Goal: Task Accomplishment & Management: Use online tool/utility

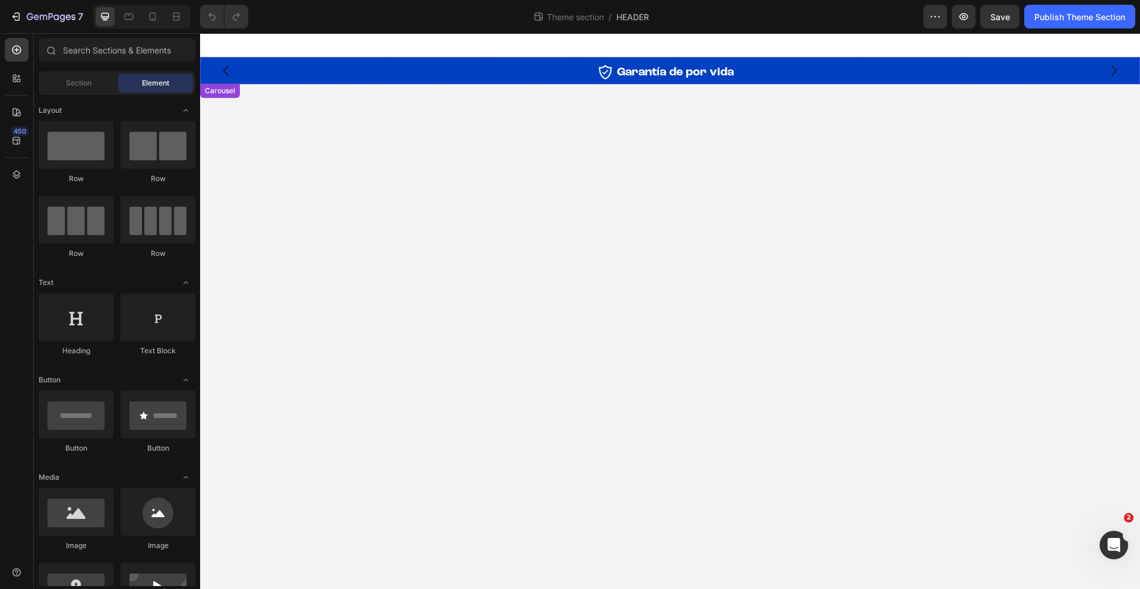
click at [1118, 74] on icon "Carousel Next Arrow" at bounding box center [1113, 71] width 14 height 14
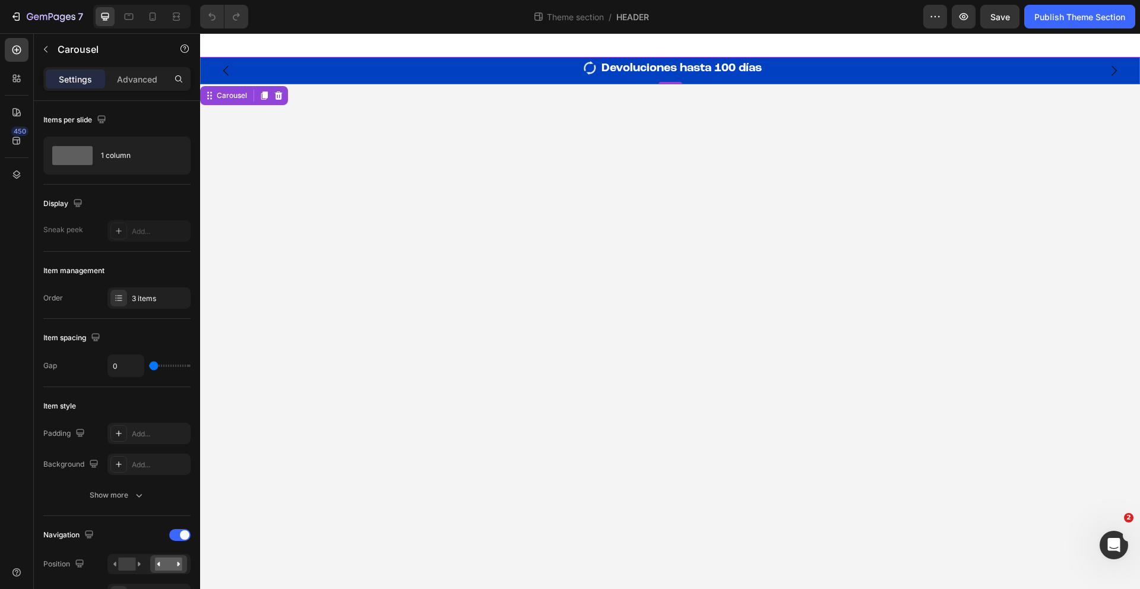
click at [229, 71] on icon "Carousel Back Arrow" at bounding box center [226, 71] width 14 height 14
click at [613, 78] on div "Image Garantía de por vida Heading Row 0" at bounding box center [670, 72] width 712 height 24
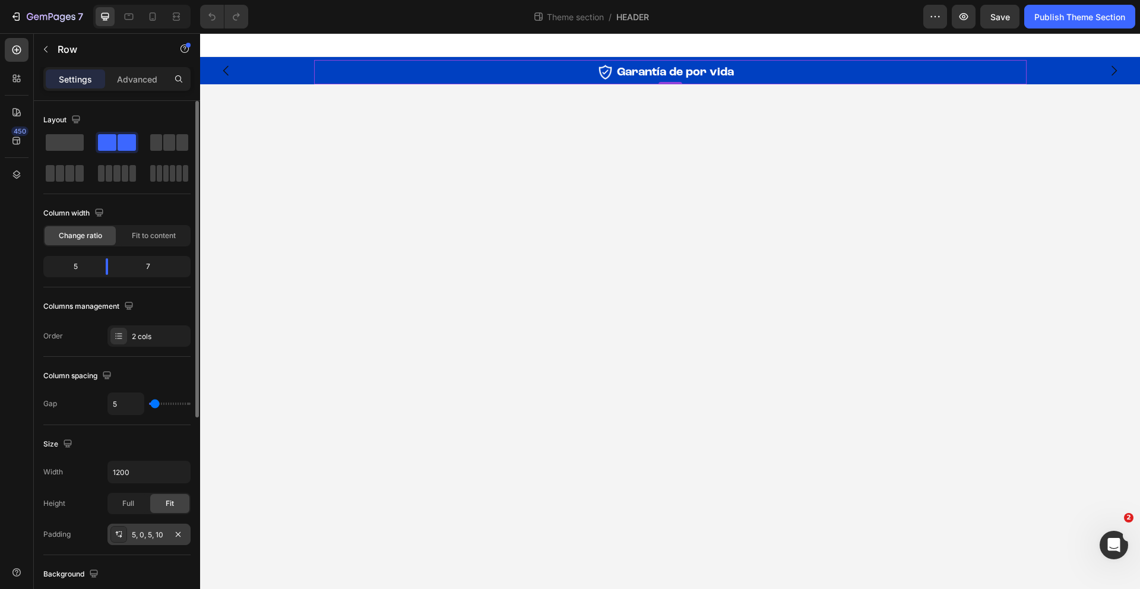
click at [156, 536] on div "5, 0, 5, 10" at bounding box center [149, 534] width 34 height 11
click at [142, 75] on p "Advanced" at bounding box center [137, 79] width 40 height 12
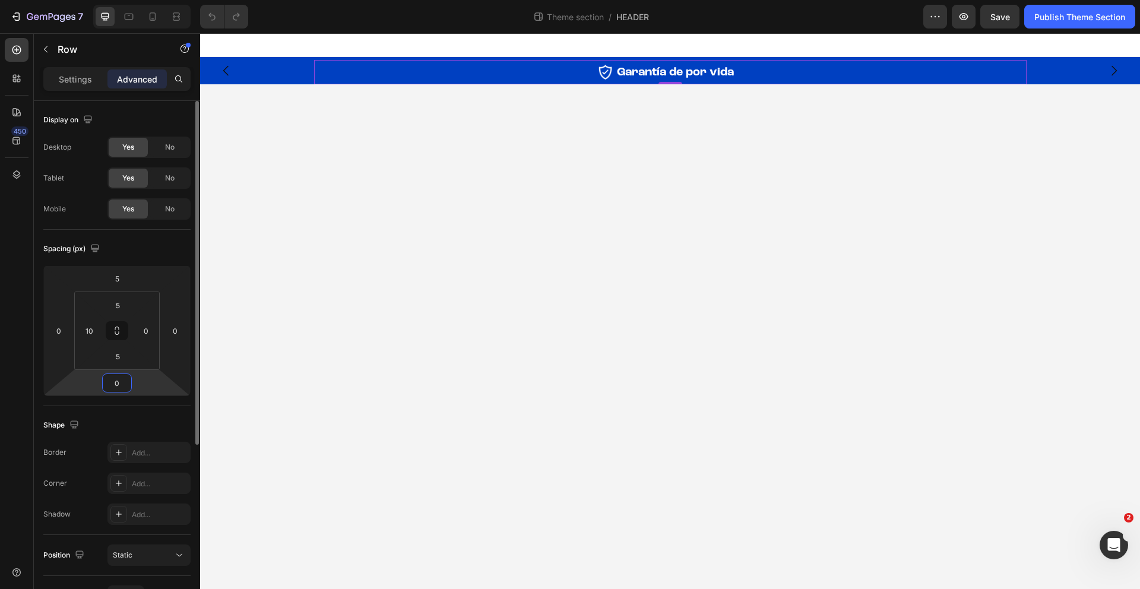
click at [122, 380] on input "0" at bounding box center [117, 383] width 24 height 18
type input "5"
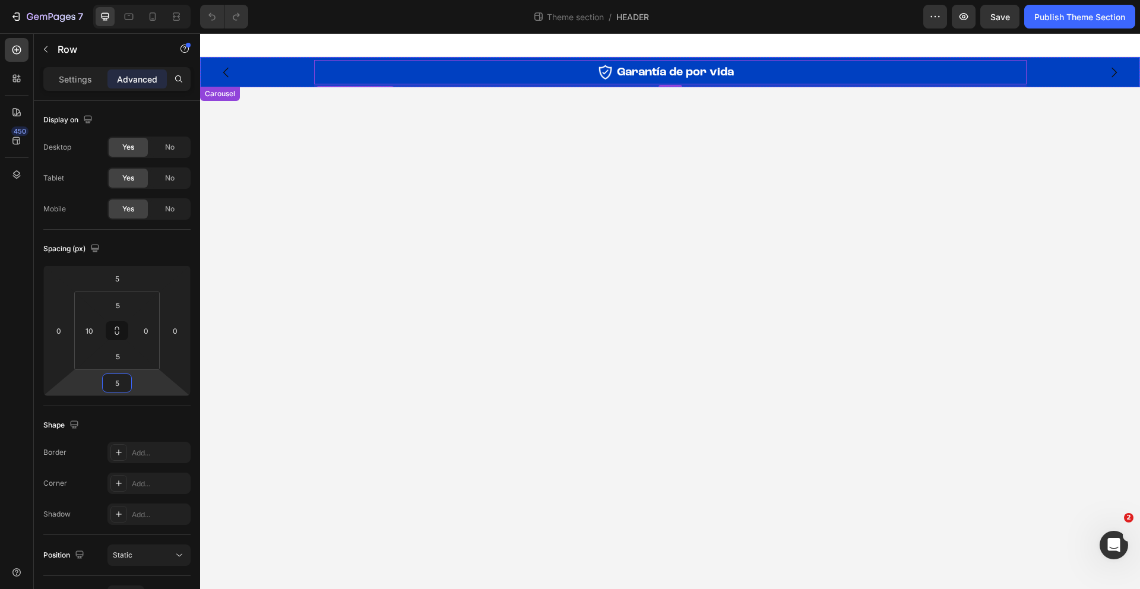
click at [1116, 80] on button "Carousel Next Arrow" at bounding box center [1113, 72] width 33 height 33
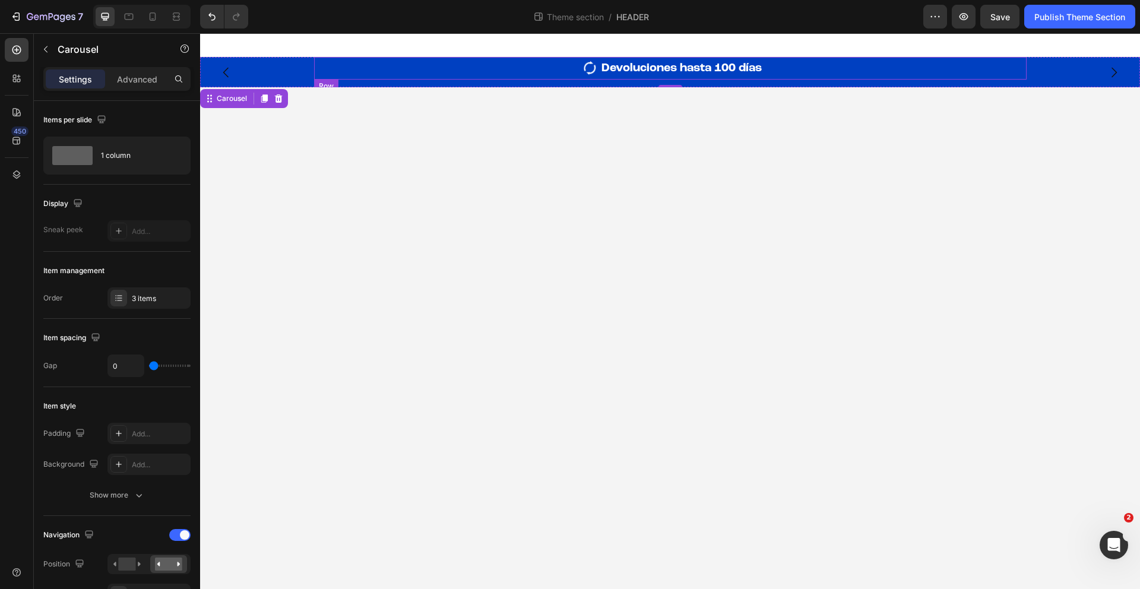
click at [596, 78] on div "Image" at bounding box center [455, 68] width 283 height 23
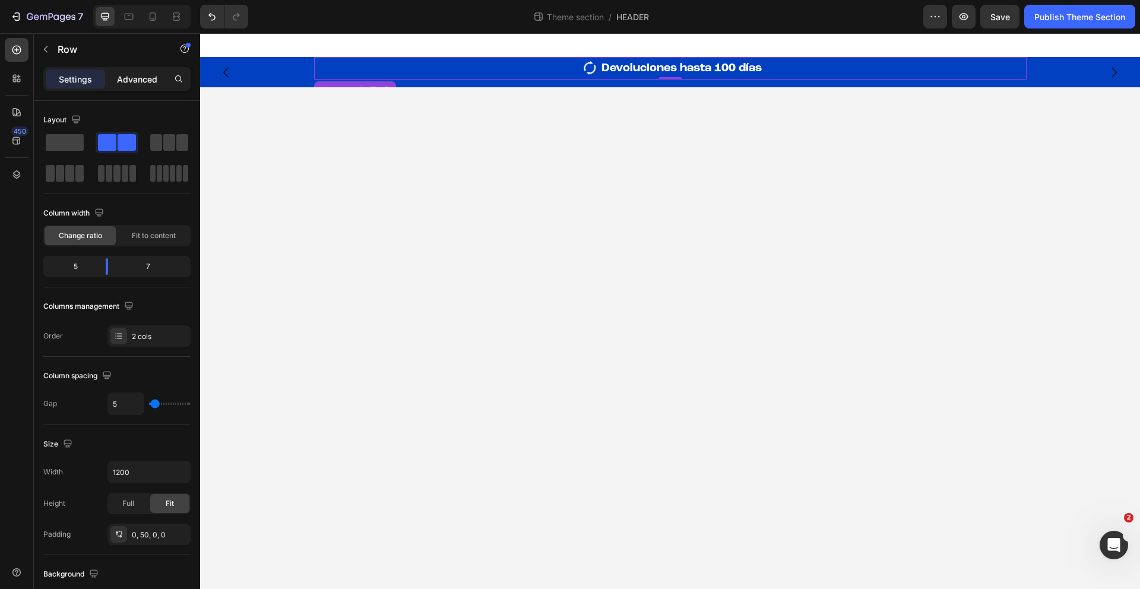
click at [137, 77] on p "Advanced" at bounding box center [137, 79] width 40 height 12
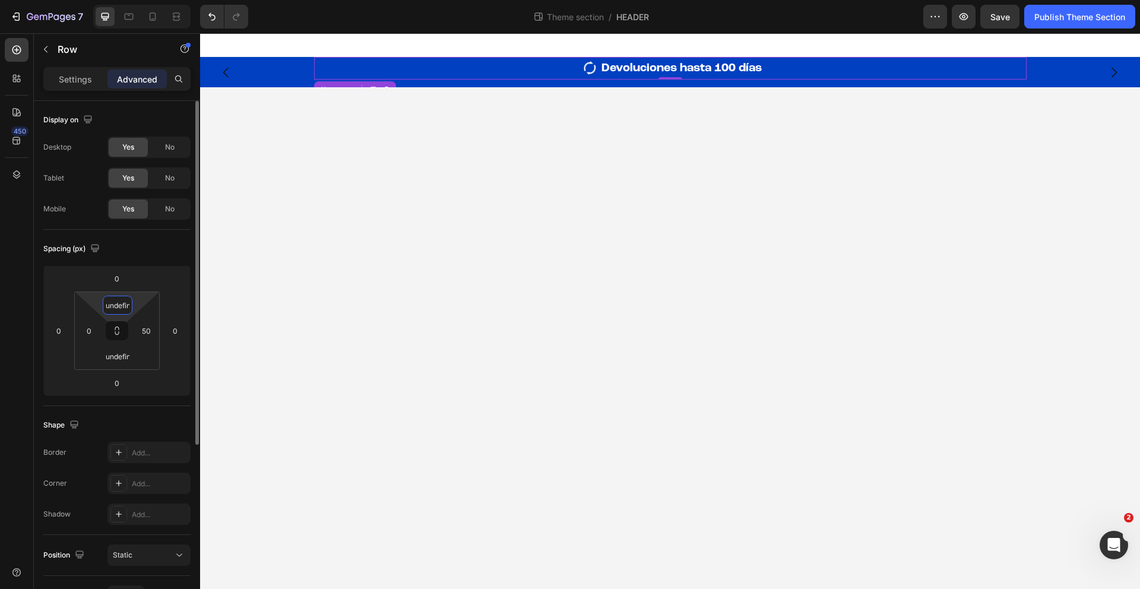
click at [122, 307] on input "undefined" at bounding box center [118, 305] width 24 height 18
type input "5"
click at [121, 280] on input "0" at bounding box center [117, 278] width 24 height 18
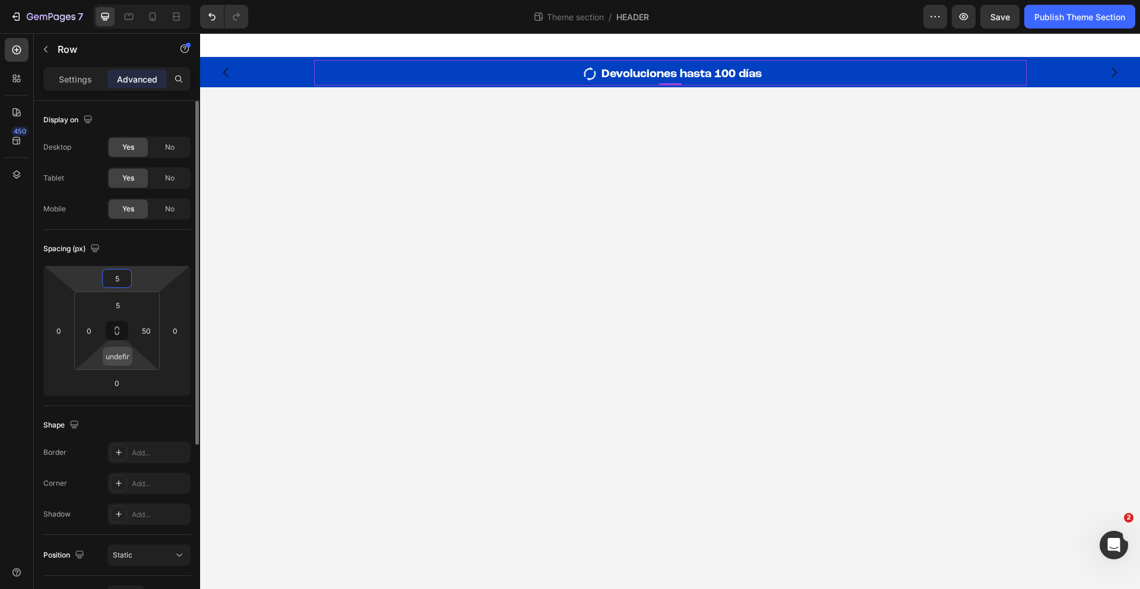
type input "5"
click at [125, 359] on input "undefined" at bounding box center [118, 356] width 24 height 18
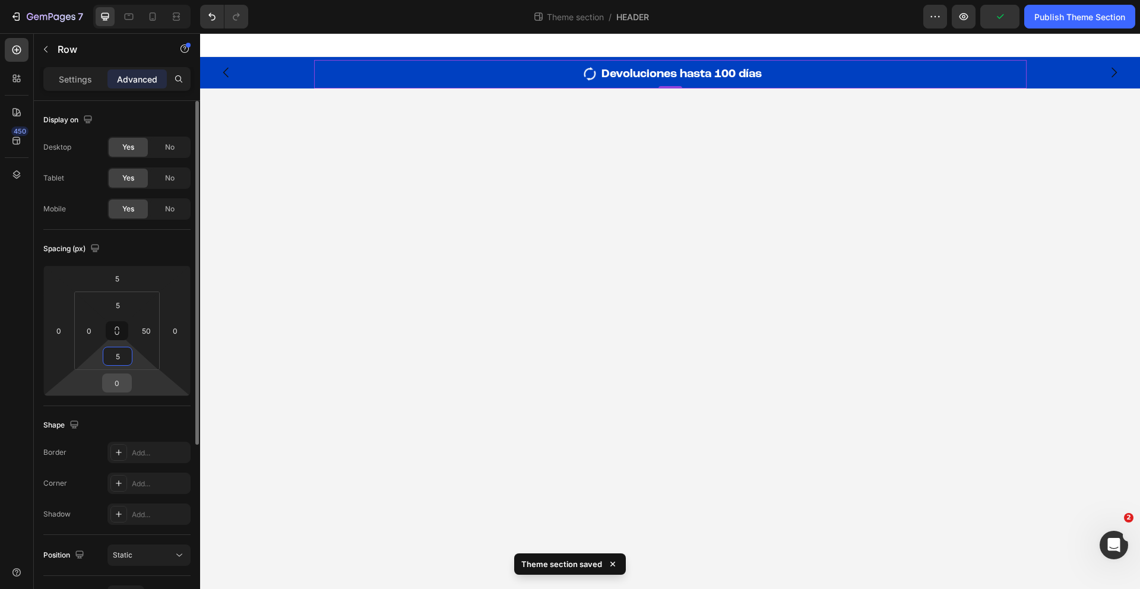
type input "5"
click at [116, 387] on input "0" at bounding box center [117, 383] width 24 height 18
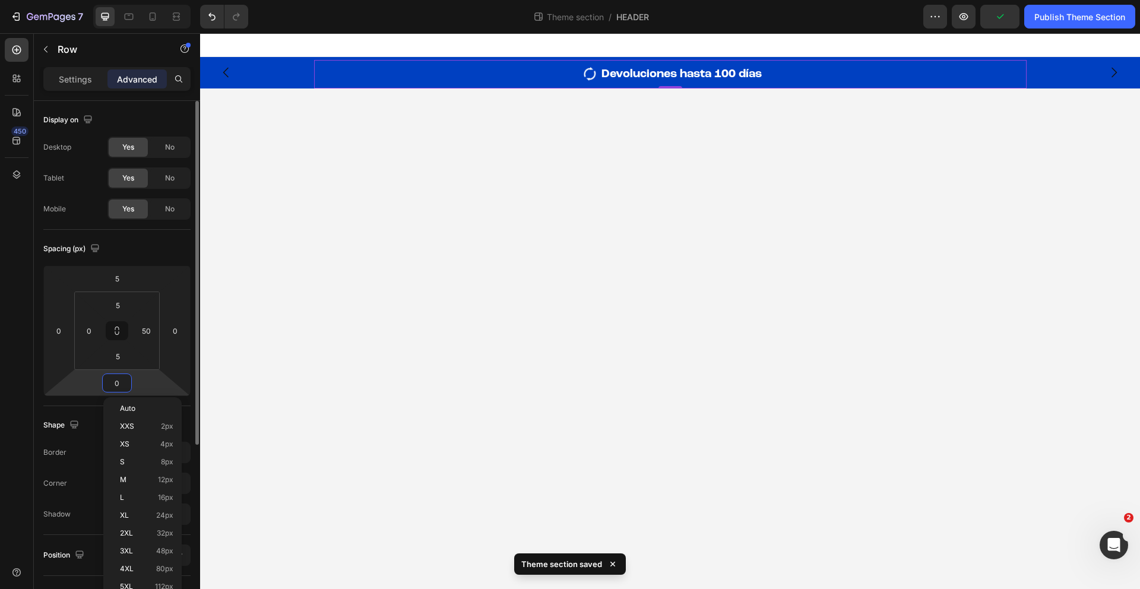
type input "5"
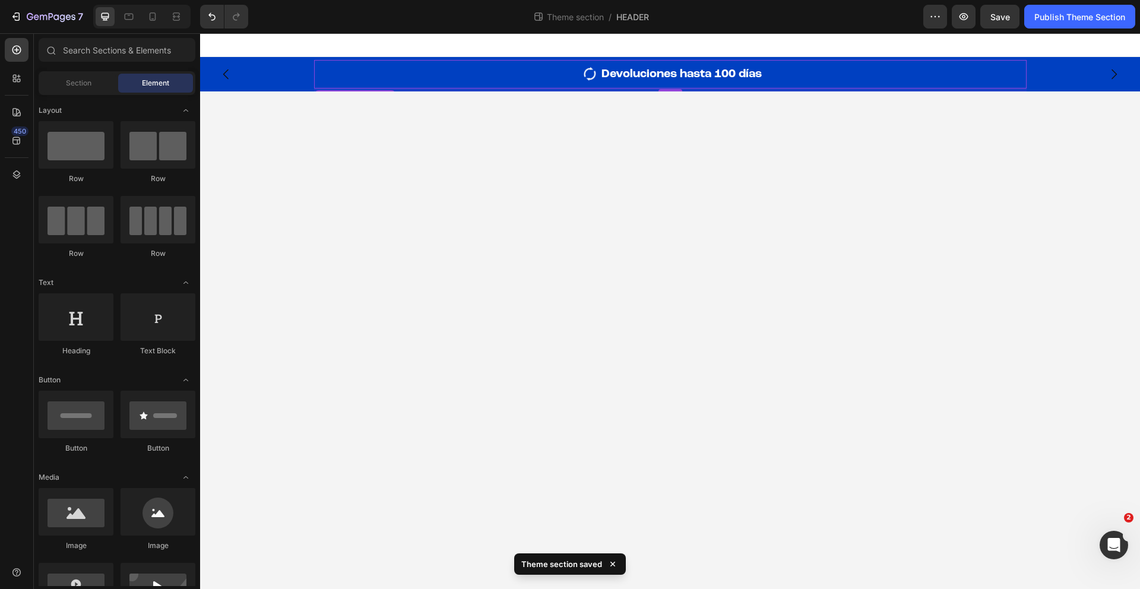
click at [599, 183] on body "Image Garantía de por vida Heading Row Image Devoluciones hasta 100 días Headin…" at bounding box center [670, 311] width 940 height 556
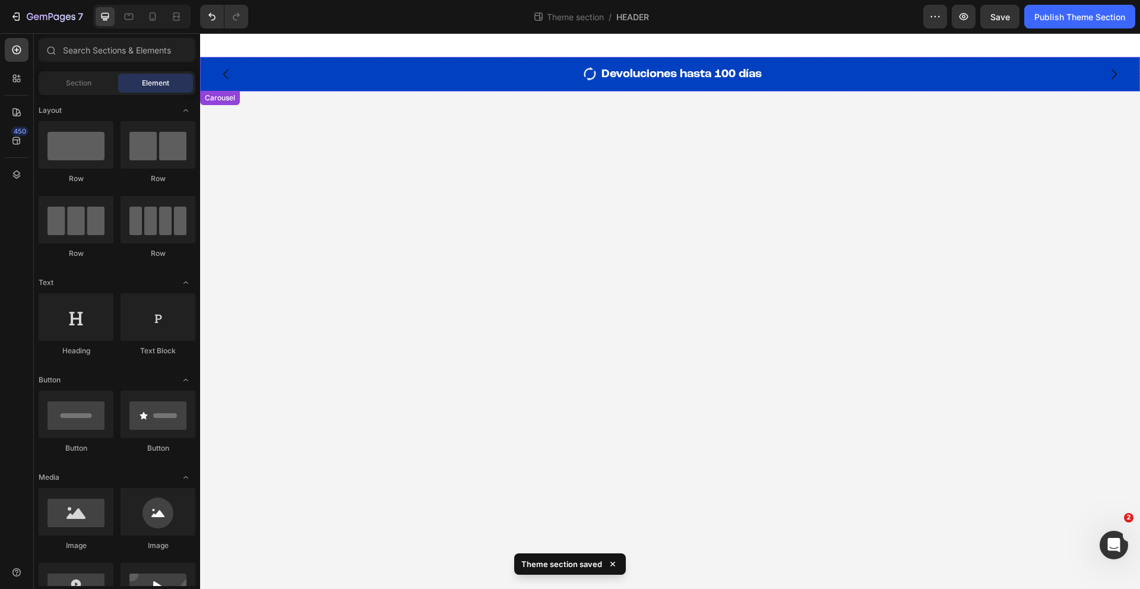
click at [1120, 76] on icon "Carousel Next Arrow" at bounding box center [1113, 74] width 14 height 14
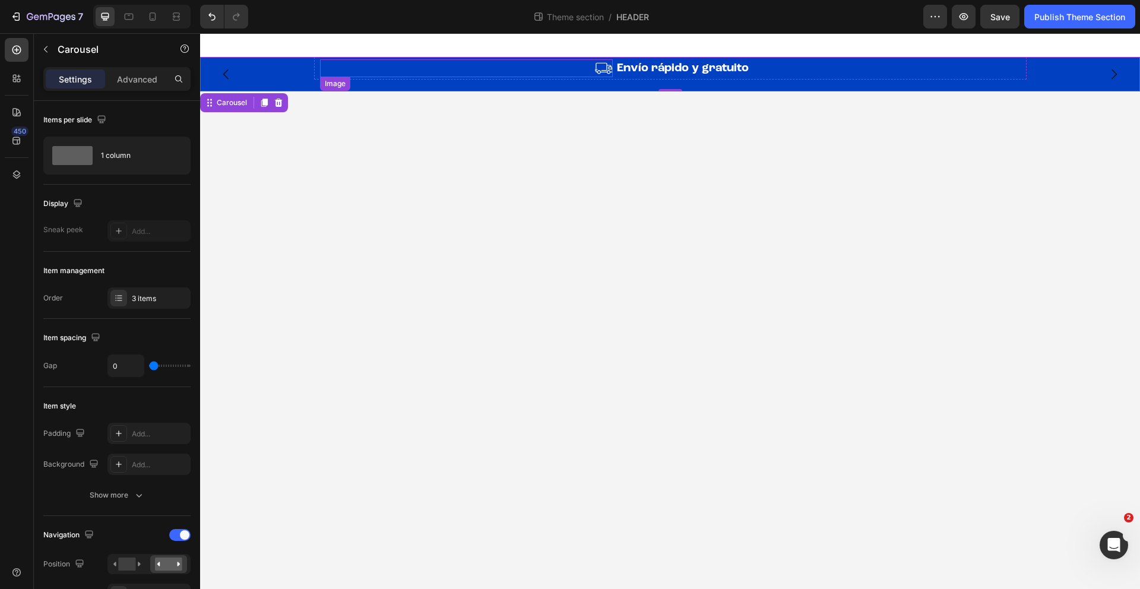
click at [431, 77] on div at bounding box center [466, 68] width 293 height 18
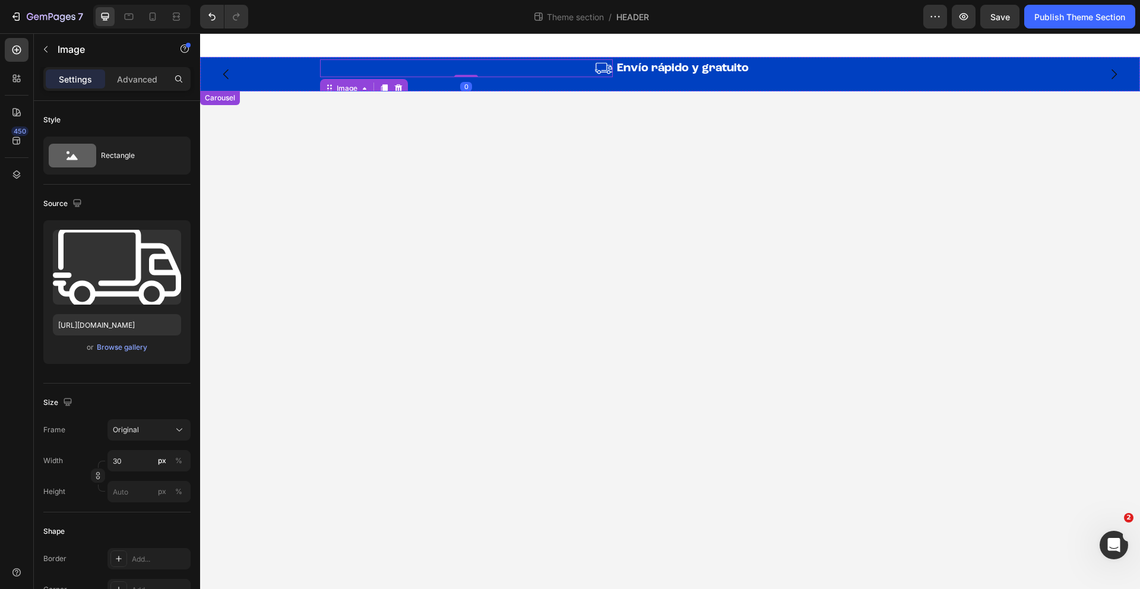
click at [448, 88] on div "Image 0 Envío rápido y gratuito Heading Row" at bounding box center [670, 74] width 940 height 34
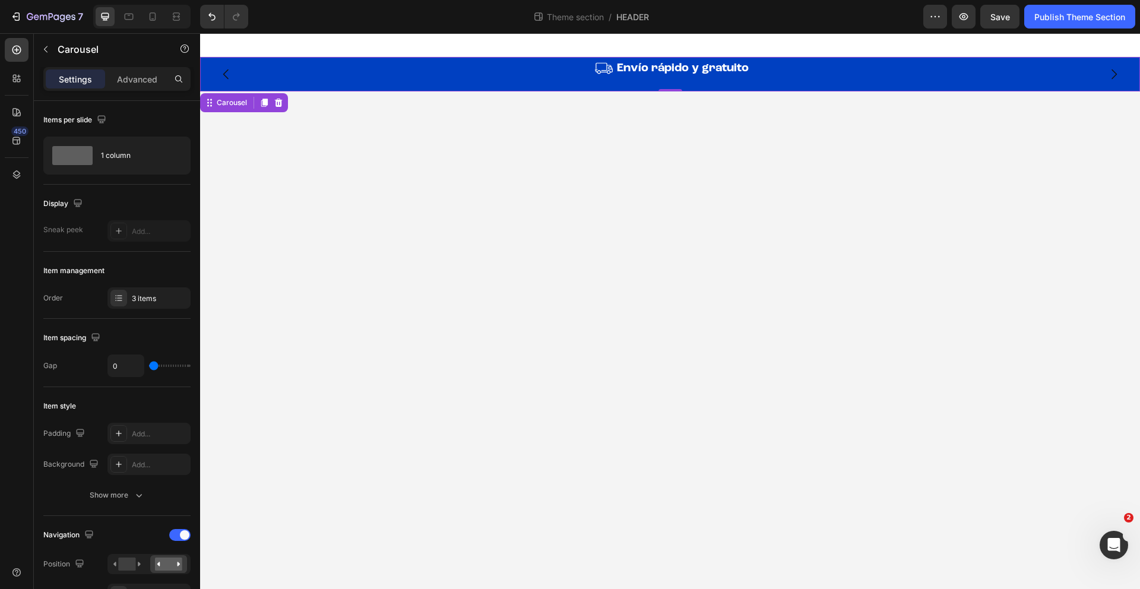
drag, startPoint x: 448, startPoint y: 88, endPoint x: 548, endPoint y: 91, distance: 100.4
click at [448, 88] on div "Image Envío rápido y gratuito Heading Row" at bounding box center [670, 74] width 940 height 34
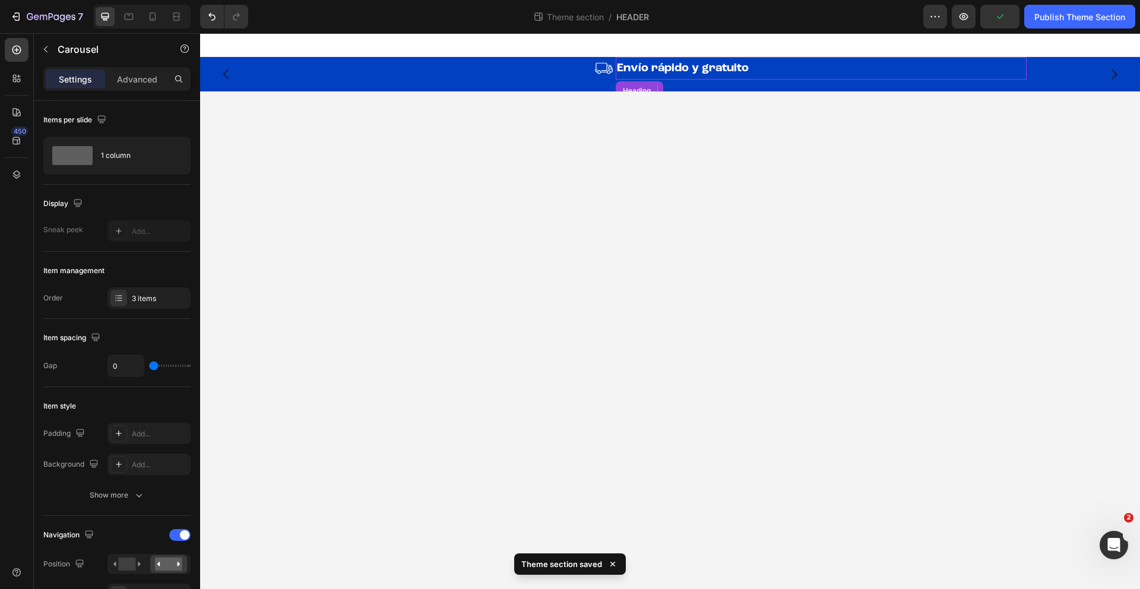
click at [629, 77] on h2 "Envío rápido y gratuito" at bounding box center [821, 68] width 410 height 23
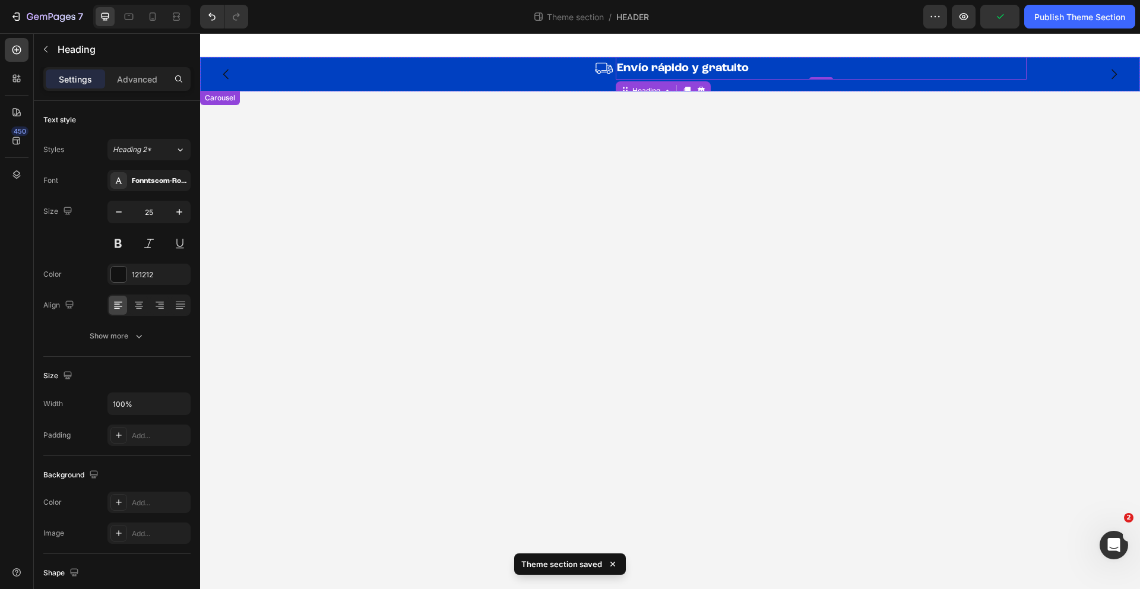
click at [614, 79] on div "Image Envío rápido y gratuito Heading 0 Row" at bounding box center [670, 68] width 712 height 23
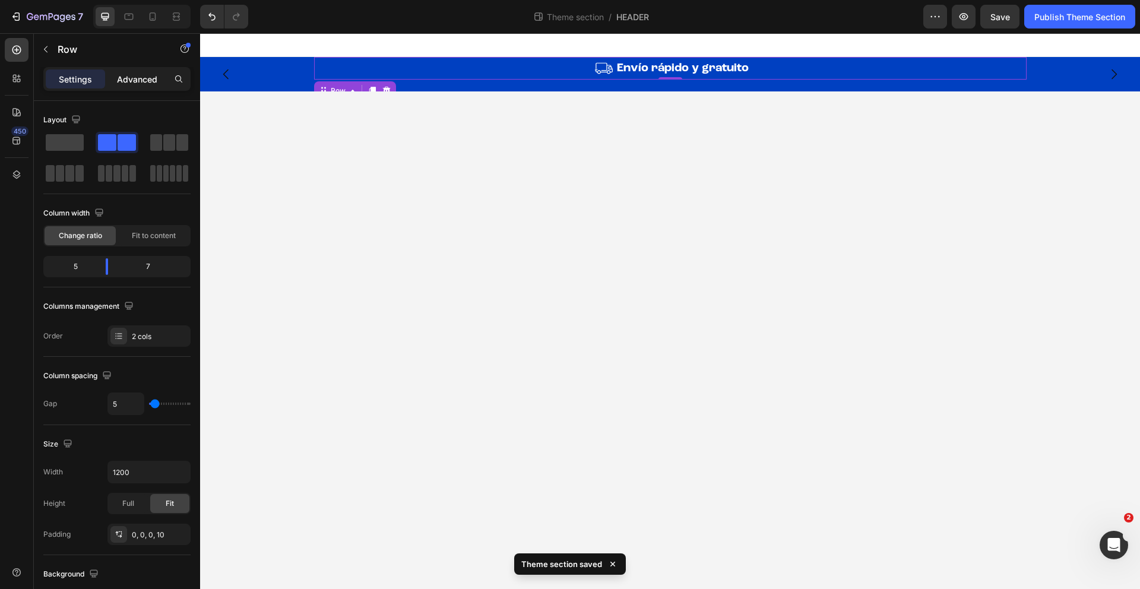
click at [144, 84] on div "Advanced" at bounding box center [136, 78] width 59 height 19
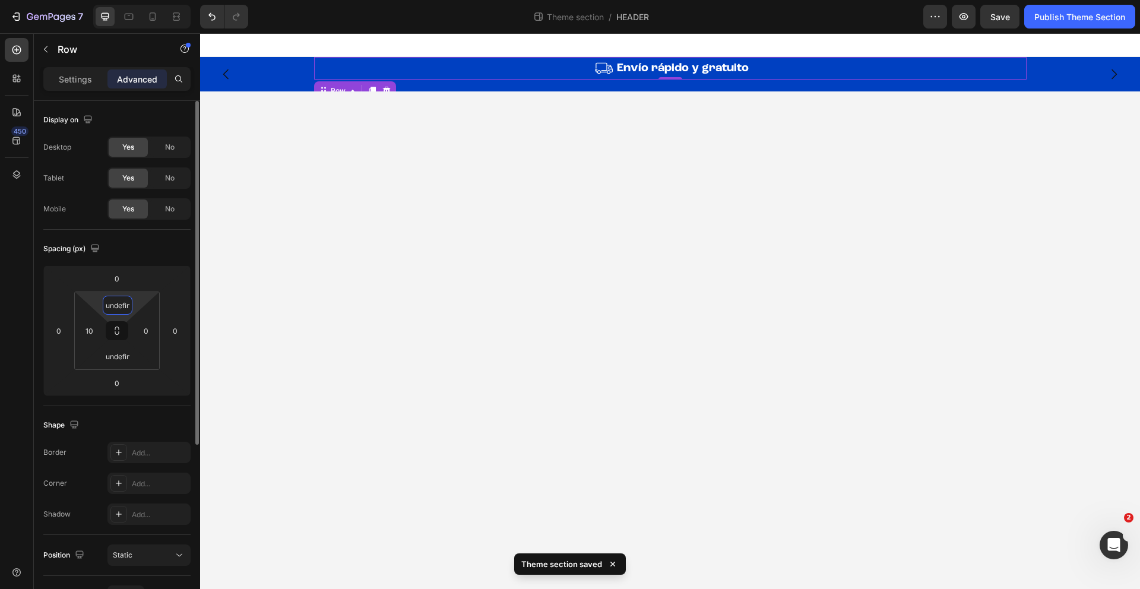
click at [122, 313] on input "undefined" at bounding box center [118, 305] width 24 height 18
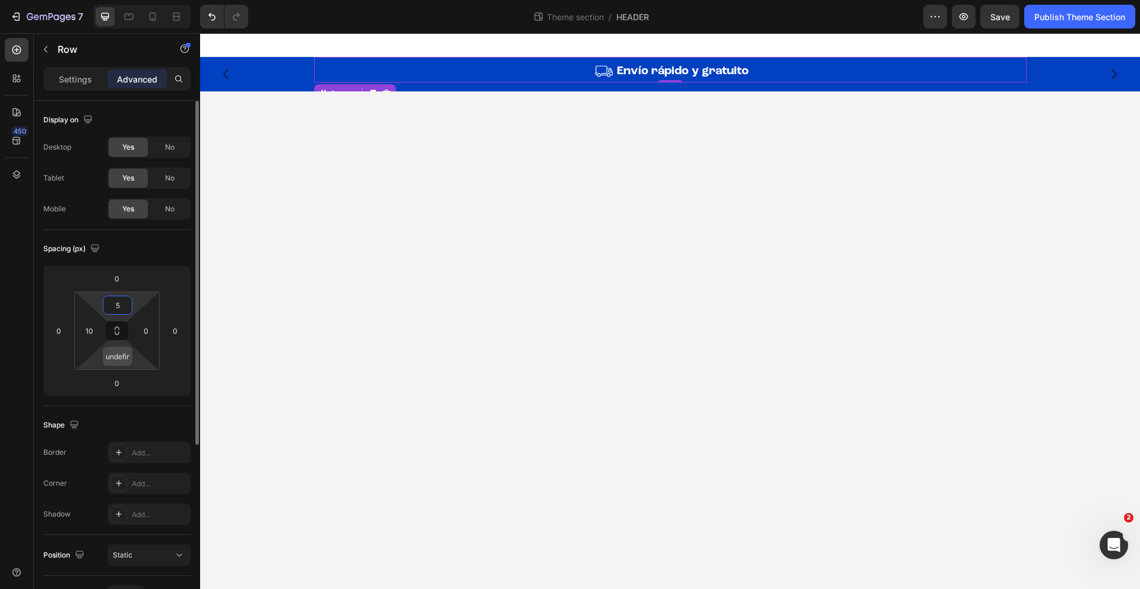
type input "5"
click at [113, 363] on input "undefined" at bounding box center [118, 356] width 24 height 18
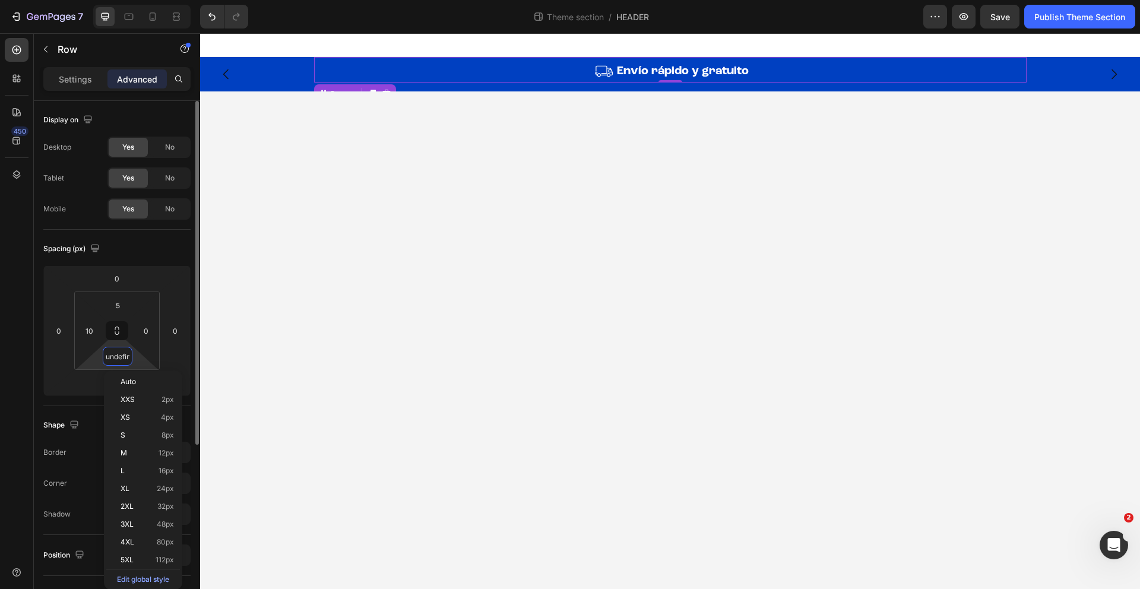
type input "5"
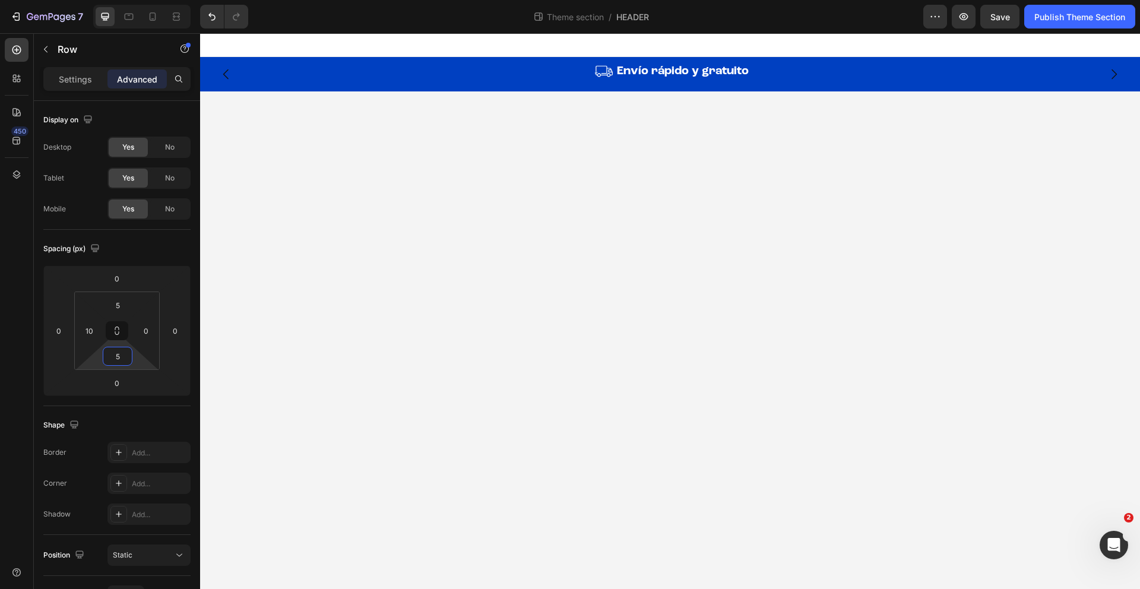
click at [456, 315] on body "Image Garantía de por vida Heading Row Image Devoluciones hasta 100 días Headin…" at bounding box center [670, 311] width 940 height 556
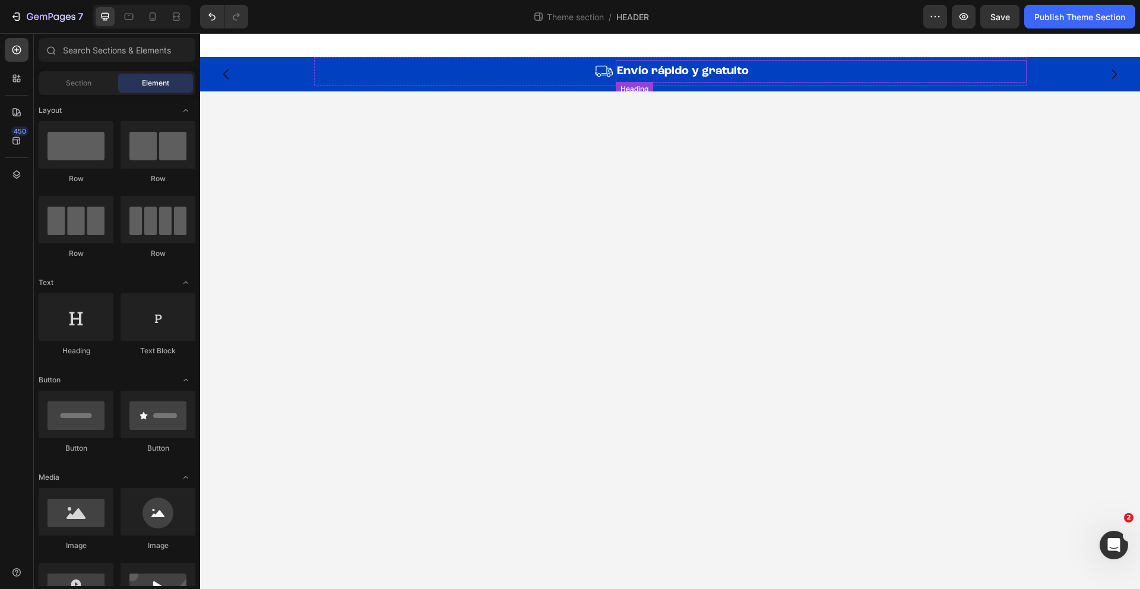
click at [617, 80] on h2 "Envío rápido y gratuito" at bounding box center [821, 71] width 410 height 23
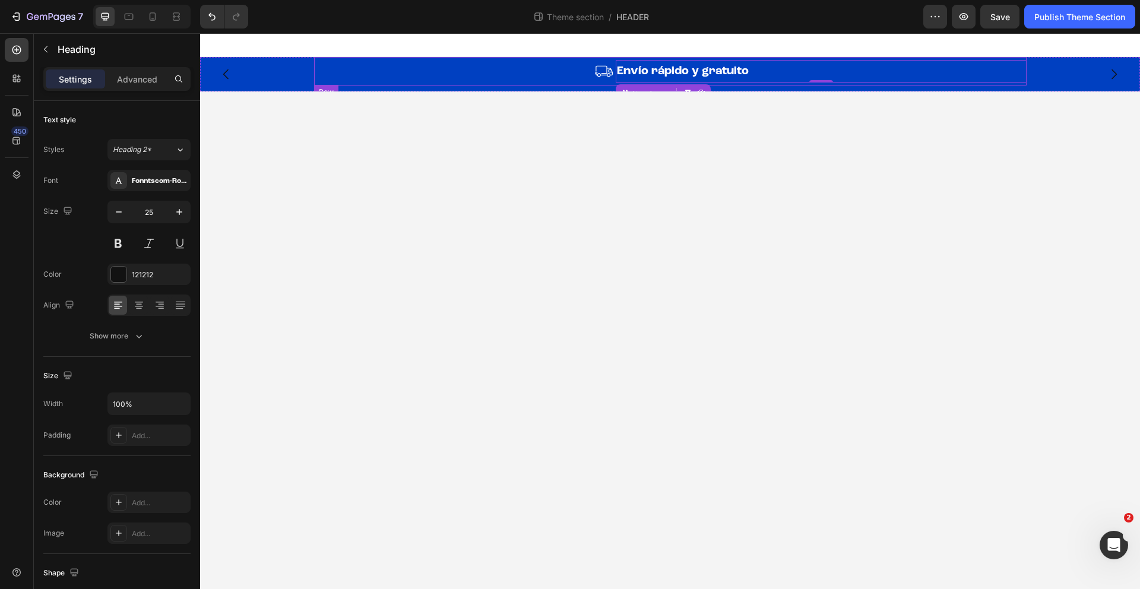
click at [612, 82] on div "Image Envío rápido y gratuito Heading 0 Row" at bounding box center [670, 71] width 712 height 28
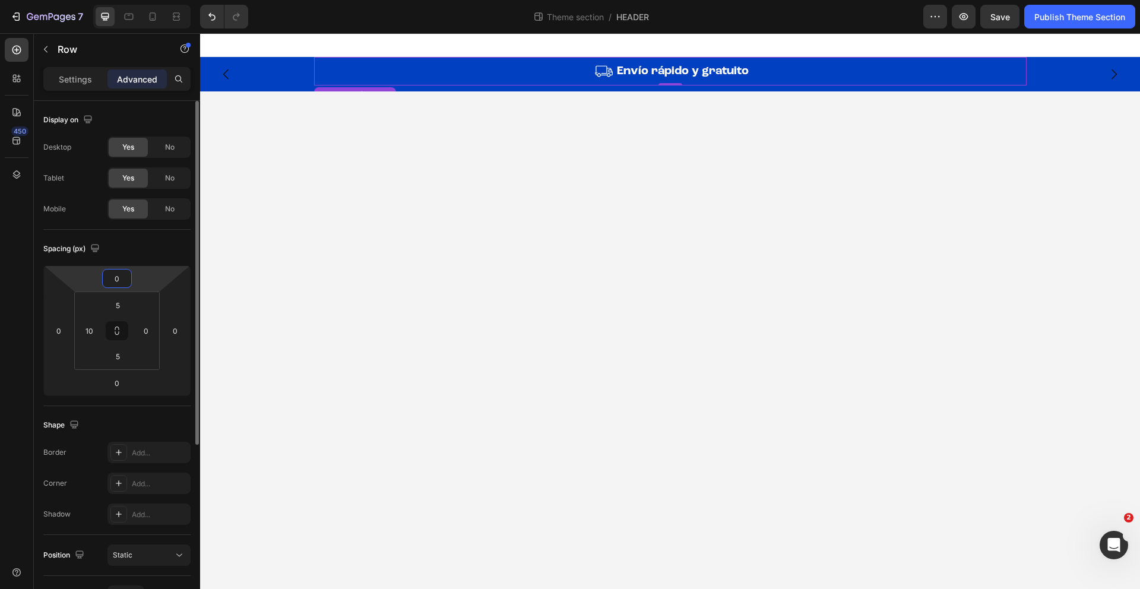
click at [112, 278] on input "0" at bounding box center [117, 278] width 24 height 18
type input "5"
click at [122, 388] on input "0" at bounding box center [117, 383] width 24 height 18
type input "5"
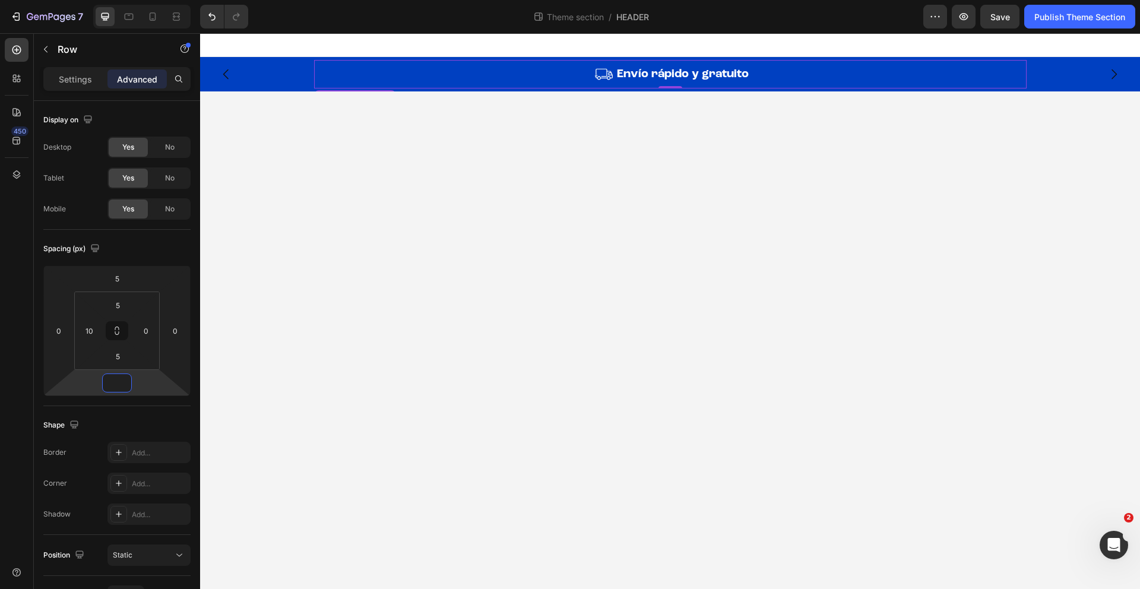
type input "5"
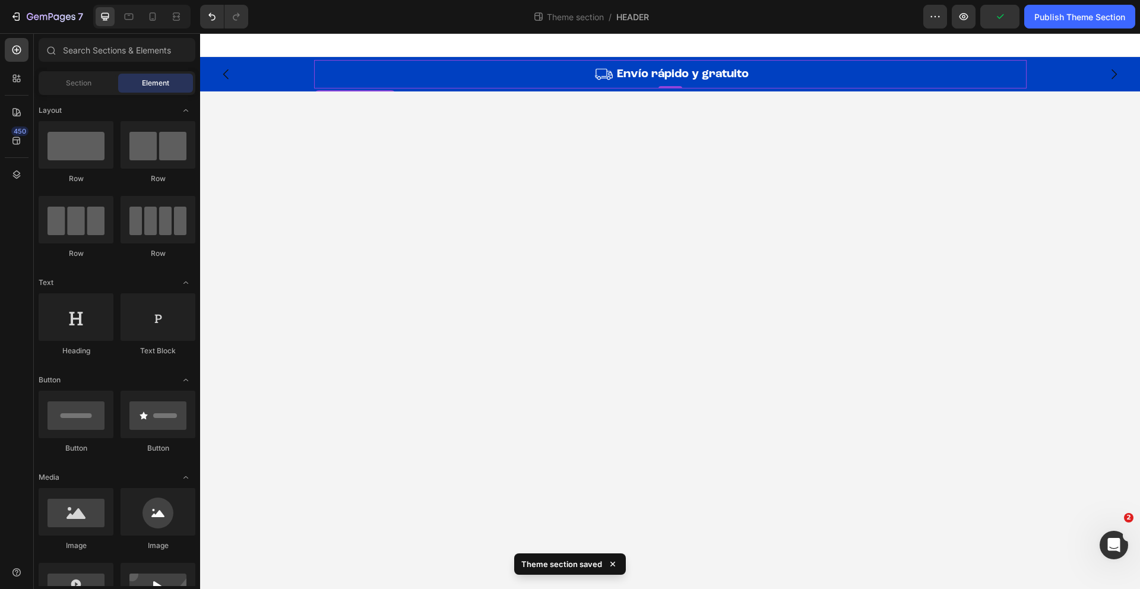
click at [538, 353] on body "Image Garantía de por vida Heading Row Image Devoluciones hasta 100 días Headin…" at bounding box center [670, 311] width 940 height 556
click at [229, 76] on icon "Carousel Back Arrow" at bounding box center [226, 74] width 14 height 14
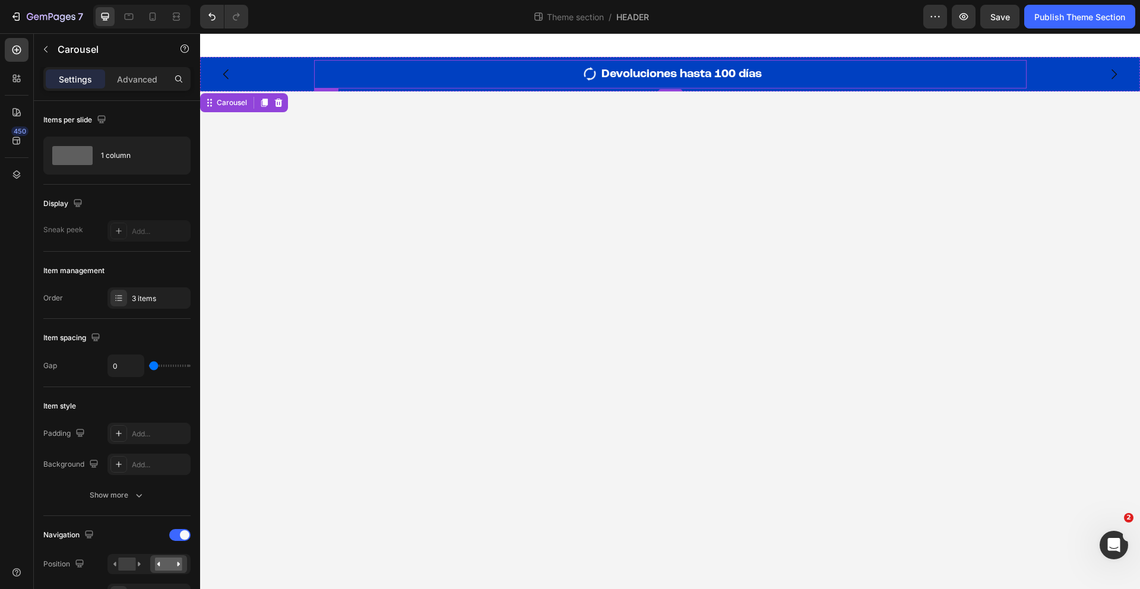
click at [518, 85] on div "Image Devoluciones hasta 100 días Heading Row" at bounding box center [670, 74] width 712 height 28
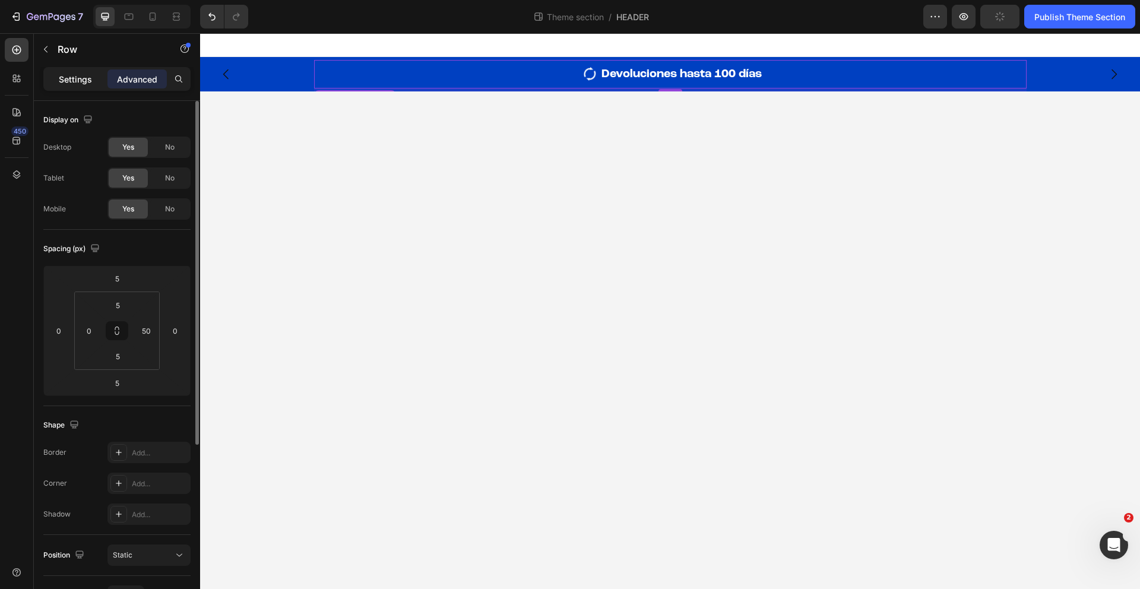
click at [91, 76] on div "Settings" at bounding box center [75, 78] width 59 height 19
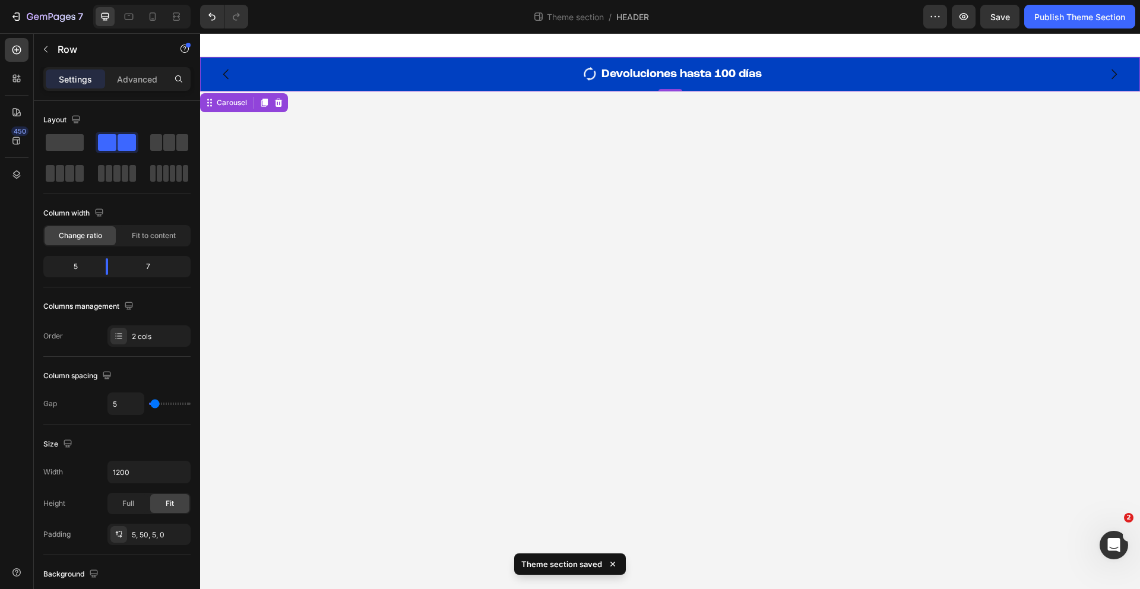
click at [1112, 70] on icon "Carousel Next Arrow" at bounding box center [1113, 74] width 14 height 14
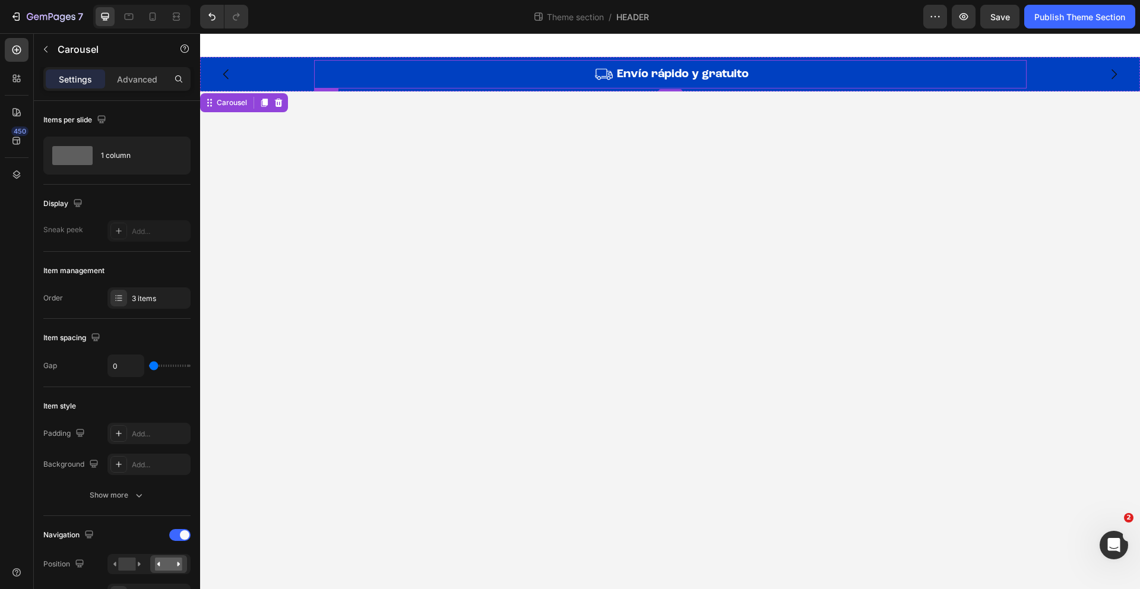
click at [553, 84] on div "Image" at bounding box center [466, 74] width 293 height 23
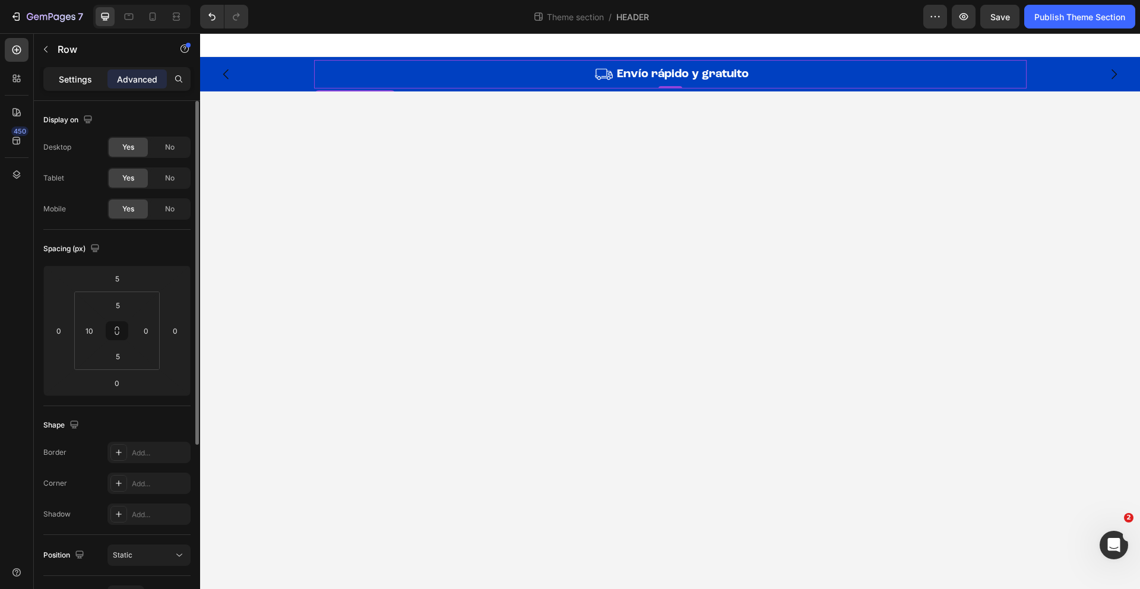
click at [83, 85] on p "Settings" at bounding box center [75, 79] width 33 height 12
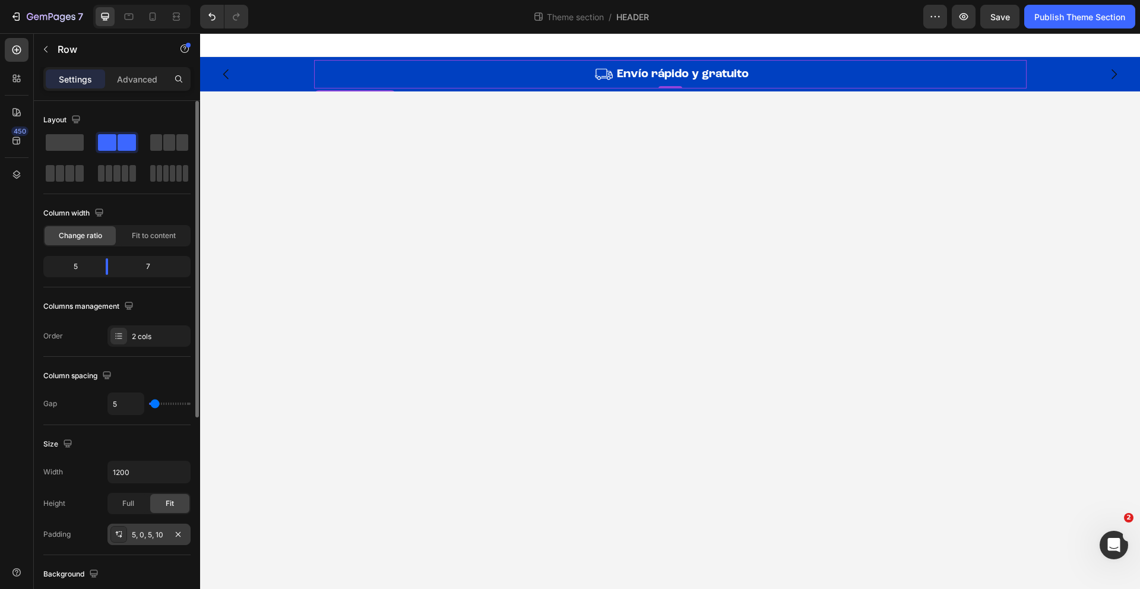
click at [156, 528] on div "5, 0, 5, 10" at bounding box center [148, 534] width 83 height 21
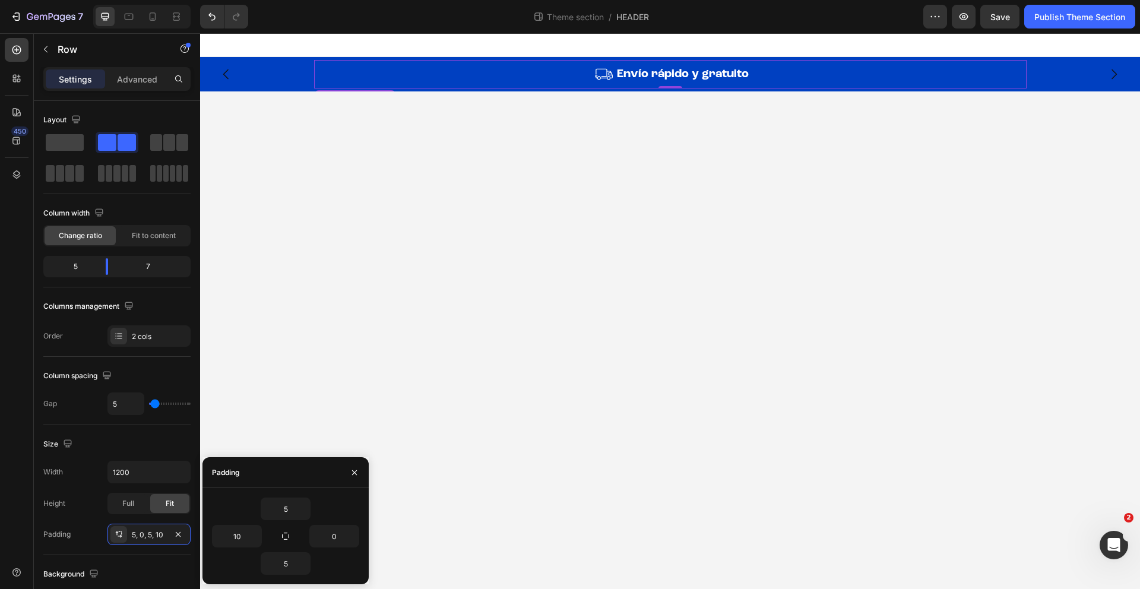
click at [614, 410] on body "Image Garantía de por vida Heading Row Image Devoluciones hasta 100 días Headin…" at bounding box center [670, 311] width 940 height 556
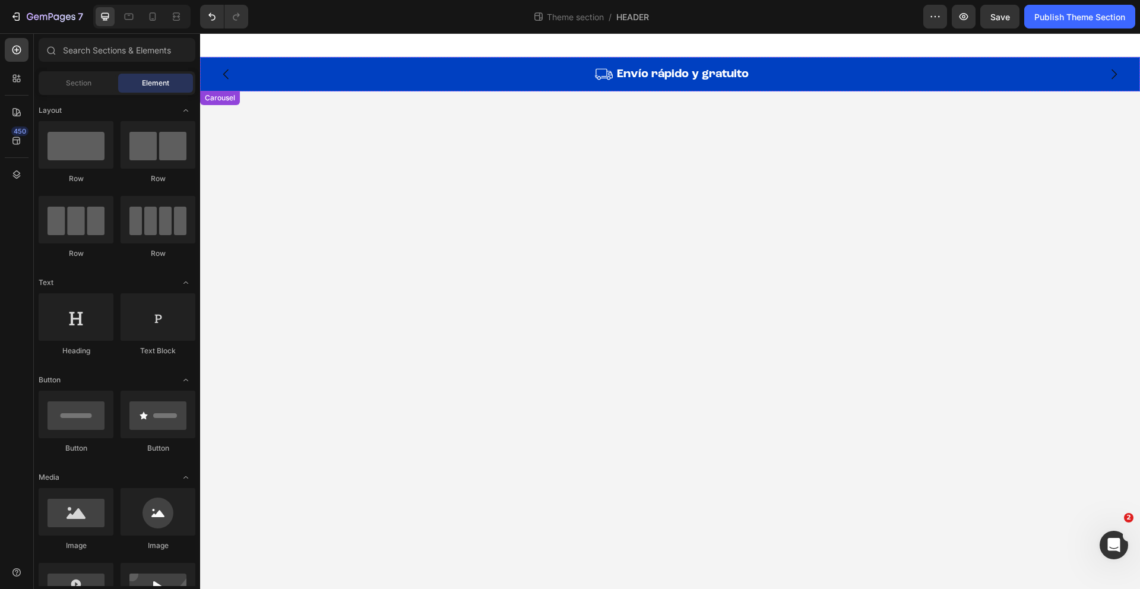
click at [1123, 78] on button "Carousel Next Arrow" at bounding box center [1113, 74] width 33 height 33
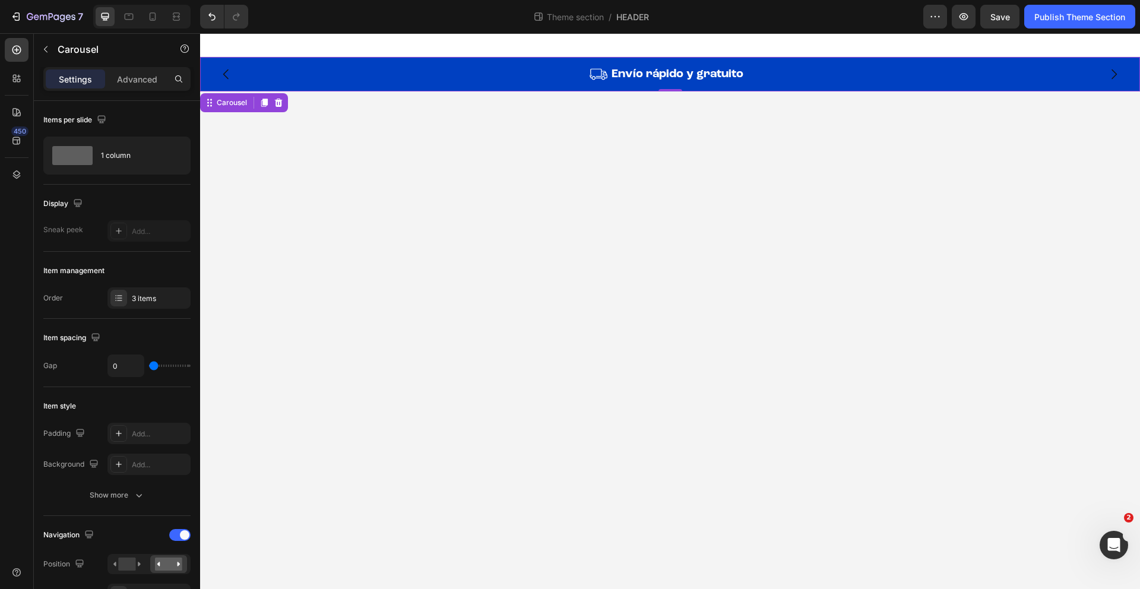
click at [1118, 77] on icon "Carousel Next Arrow" at bounding box center [1113, 74] width 14 height 14
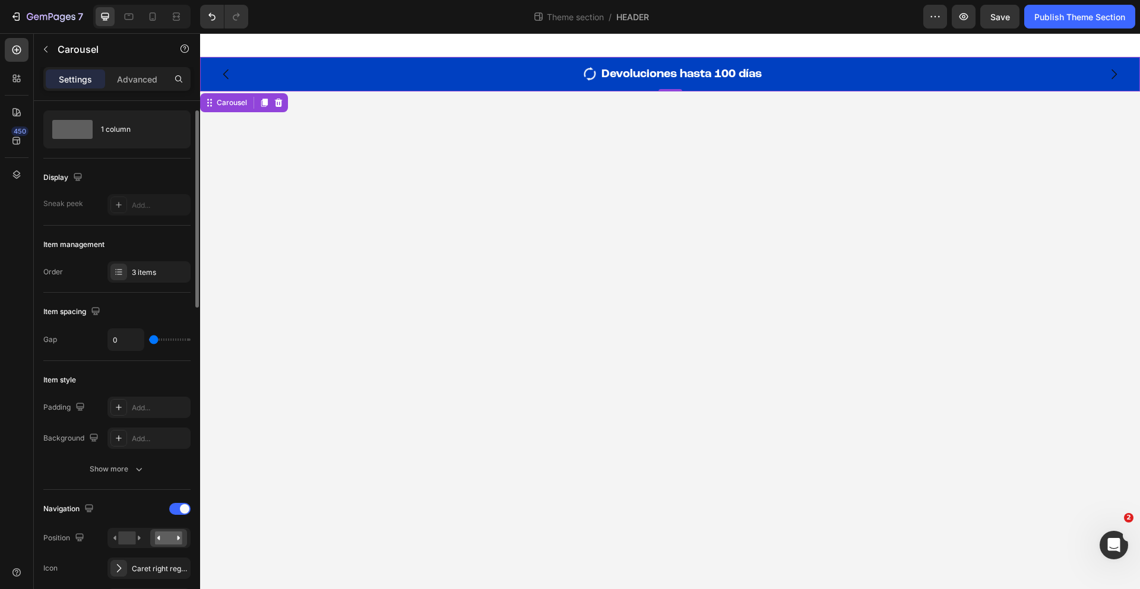
scroll to position [184, 0]
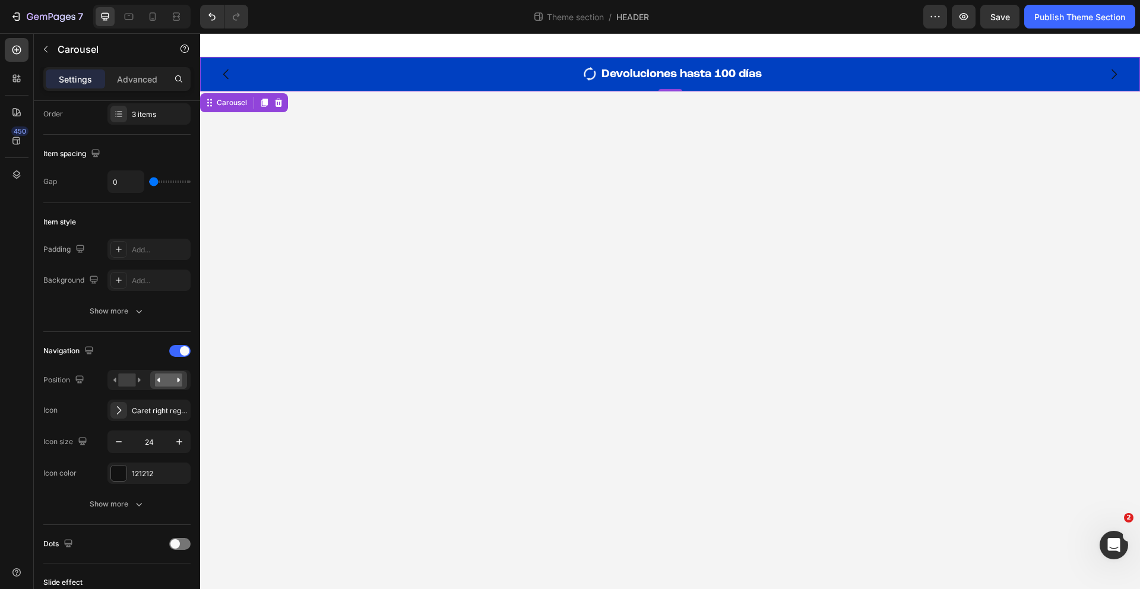
click at [144, 91] on div "Settings Advanced" at bounding box center [117, 84] width 166 height 34
click at [140, 83] on p "Advanced" at bounding box center [137, 79] width 40 height 12
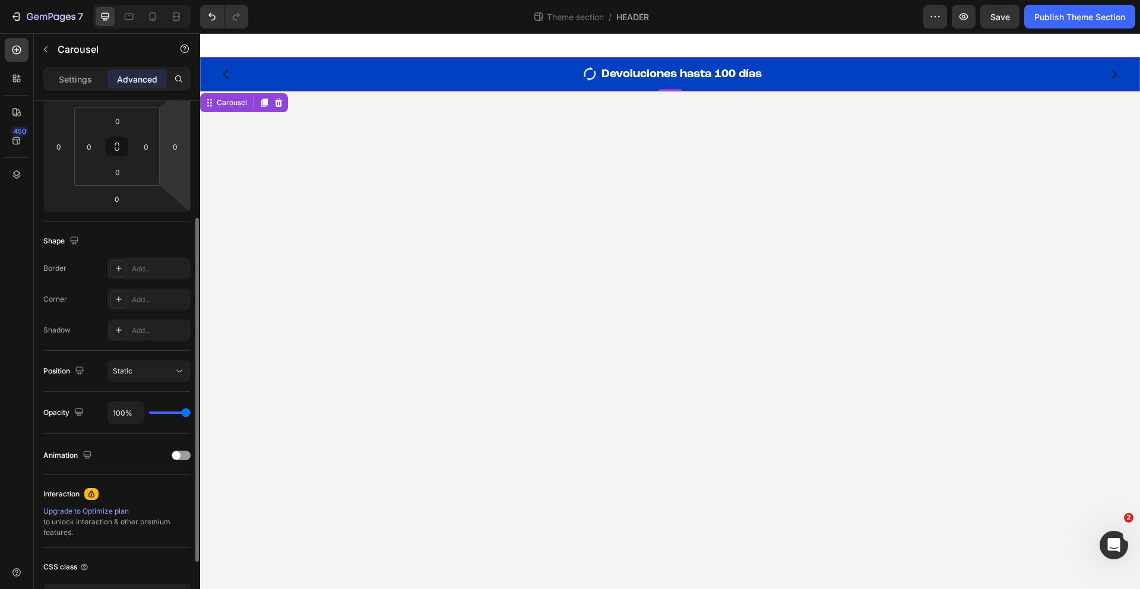
scroll to position [0, 0]
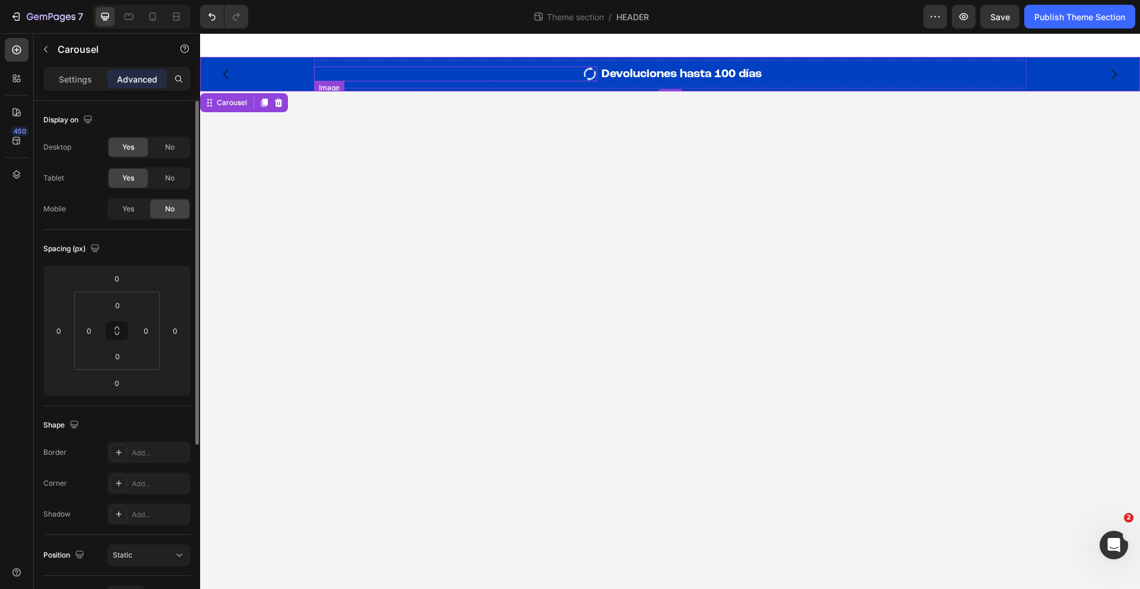
click at [432, 79] on div at bounding box center [455, 73] width 283 height 15
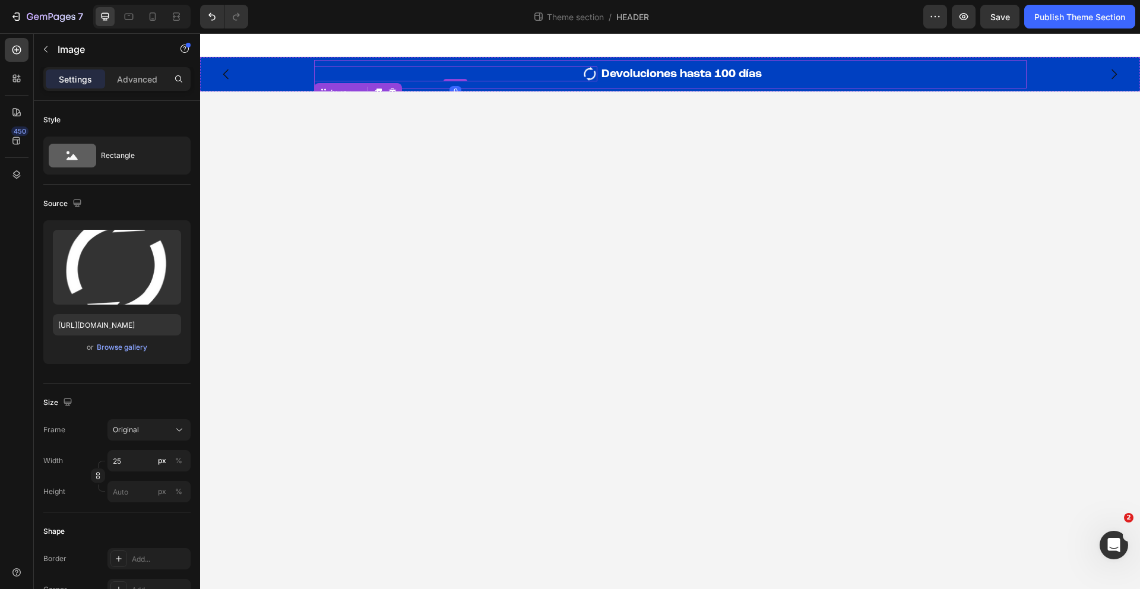
click at [344, 63] on div "Image 0" at bounding box center [455, 74] width 283 height 23
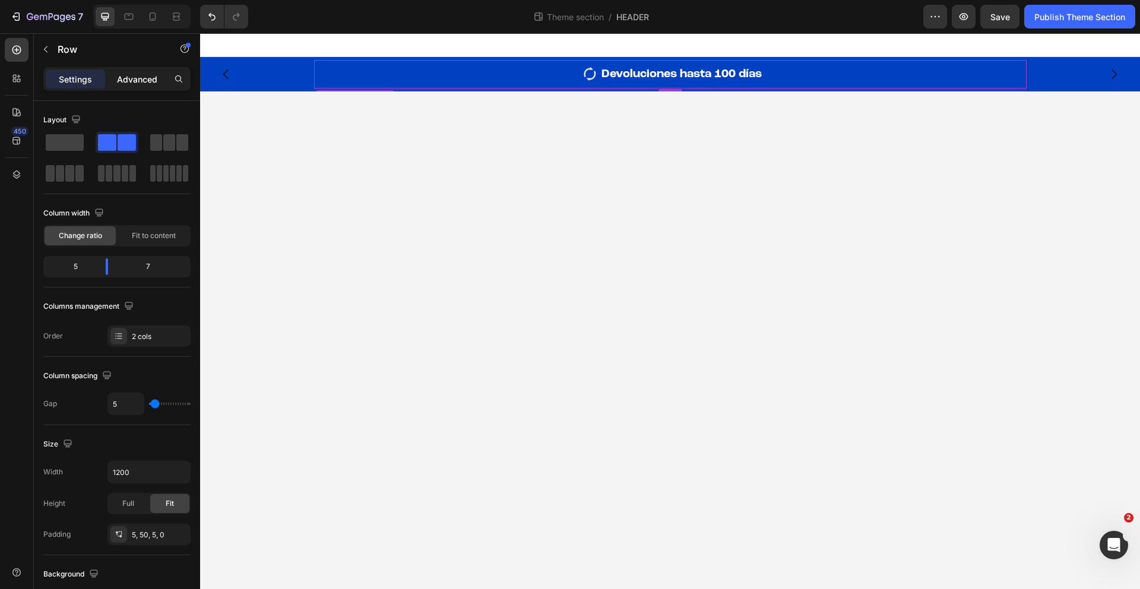
click at [143, 73] on p "Advanced" at bounding box center [137, 79] width 40 height 12
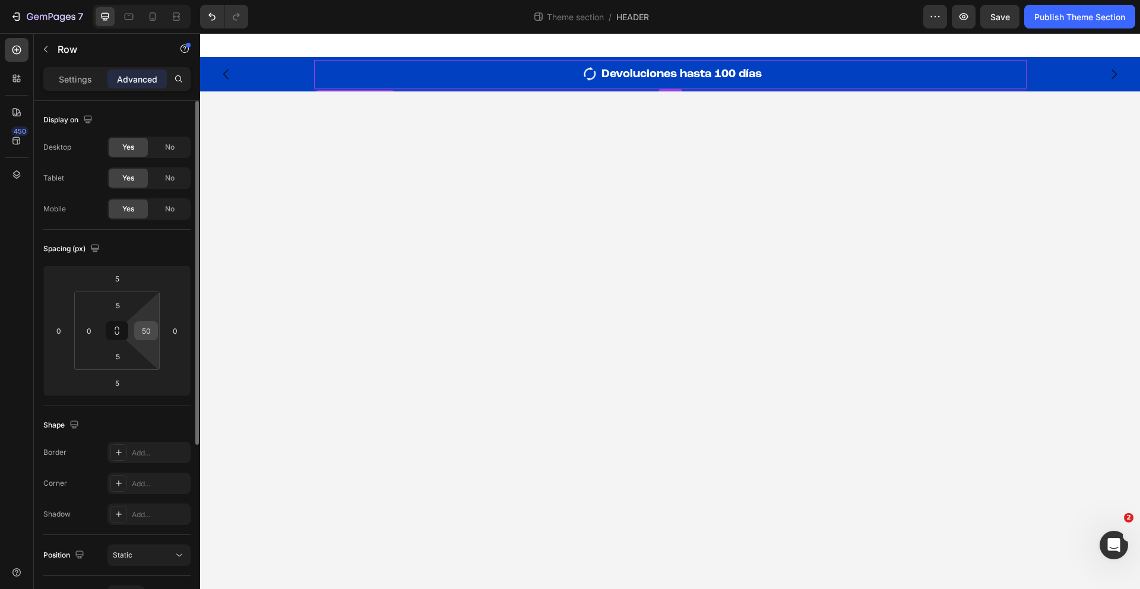
click at [150, 333] on input "50" at bounding box center [146, 331] width 18 height 18
type input "8"
type input "90"
click at [305, 73] on div "Image Devoluciones hasta 100 días Heading Row 5" at bounding box center [670, 77] width 940 height 34
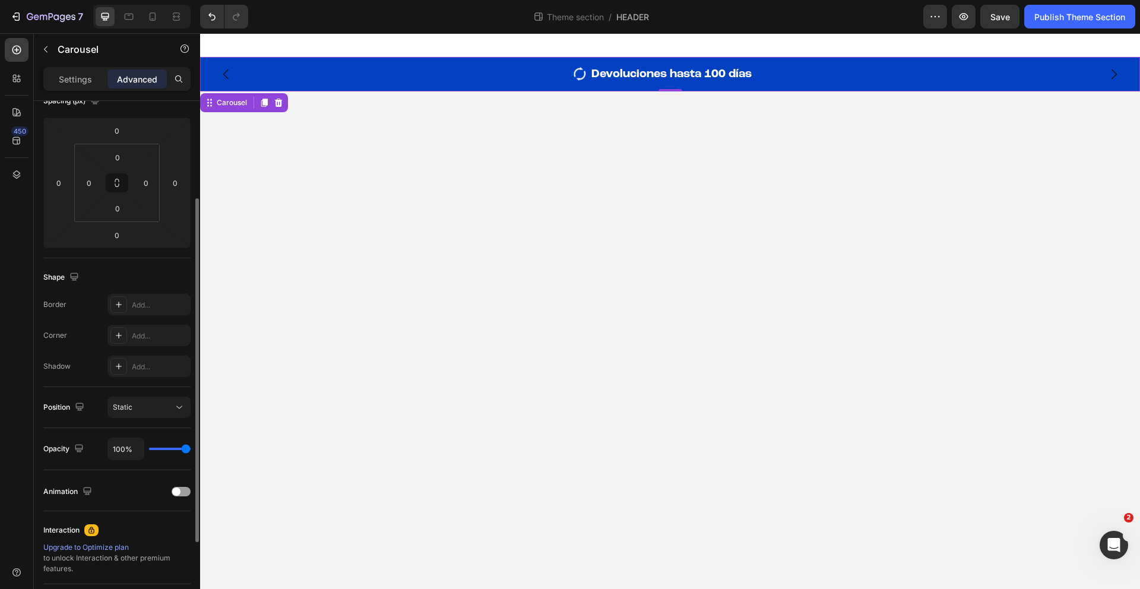
scroll to position [270, 0]
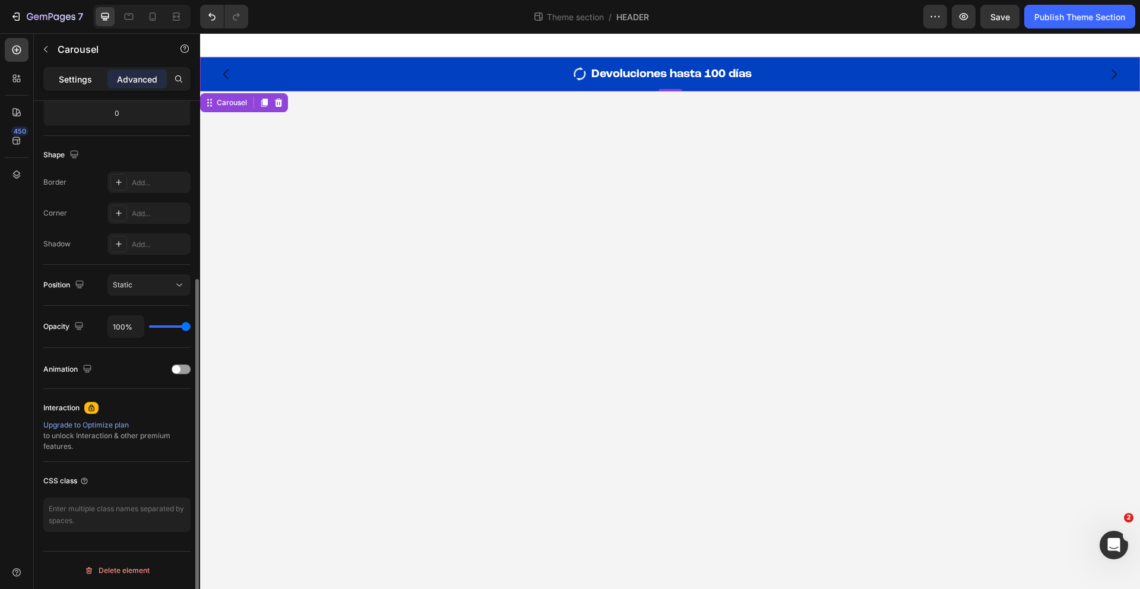
click at [69, 82] on p "Settings" at bounding box center [75, 79] width 33 height 12
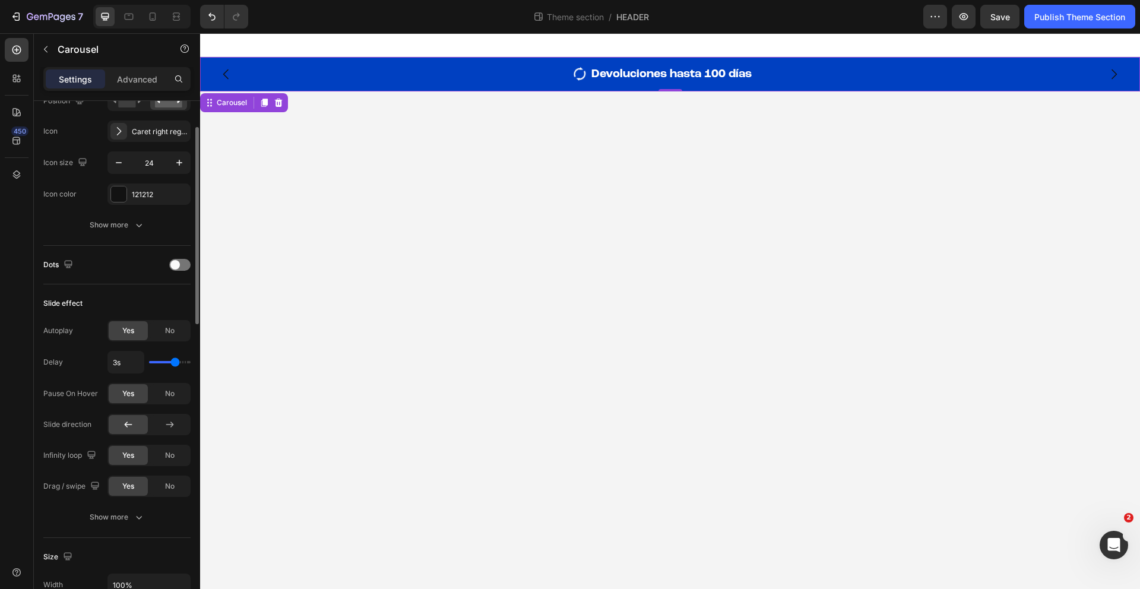
scroll to position [631, 0]
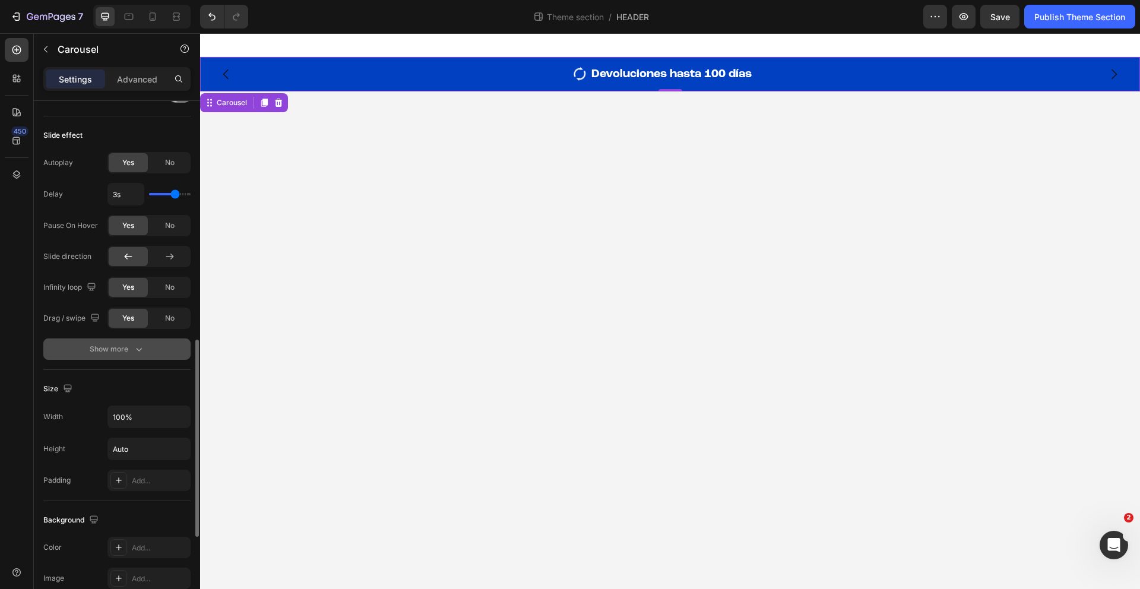
click at [146, 342] on button "Show more" at bounding box center [116, 348] width 147 height 21
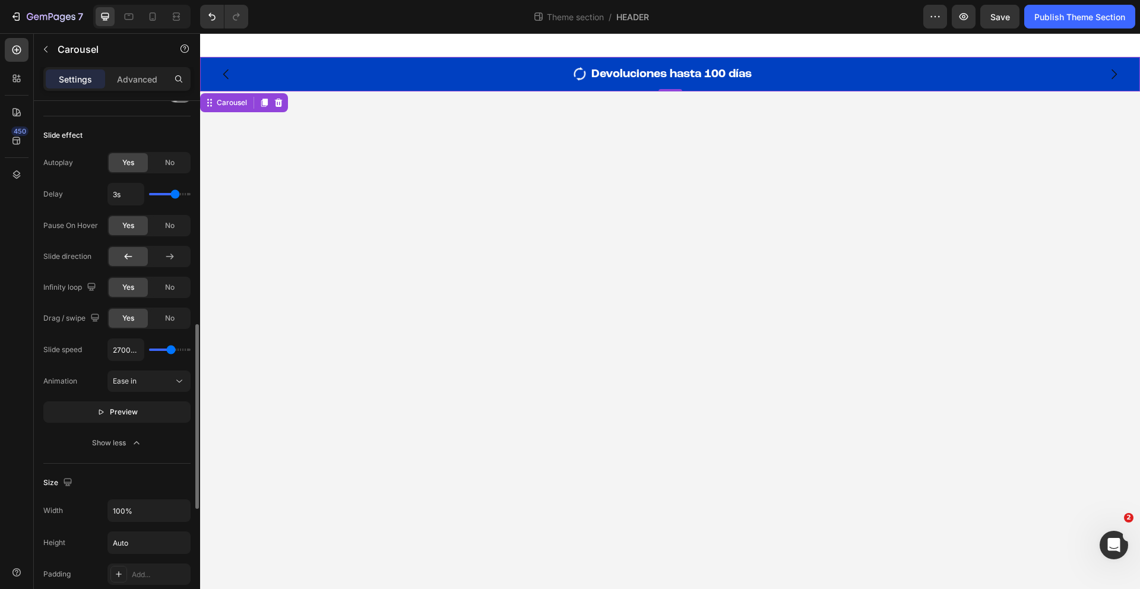
type input "2200ms"
type input "2200"
type input "1950ms"
type input "1950"
type input "1900ms"
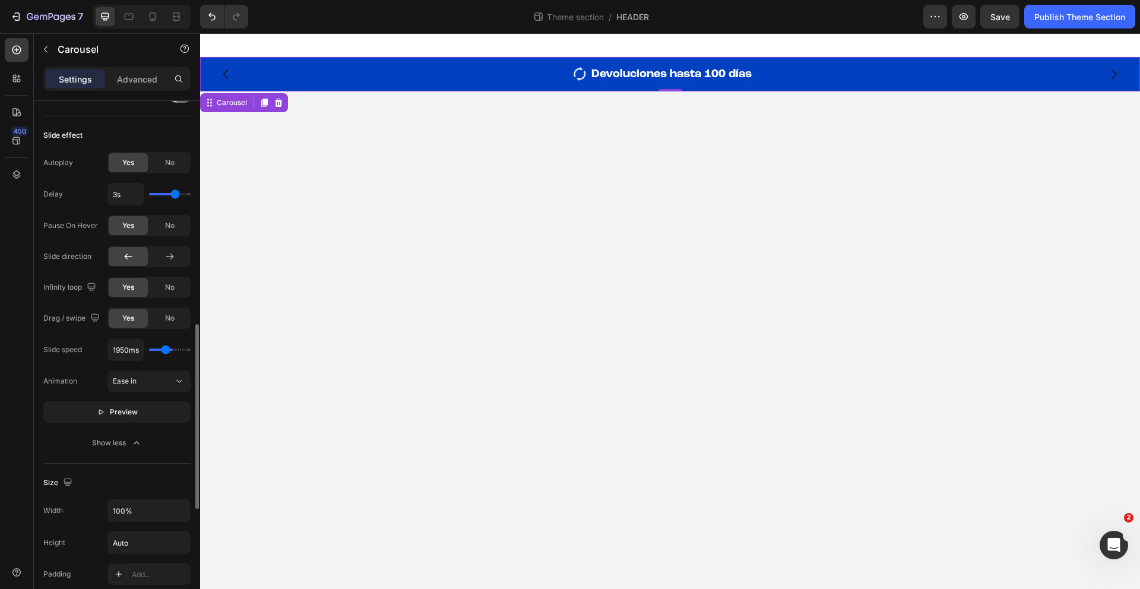
type input "1900"
type input "1850ms"
type input "1850"
type input "1800ms"
type input "1800"
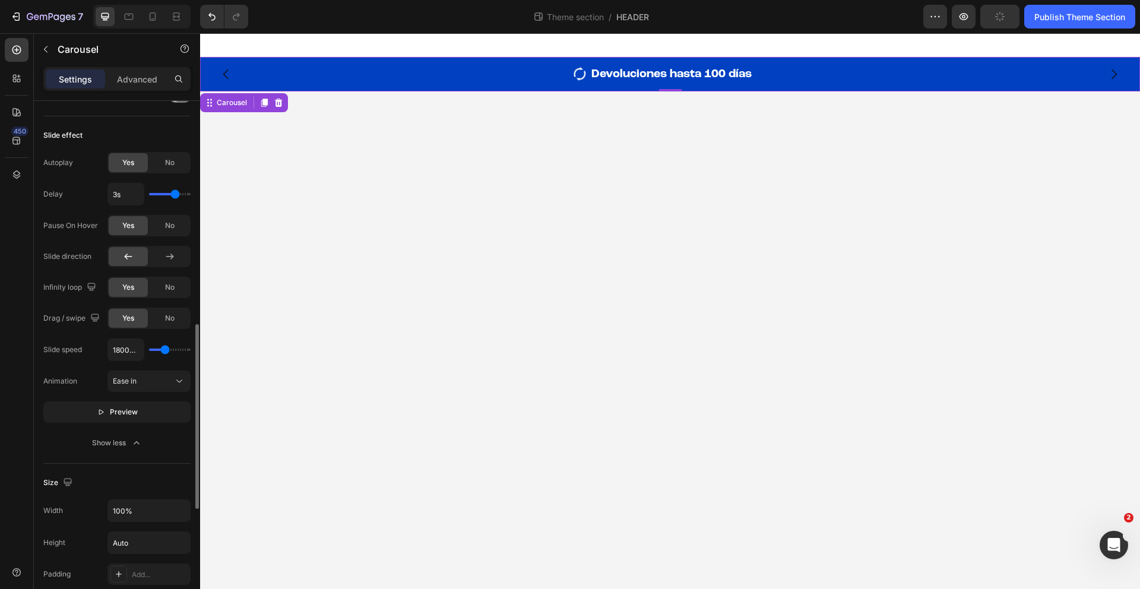
type input "1750ms"
type input "1750"
type input "1700ms"
type input "1700"
type input "1650ms"
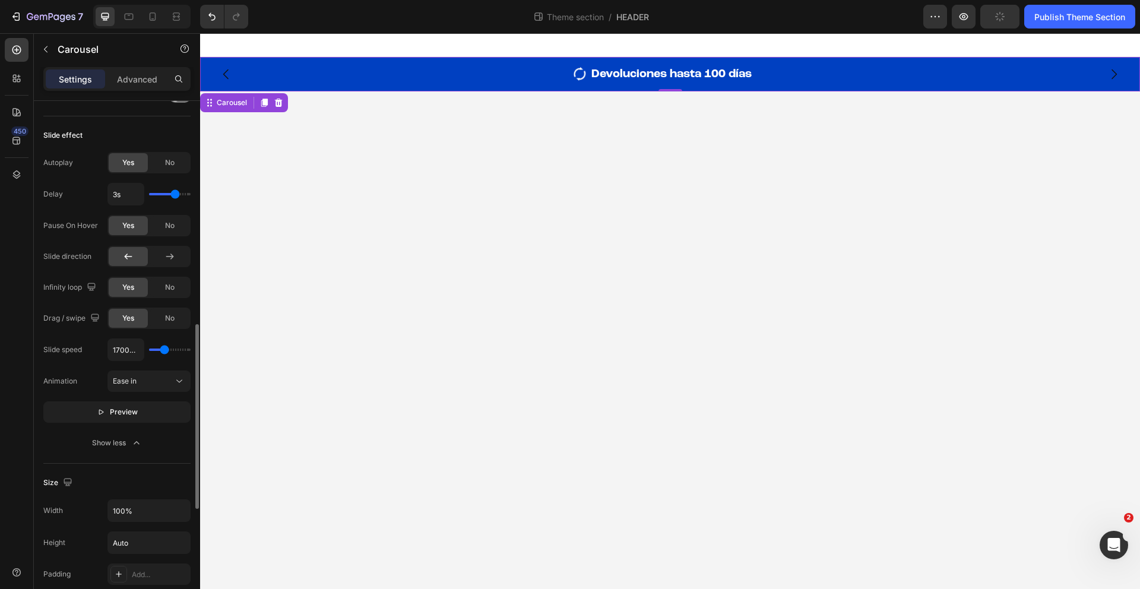
type input "1650"
type input "1600ms"
type input "1600"
type input "1550ms"
type input "1550"
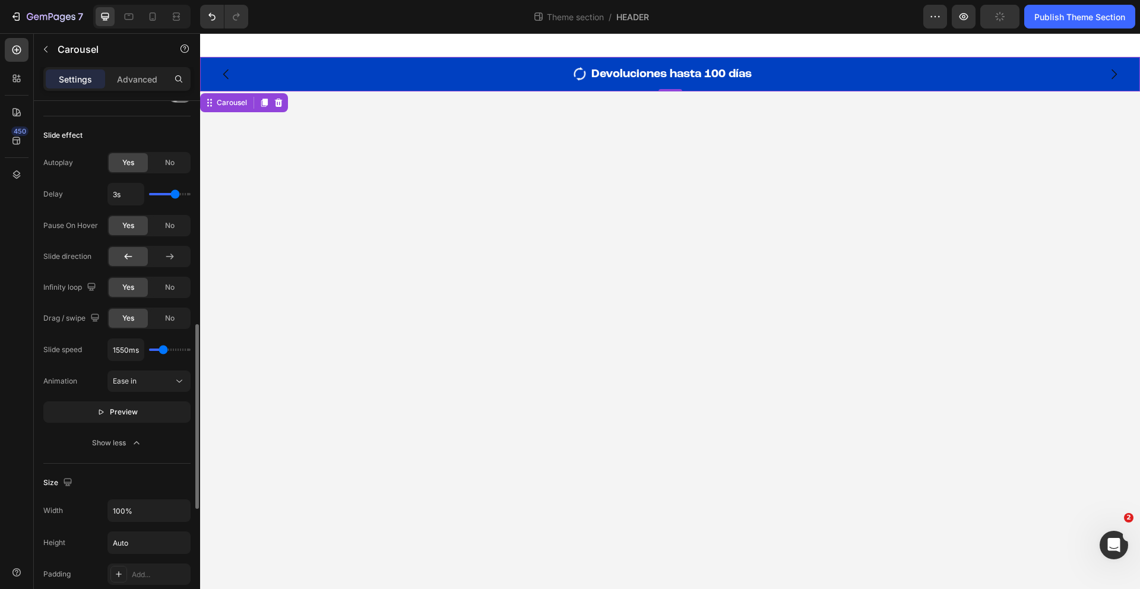
type input "1500ms"
type input "1500"
type input "1450ms"
type input "1450"
type input "1400ms"
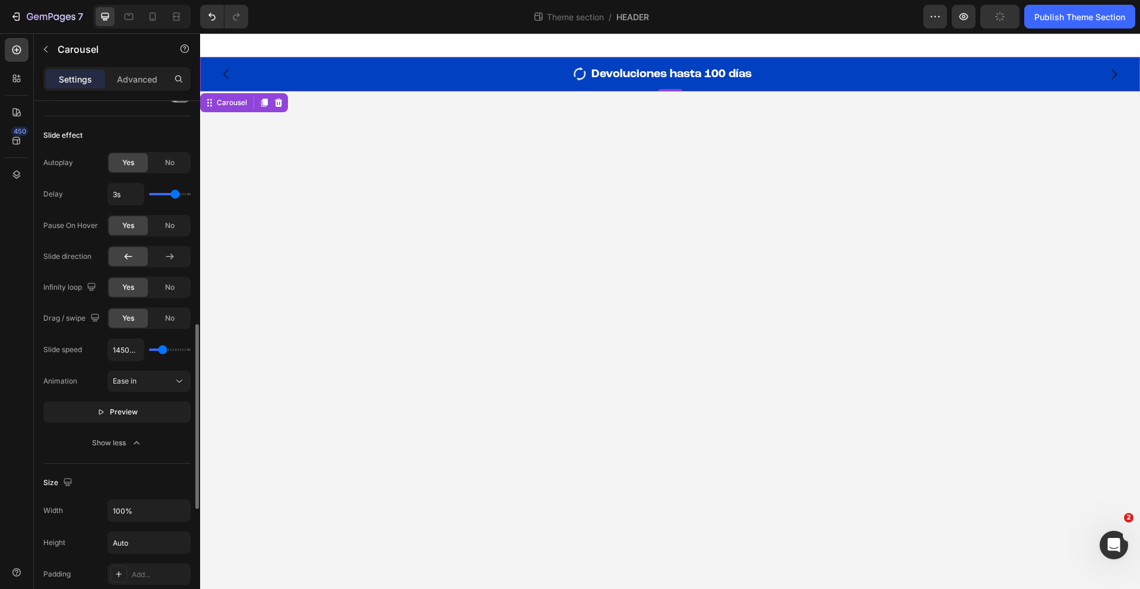
type input "1400"
type input "1350ms"
type input "1350"
type input "1300ms"
type input "1300"
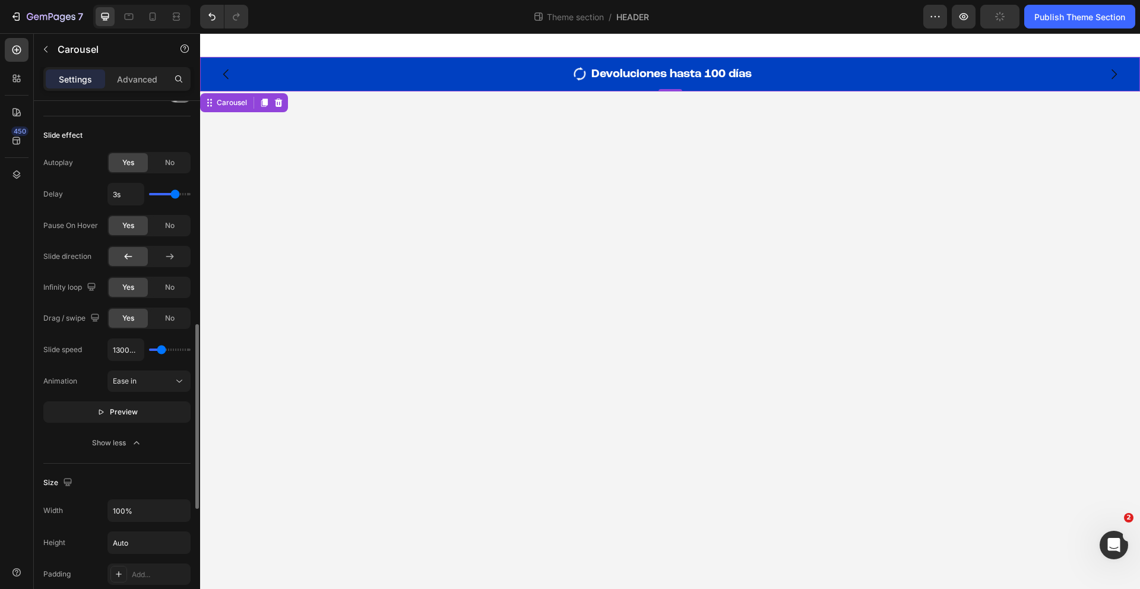
type input "1250ms"
type input "1250"
type input "1200ms"
type input "1200"
type input "1150ms"
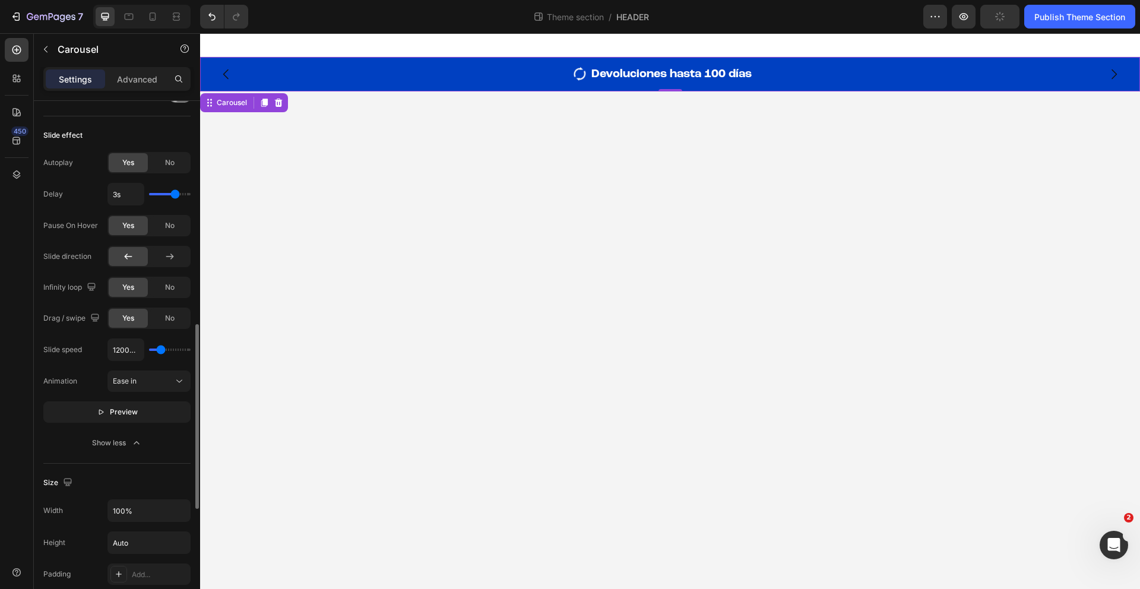
type input "1150"
type input "1000ms"
type input "1000"
type input "950ms"
type input "950"
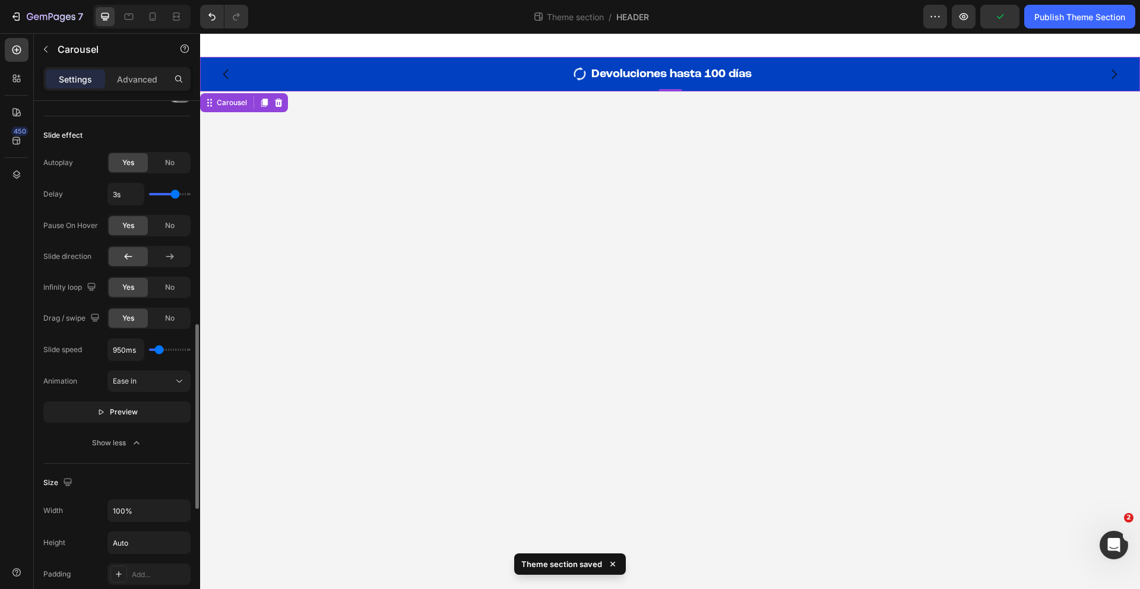
type input "900ms"
type input "900"
type input "850ms"
type input "850"
type input "800ms"
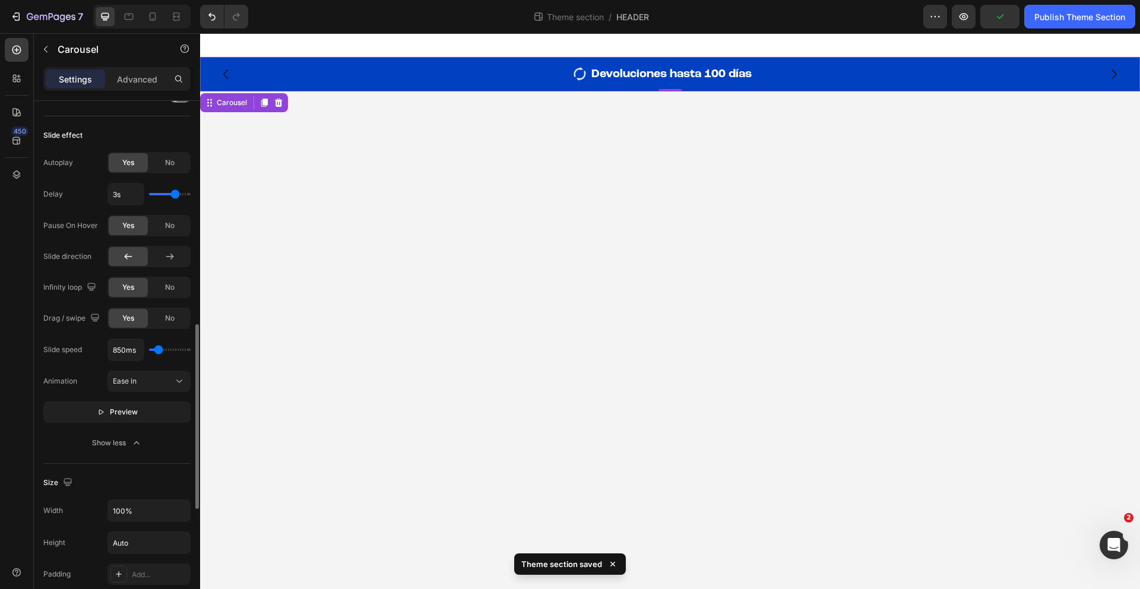
type input "800"
type input "750ms"
drag, startPoint x: 169, startPoint y: 350, endPoint x: 158, endPoint y: 352, distance: 10.8
type input "750"
click at [158, 351] on input "range" at bounding box center [170, 349] width 42 height 2
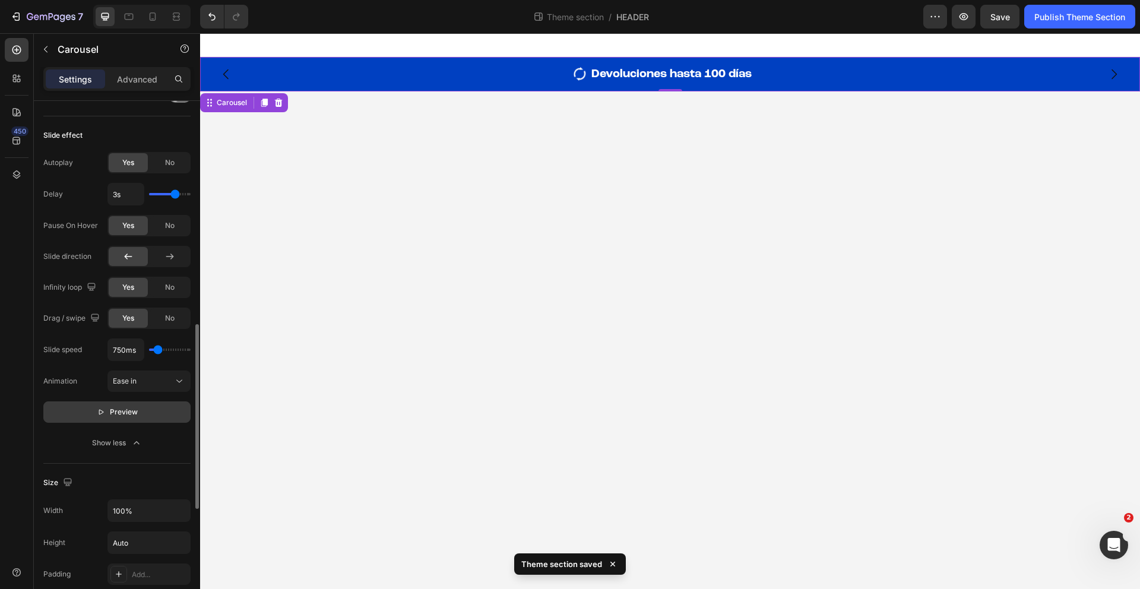
click at [135, 418] on button "Preview" at bounding box center [116, 411] width 147 height 21
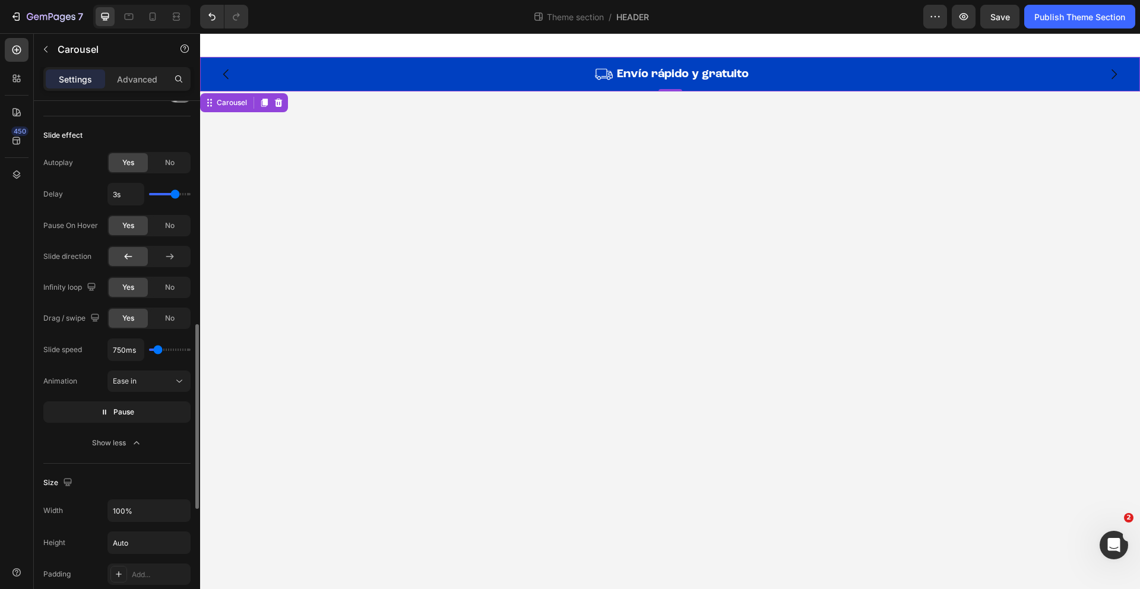
type input "1150ms"
type input "1150"
type input "1200ms"
type input "1200"
type input "1250ms"
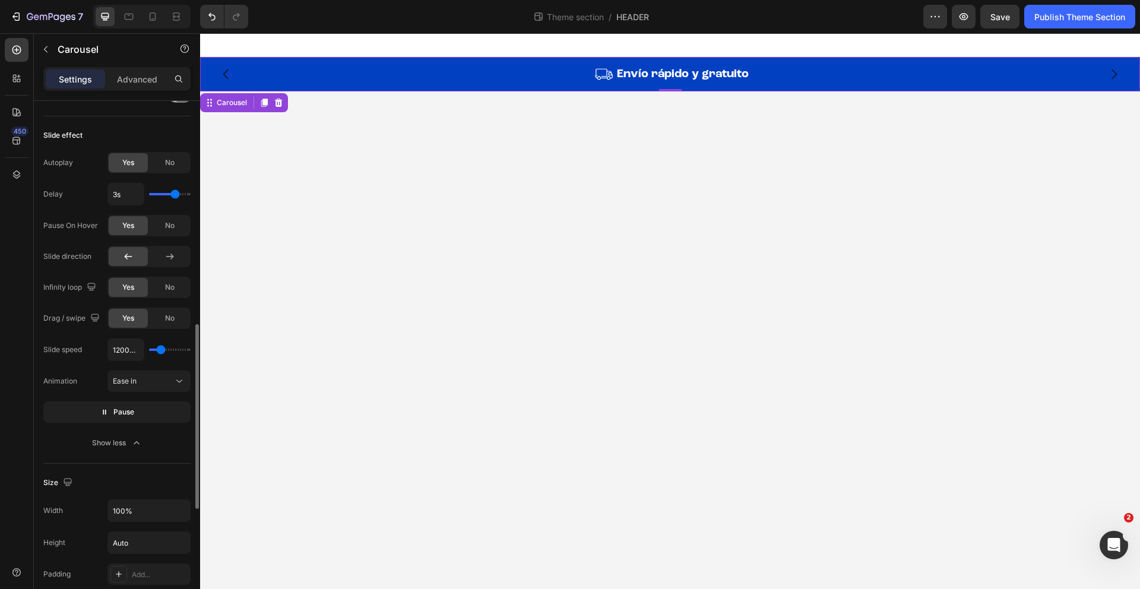
type input "1250"
type input "1300ms"
type input "1300"
type input "1350ms"
type input "1350"
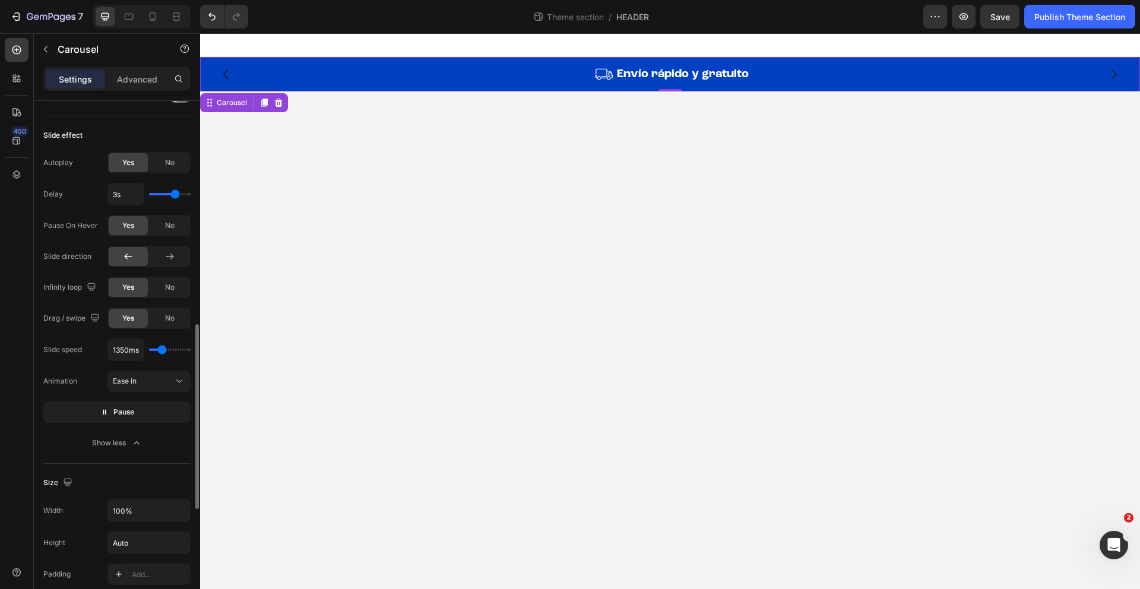
type input "1300ms"
type input "1300"
type input "1250ms"
type input "1250"
type input "1200ms"
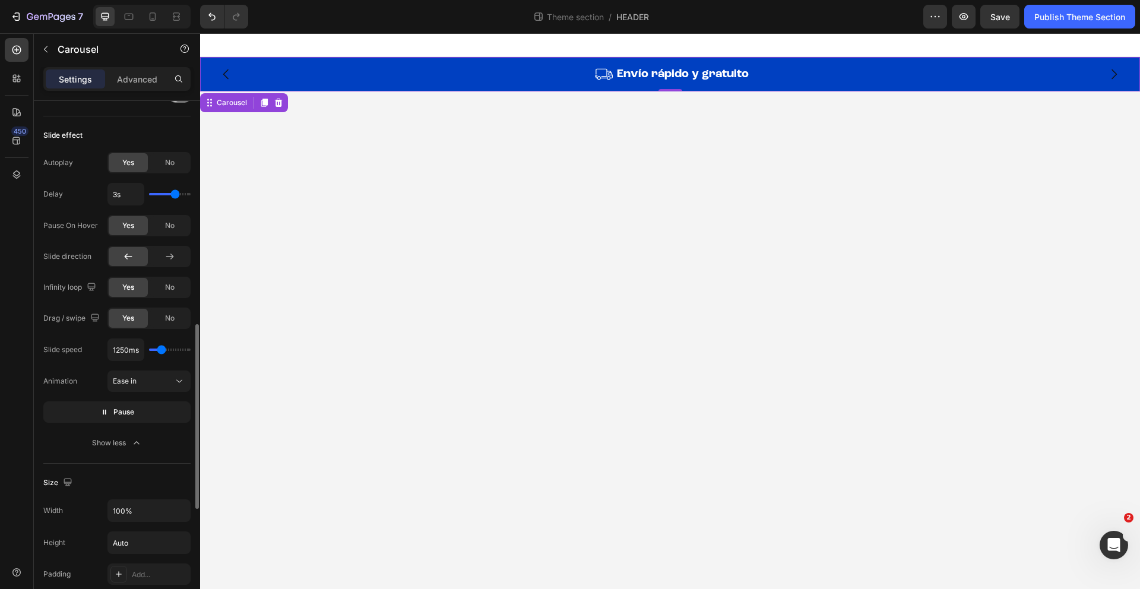
type input "1200"
type input "1150ms"
type input "1150"
type input "1100ms"
type input "1100"
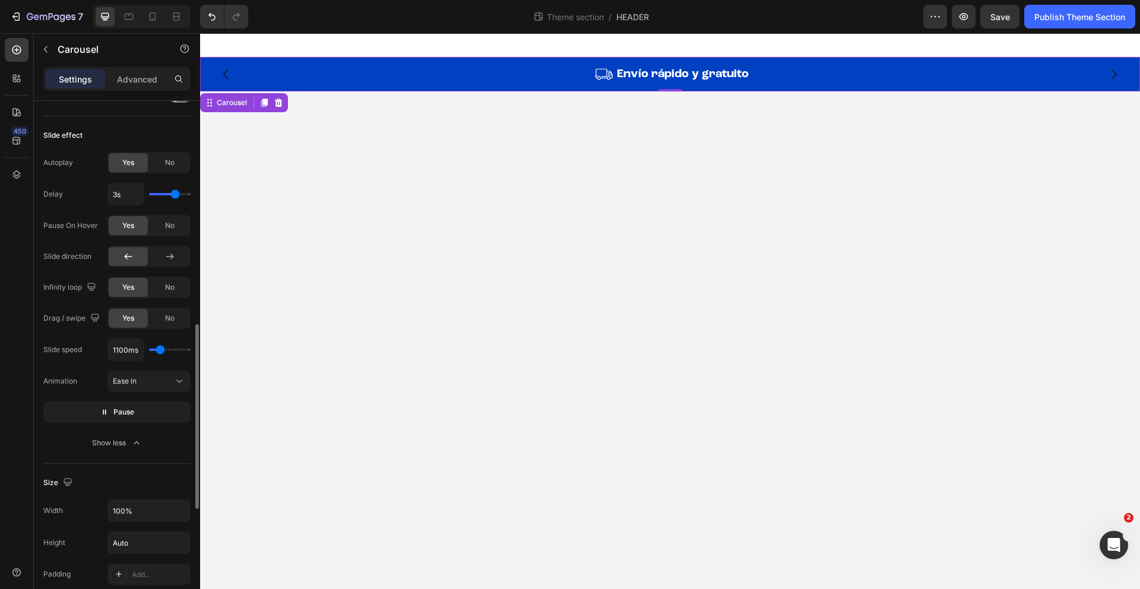
click at [160, 351] on input "range" at bounding box center [170, 349] width 42 height 2
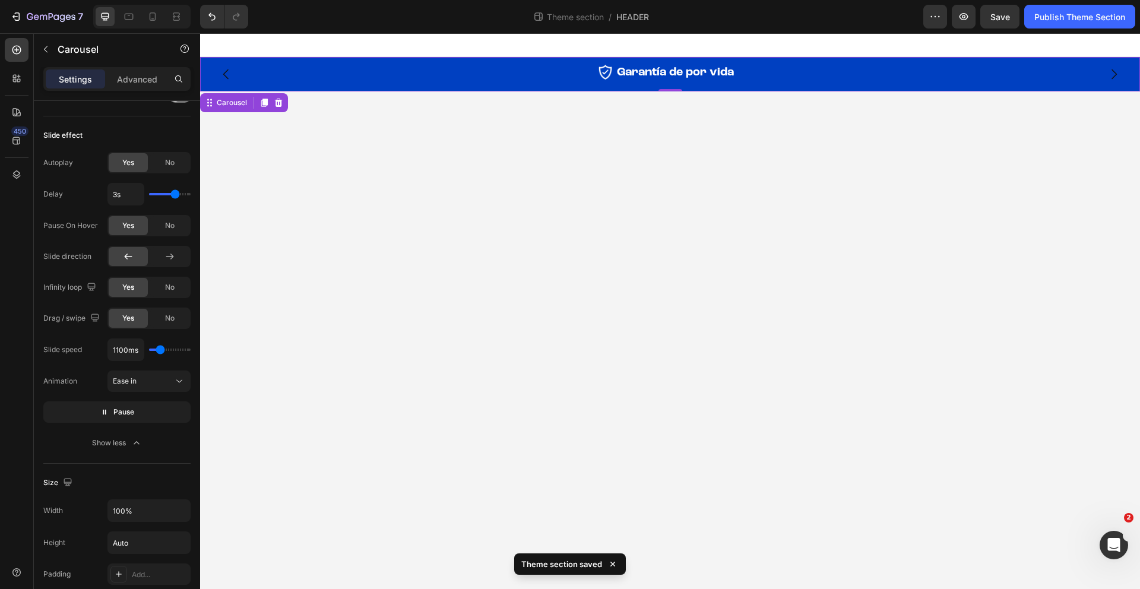
click at [709, 86] on div "Image Garantía de por vida Heading Row" at bounding box center [670, 77] width 940 height 34
click at [137, 406] on button "Pause" at bounding box center [116, 411] width 147 height 21
click at [620, 69] on span "Garantía de por vida" at bounding box center [675, 72] width 117 height 12
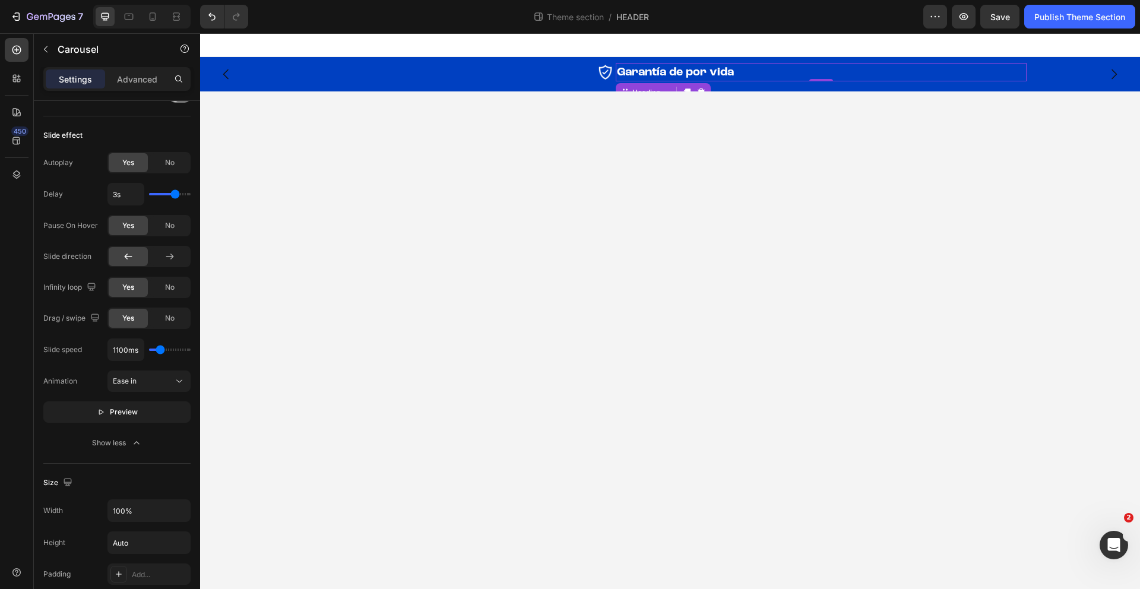
scroll to position [0, 0]
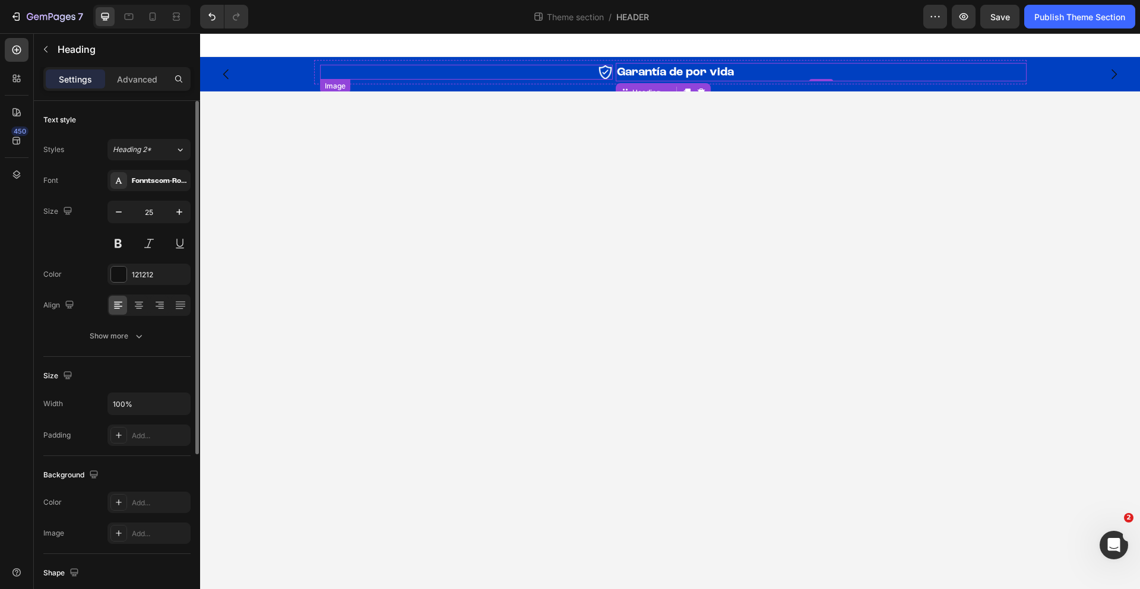
click at [550, 72] on div at bounding box center [466, 72] width 293 height 15
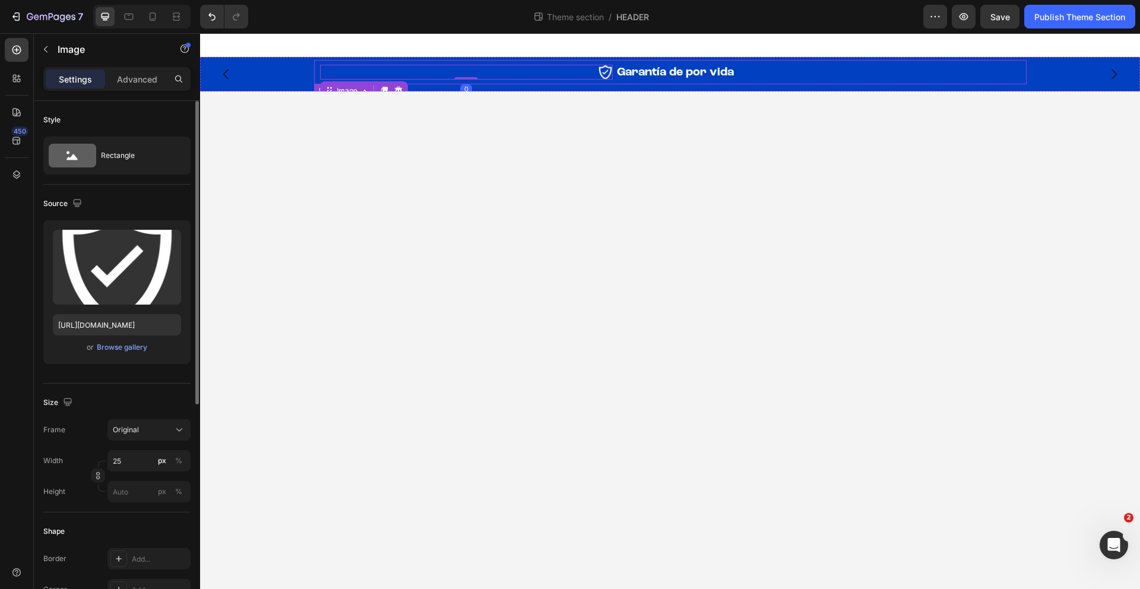
click at [573, 80] on div "Image 0" at bounding box center [466, 72] width 293 height 18
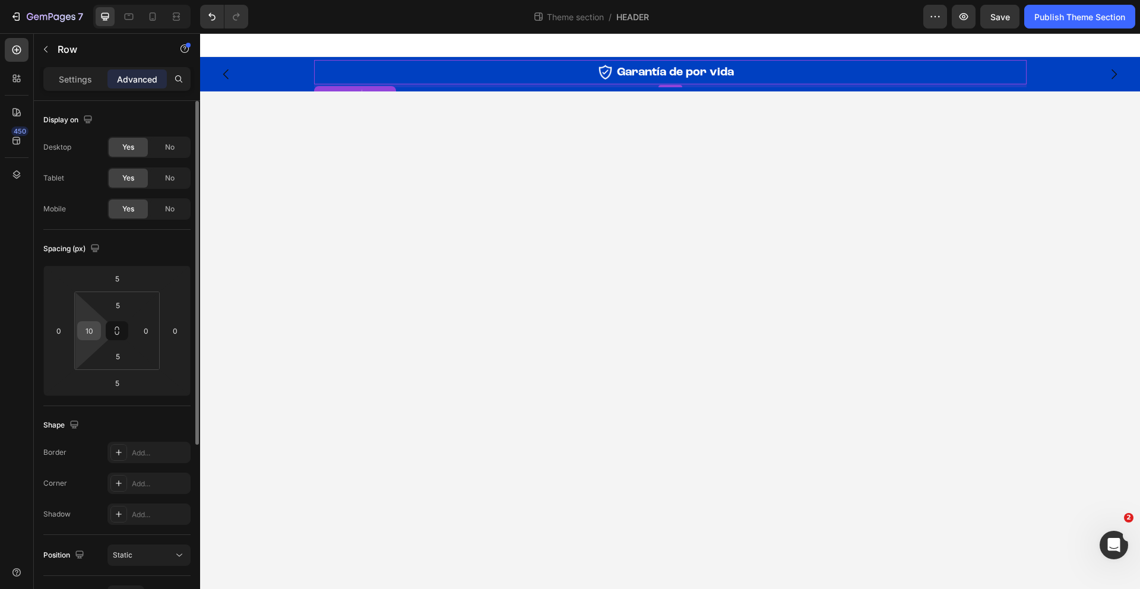
click at [91, 335] on input "10" at bounding box center [89, 331] width 18 height 18
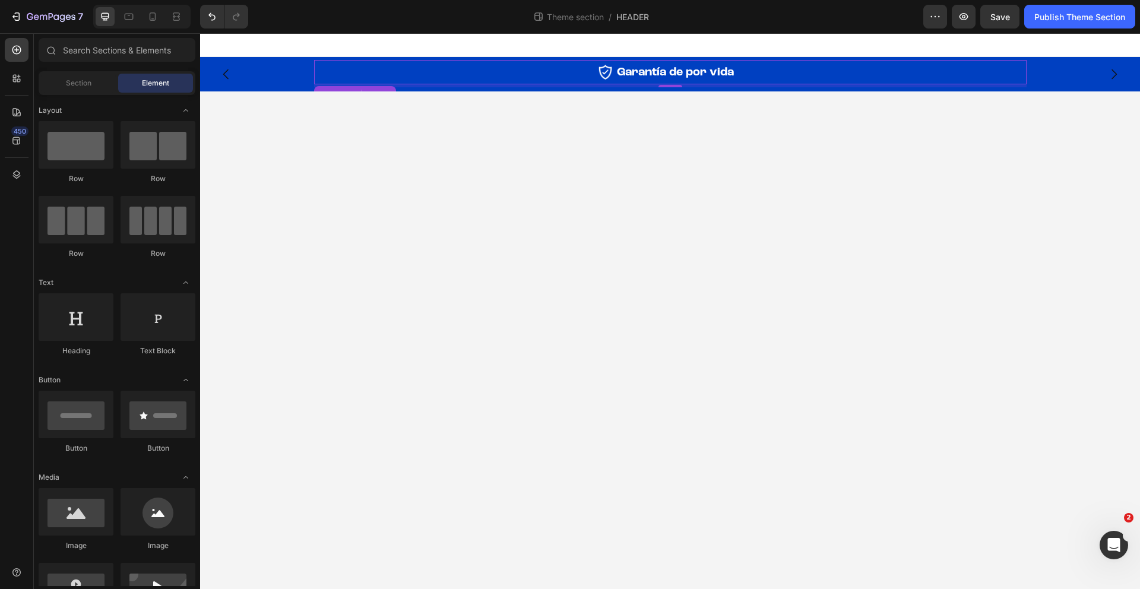
click at [326, 357] on body "Image Garantía de por vida Heading Row 5 Image Devoluciones hasta 100 días Head…" at bounding box center [670, 311] width 940 height 556
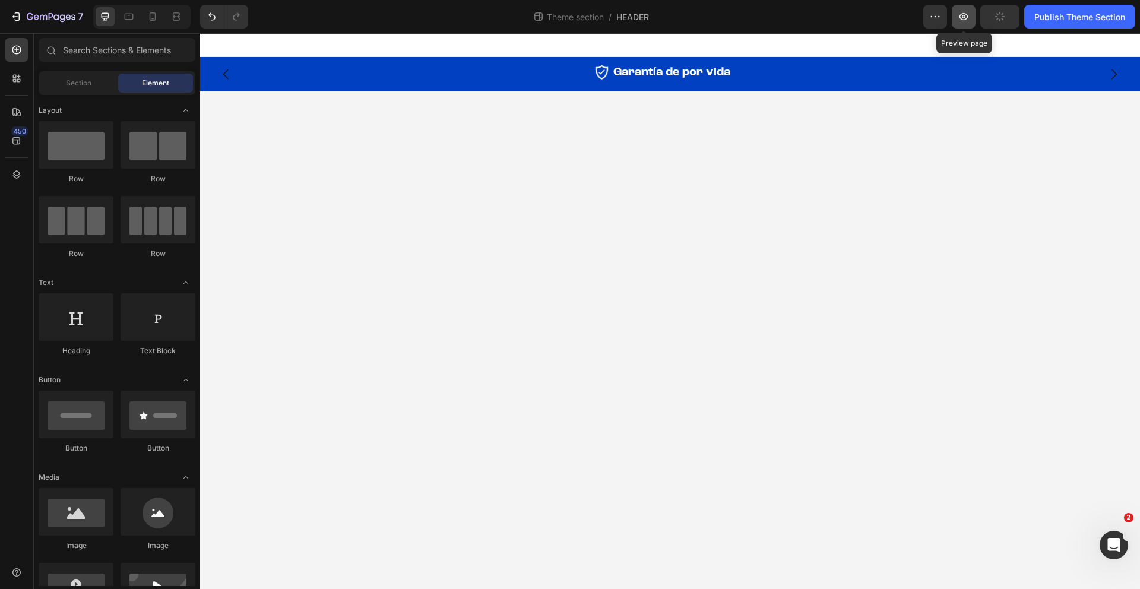
click at [966, 14] on icon "button" at bounding box center [963, 17] width 12 height 12
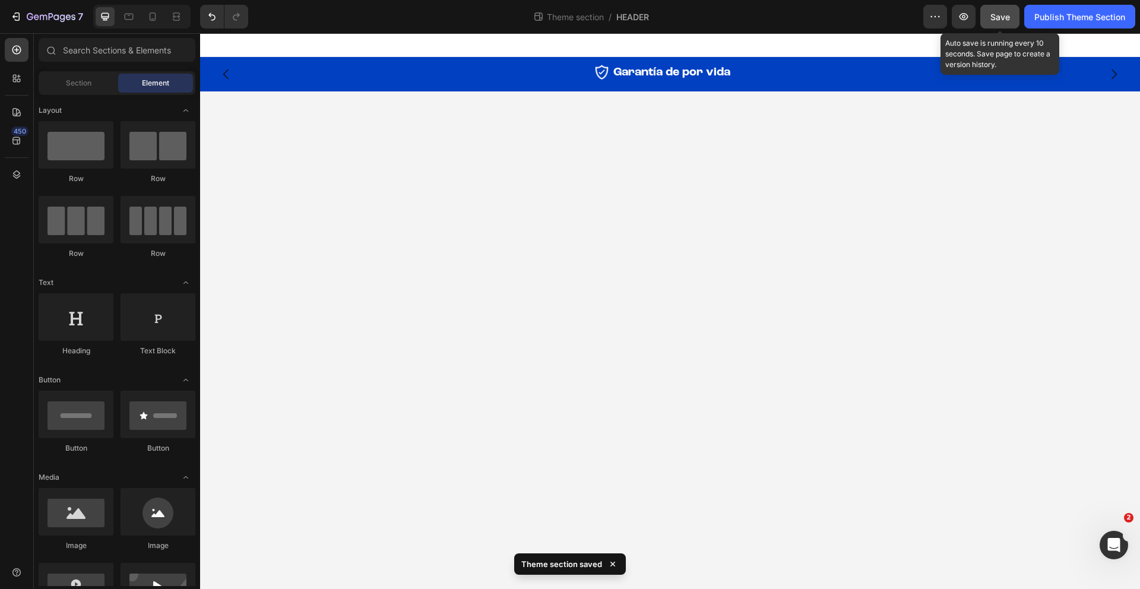
click at [995, 14] on span "Save" at bounding box center [1000, 17] width 20 height 10
click at [966, 24] on button "button" at bounding box center [963, 17] width 24 height 24
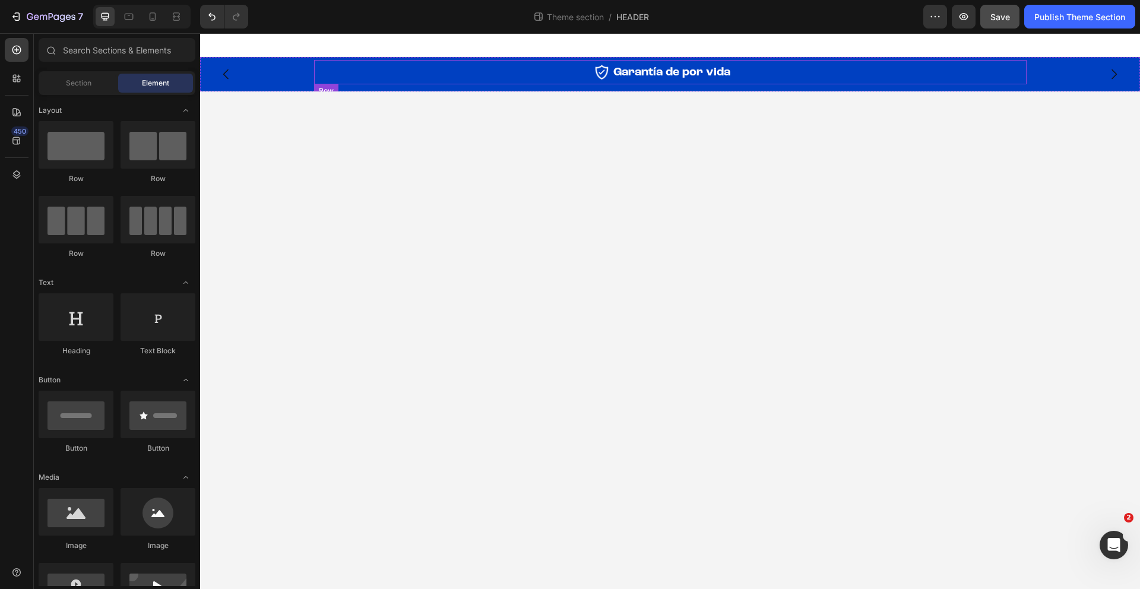
click at [629, 83] on div "Image Garantía de por vida Heading Row" at bounding box center [670, 72] width 712 height 24
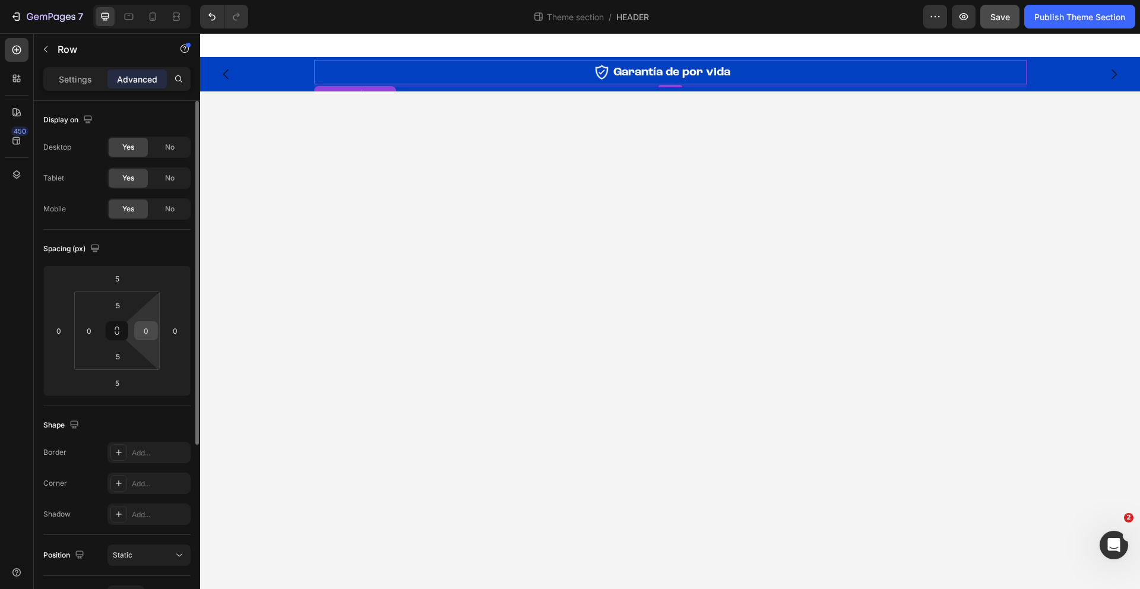
click at [148, 334] on input "0" at bounding box center [146, 331] width 18 height 18
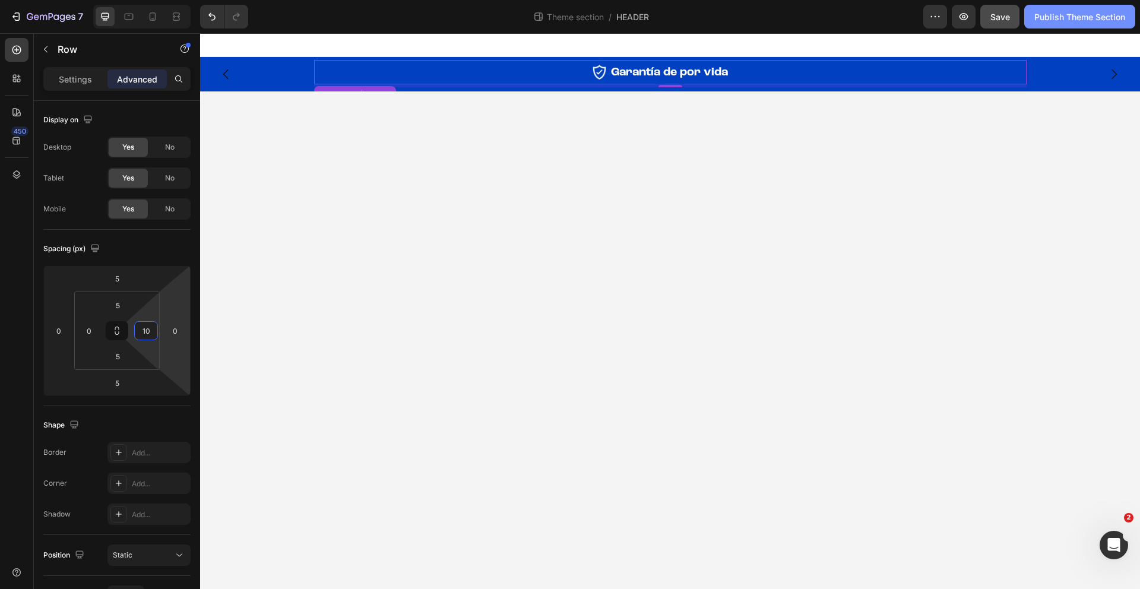
type input "10"
click at [1075, 15] on div "Publish Theme Section" at bounding box center [1079, 17] width 91 height 12
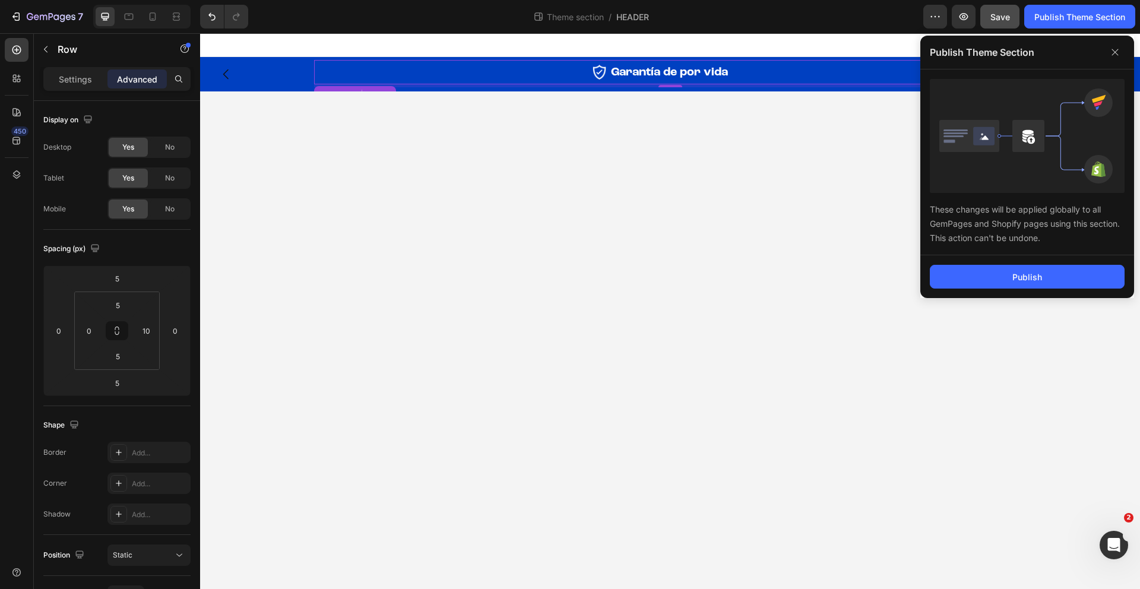
click at [1052, 264] on div "Publish" at bounding box center [1027, 276] width 214 height 43
click at [1048, 272] on button "Publish" at bounding box center [1027, 277] width 195 height 24
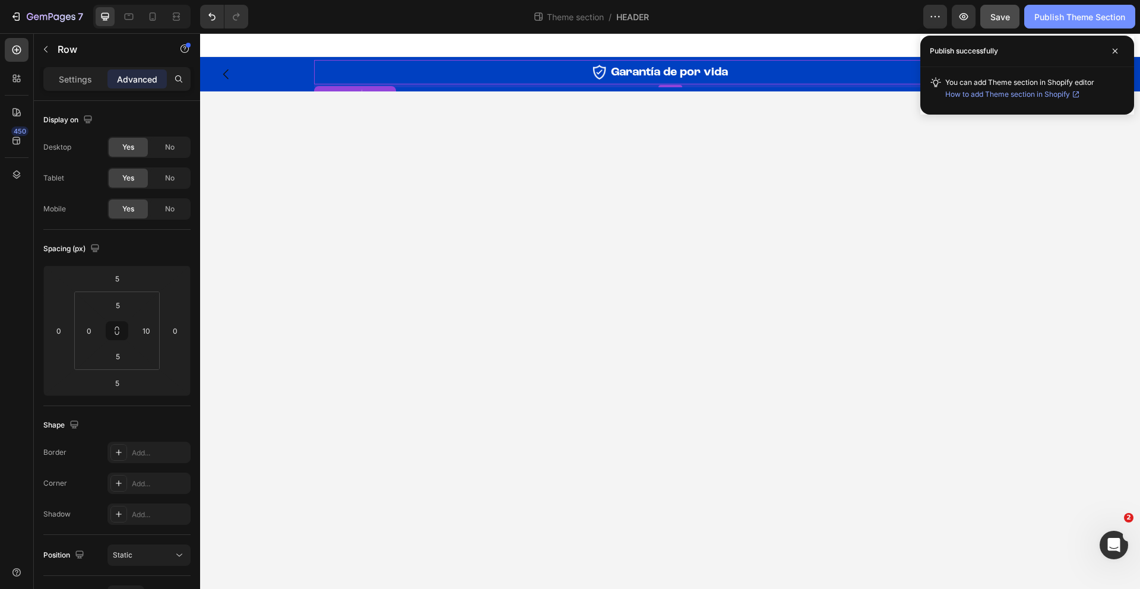
click at [1086, 27] on button "Publish Theme Section" at bounding box center [1079, 17] width 111 height 24
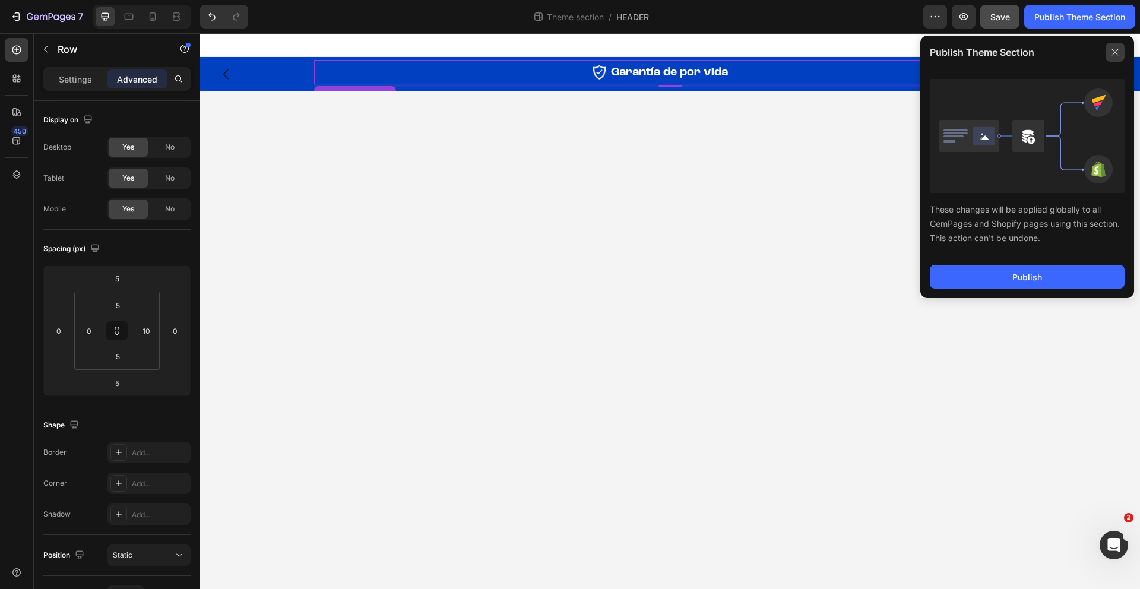
click at [1121, 54] on icon at bounding box center [1114, 52] width 19 height 19
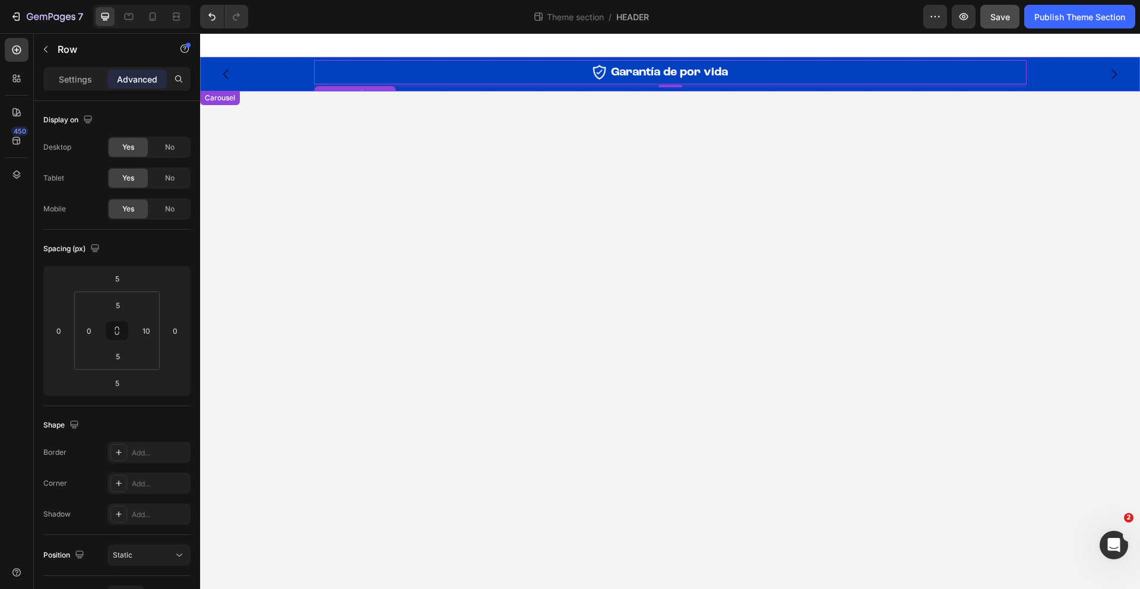
click at [1112, 66] on button "Carousel Next Arrow" at bounding box center [1113, 74] width 33 height 33
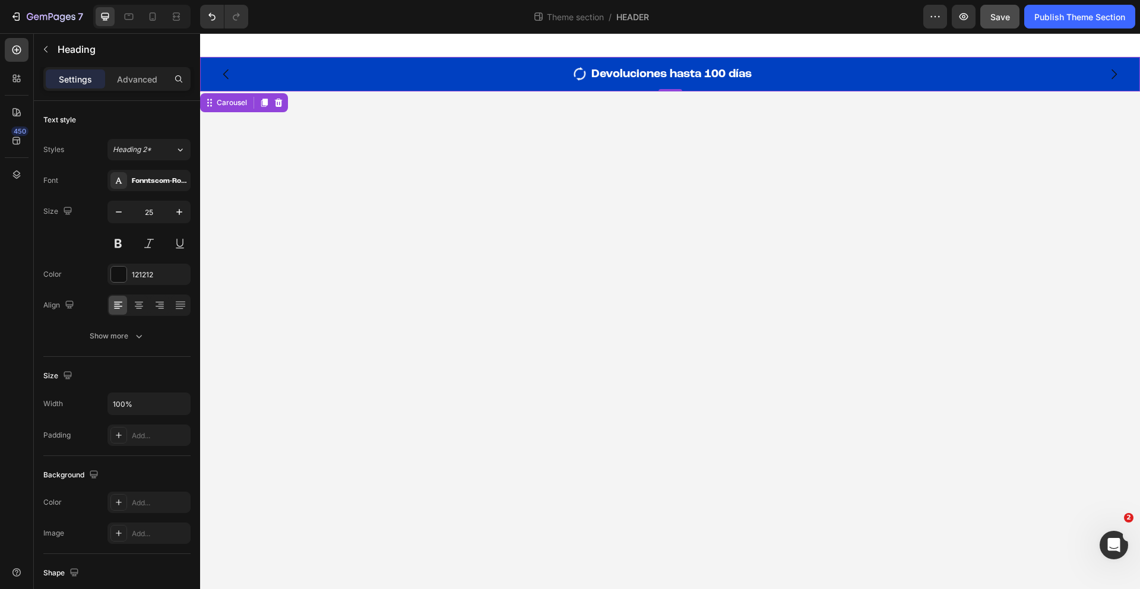
click at [902, 73] on h2 "Devoluciones hasta 100 días" at bounding box center [781, 74] width 383 height 23
click at [574, 84] on div "Image" at bounding box center [450, 74] width 273 height 23
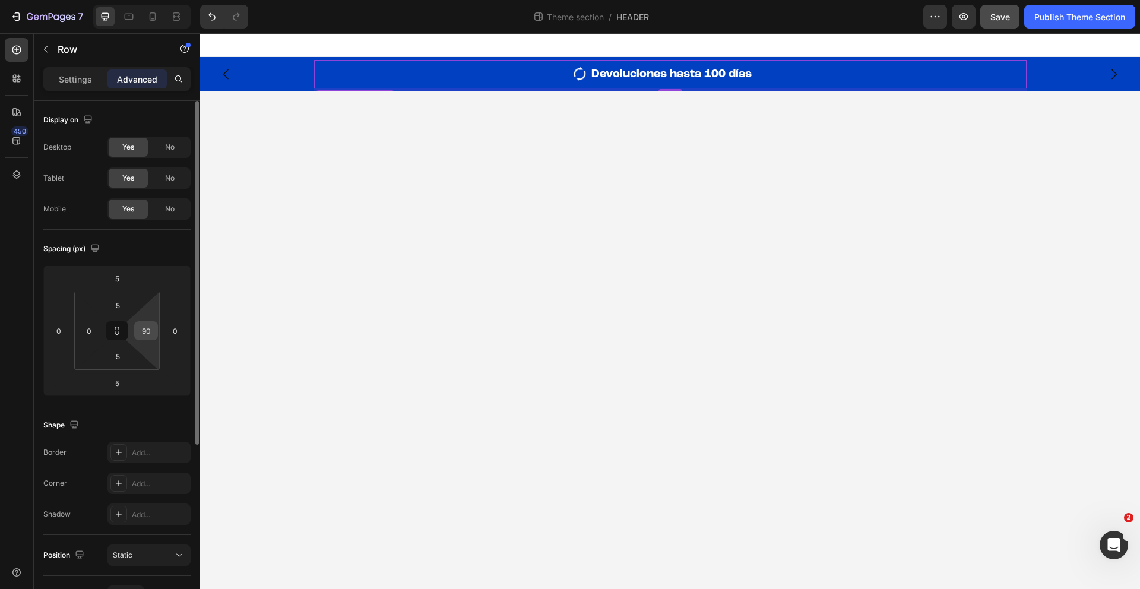
click at [135, 338] on div "90" at bounding box center [146, 330] width 24 height 19
click at [144, 337] on input "90" at bounding box center [146, 331] width 18 height 18
type input "100"
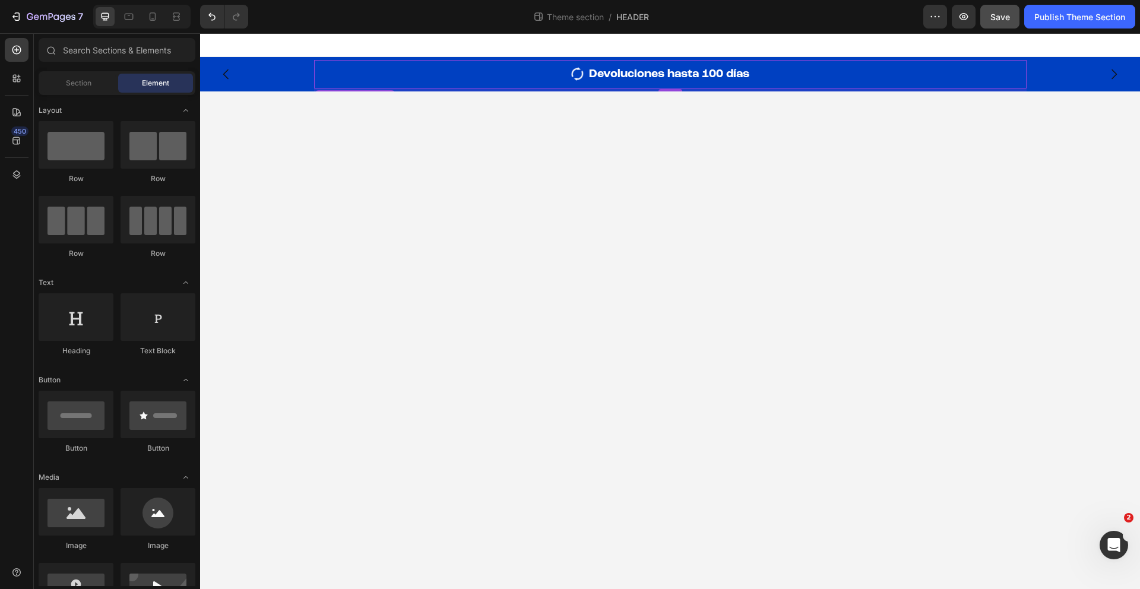
drag, startPoint x: 618, startPoint y: 372, endPoint x: 627, endPoint y: 376, distance: 10.4
click at [628, 376] on body "Image Garantía de por vida Heading Row Image Devoluciones hasta 100 días Headin…" at bounding box center [670, 311] width 940 height 556
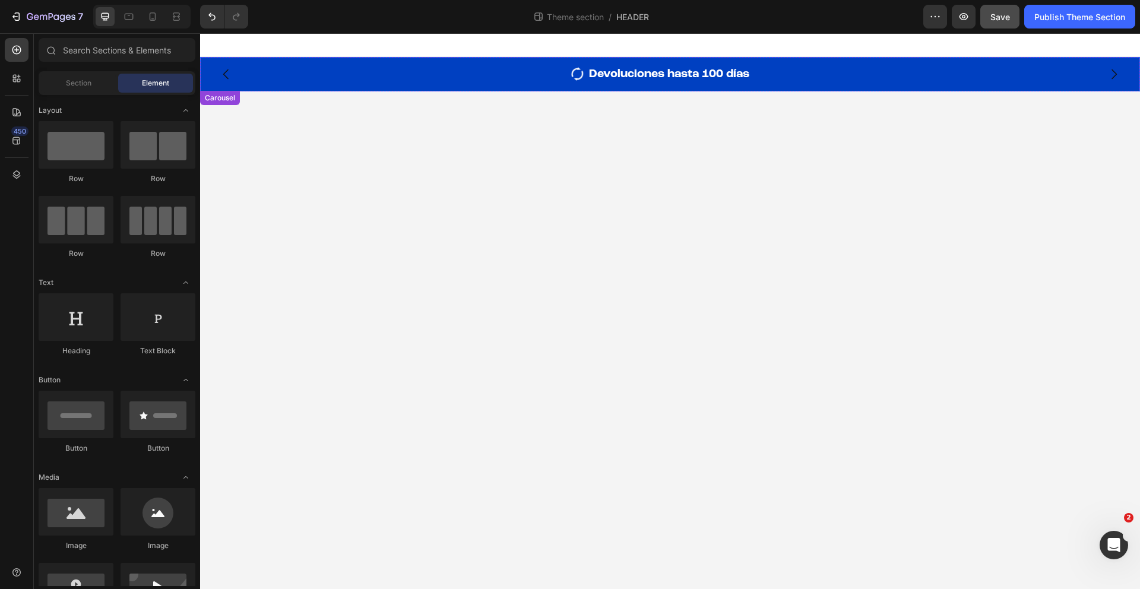
click at [1113, 72] on icon "Carousel Next Arrow" at bounding box center [1113, 74] width 14 height 14
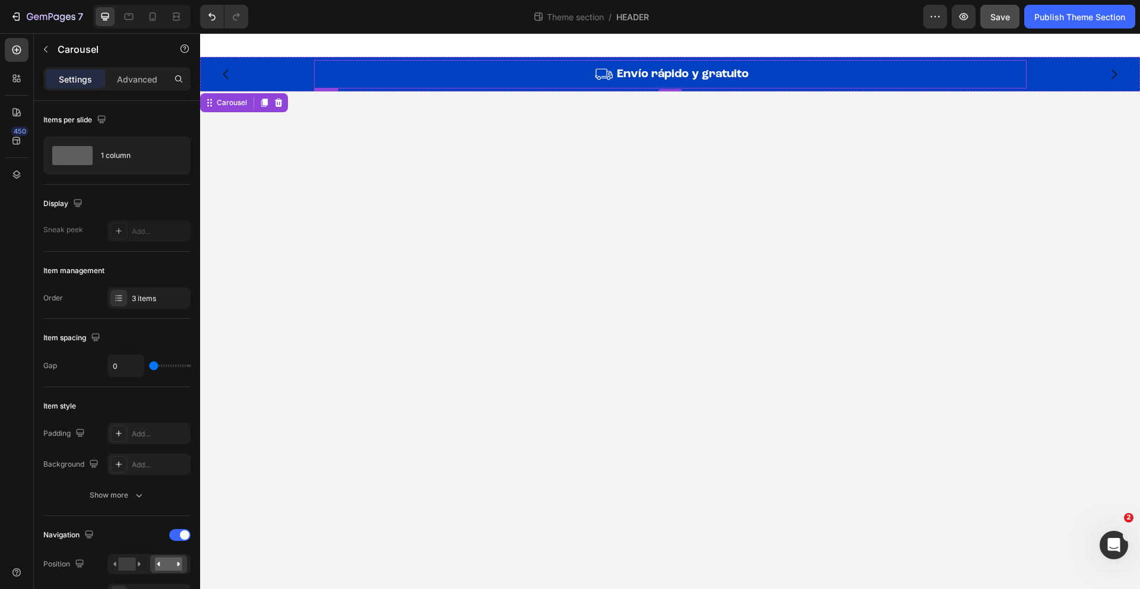
click at [597, 84] on div "Image" at bounding box center [466, 74] width 293 height 23
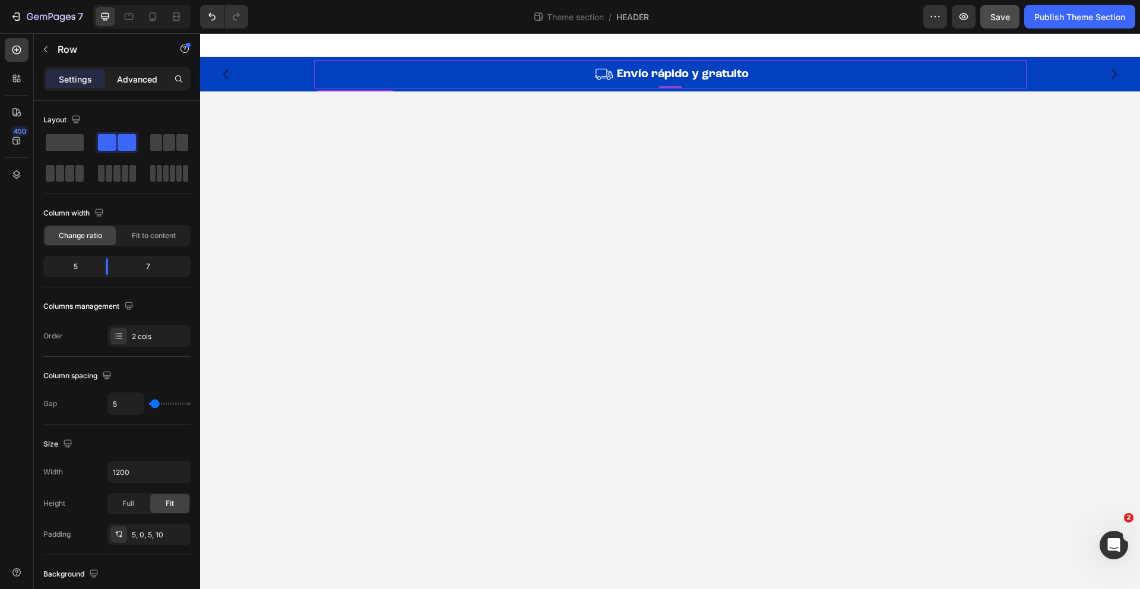
click at [123, 84] on p "Advanced" at bounding box center [137, 79] width 40 height 12
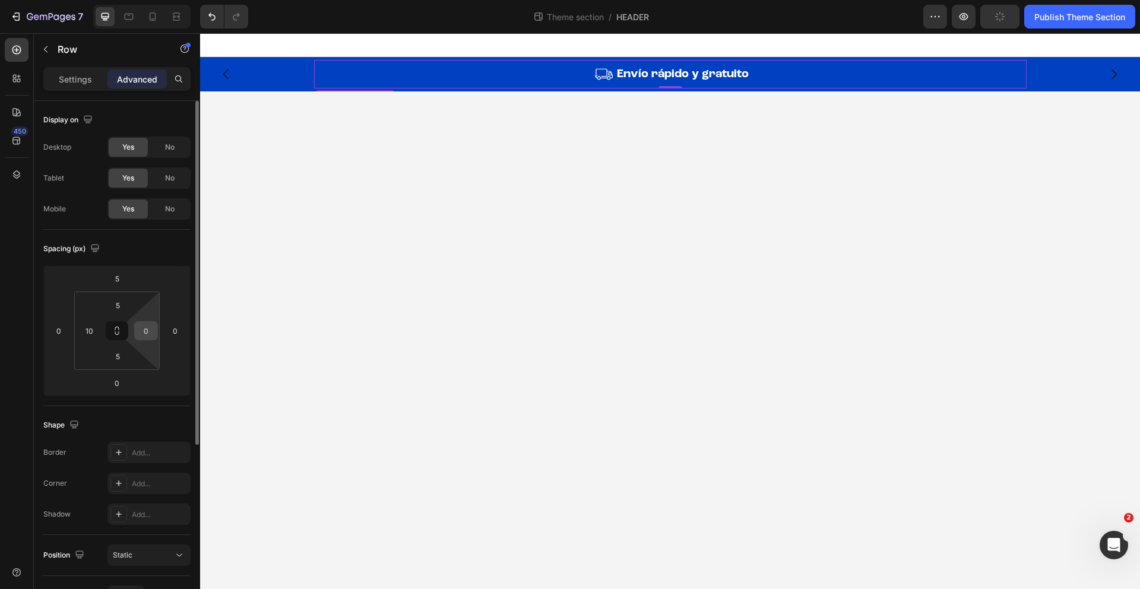
click at [144, 335] on input "0" at bounding box center [146, 331] width 18 height 18
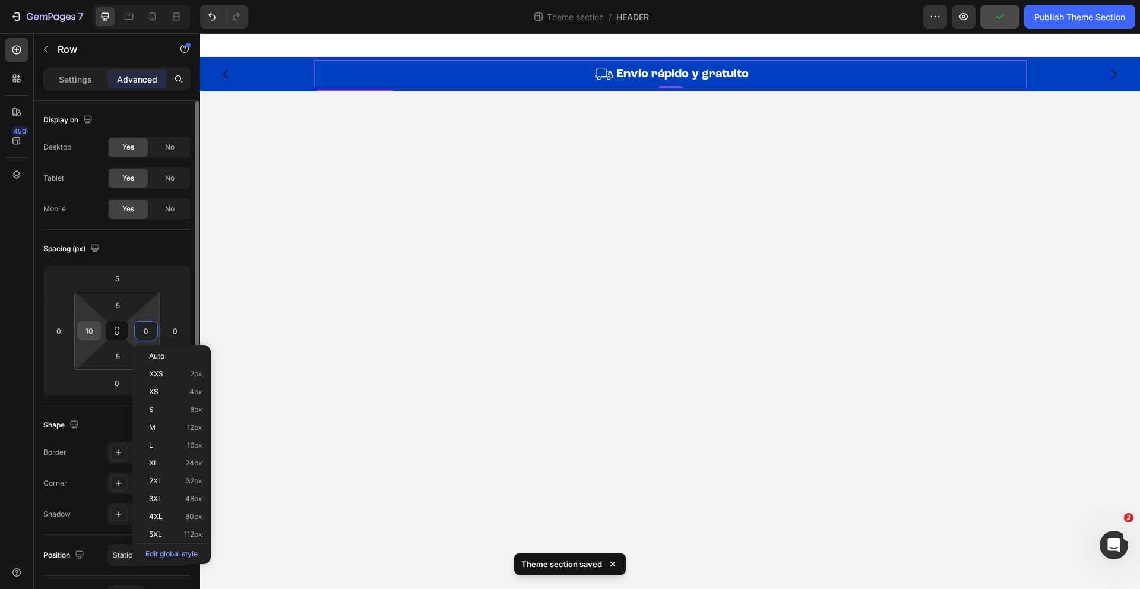
click at [99, 334] on div "10" at bounding box center [89, 330] width 24 height 19
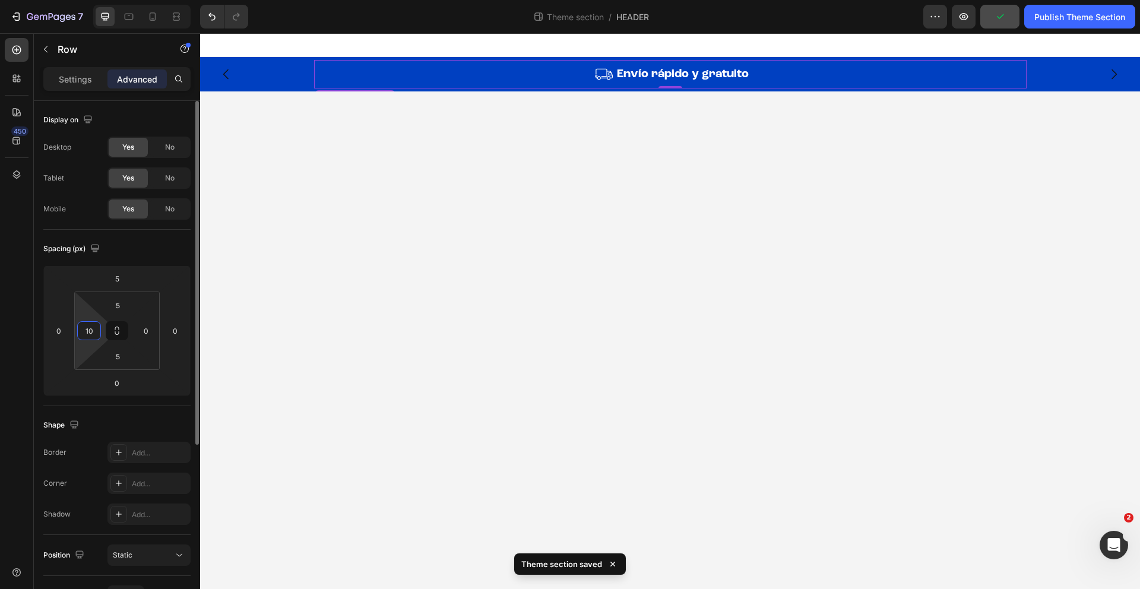
click at [88, 331] on input "10" at bounding box center [89, 331] width 18 height 18
type input "0"
click at [143, 329] on input "0" at bounding box center [146, 331] width 18 height 18
type input "30"
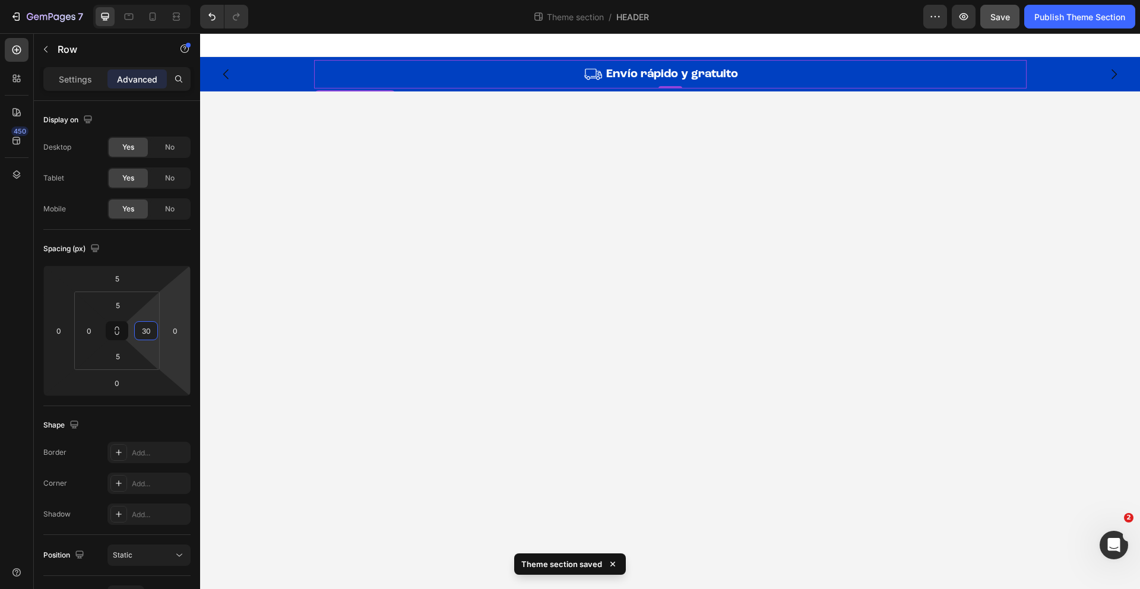
click at [610, 362] on body "Image Garantía de por vida Heading Row Image Devoluciones hasta 100 días Headin…" at bounding box center [670, 311] width 940 height 556
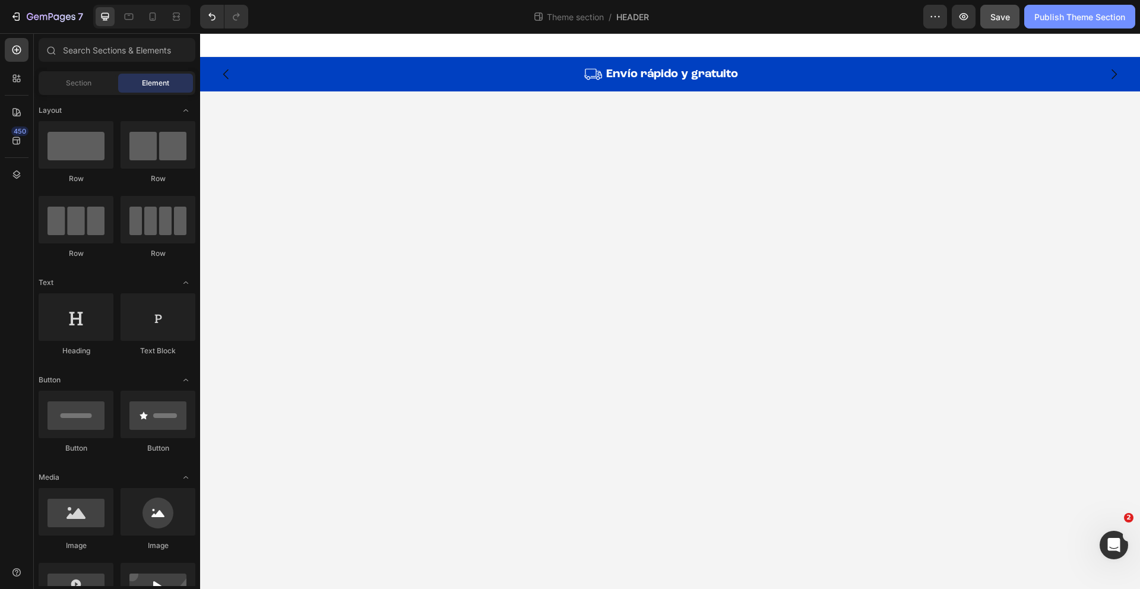
click at [1069, 20] on div "Publish Theme Section" at bounding box center [1079, 17] width 91 height 12
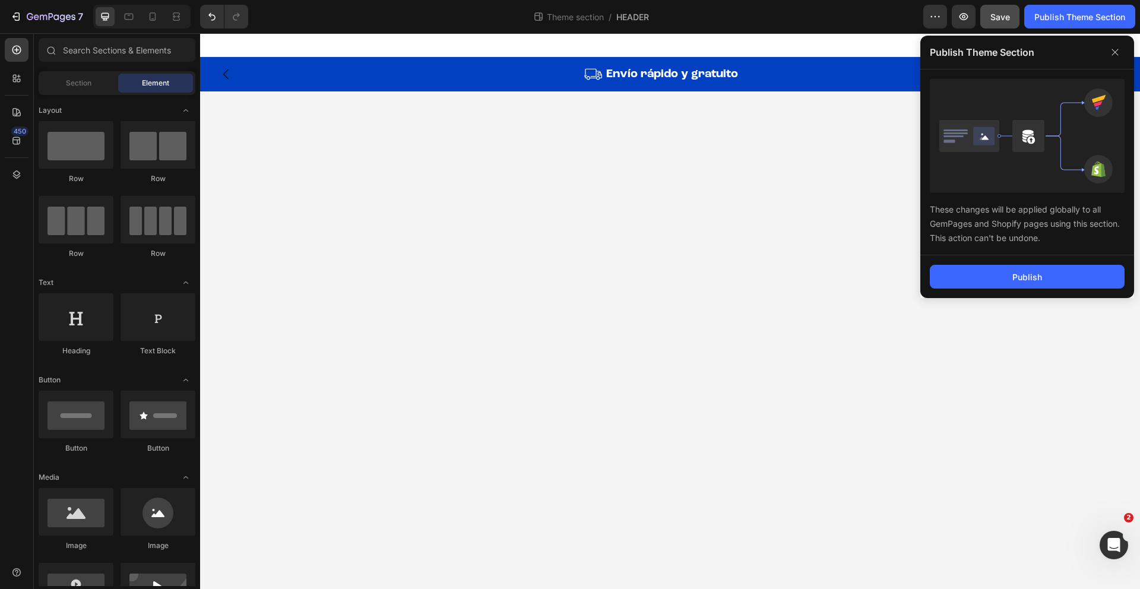
click at [1041, 288] on div "Publish" at bounding box center [1027, 276] width 214 height 43
click at [1043, 280] on button "Publish" at bounding box center [1027, 277] width 195 height 24
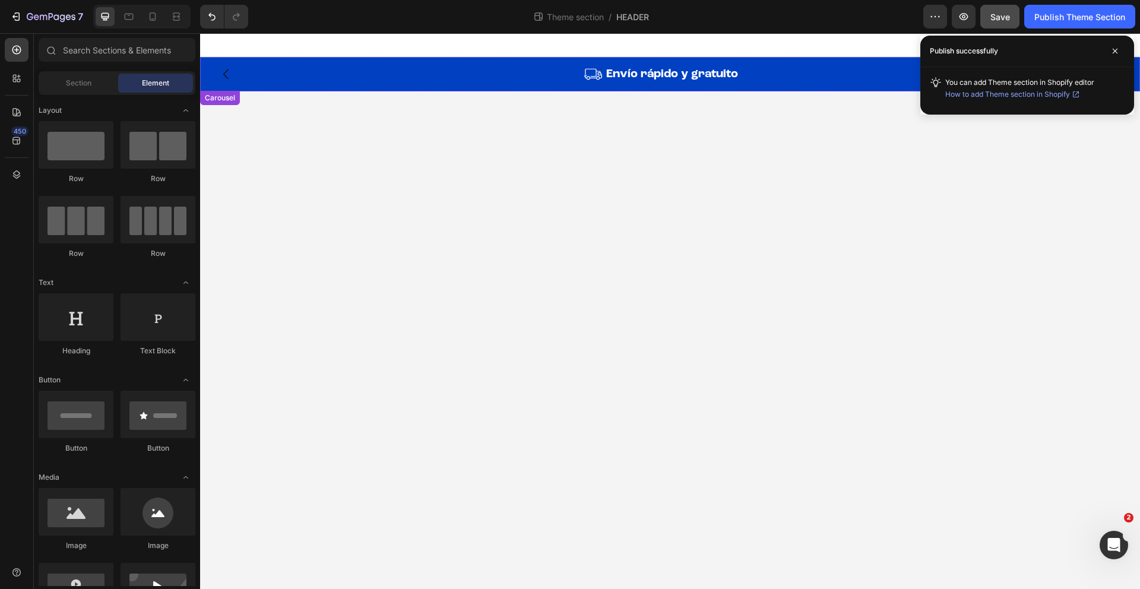
click at [231, 76] on icon "Carousel Back Arrow" at bounding box center [226, 74] width 14 height 14
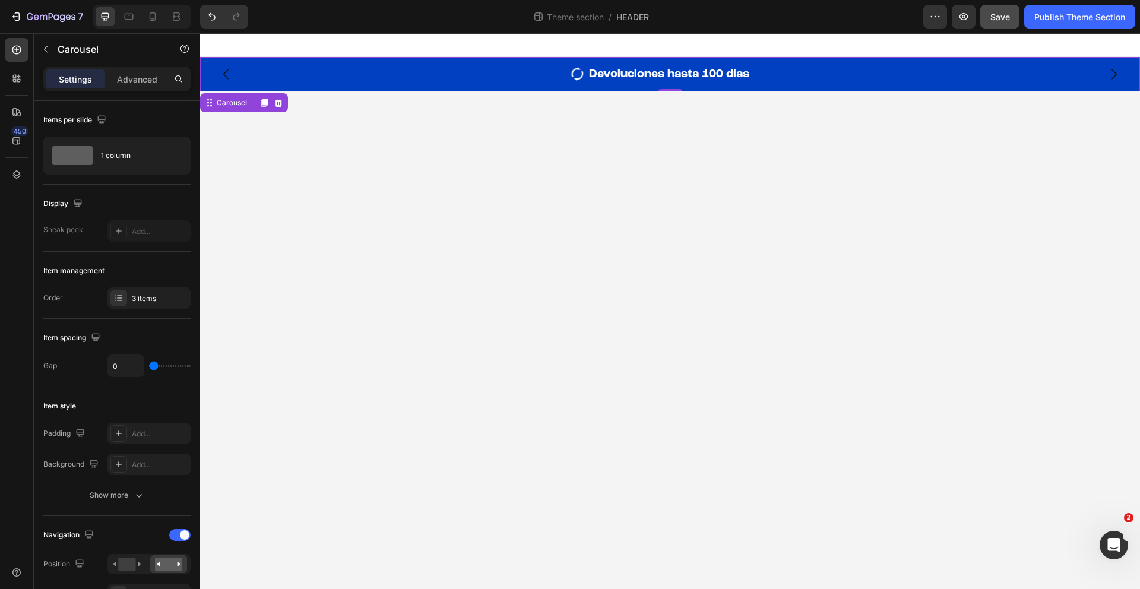
click at [231, 76] on icon "Carousel Back Arrow" at bounding box center [226, 74] width 14 height 14
click at [580, 80] on div "Image" at bounding box center [460, 72] width 293 height 18
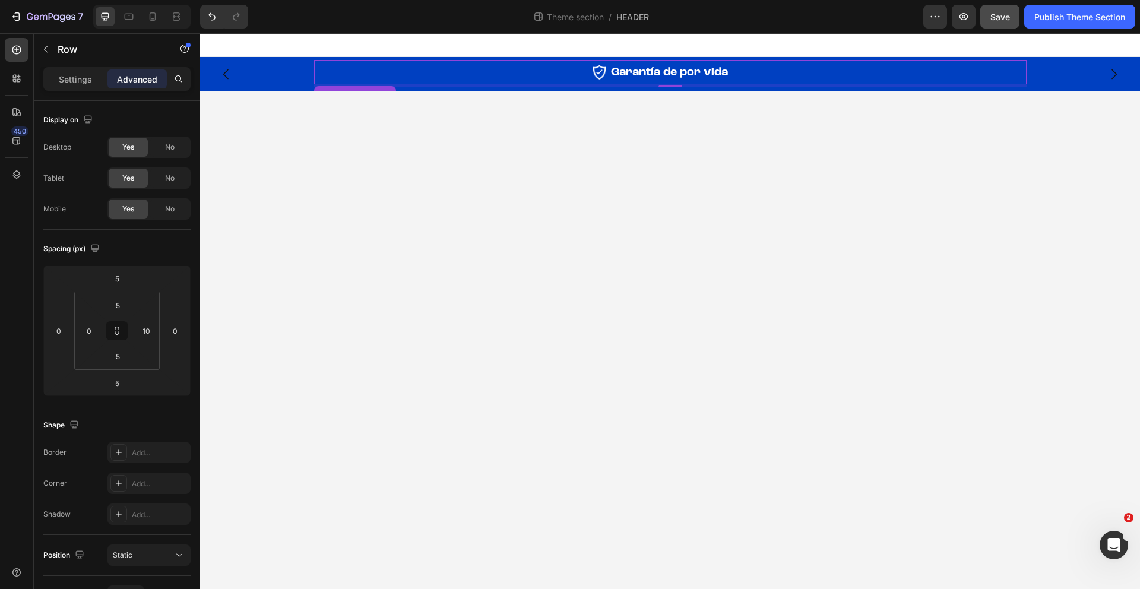
click at [81, 88] on div "Settings Advanced" at bounding box center [116, 79] width 147 height 24
click at [80, 84] on p "Settings" at bounding box center [75, 79] width 33 height 12
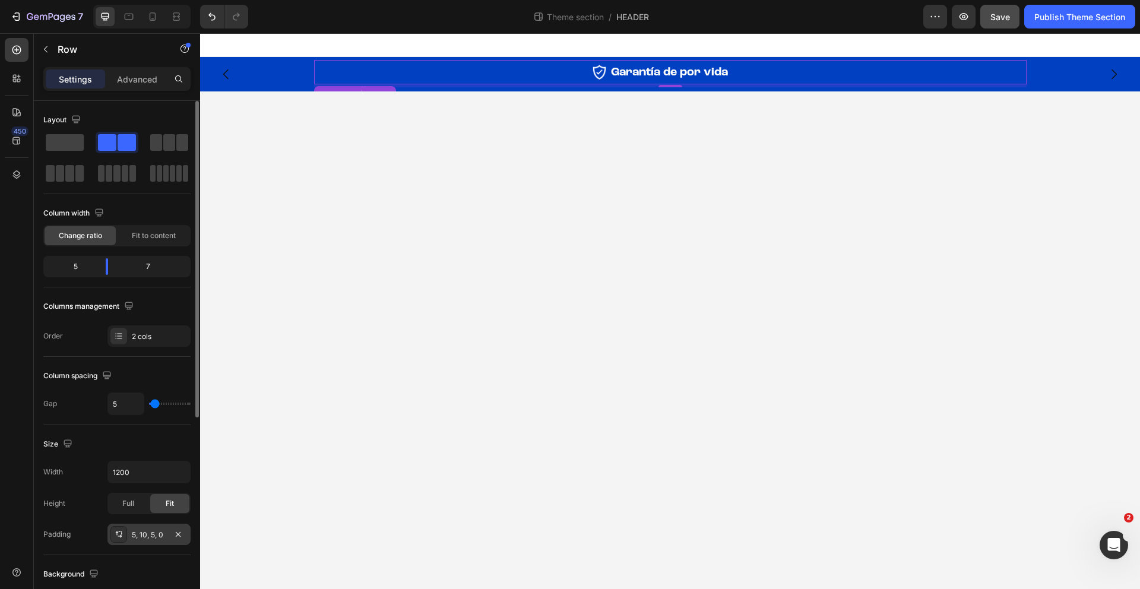
click at [161, 526] on div "5, 10, 5, 0" at bounding box center [148, 534] width 83 height 21
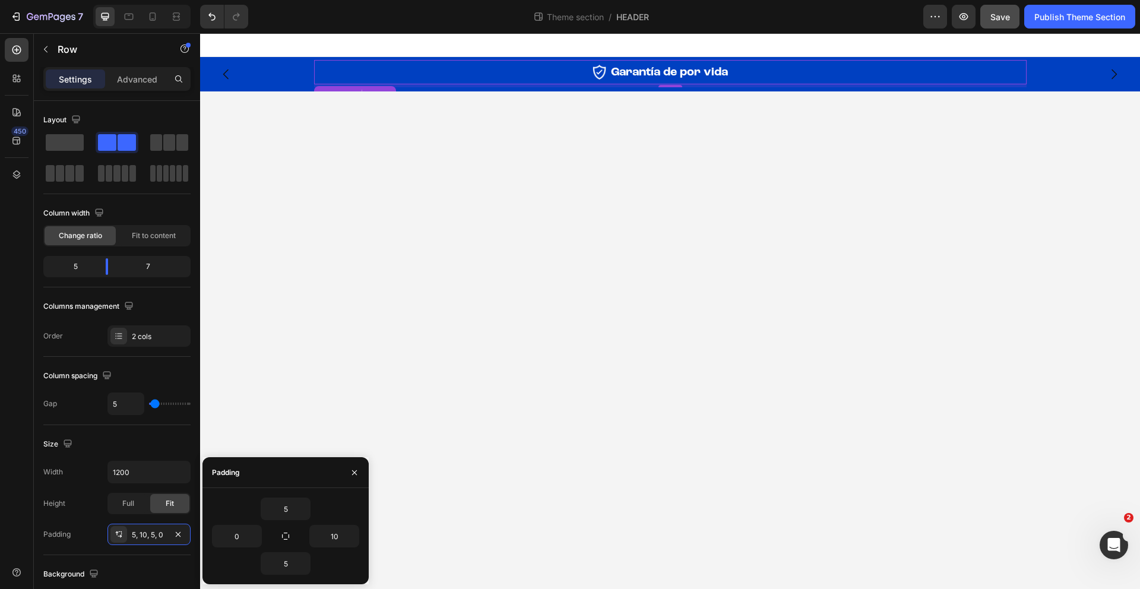
click at [605, 84] on div "5" at bounding box center [670, 85] width 712 height 3
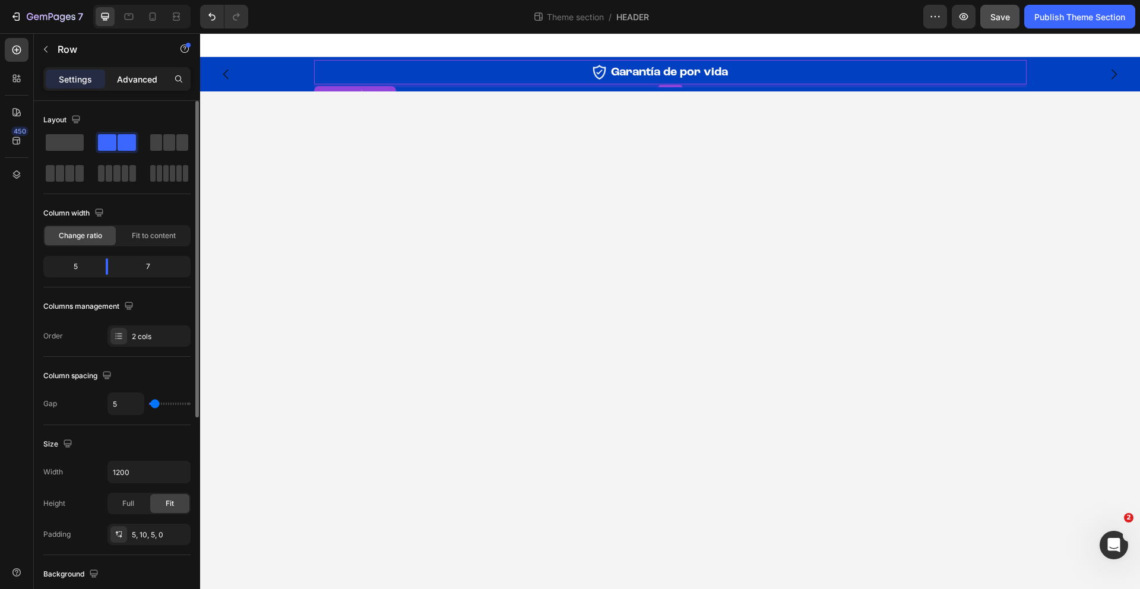
click at [154, 84] on p "Advanced" at bounding box center [137, 79] width 40 height 12
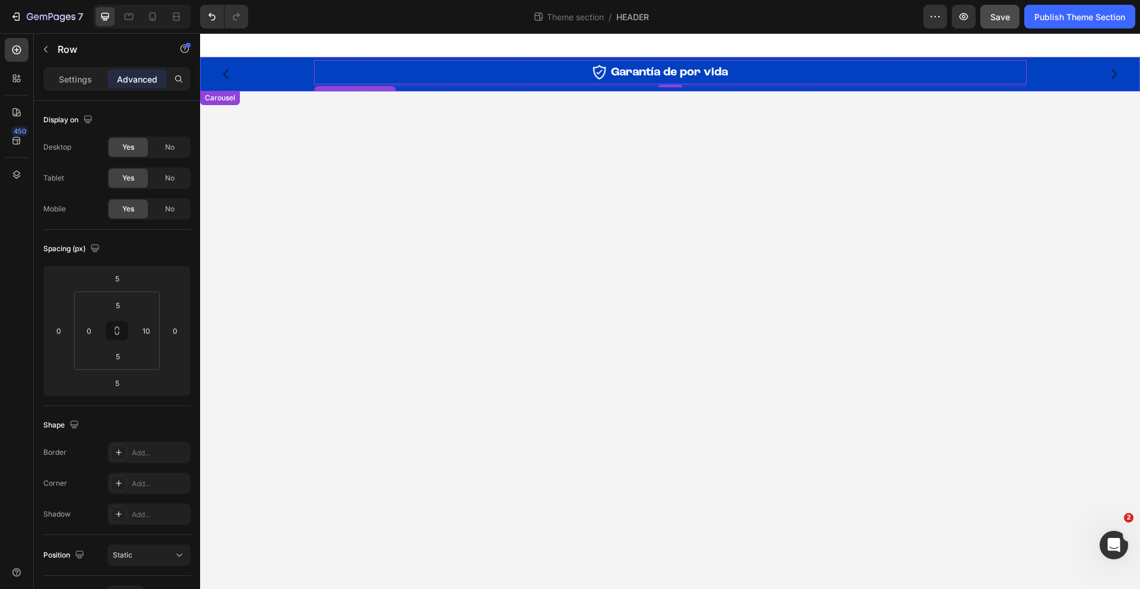
click at [1121, 69] on button "Carousel Next Arrow" at bounding box center [1113, 74] width 33 height 33
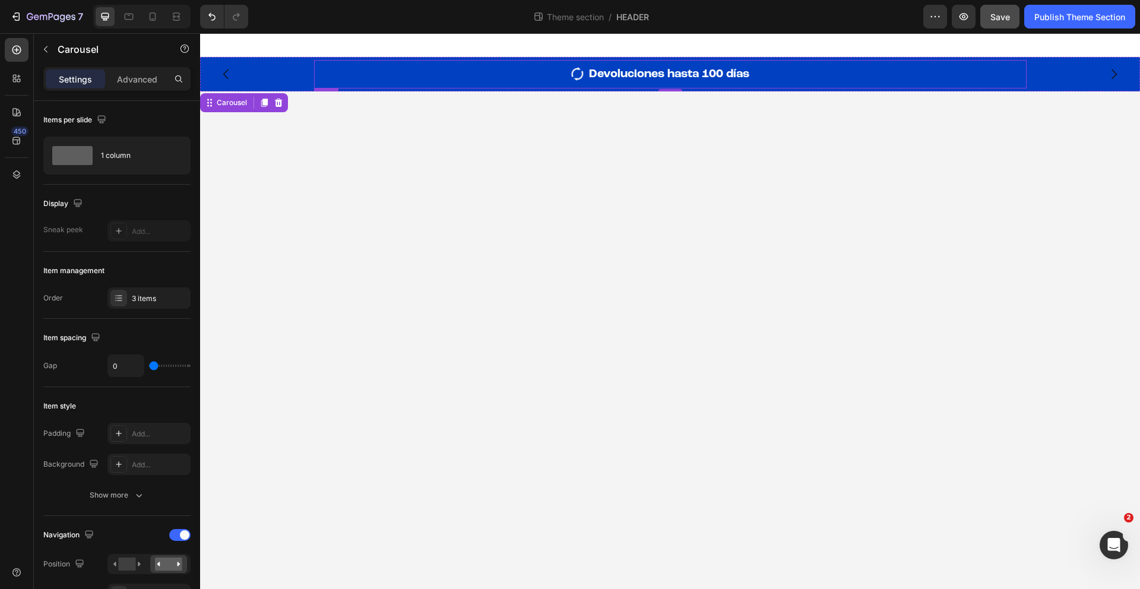
click at [586, 85] on div "Image Devoluciones hasta 100 días Heading Row" at bounding box center [670, 74] width 712 height 28
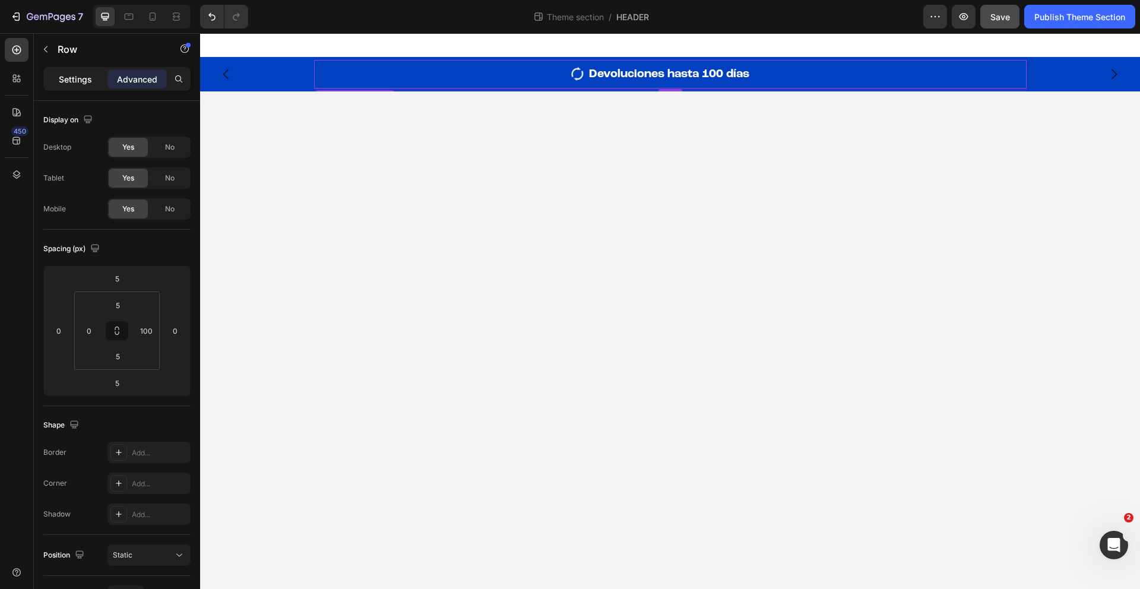
click at [84, 85] on p "Settings" at bounding box center [75, 79] width 33 height 12
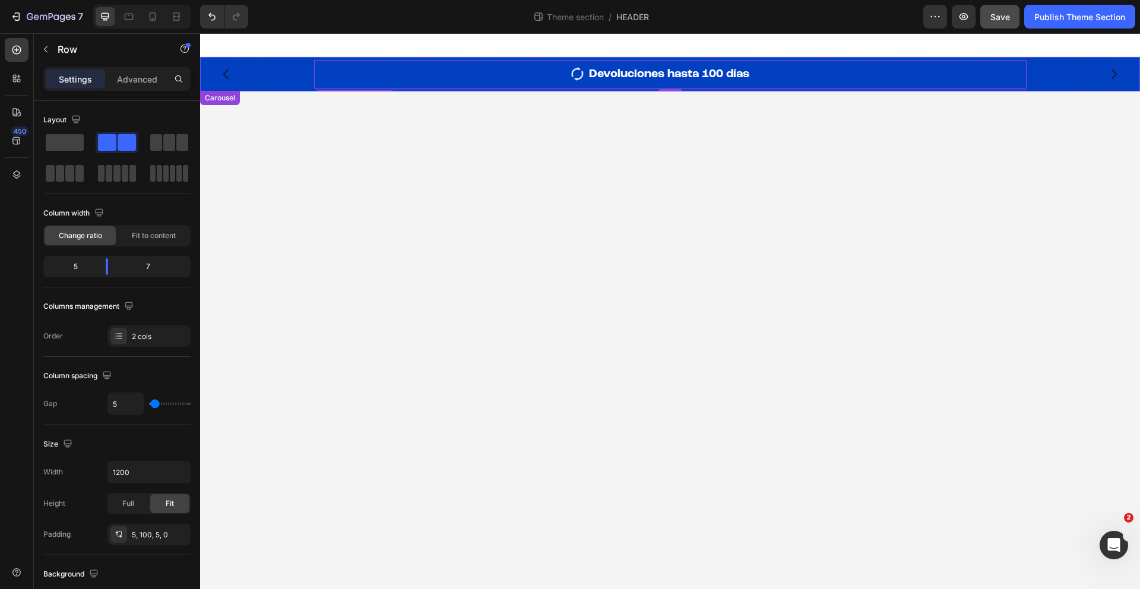
click at [226, 75] on icon "Carousel Back Arrow" at bounding box center [226, 74] width 14 height 14
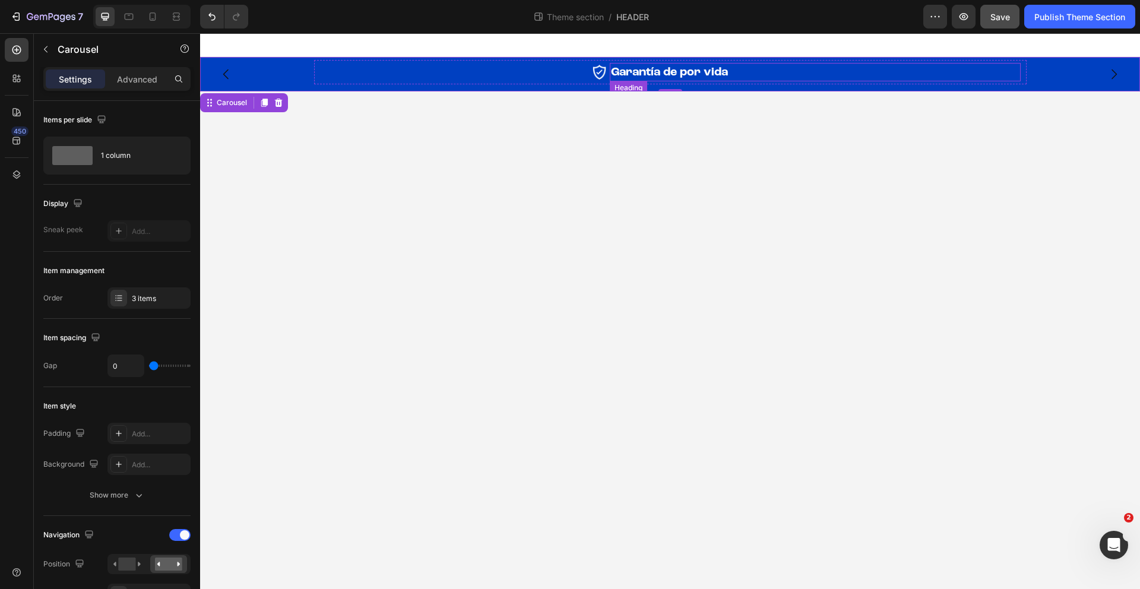
click at [659, 75] on span "Garantía de por vida" at bounding box center [669, 72] width 117 height 12
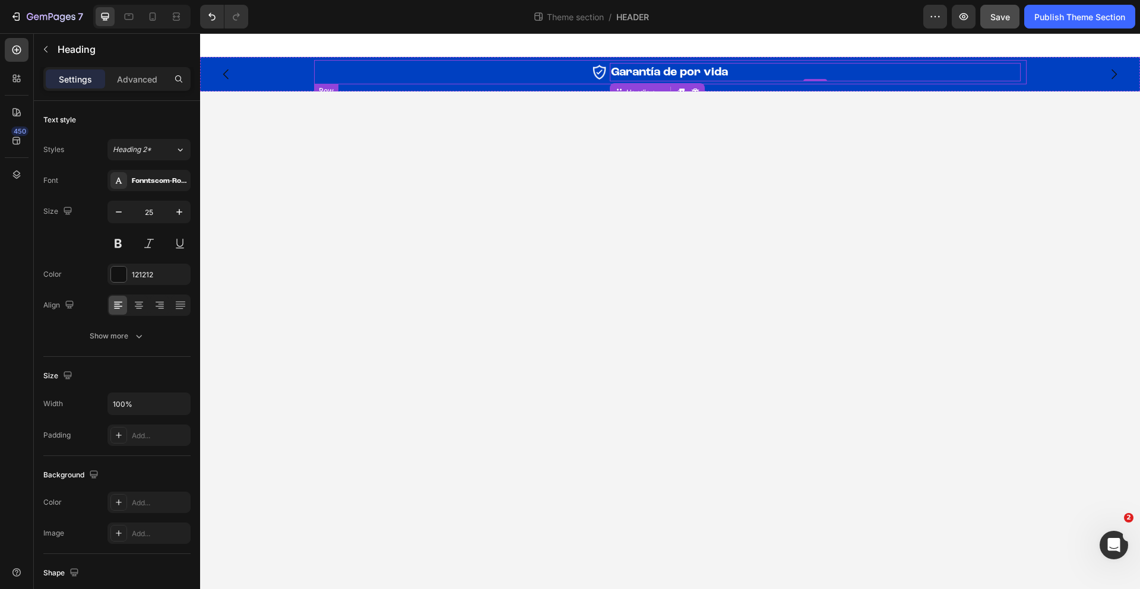
click at [597, 83] on div "Image Garantía de por vida Heading 0 Row" at bounding box center [670, 72] width 712 height 24
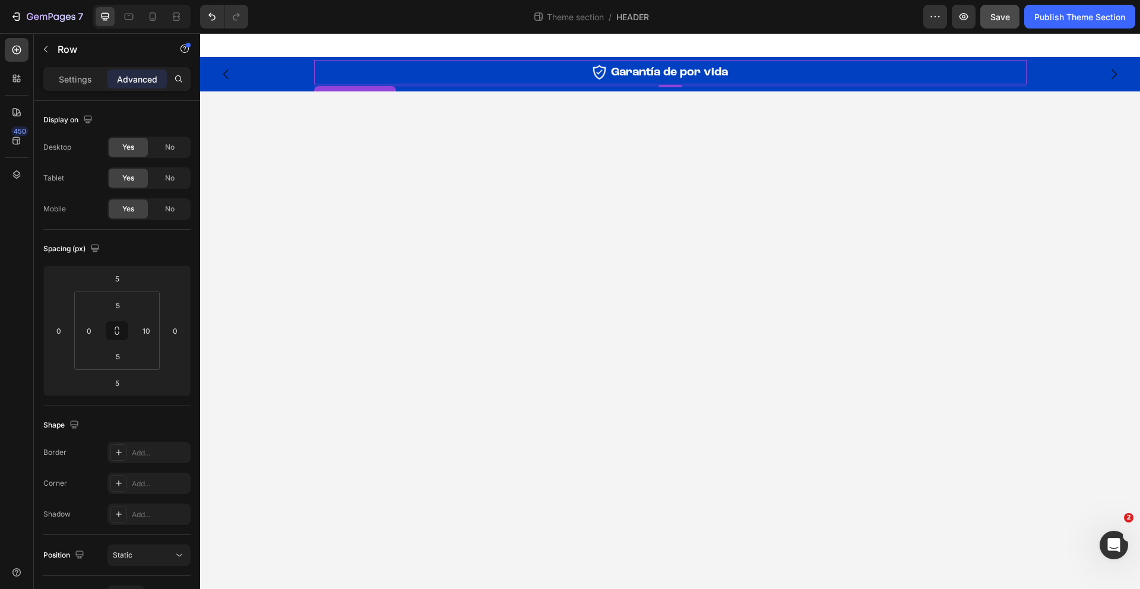
click at [559, 81] on div "Image" at bounding box center [460, 72] width 293 height 18
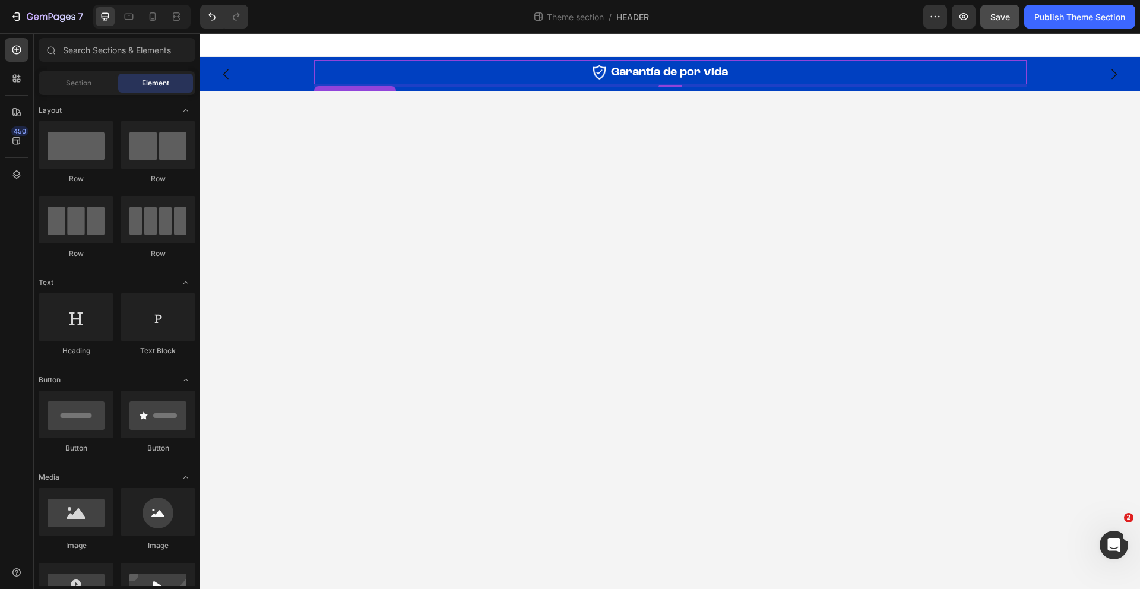
click at [660, 179] on body "Image Garantía de por vida Heading Row 5 Image Devoluciones hasta 100 días Head…" at bounding box center [670, 311] width 940 height 556
click at [579, 82] on div "Image Garantía de por vida Heading Row" at bounding box center [670, 72] width 712 height 24
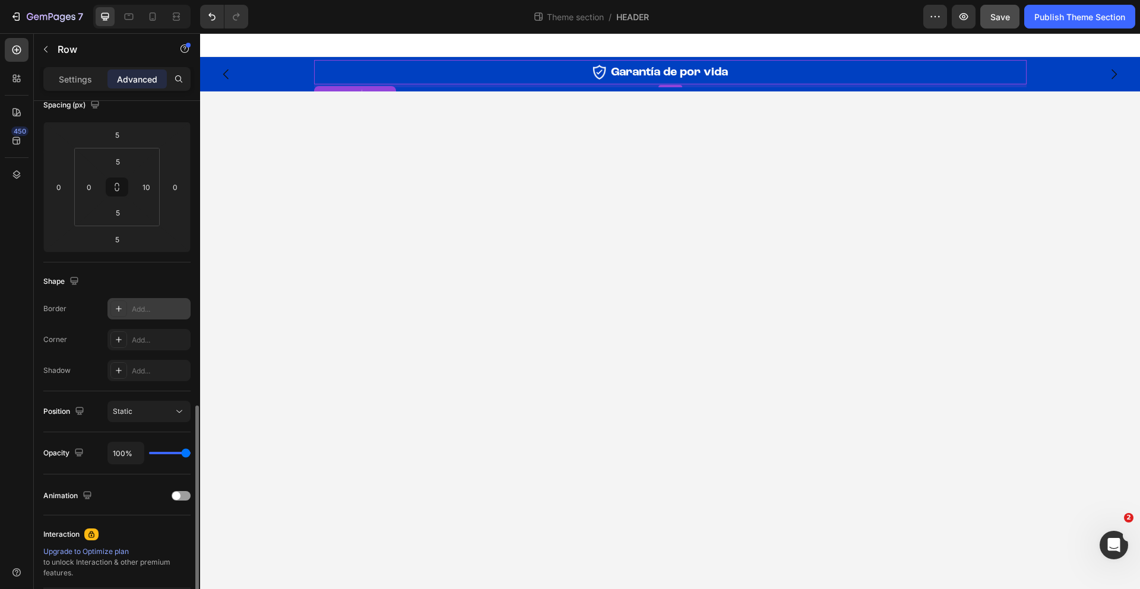
scroll to position [270, 0]
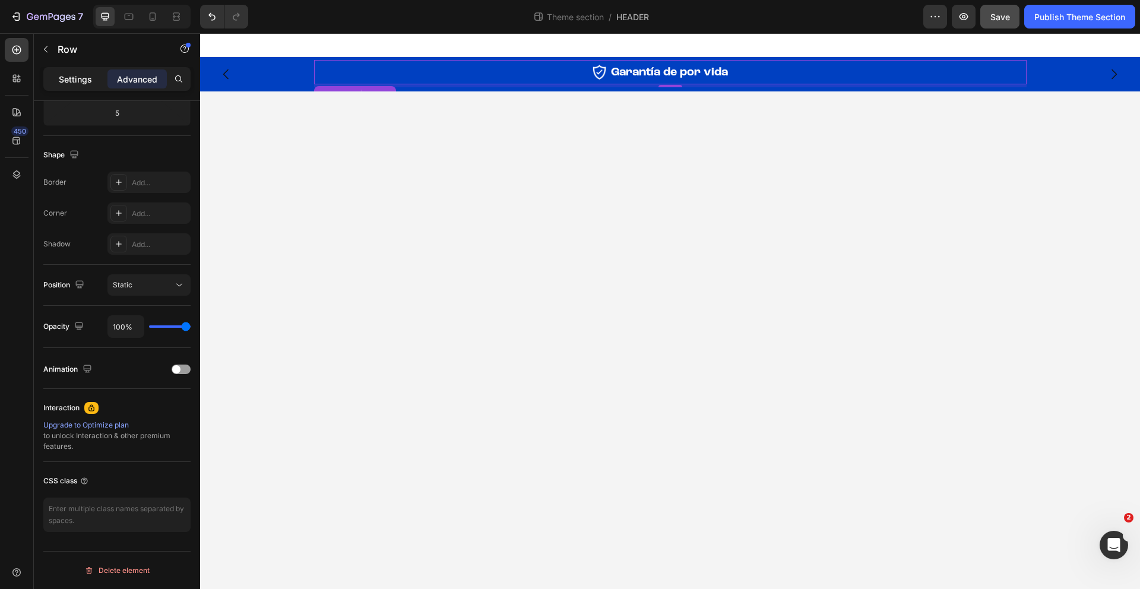
click at [73, 71] on div "Settings" at bounding box center [75, 78] width 59 height 19
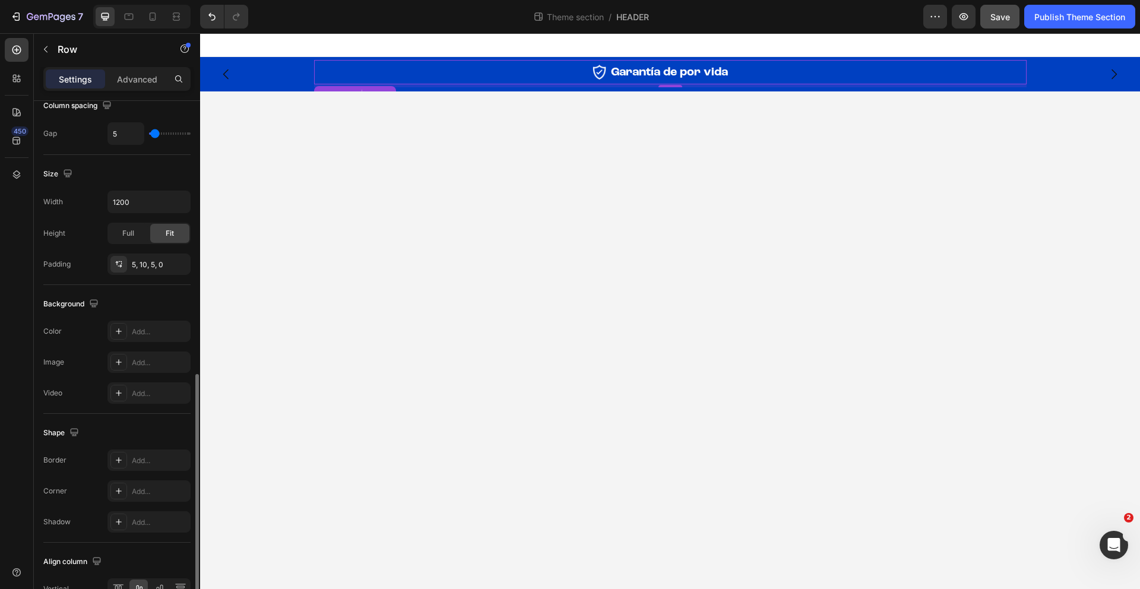
scroll to position [338, 0]
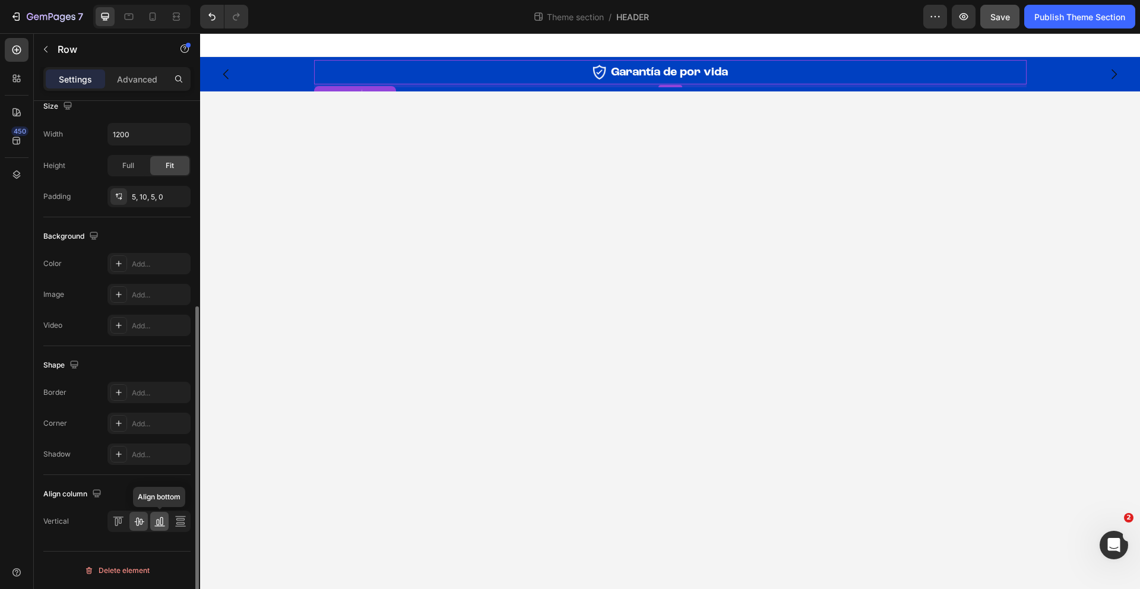
click at [164, 524] on icon at bounding box center [160, 521] width 12 height 12
click at [639, 76] on span "Garantía de por vida" at bounding box center [669, 72] width 117 height 12
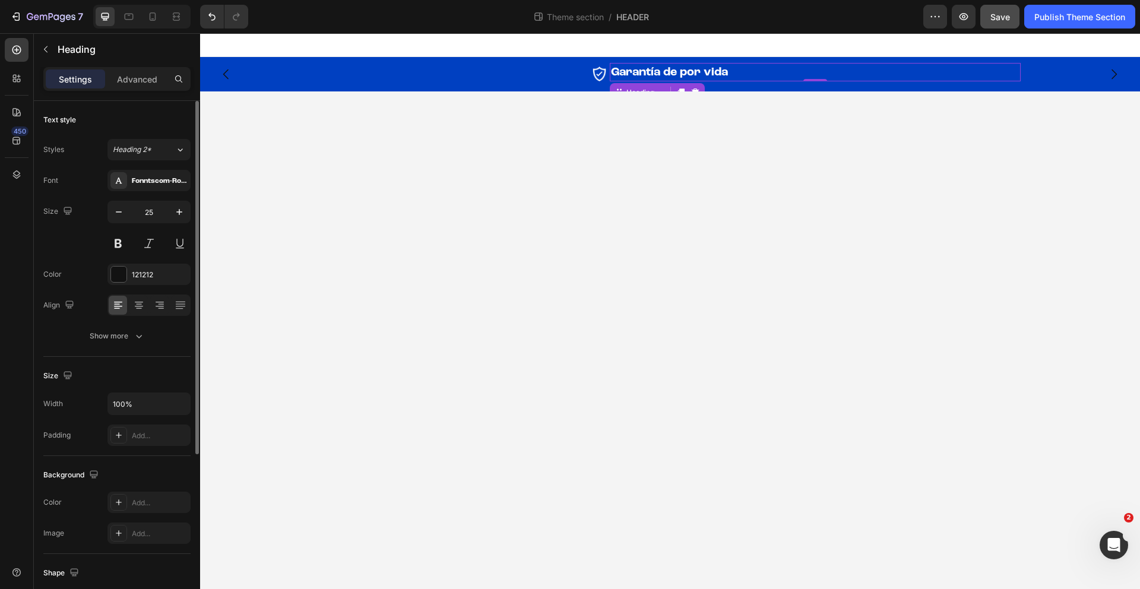
scroll to position [249, 0]
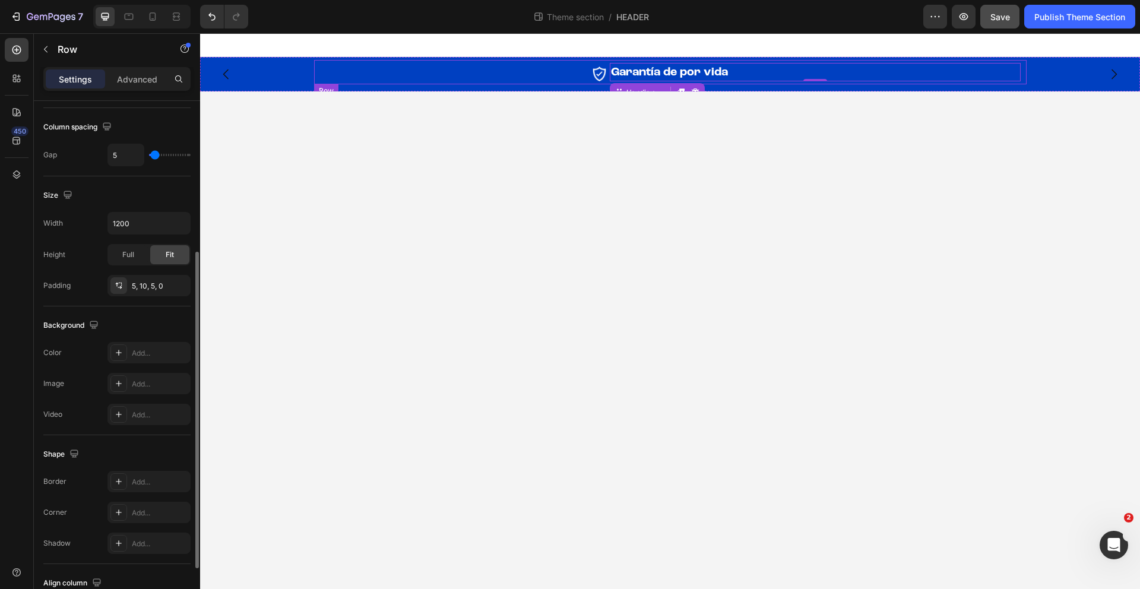
click at [607, 83] on div "Image Garantía de por vida Heading 0 Row" at bounding box center [670, 72] width 712 height 24
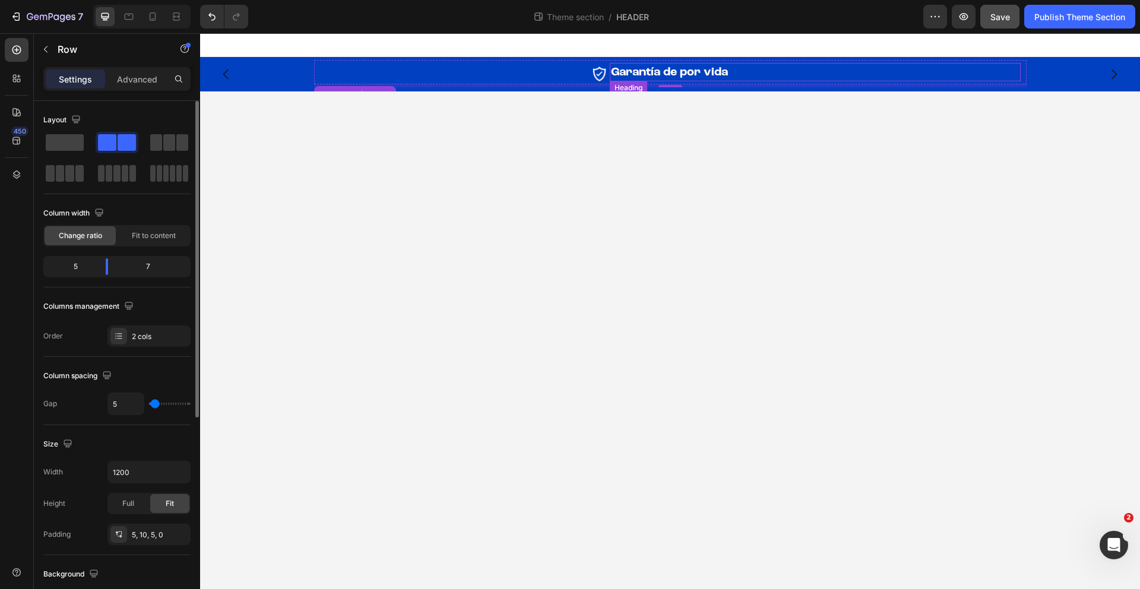
click at [626, 77] on span "Garantía de por vida" at bounding box center [669, 72] width 117 height 12
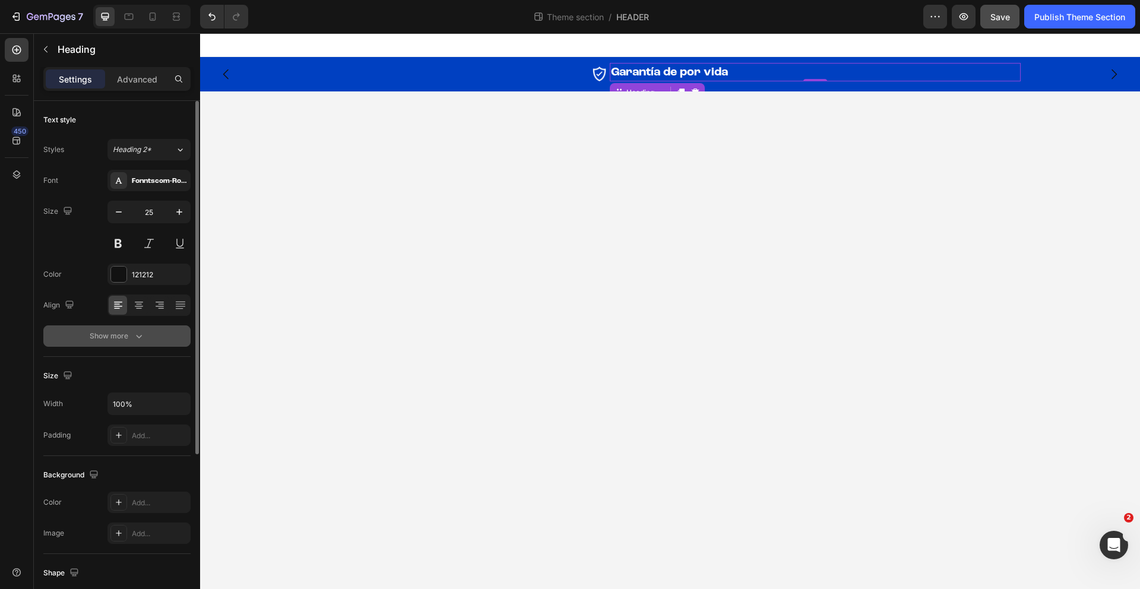
click at [140, 345] on button "Show more" at bounding box center [116, 335] width 147 height 21
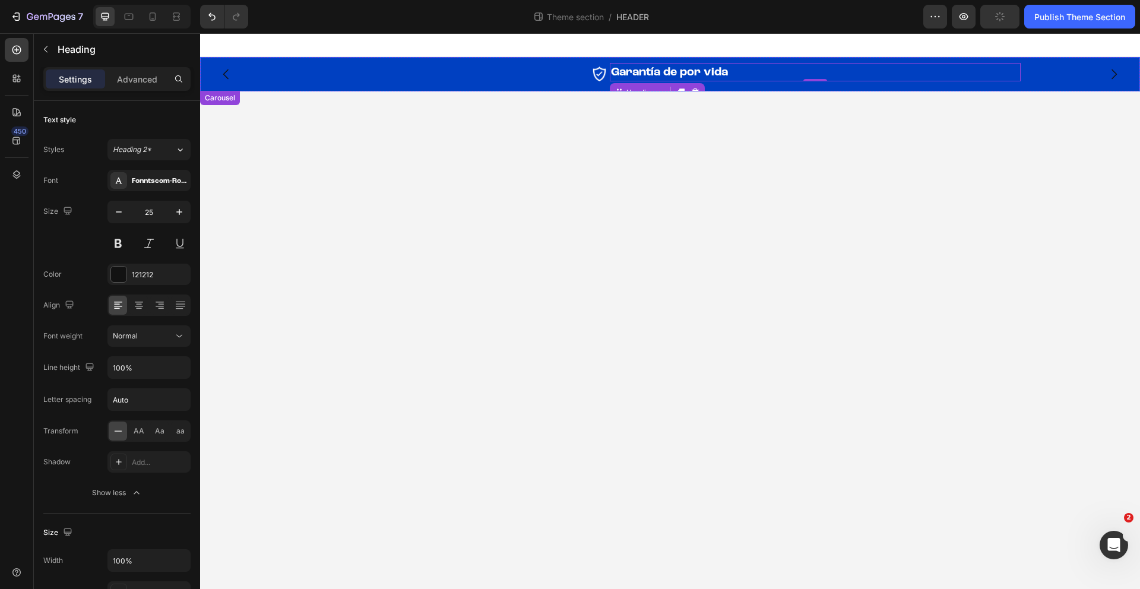
click at [1125, 69] on button "Carousel Next Arrow" at bounding box center [1113, 74] width 33 height 33
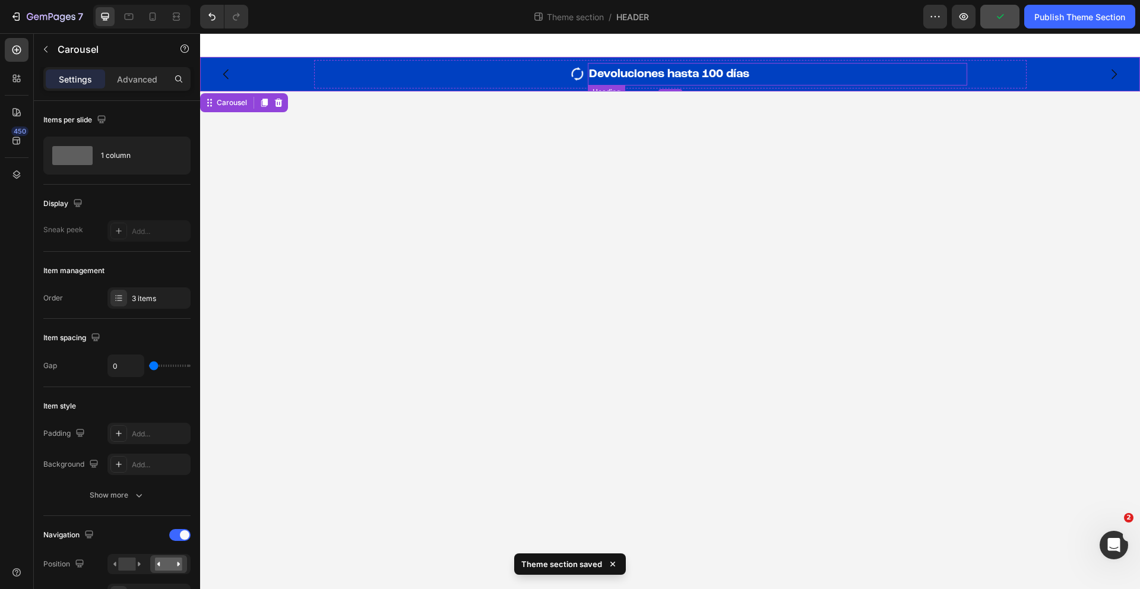
click at [610, 73] on span "Devoluciones hasta 100 días" at bounding box center [669, 74] width 160 height 12
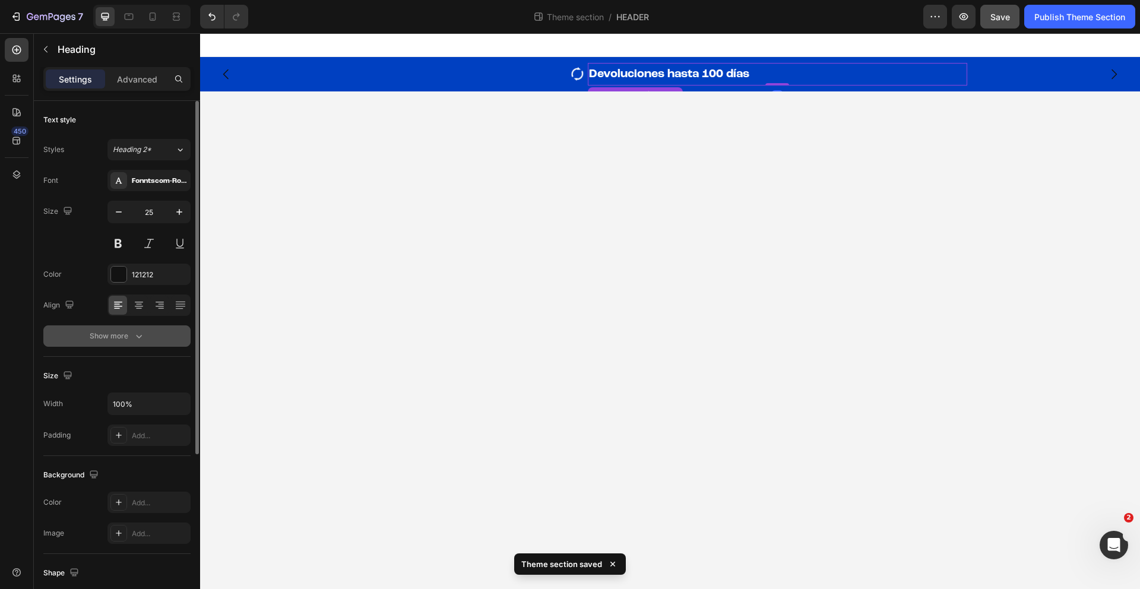
click at [142, 340] on icon "button" at bounding box center [139, 336] width 12 height 12
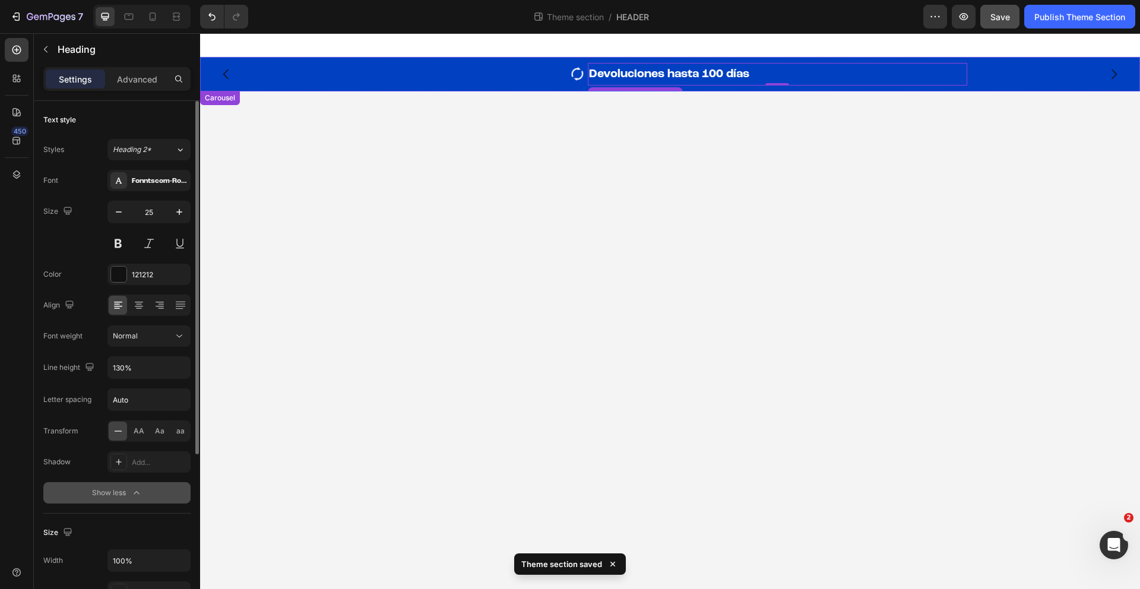
click at [231, 75] on icon "Carousel Back Arrow" at bounding box center [226, 74] width 14 height 14
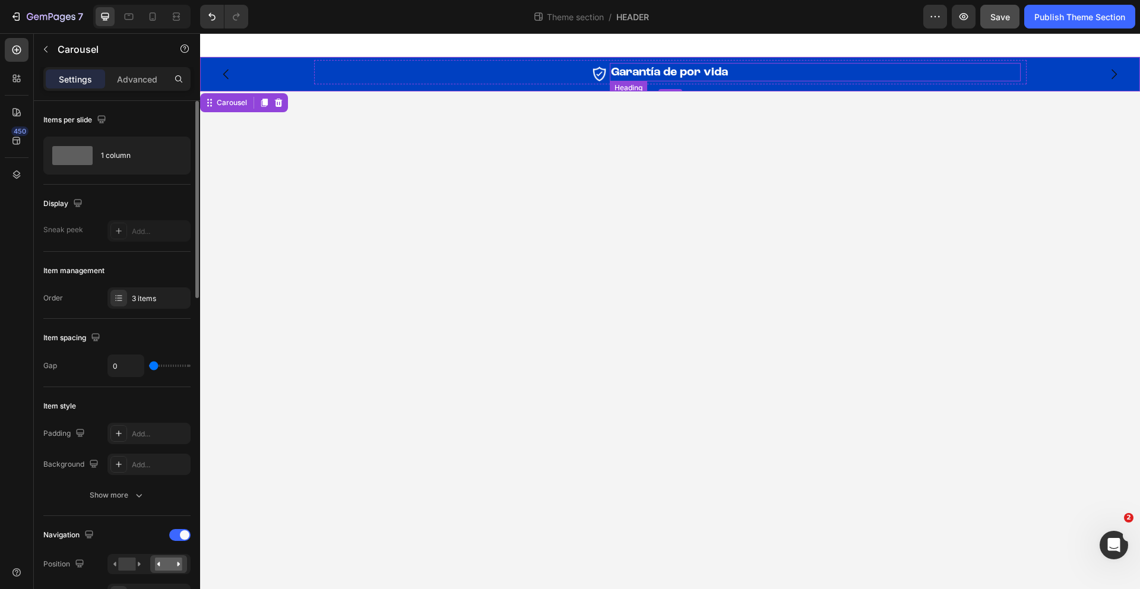
click at [680, 77] on span "Garantía de por vida" at bounding box center [669, 72] width 117 height 12
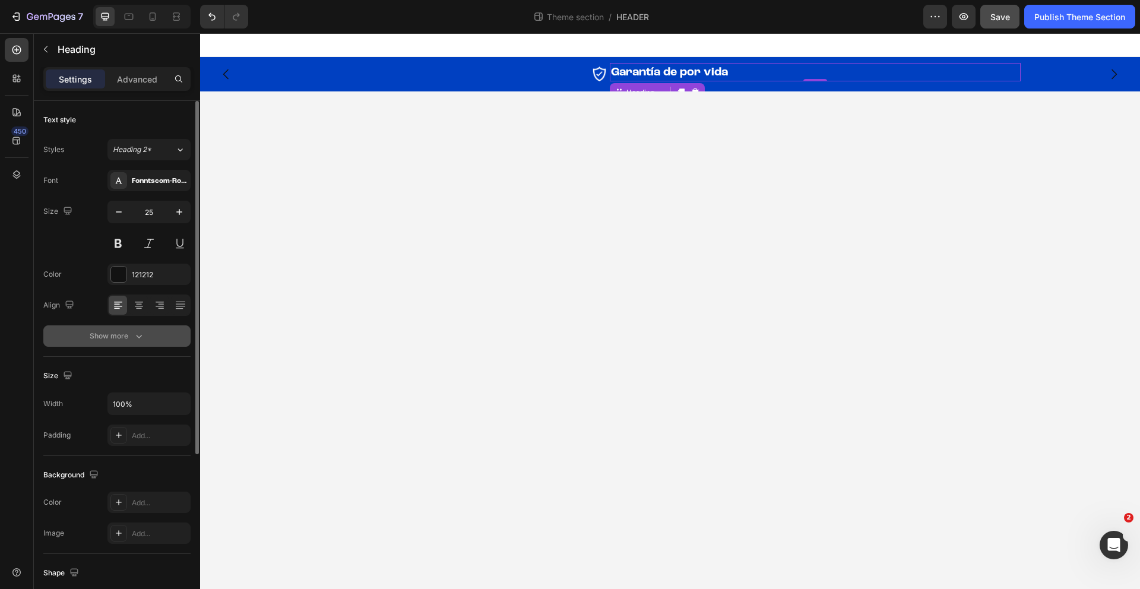
click at [138, 338] on icon "button" at bounding box center [139, 337] width 6 height 4
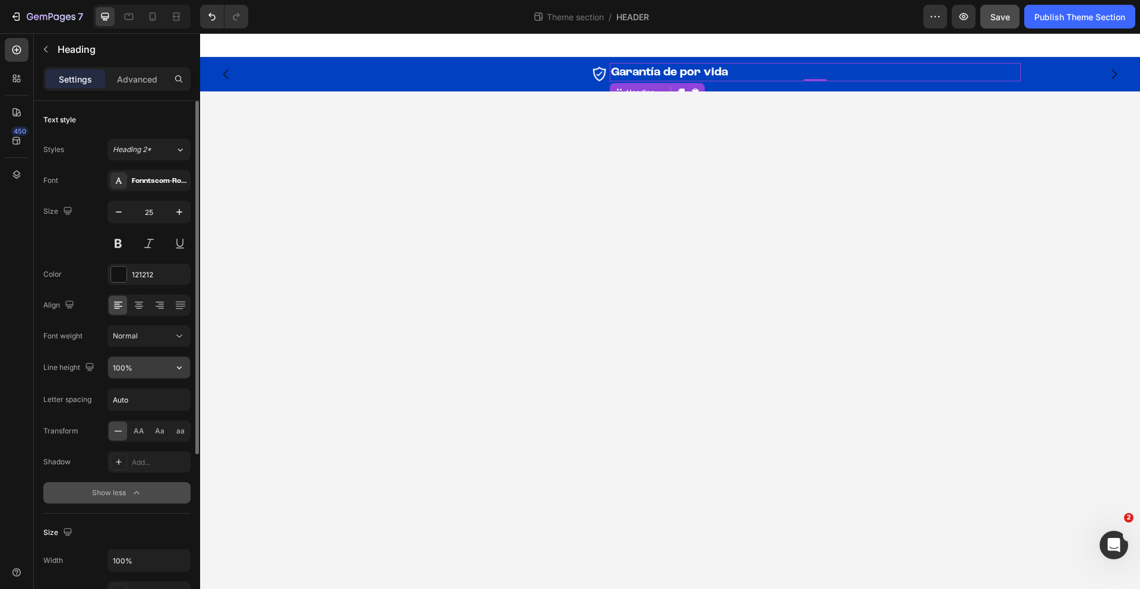
click at [157, 364] on input "100%" at bounding box center [149, 367] width 82 height 21
click at [188, 361] on button "button" at bounding box center [179, 367] width 21 height 21
click at [137, 435] on div "130%" at bounding box center [136, 443] width 97 height 23
type input "130%"
click at [608, 83] on div "Image Garantía de por vida Heading 0 Row" at bounding box center [670, 74] width 712 height 28
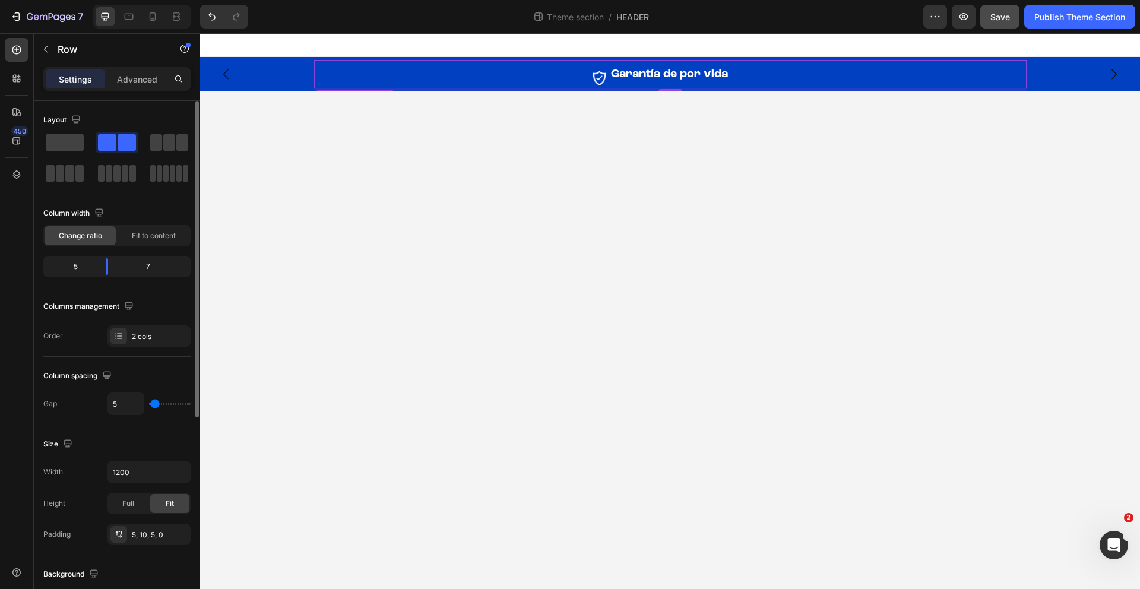
scroll to position [338, 0]
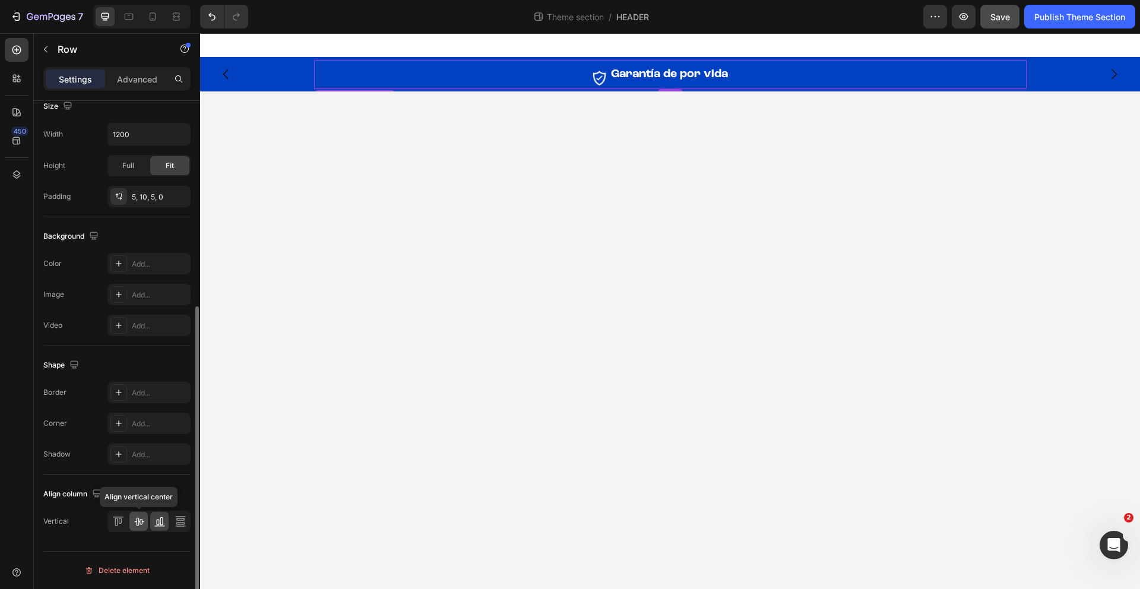
click at [141, 523] on icon at bounding box center [139, 521] width 12 height 12
click at [558, 386] on body "Image Garantía de por vida Heading Row 5 Image Devoluciones hasta 100 días Head…" at bounding box center [670, 311] width 940 height 556
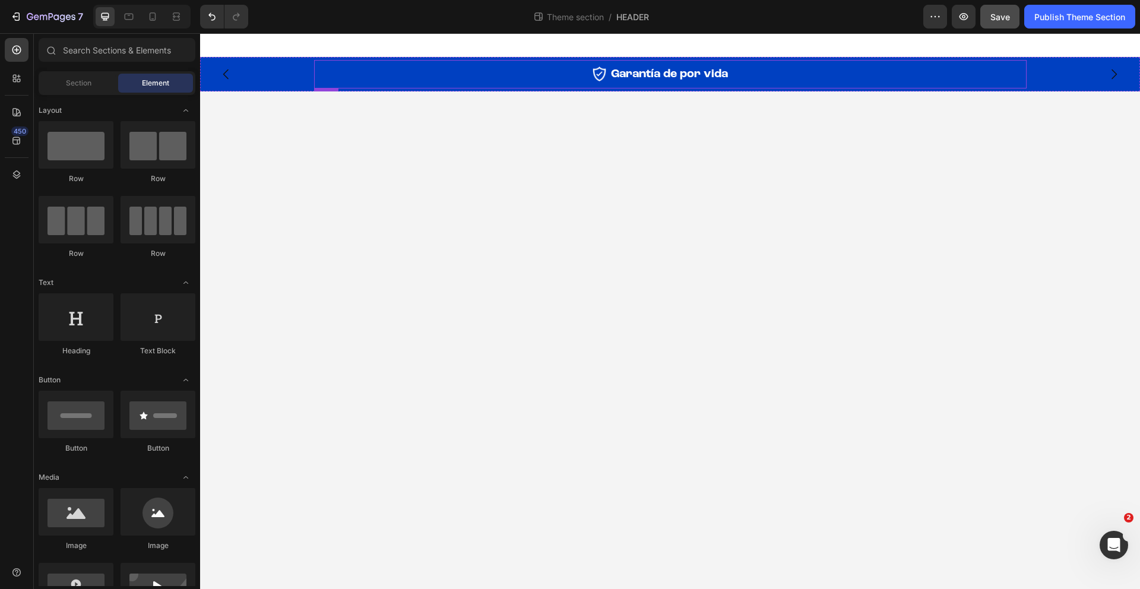
click at [608, 84] on div "Image Garantía de por vida Heading Row" at bounding box center [670, 74] width 712 height 28
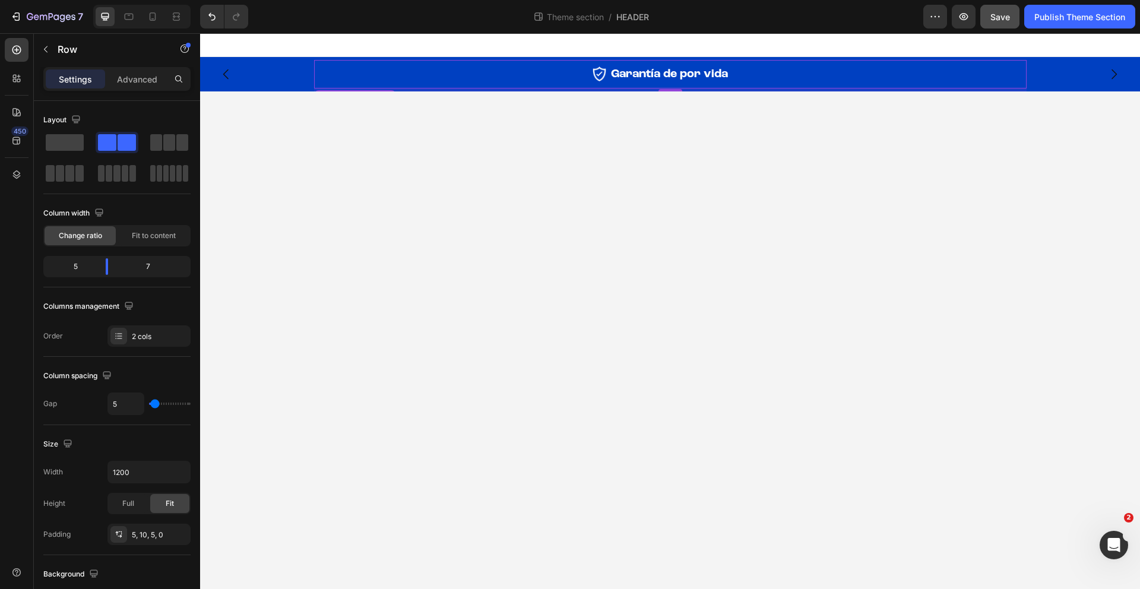
click at [139, 89] on div "Settings Advanced" at bounding box center [116, 79] width 147 height 24
click at [141, 82] on p "Advanced" at bounding box center [137, 79] width 40 height 12
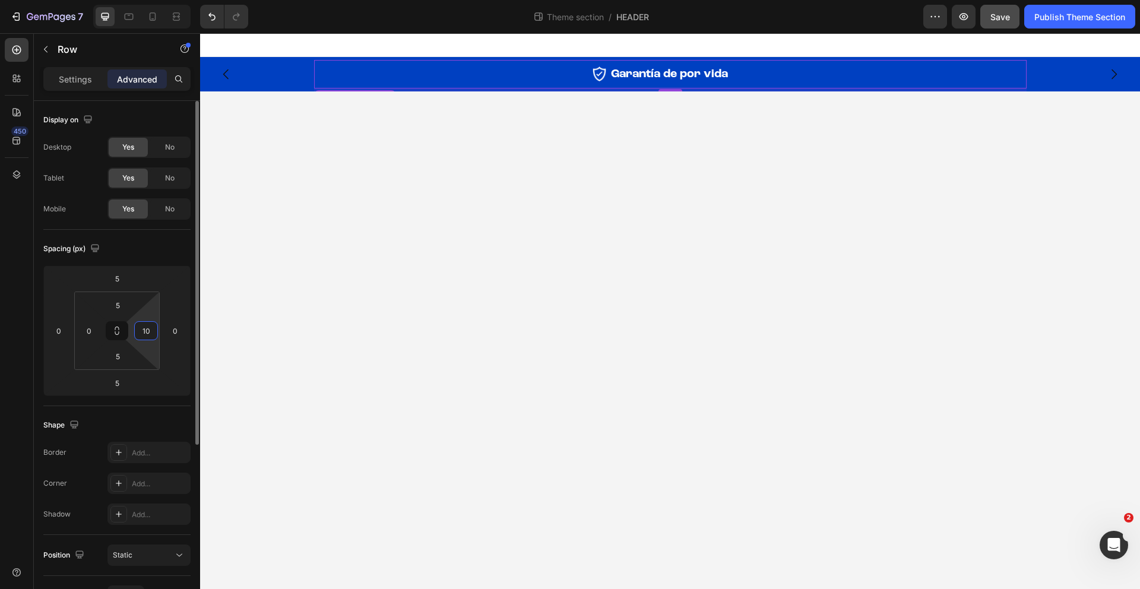
click at [149, 338] on input "10" at bounding box center [146, 331] width 18 height 18
type input "30"
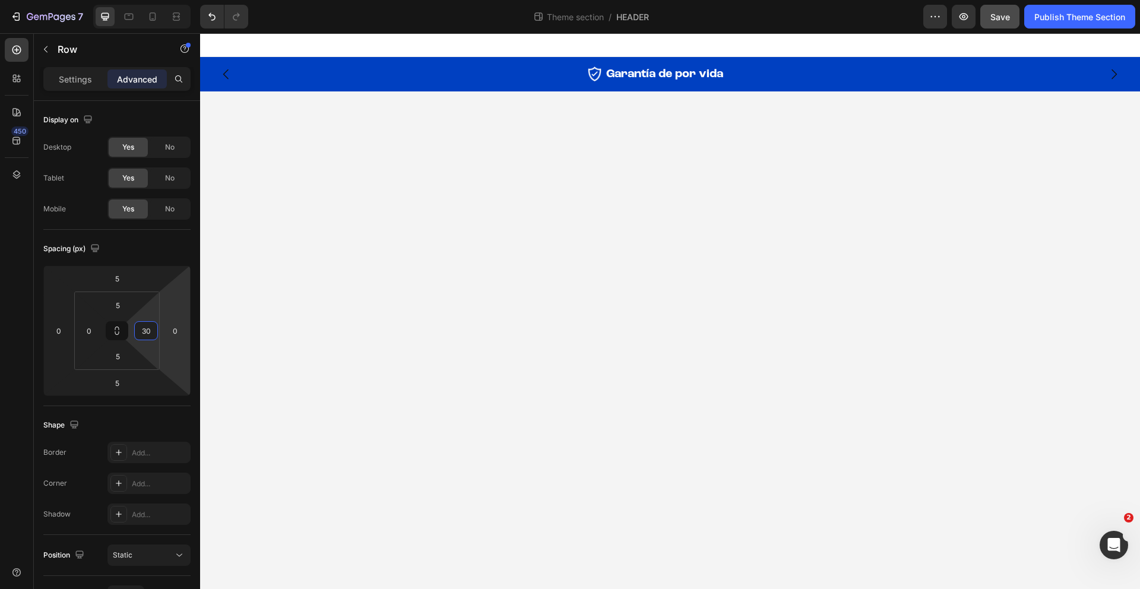
click at [468, 321] on body "Image Garantía de por vida Heading Row Image Devoluciones hasta 100 días Headin…" at bounding box center [670, 311] width 940 height 556
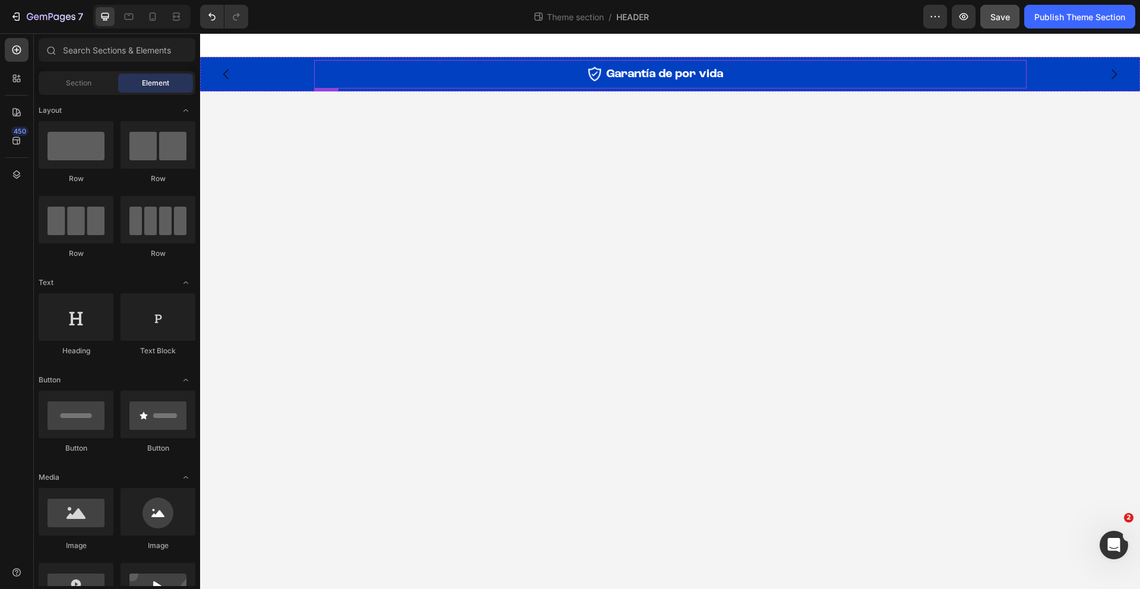
click at [603, 80] on div "Image Garantía de por vida Heading Row" at bounding box center [670, 74] width 712 height 28
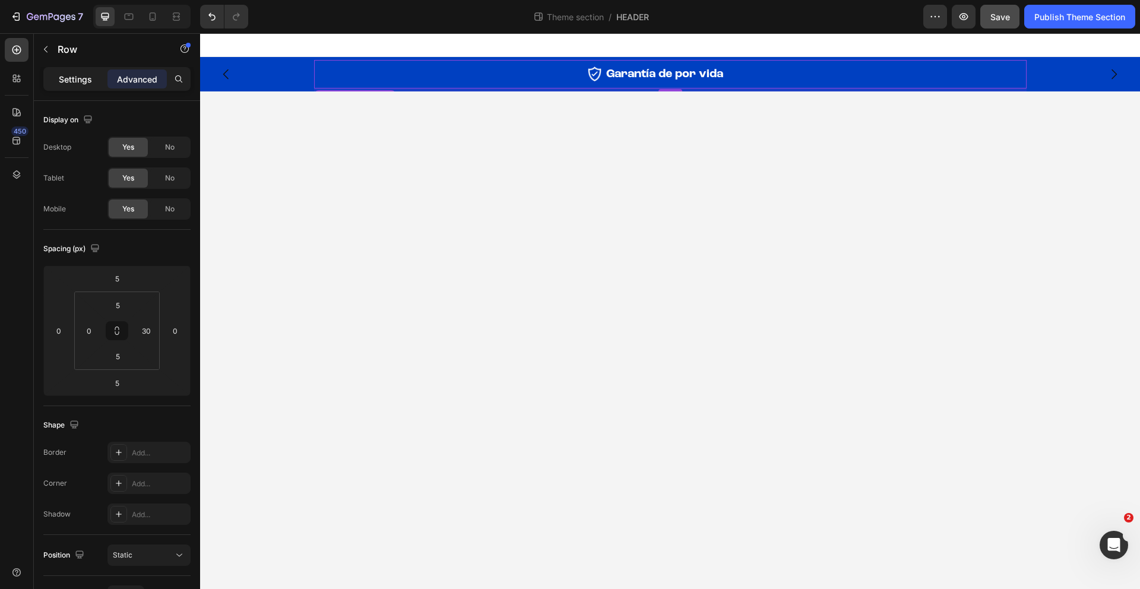
click at [69, 83] on p "Settings" at bounding box center [75, 79] width 33 height 12
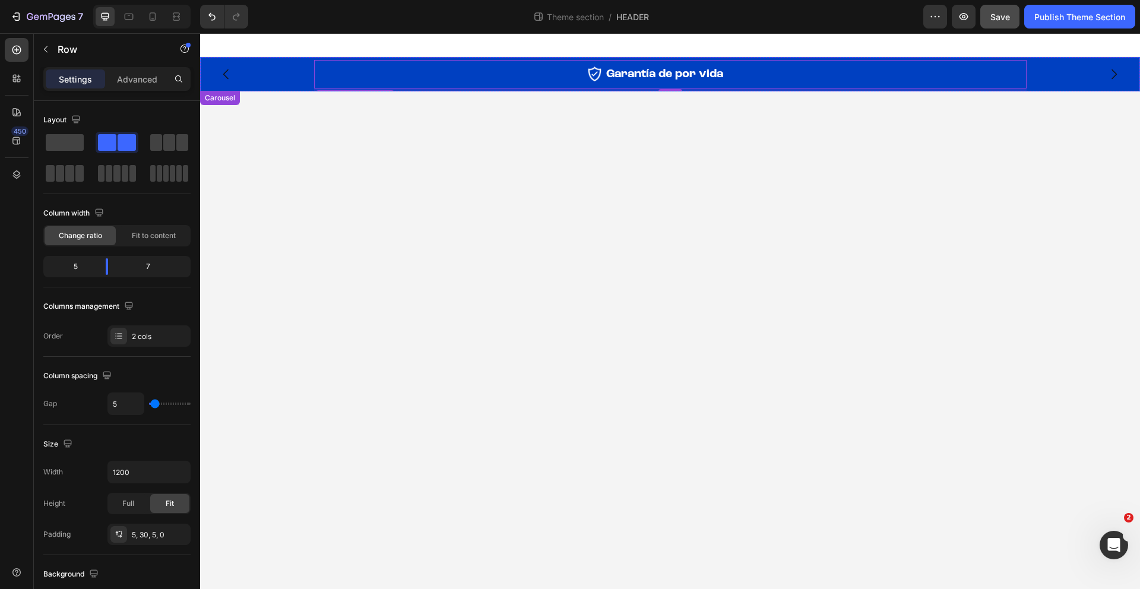
click at [1117, 70] on icon "Carousel Next Arrow" at bounding box center [1113, 74] width 14 height 14
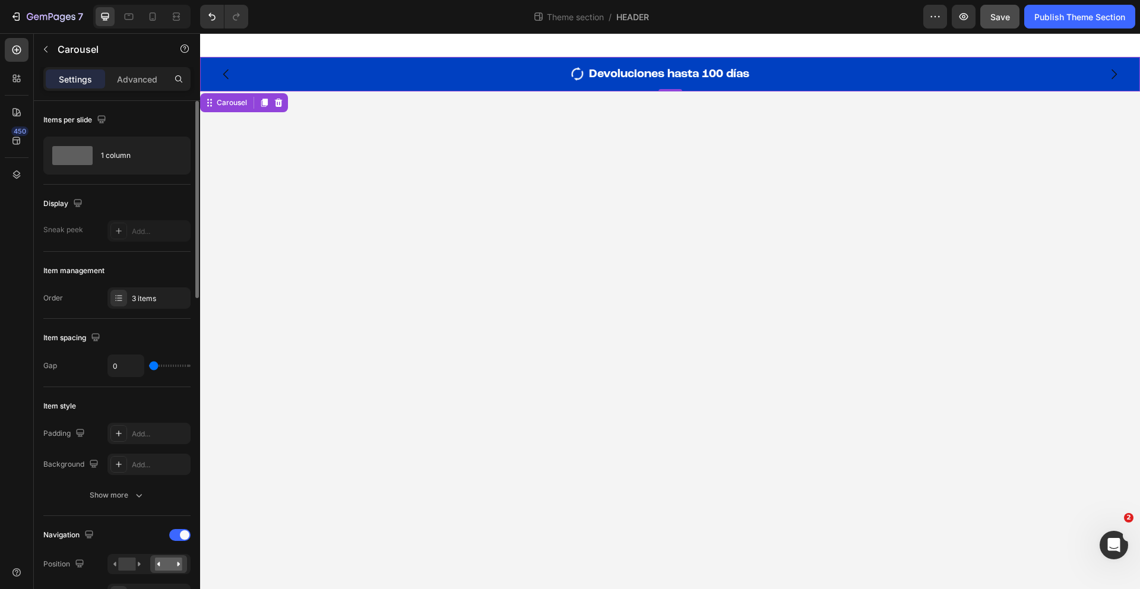
type input "8"
type input "9"
type input "8"
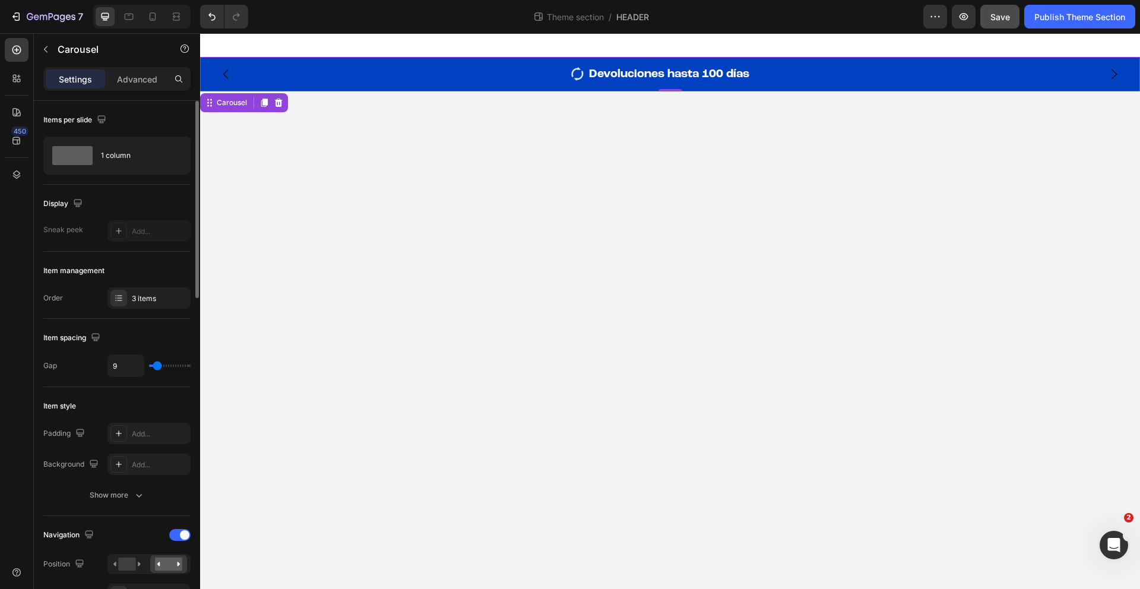
type input "8"
type input "7"
type input "6"
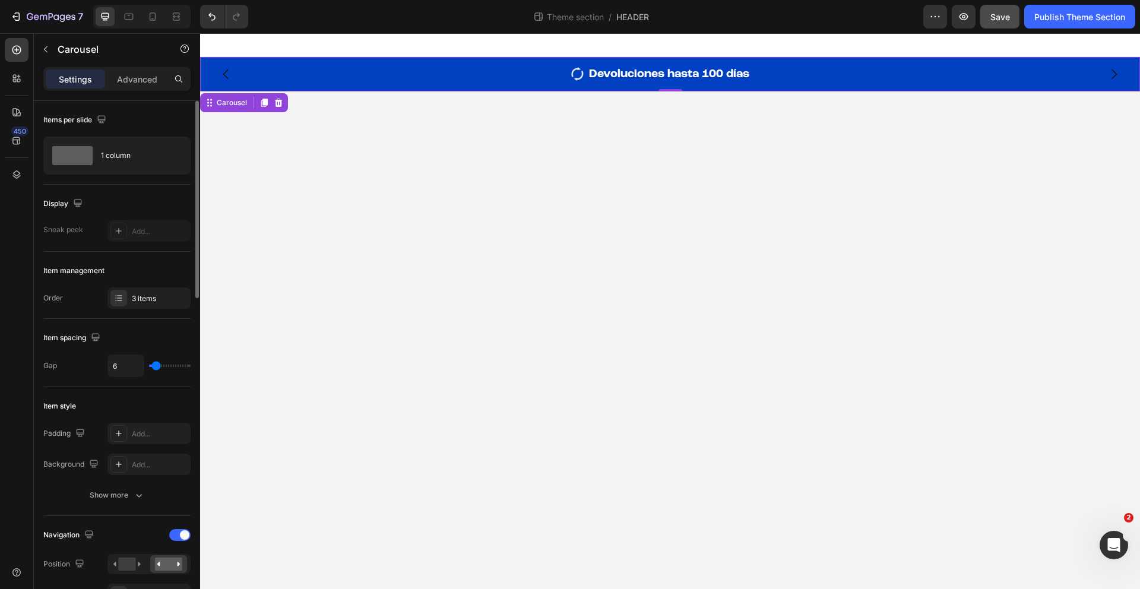
type input "5"
type input "4"
click at [156, 367] on input "range" at bounding box center [170, 365] width 42 height 2
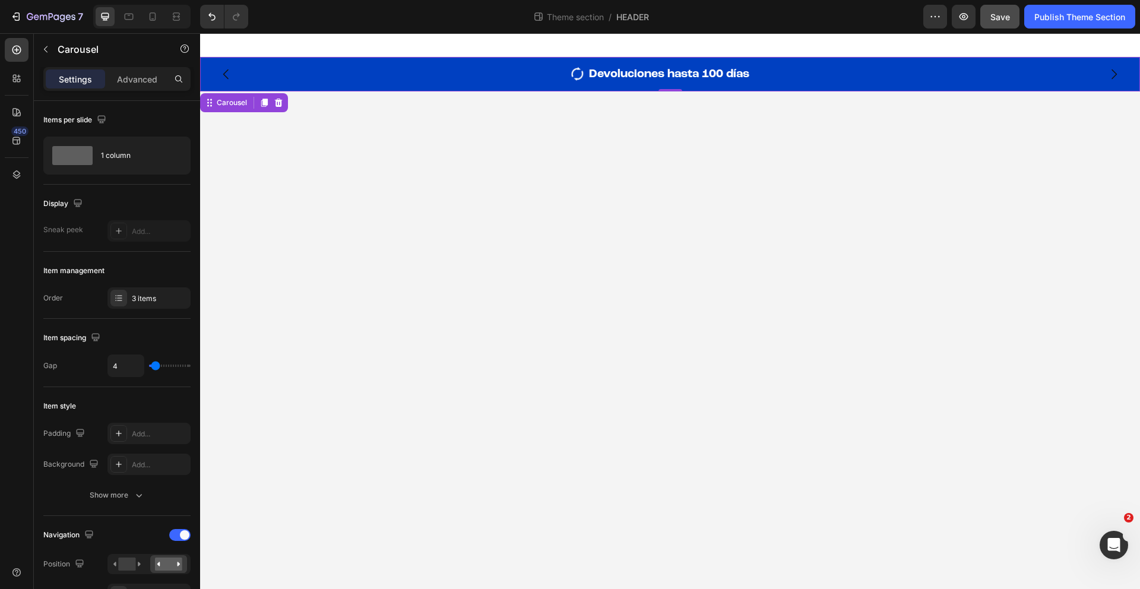
click at [1109, 73] on icon "Carousel Next Arrow" at bounding box center [1113, 74] width 14 height 14
type input "12"
type input "13"
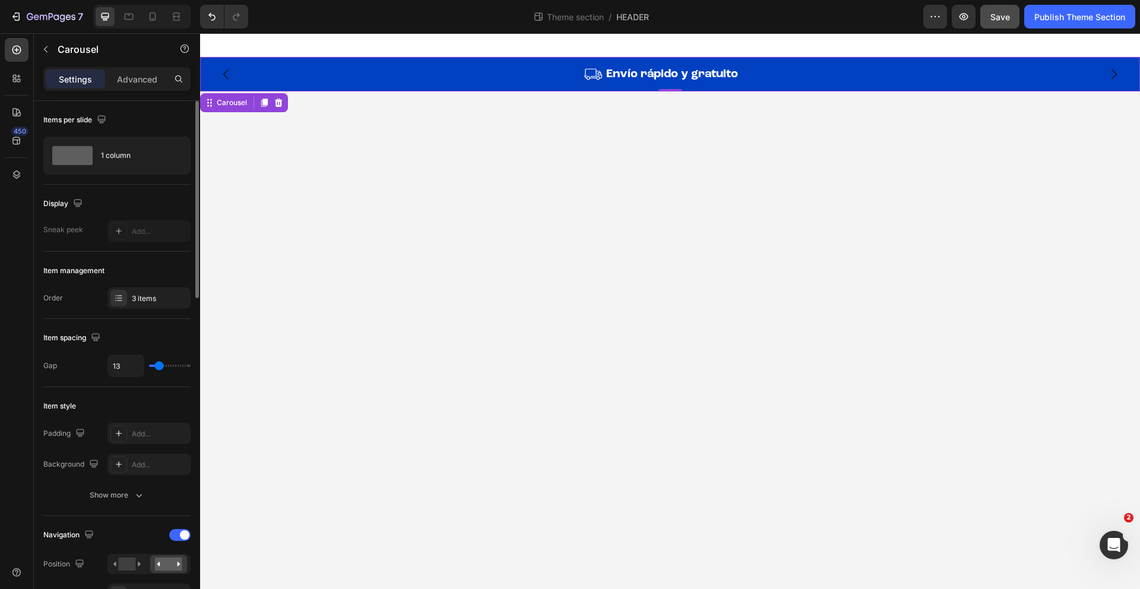
type input "14"
type input "13"
type input "12"
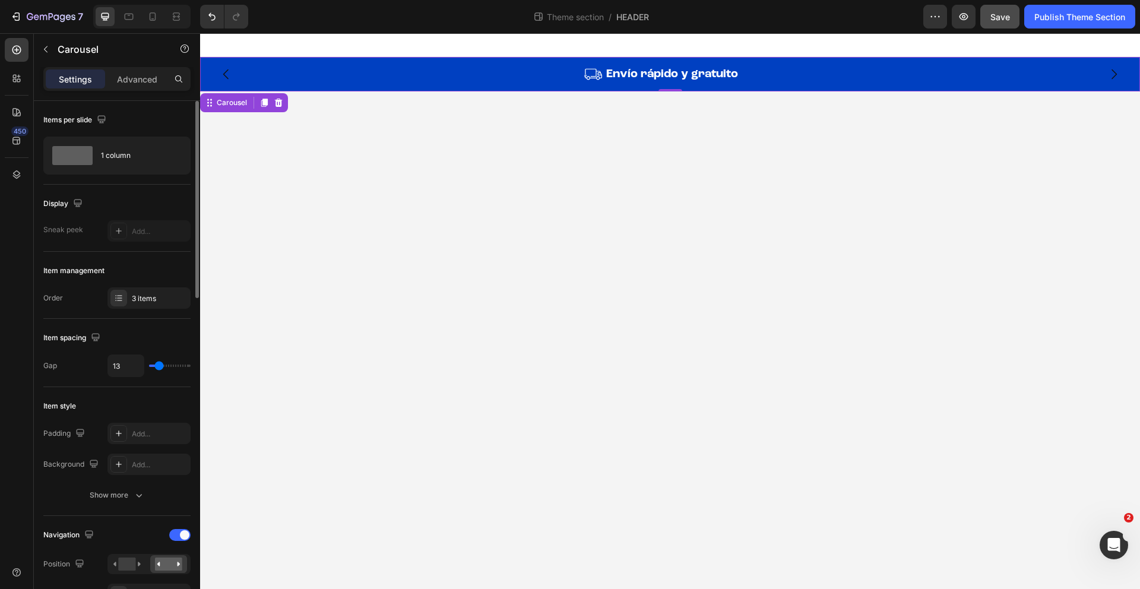
type input "12"
type input "11"
type input "10"
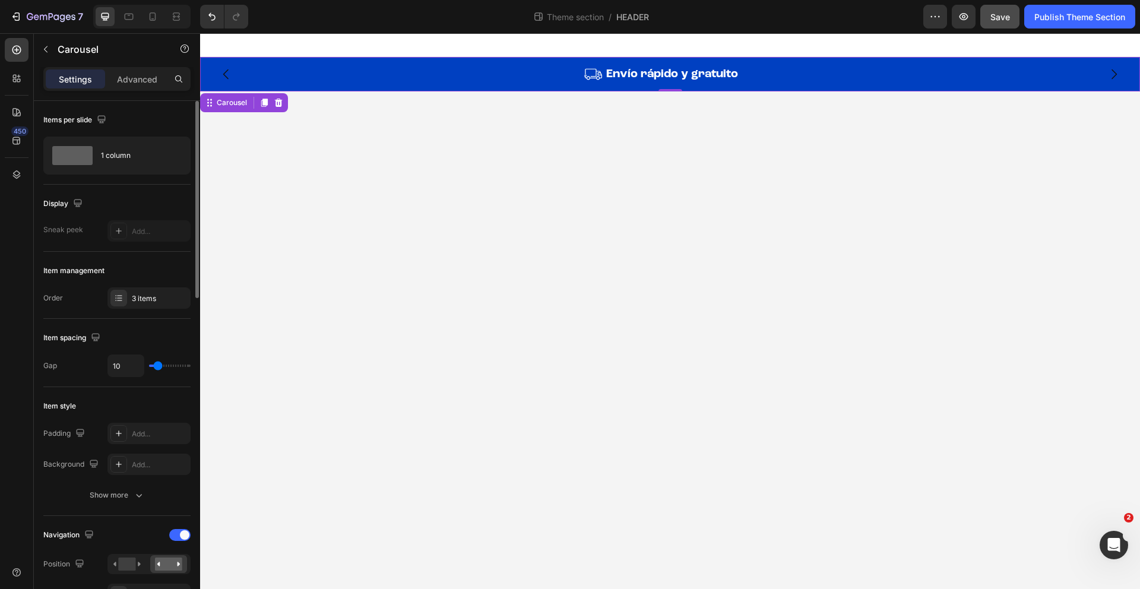
type input "8"
type input "7"
type input "6"
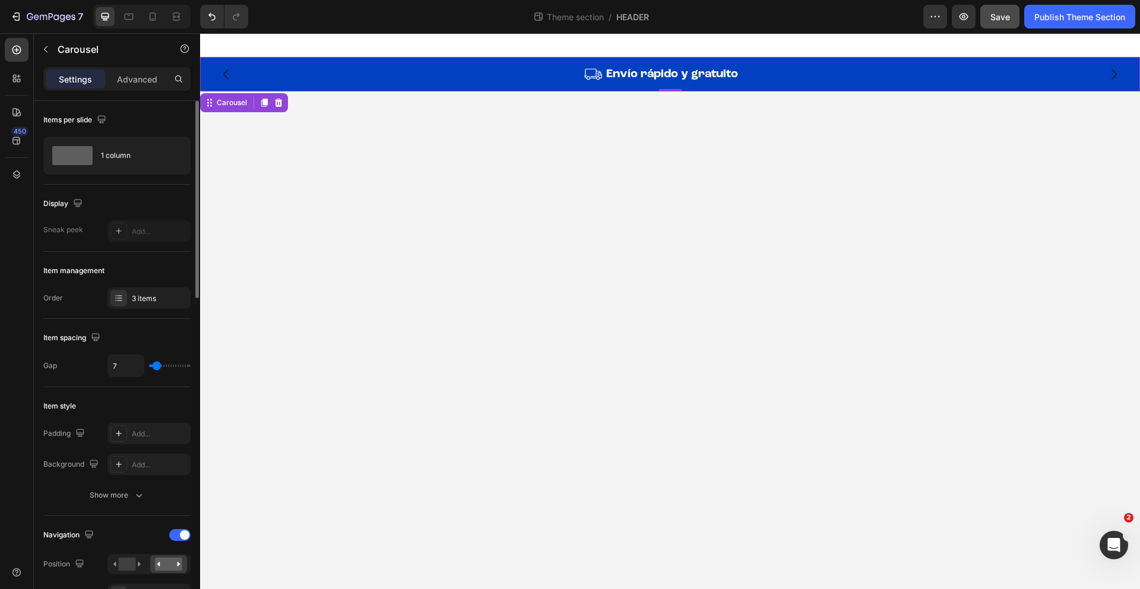
type input "6"
type input "5"
click at [156, 367] on input "range" at bounding box center [170, 365] width 42 height 2
click at [525, 277] on body "Image Garantía de por vida Heading Row Image Devoluciones hasta 100 días Headin…" at bounding box center [670, 311] width 940 height 556
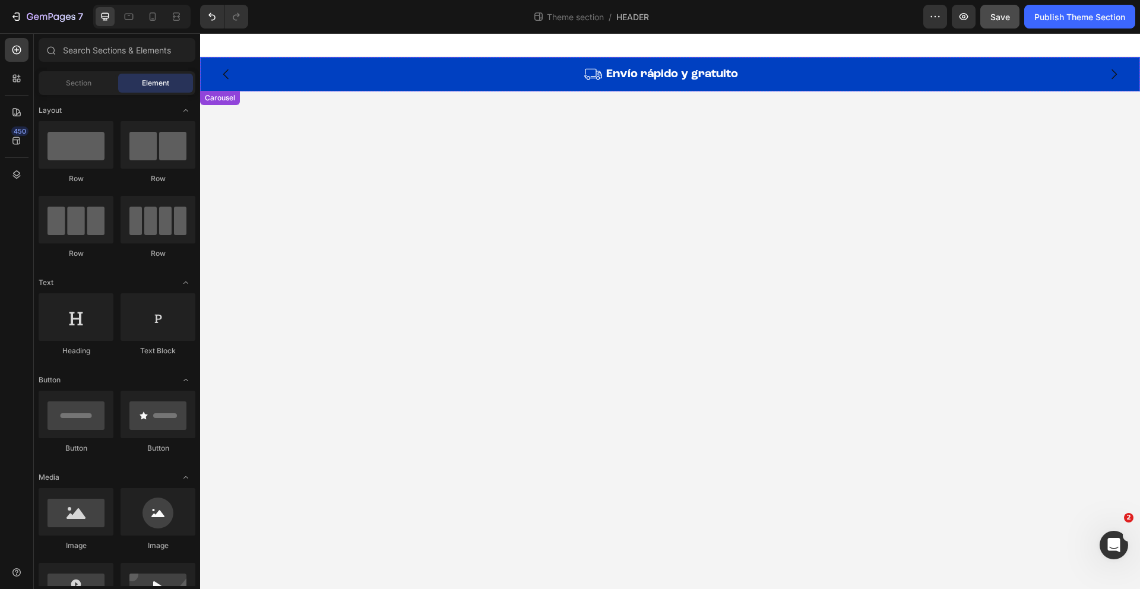
click at [227, 74] on icon "Carousel Back Arrow" at bounding box center [226, 74] width 14 height 14
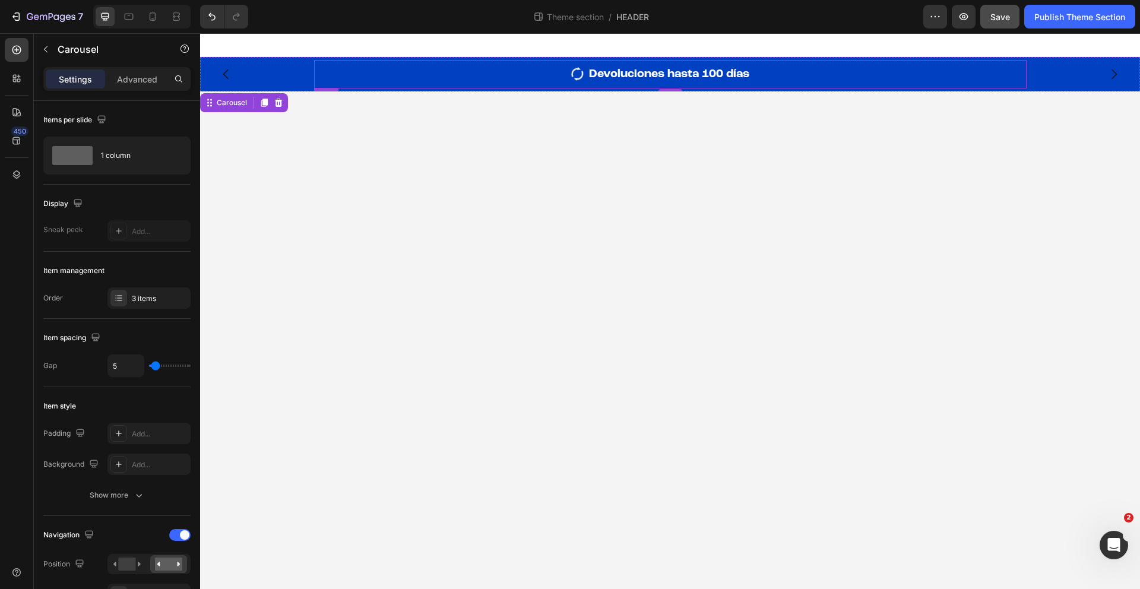
click at [577, 84] on div "Image" at bounding box center [449, 74] width 271 height 23
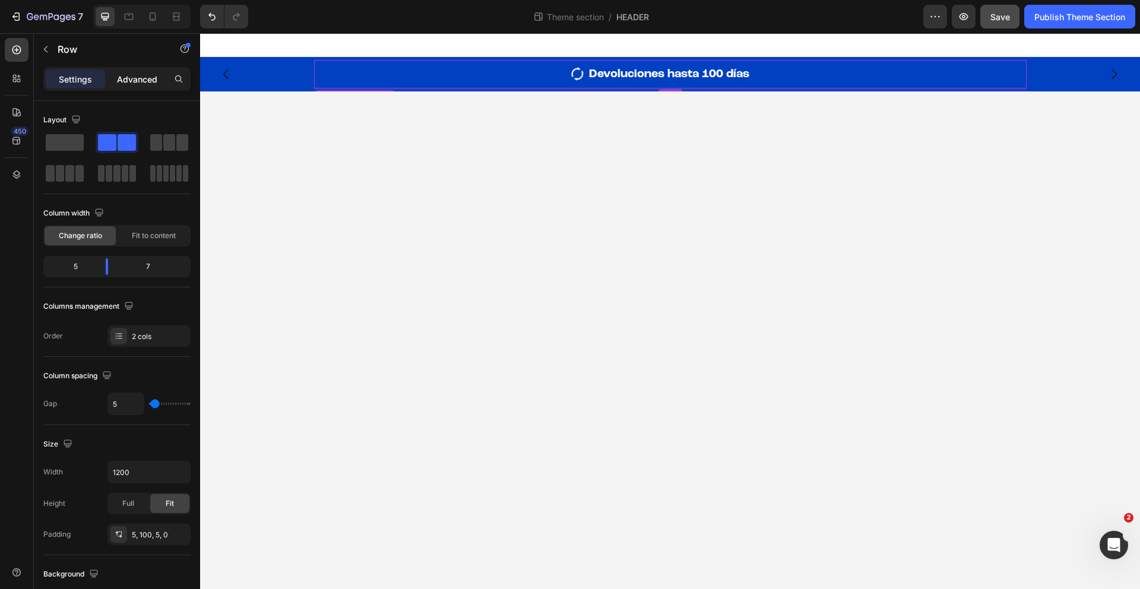
click at [150, 77] on p "Advanced" at bounding box center [137, 79] width 40 height 12
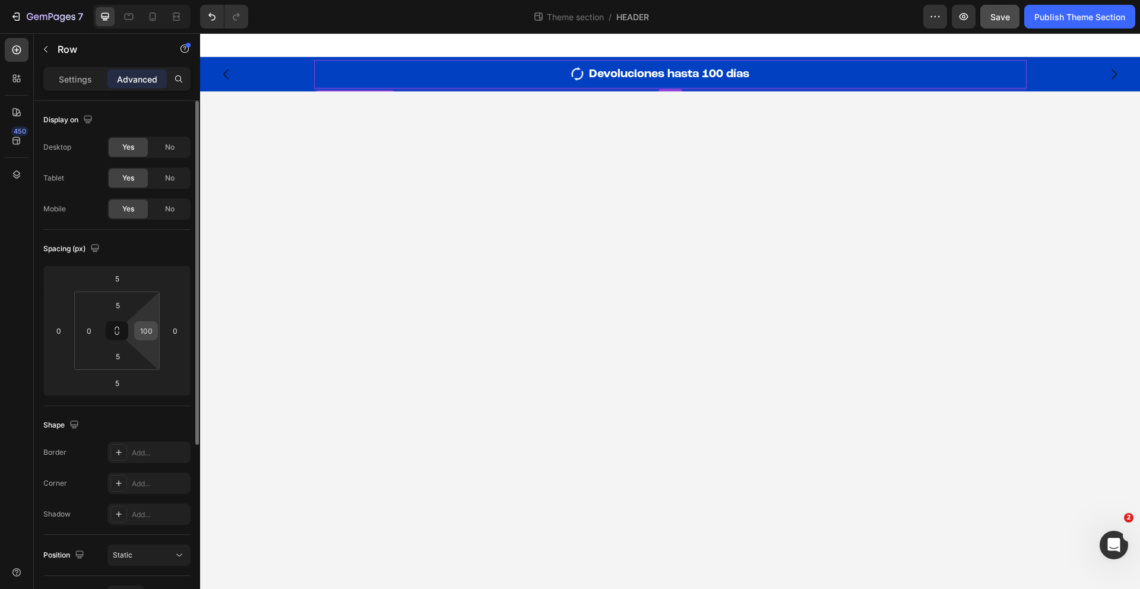
click at [156, 323] on div "100" at bounding box center [146, 330] width 24 height 19
click at [145, 325] on input "100" at bounding box center [146, 331] width 18 height 18
type input "110"
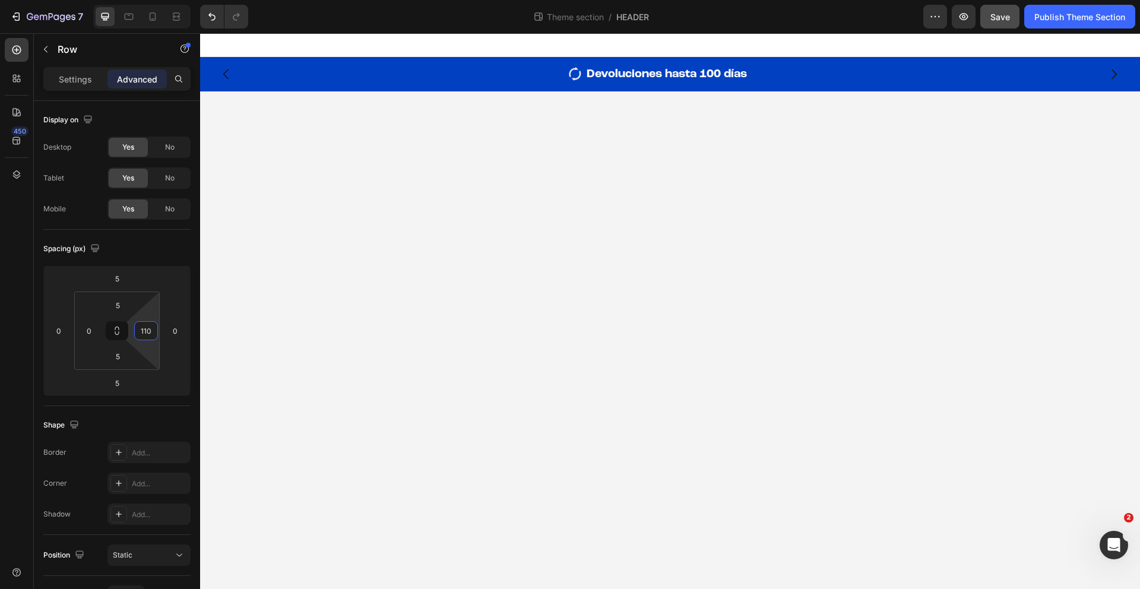
click at [591, 286] on body "Image Garantía de por vida Heading Row Image Devoluciones hasta 100 días Headin…" at bounding box center [670, 311] width 940 height 556
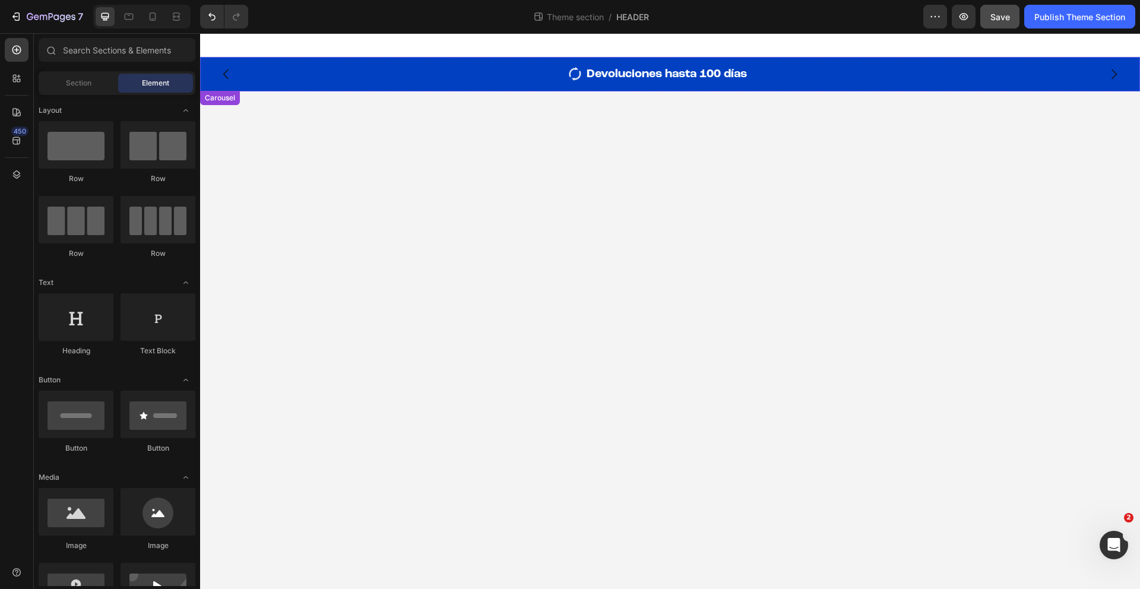
click at [1118, 72] on icon "Carousel Next Arrow" at bounding box center [1113, 74] width 14 height 14
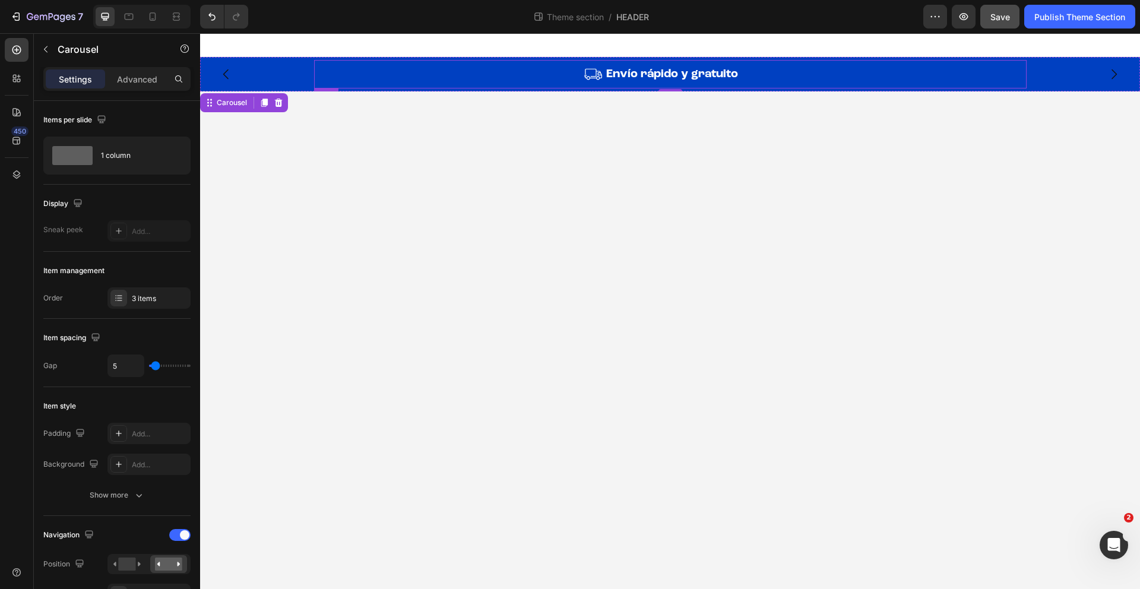
click at [591, 85] on div "Image Envío rápido y gratuito Heading Row" at bounding box center [670, 74] width 712 height 28
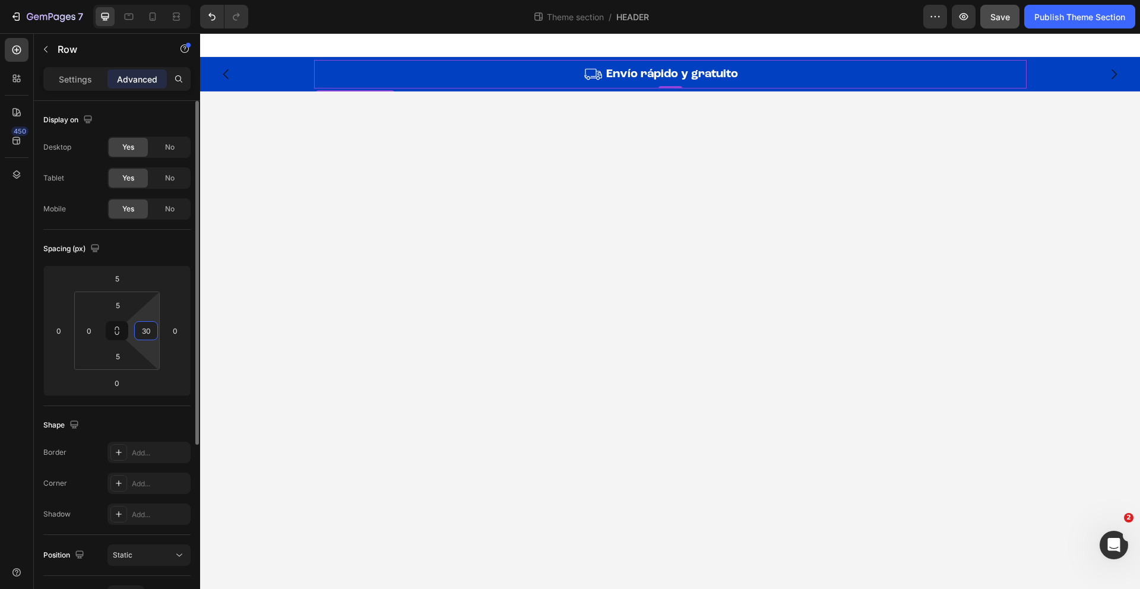
click at [150, 329] on input "30" at bounding box center [146, 331] width 18 height 18
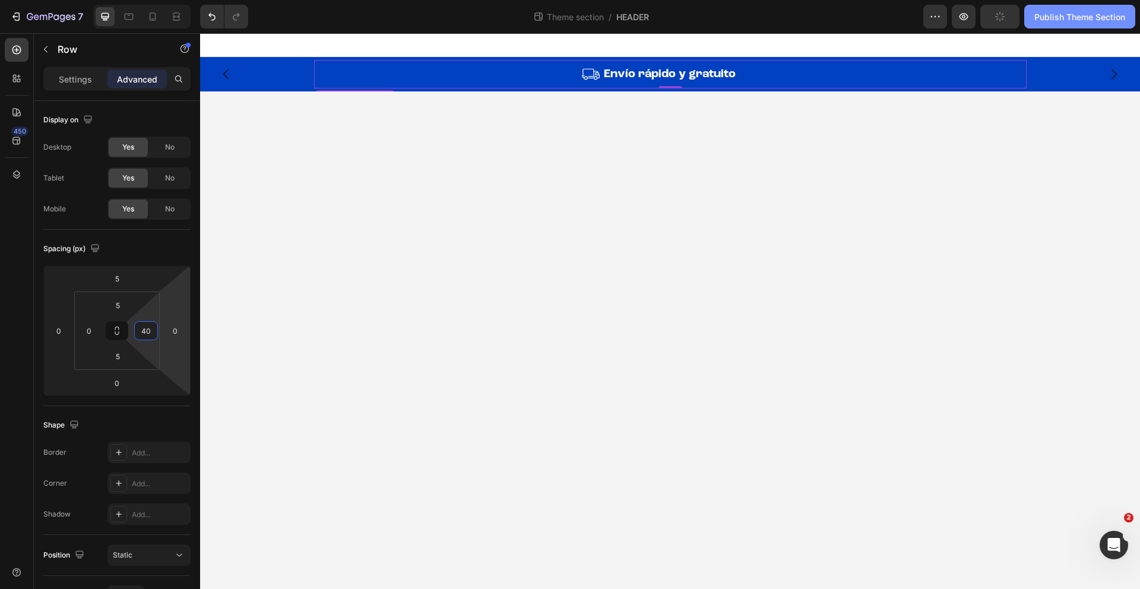
type input "40"
click at [1080, 20] on div "Publish Theme Section" at bounding box center [1079, 17] width 91 height 12
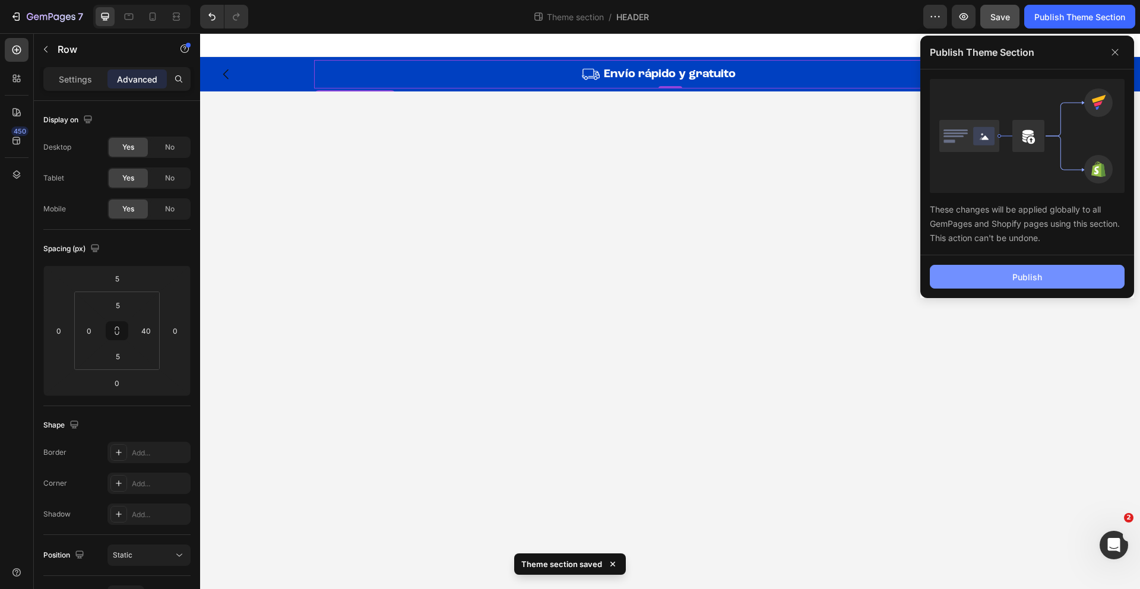
click at [1003, 277] on button "Publish" at bounding box center [1027, 277] width 195 height 24
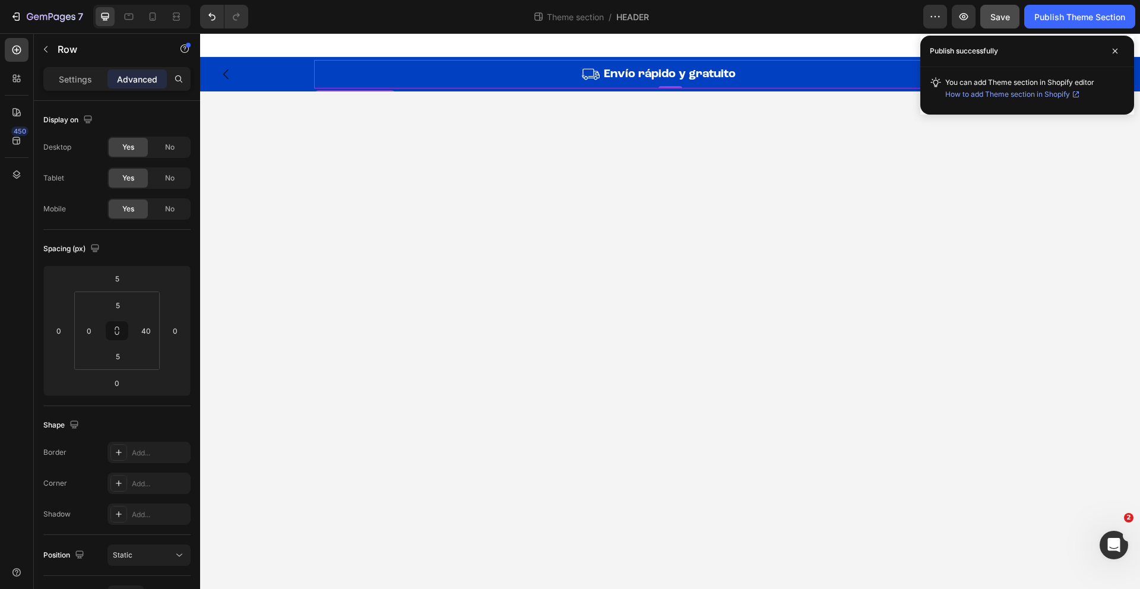
click at [596, 83] on div "Image" at bounding box center [457, 74] width 286 height 23
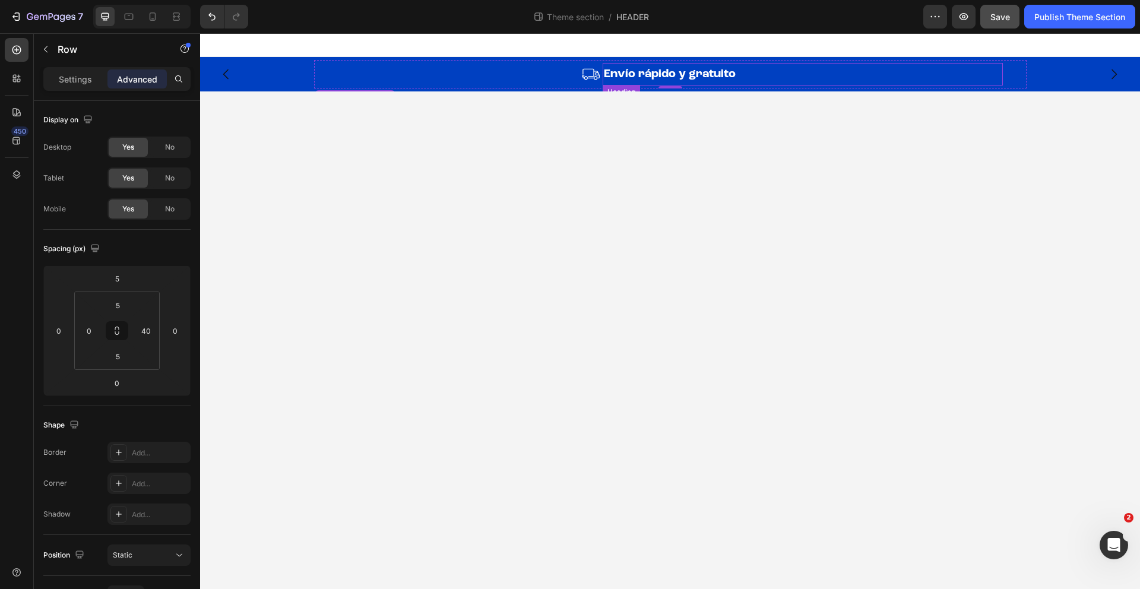
click at [625, 81] on h2 "Envío rápido y gratuito" at bounding box center [802, 74] width 400 height 23
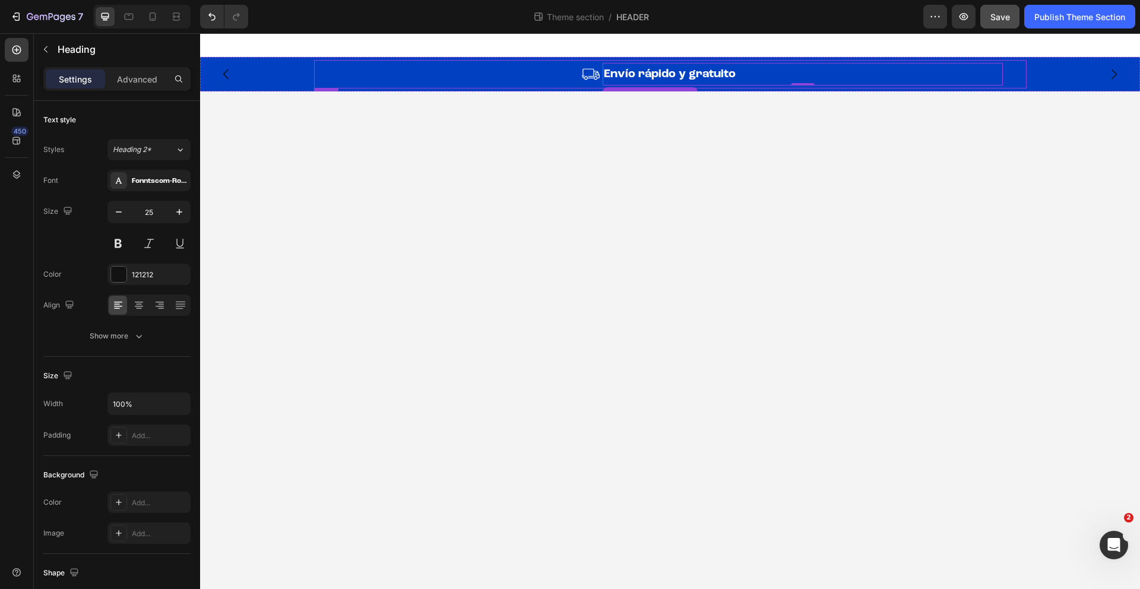
click at [595, 86] on div "Image Envío rápido y gratuito Heading 0 Row" at bounding box center [670, 74] width 712 height 28
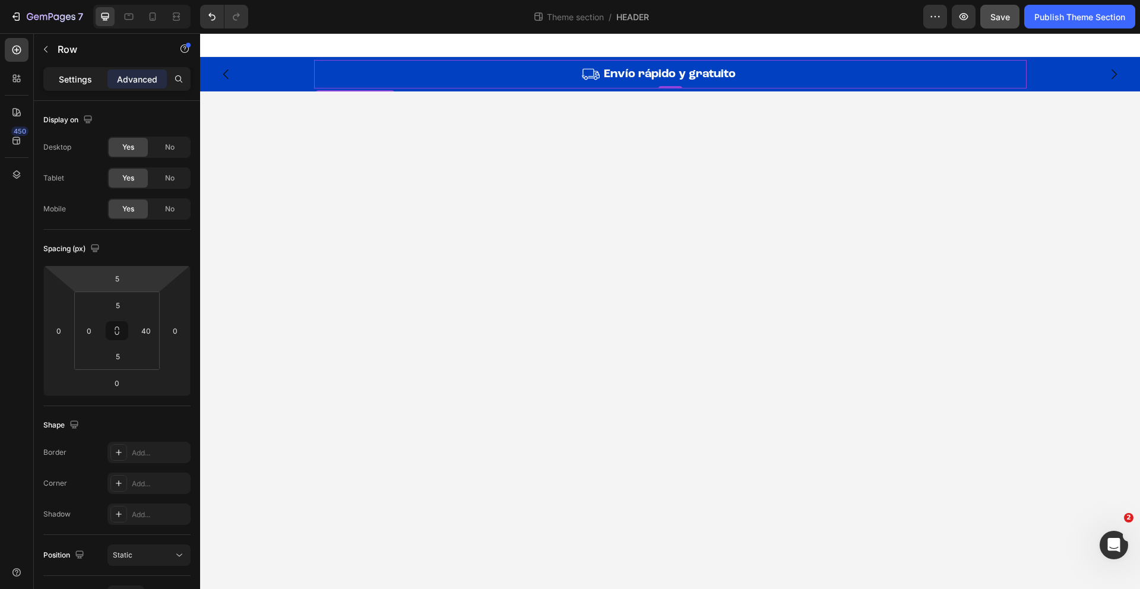
click at [82, 71] on div "Settings" at bounding box center [75, 78] width 59 height 19
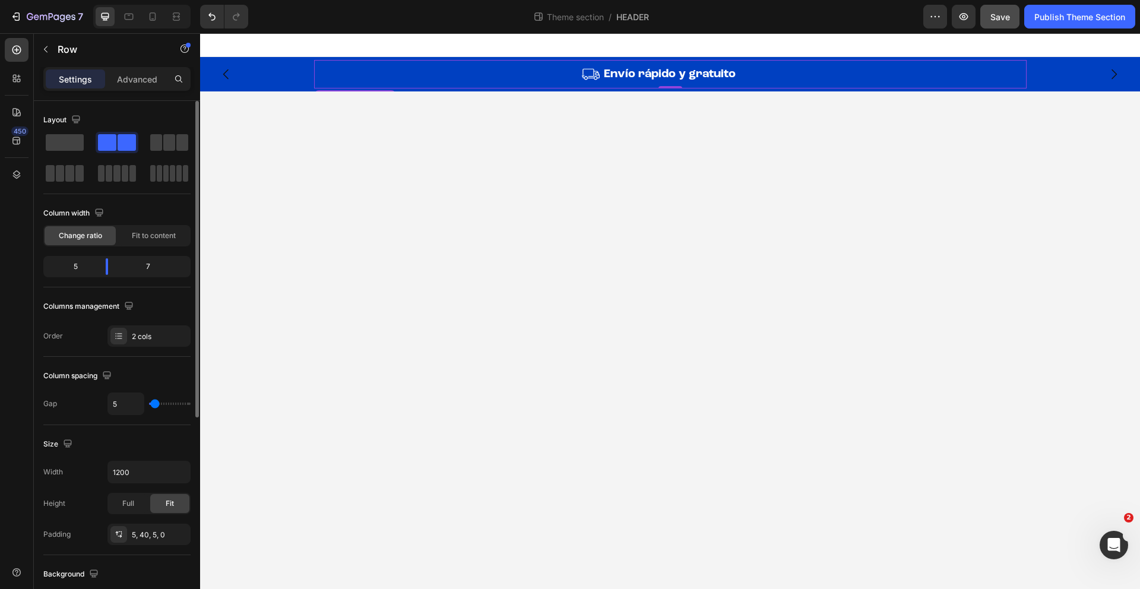
type input "7"
type input "8"
type input "9"
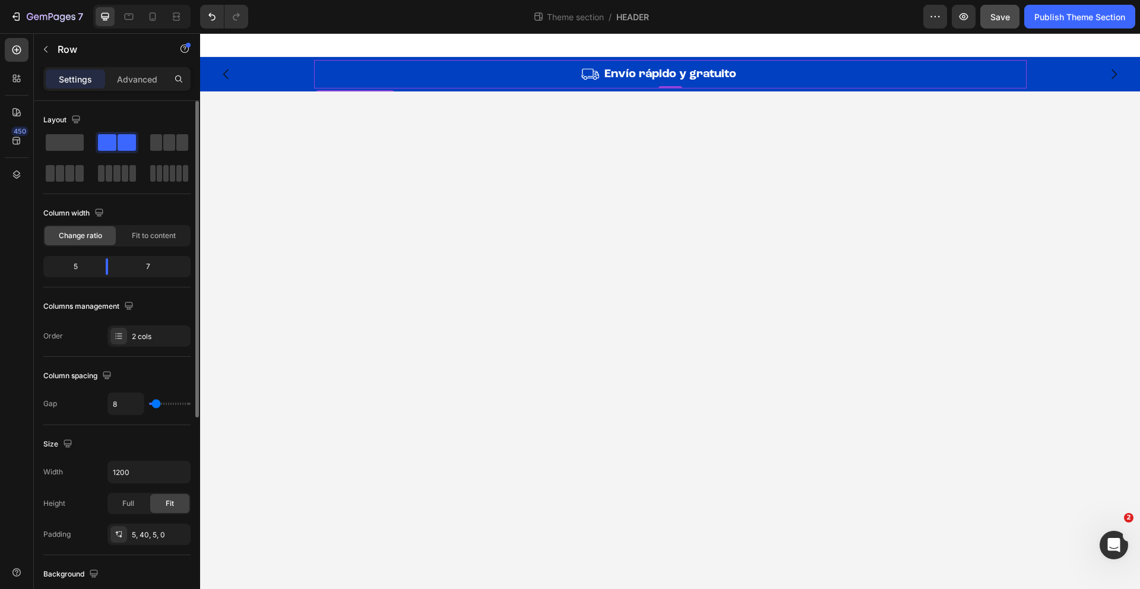
type input "9"
type input "10"
type input "12"
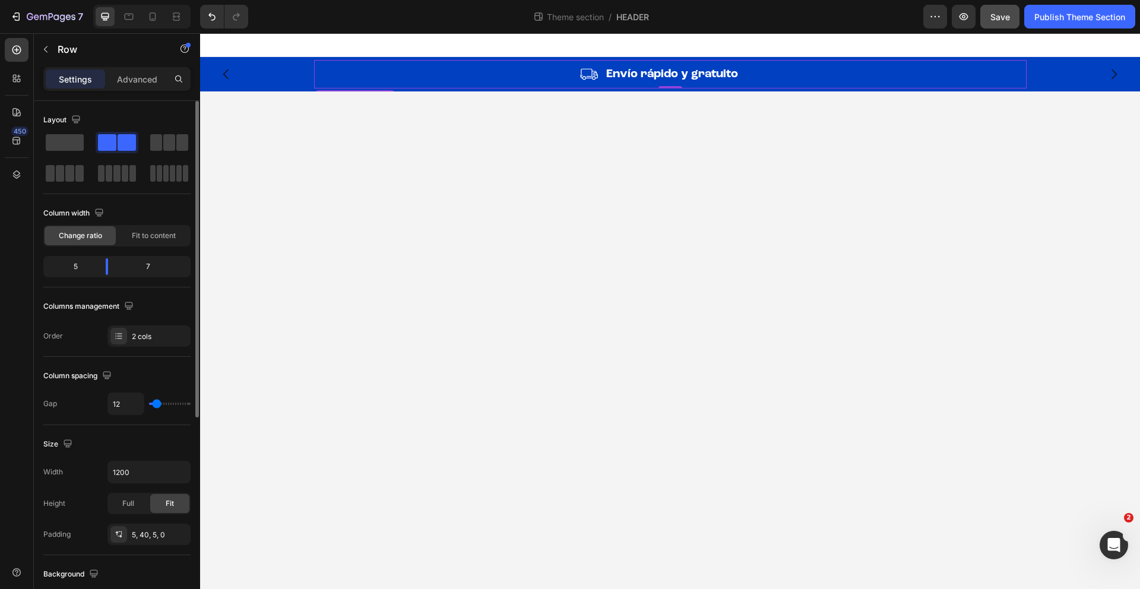
click at [157, 405] on input "range" at bounding box center [170, 403] width 42 height 2
type input "15"
type input "14"
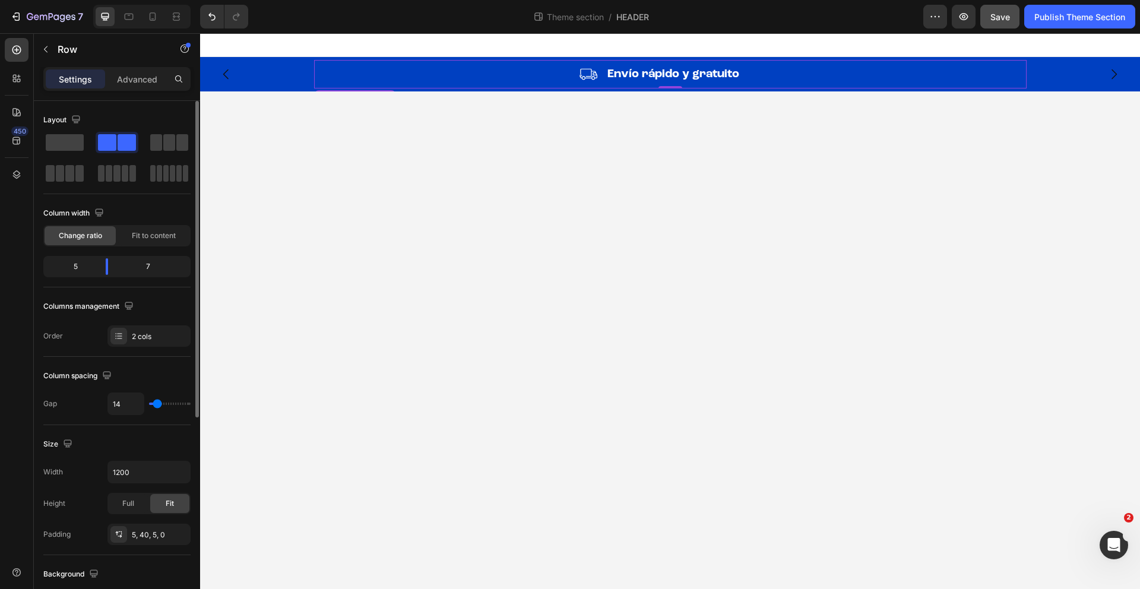
type input "13"
type input "12"
type input "11"
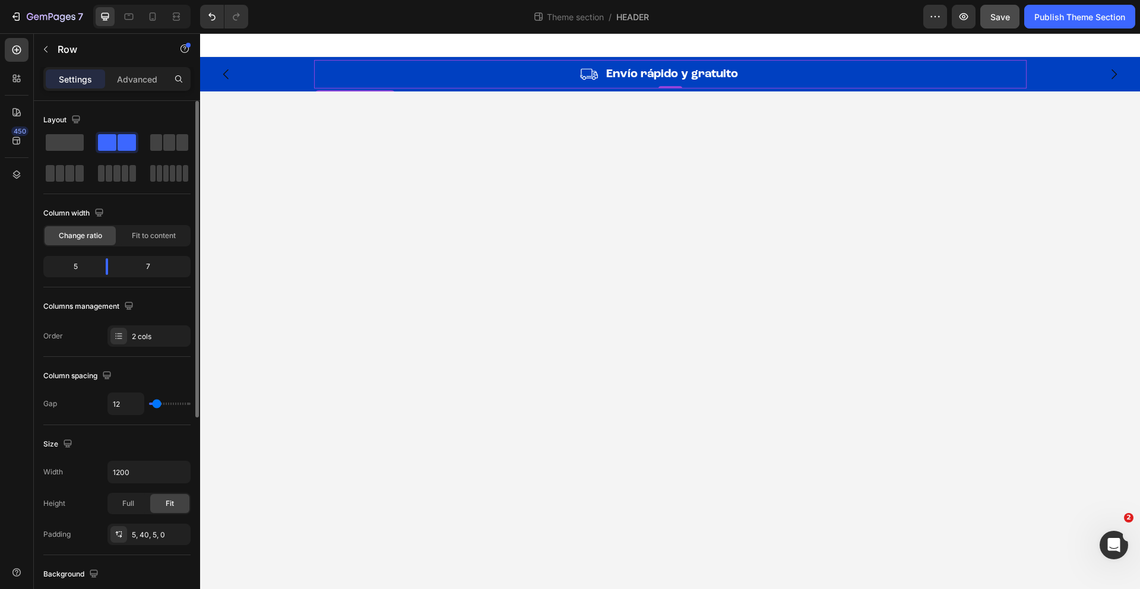
type input "11"
type input "10"
click at [156, 405] on input "range" at bounding box center [170, 403] width 42 height 2
click at [227, 72] on icon "Carousel Back Arrow" at bounding box center [226, 74] width 14 height 14
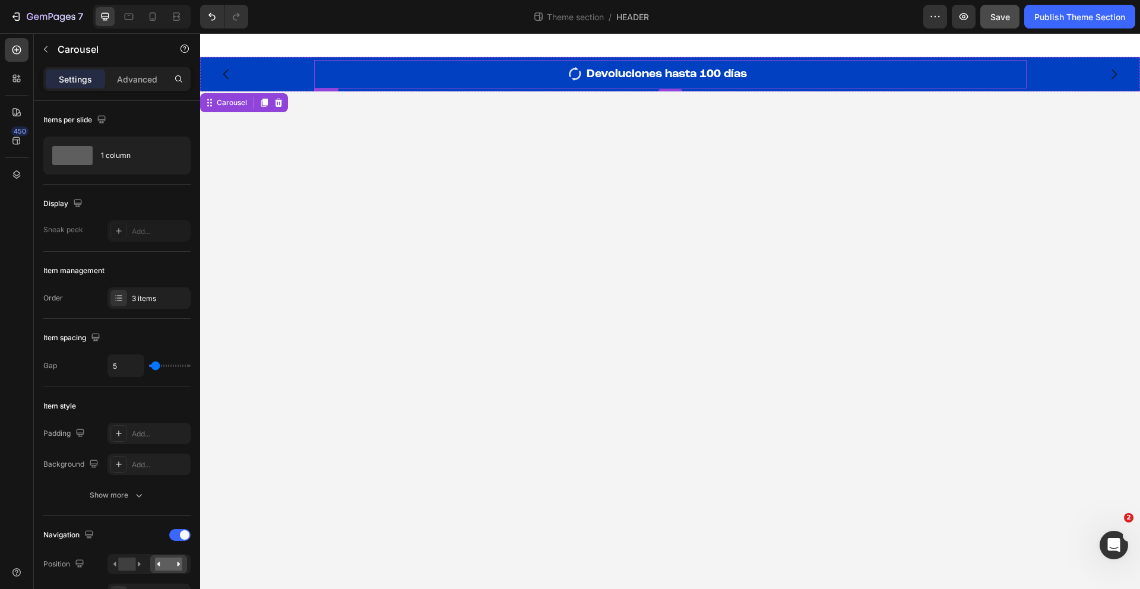
click at [567, 85] on div "Image" at bounding box center [448, 74] width 268 height 23
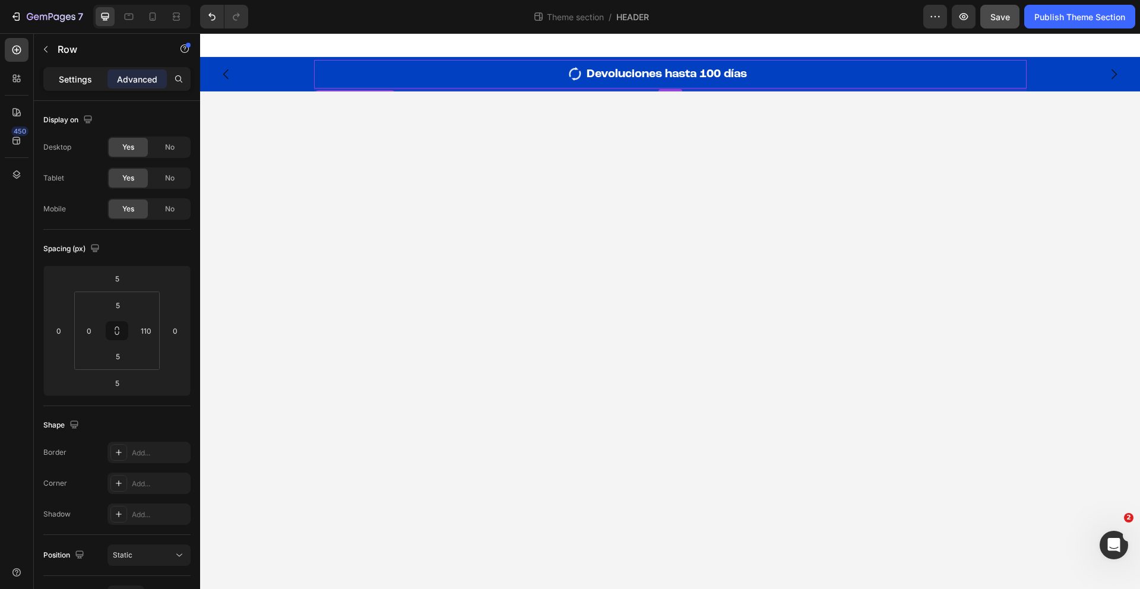
click at [85, 85] on div "Settings" at bounding box center [75, 78] width 59 height 19
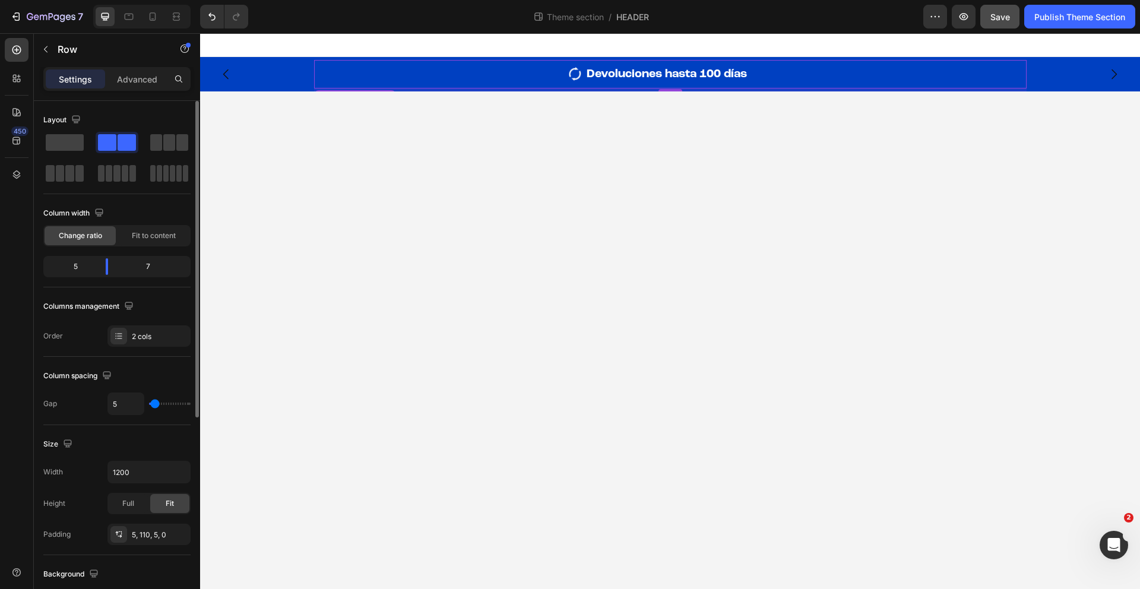
type input "14"
type input "15"
type input "14"
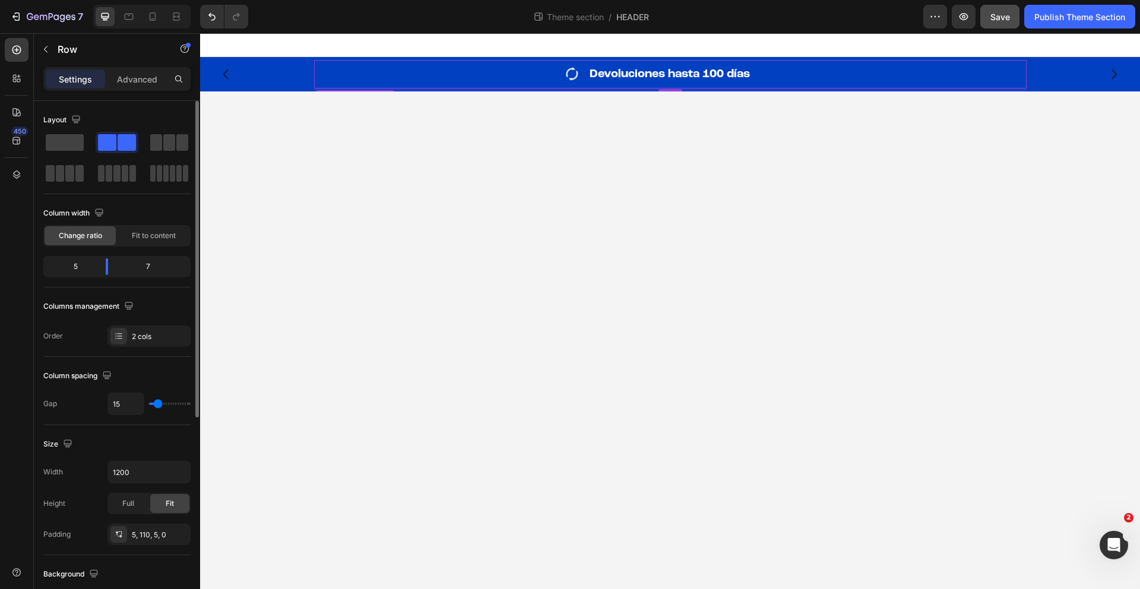
type input "14"
type input "13"
type input "12"
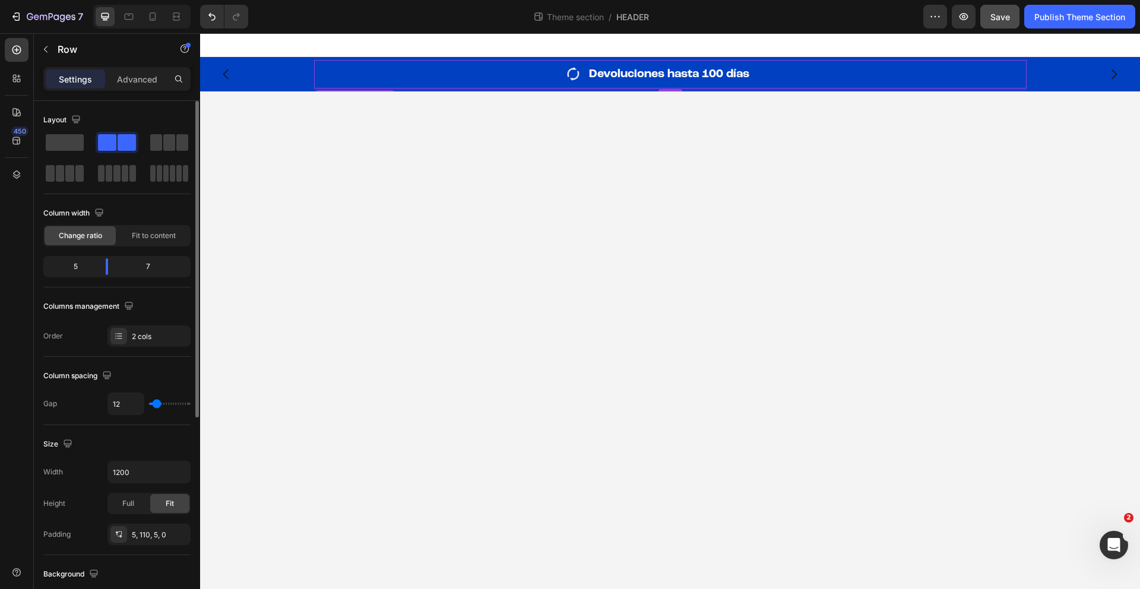
type input "11"
type input "10"
click at [156, 405] on input "range" at bounding box center [170, 403] width 42 height 2
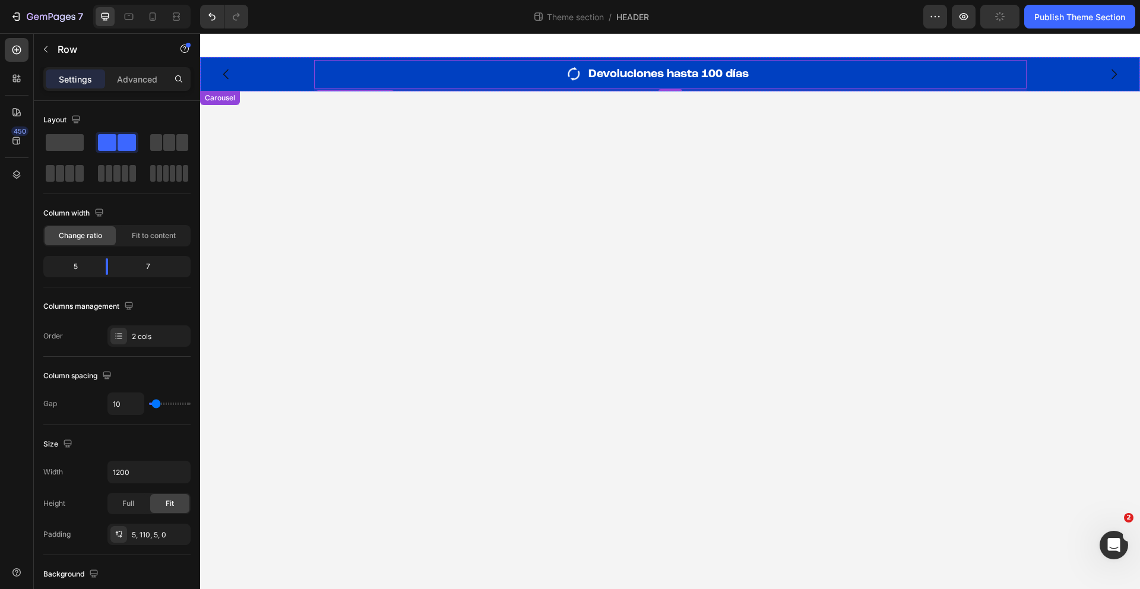
click at [229, 77] on icon "Carousel Back Arrow" at bounding box center [226, 74] width 14 height 14
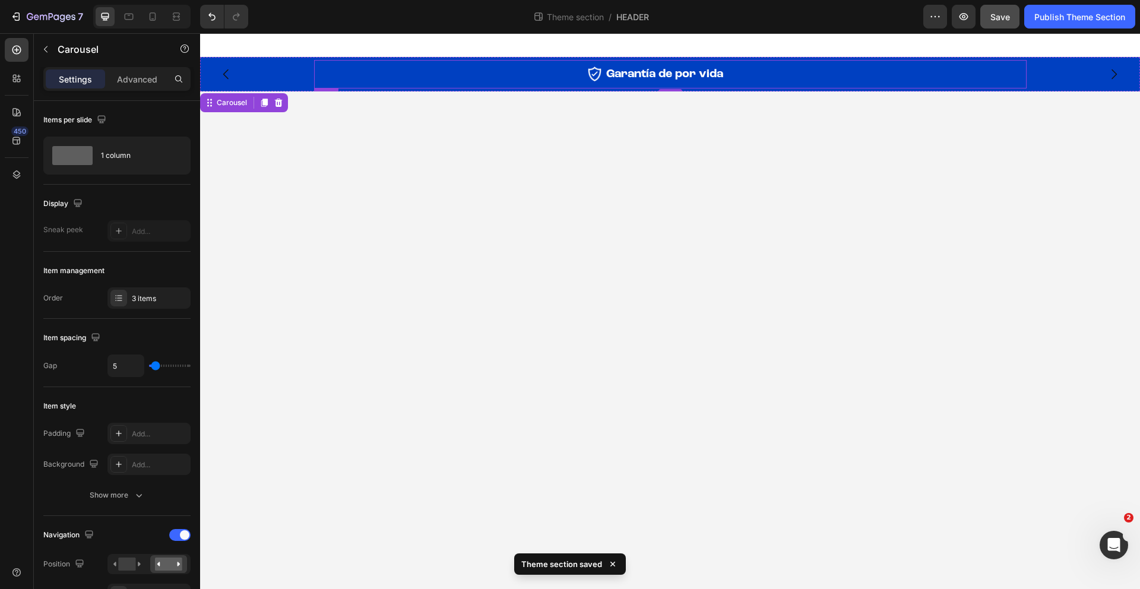
click at [594, 84] on div "Image" at bounding box center [458, 74] width 288 height 23
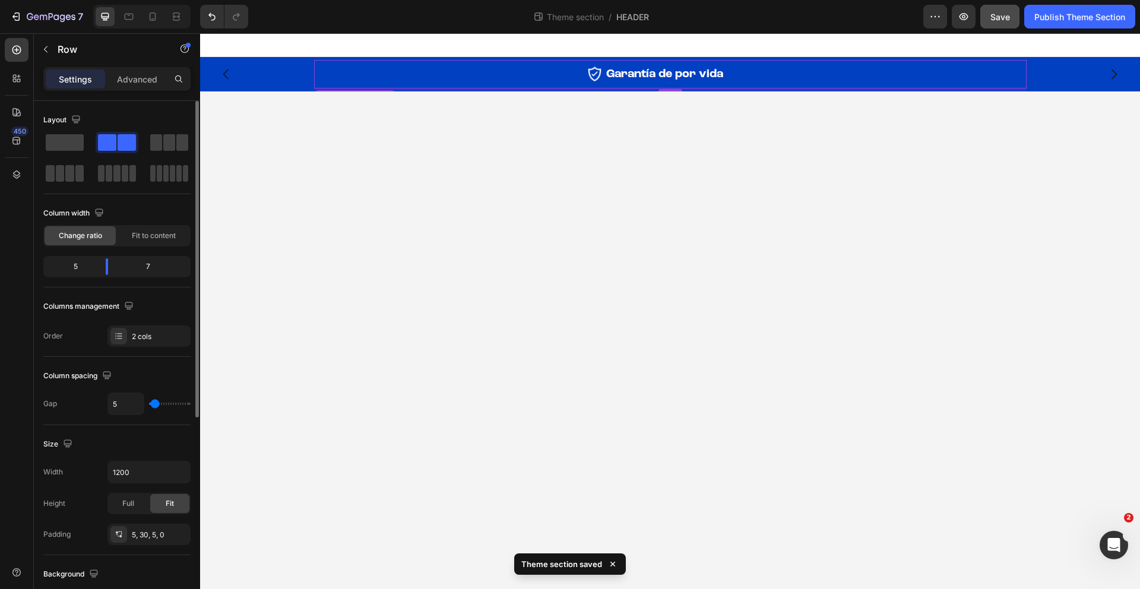
type input "2"
type input "3"
type input "4"
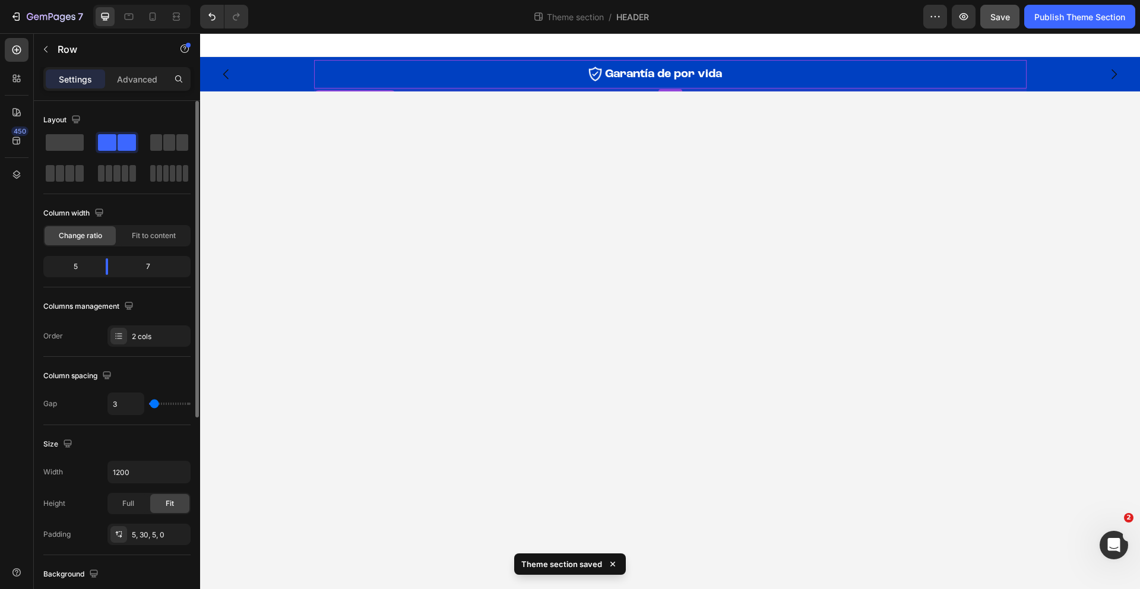
type input "4"
type input "5"
type input "6"
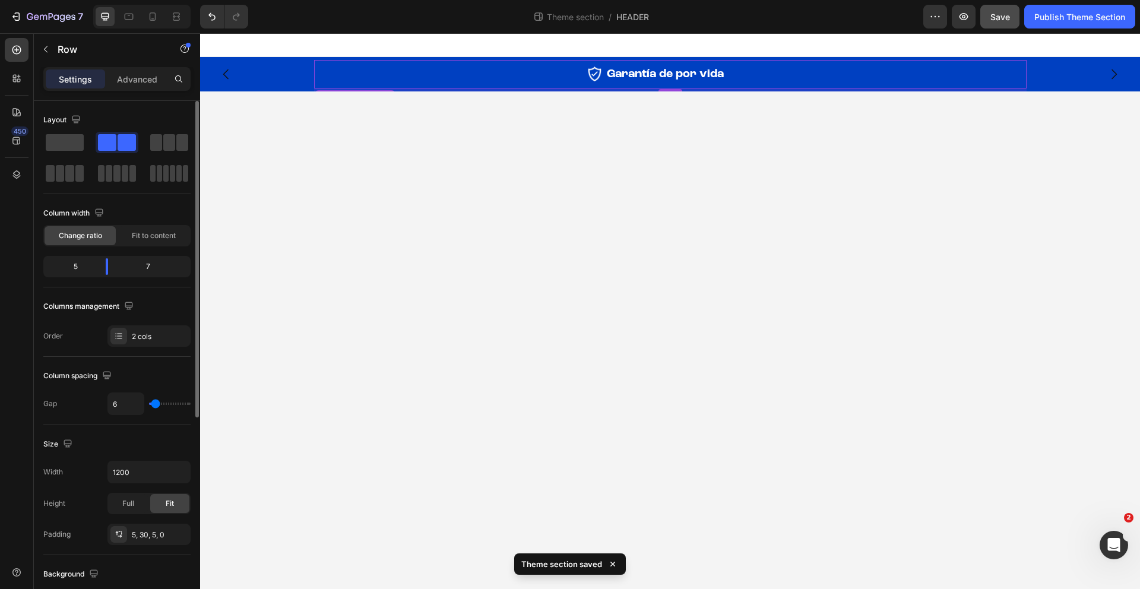
type input "7"
type input "8"
type input "9"
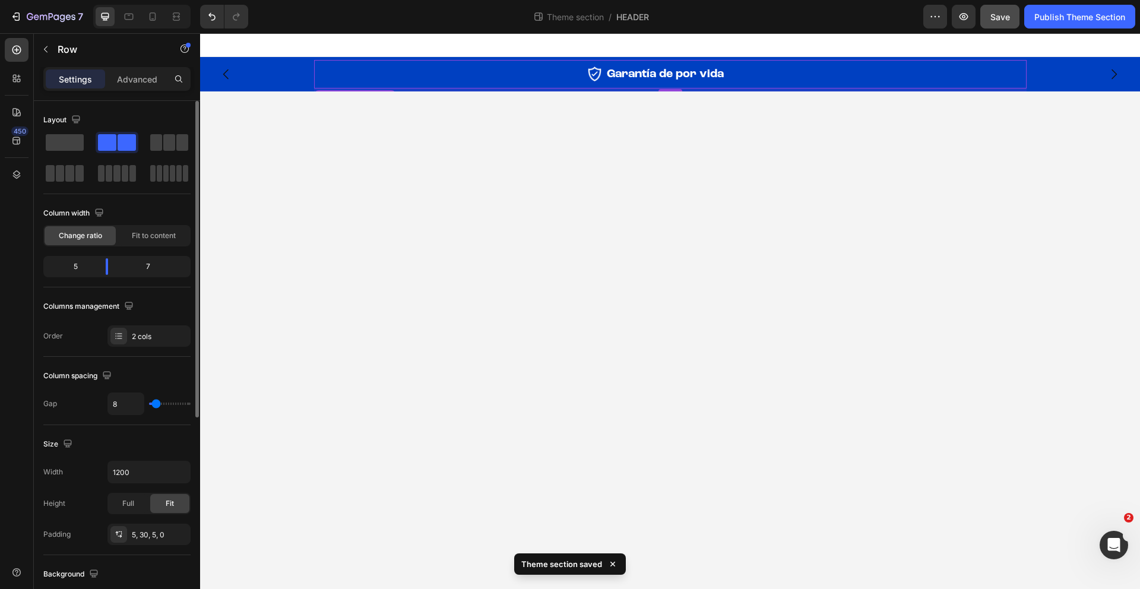
type input "9"
type input "10"
click at [156, 405] on input "range" at bounding box center [170, 403] width 42 height 2
click at [1079, 29] on div "7 Theme section / HEADER Preview Save Publish Theme Section" at bounding box center [570, 17] width 1140 height 34
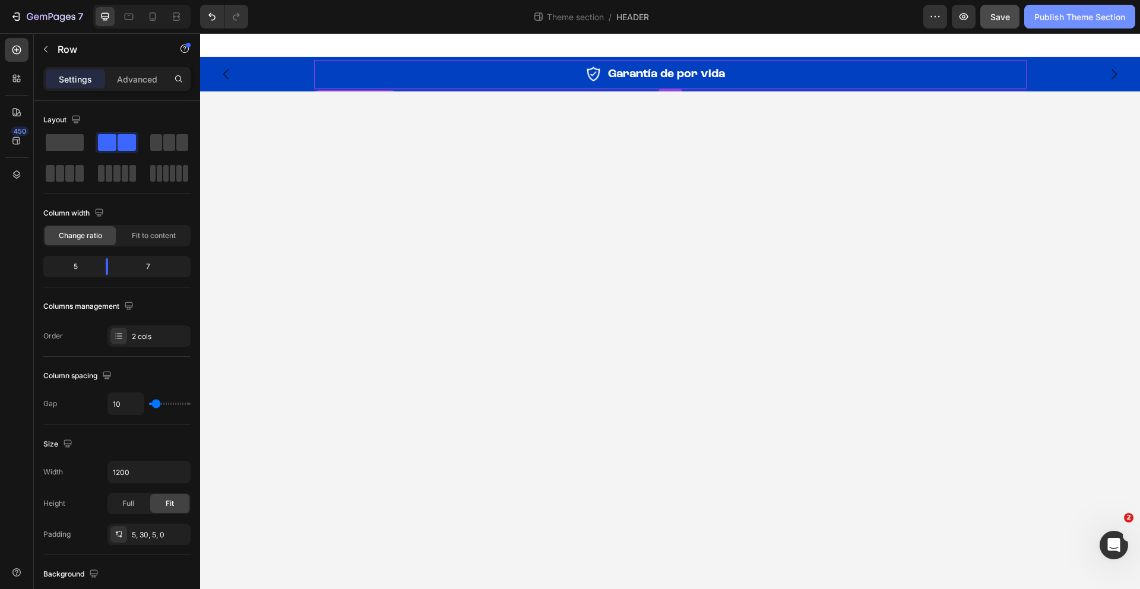
click at [1079, 19] on div "Publish Theme Section" at bounding box center [1079, 17] width 91 height 12
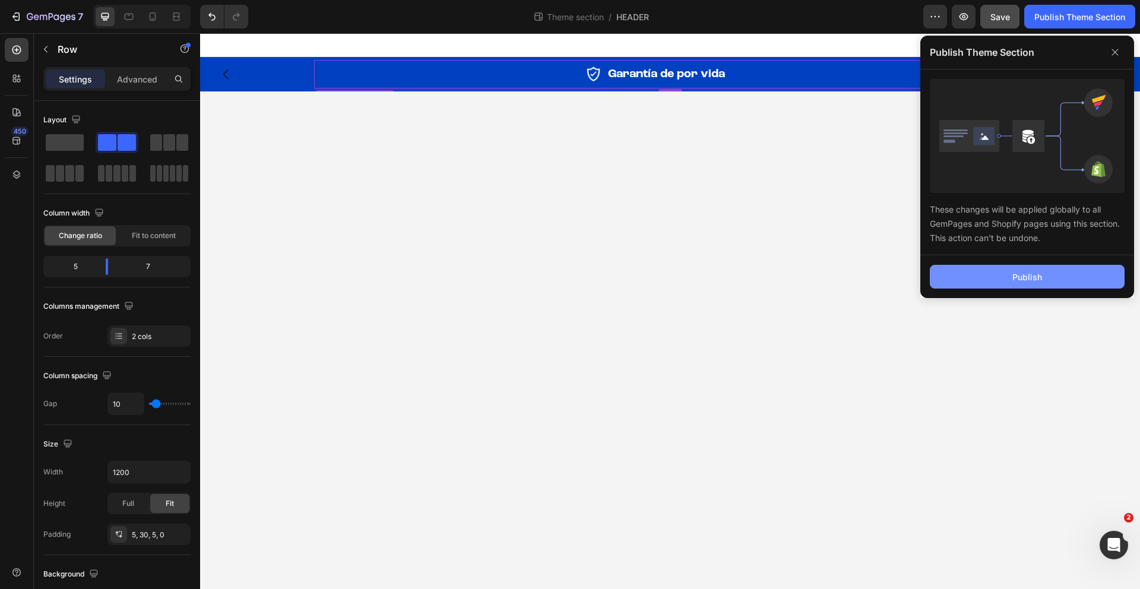
click at [1010, 275] on button "Publish" at bounding box center [1027, 277] width 195 height 24
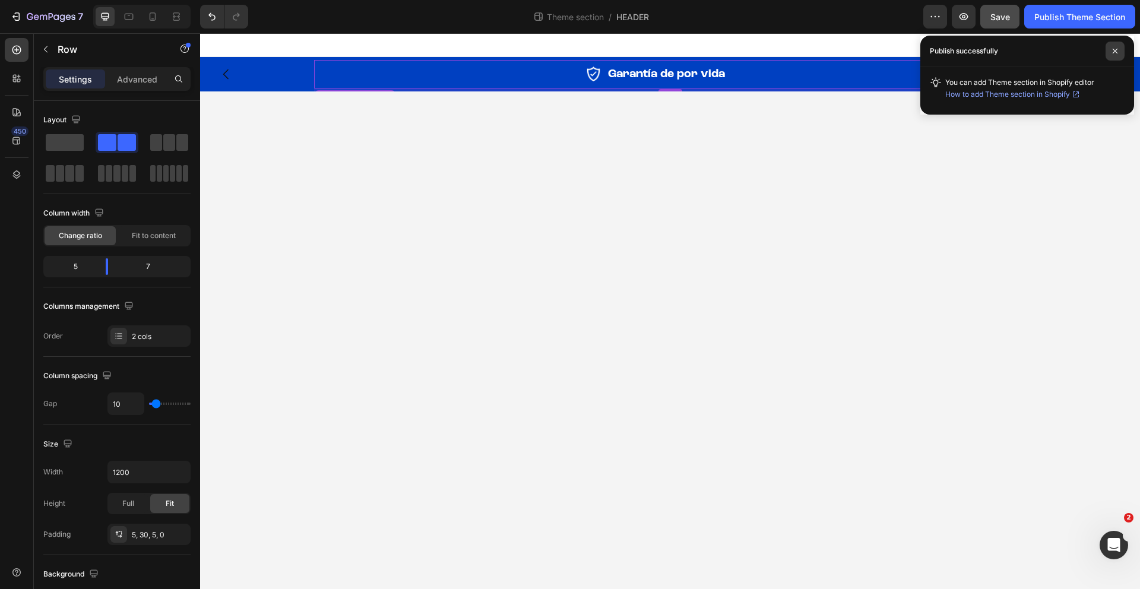
click at [1117, 51] on icon at bounding box center [1115, 51] width 6 height 6
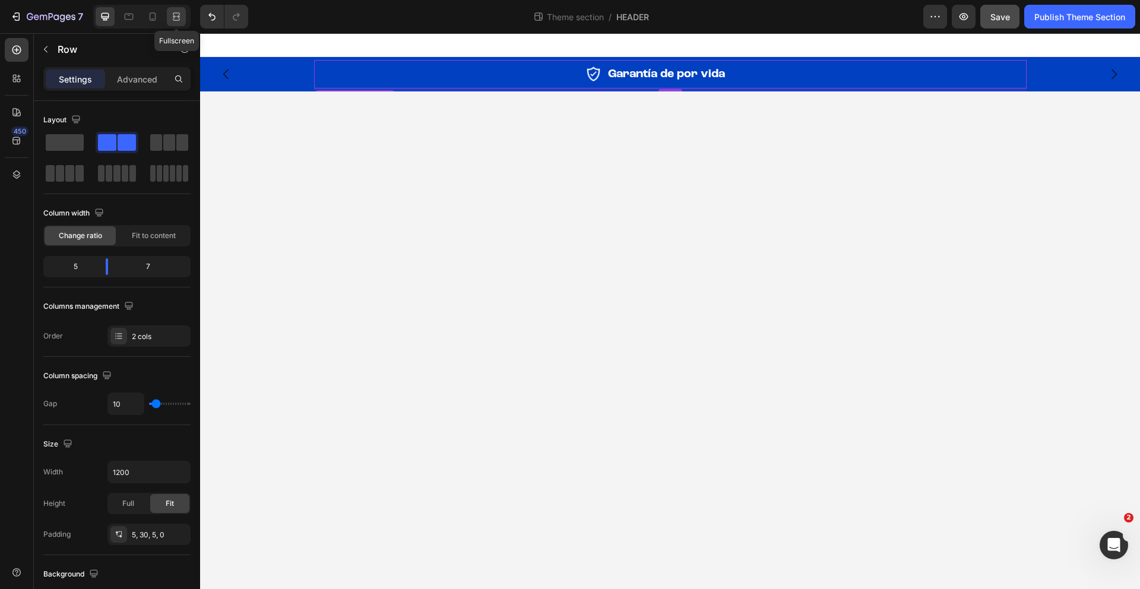
click at [167, 21] on div at bounding box center [176, 16] width 19 height 19
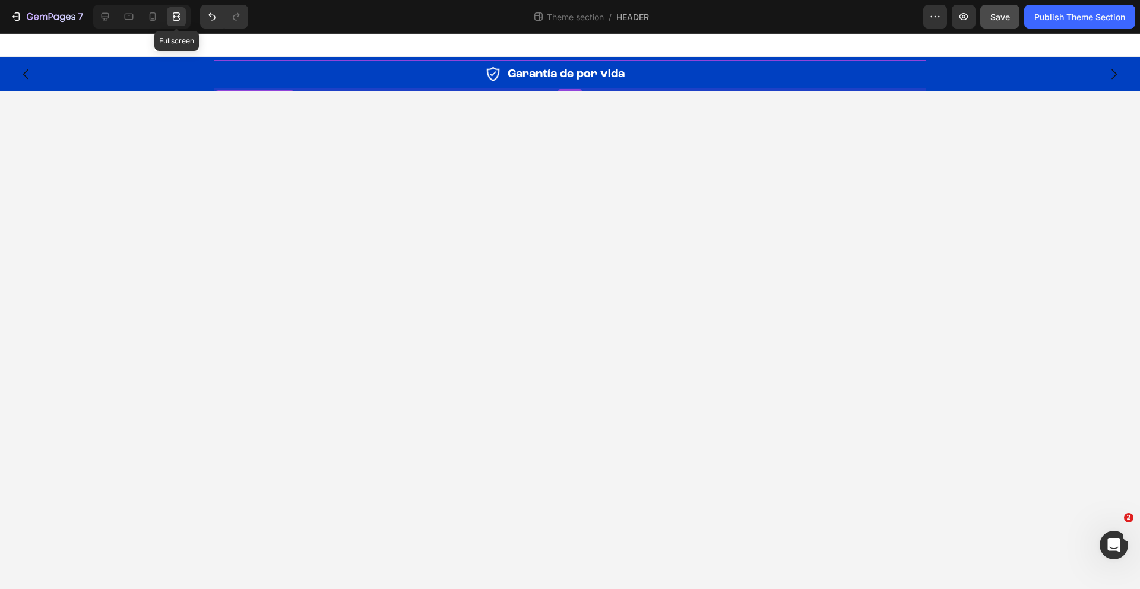
click at [169, 17] on div at bounding box center [176, 16] width 19 height 19
click at [148, 20] on icon at bounding box center [153, 17] width 12 height 12
type input "16"
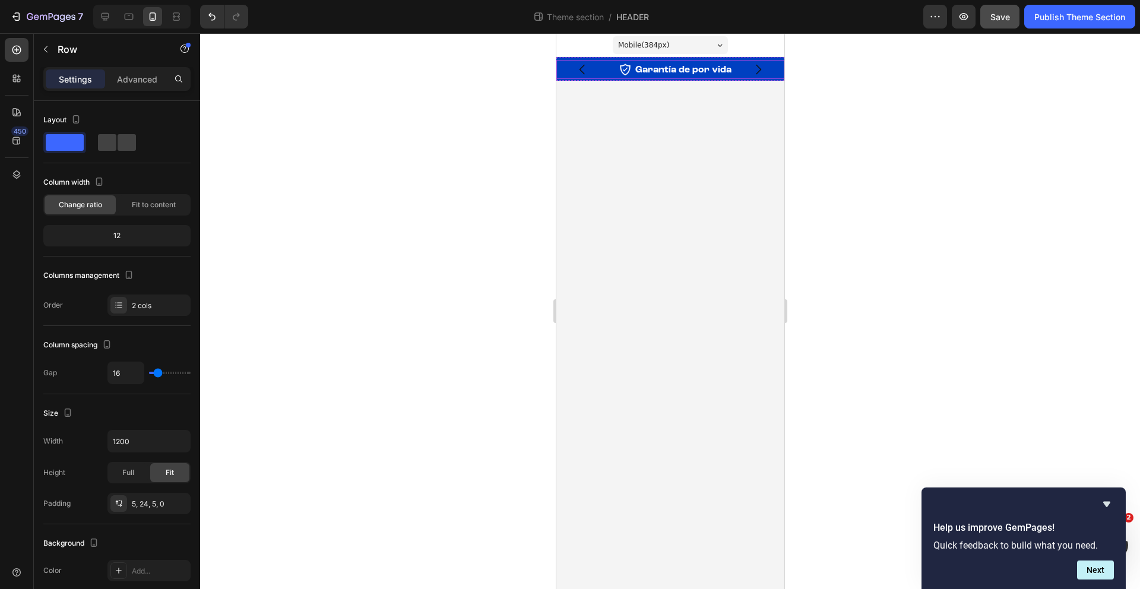
click at [627, 77] on div "Image" at bounding box center [593, 69] width 75 height 19
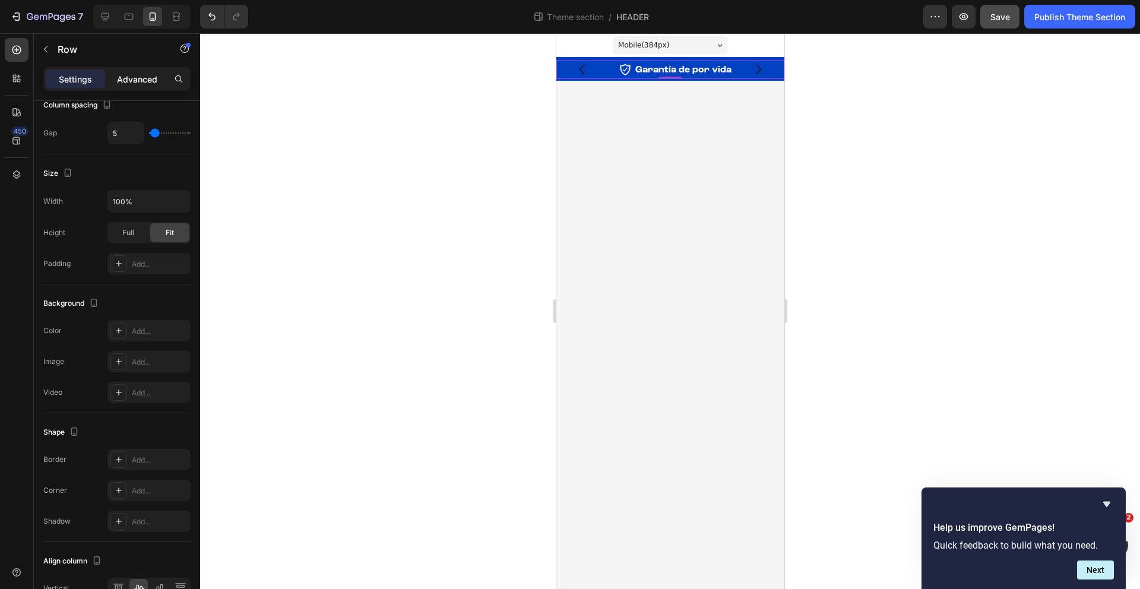
click at [146, 76] on p "Advanced" at bounding box center [137, 79] width 40 height 12
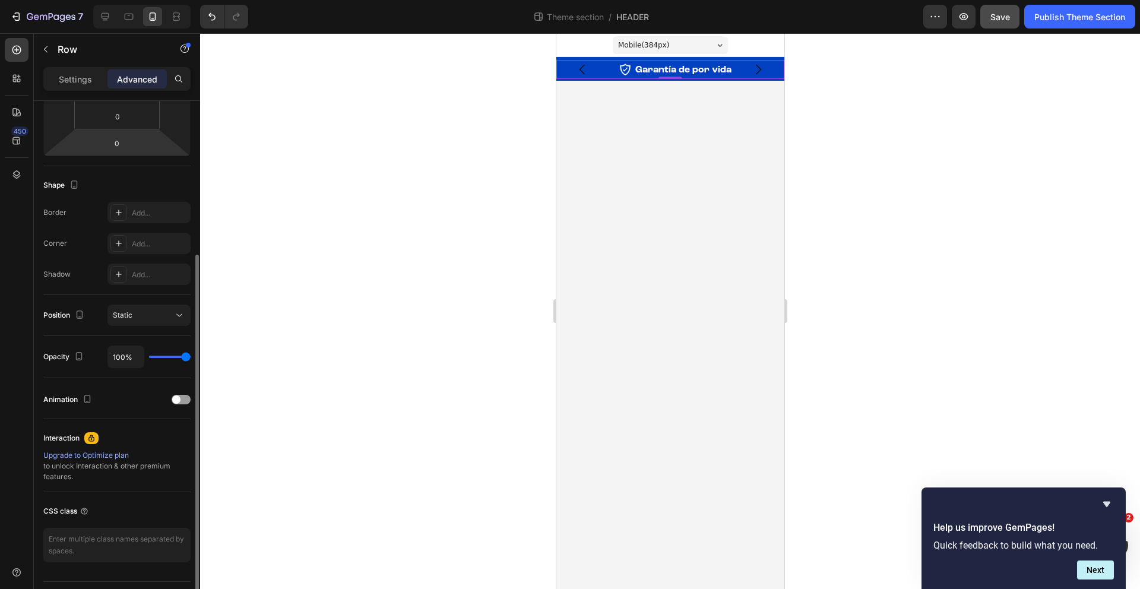
scroll to position [0, 0]
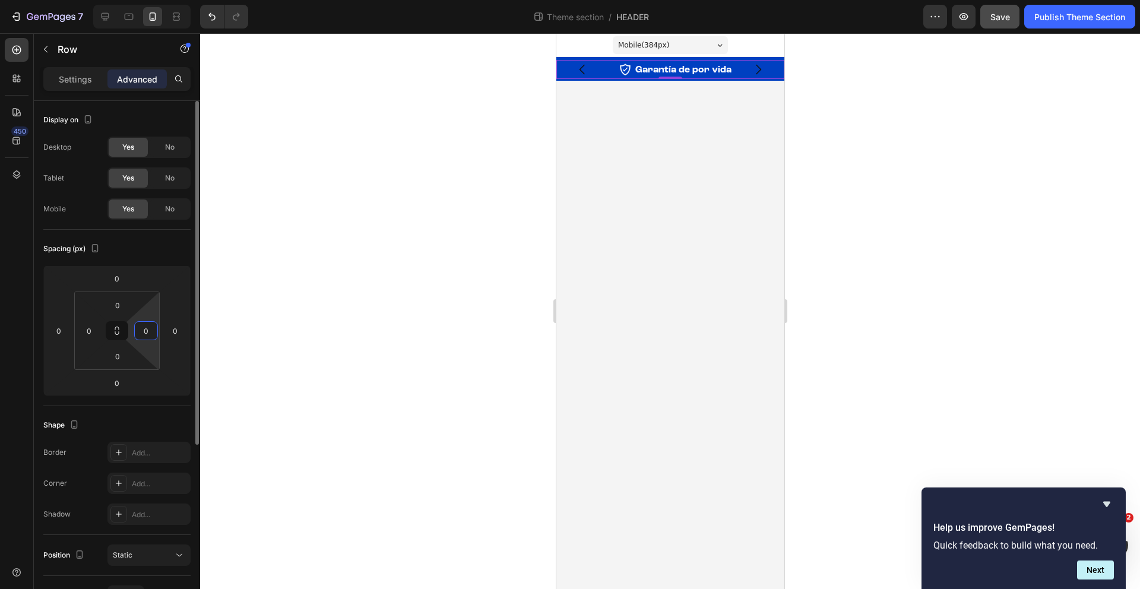
click at [148, 336] on input "0" at bounding box center [146, 331] width 18 height 18
type input "40"
click at [759, 71] on icon "Carousel Next Arrow" at bounding box center [757, 70] width 5 height 10
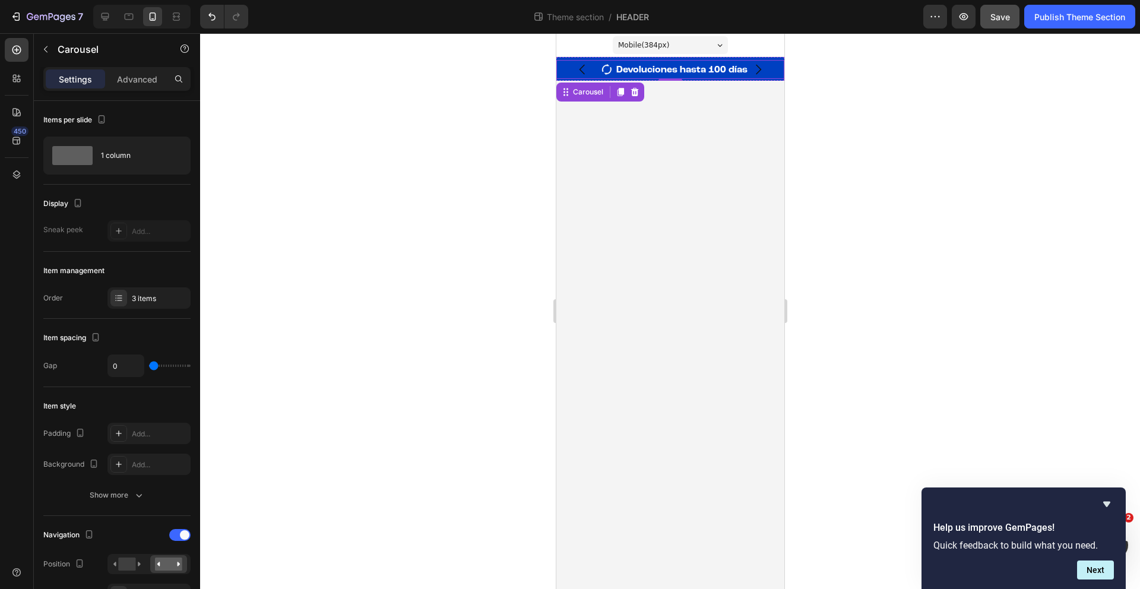
click at [613, 70] on div "Image Devoluciones hasta 100 días Text Block Row" at bounding box center [670, 69] width 228 height 19
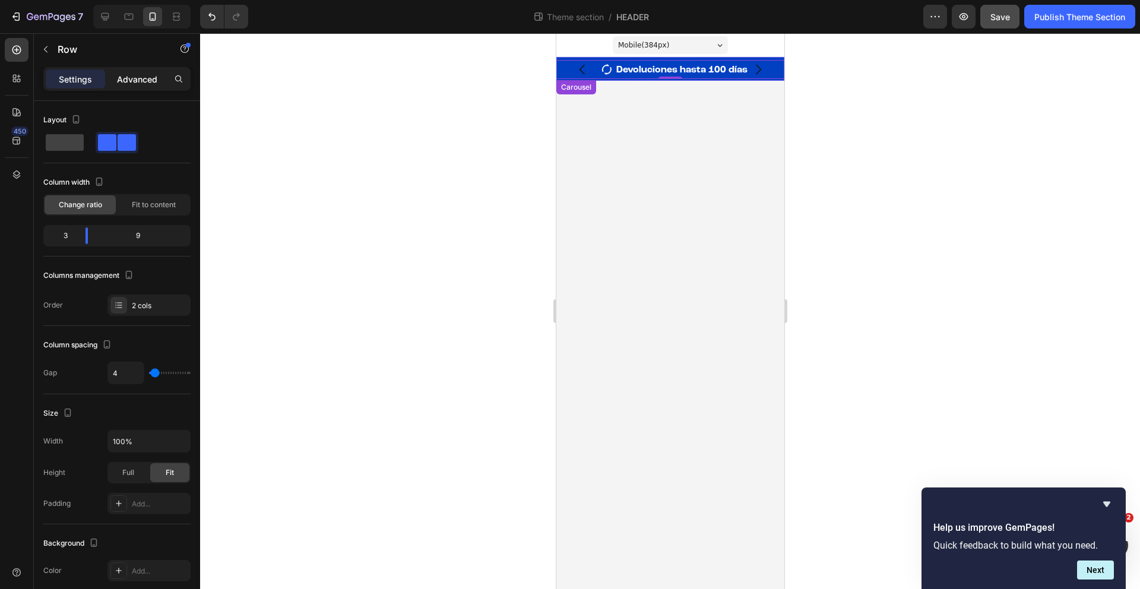
click at [148, 74] on p "Advanced" at bounding box center [137, 79] width 40 height 12
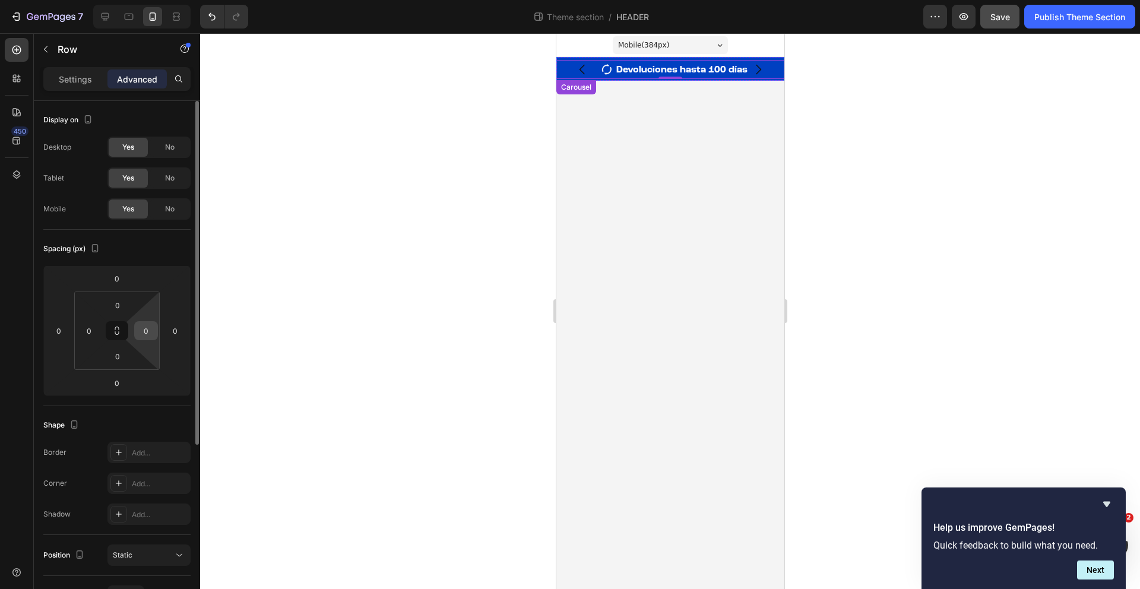
click at [153, 326] on input "0" at bounding box center [146, 331] width 18 height 18
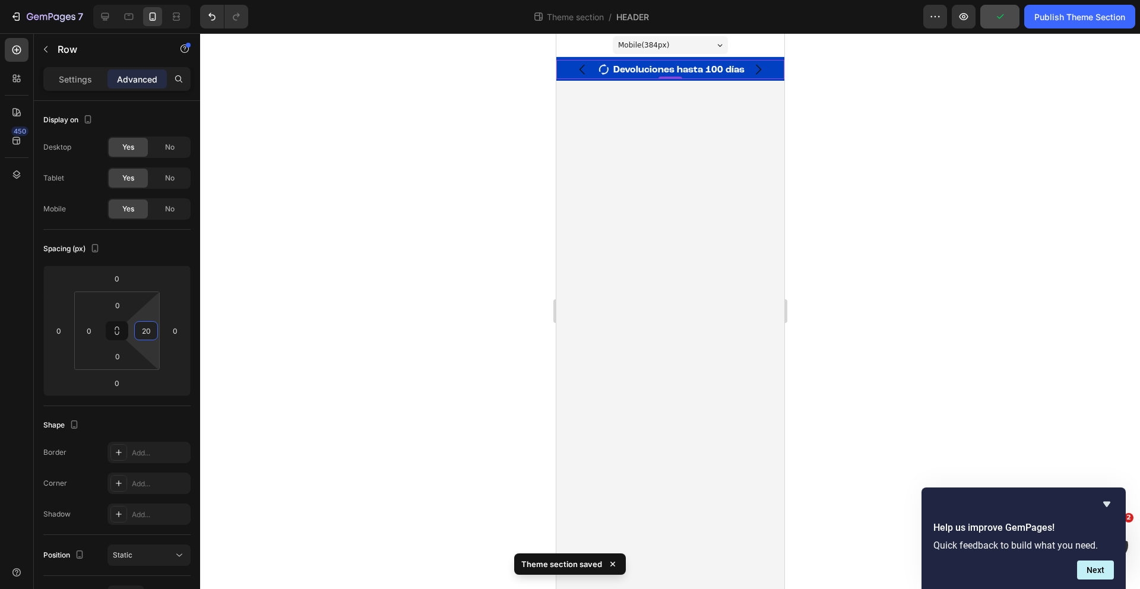
type input "20"
click at [759, 70] on icon "Carousel Next Arrow" at bounding box center [757, 70] width 5 height 10
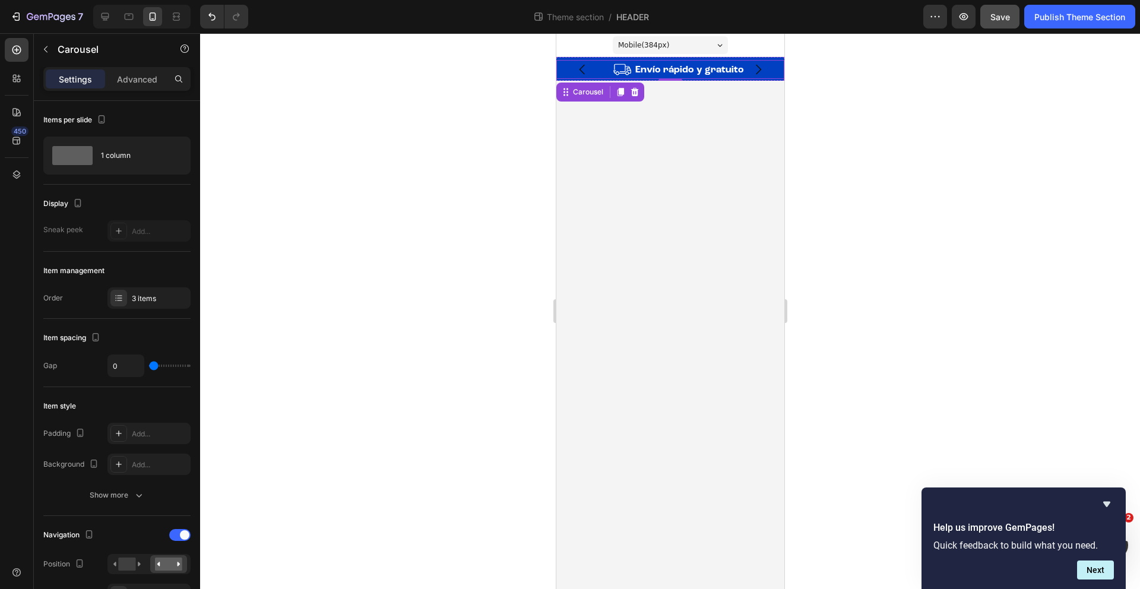
click at [632, 77] on div "Image Envío rápido y gratuito Text Block Row" at bounding box center [670, 69] width 228 height 19
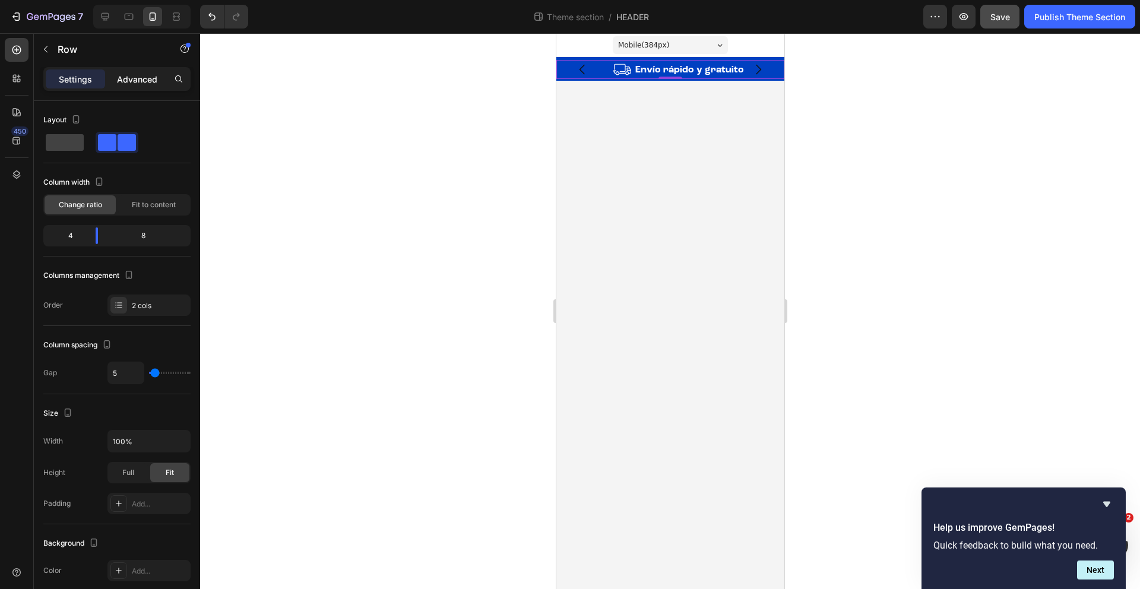
click at [151, 79] on p "Advanced" at bounding box center [137, 79] width 40 height 12
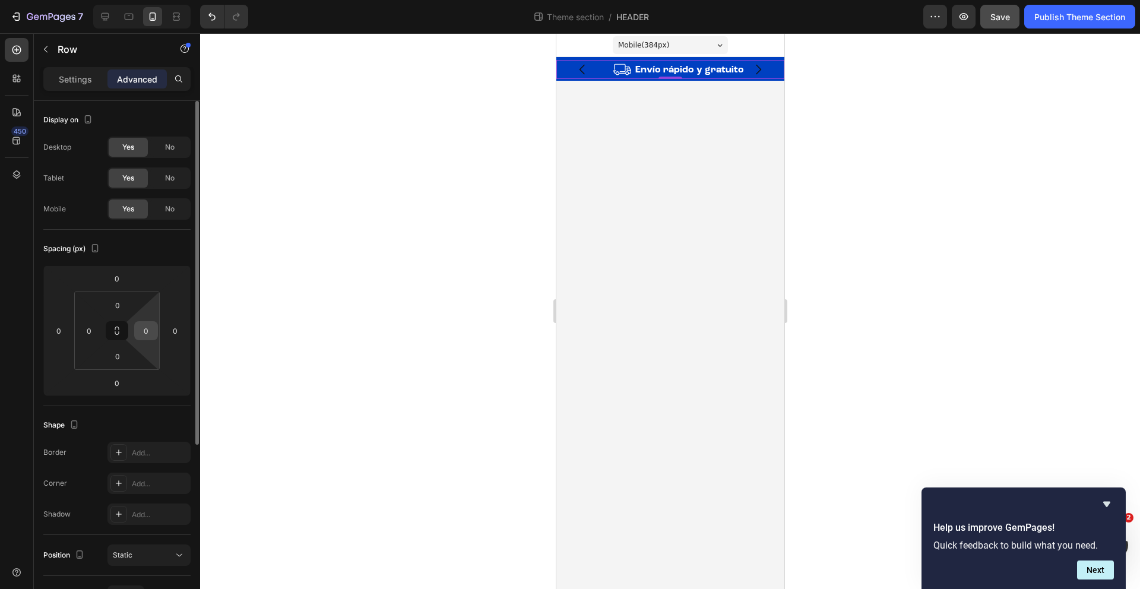
click at [141, 337] on input "0" at bounding box center [146, 331] width 18 height 18
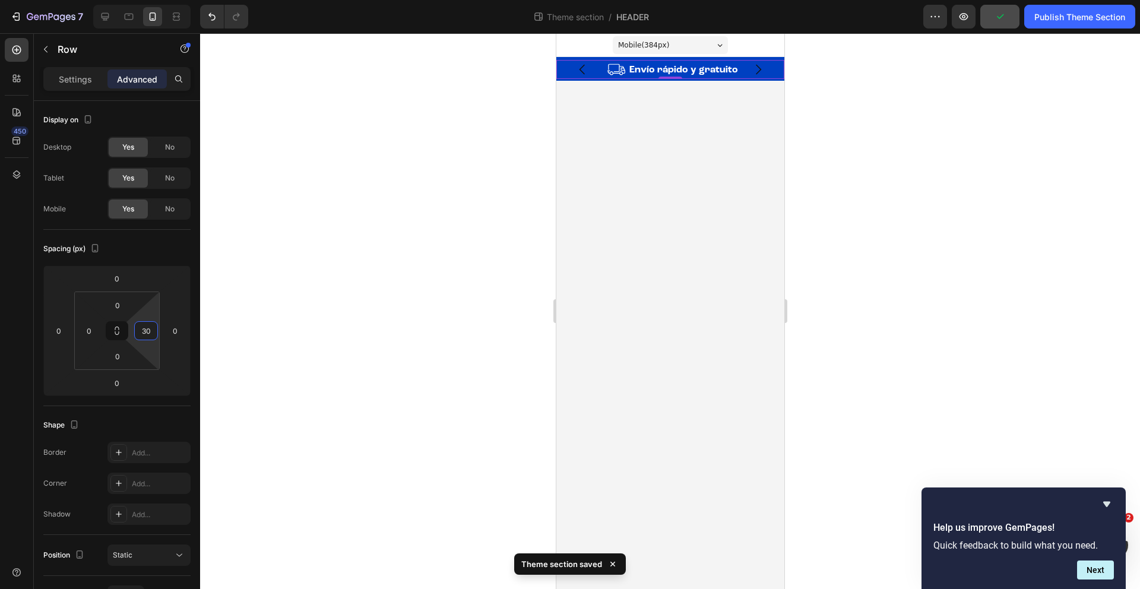
type input "3"
type input "40"
drag, startPoint x: 1071, startPoint y: 17, endPoint x: 1055, endPoint y: 18, distance: 15.5
click at [1071, 17] on div "Publish Theme Section" at bounding box center [1079, 17] width 91 height 12
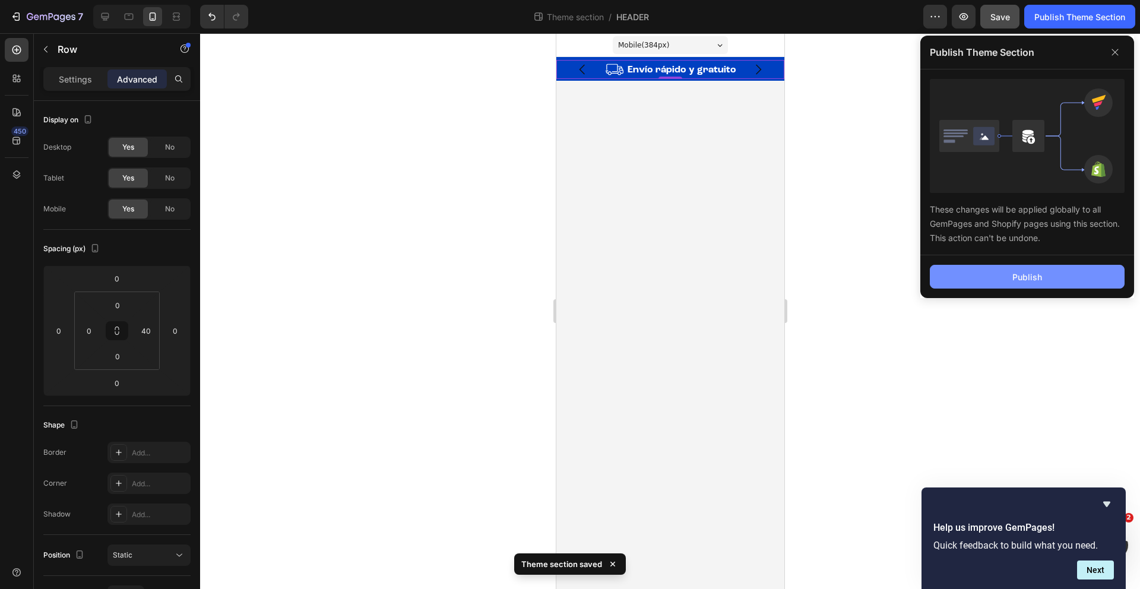
click at [1023, 274] on div "Publish" at bounding box center [1027, 277] width 30 height 12
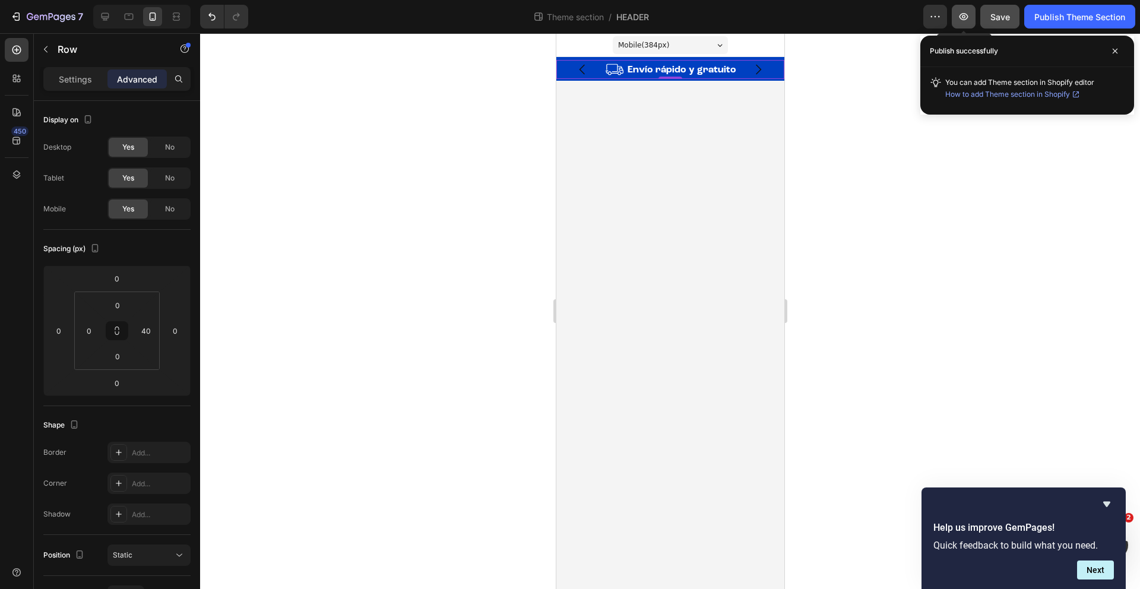
click at [964, 23] on button "button" at bounding box center [963, 17] width 24 height 24
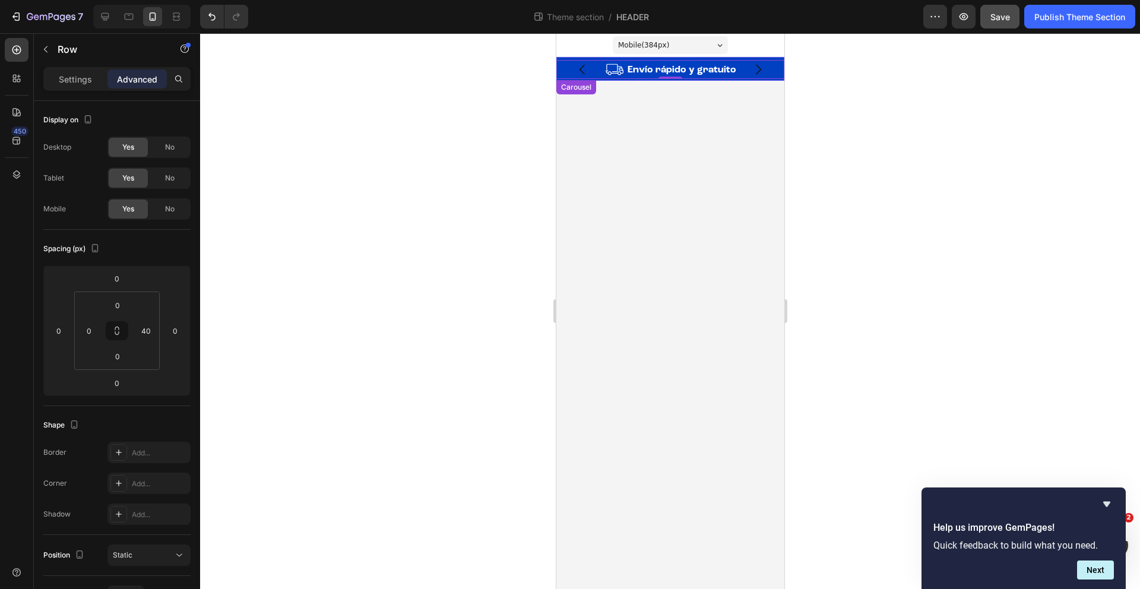
click at [580, 58] on button "Carousel Back Arrow" at bounding box center [581, 69] width 33 height 33
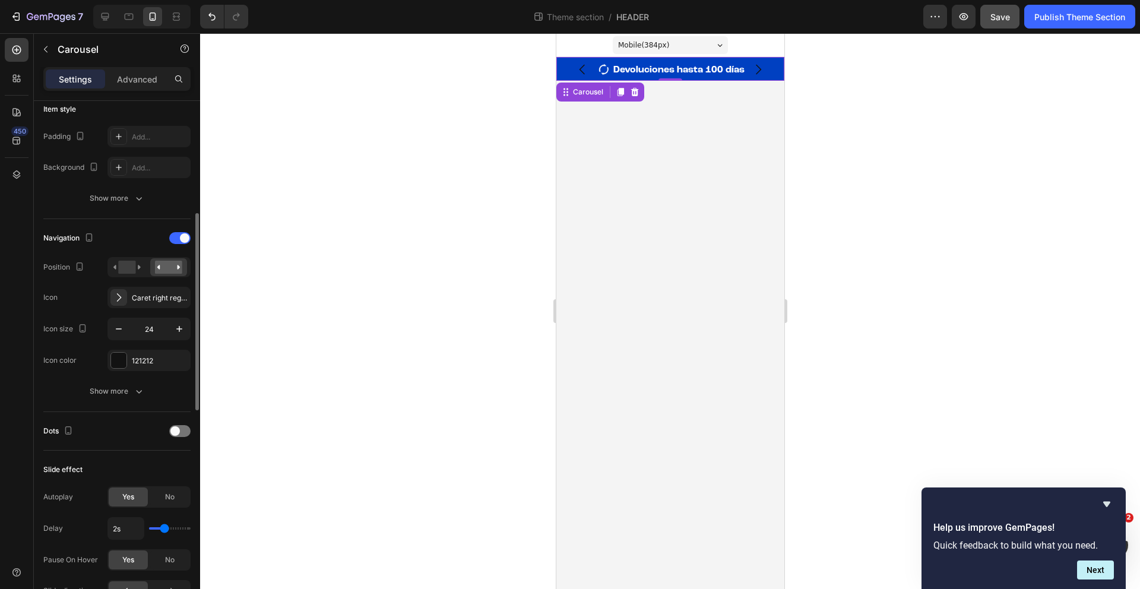
scroll to position [453, 0]
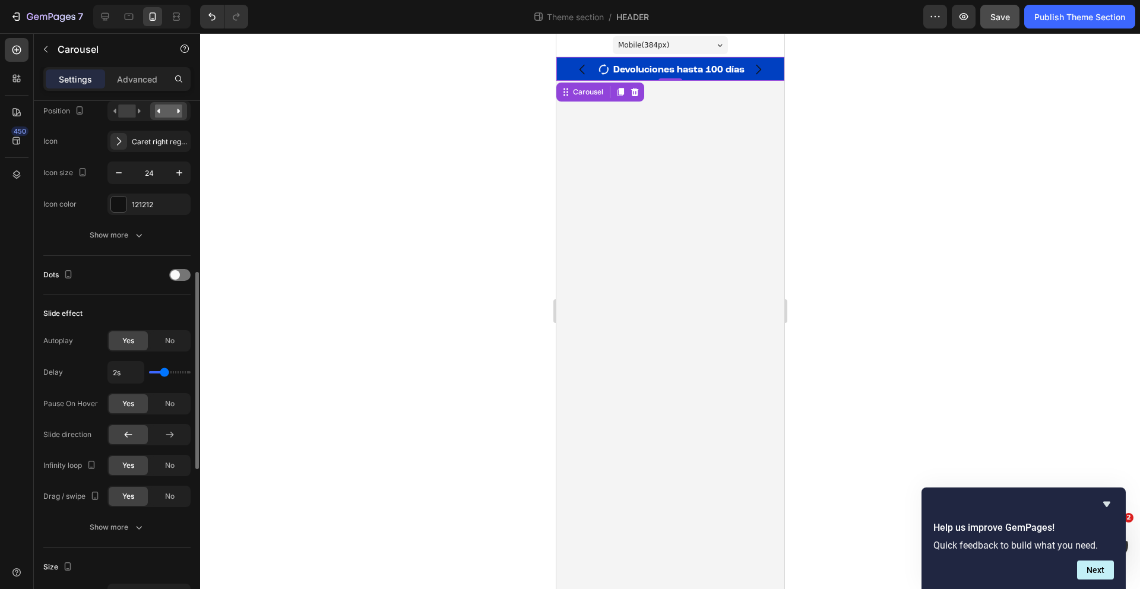
type input "2.3s"
type input "2.3"
type input "2.4s"
type input "2.4"
type input "2.5s"
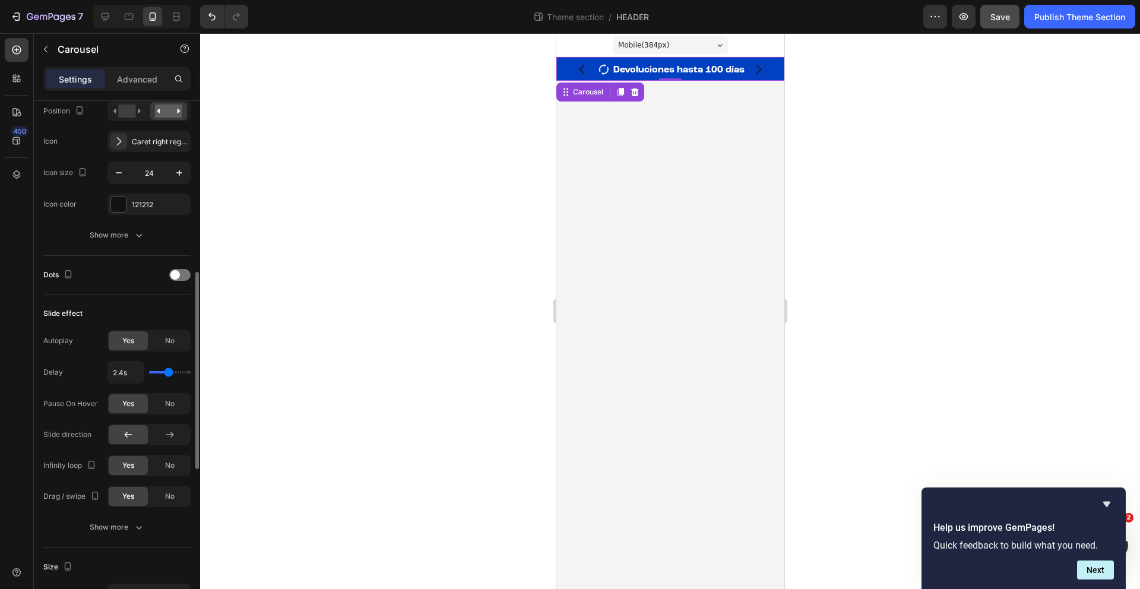
type input "2.5"
type input "2.6s"
type input "2.6"
type input "2.7s"
type input "2.7"
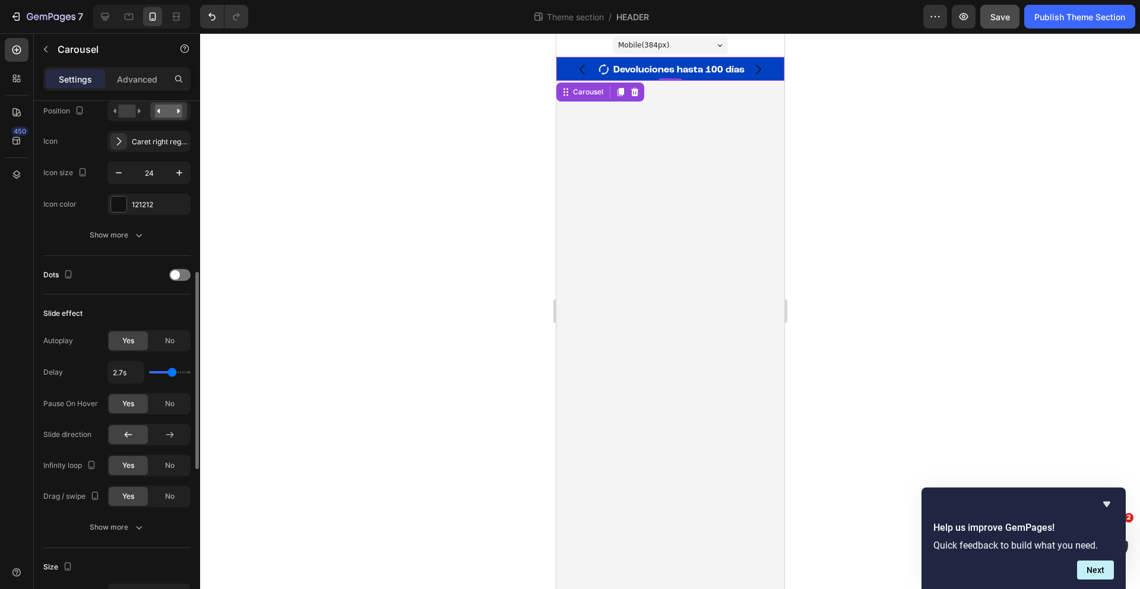
type input "2.9s"
type input "2.9"
type input "3s"
drag, startPoint x: 167, startPoint y: 375, endPoint x: 175, endPoint y: 374, distance: 8.4
type input "3"
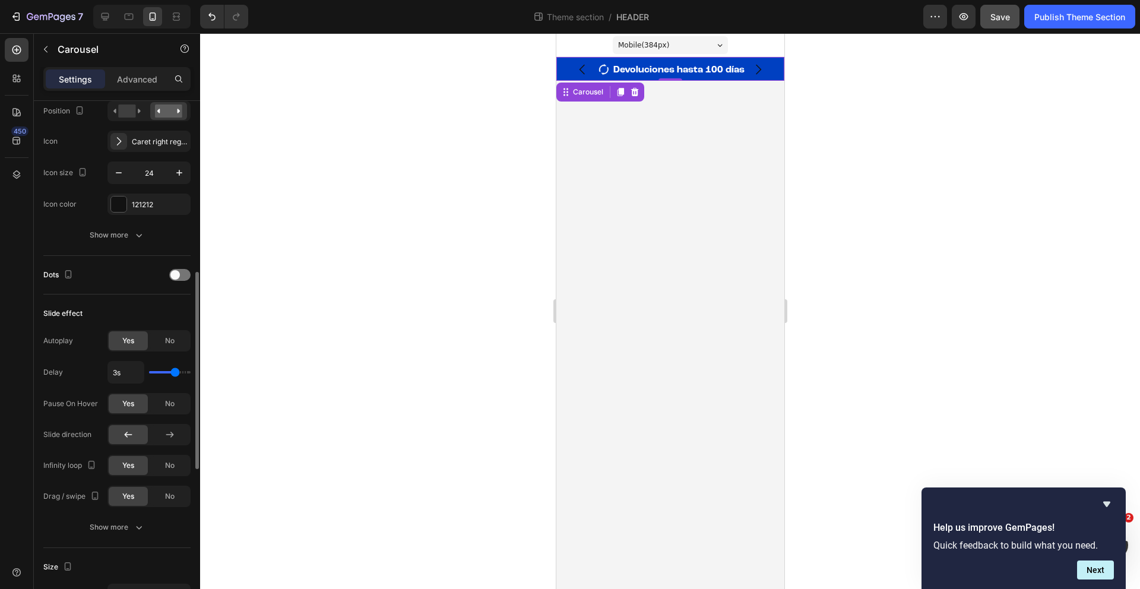
click at [175, 373] on input "range" at bounding box center [170, 372] width 42 height 2
click at [585, 68] on icon "Carousel Back Arrow" at bounding box center [582, 69] width 14 height 14
click at [621, 77] on div "Image" at bounding box center [589, 69] width 67 height 19
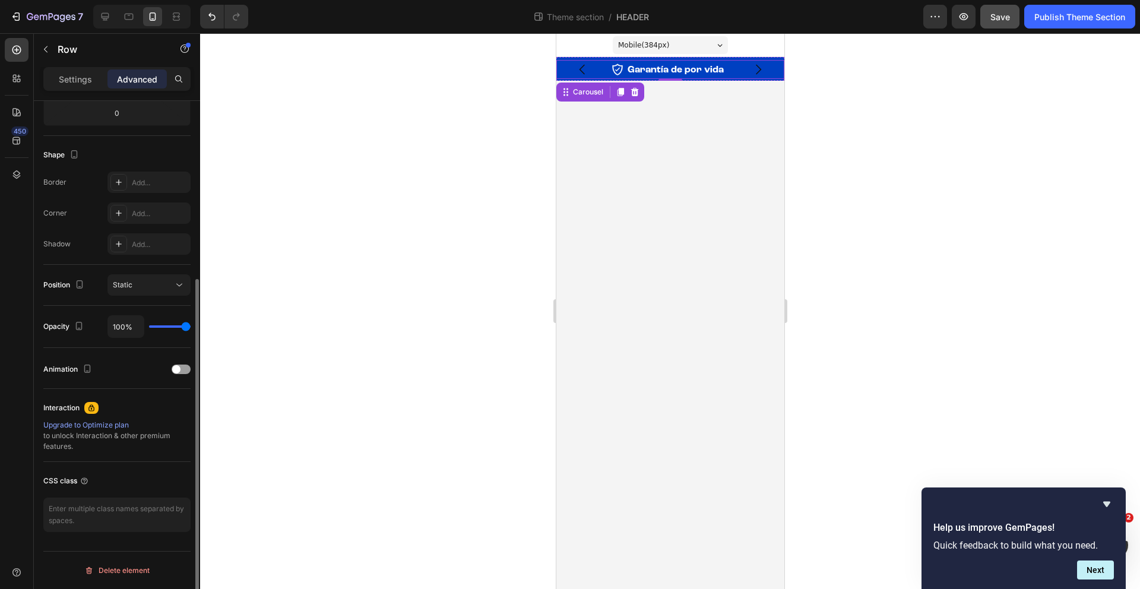
scroll to position [0, 0]
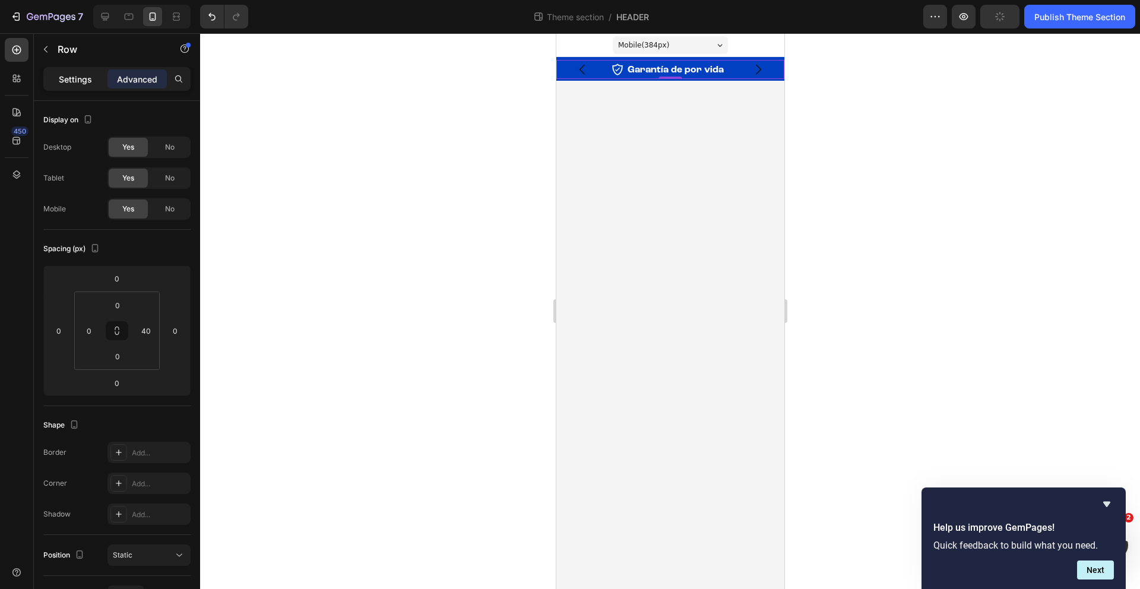
click at [67, 84] on p "Settings" at bounding box center [75, 79] width 33 height 12
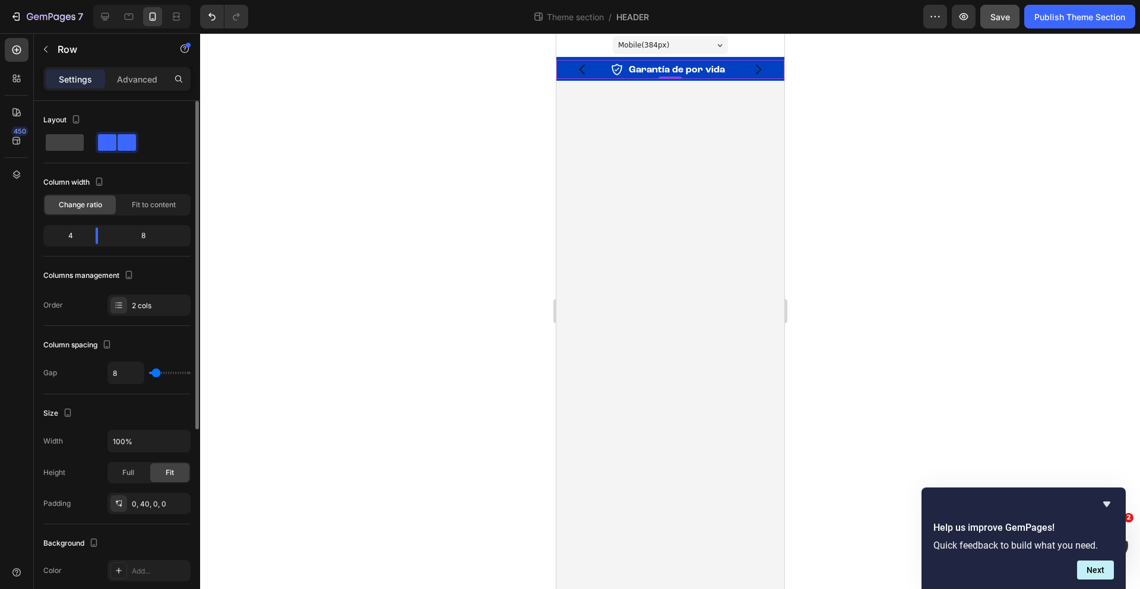
click at [156, 374] on input "range" at bounding box center [170, 373] width 42 height 2
click at [132, 500] on div "0, 40, 0, 0" at bounding box center [149, 504] width 34 height 11
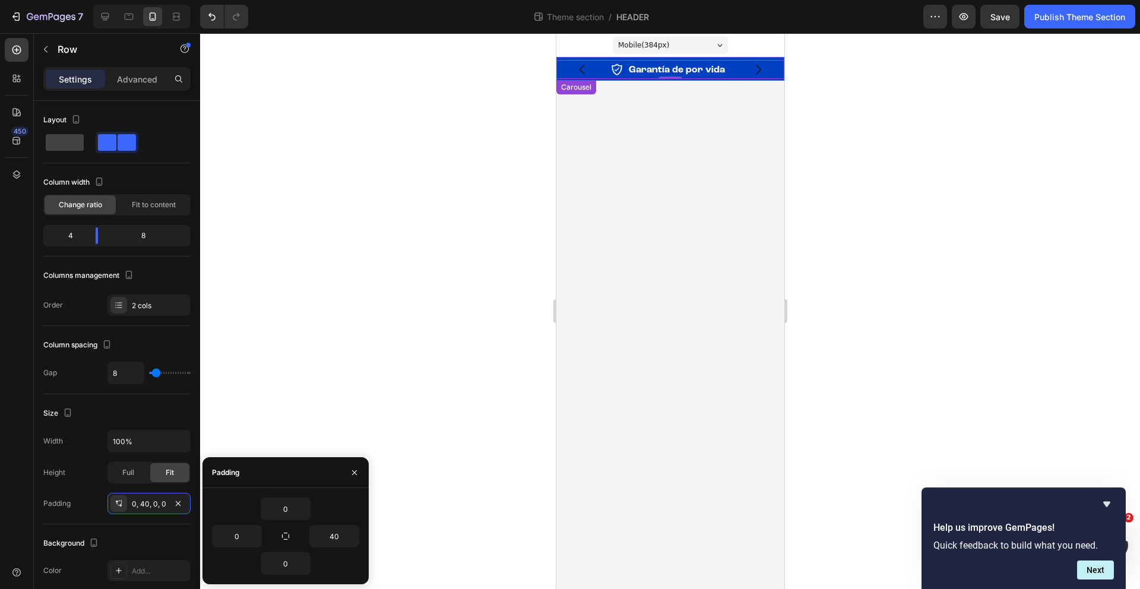
click at [760, 71] on icon "Carousel Next Arrow" at bounding box center [757, 69] width 14 height 14
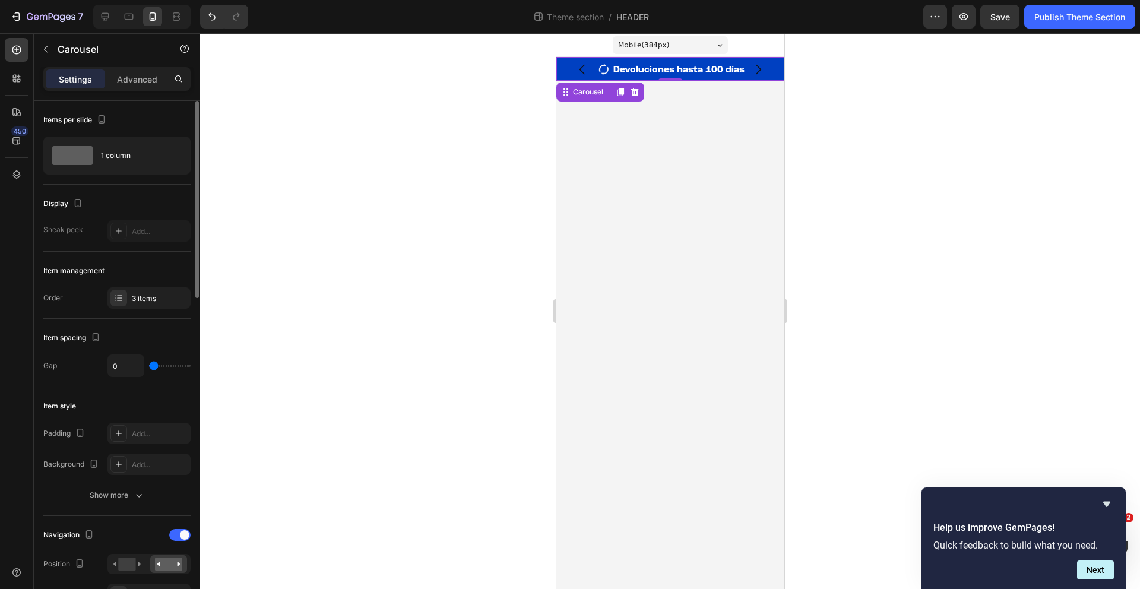
type input "5"
type input "6"
type input "5"
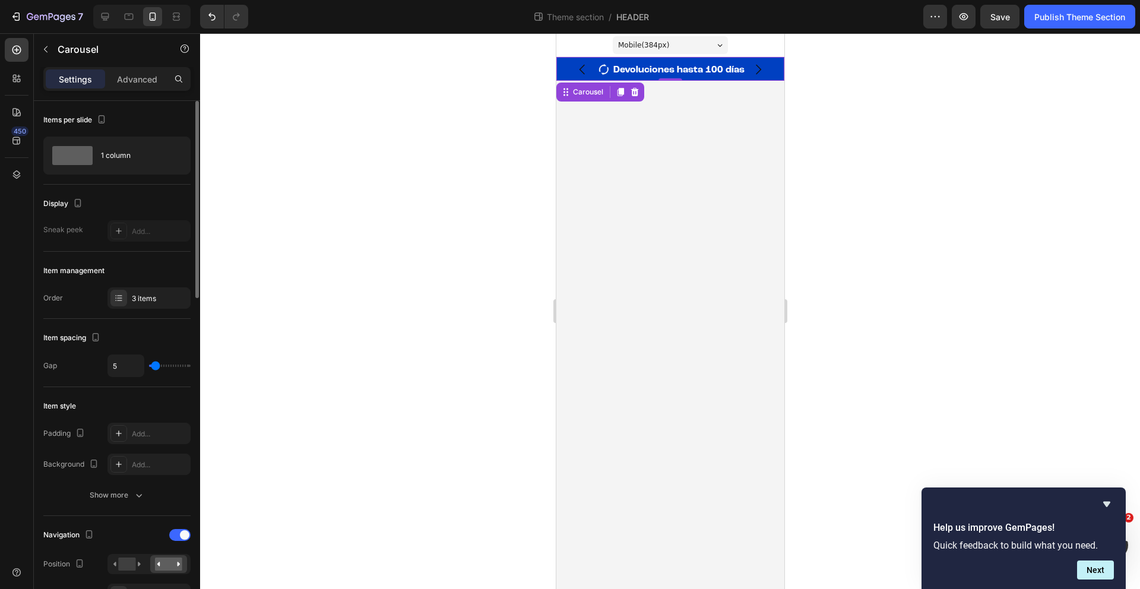
type input "5"
click at [156, 367] on input "range" at bounding box center [170, 365] width 42 height 2
click at [585, 68] on icon "Carousel Back Arrow" at bounding box center [582, 69] width 14 height 14
click at [621, 78] on div "Image" at bounding box center [589, 69] width 66 height 19
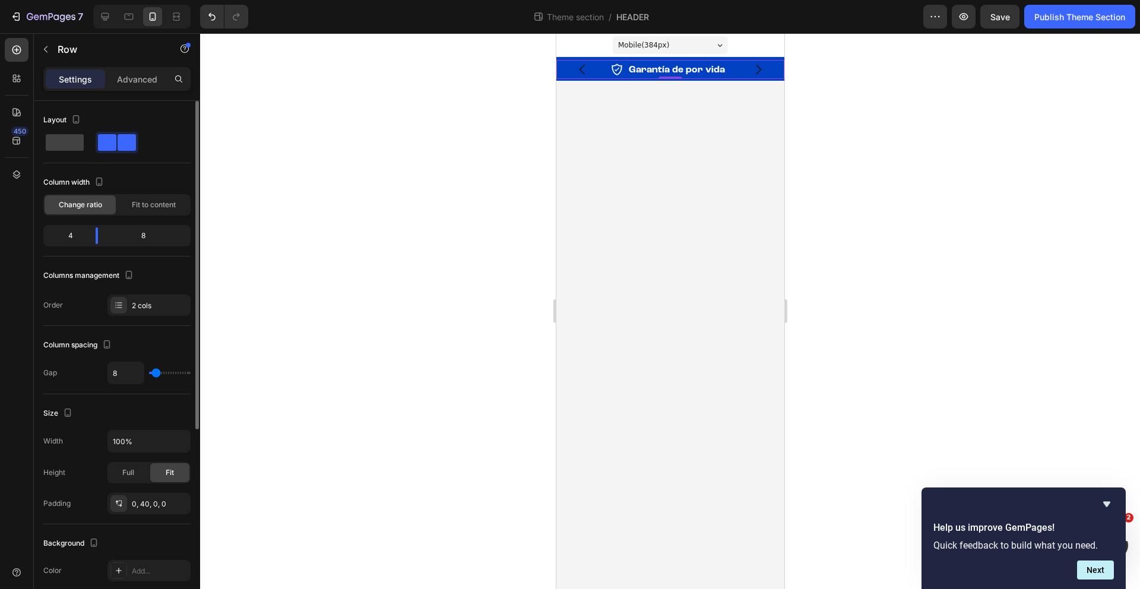
type input "10"
type input "9"
type input "8"
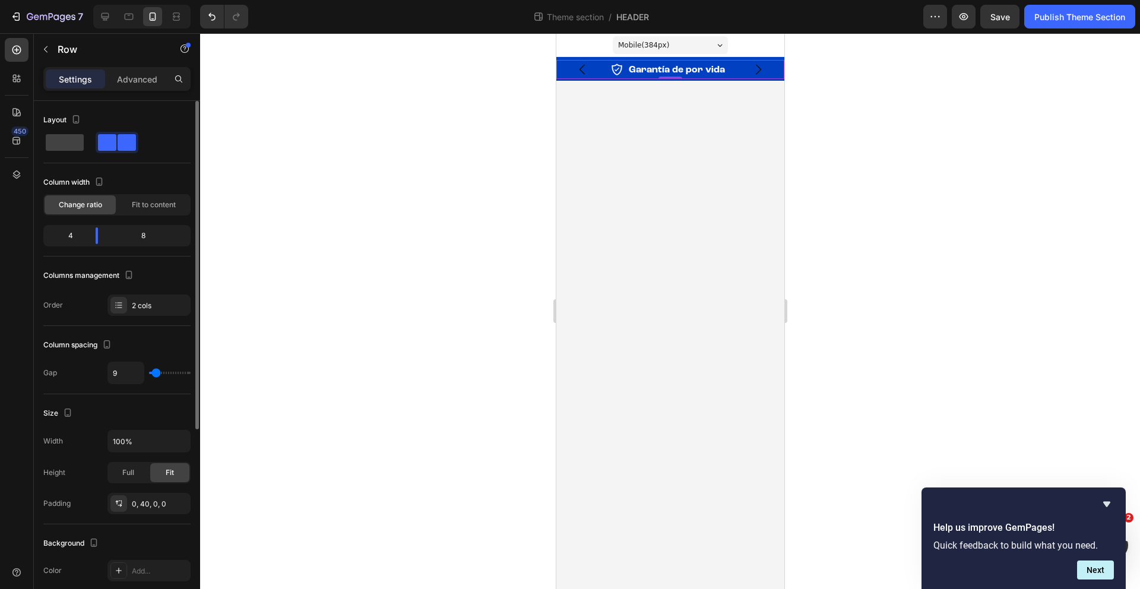
type input "8"
type input "7"
type input "6"
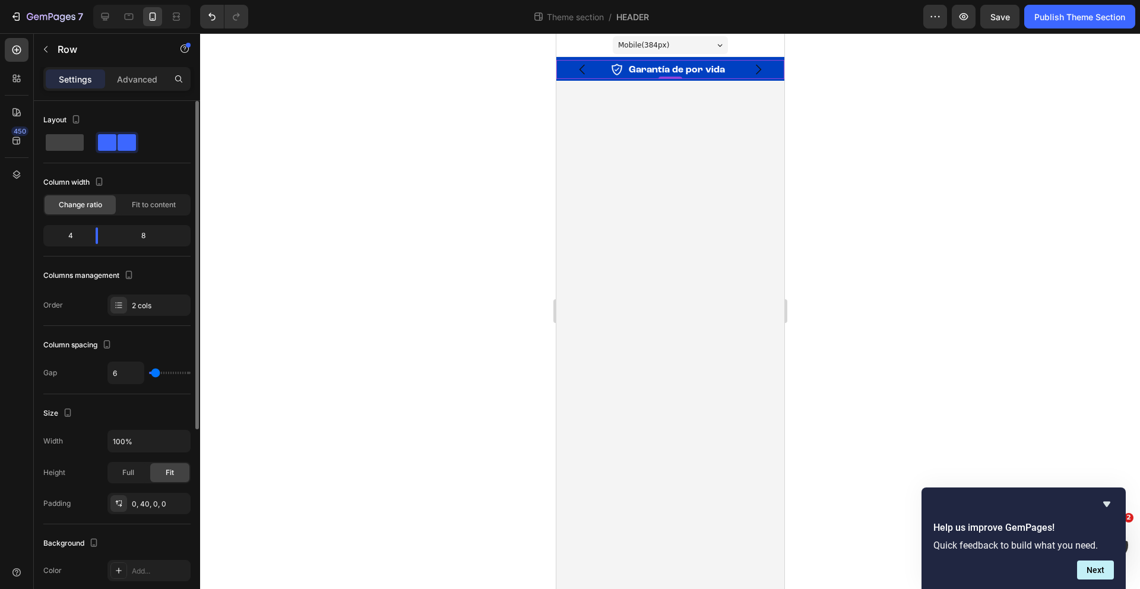
type input "5"
type input "4"
type input "3"
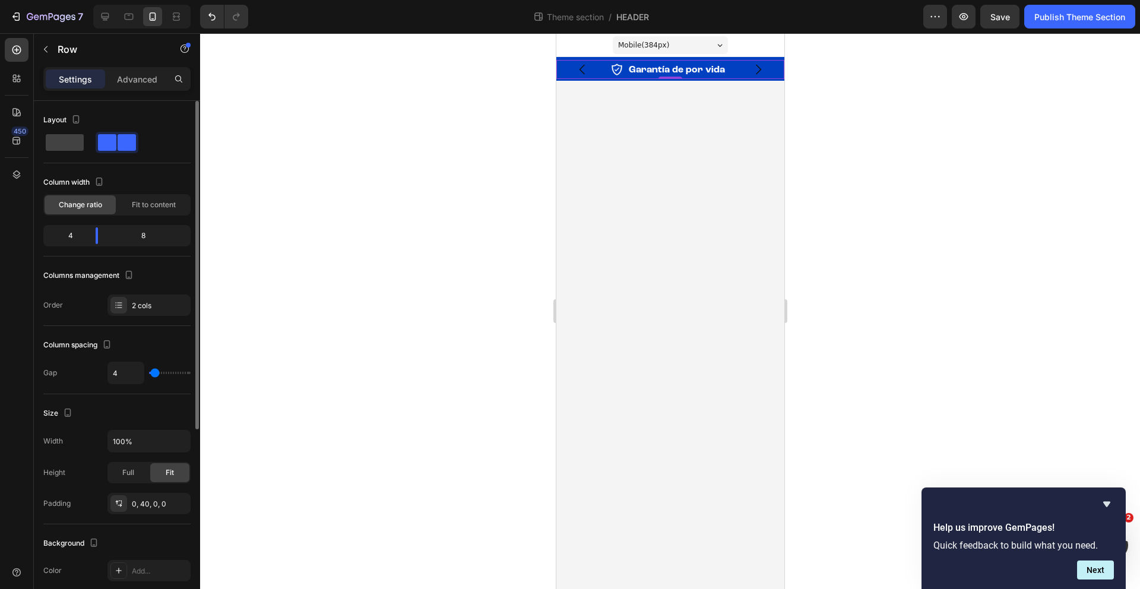
type input "3"
type input "2"
type input "1"
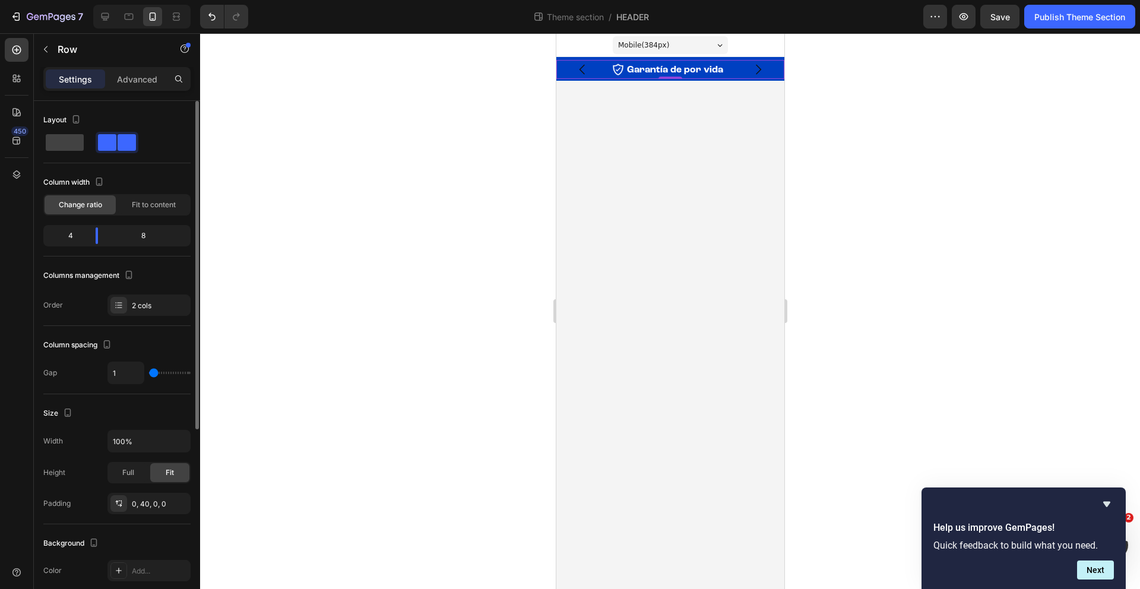
type input "0"
type input "1"
type input "2"
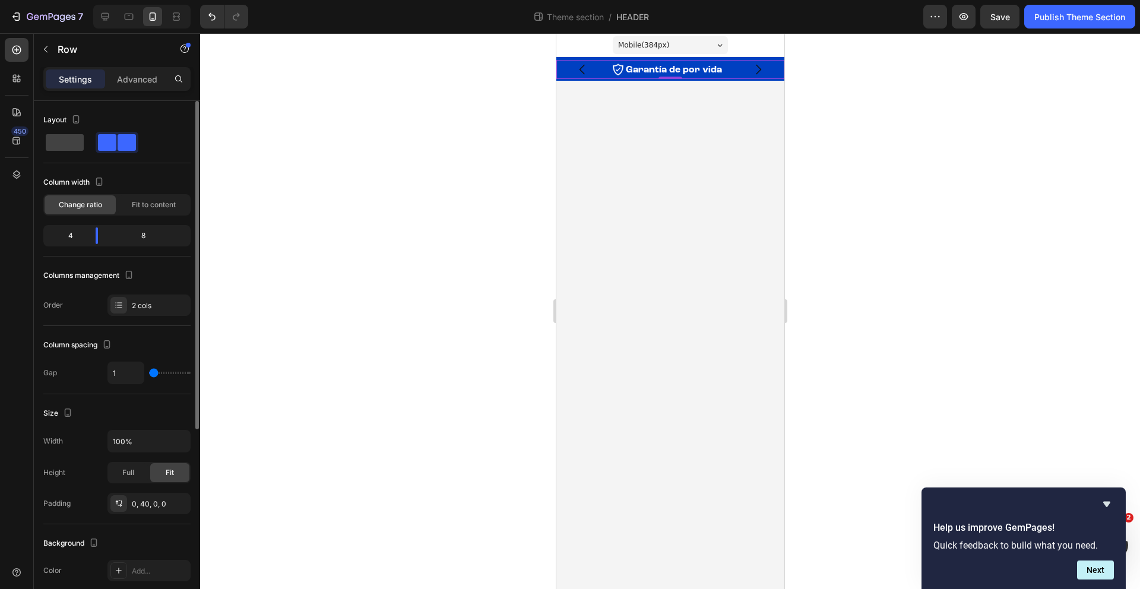
type input "2"
type input "3"
type input "4"
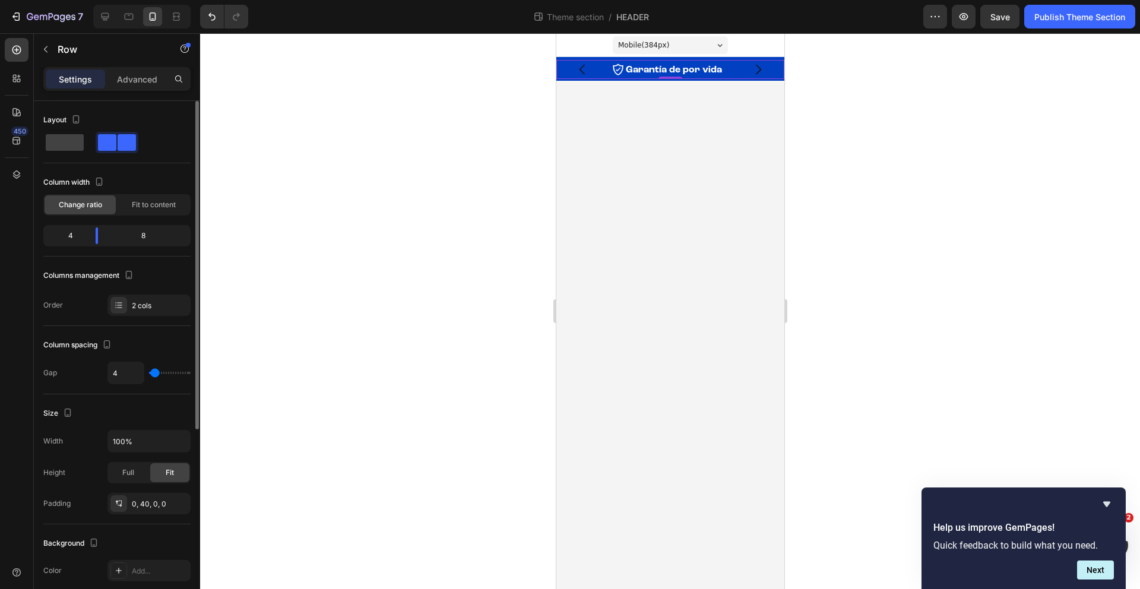
type input "5"
type input "6"
type input "7"
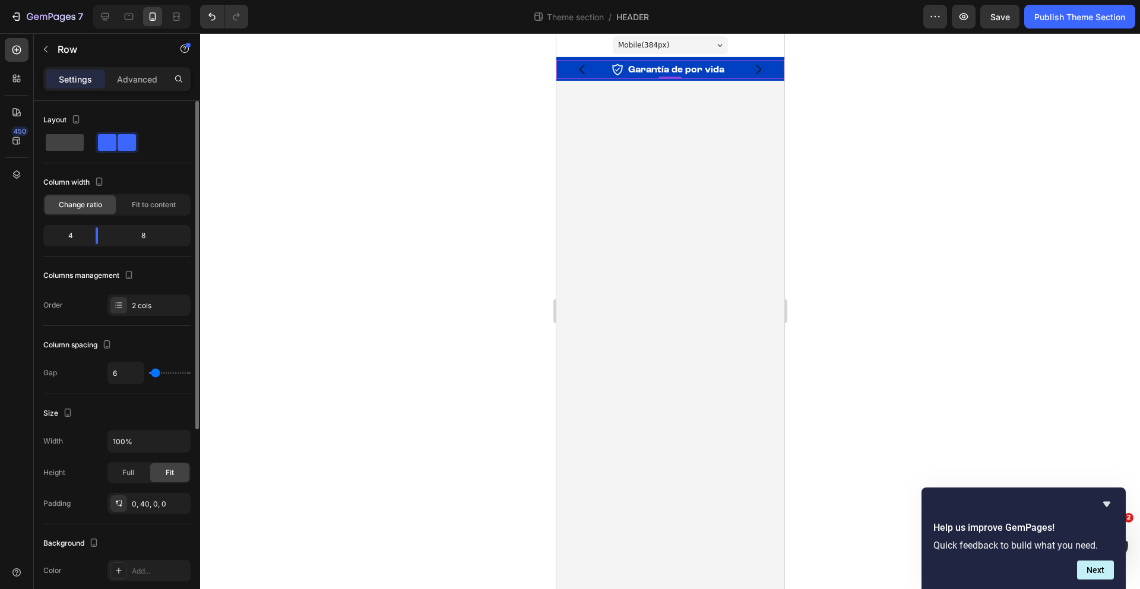
type input "7"
type input "6"
type input "5"
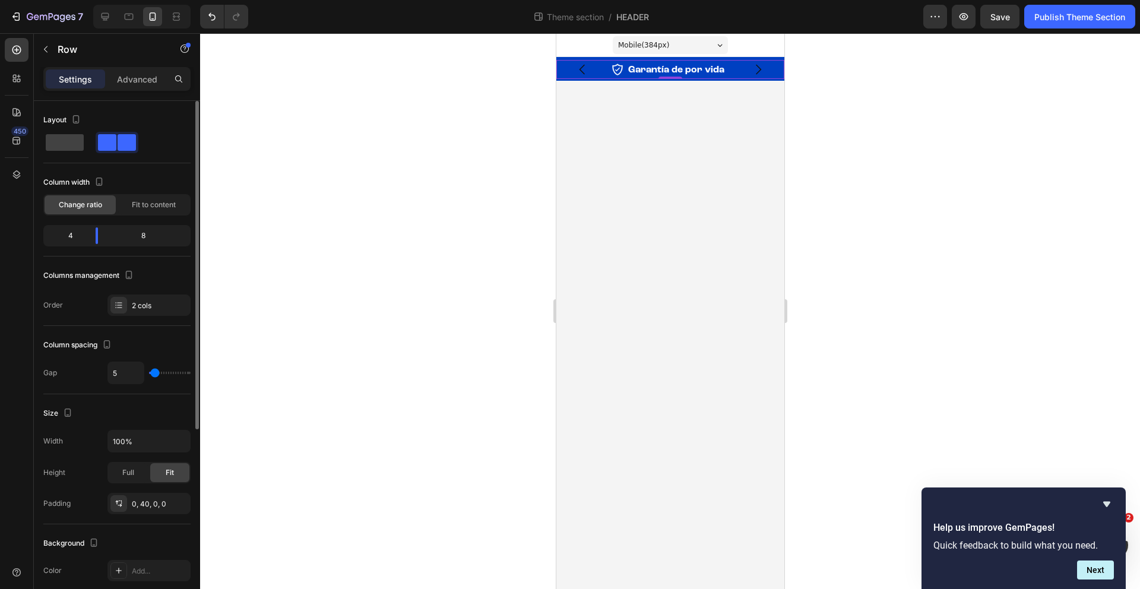
type input "4"
type input "5"
type input "6"
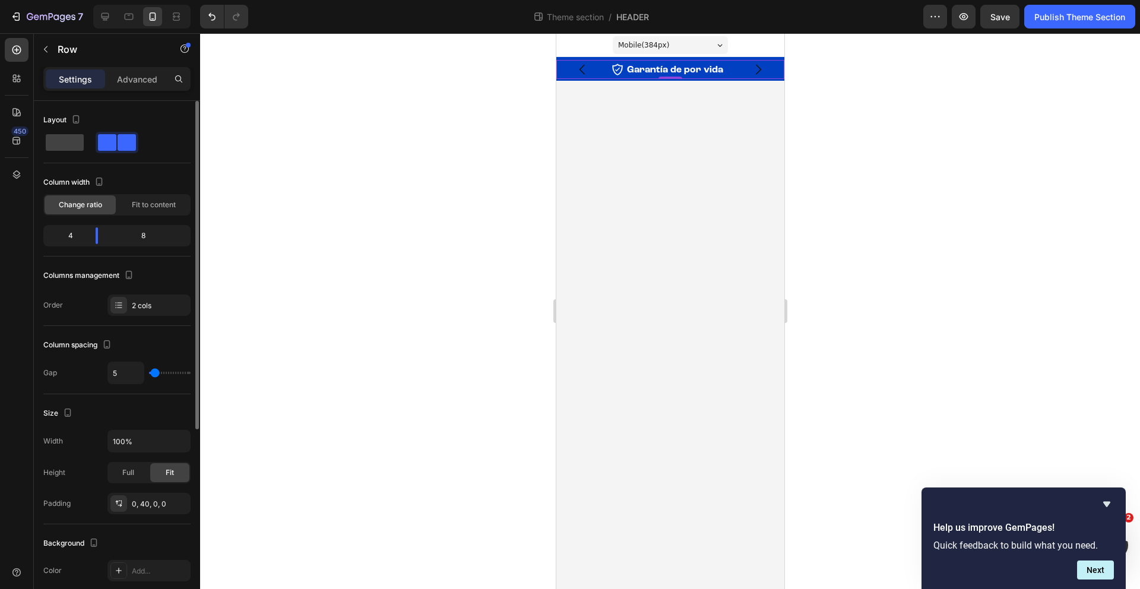
type input "6"
type input "5"
type input "4"
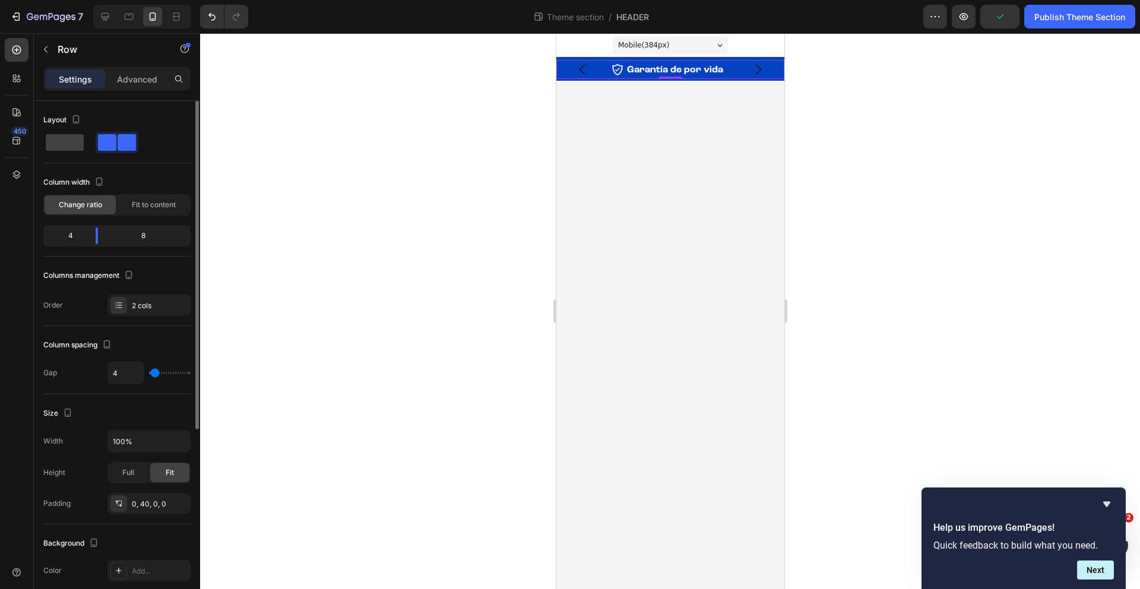
type input "5"
click at [155, 374] on input "range" at bounding box center [170, 373] width 42 height 2
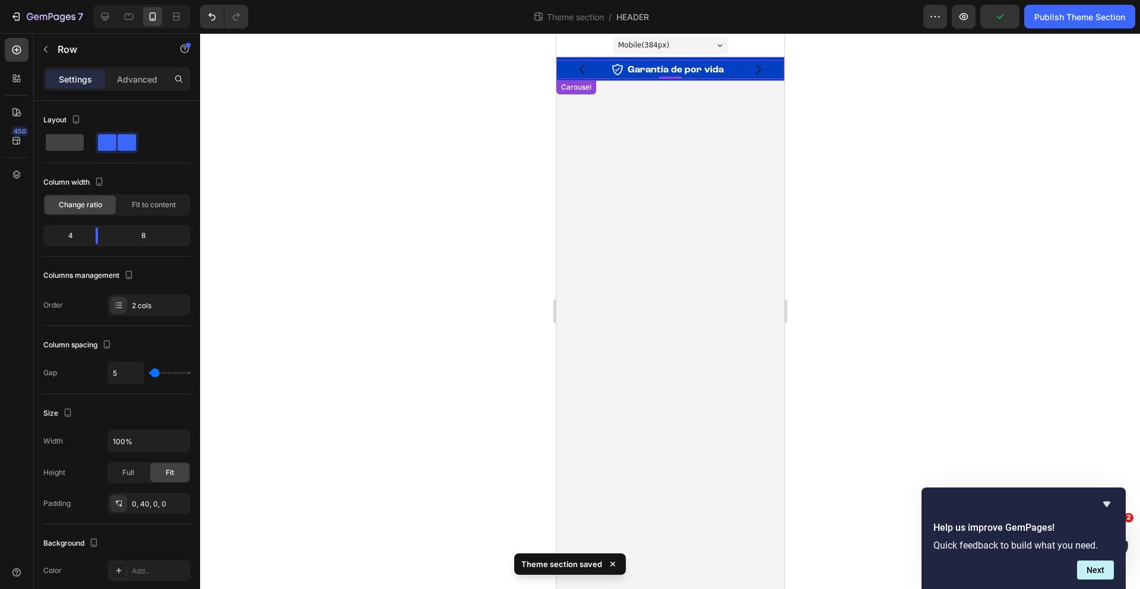
click at [763, 74] on icon "Carousel Next Arrow" at bounding box center [757, 69] width 14 height 14
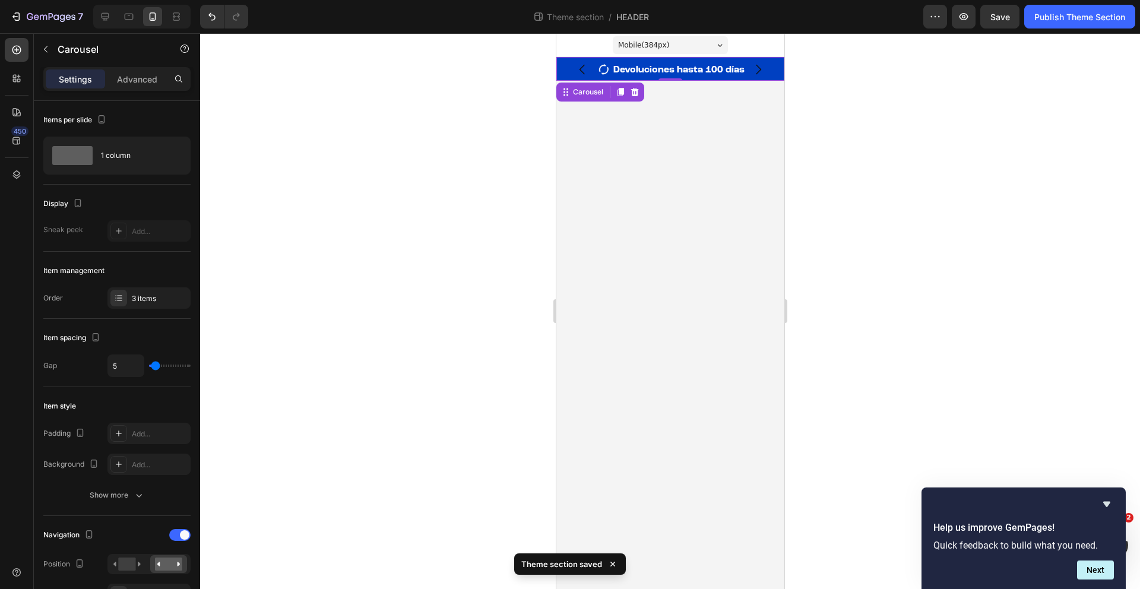
click at [759, 66] on icon "Carousel Next Arrow" at bounding box center [757, 69] width 14 height 14
click at [624, 77] on div "Image Envío rápido y gratuito Text Block Row" at bounding box center [670, 69] width 228 height 19
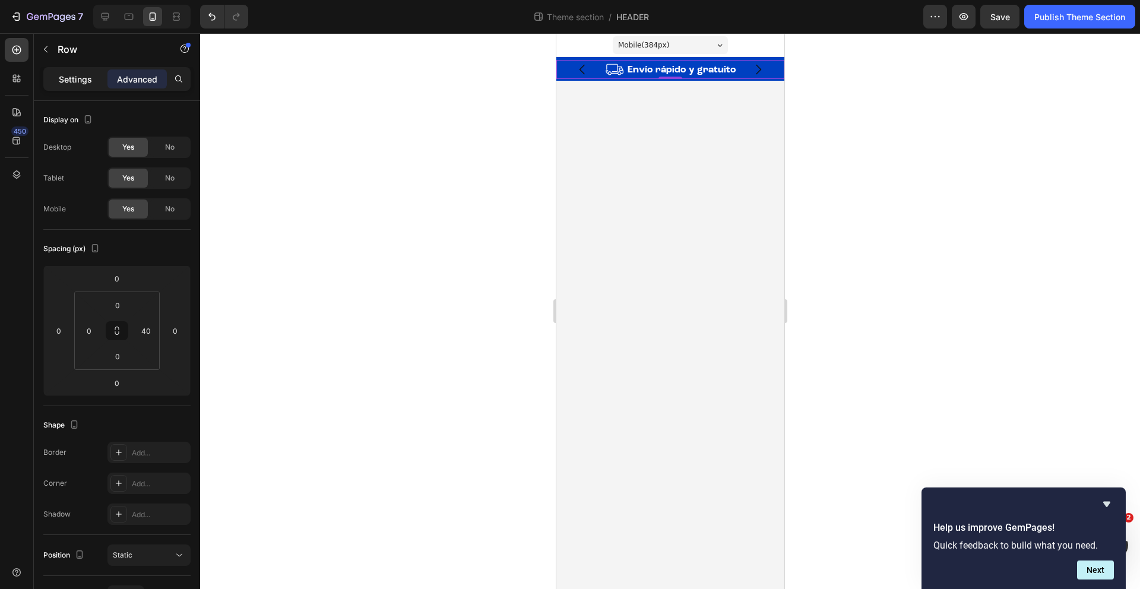
click at [89, 87] on div "Settings" at bounding box center [75, 78] width 59 height 19
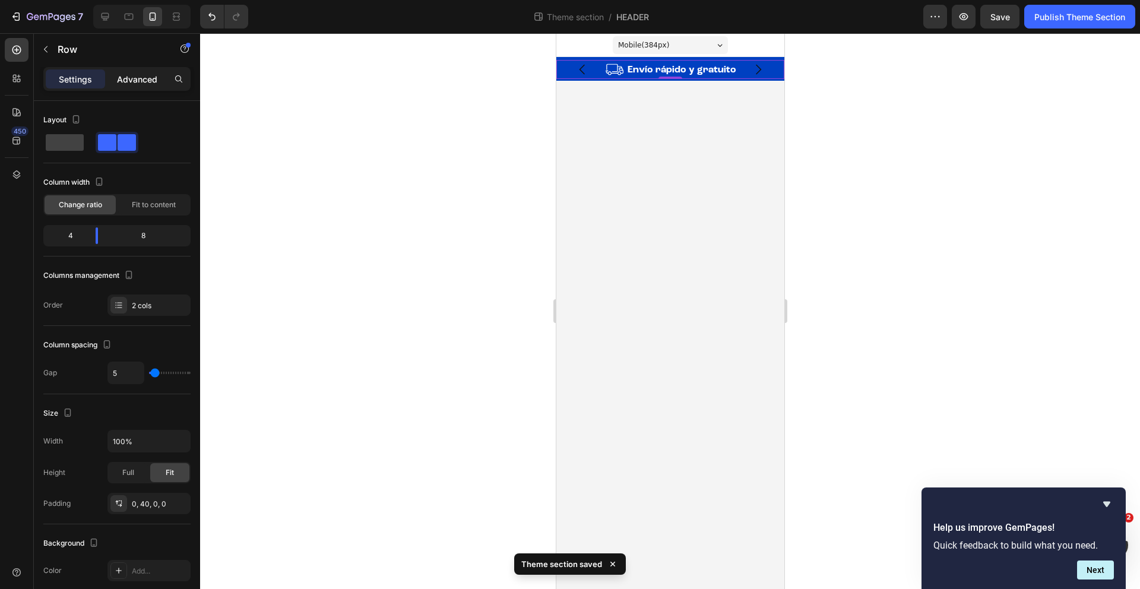
click at [143, 76] on p "Advanced" at bounding box center [137, 79] width 40 height 12
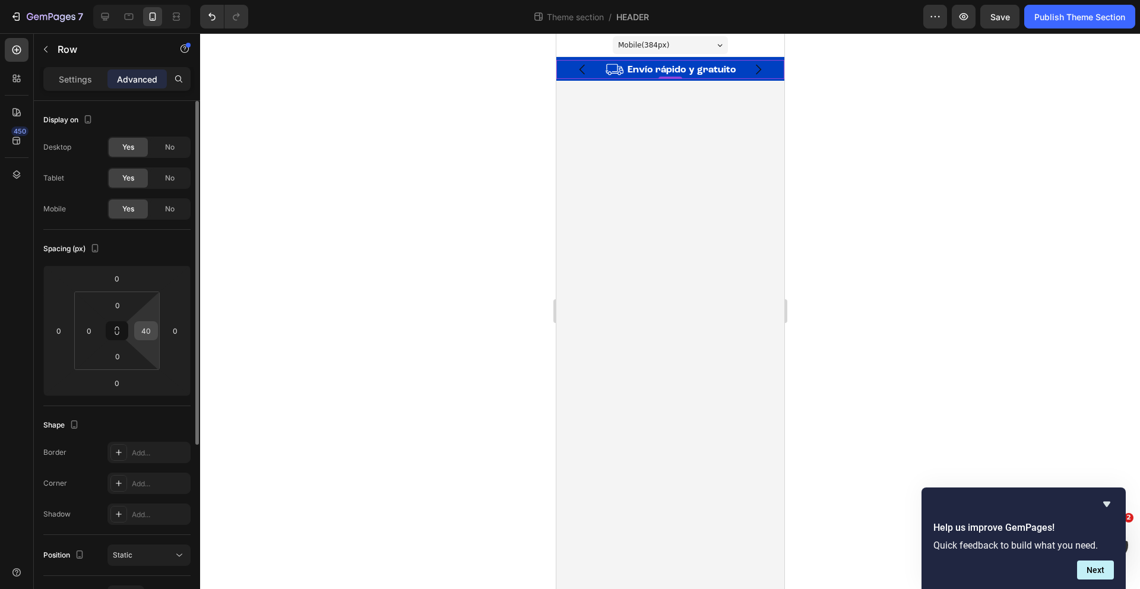
click at [153, 328] on input "40" at bounding box center [146, 331] width 18 height 18
type input "50"
click at [583, 72] on icon "Carousel Back Arrow" at bounding box center [582, 69] width 14 height 14
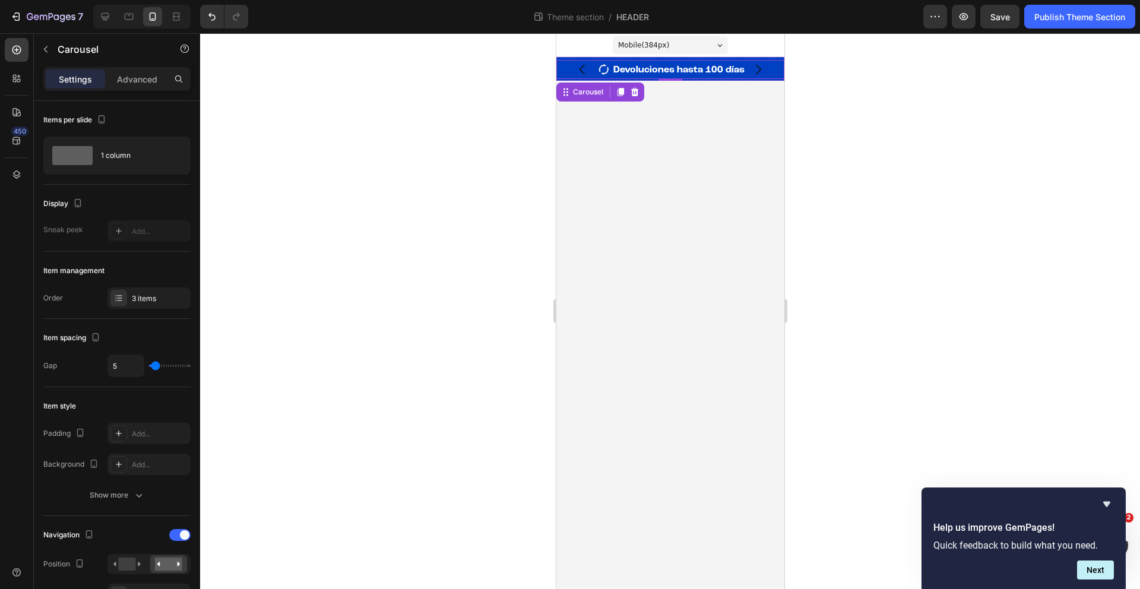
click at [607, 76] on div "Image" at bounding box center [582, 69] width 53 height 19
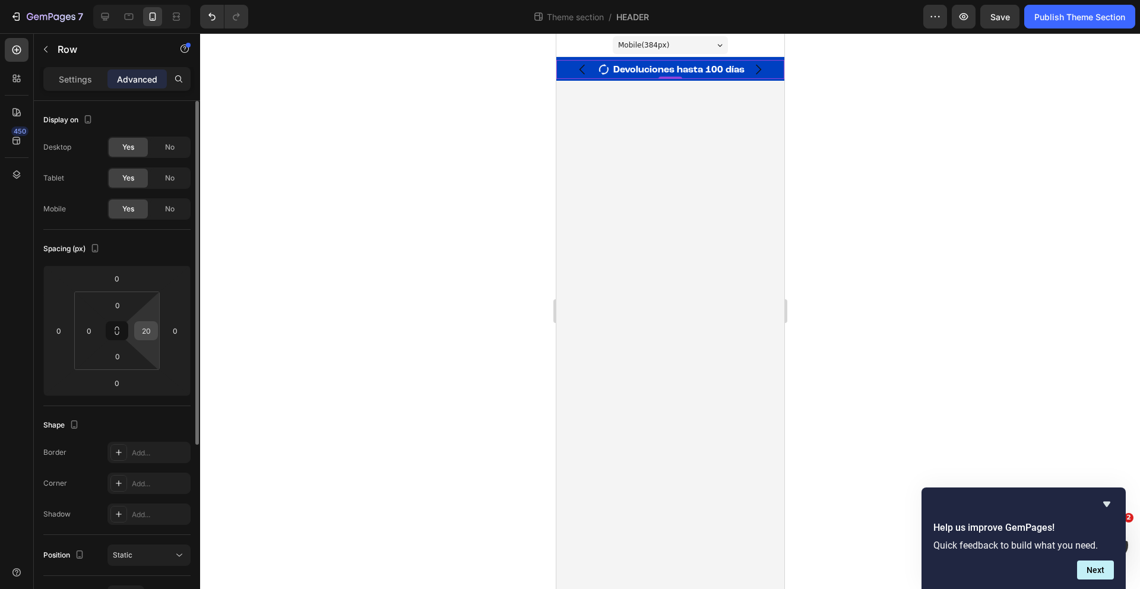
click at [152, 332] on input "20" at bounding box center [146, 331] width 18 height 18
type input "30"
click at [1055, 13] on div "Publish Theme Section" at bounding box center [1079, 17] width 91 height 12
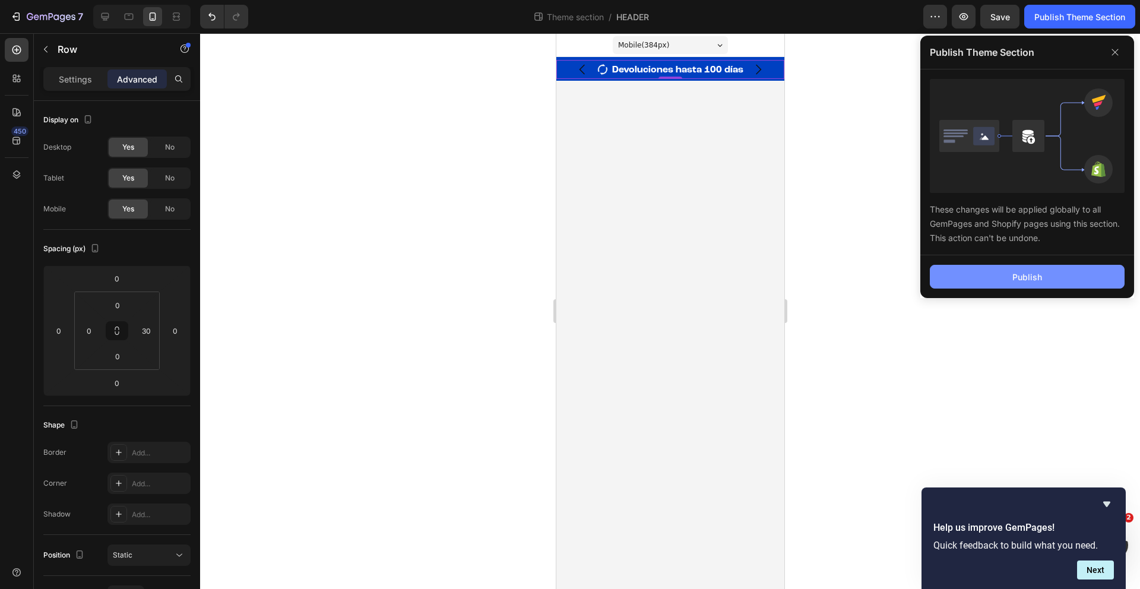
click at [988, 283] on button "Publish" at bounding box center [1027, 277] width 195 height 24
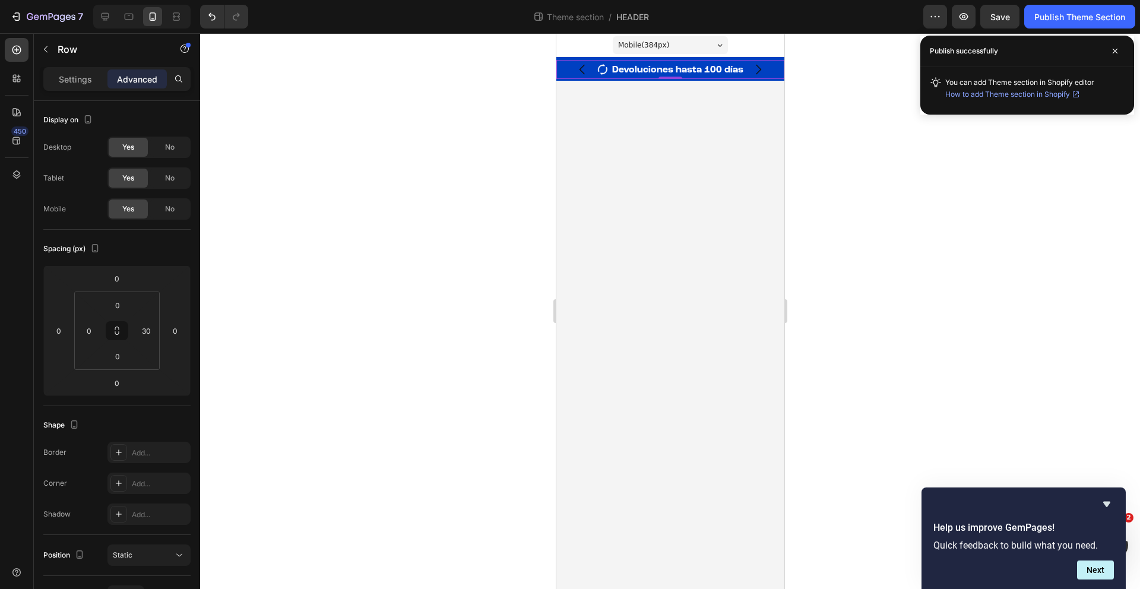
click at [608, 75] on div "Image Devoluciones hasta 100 días Text Block Row 0" at bounding box center [670, 69] width 228 height 19
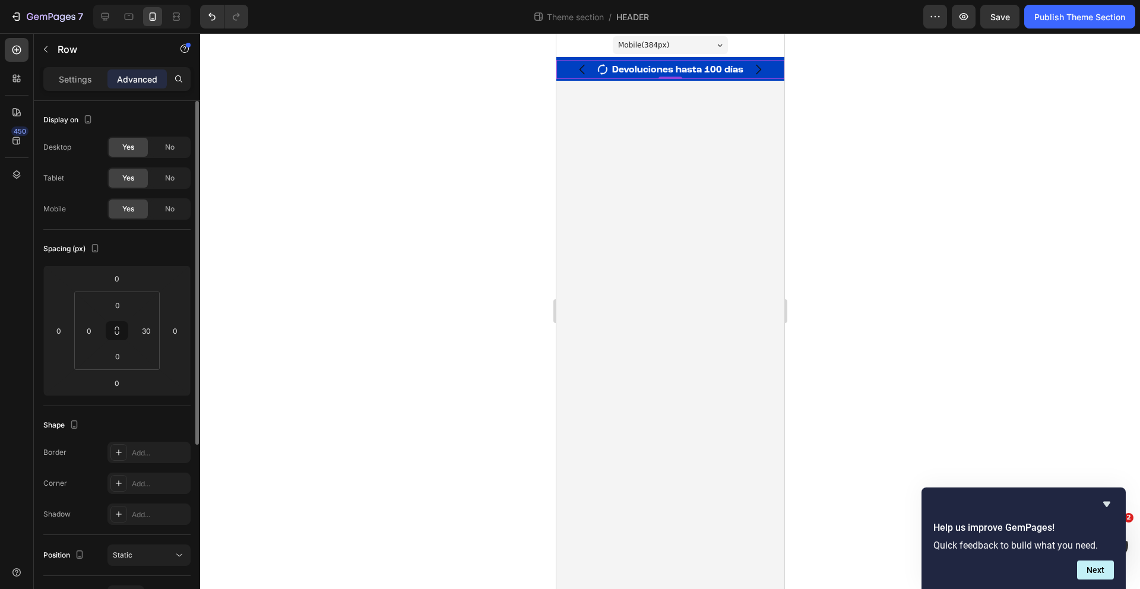
scroll to position [270, 0]
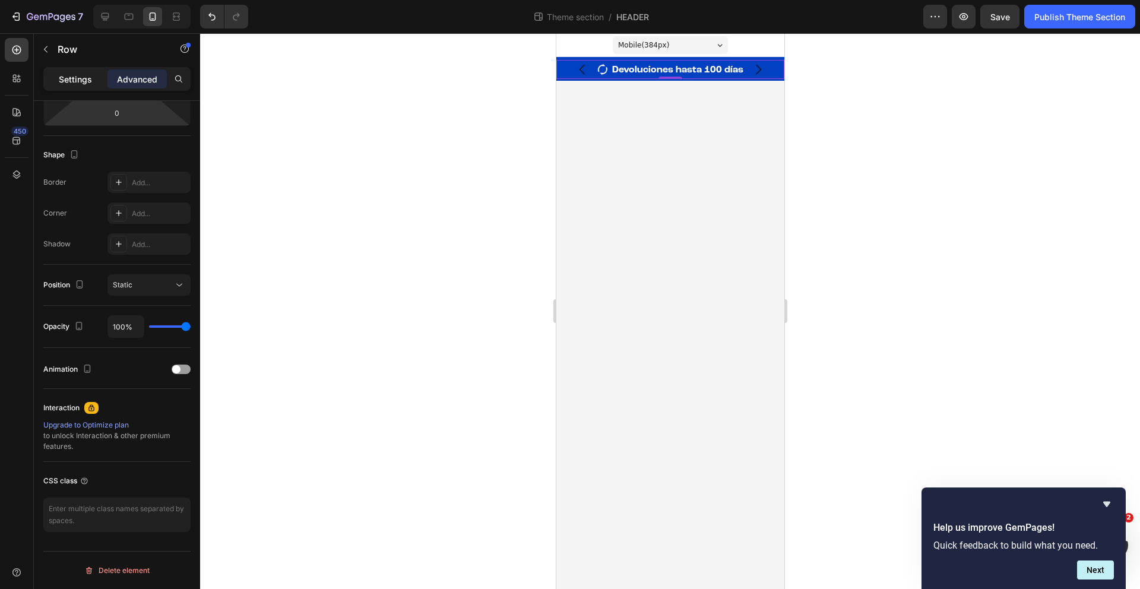
click at [78, 81] on p "Settings" at bounding box center [75, 79] width 33 height 12
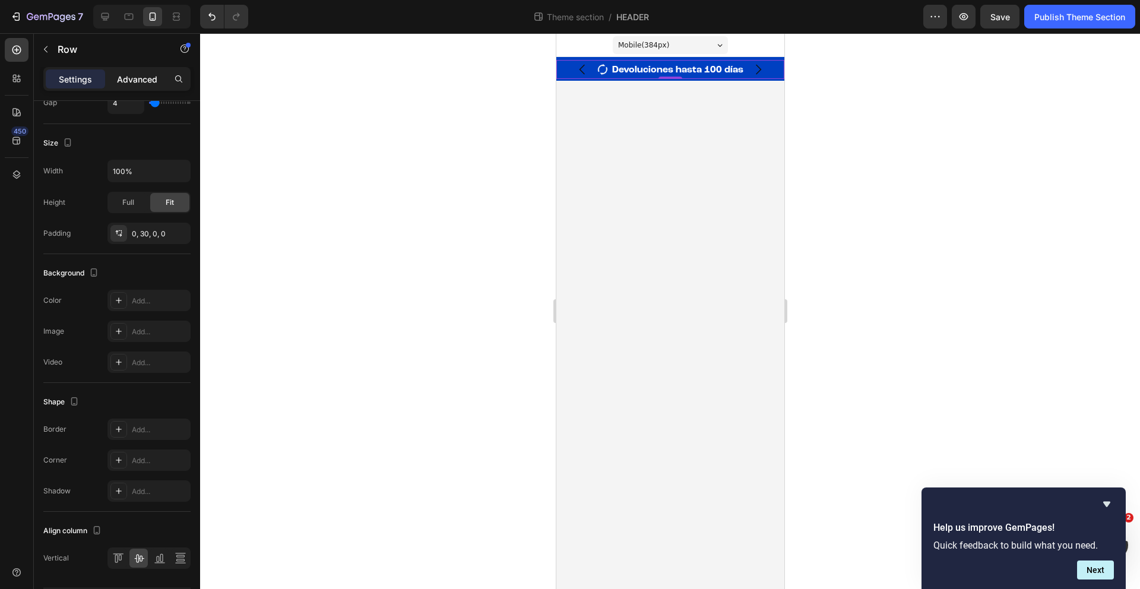
click at [137, 77] on p "Advanced" at bounding box center [137, 79] width 40 height 12
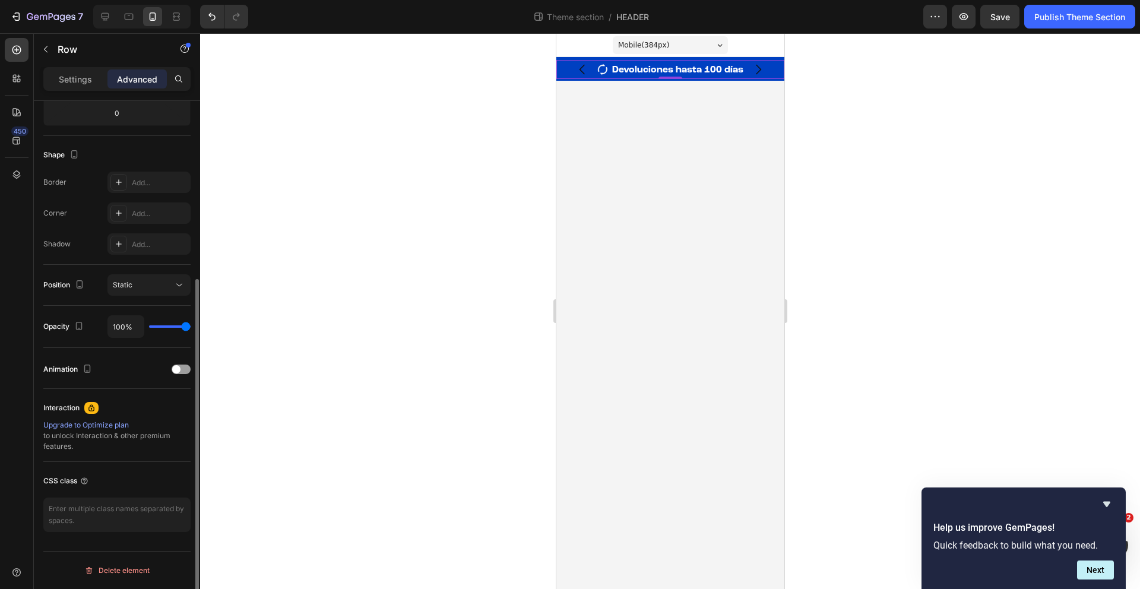
scroll to position [0, 0]
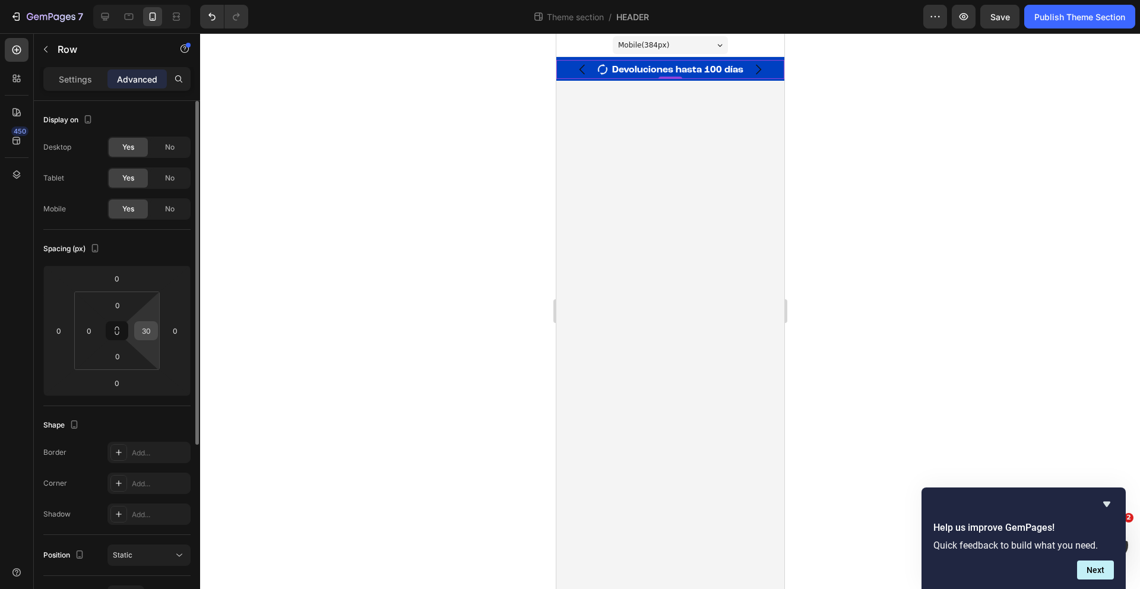
click at [147, 335] on input "30" at bounding box center [146, 331] width 18 height 18
type input "40"
click at [764, 71] on icon "Carousel Next Arrow" at bounding box center [757, 69] width 14 height 14
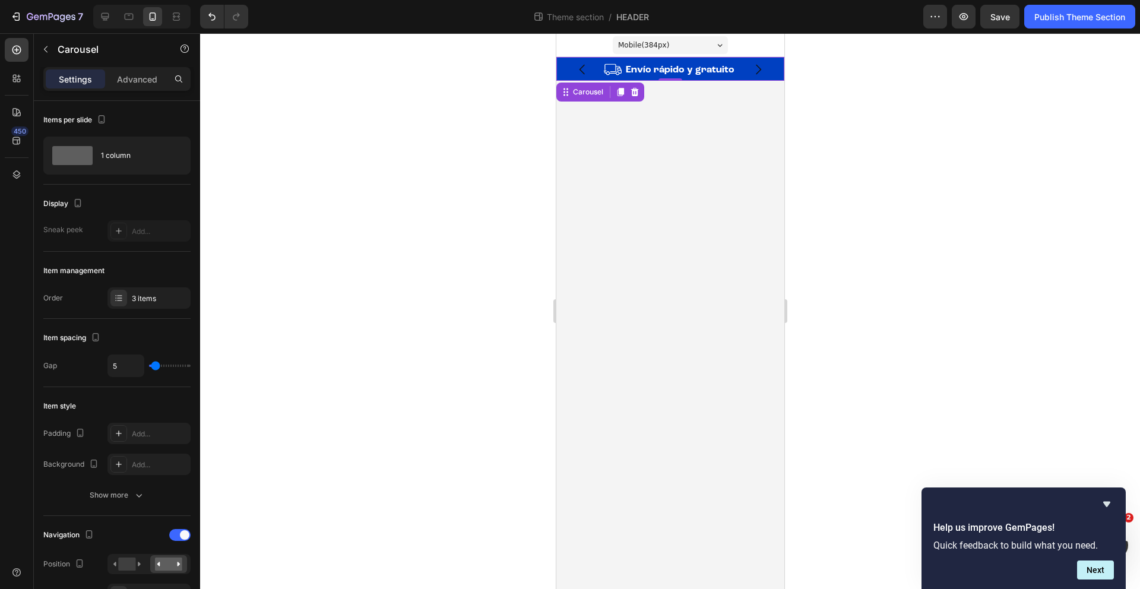
click at [741, 74] on button "Carousel Next Arrow" at bounding box center [757, 69] width 33 height 33
click at [578, 70] on icon "Carousel Back Arrow" at bounding box center [582, 69] width 14 height 14
click at [623, 64] on div "Image Envío rápido y gratuito Text Block Row" at bounding box center [670, 69] width 228 height 19
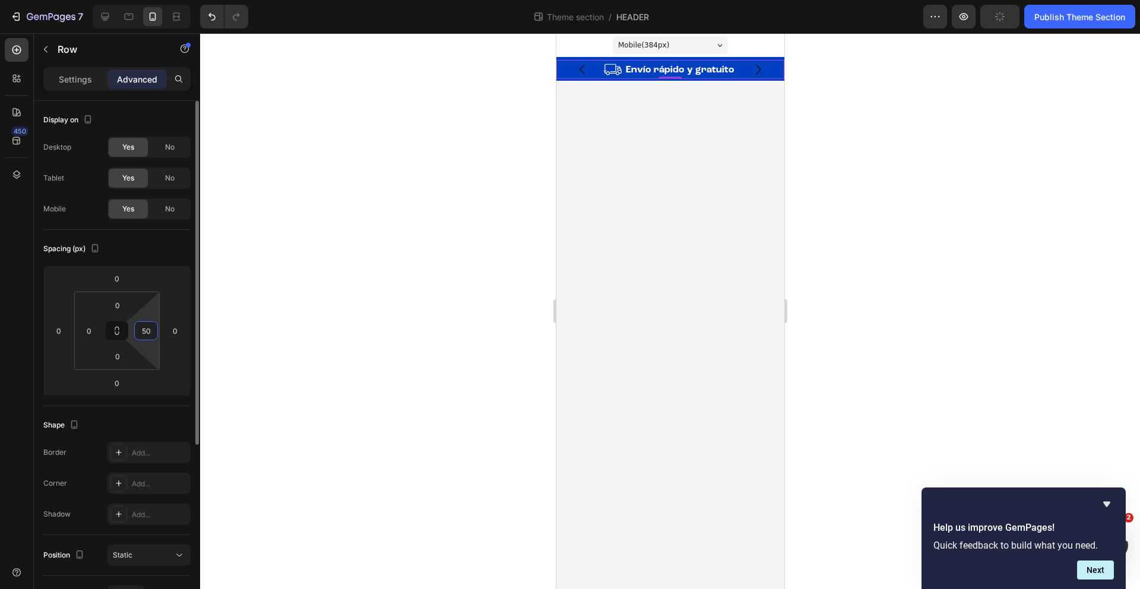
click at [148, 332] on input "50" at bounding box center [146, 331] width 18 height 18
click at [148, 329] on input "50" at bounding box center [146, 331] width 18 height 18
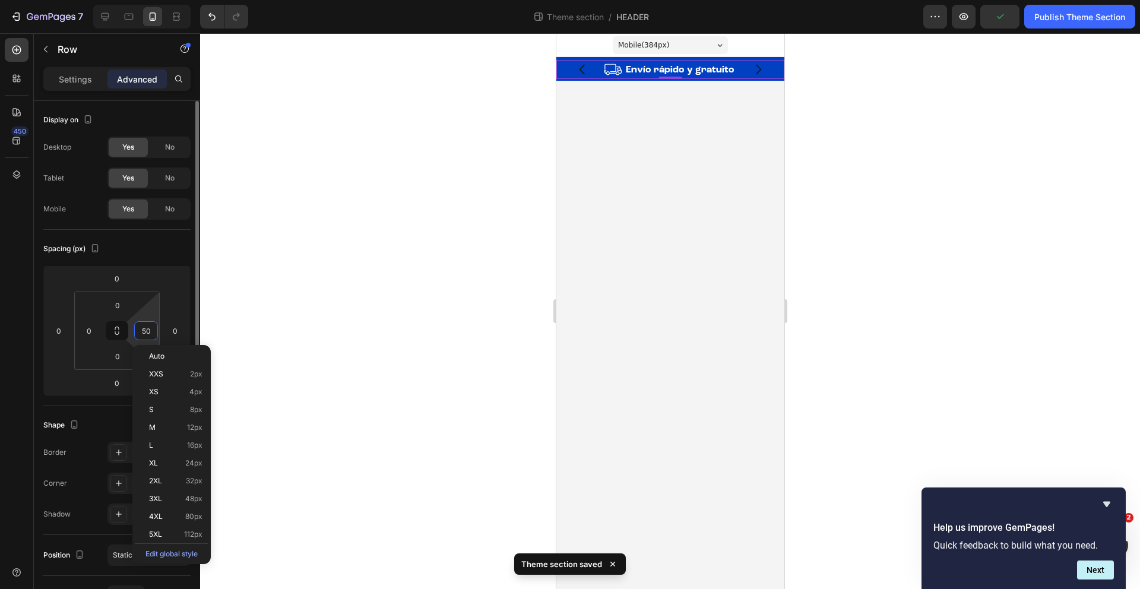
click at [148, 329] on input "50" at bounding box center [146, 331] width 18 height 18
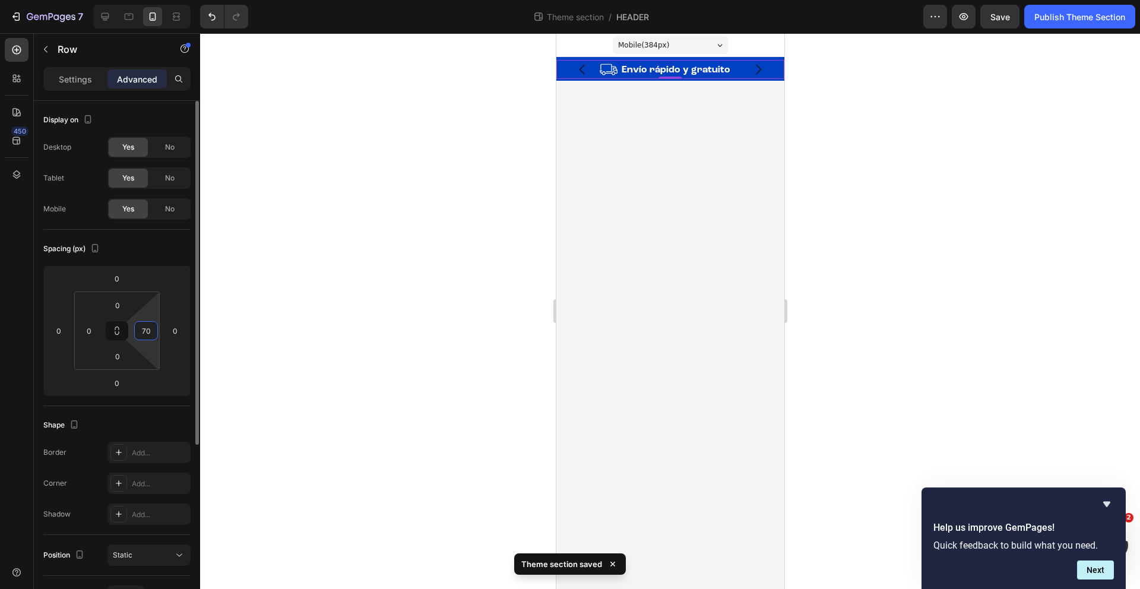
type input "7"
type input "65"
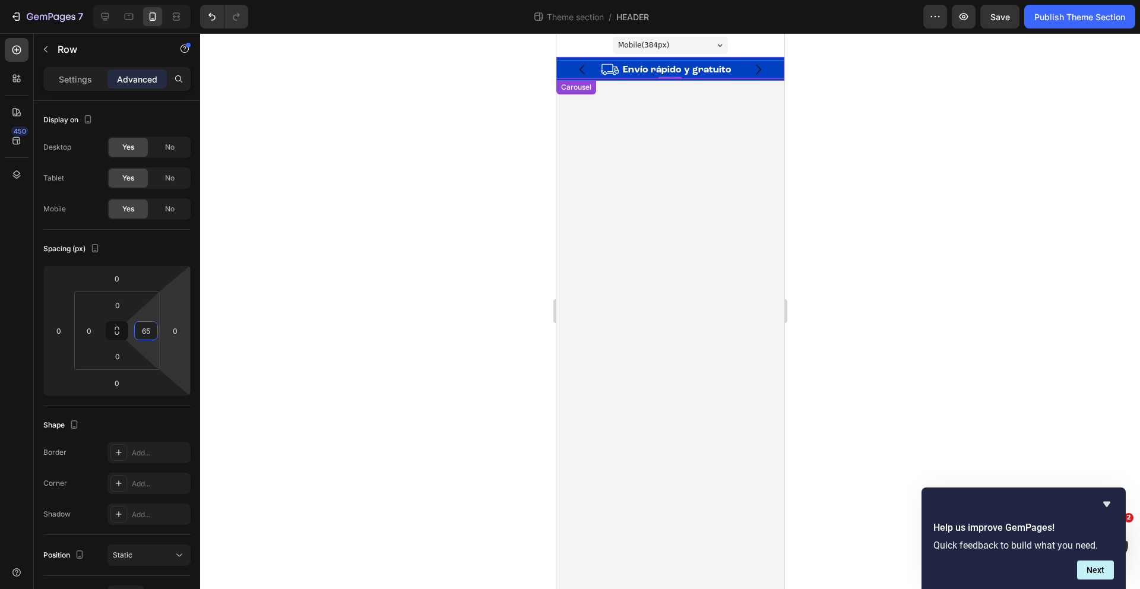
click at [756, 68] on icon "Carousel Next Arrow" at bounding box center [757, 69] width 14 height 14
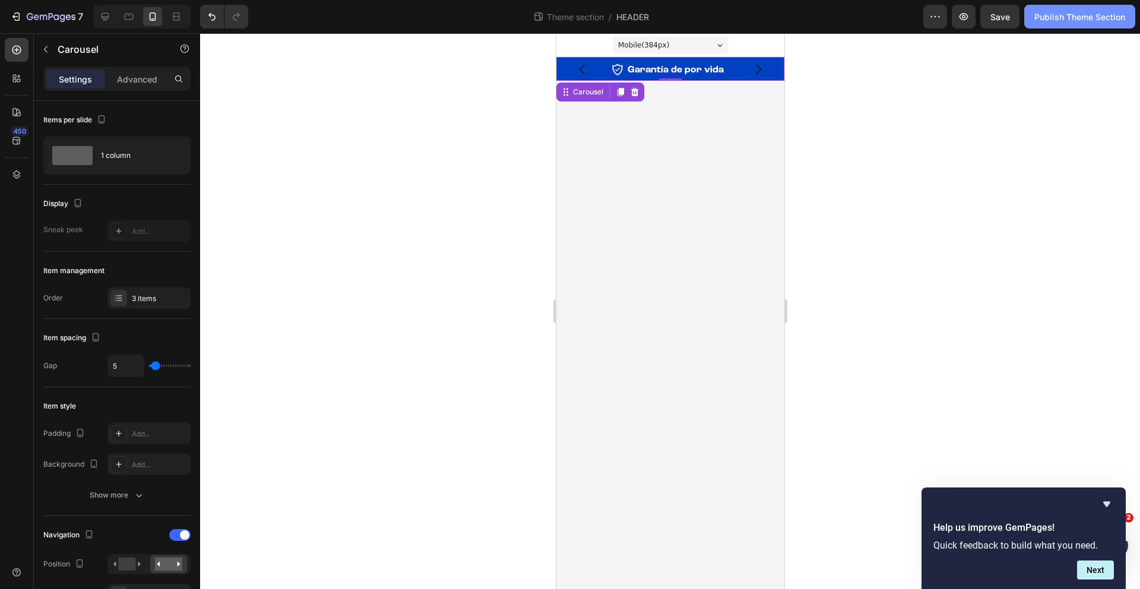
click at [1039, 23] on button "Publish Theme Section" at bounding box center [1079, 17] width 111 height 24
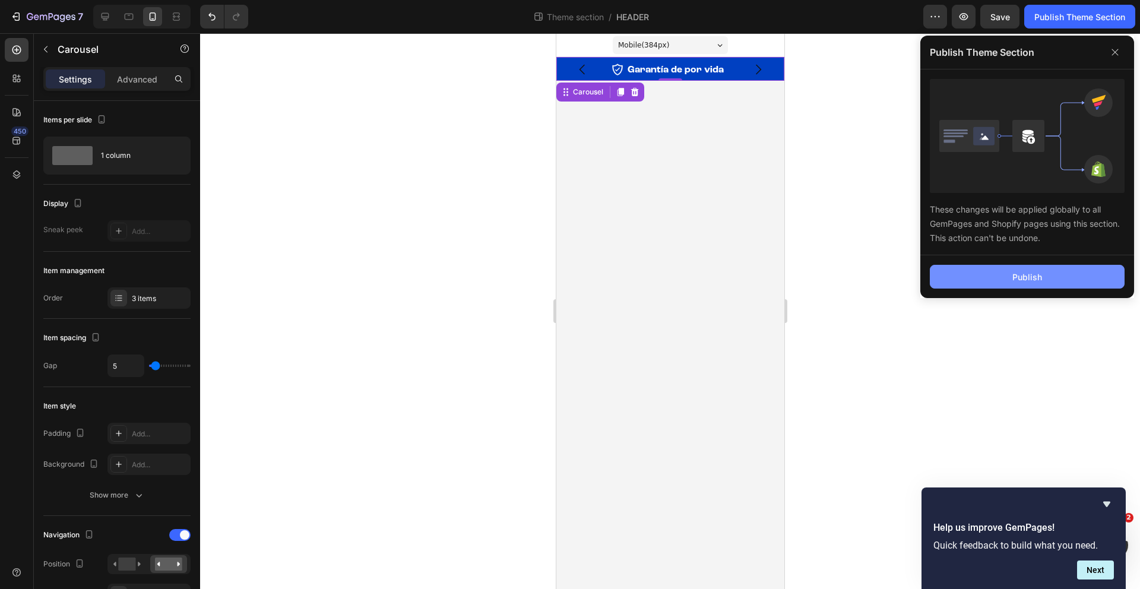
click at [1031, 278] on div "Publish" at bounding box center [1027, 277] width 30 height 12
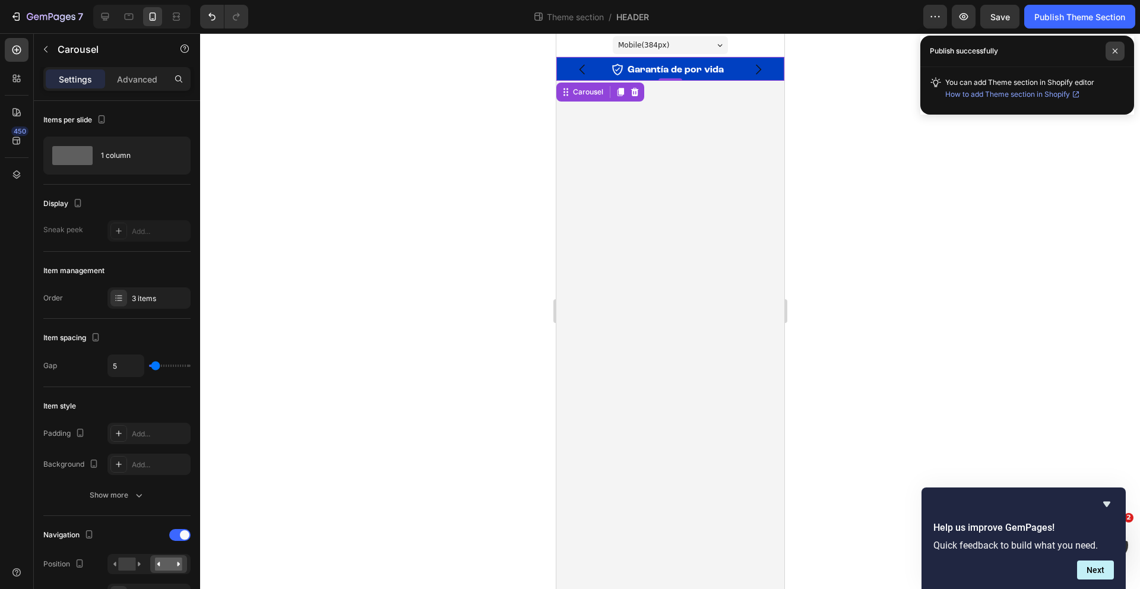
click at [1114, 55] on span at bounding box center [1114, 51] width 19 height 19
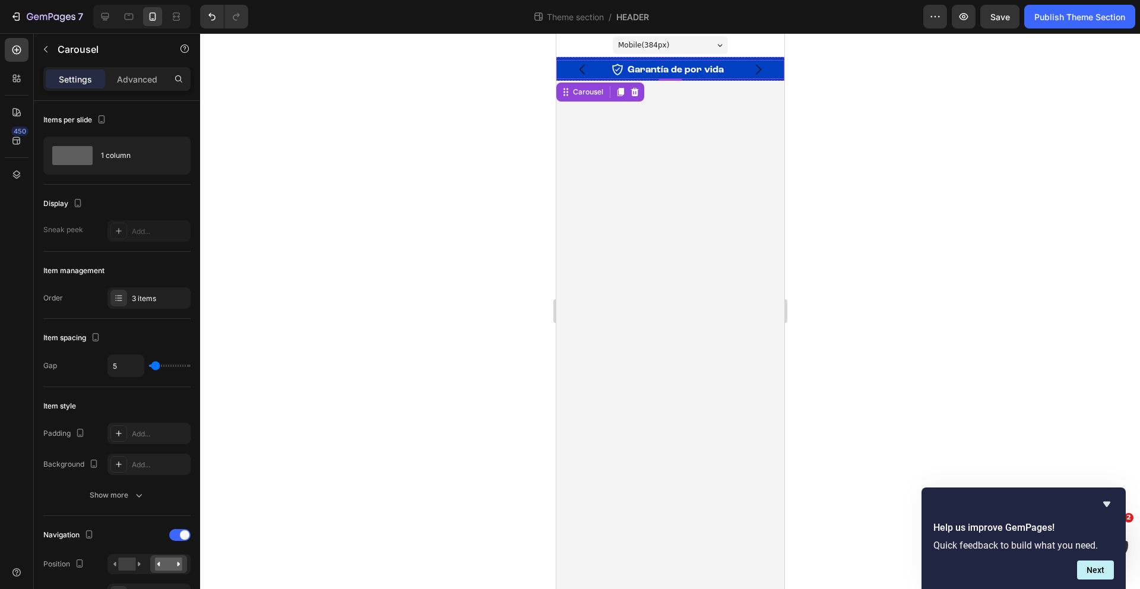
click at [616, 61] on div "Image" at bounding box center [589, 69] width 67 height 19
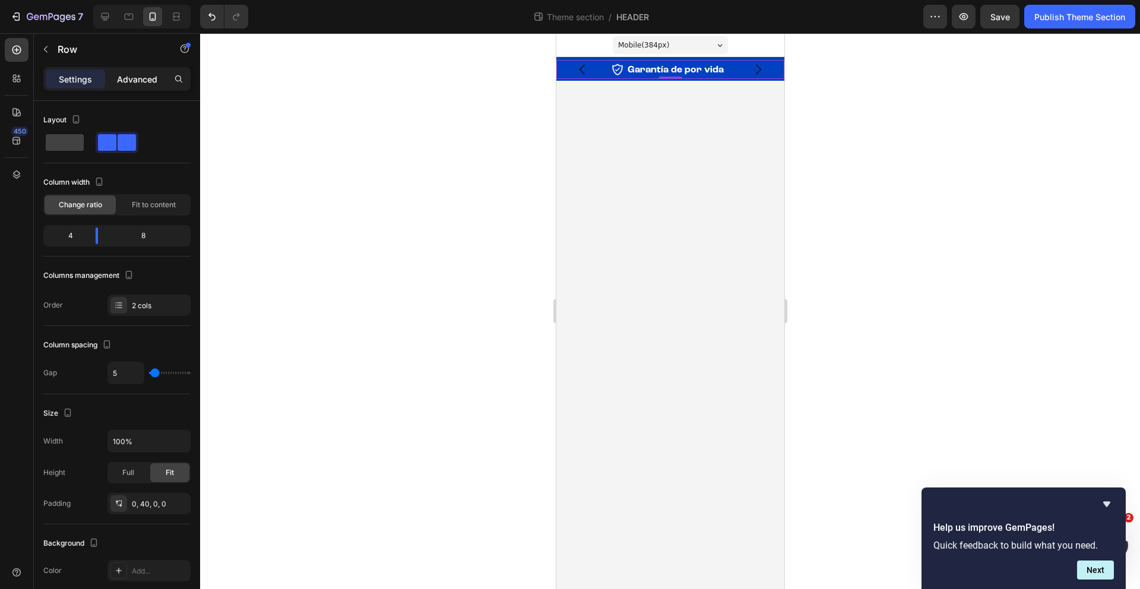
click at [137, 76] on p "Advanced" at bounding box center [137, 79] width 40 height 12
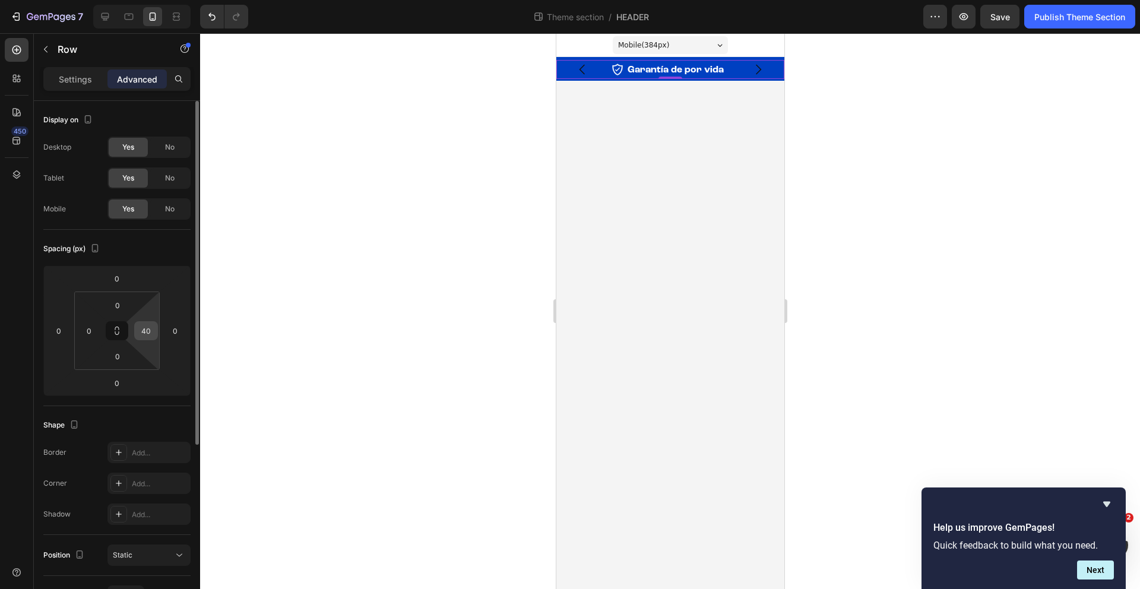
click at [150, 335] on input "40" at bounding box center [146, 331] width 18 height 18
type input "50"
click at [762, 66] on icon "Carousel Next Arrow" at bounding box center [757, 69] width 14 height 14
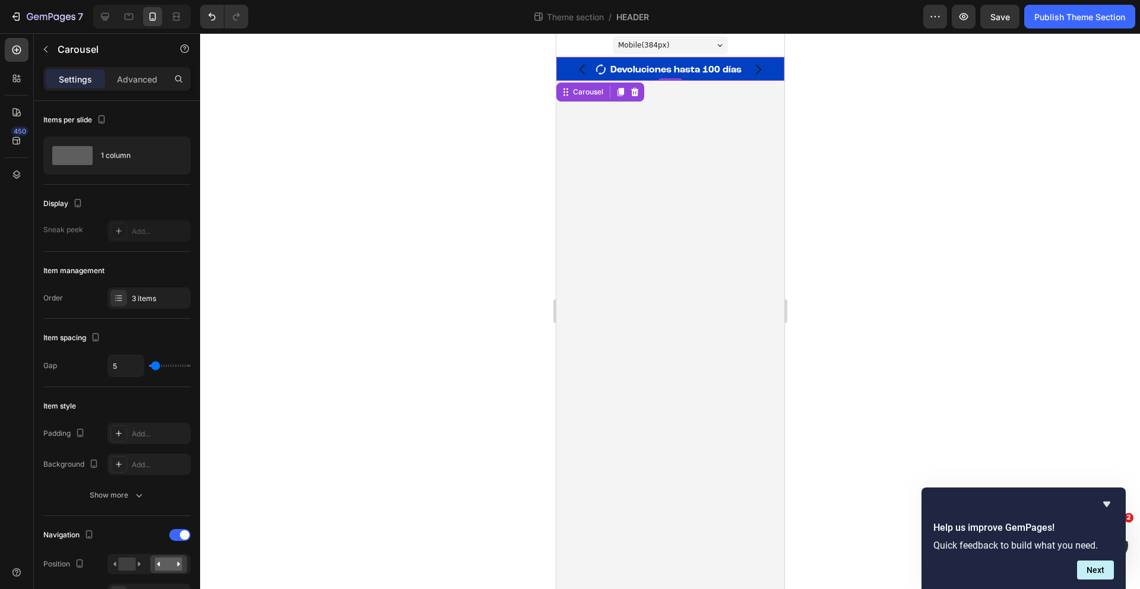
click at [760, 69] on icon "Carousel Next Arrow" at bounding box center [757, 69] width 14 height 14
click at [633, 65] on span "Envío rápido y gratuito" at bounding box center [676, 69] width 109 height 9
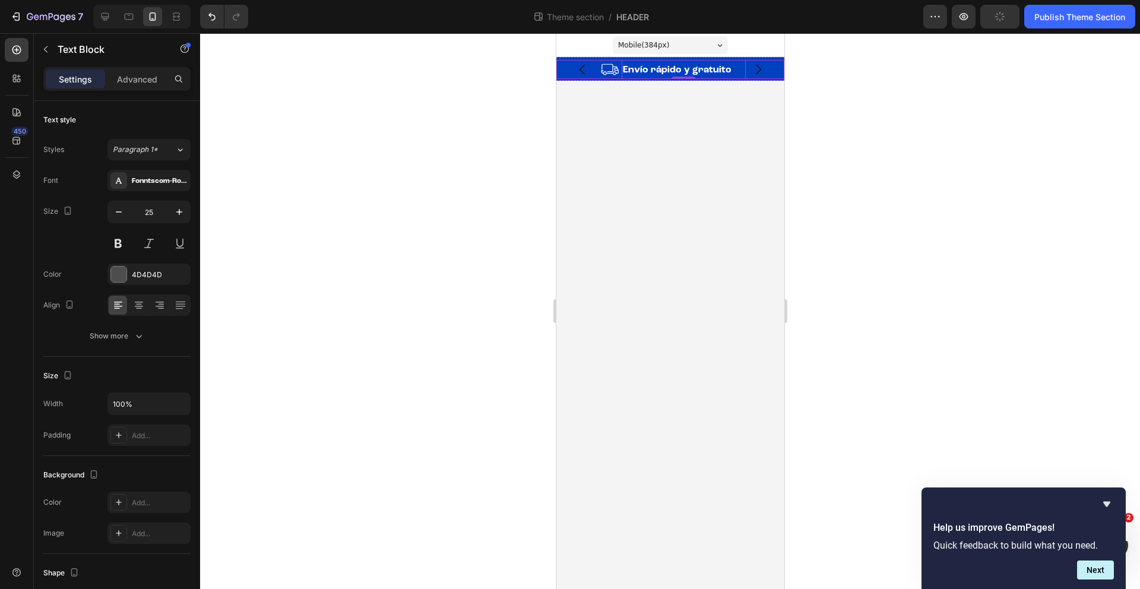
click at [619, 66] on div "Image Envío rápido y gratuito Text Block 0 Row" at bounding box center [670, 69] width 228 height 19
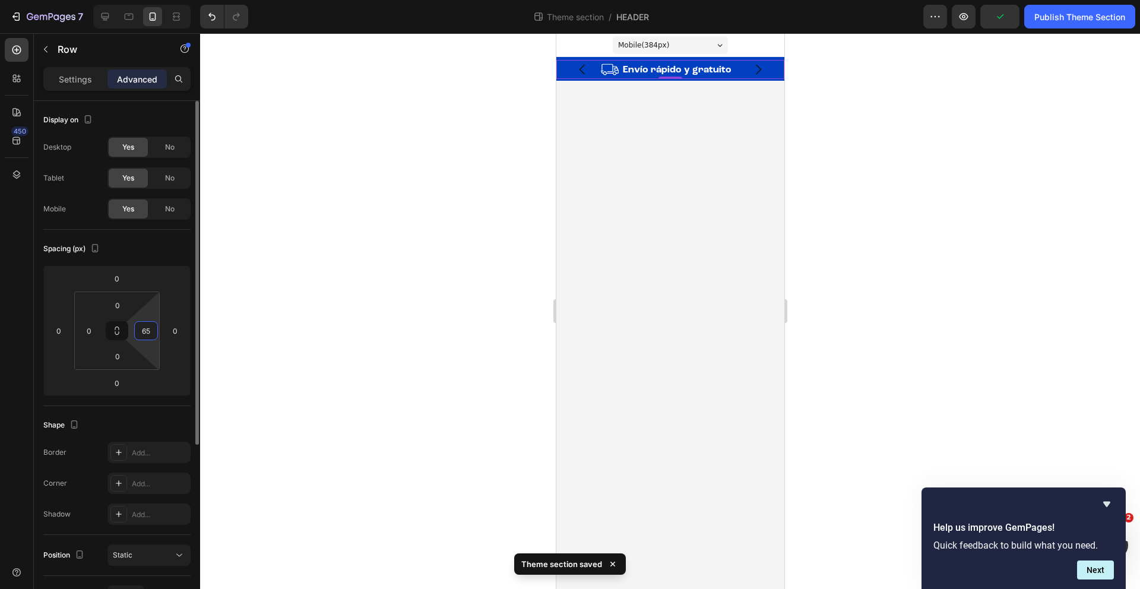
click at [145, 329] on input "65" at bounding box center [146, 331] width 18 height 18
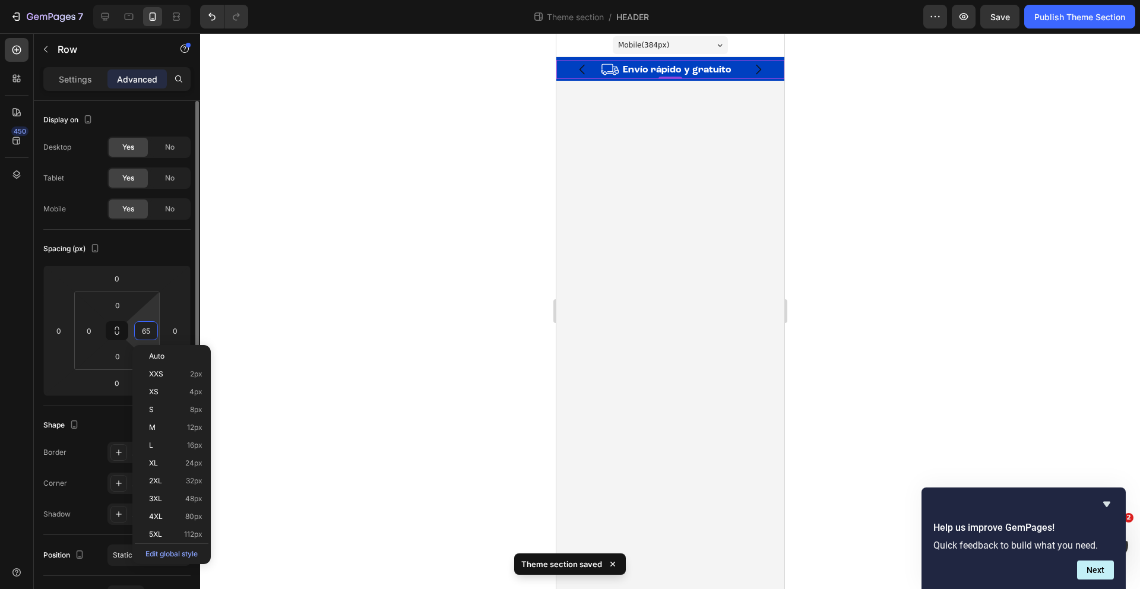
type input "6"
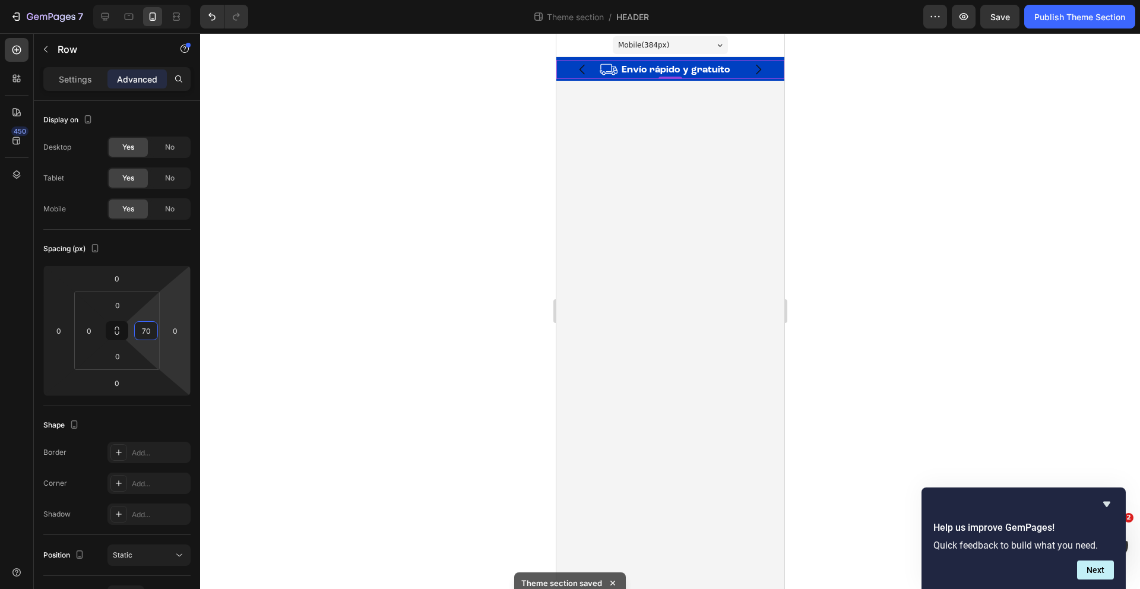
type input "70"
click at [1089, 2] on div "7 Theme section / HEADER Preview Save Publish Theme Section" at bounding box center [570, 17] width 1140 height 34
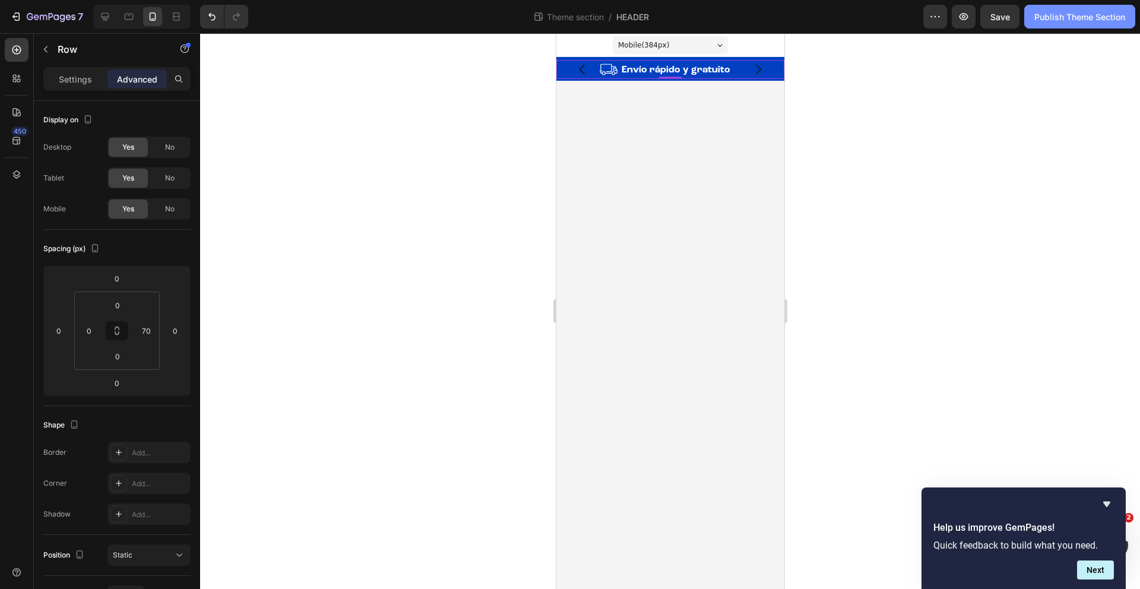
click at [1083, 12] on div "Publish Theme Section" at bounding box center [1079, 17] width 91 height 12
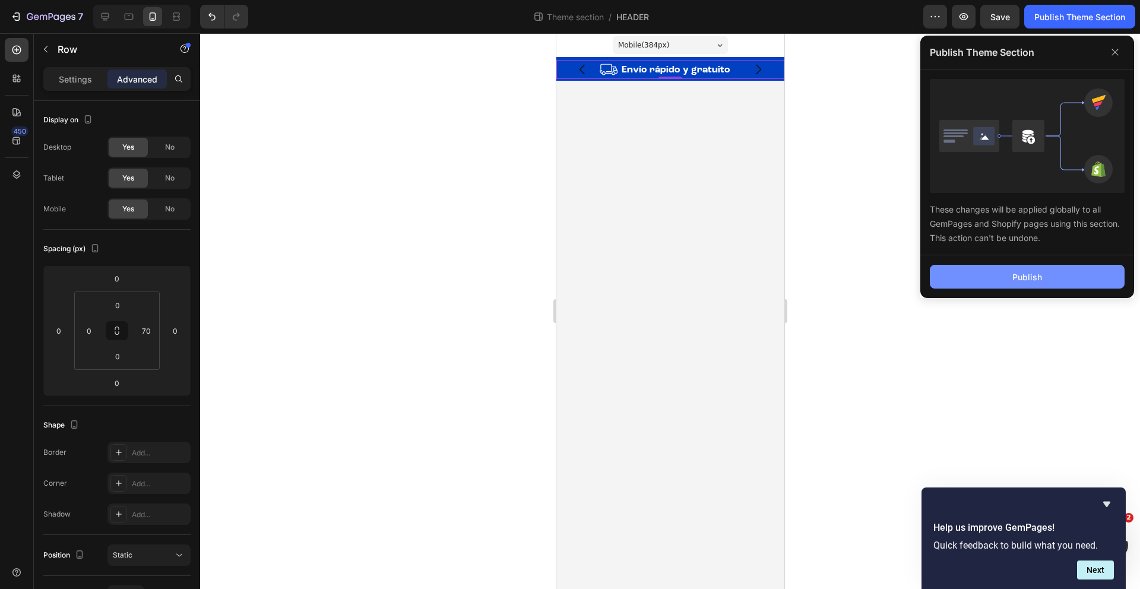
click at [1025, 276] on div "Publish" at bounding box center [1027, 277] width 30 height 12
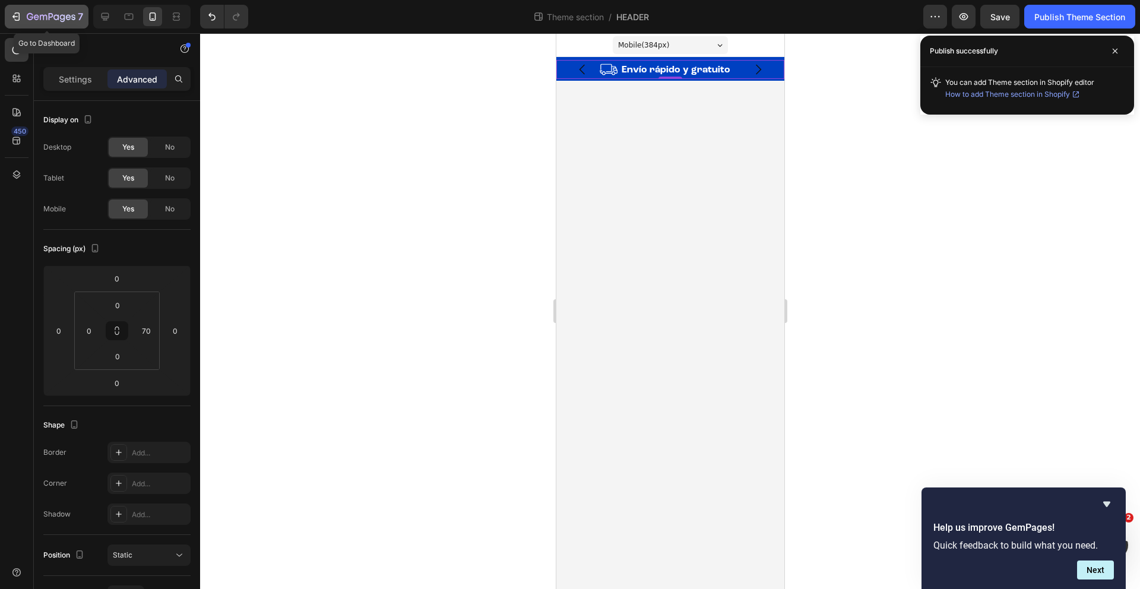
click at [23, 22] on div "7" at bounding box center [46, 16] width 73 height 14
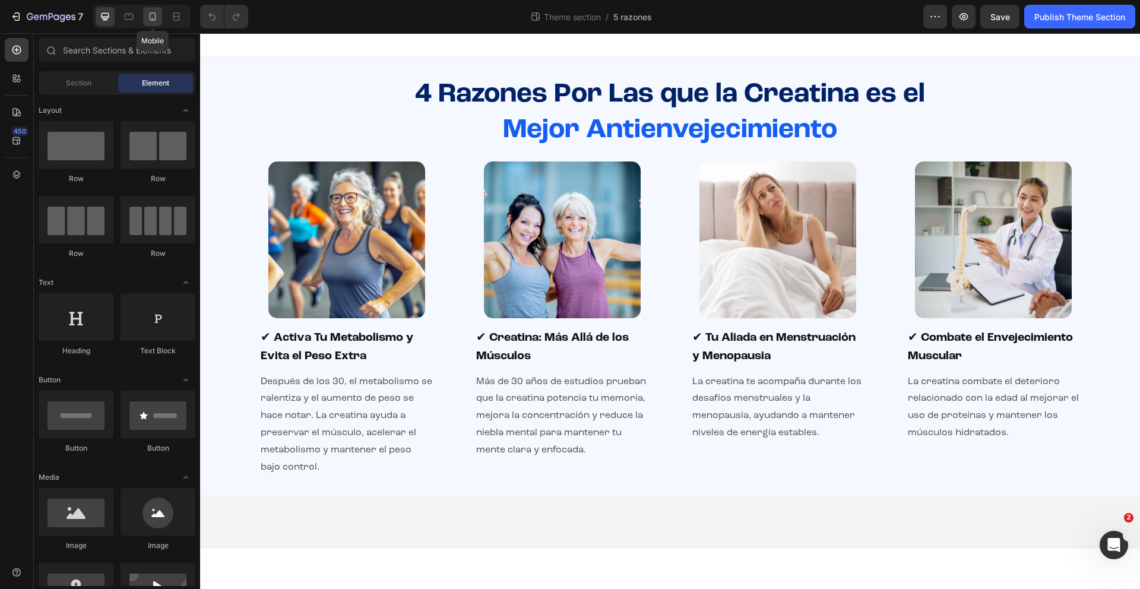
click at [149, 16] on icon at bounding box center [153, 17] width 12 height 12
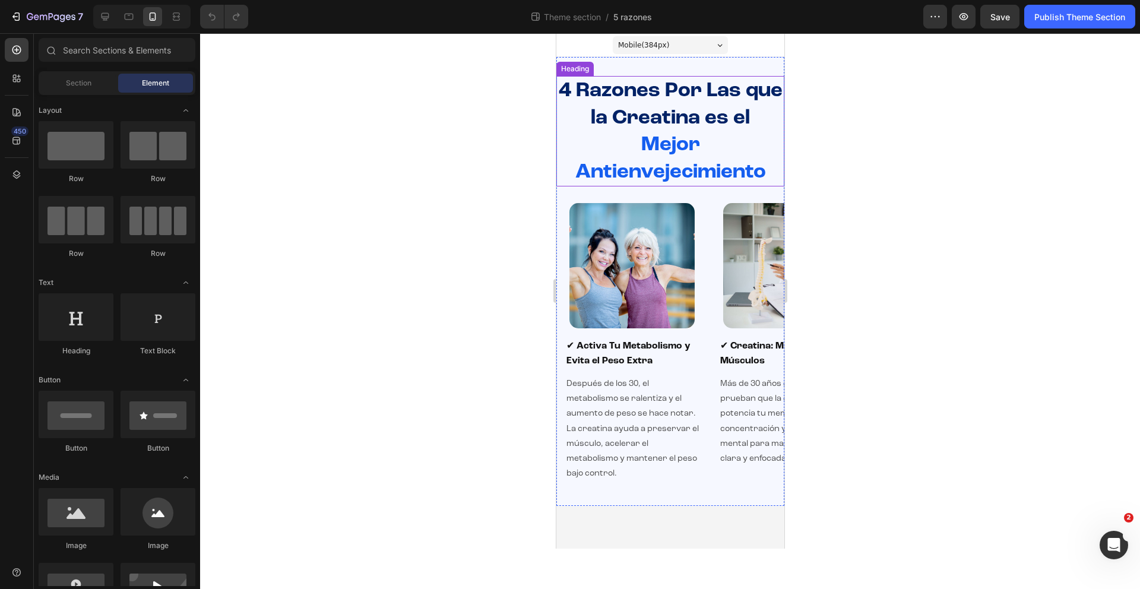
click at [743, 95] on span "4 Razones Por Las que la Creatina es el" at bounding box center [670, 104] width 224 height 48
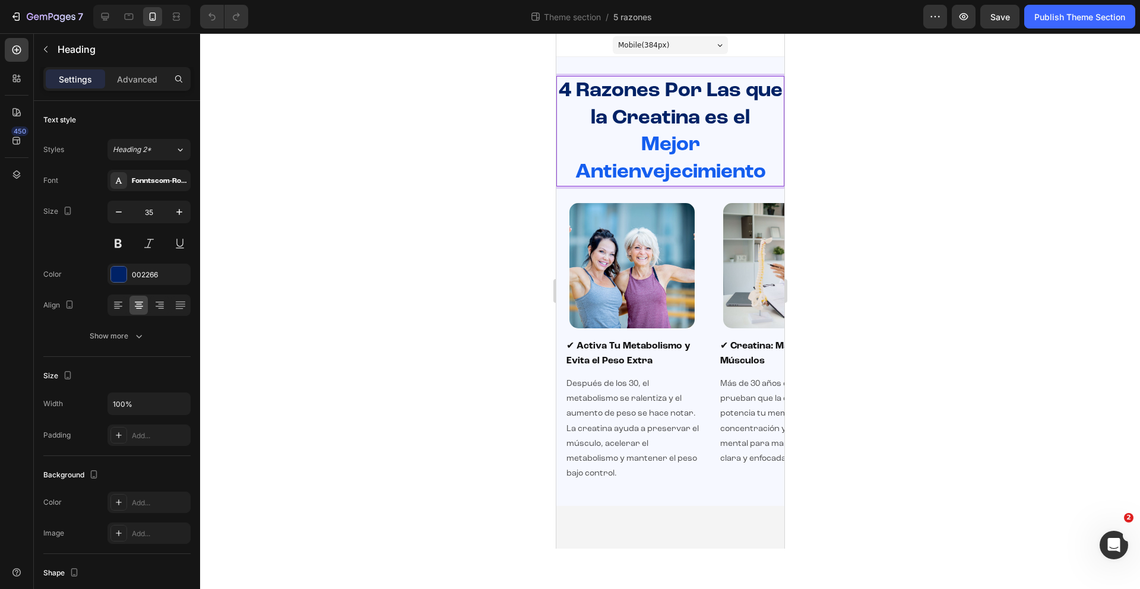
click at [743, 92] on span "4 Razones Por Las que la Creatina es el" at bounding box center [670, 104] width 224 height 48
click at [718, 91] on span "4 Razones Por Las" at bounding box center [670, 90] width 182 height 21
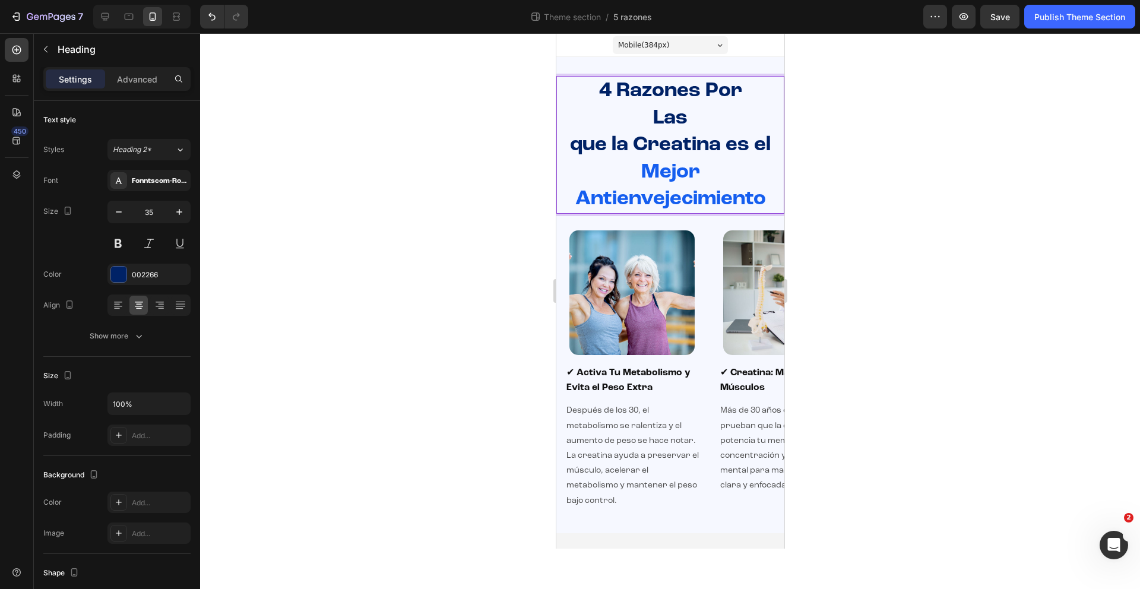
click at [557, 146] on p "4 Razones Por Las que la Creatina es el Mejor Antienvejecimiento" at bounding box center [670, 144] width 226 height 135
click at [756, 116] on span "Las que la Creatina es el" at bounding box center [669, 131] width 218 height 48
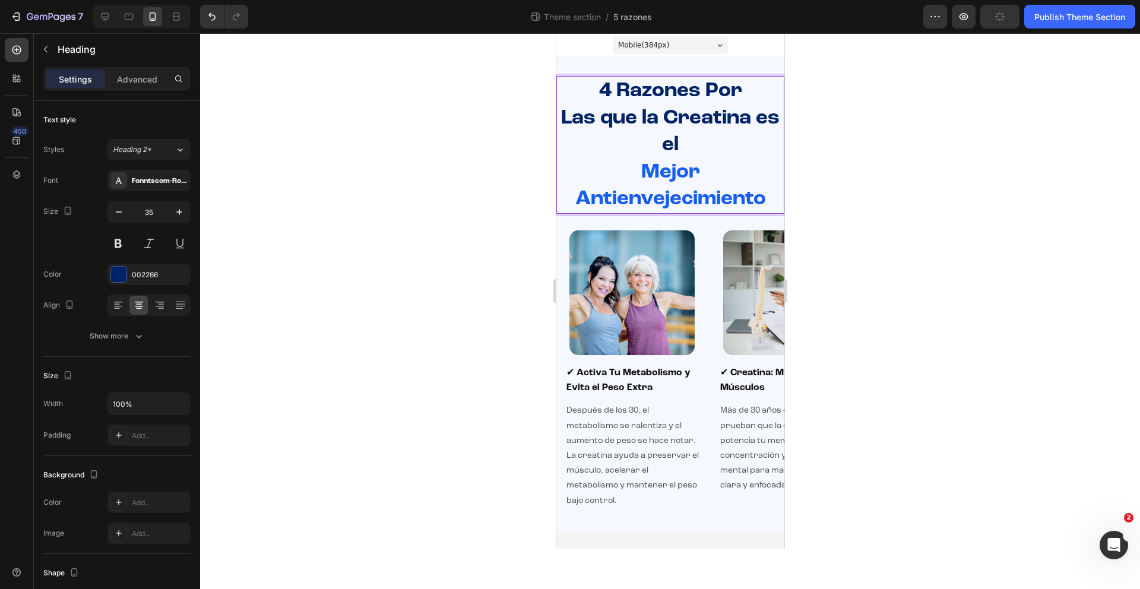
click at [752, 120] on span "Las que la Creatina es el" at bounding box center [669, 131] width 218 height 48
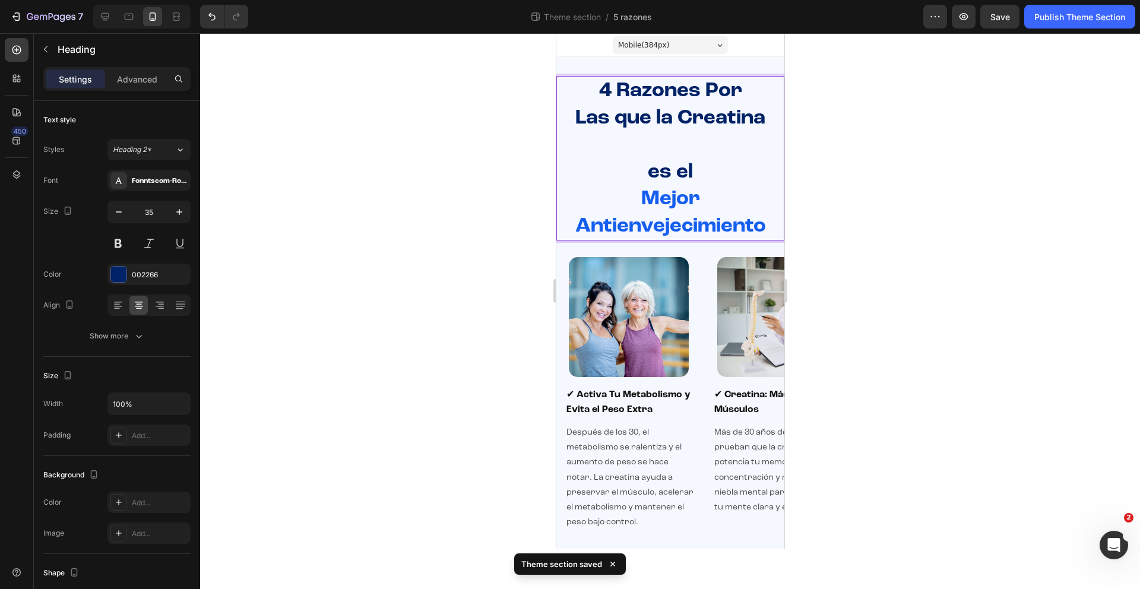
click at [634, 202] on p "4 Razones Por Las que la Creatina es el Mejor Antienvejecimiento" at bounding box center [670, 158] width 226 height 162
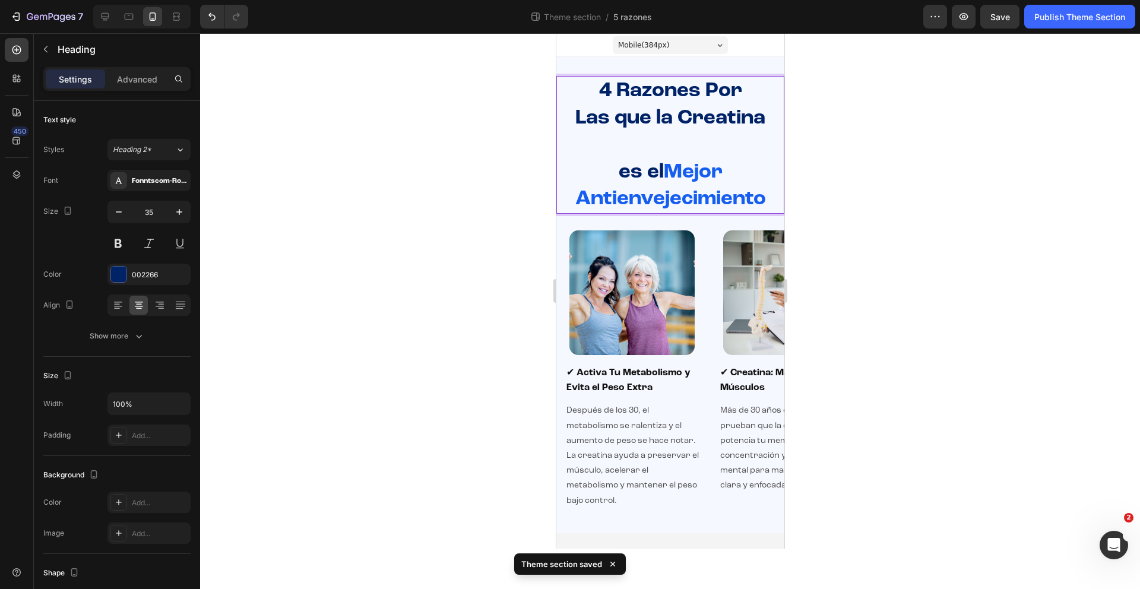
click at [620, 175] on span "es el" at bounding box center [640, 171] width 45 height 21
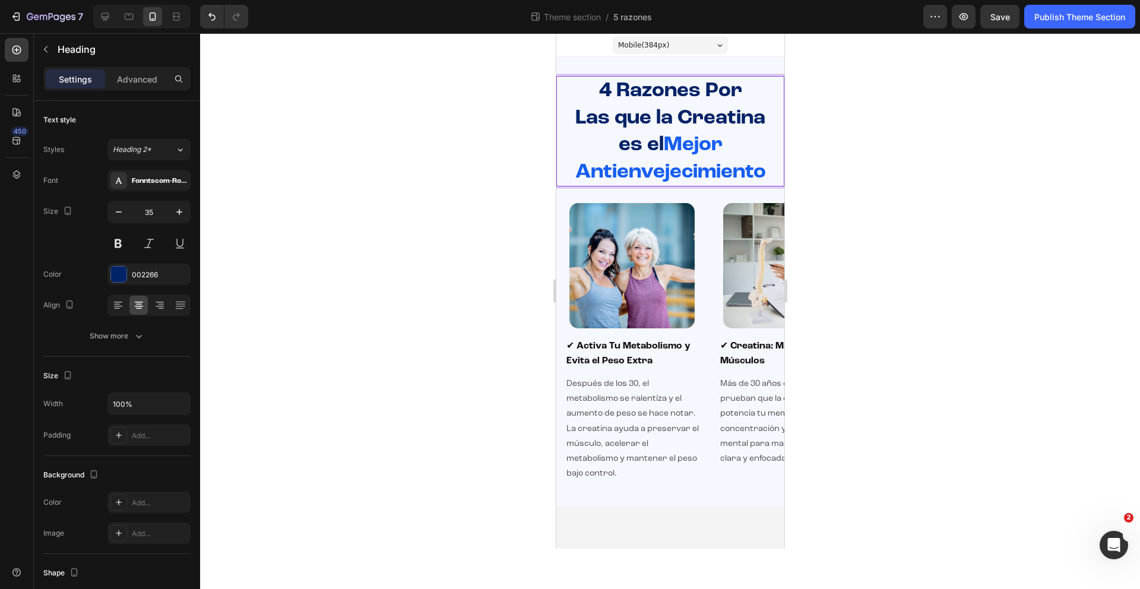
click at [678, 120] on span "Las que la Creatina" at bounding box center [670, 117] width 190 height 21
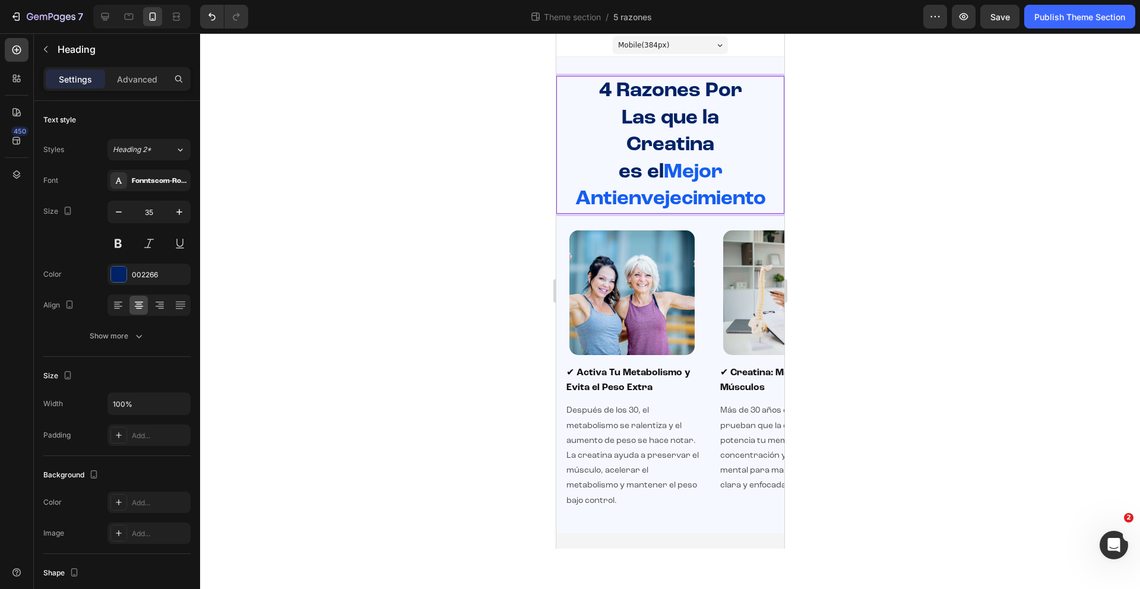
click at [696, 94] on span "4 Razones Por" at bounding box center [669, 90] width 143 height 21
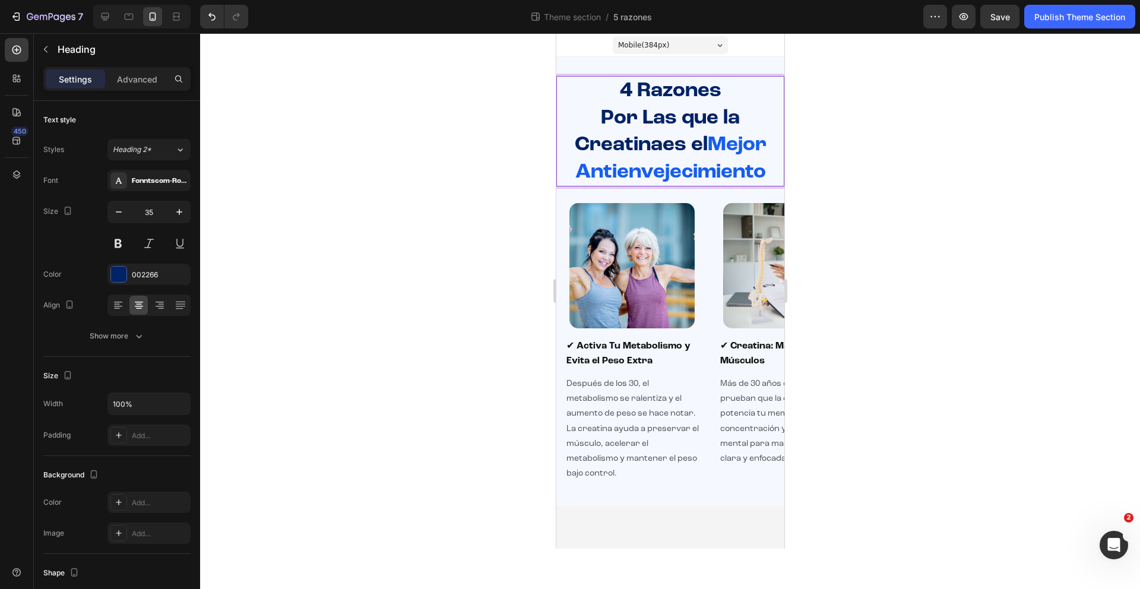
click at [943, 239] on div at bounding box center [670, 311] width 940 height 556
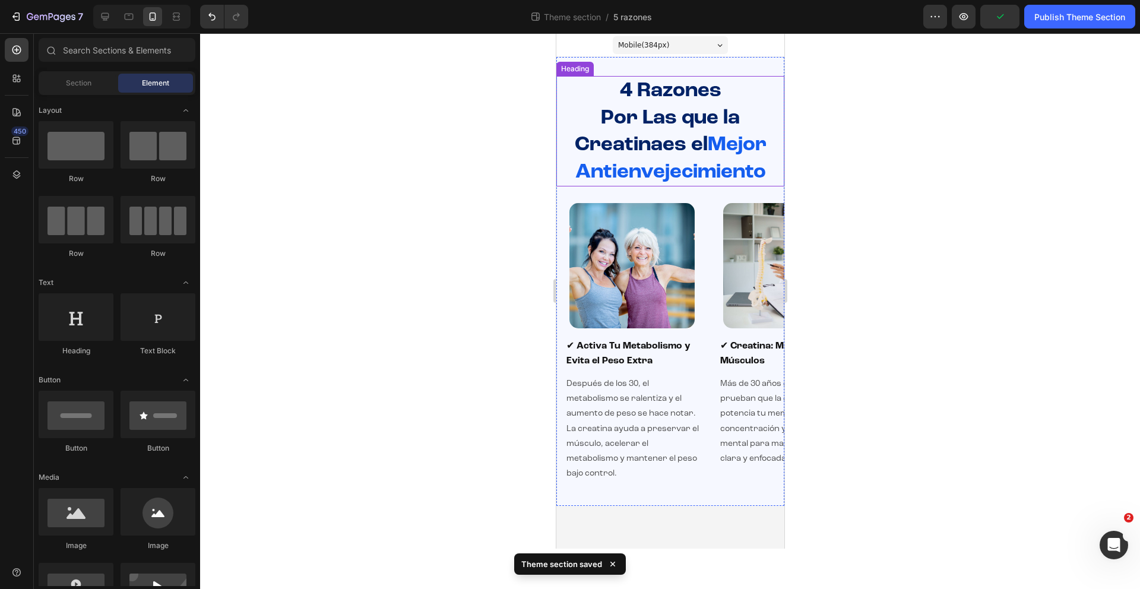
click at [659, 145] on span "Creatinaes el" at bounding box center [640, 144] width 133 height 21
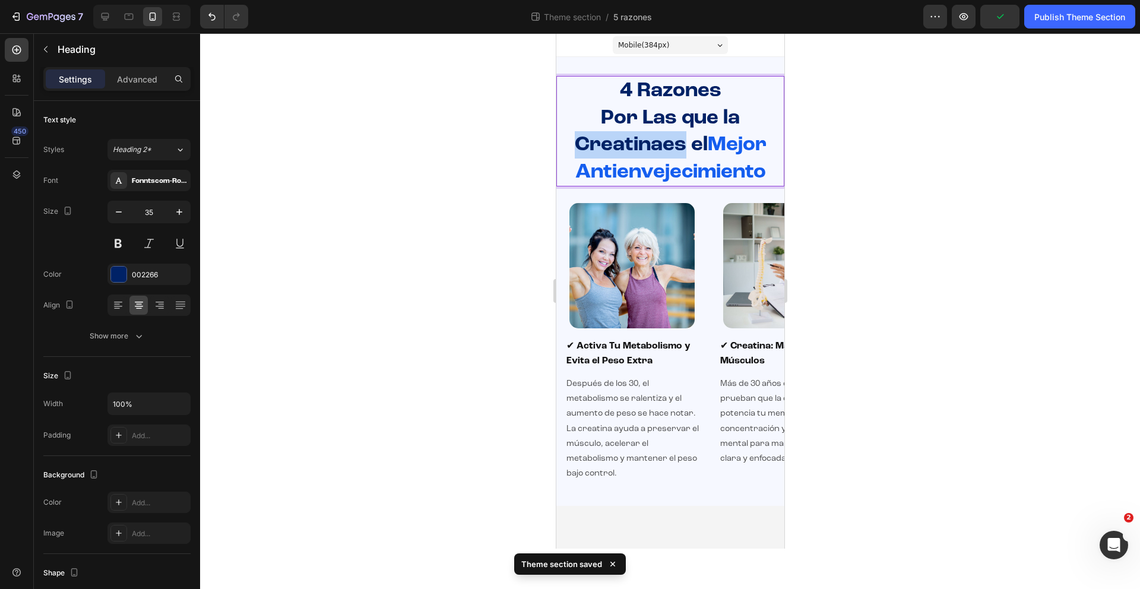
click at [661, 146] on span "Creatinaes el" at bounding box center [640, 144] width 133 height 21
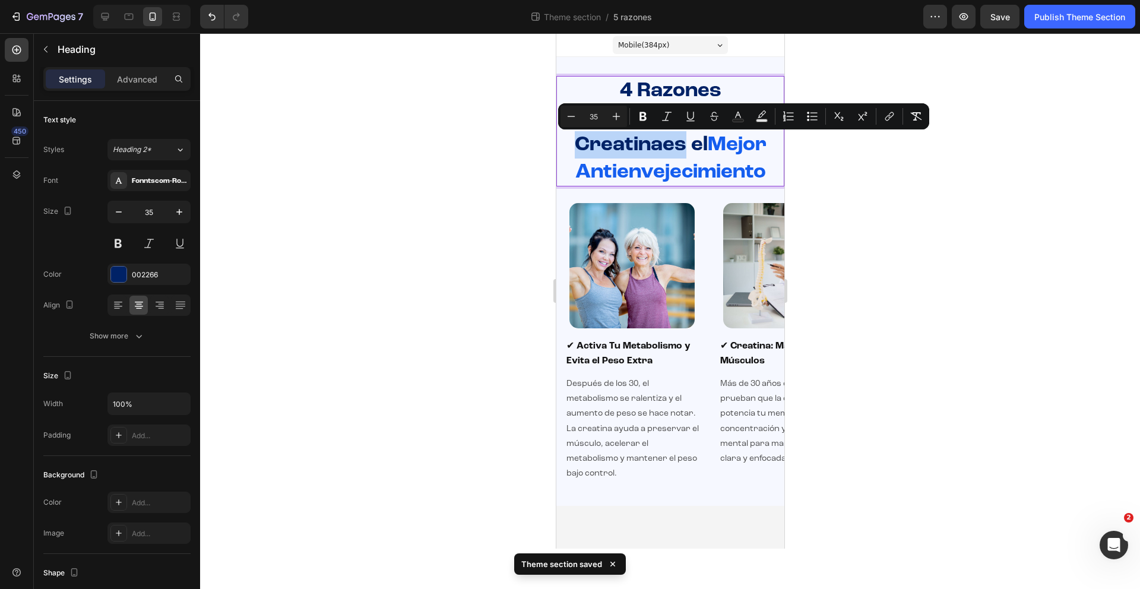
click at [662, 148] on span "Creatinaes el" at bounding box center [640, 144] width 133 height 21
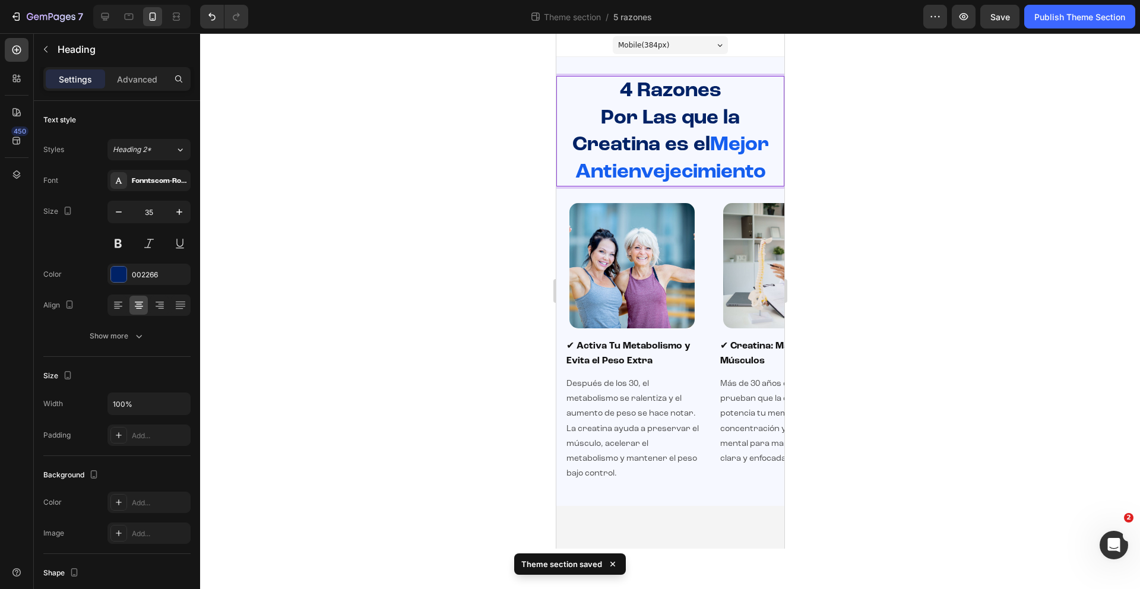
click at [880, 195] on div at bounding box center [670, 311] width 940 height 556
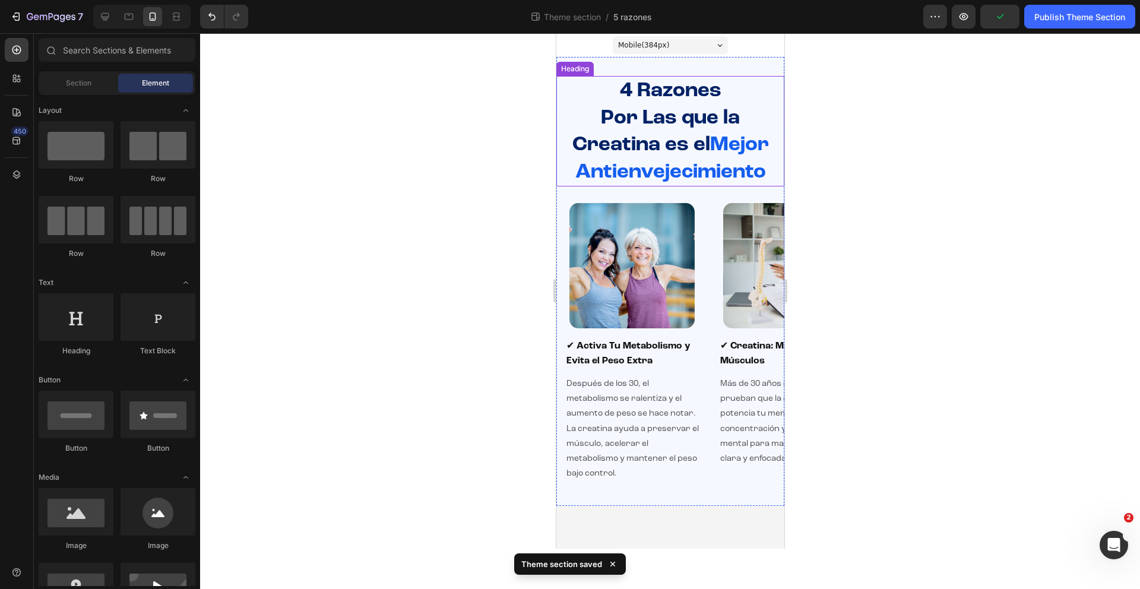
click at [711, 145] on span "Mejor Antienvejecimiento" at bounding box center [672, 158] width 194 height 48
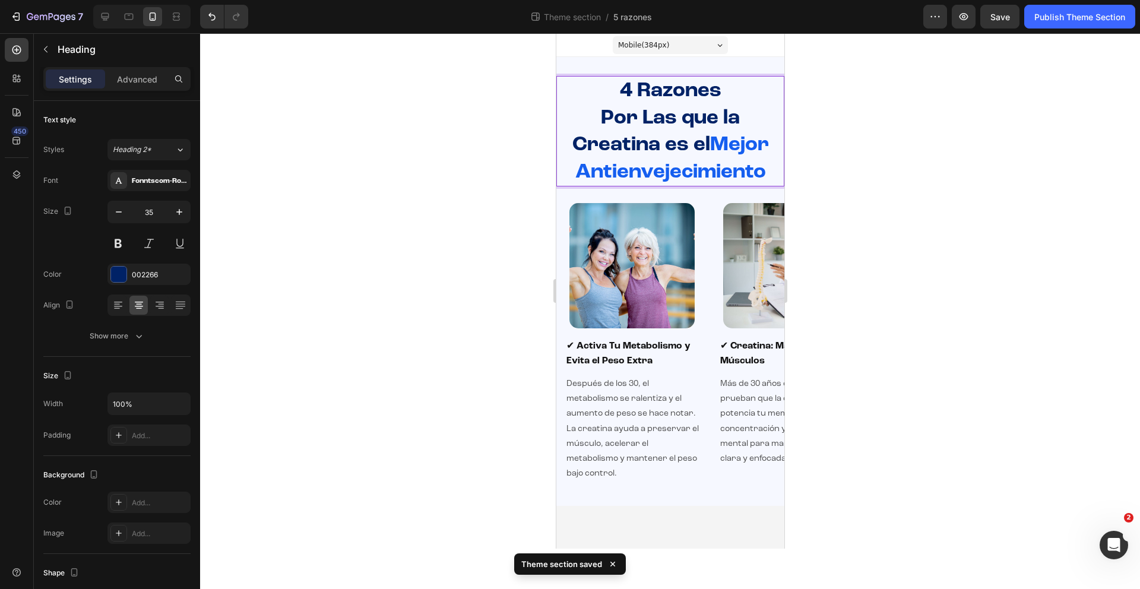
click at [713, 145] on span "Mejor Antienvejecimiento" at bounding box center [672, 158] width 194 height 48
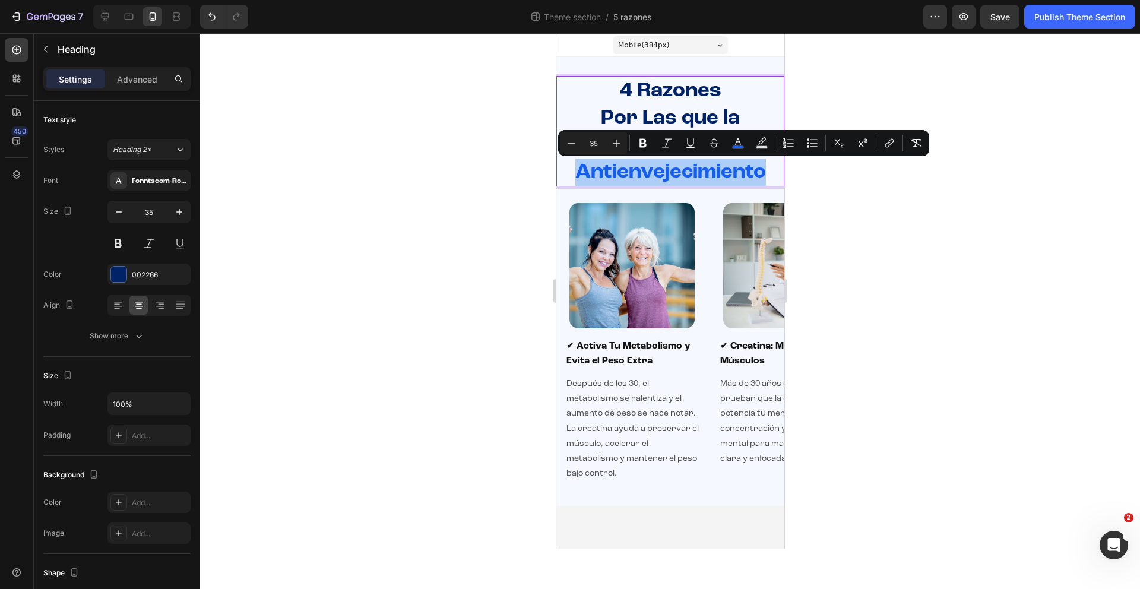
click at [959, 195] on div at bounding box center [670, 311] width 940 height 556
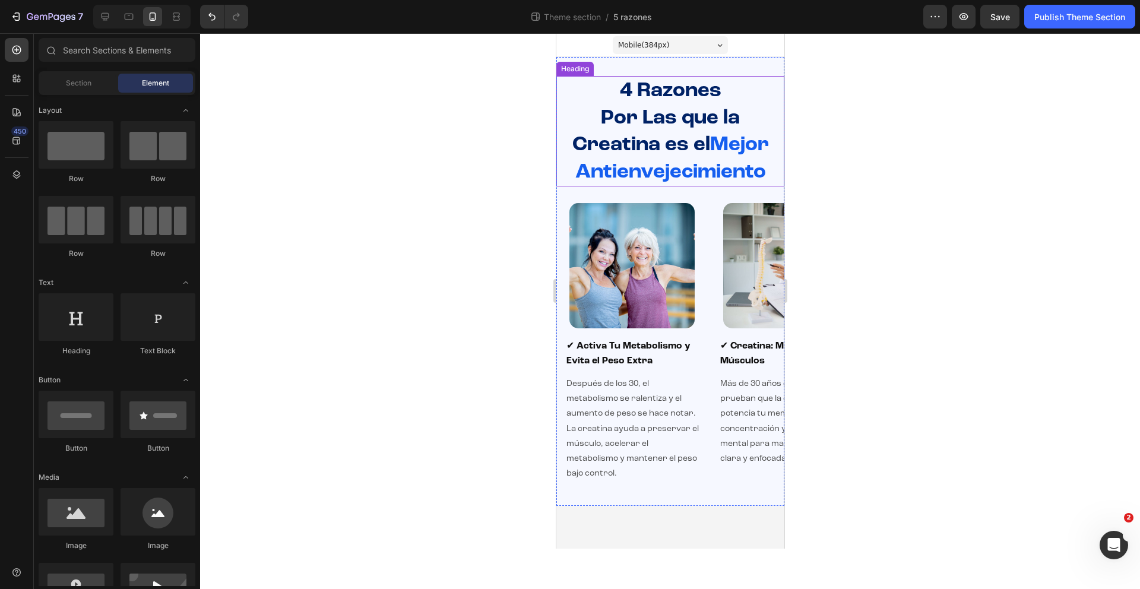
click at [709, 147] on span "Creatina es el" at bounding box center [641, 144] width 138 height 21
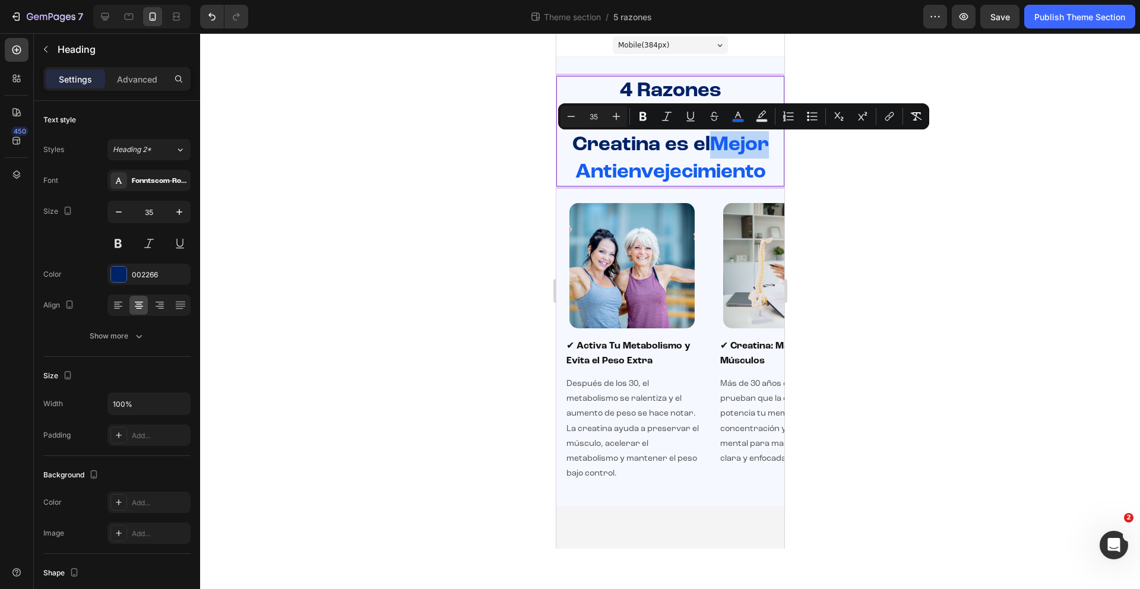
drag, startPoint x: 710, startPoint y: 147, endPoint x: 747, endPoint y: 149, distance: 36.9
click at [736, 120] on rect "Editor contextual toolbar" at bounding box center [737, 120] width 11 height 3
type input "155EEF"
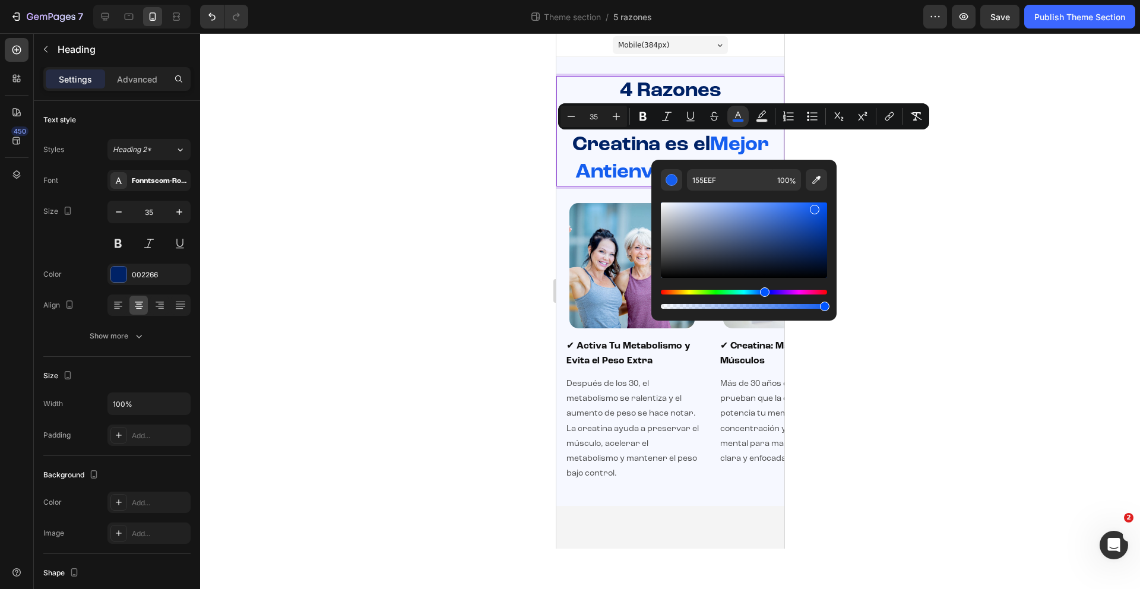
click at [640, 153] on span "Creatina es el" at bounding box center [641, 144] width 138 height 21
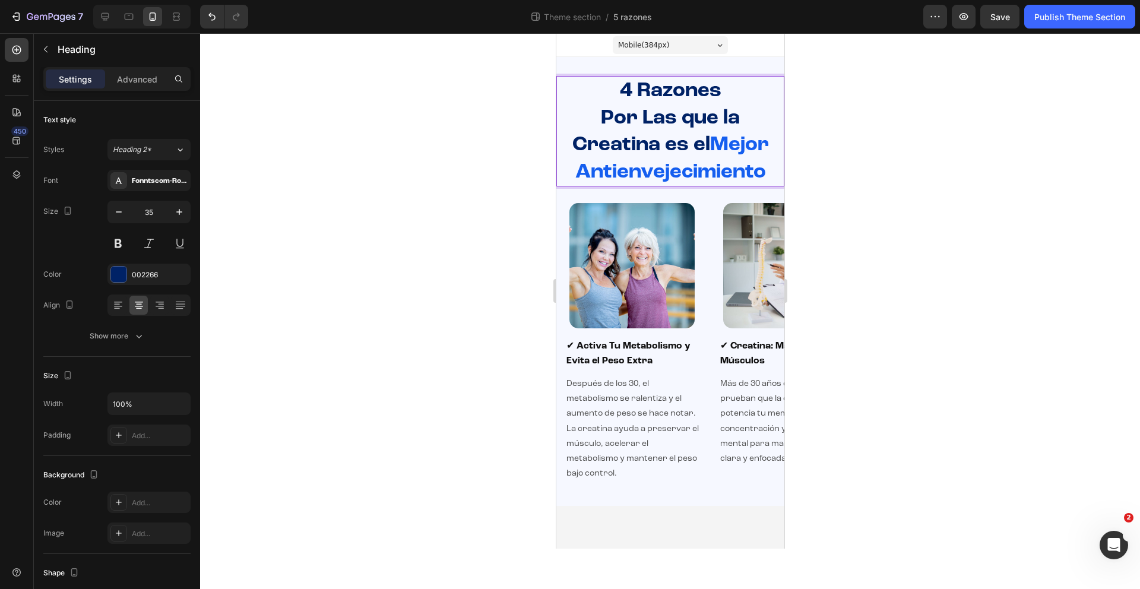
click at [642, 149] on span "Creatina es el" at bounding box center [641, 144] width 138 height 21
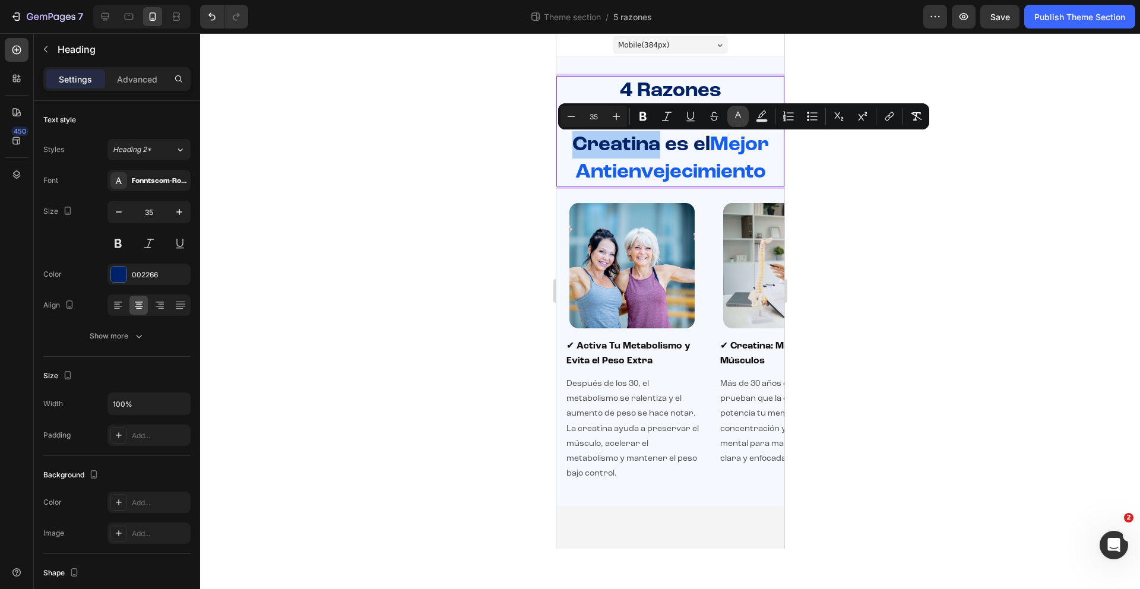
click at [740, 122] on button "color" at bounding box center [737, 116] width 21 height 21
type input "002266"
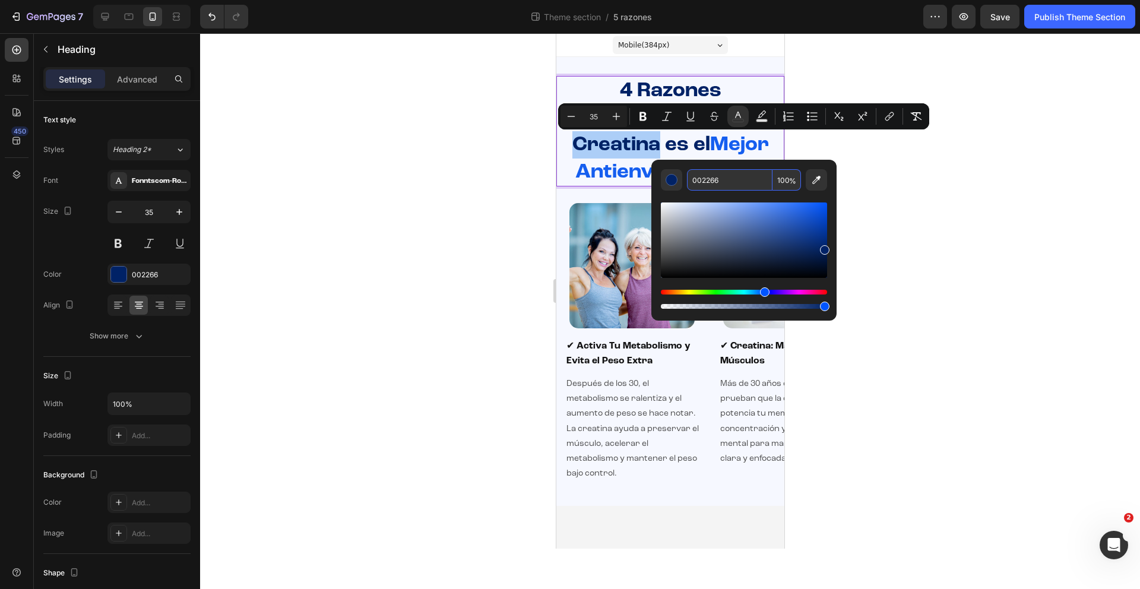
click at [725, 174] on input "002266" at bounding box center [729, 179] width 85 height 21
click at [944, 206] on div at bounding box center [670, 311] width 940 height 556
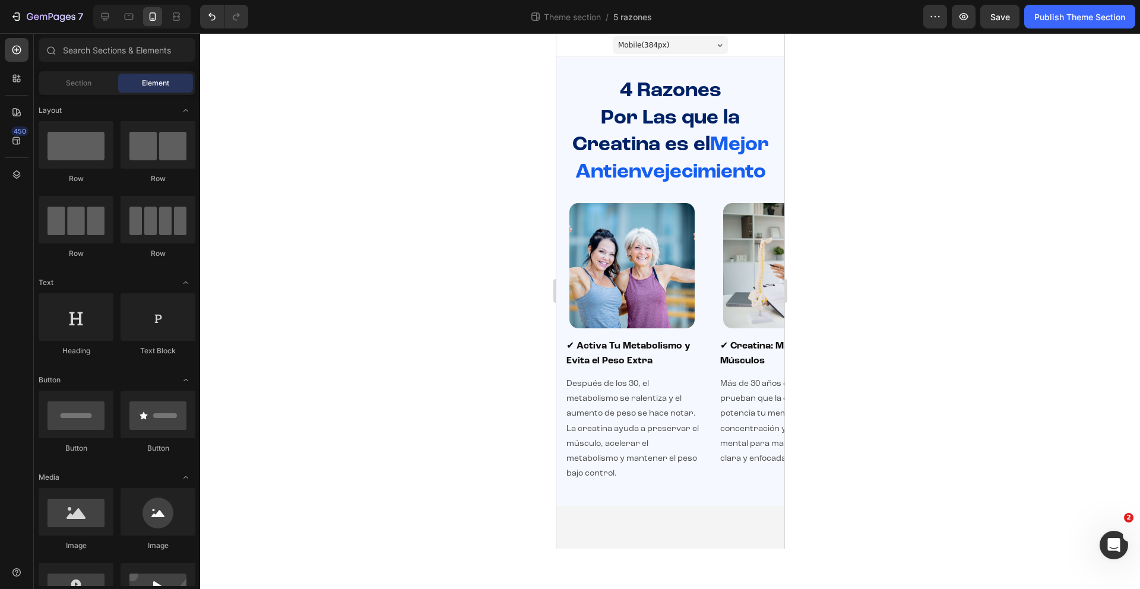
click at [750, 150] on span "Mejor Antienvejecimiento" at bounding box center [672, 158] width 194 height 48
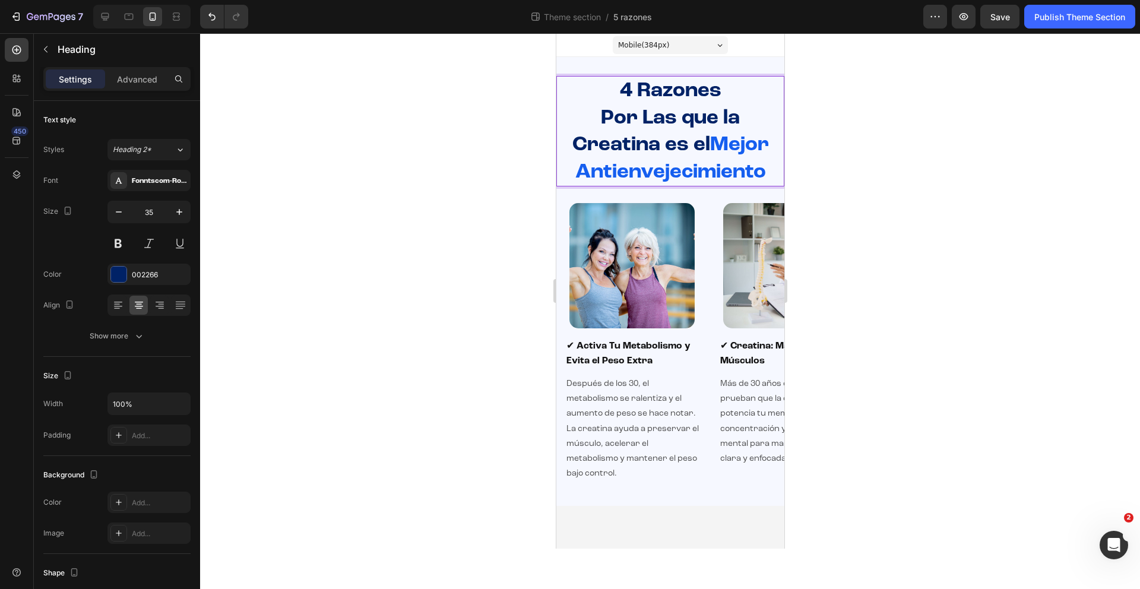
click at [718, 145] on span "Mejor Antienvejecimiento" at bounding box center [672, 158] width 194 height 48
drag, startPoint x: 716, startPoint y: 145, endPoint x: 766, endPoint y: 144, distance: 49.3
click at [766, 144] on span "Mejor Antienvejecimiento" at bounding box center [672, 158] width 194 height 48
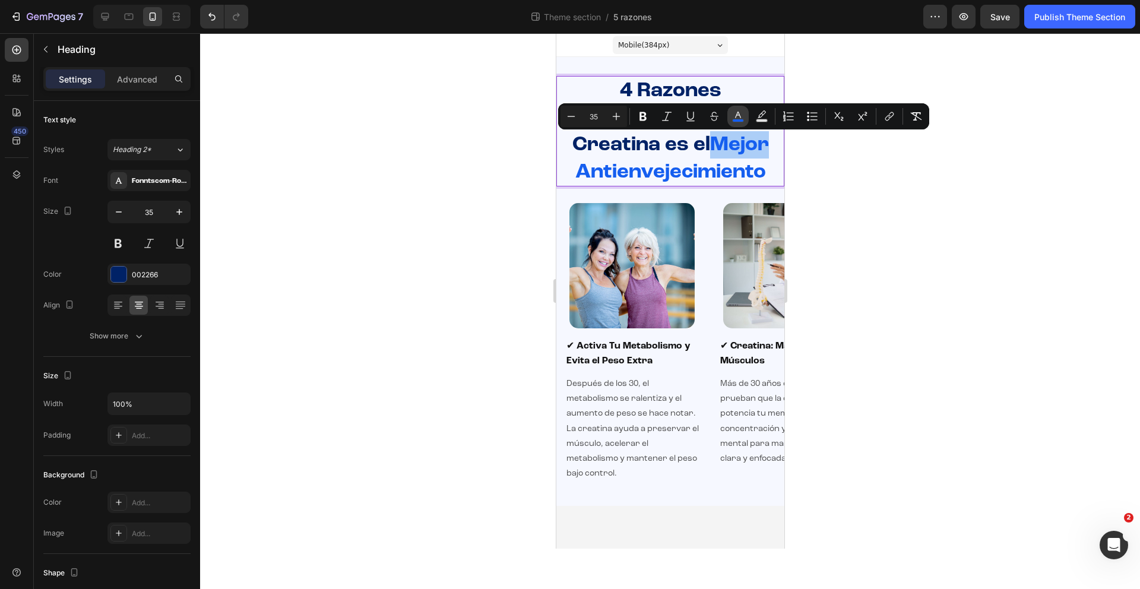
click at [737, 119] on rect "Editor contextual toolbar" at bounding box center [737, 120] width 11 height 3
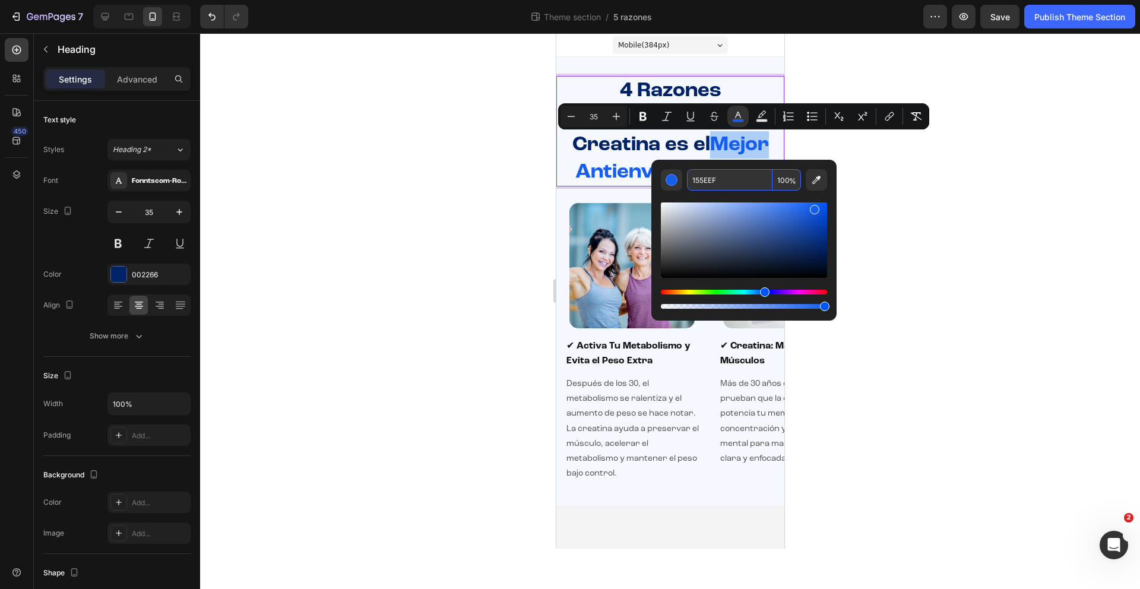
click at [706, 179] on input "155EEF" at bounding box center [729, 179] width 85 height 21
paste input "002266"
type input "002266"
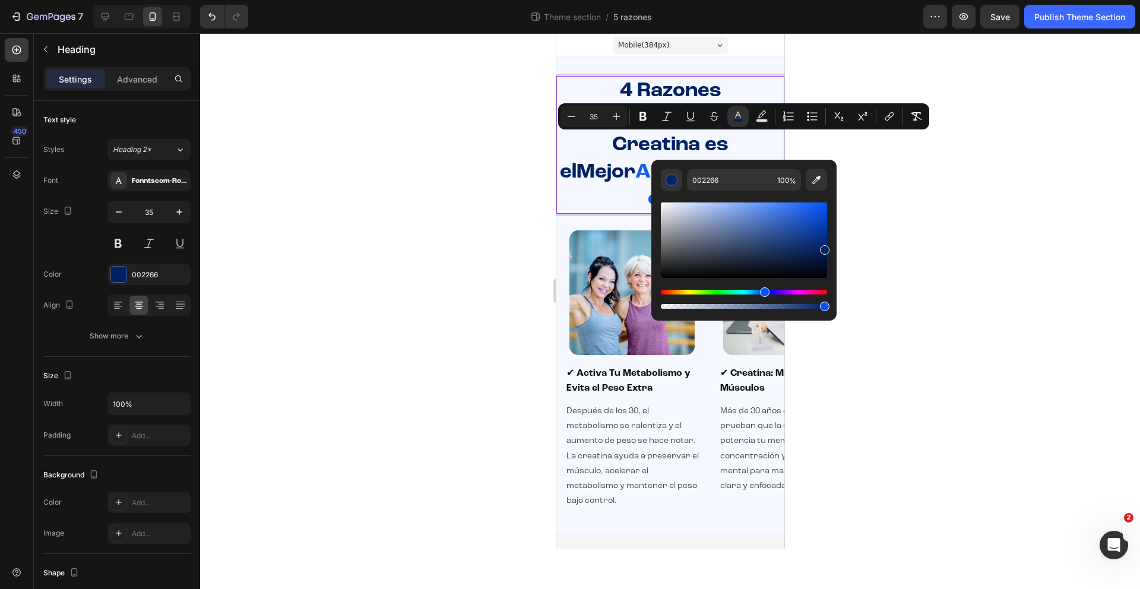
click at [912, 230] on div at bounding box center [670, 311] width 940 height 556
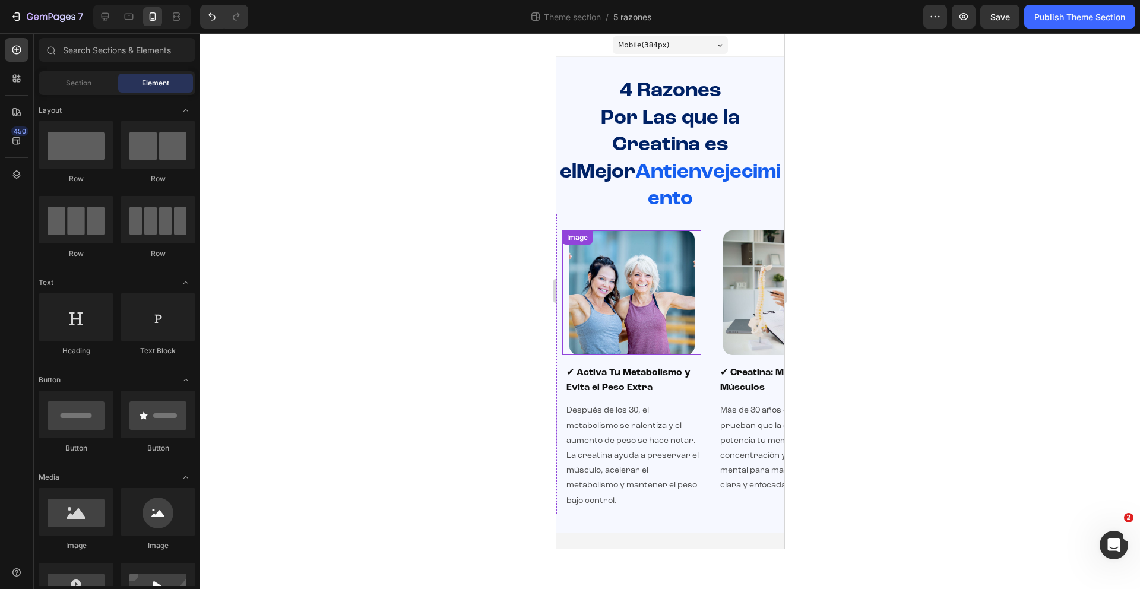
drag, startPoint x: 687, startPoint y: 294, endPoint x: 748, endPoint y: 296, distance: 61.8
click at [729, 295] on div "Image ✔ Activa Tu Metabolismo y Evita el Peso Extra Heading Después de los 30, …" at bounding box center [670, 370] width 228 height 288
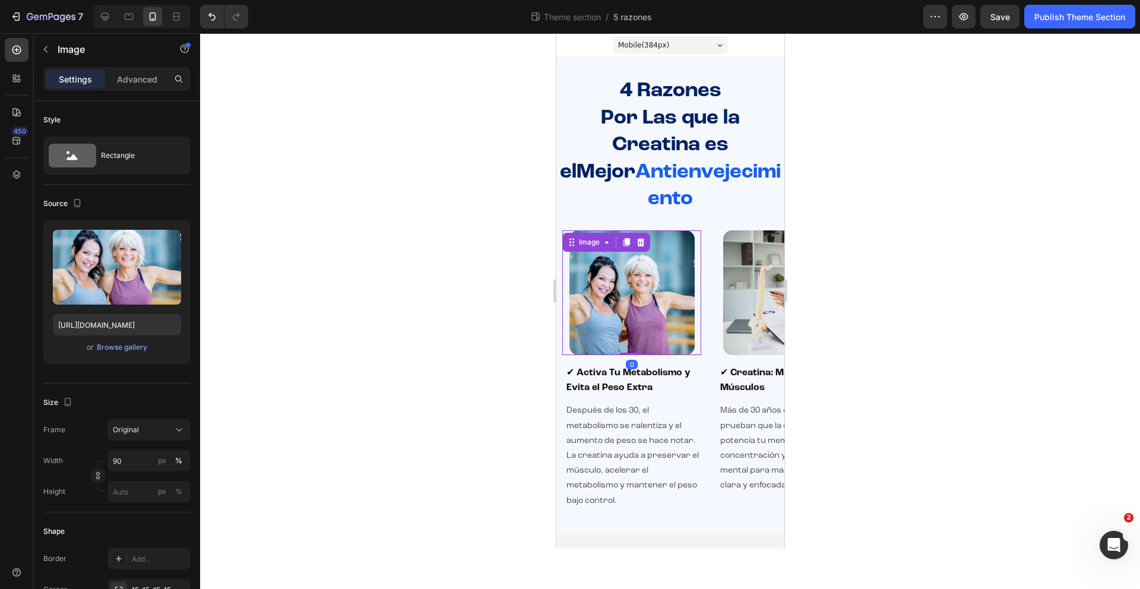
drag, startPoint x: 620, startPoint y: 291, endPoint x: 699, endPoint y: 304, distance: 79.9
click at [710, 293] on div "Image 0 ✔ Activa Tu Metabolismo y Evita el Peso Extra Heading Después de los 30…" at bounding box center [670, 370] width 228 height 288
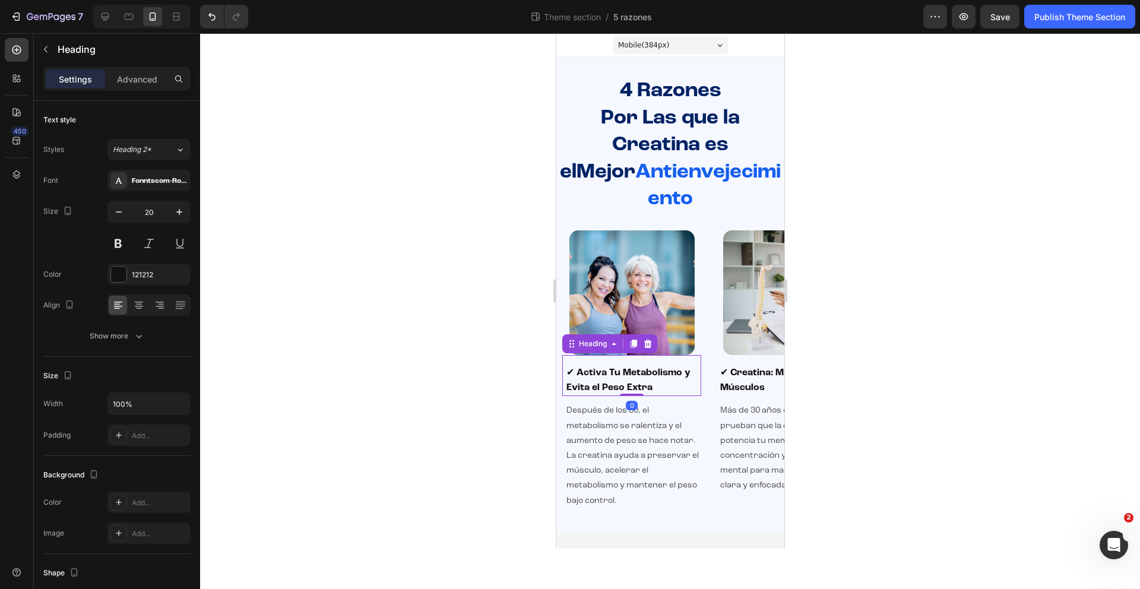
drag, startPoint x: 689, startPoint y: 345, endPoint x: 706, endPoint y: 379, distance: 37.7
click at [749, 346] on div "Image ✔ Activa Tu Metabolismo y Evita el Peso Extra Heading 0 Después de los 30…" at bounding box center [670, 370] width 228 height 288
click at [700, 402] on div "Después de los 30, el metabolismo se ralentiza y el aumento de peso se hace not…" at bounding box center [632, 455] width 136 height 107
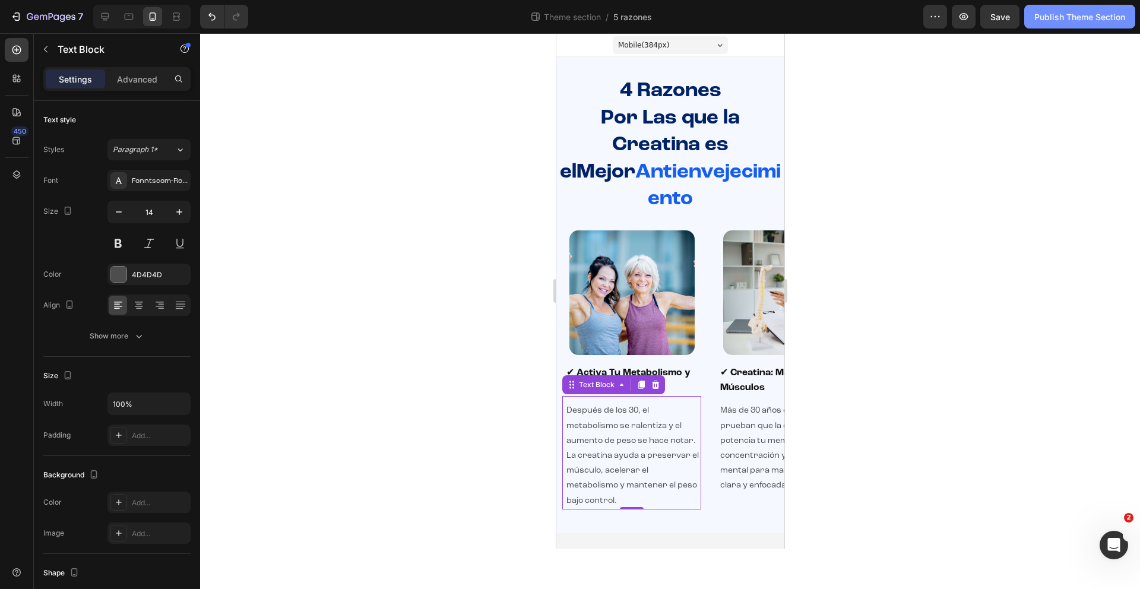
click at [1045, 26] on button "Publish Theme Section" at bounding box center [1079, 17] width 111 height 24
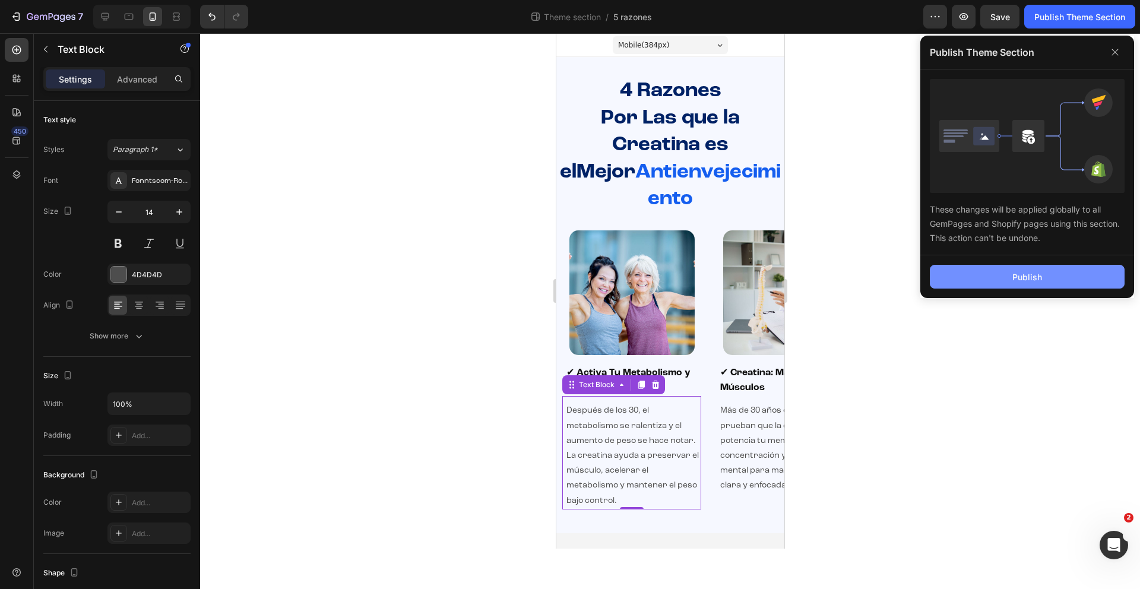
click at [1019, 283] on button "Publish" at bounding box center [1027, 277] width 195 height 24
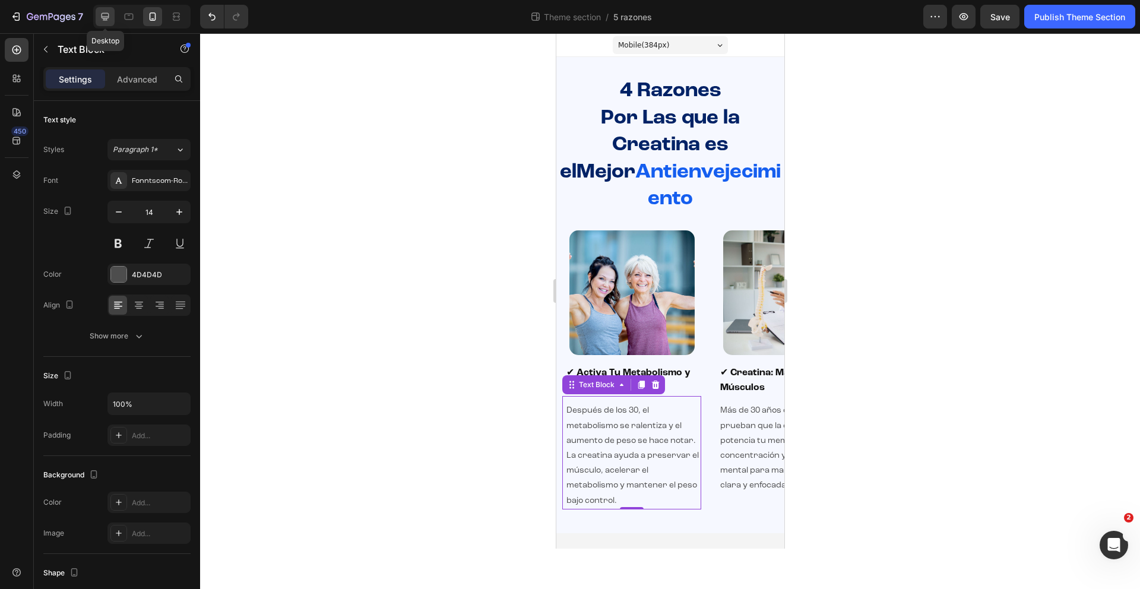
click at [108, 15] on icon at bounding box center [106, 17] width 8 height 8
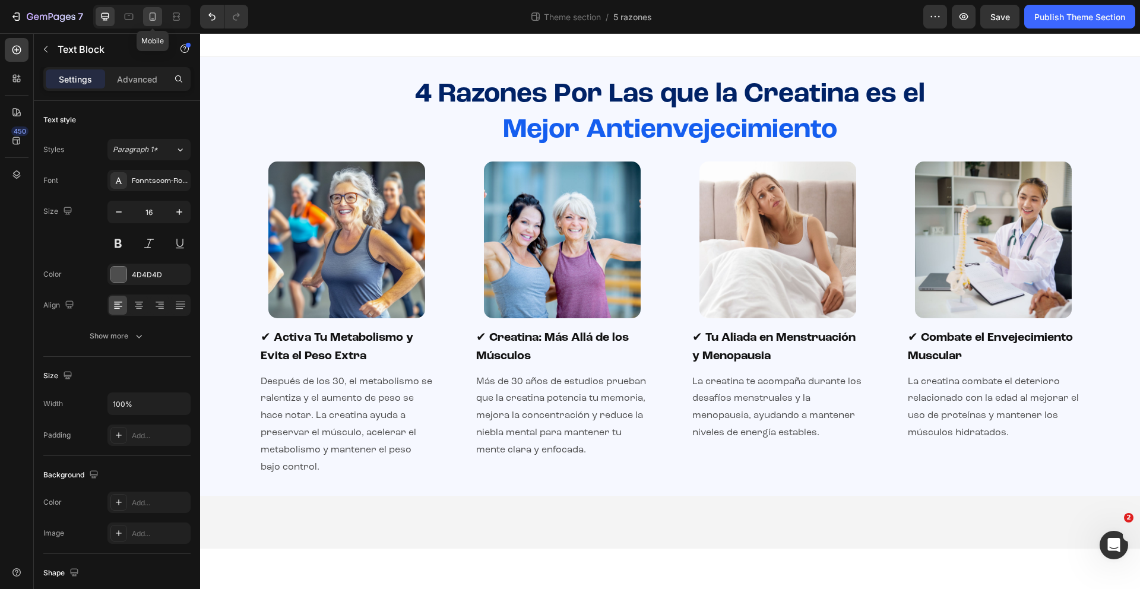
click at [147, 21] on icon at bounding box center [153, 17] width 12 height 12
type input "14"
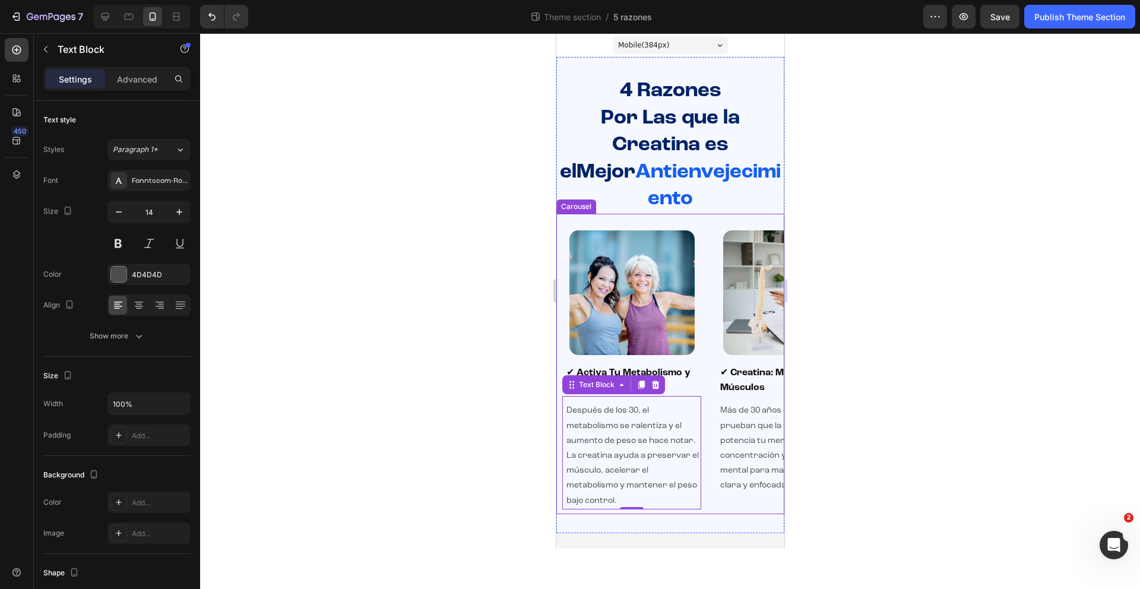
click at [559, 325] on div "Image ✔ Activa Tu Metabolismo y Evita el Peso Extra Heading Después de los 30, …" at bounding box center [631, 370] width 151 height 288
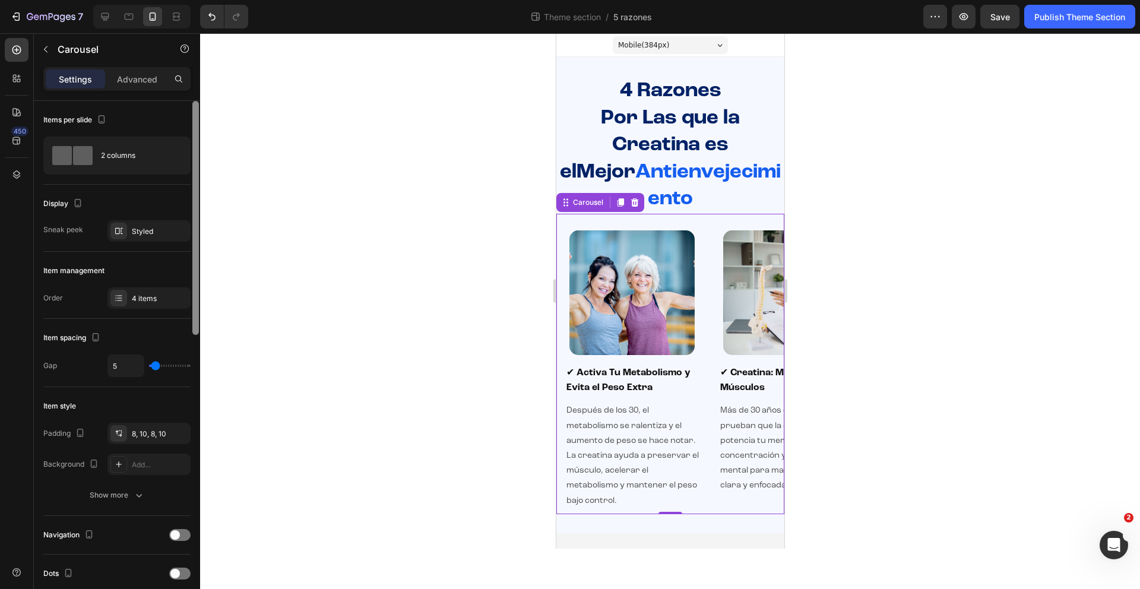
scroll to position [145, 0]
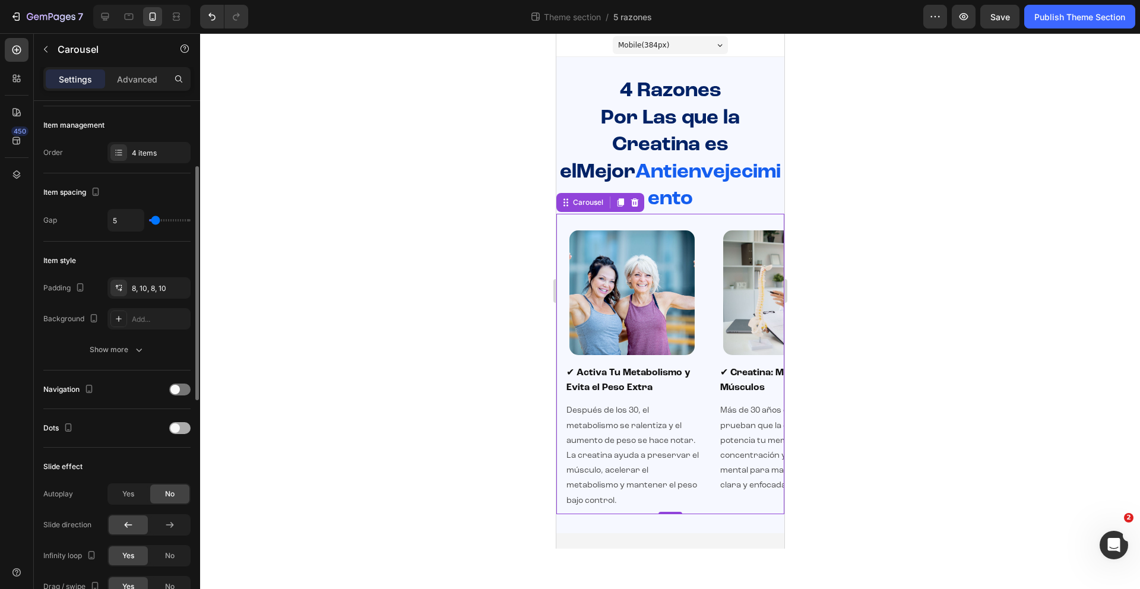
click at [180, 430] on div at bounding box center [179, 428] width 21 height 12
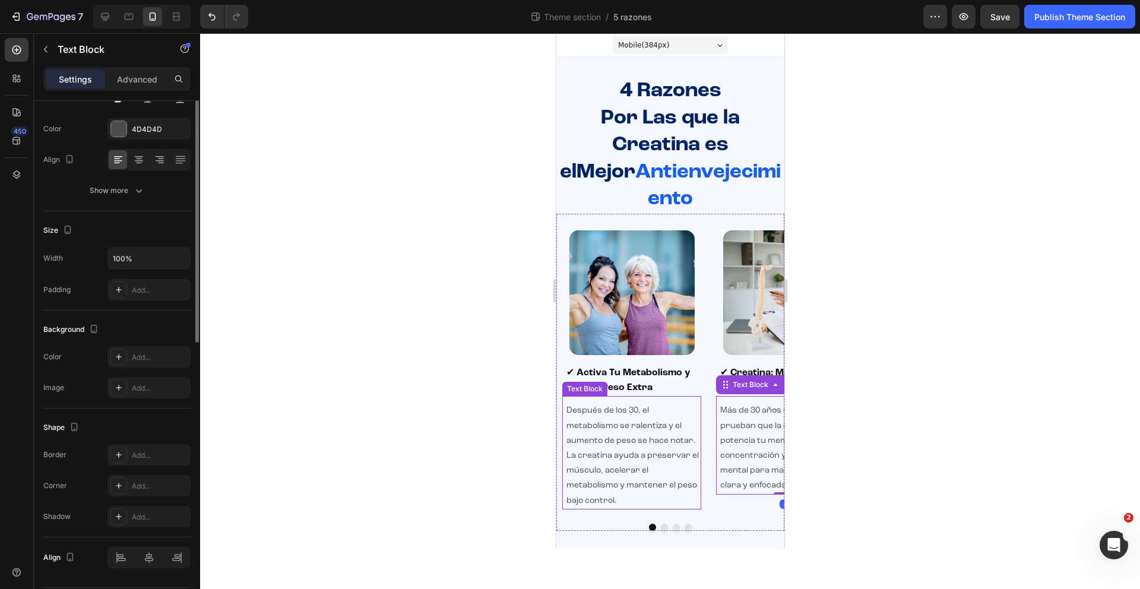
drag, startPoint x: 719, startPoint y: 410, endPoint x: 600, endPoint y: 405, distance: 119.4
click at [610, 405] on div "Image ✔ Activa Tu Metabolismo y Evita el Peso Extra Heading Después de los 30, …" at bounding box center [670, 370] width 228 height 288
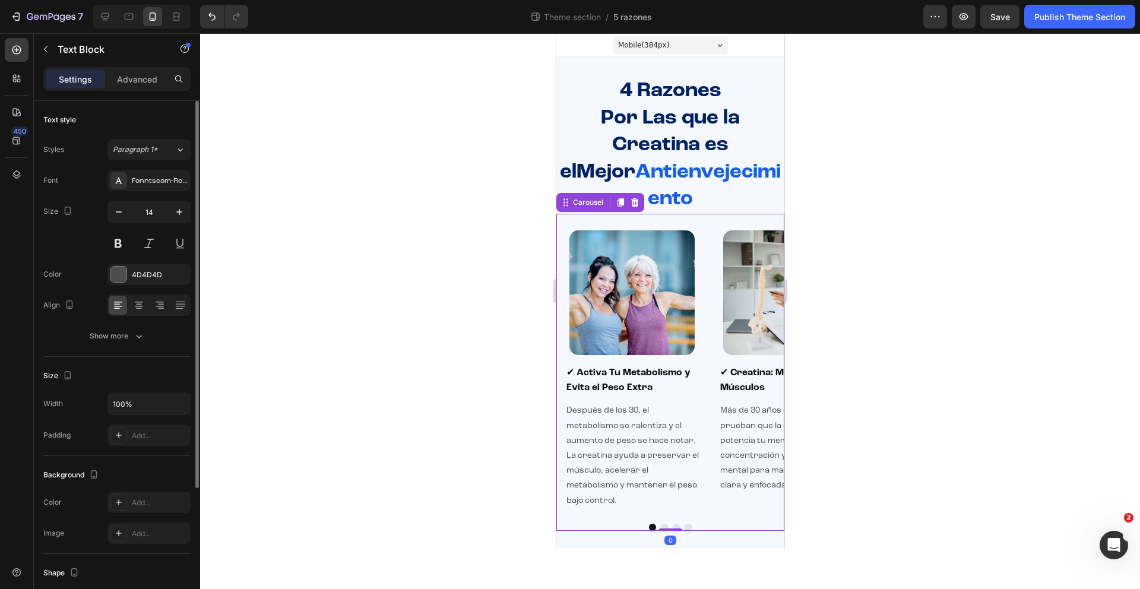
click at [664, 501] on div "Image ✔ Activa Tu Metabolismo y Evita el Peso Extra Heading Después de los 30, …" at bounding box center [670, 372] width 228 height 317
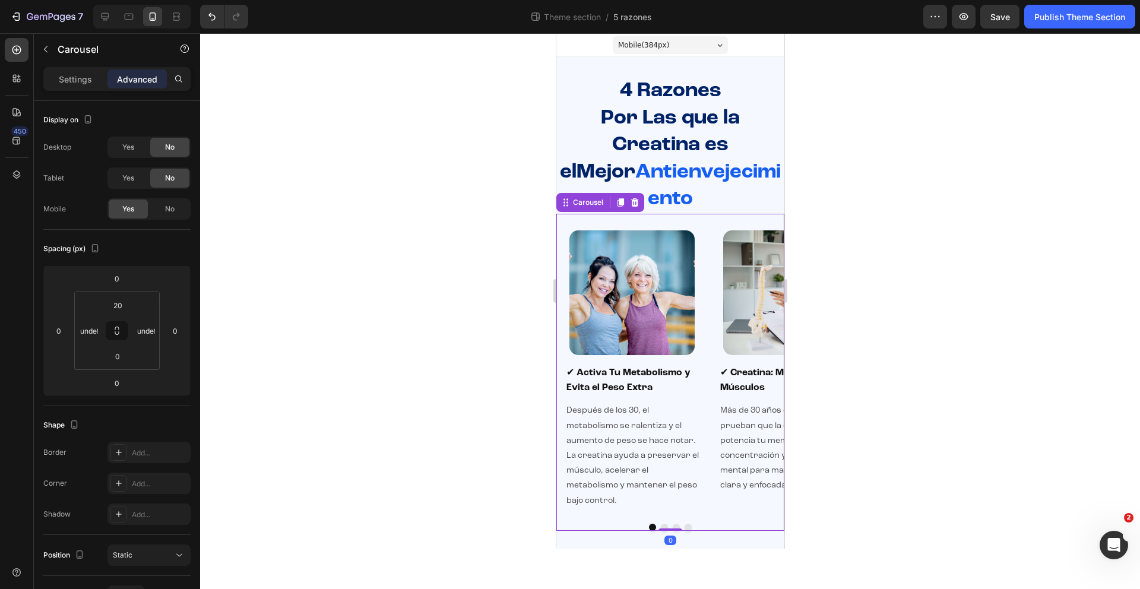
click at [664, 524] on button "Dot" at bounding box center [663, 527] width 7 height 7
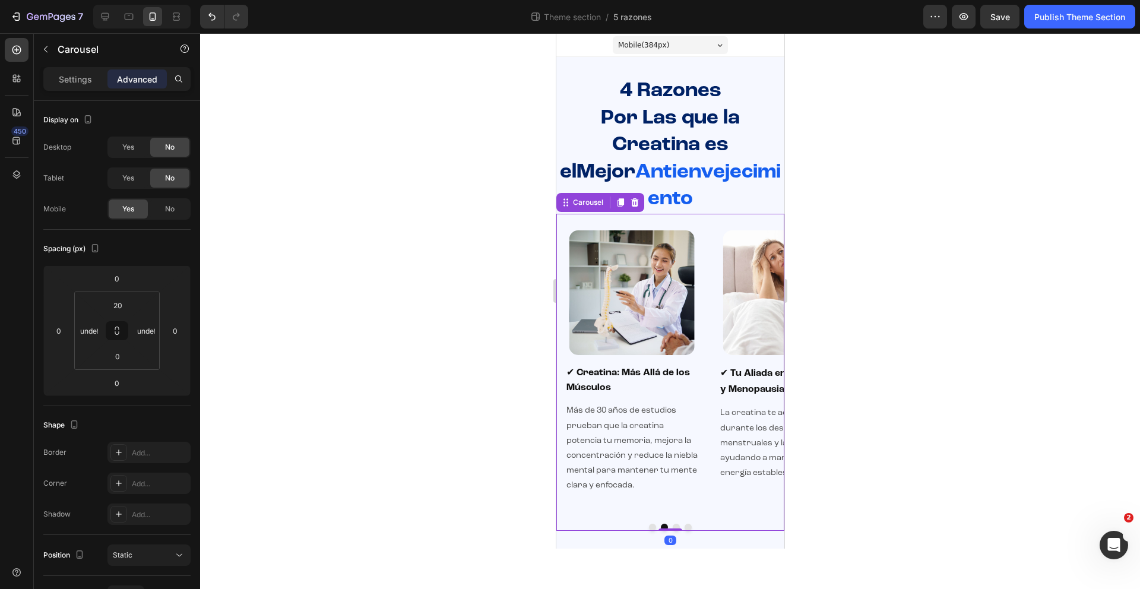
click at [675, 524] on button "Dot" at bounding box center [675, 527] width 7 height 7
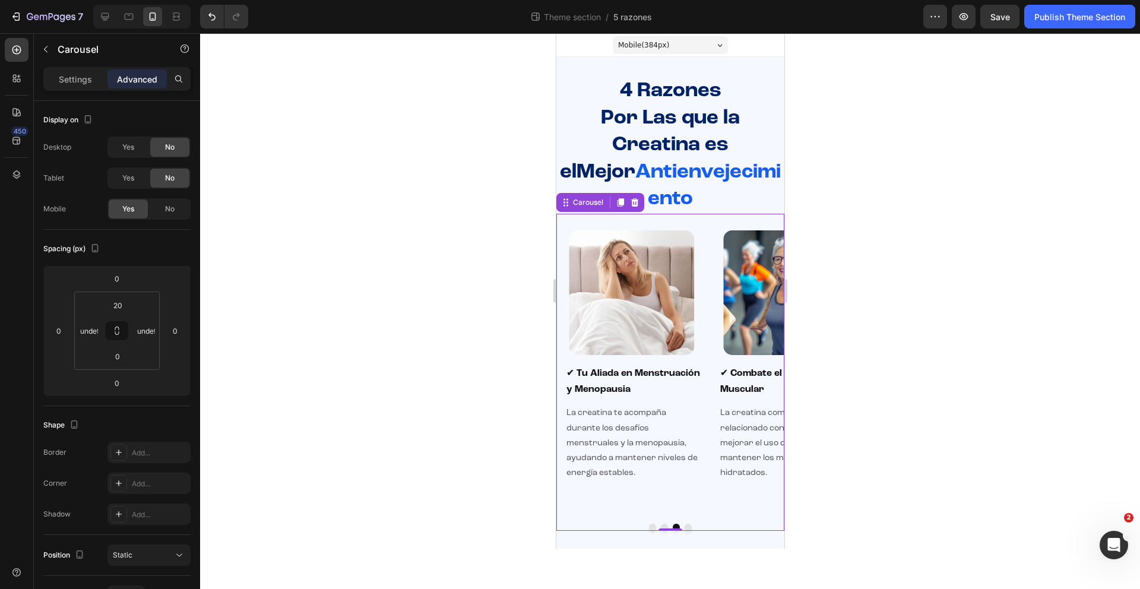
click at [690, 524] on button "Dot" at bounding box center [687, 527] width 7 height 7
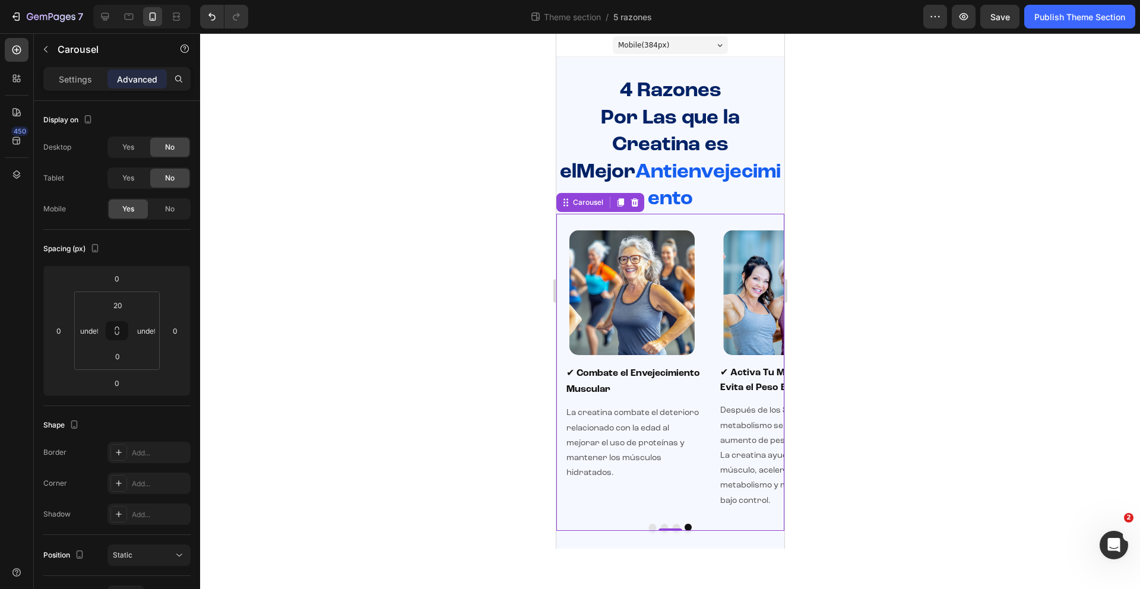
click at [652, 524] on button "Dot" at bounding box center [651, 527] width 7 height 7
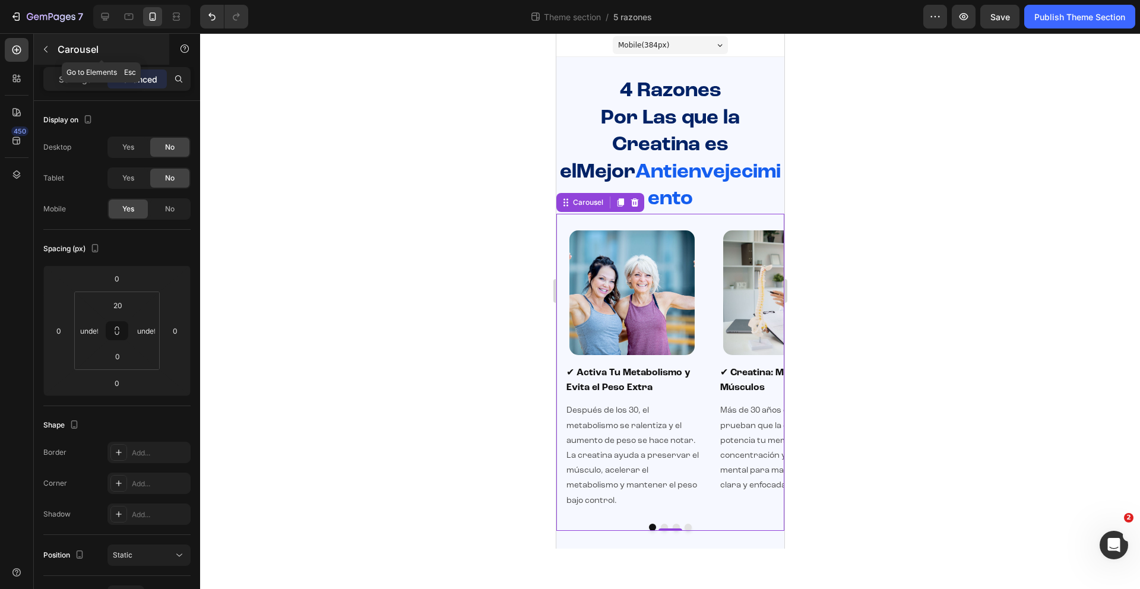
click at [42, 50] on icon "button" at bounding box center [45, 49] width 9 height 9
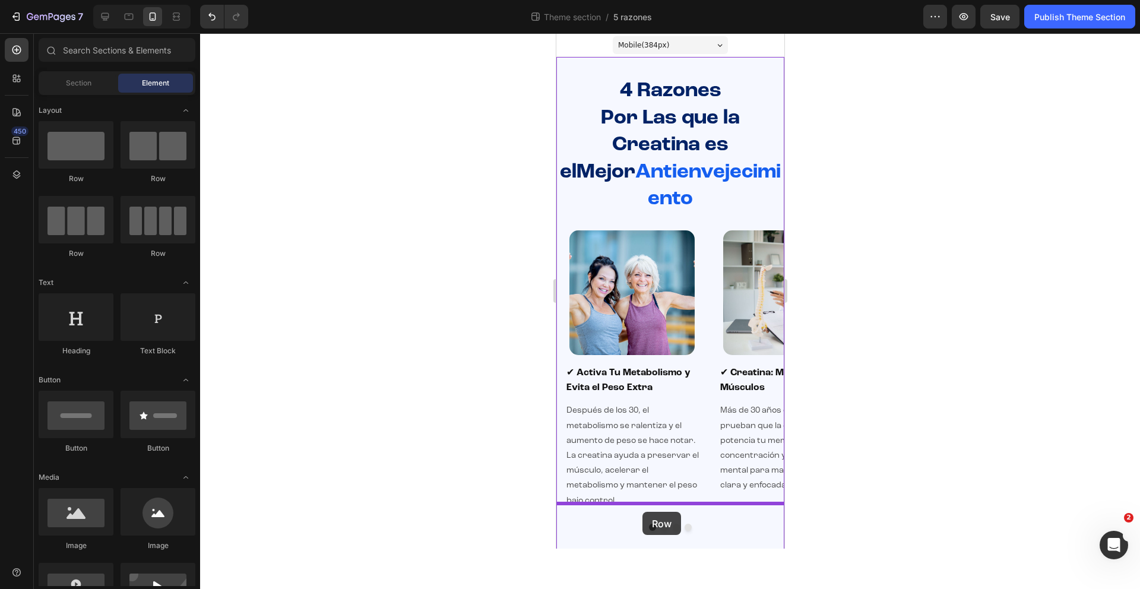
drag, startPoint x: 627, startPoint y: 171, endPoint x: 642, endPoint y: 512, distance: 341.0
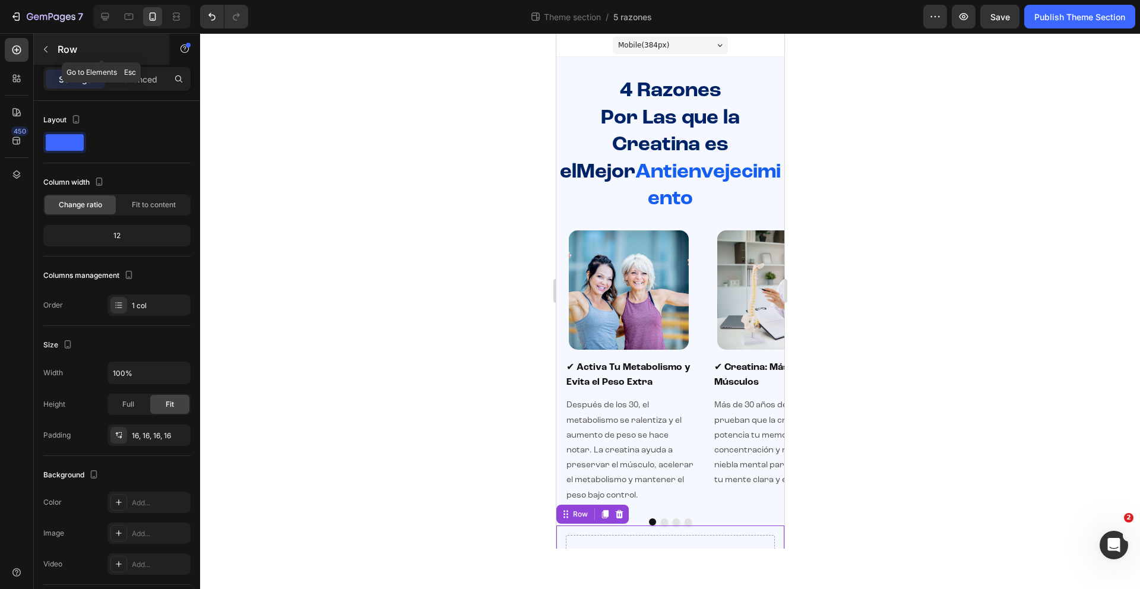
click at [43, 51] on icon "button" at bounding box center [45, 49] width 9 height 9
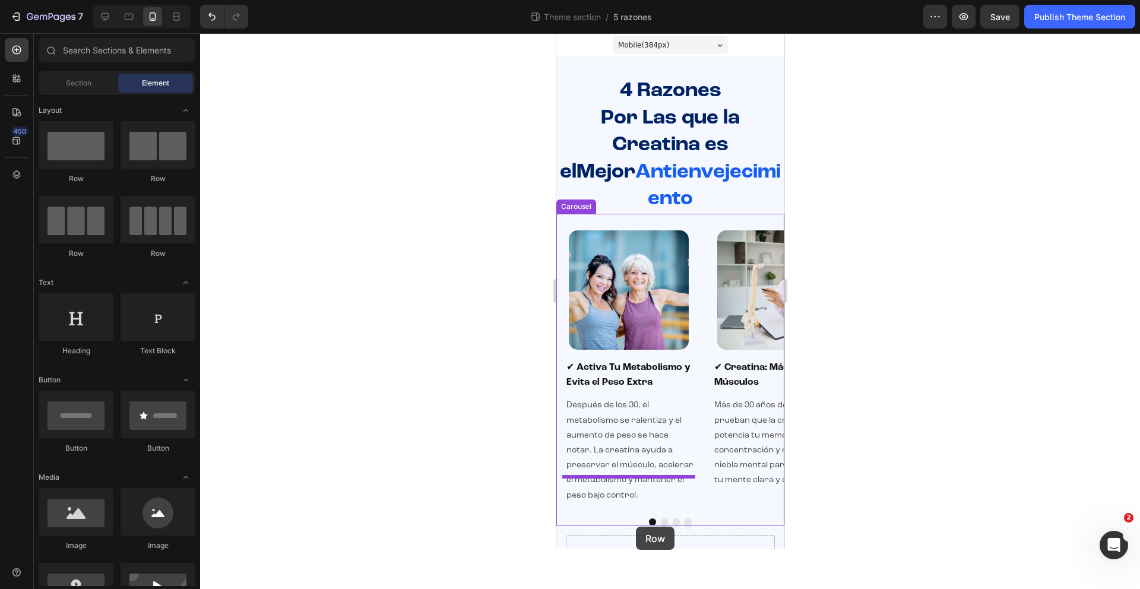
scroll to position [23, 0]
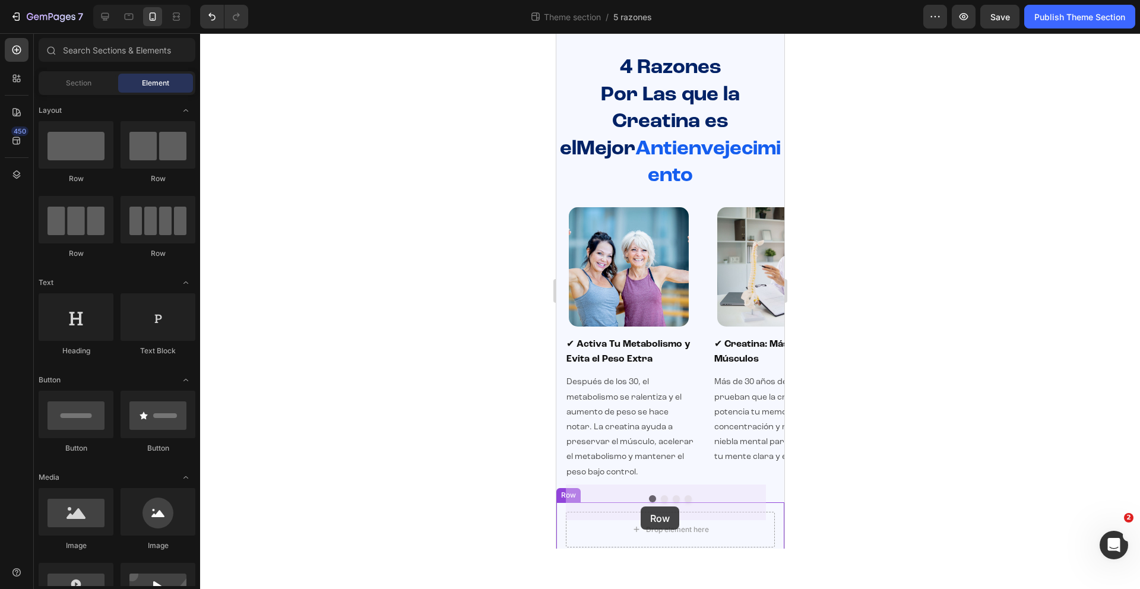
drag, startPoint x: 727, startPoint y: 185, endPoint x: 640, endPoint y: 506, distance: 332.6
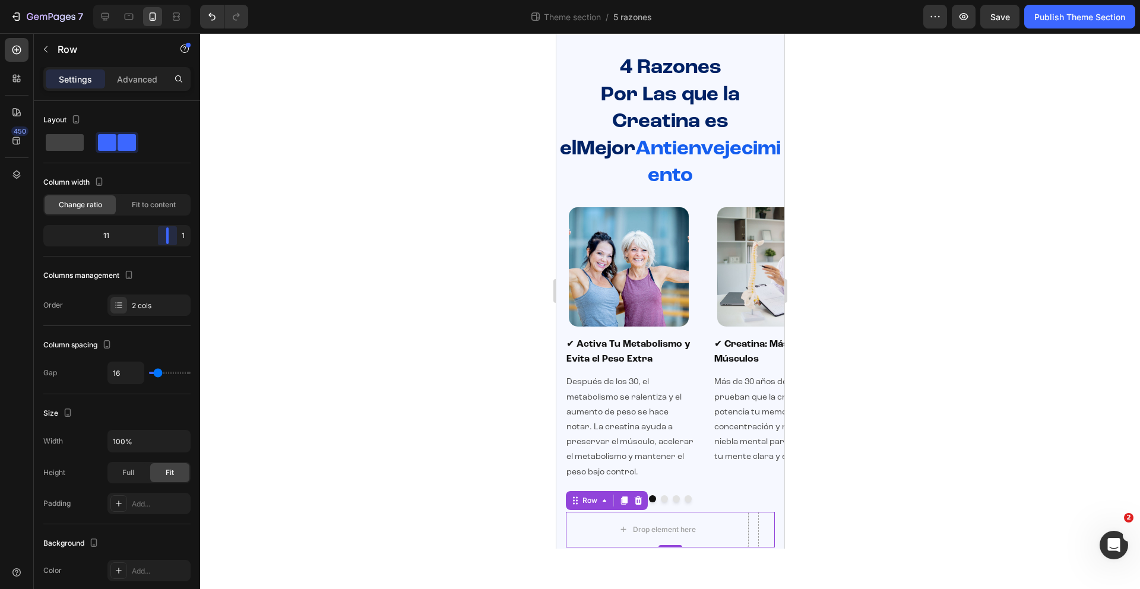
drag, startPoint x: 120, startPoint y: 236, endPoint x: 176, endPoint y: 242, distance: 56.2
click at [176, 0] on body "7 Theme section / 5 razones Preview Save Publish Theme Section 450 Sections(18)…" at bounding box center [570, 0] width 1140 height 0
click at [47, 54] on button "button" at bounding box center [45, 49] width 19 height 19
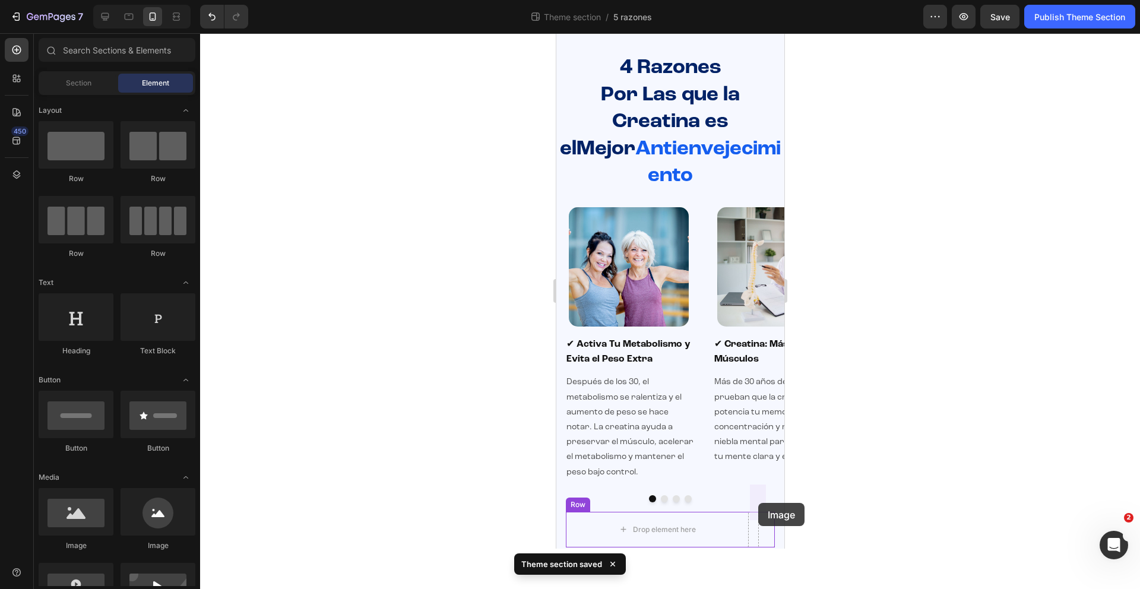
drag, startPoint x: 635, startPoint y: 545, endPoint x: 757, endPoint y: 503, distance: 129.9
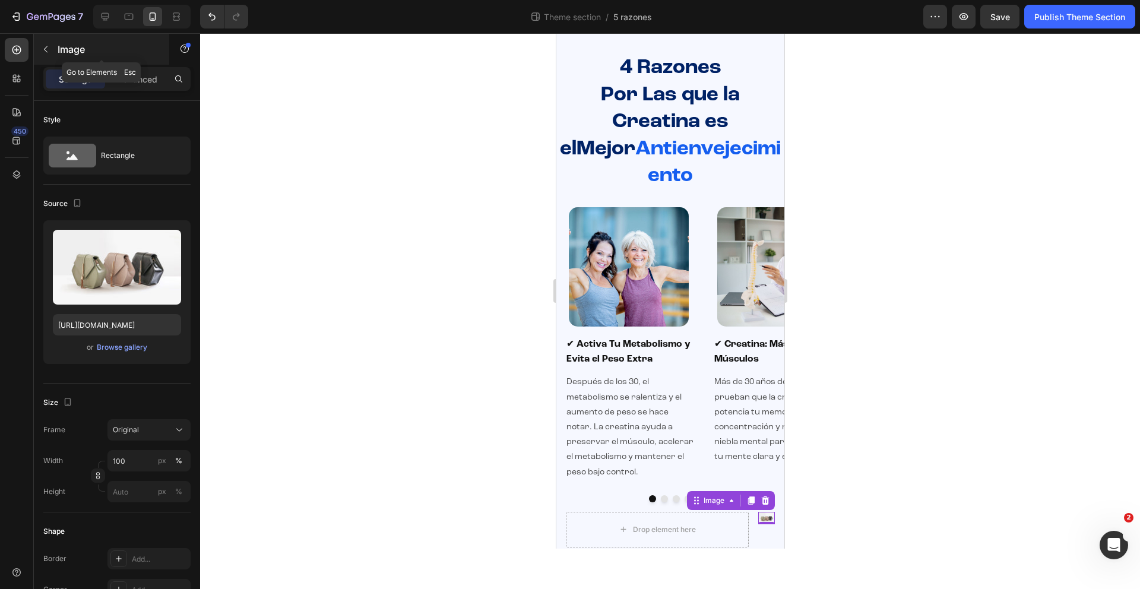
click at [45, 46] on icon "button" at bounding box center [45, 49] width 9 height 9
click at [0, 0] on icon at bounding box center [0, 0] width 0 height 0
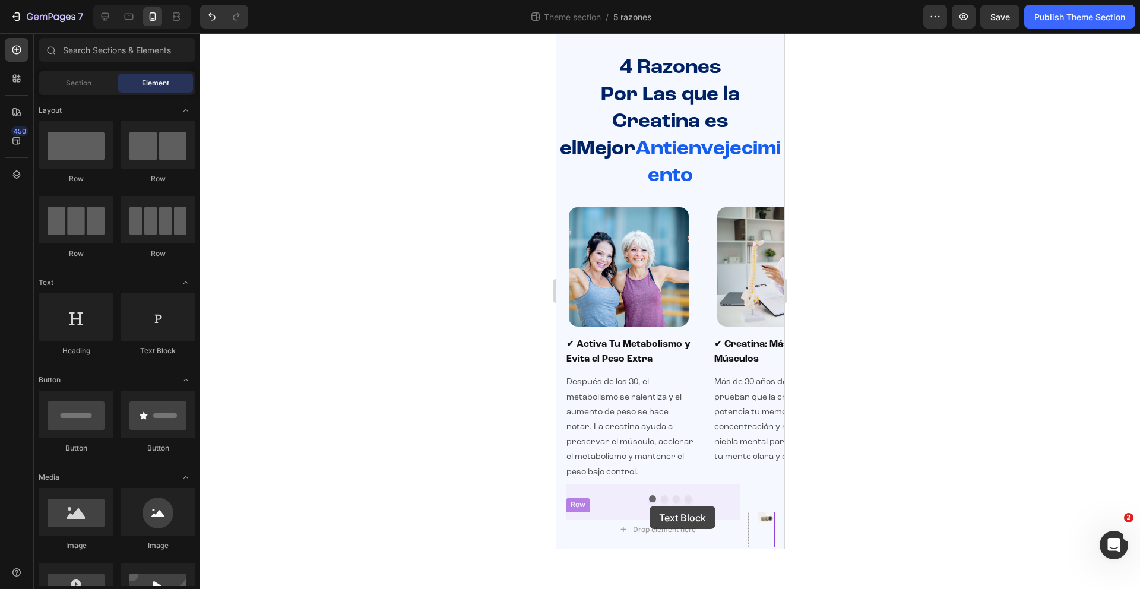
drag, startPoint x: 717, startPoint y: 335, endPoint x: 649, endPoint y: 507, distance: 184.6
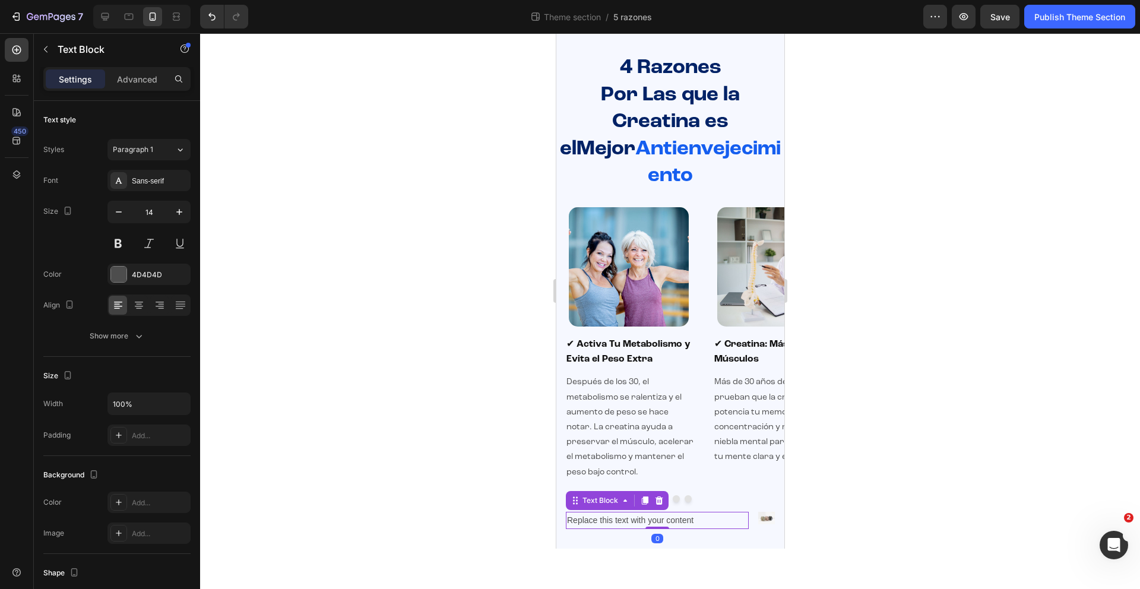
scroll to position [5, 0]
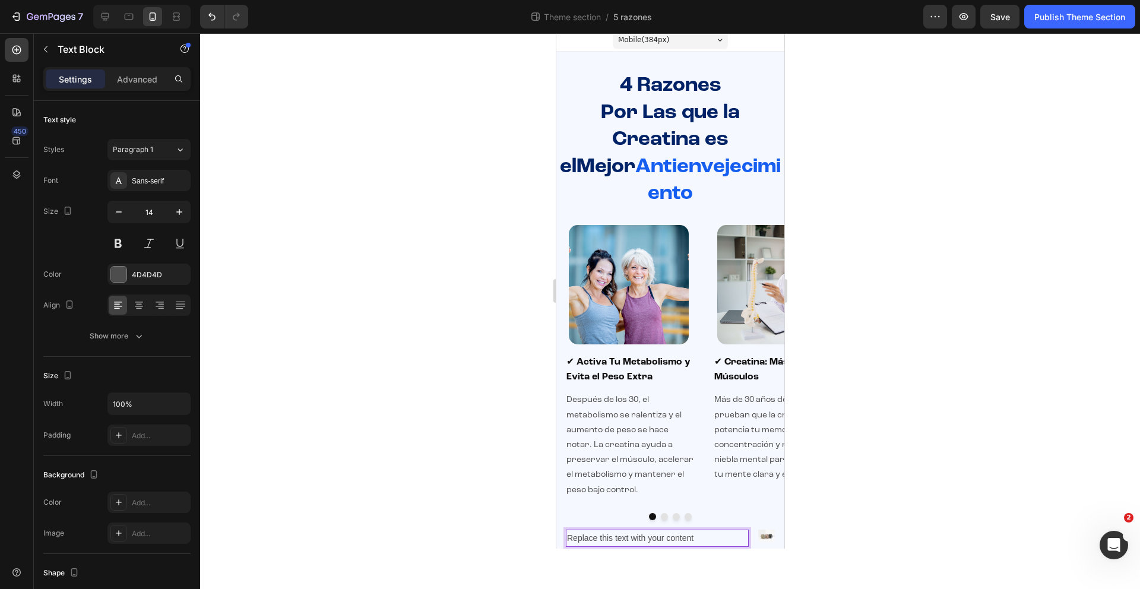
click at [642, 529] on div "Replace this text with your content" at bounding box center [656, 537] width 183 height 17
click at [642, 531] on p "Replace this text with your content" at bounding box center [656, 538] width 180 height 15
click at [167, 304] on div at bounding box center [159, 305] width 18 height 19
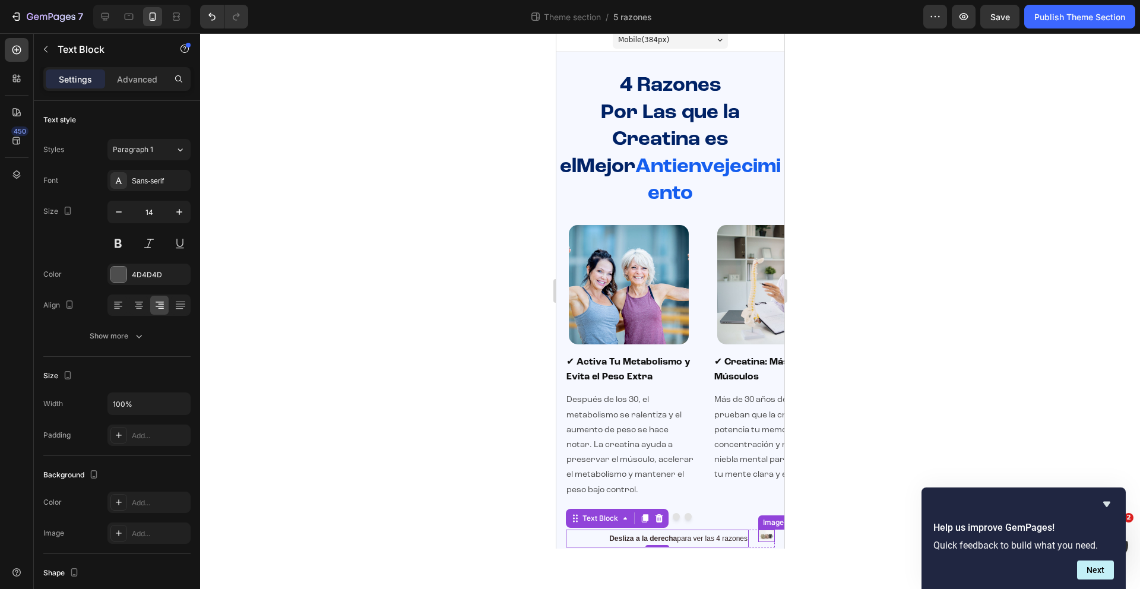
click at [757, 529] on img at bounding box center [765, 535] width 17 height 12
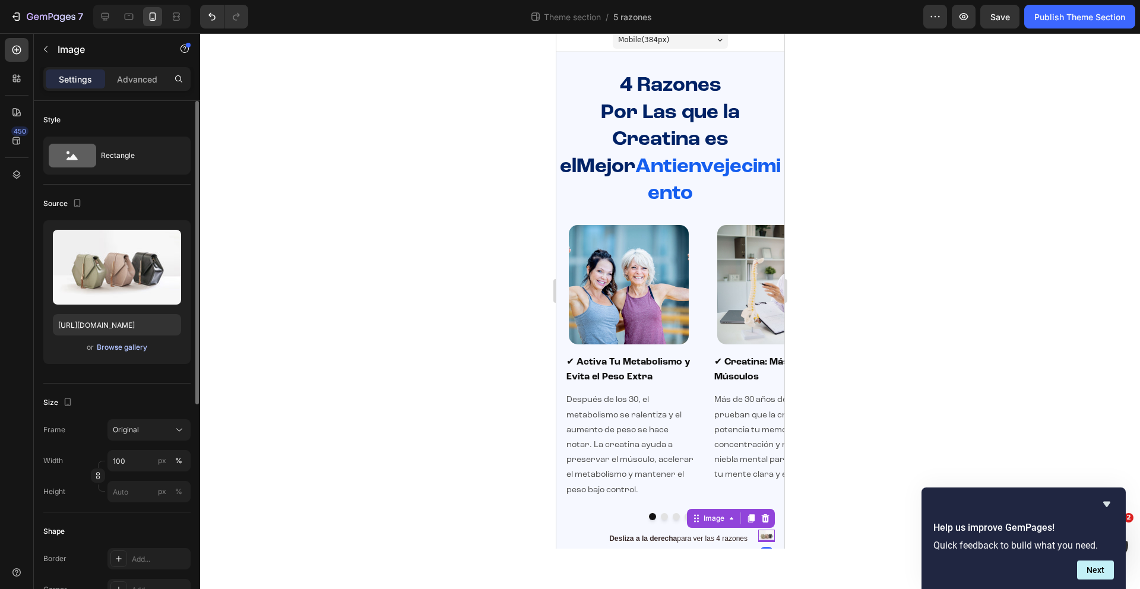
click at [123, 348] on div "Browse gallery" at bounding box center [122, 347] width 50 height 11
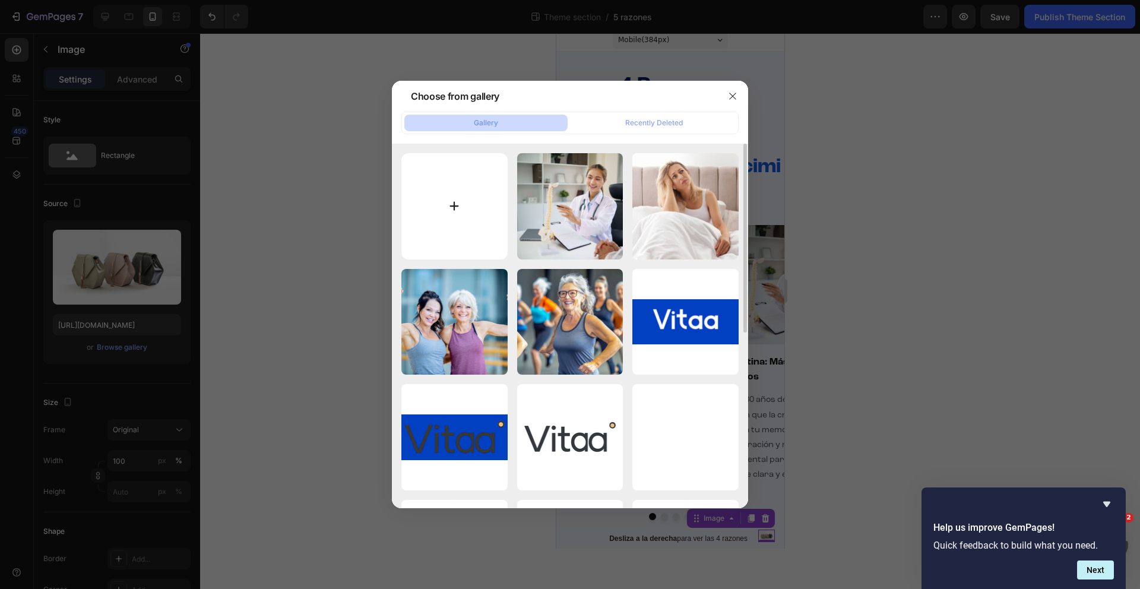
click at [478, 221] on input "file" at bounding box center [454, 206] width 106 height 106
type input "C:\fakepath\gempages_583652634758480724-9c3765a1-43aa-4596-ba54-eb9eab25831e.svg"
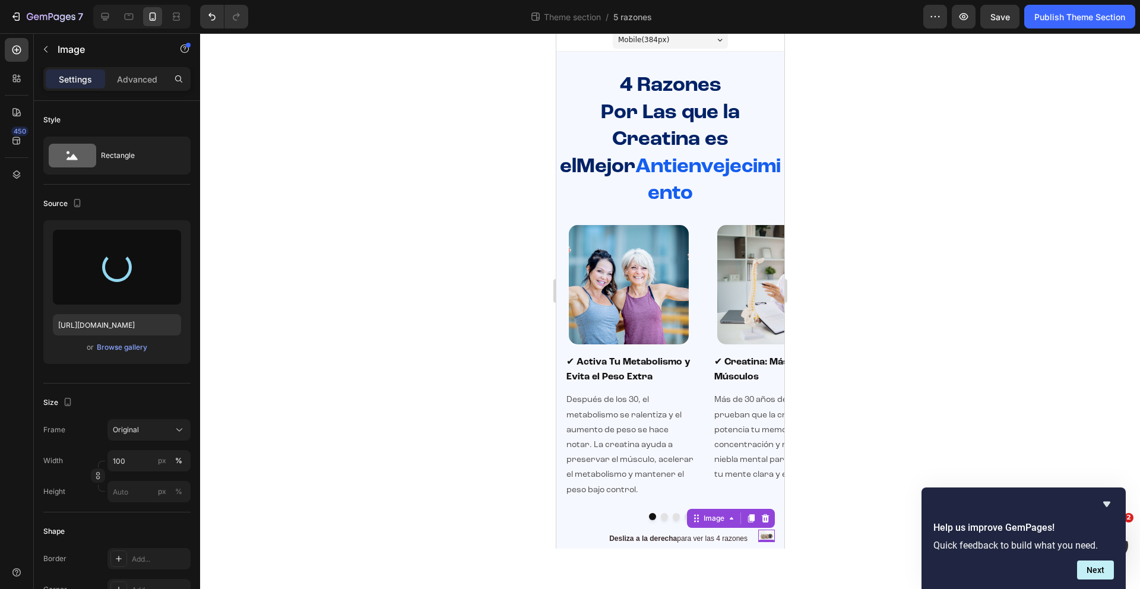
type input "https://cdn.shopify.com/s/files/1/0980/7783/5596/files/gempages_585662392310956…"
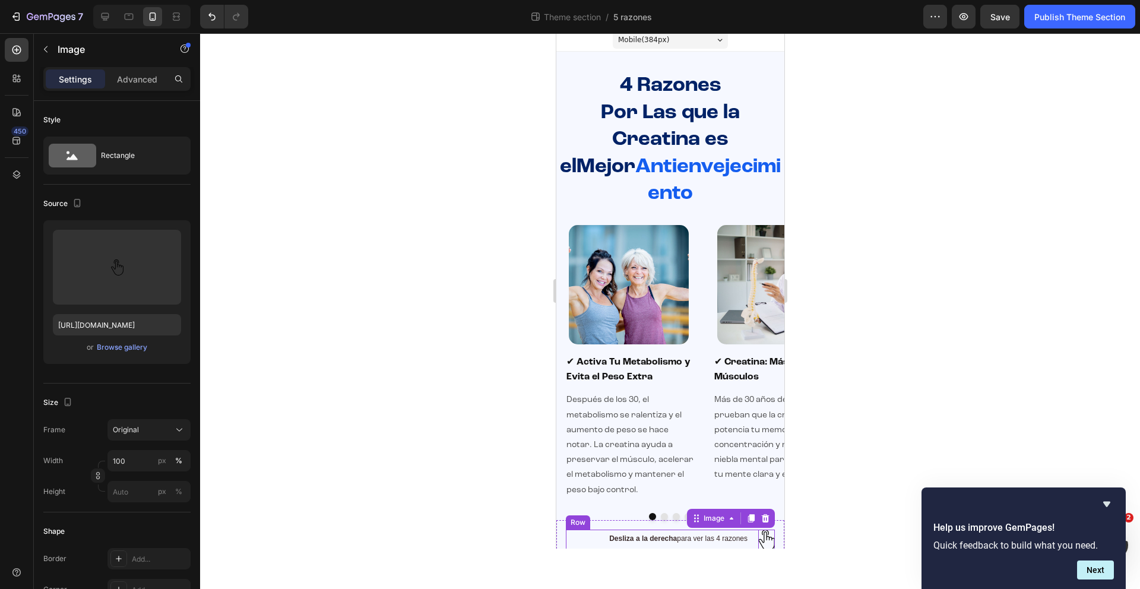
click at [742, 529] on div "Desliza a la derecha para ver las 4 razones Text Block Image 0 Row" at bounding box center [669, 539] width 209 height 21
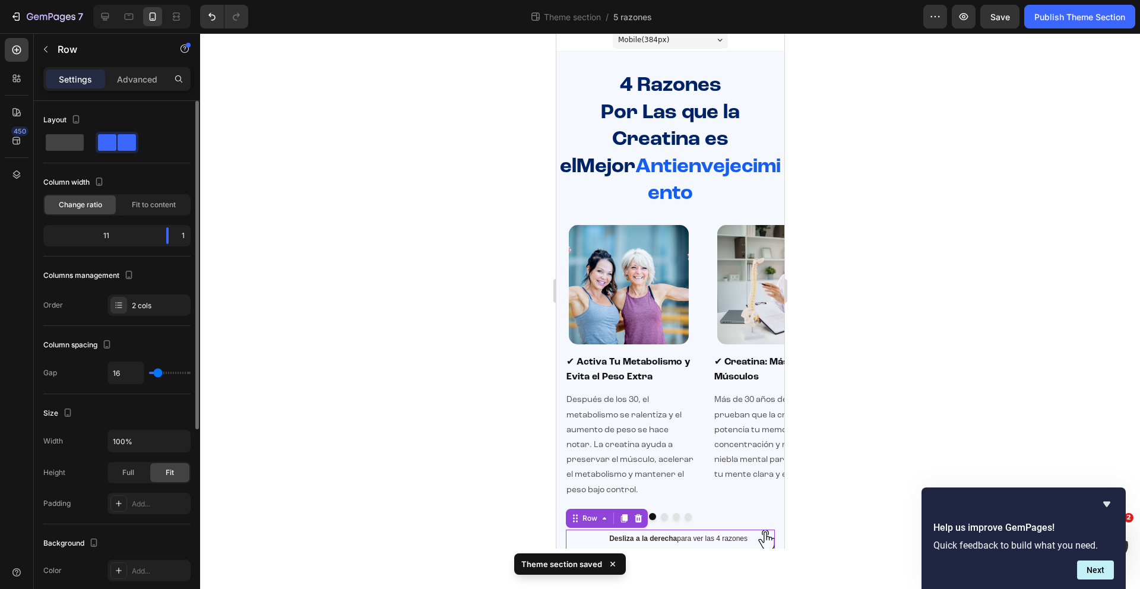
type input "17"
type input "16"
type input "15"
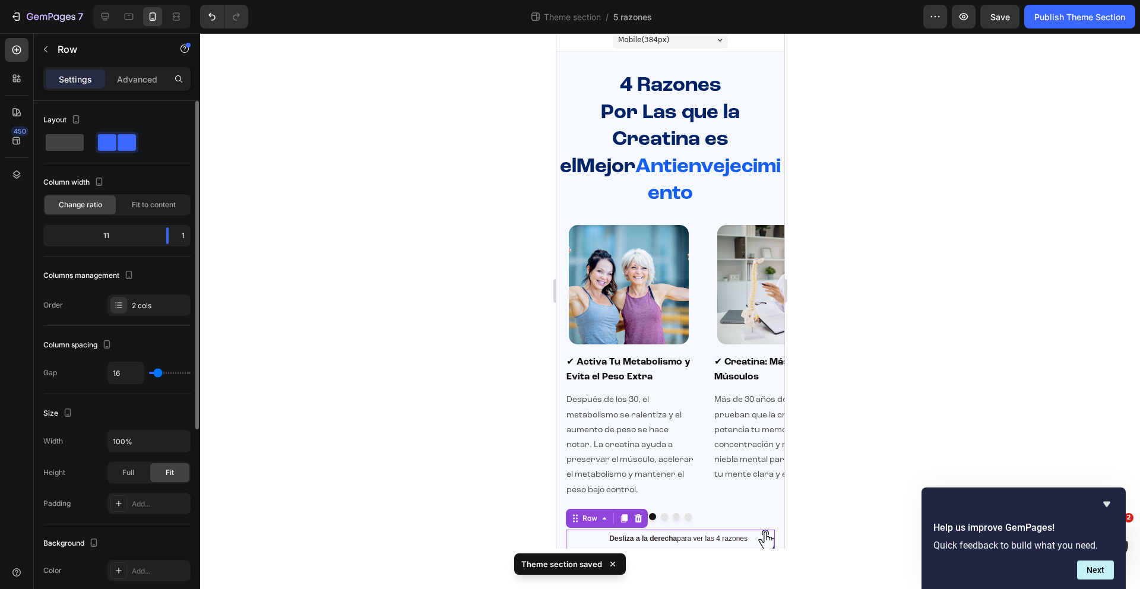
type input "15"
type input "14"
type input "13"
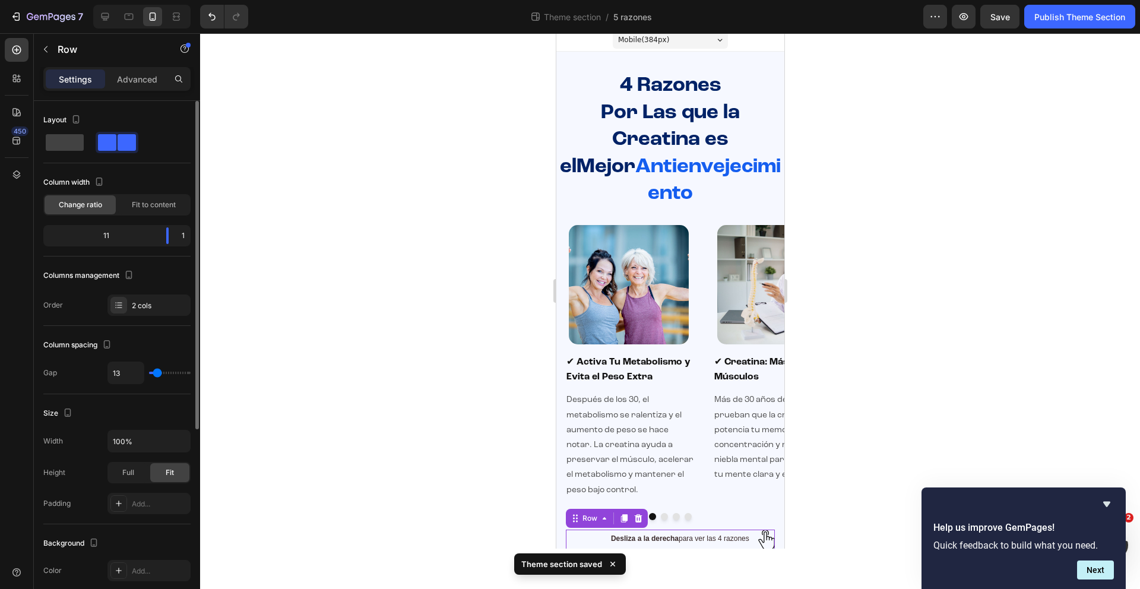
type input "12"
type input "11"
type input "10"
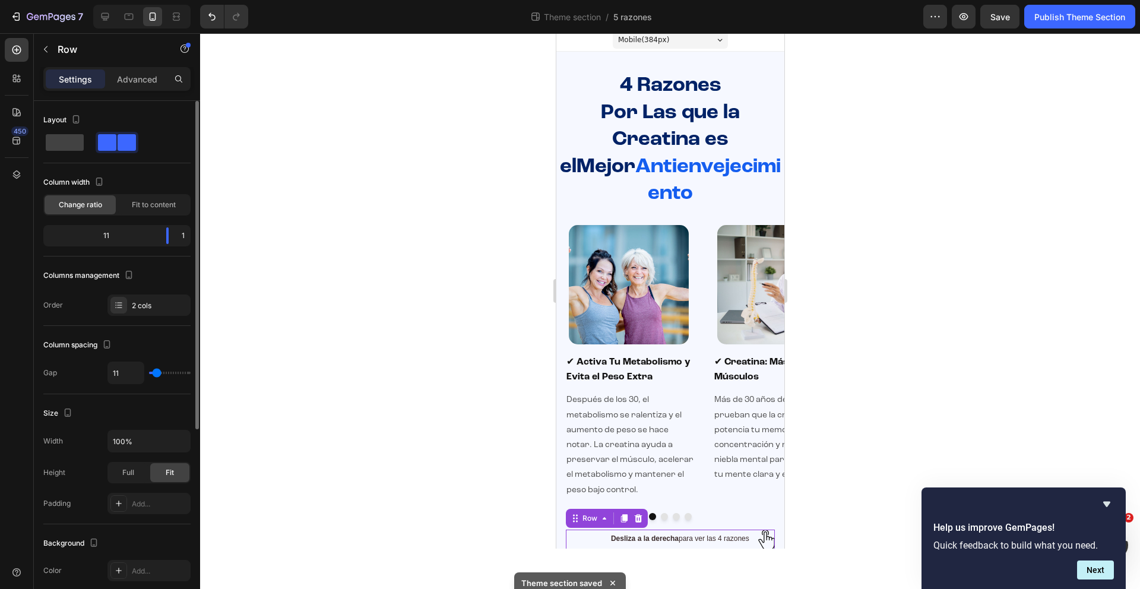
type input "10"
type input "9"
type input "8"
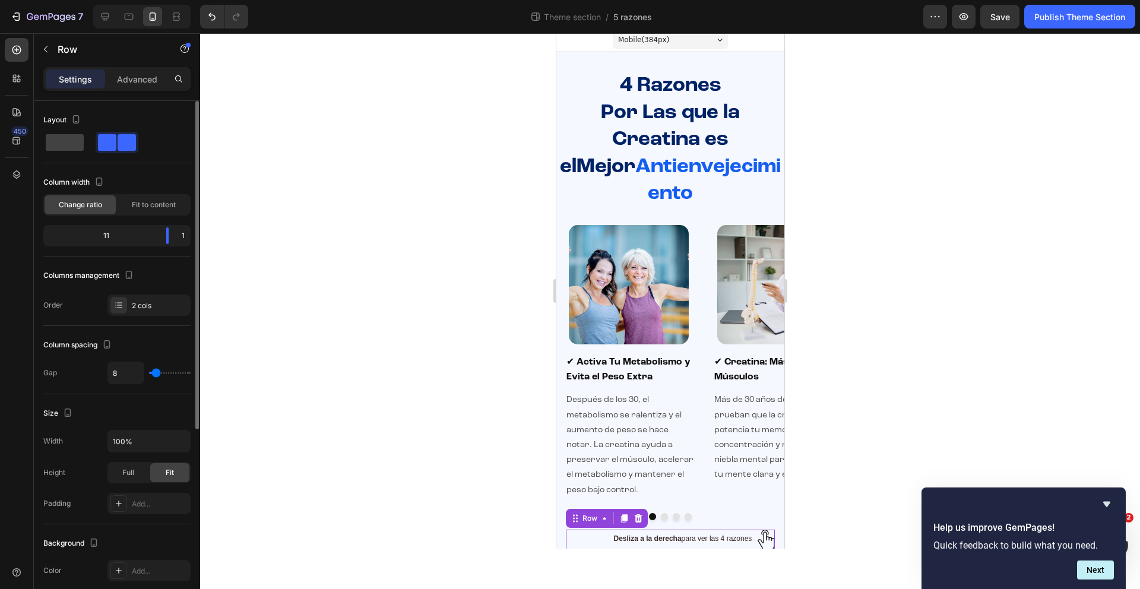
click at [156, 374] on input "range" at bounding box center [170, 373] width 42 height 2
click at [911, 482] on div at bounding box center [670, 311] width 940 height 556
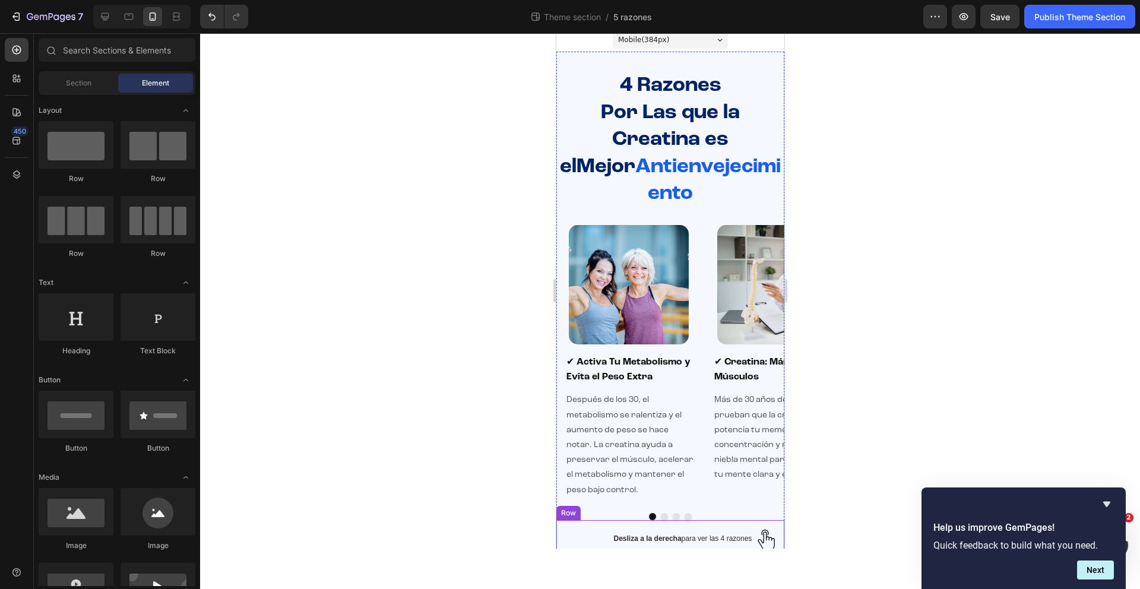
click at [716, 526] on div "Desliza a la derecha para ver las 4 razones Text Block Image Row Row" at bounding box center [670, 540] width 228 height 41
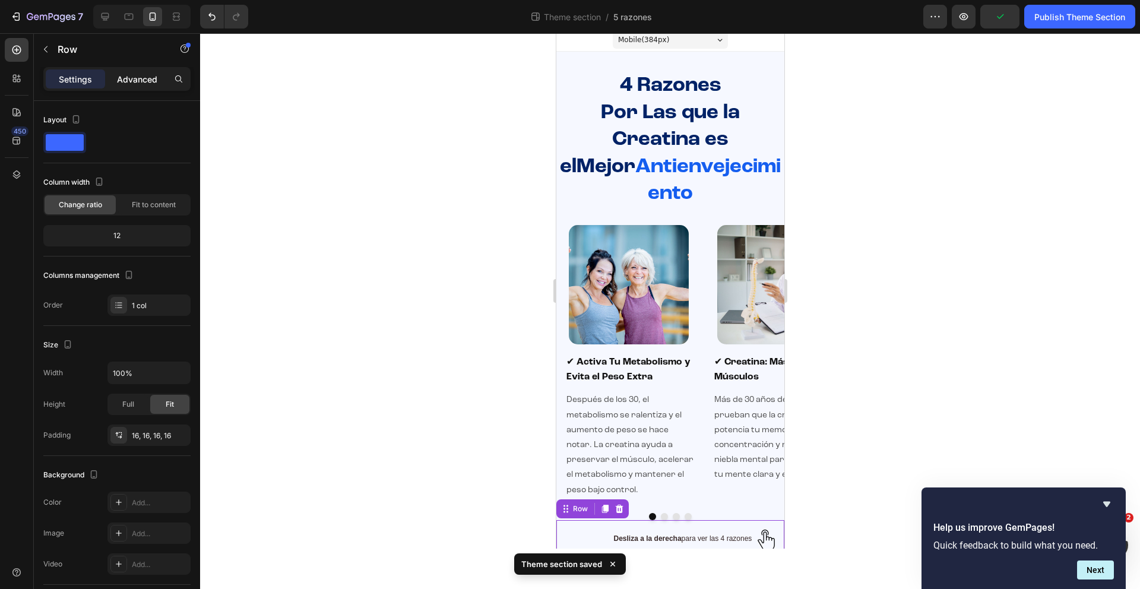
click at [151, 78] on p "Advanced" at bounding box center [137, 79] width 40 height 12
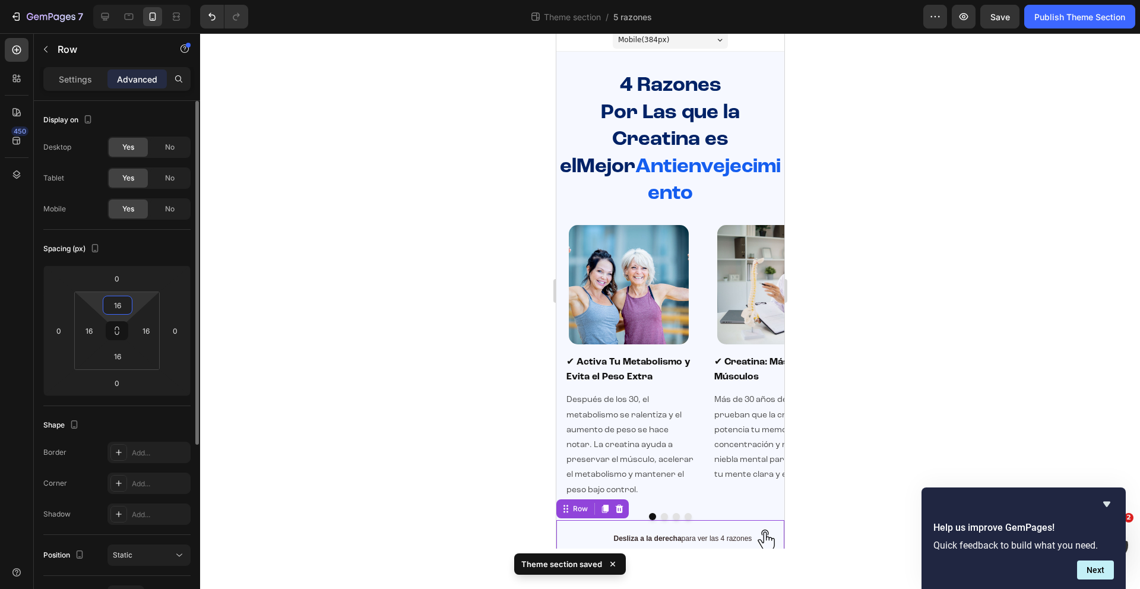
click at [123, 308] on input "16" at bounding box center [118, 305] width 24 height 18
type input "20"
click at [150, 327] on input "16" at bounding box center [146, 331] width 18 height 18
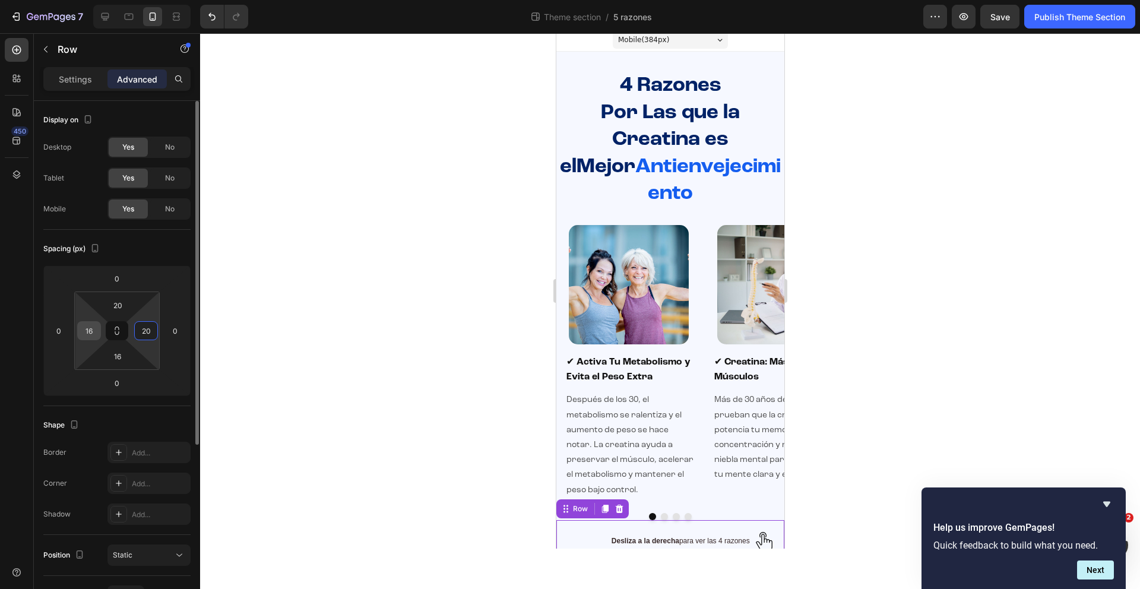
type input "20"
click at [95, 334] on input "16" at bounding box center [89, 331] width 18 height 18
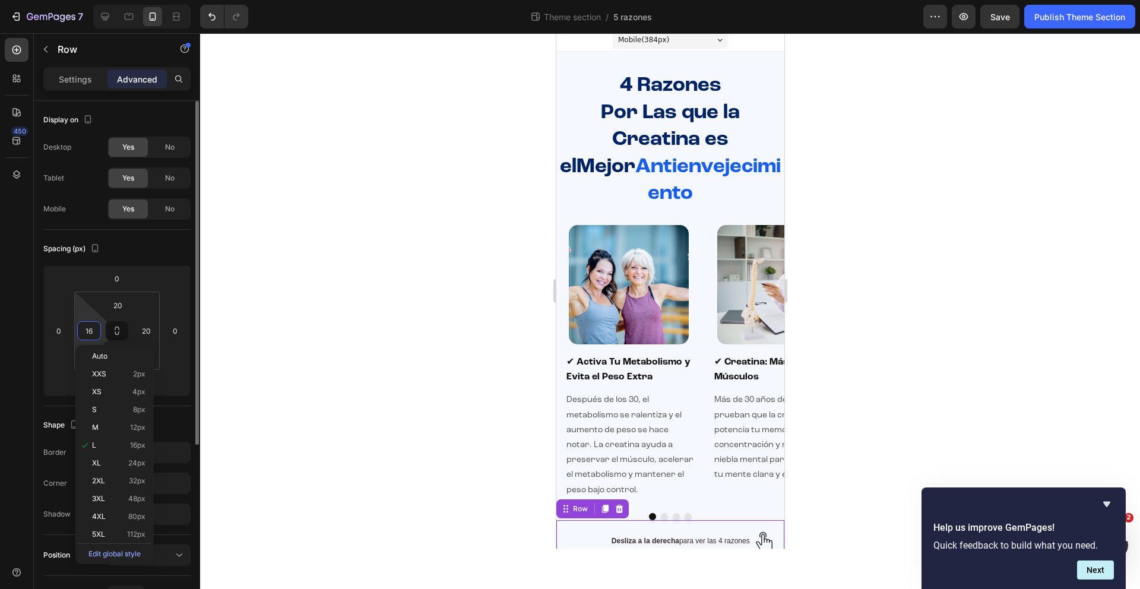
click at [95, 334] on input "16" at bounding box center [89, 331] width 18 height 18
type input "30"
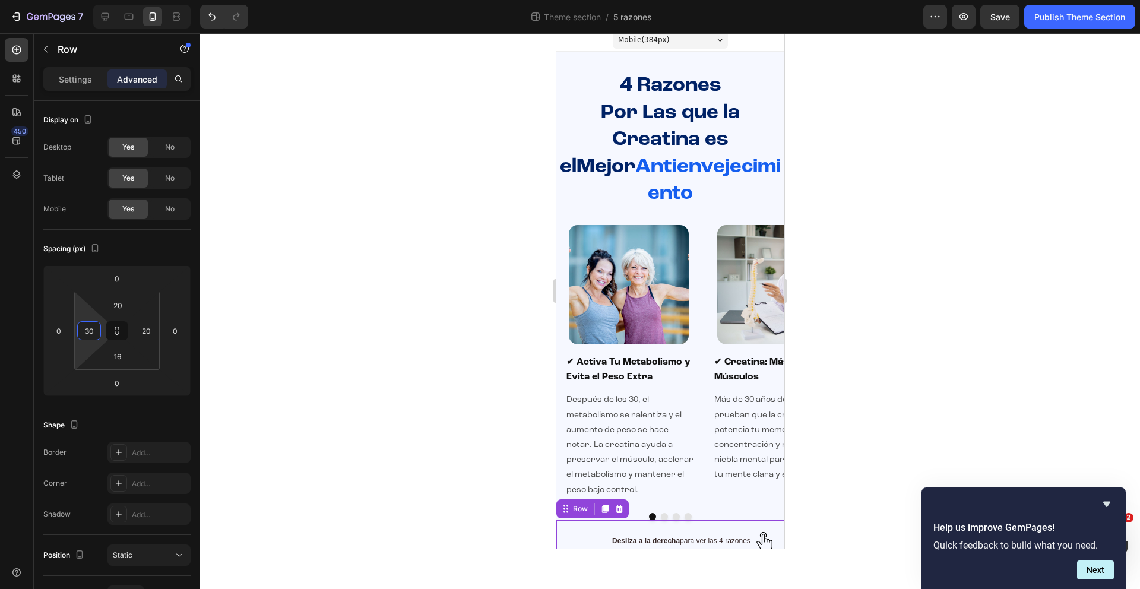
click at [372, 353] on div at bounding box center [670, 311] width 940 height 556
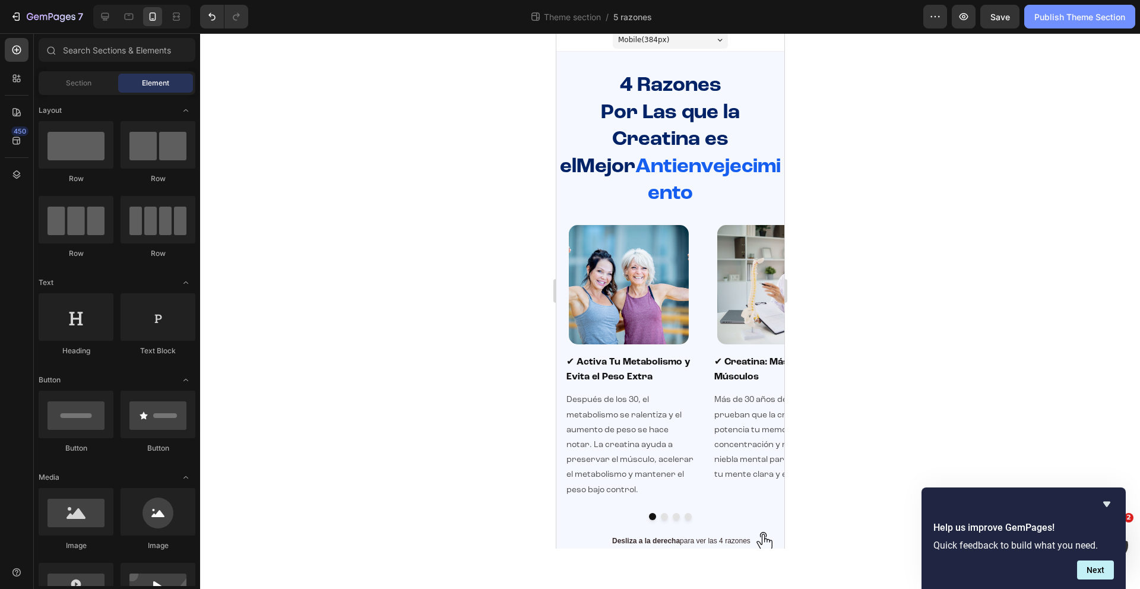
click at [1086, 14] on div "Publish Theme Section" at bounding box center [1079, 17] width 91 height 12
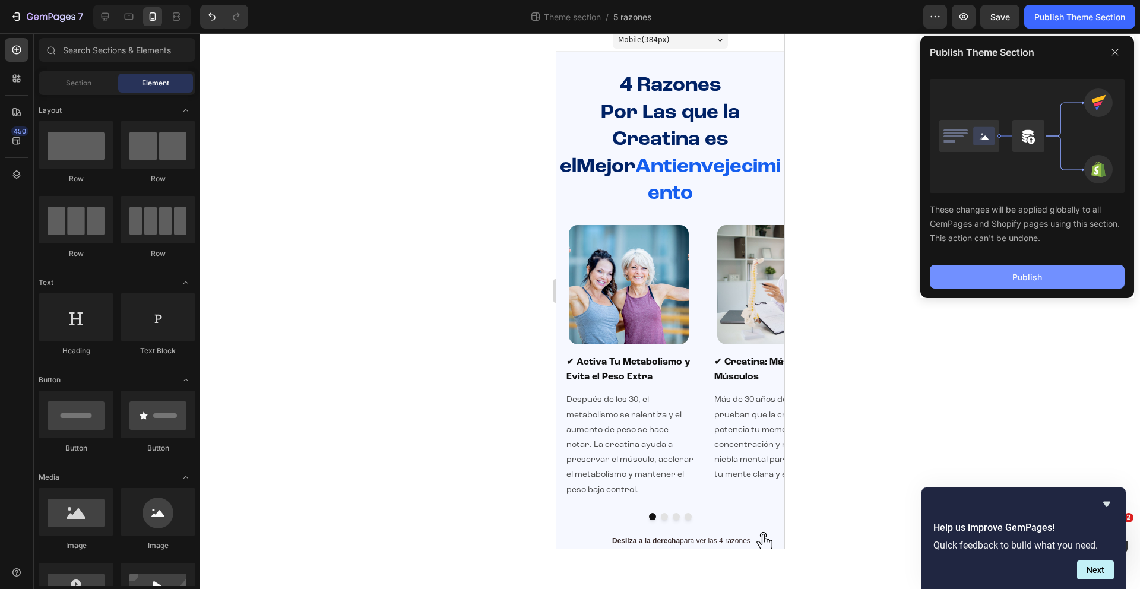
click at [1006, 278] on button "Publish" at bounding box center [1027, 277] width 195 height 24
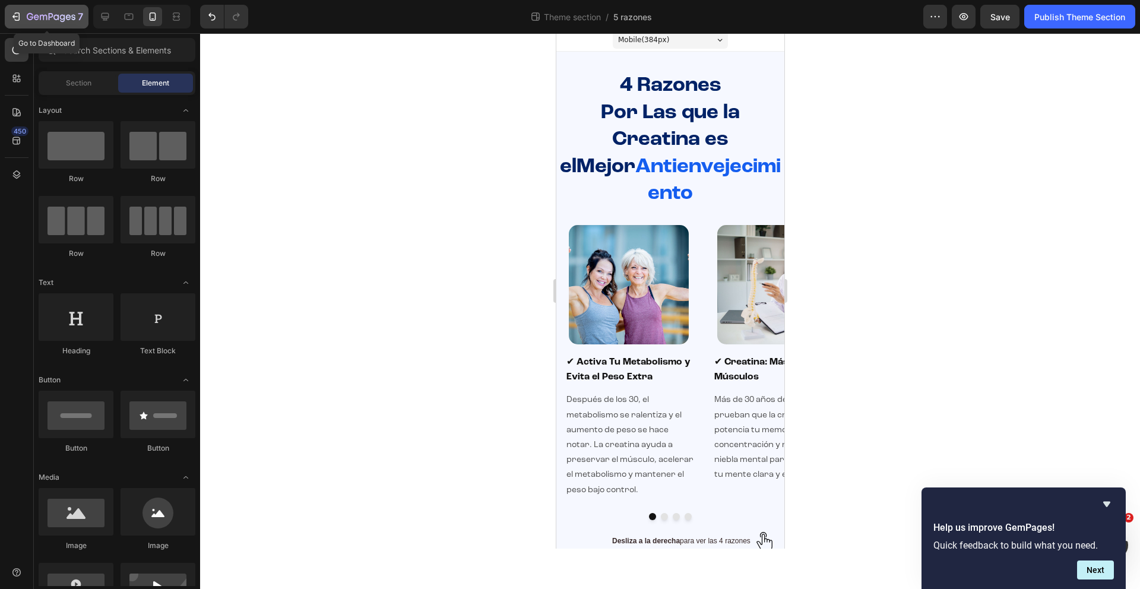
click at [17, 22] on icon "button" at bounding box center [16, 17] width 12 height 12
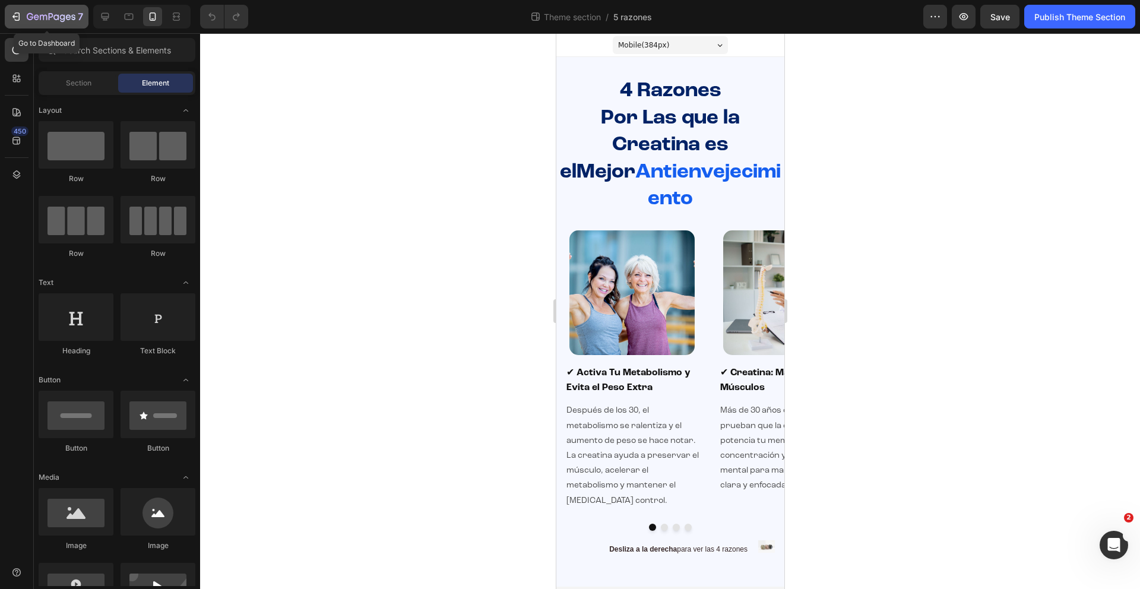
click at [22, 19] on div "7" at bounding box center [46, 16] width 73 height 14
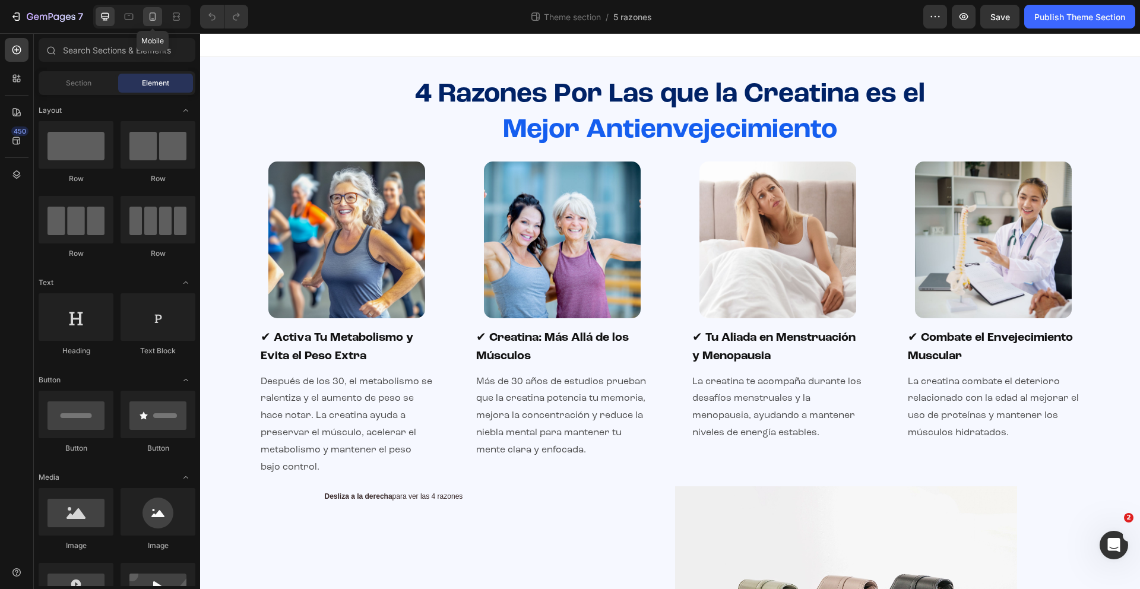
click at [154, 18] on icon at bounding box center [153, 17] width 12 height 12
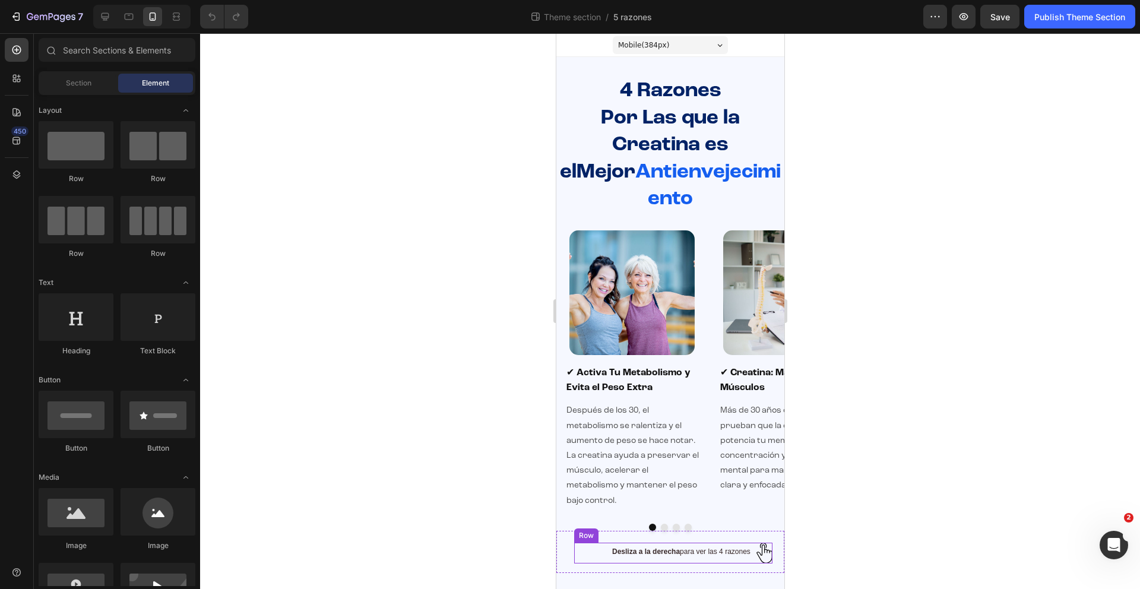
click at [751, 543] on div "Desliza a la derecha para ver las 4 razones Text Block Image Row" at bounding box center [672, 553] width 198 height 21
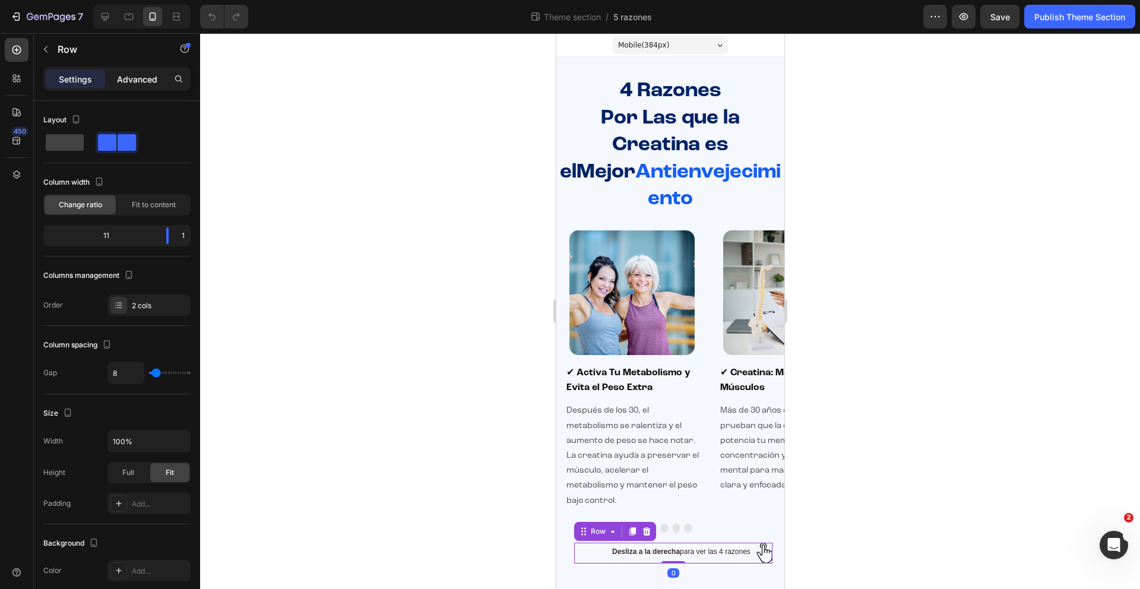
click at [163, 75] on div "Advanced" at bounding box center [136, 78] width 59 height 19
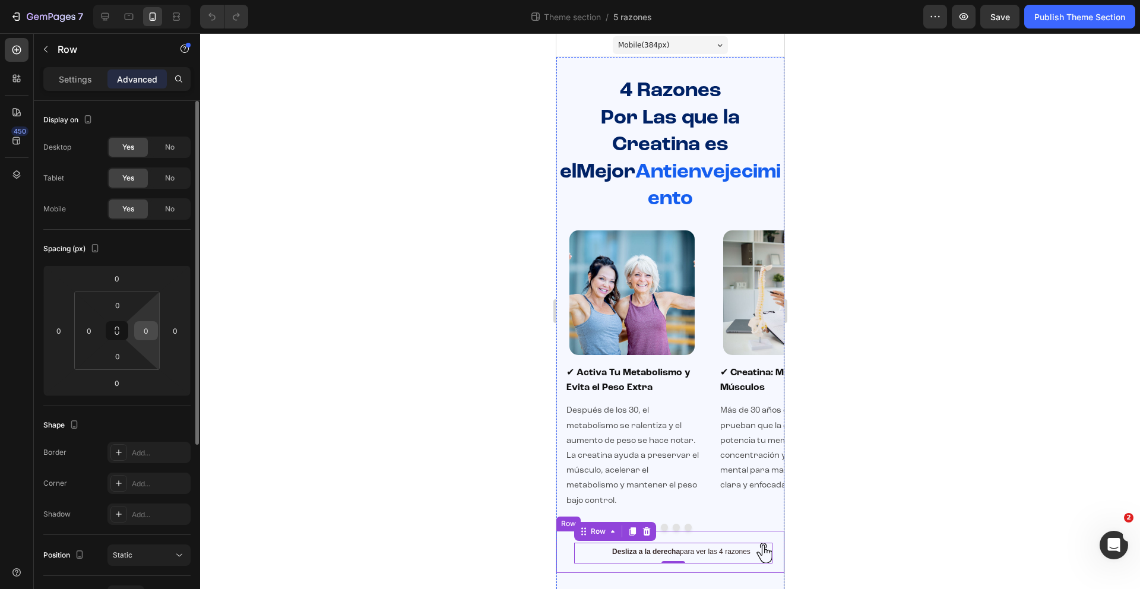
click at [153, 330] on input "0" at bounding box center [146, 331] width 18 height 18
type input "20"
click at [919, 504] on div at bounding box center [670, 311] width 940 height 556
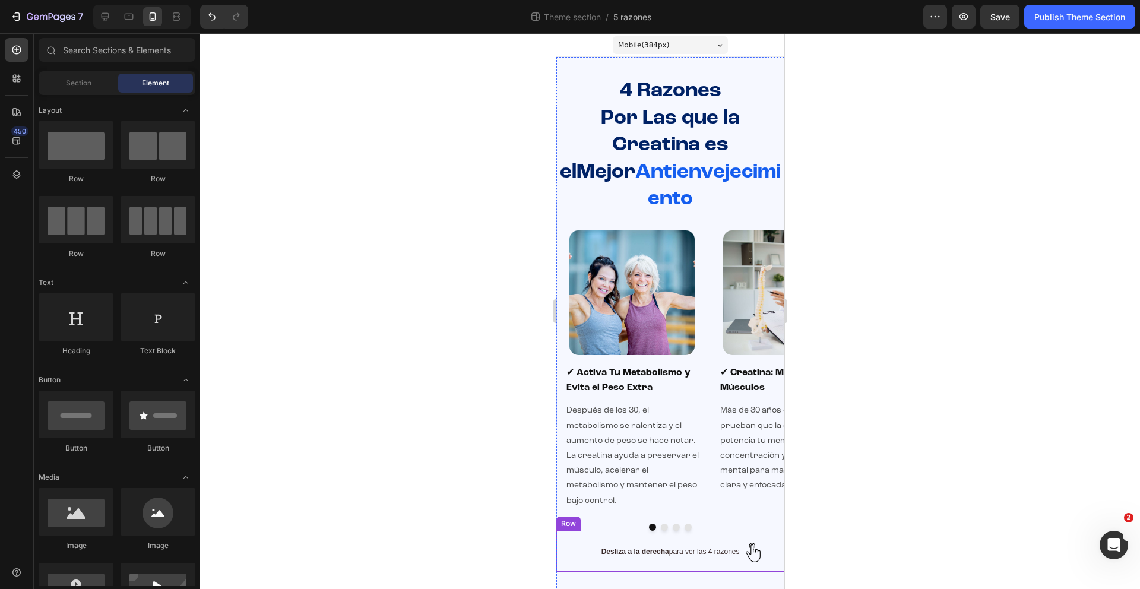
click at [777, 531] on div "Desliza a la derecha para ver las 4 razones Text Block Image Row Row" at bounding box center [670, 551] width 228 height 41
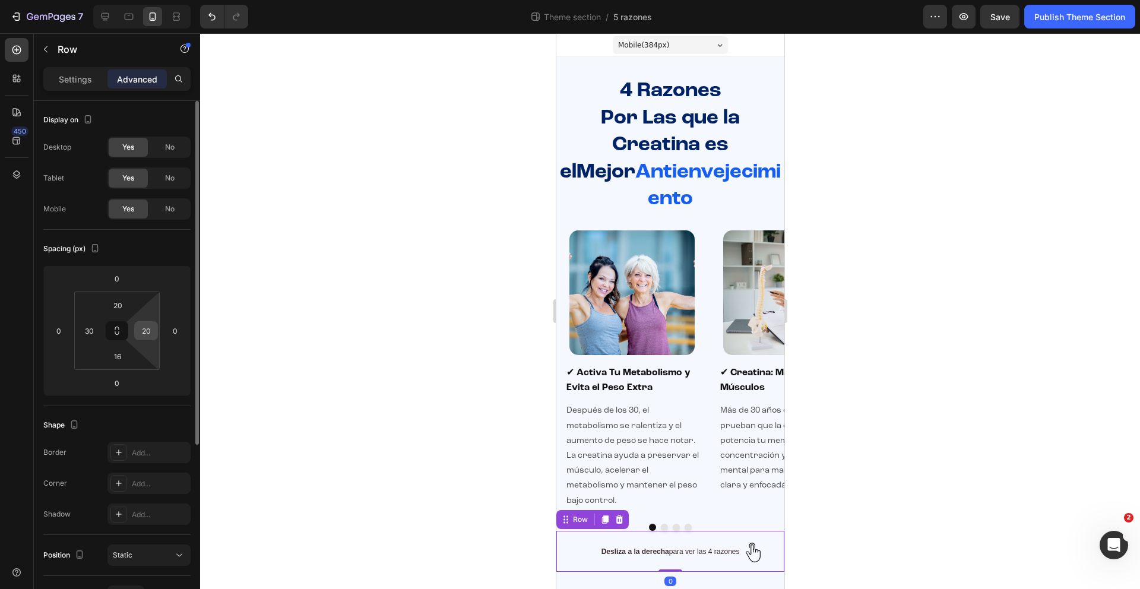
click at [140, 336] on input "20" at bounding box center [146, 331] width 18 height 18
type input "0"
click at [96, 328] on input "30" at bounding box center [89, 331] width 18 height 18
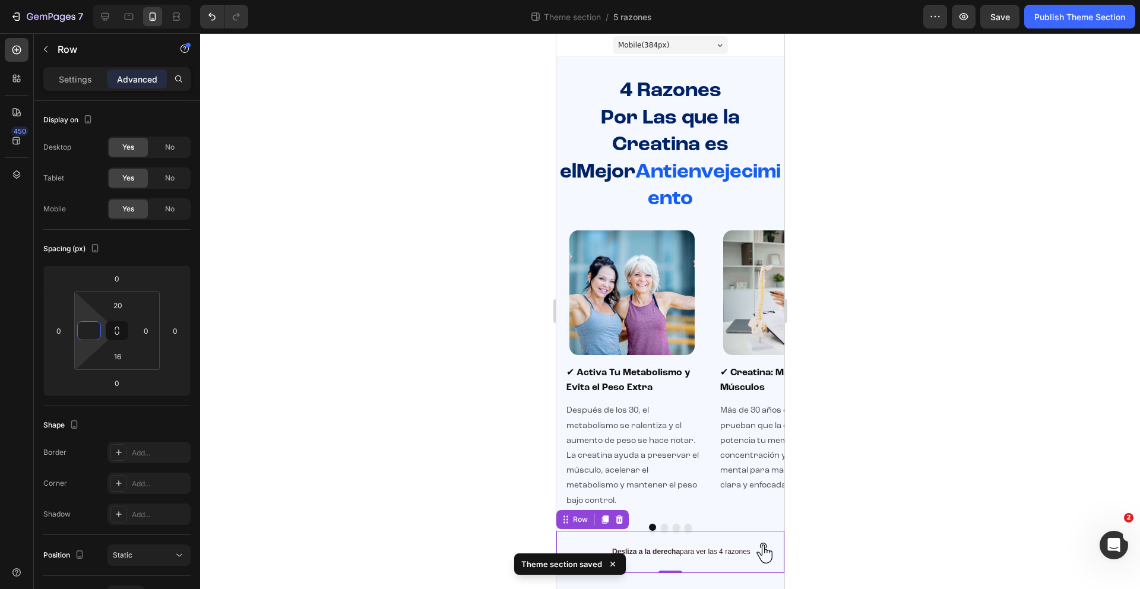
type input "0"
drag, startPoint x: 956, startPoint y: 437, endPoint x: 896, endPoint y: 461, distance: 65.3
click at [956, 437] on div at bounding box center [670, 311] width 940 height 556
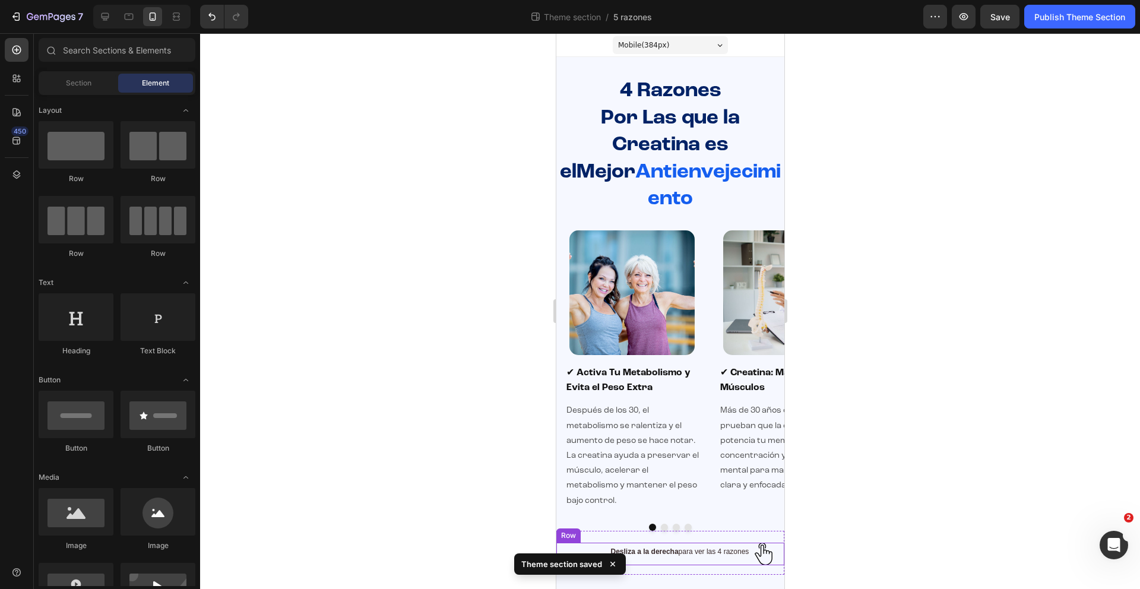
click at [684, 543] on div "Desliza a la derecha para ver las 4 razones Text Block" at bounding box center [653, 554] width 194 height 23
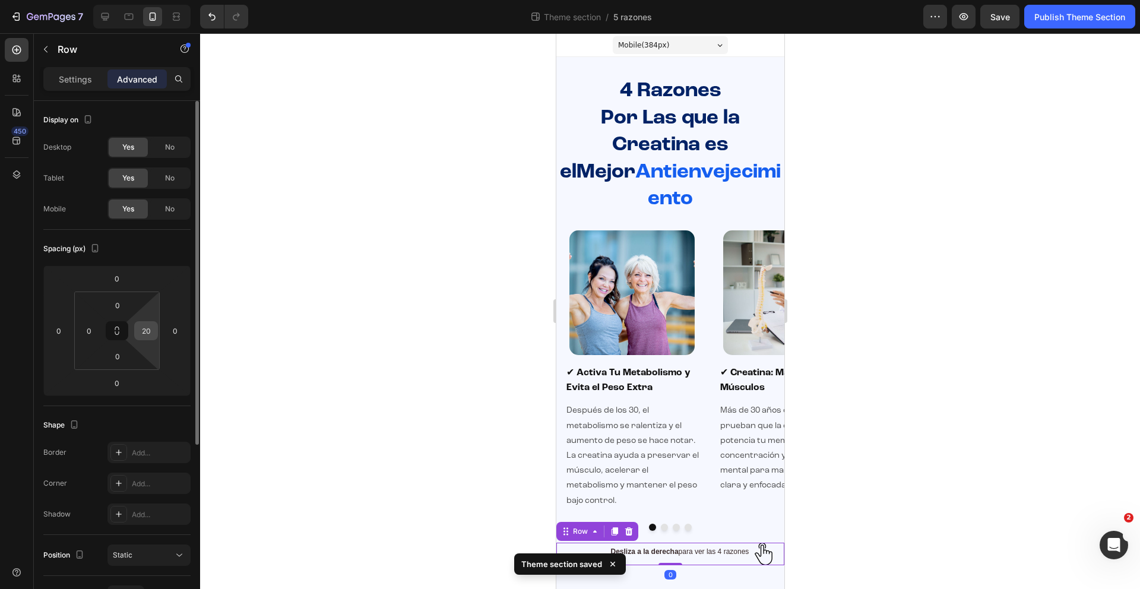
click at [144, 332] on input "20" at bounding box center [146, 331] width 18 height 18
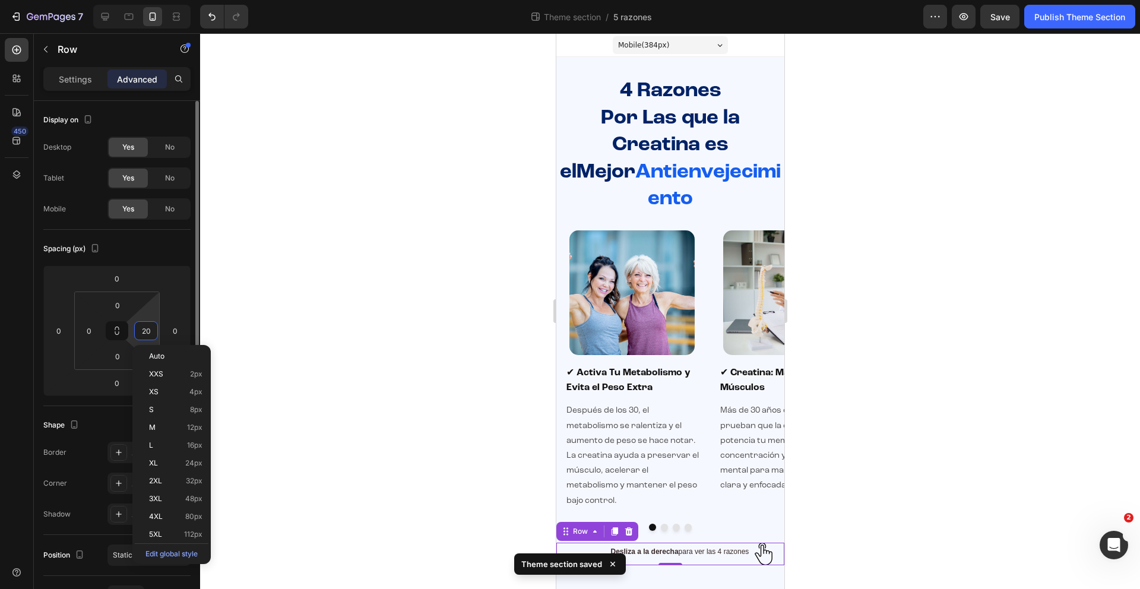
click at [144, 332] on input "20" at bounding box center [146, 331] width 18 height 18
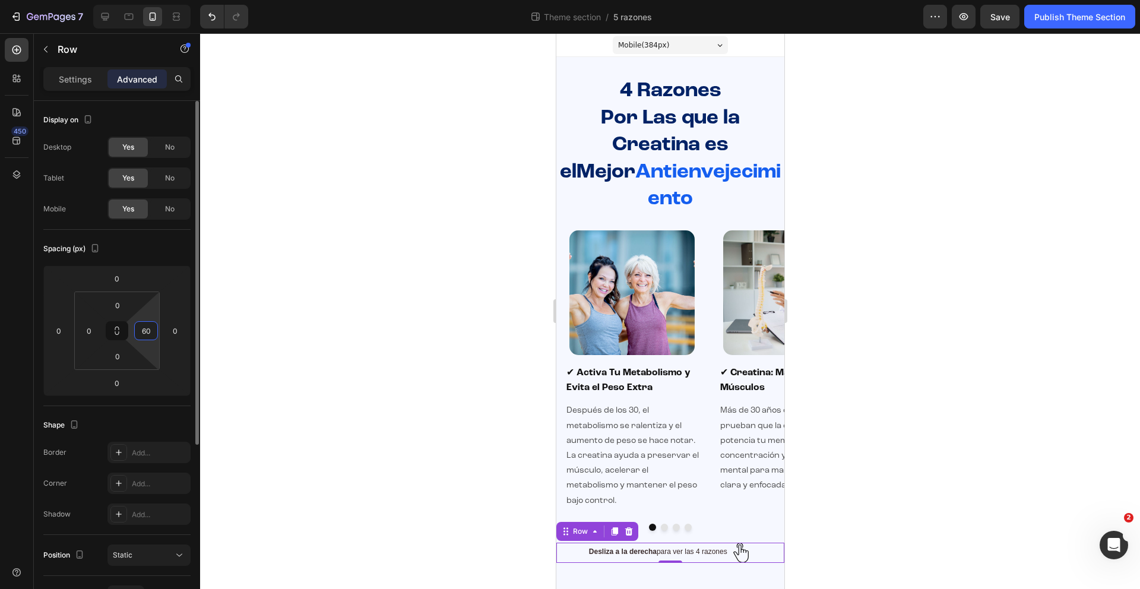
type input "6"
type input "45"
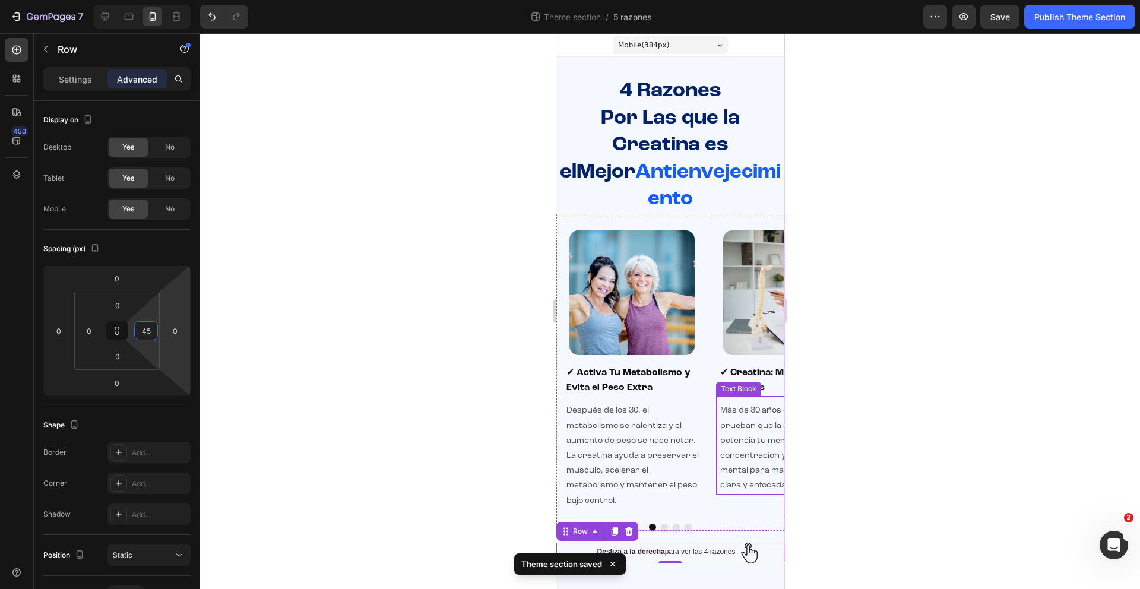
click at [914, 445] on div at bounding box center [670, 311] width 940 height 556
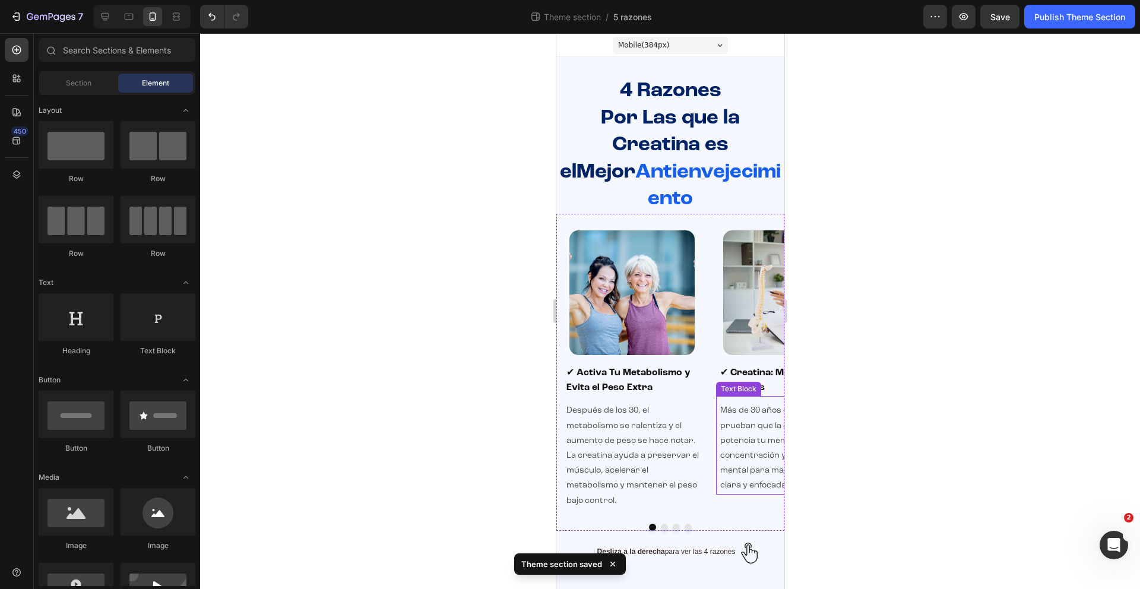
click at [933, 495] on div at bounding box center [670, 311] width 940 height 556
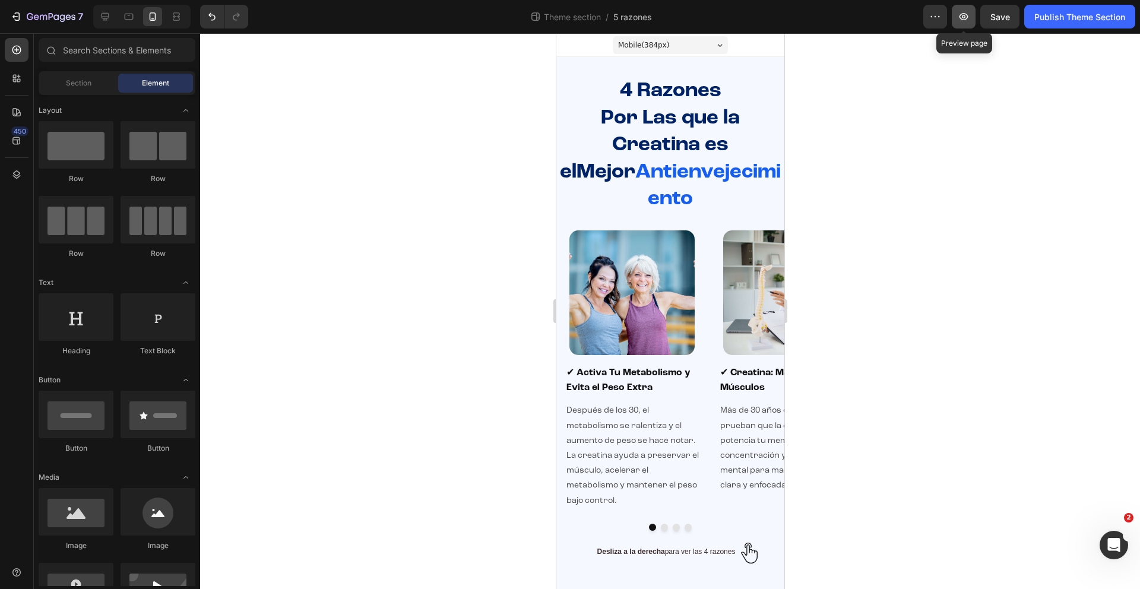
click at [964, 26] on button "button" at bounding box center [963, 17] width 24 height 24
click at [694, 531] on div "Desliza a la derecha para ver las 4 razones Text Block Image Row Row" at bounding box center [670, 552] width 228 height 42
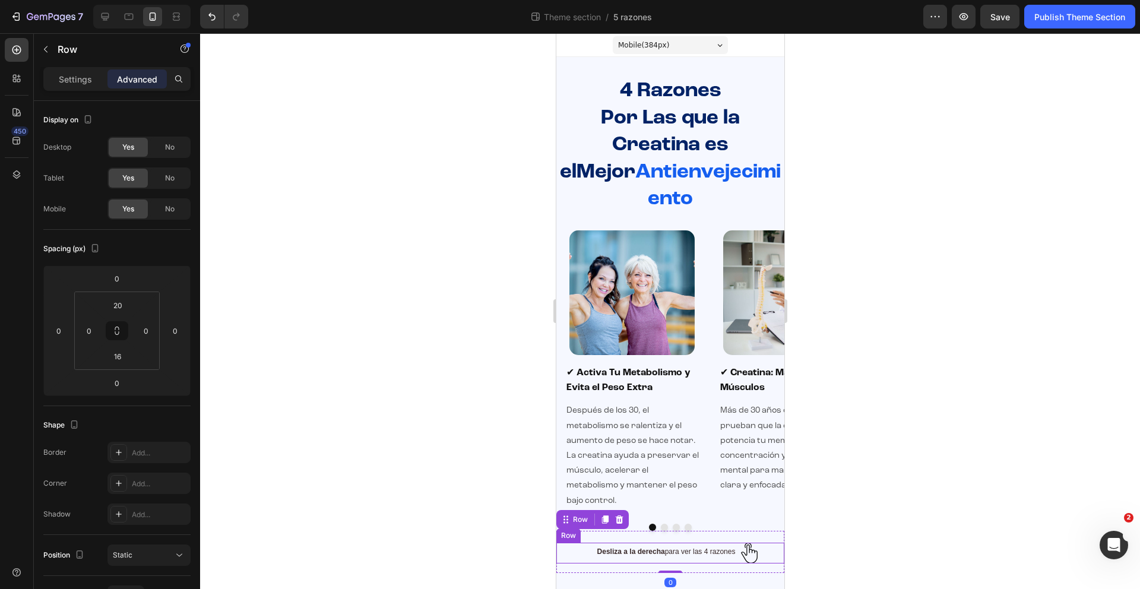
click at [763, 543] on div "Desliza a la derecha para ver las 4 razones Text Block Image Row" at bounding box center [670, 553] width 228 height 21
click at [150, 337] on input "45" at bounding box center [146, 331] width 18 height 18
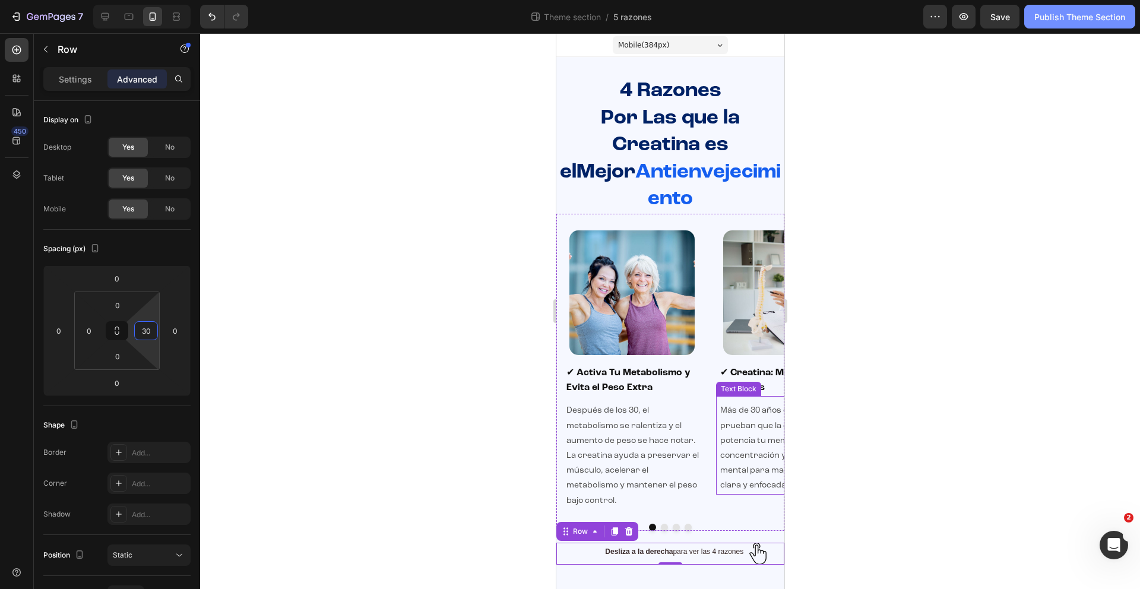
type input "30"
click at [1063, 21] on div "Publish Theme Section" at bounding box center [1079, 17] width 91 height 12
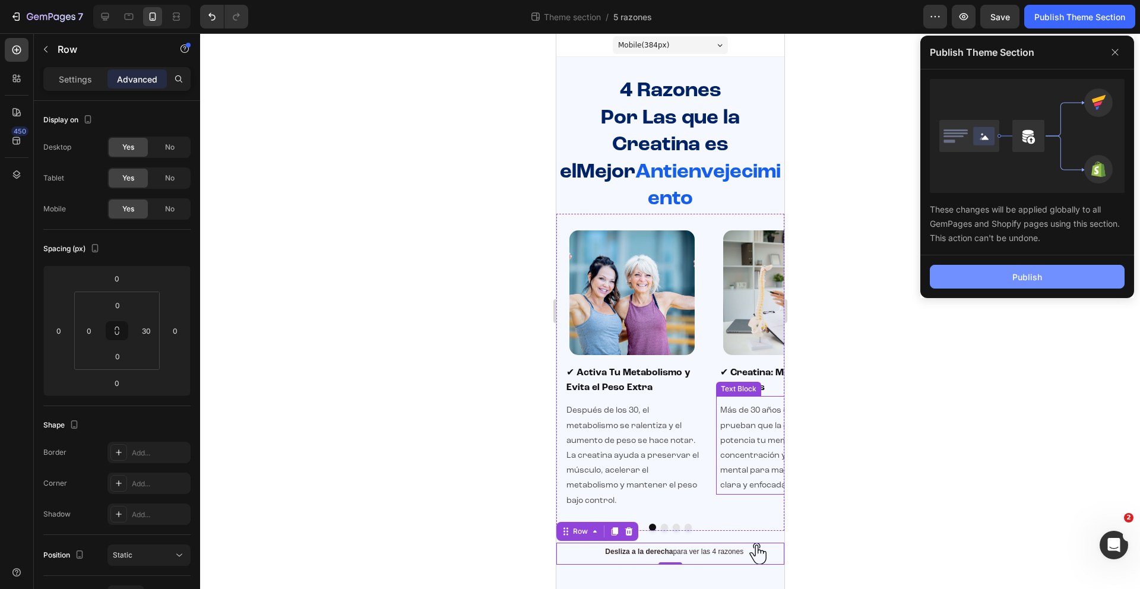
click at [1031, 275] on div "Publish" at bounding box center [1027, 277] width 30 height 12
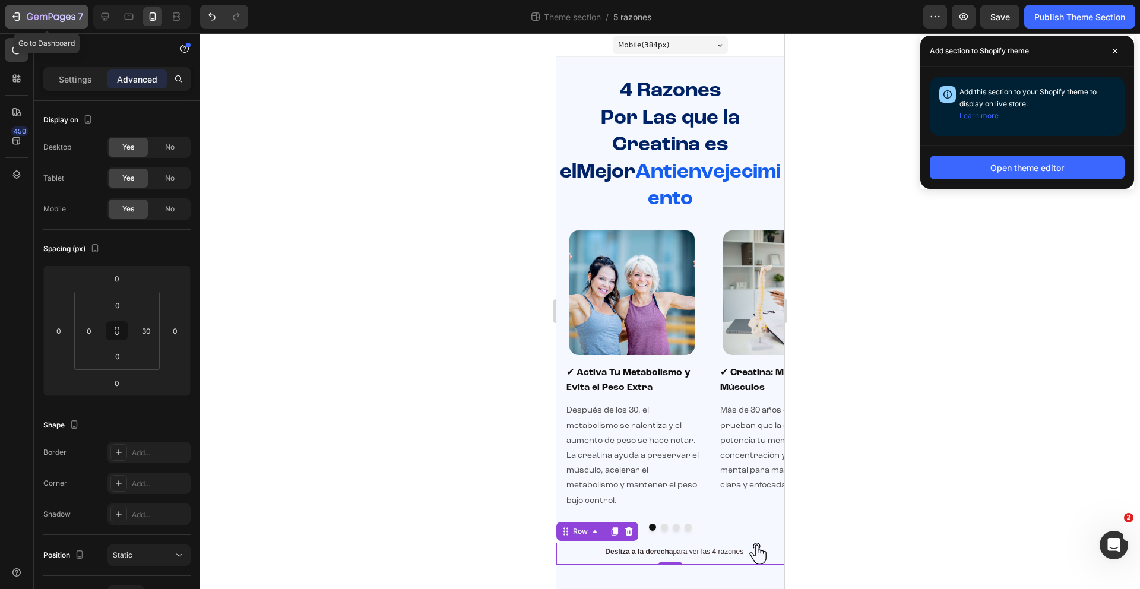
click at [42, 17] on icon "button" at bounding box center [51, 17] width 49 height 10
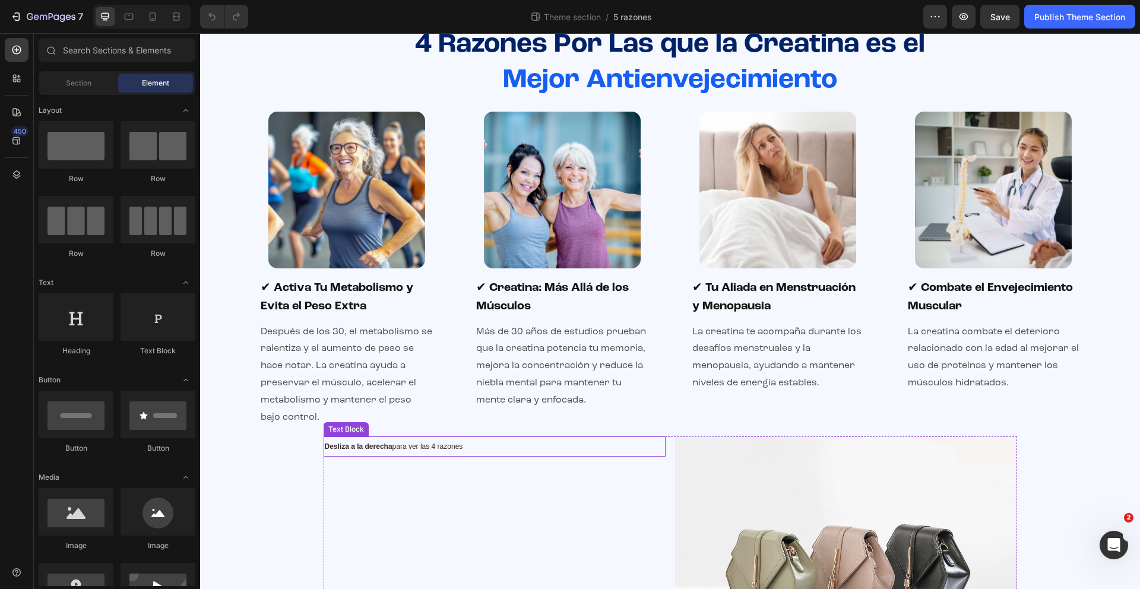
scroll to position [180, 0]
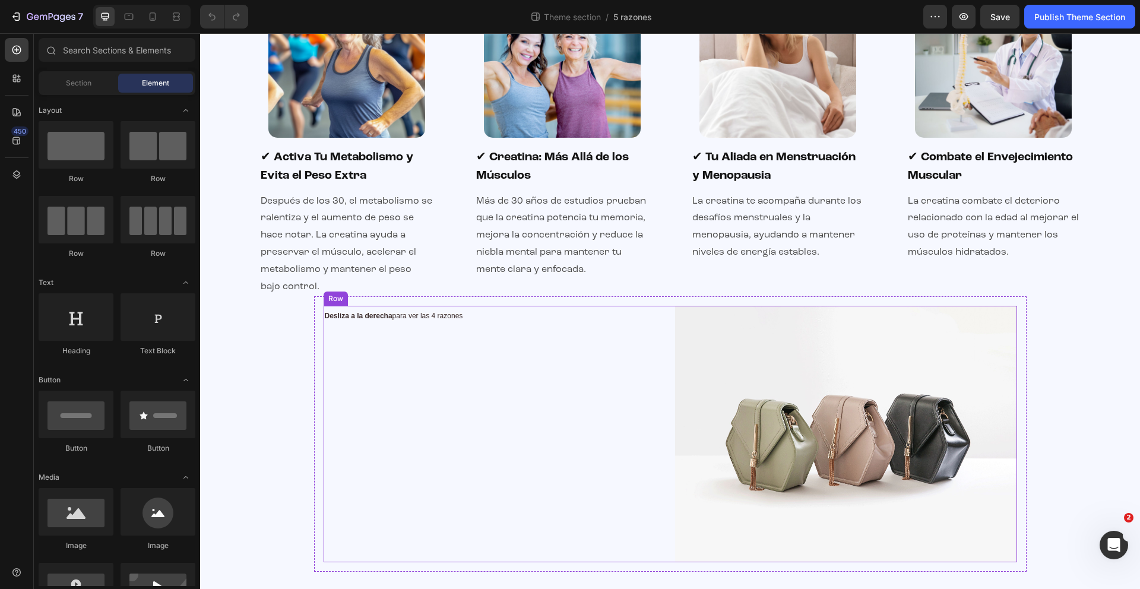
click at [611, 331] on div "Desliza a la derecha para ver las 4 razones Text Block" at bounding box center [494, 434] width 342 height 256
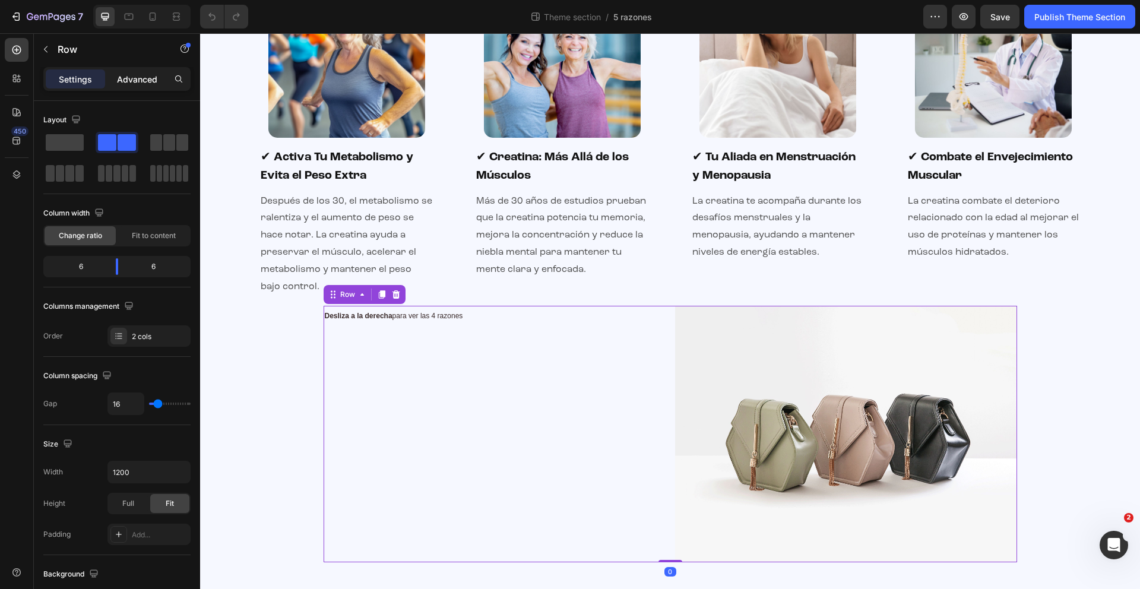
click at [141, 80] on p "Advanced" at bounding box center [137, 79] width 40 height 12
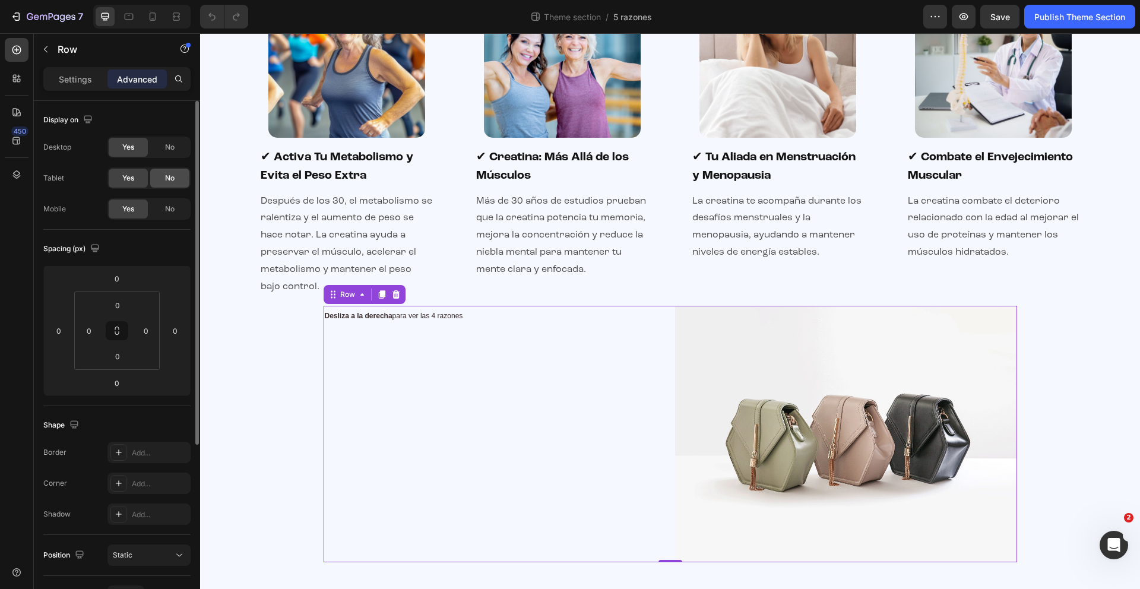
click at [176, 183] on div "No" at bounding box center [169, 178] width 39 height 19
click at [172, 151] on span "No" at bounding box center [169, 147] width 9 height 11
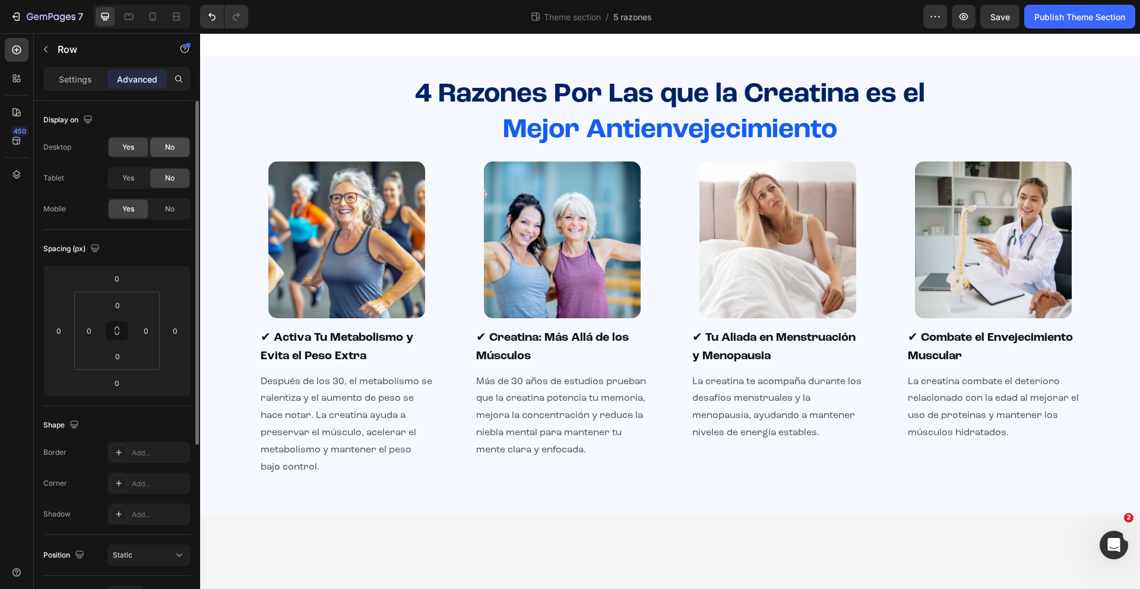
scroll to position [0, 0]
click at [154, 23] on div at bounding box center [152, 16] width 19 height 19
type input "30"
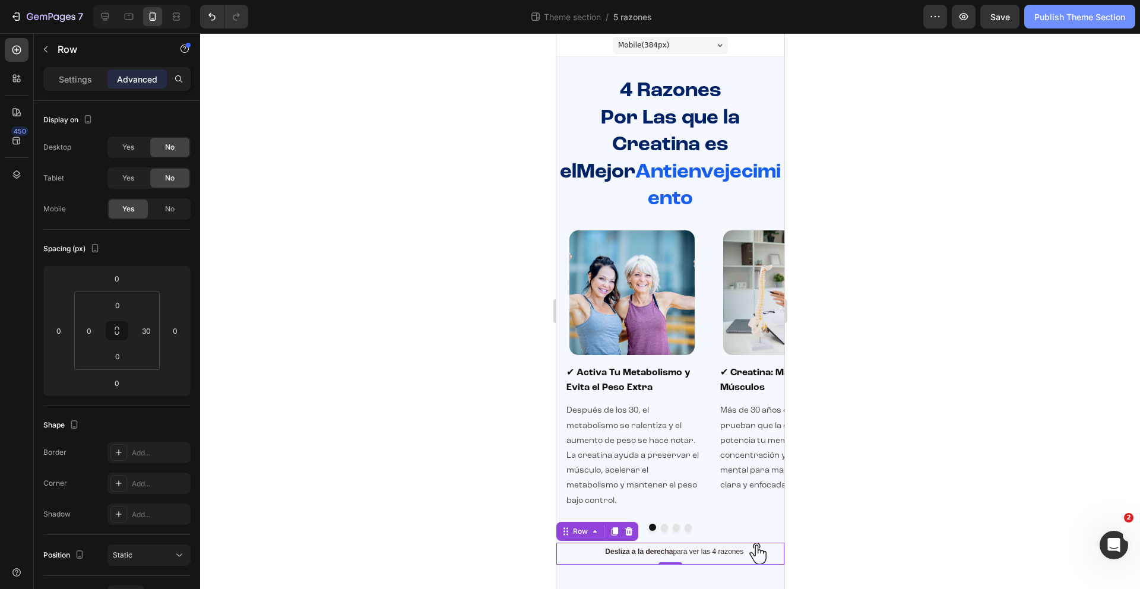
click at [1051, 11] on div "Publish Theme Section" at bounding box center [1079, 17] width 91 height 12
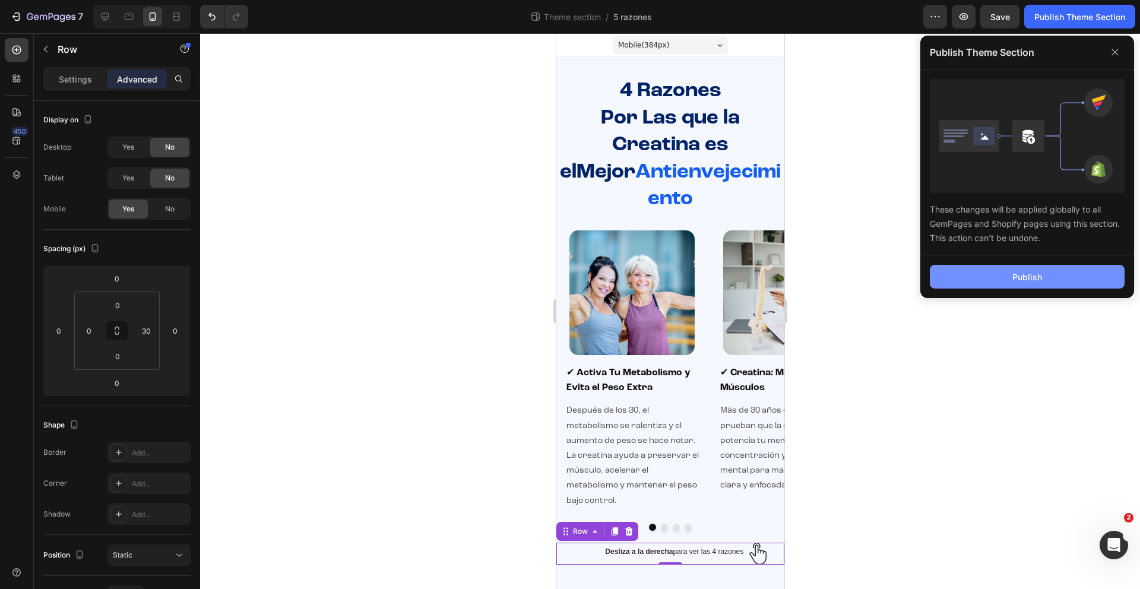
click at [1026, 275] on div "Publish" at bounding box center [1027, 277] width 30 height 12
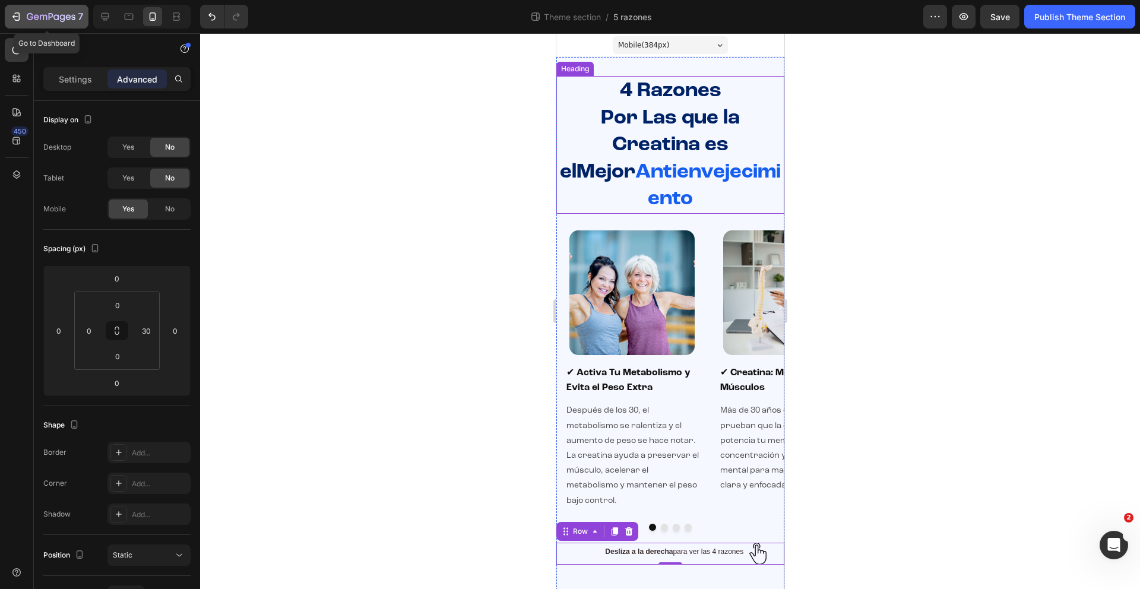
click at [16, 17] on icon "button" at bounding box center [16, 17] width 12 height 12
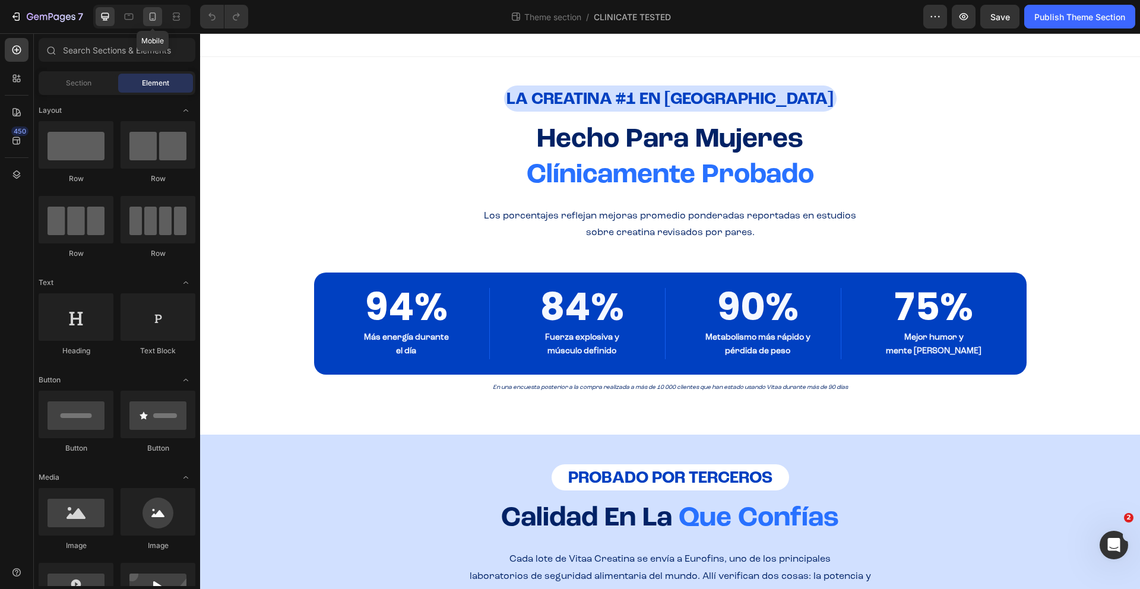
click at [157, 19] on icon at bounding box center [153, 17] width 12 height 12
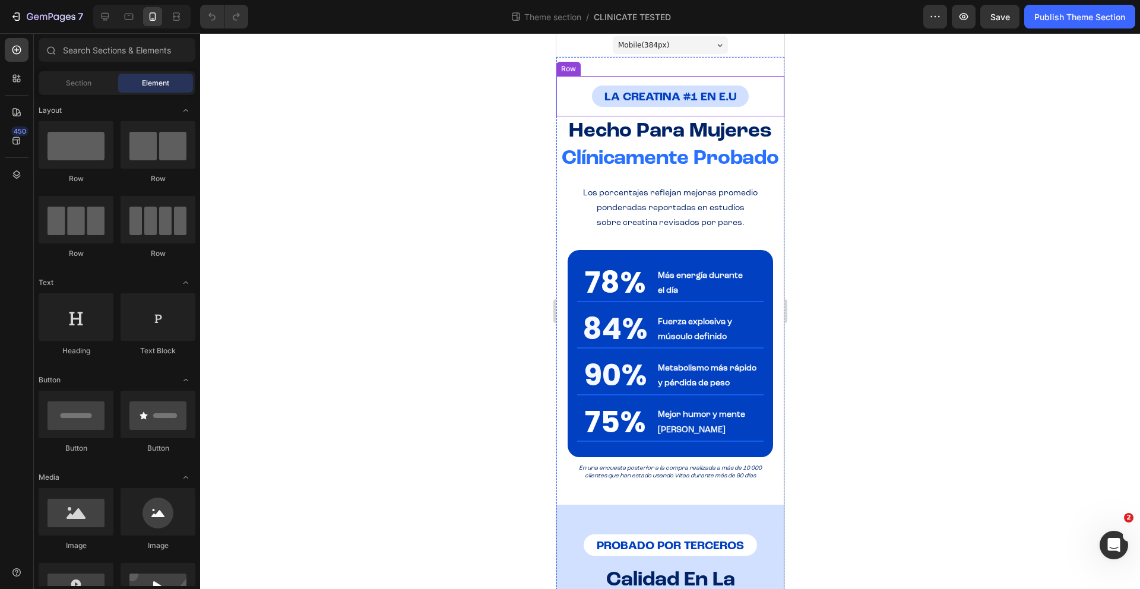
click at [572, 99] on div "LA CREATINA #1 EN E.U Heading Row" at bounding box center [670, 96] width 228 height 40
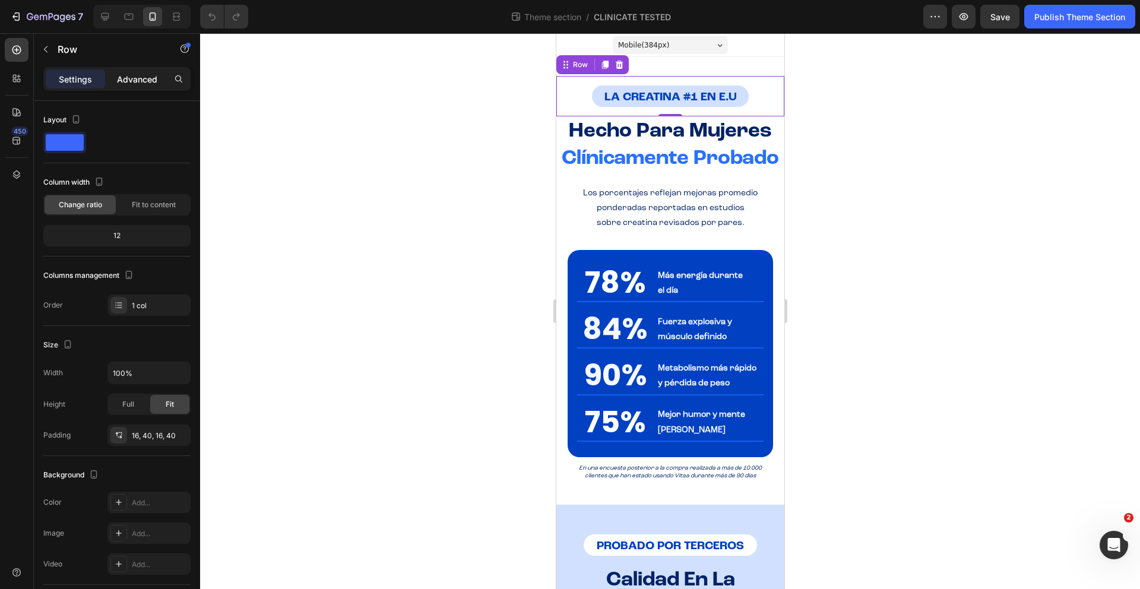
click at [152, 78] on p "Advanced" at bounding box center [137, 79] width 40 height 12
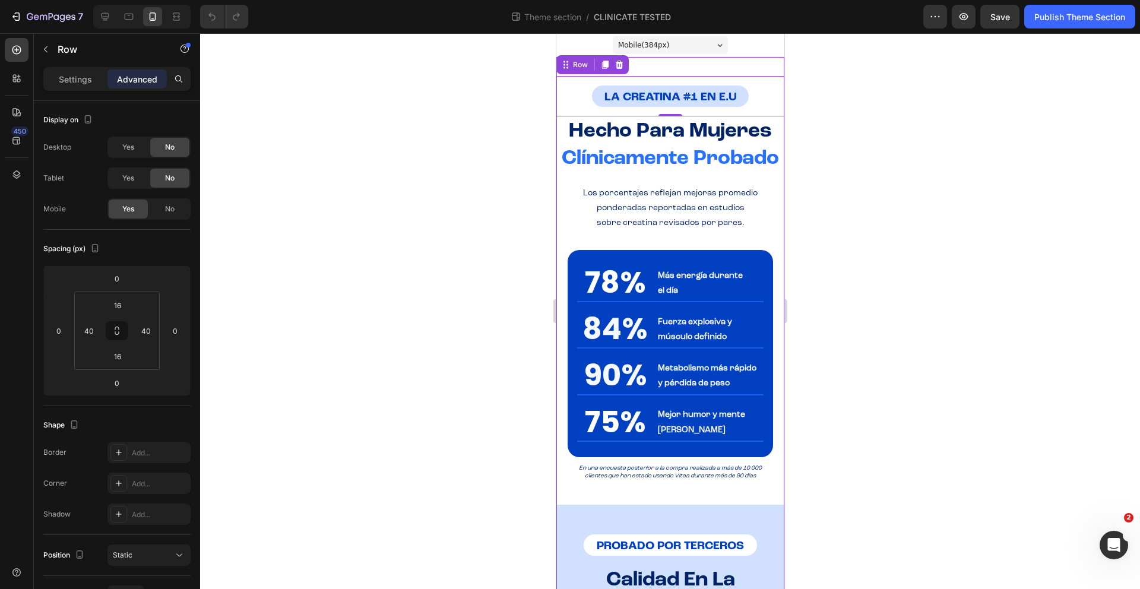
click at [657, 63] on div "LA CREATINA #1 EN ESTADOS UNIDOS Heading Row LA CREATINA #1 EN E.U Heading Row …" at bounding box center [670, 439] width 228 height 764
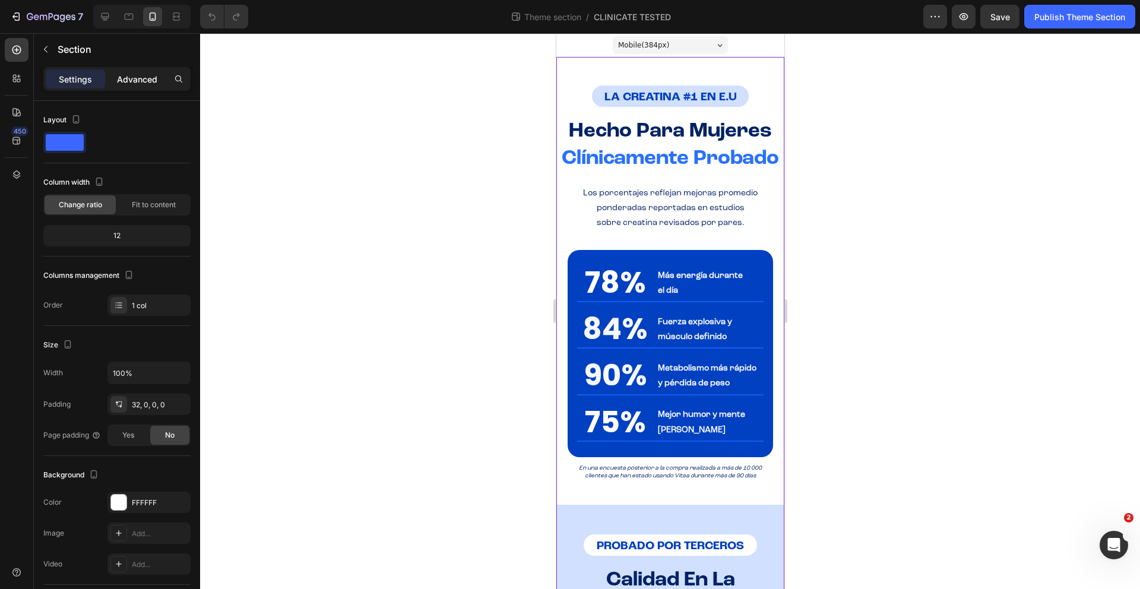
click at [131, 76] on p "Advanced" at bounding box center [137, 79] width 40 height 12
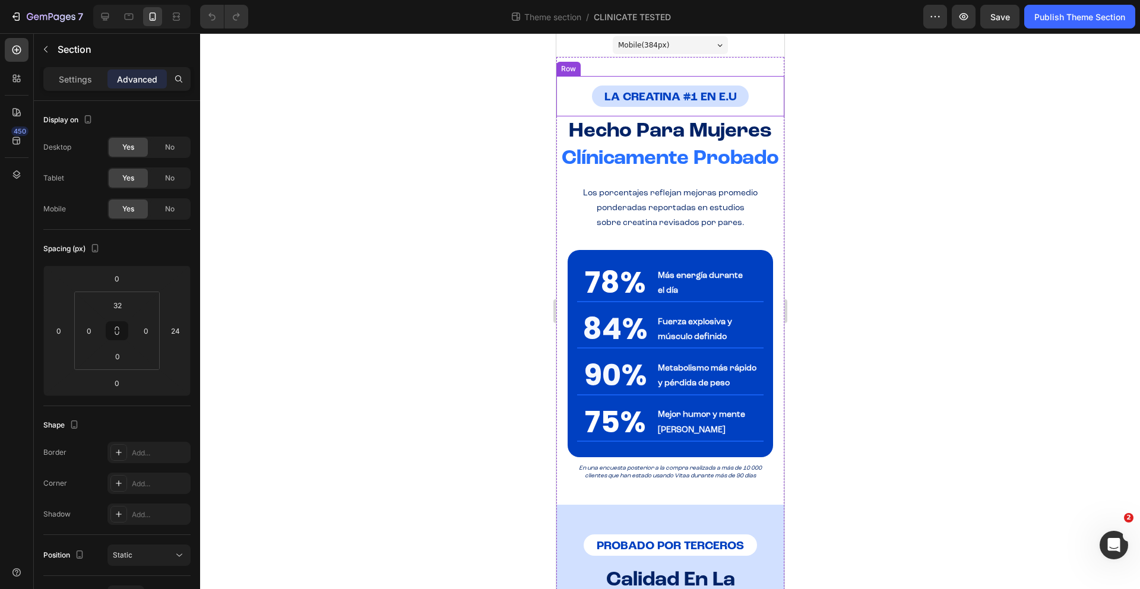
click at [569, 109] on div "LA CREATINA #1 EN E.U Heading Row" at bounding box center [670, 96] width 228 height 40
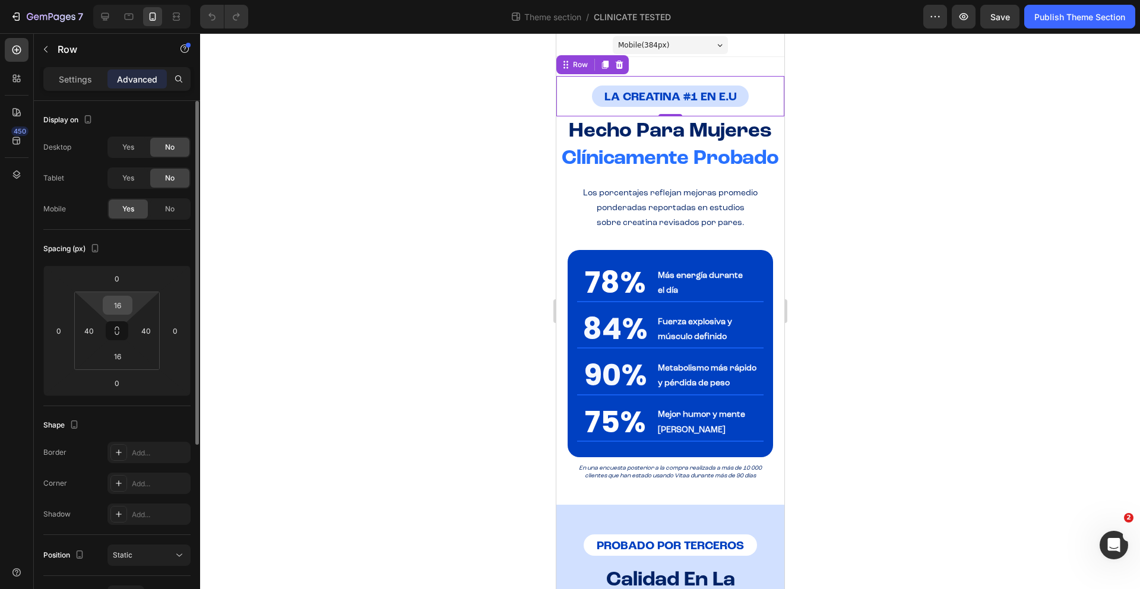
click at [126, 303] on input "16" at bounding box center [118, 305] width 24 height 18
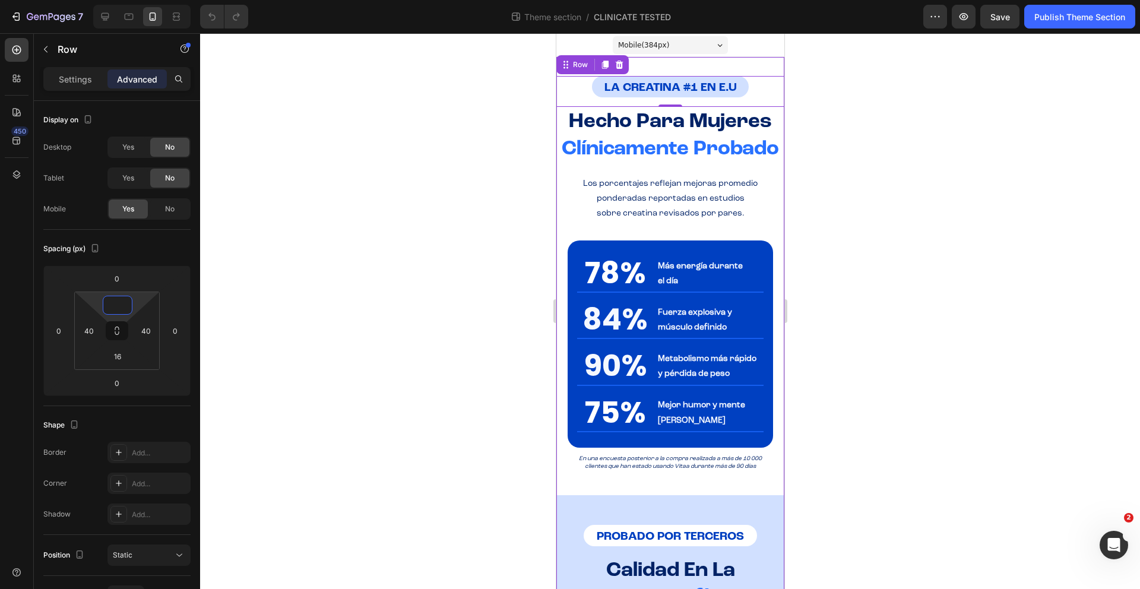
click at [661, 68] on div "LA CREATINA #1 EN ESTADOS UNIDOS Heading Row LA CREATINA #1 EN E.U Heading Row …" at bounding box center [670, 434] width 228 height 754
click at [590, 94] on div "LA CREATINA #1 EN E.U Heading" at bounding box center [669, 86] width 180 height 21
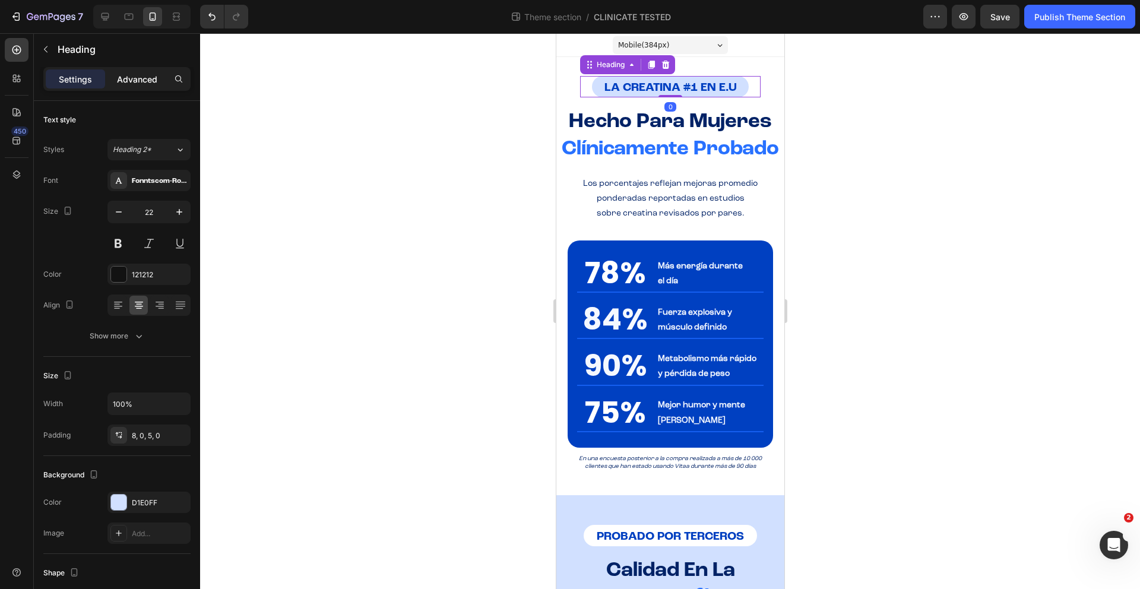
click at [132, 74] on p "Advanced" at bounding box center [137, 79] width 40 height 12
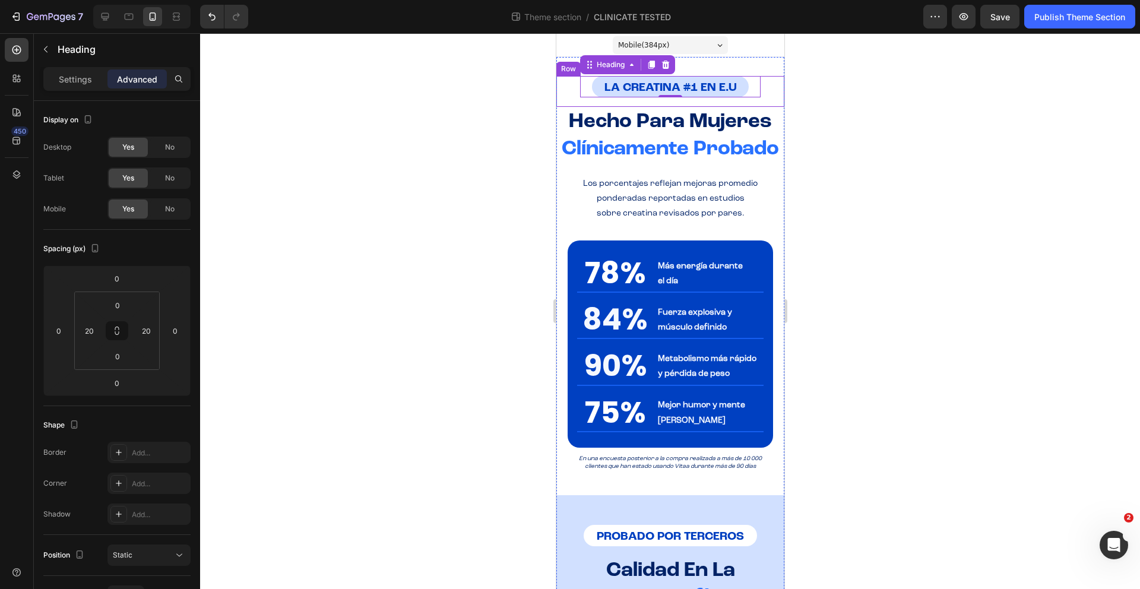
click at [567, 97] on div "LA CREATINA #1 EN E.U Heading 0 Row" at bounding box center [670, 91] width 228 height 31
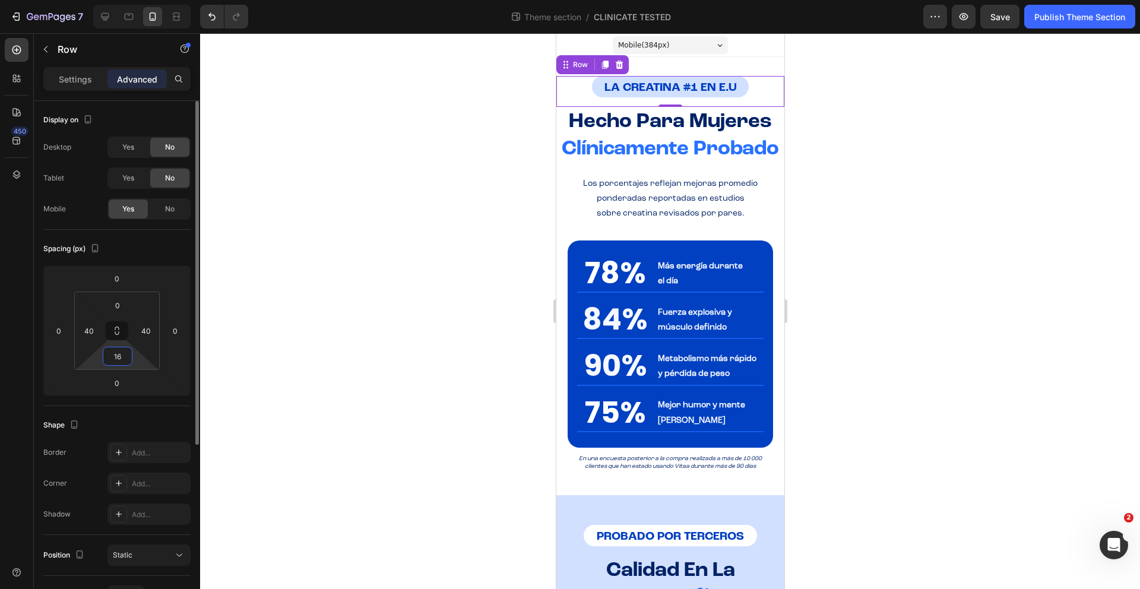
click at [120, 360] on input "16" at bounding box center [118, 356] width 24 height 18
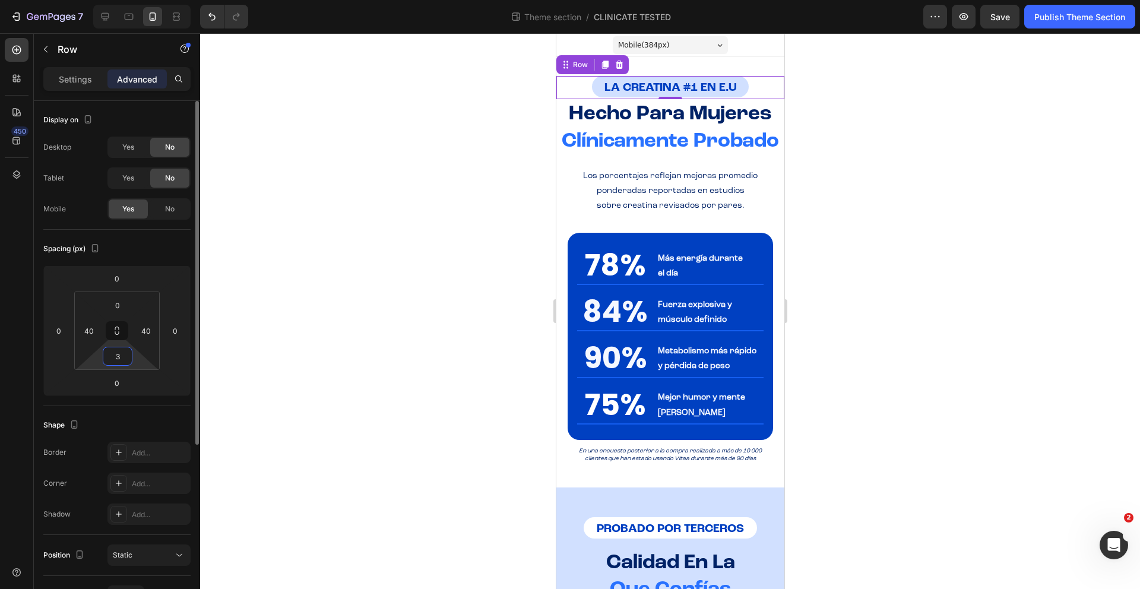
type input "32"
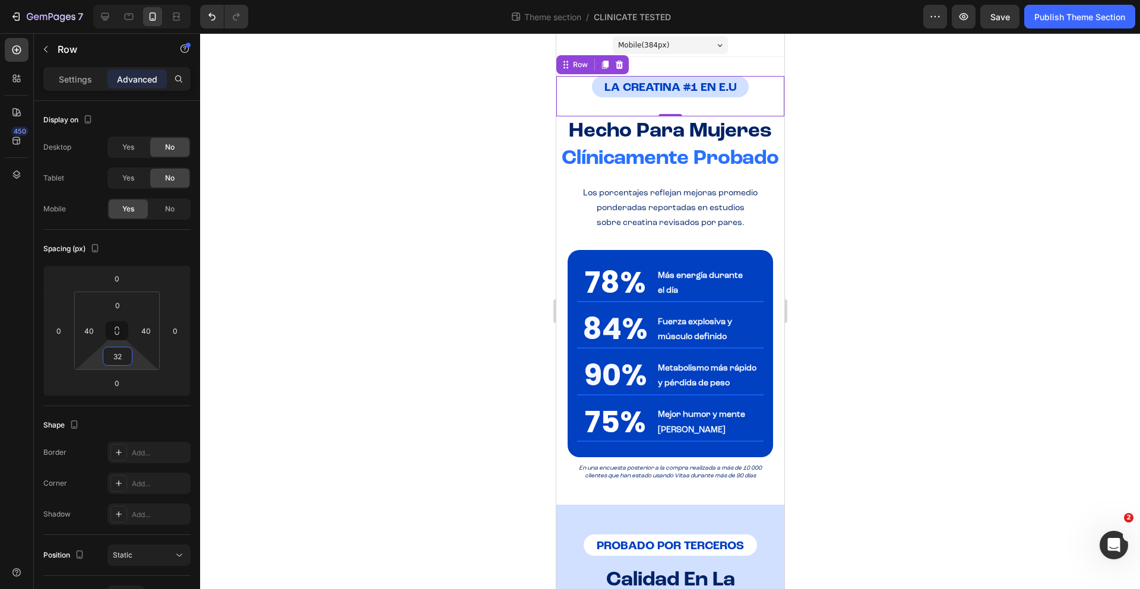
click at [969, 277] on div at bounding box center [670, 311] width 940 height 556
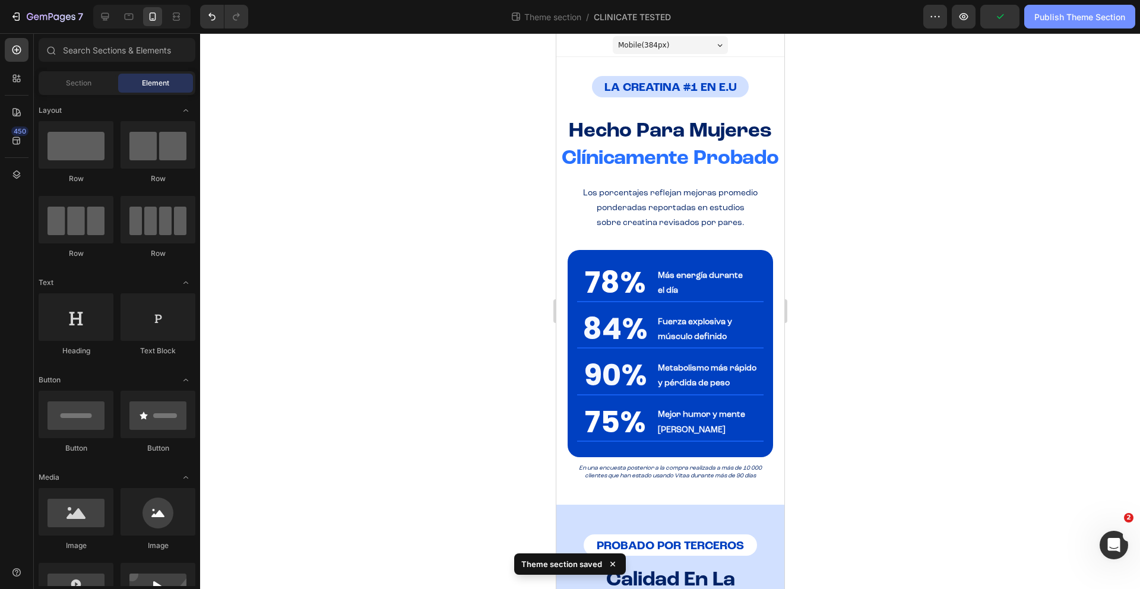
click at [1074, 25] on button "Publish Theme Section" at bounding box center [1079, 17] width 111 height 24
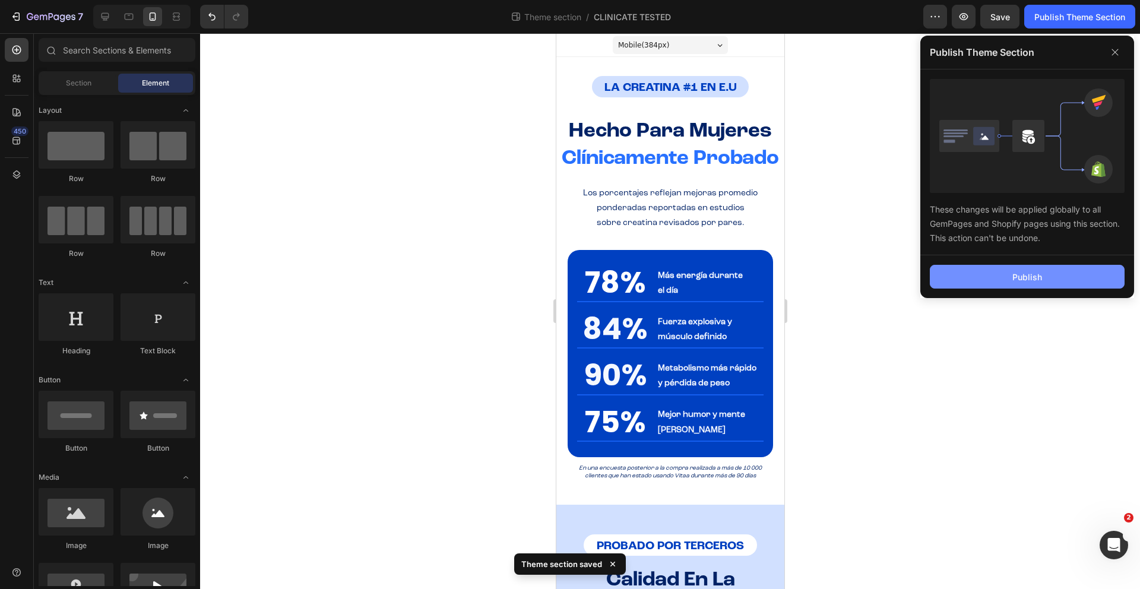
click at [1022, 271] on div "Publish" at bounding box center [1027, 277] width 30 height 12
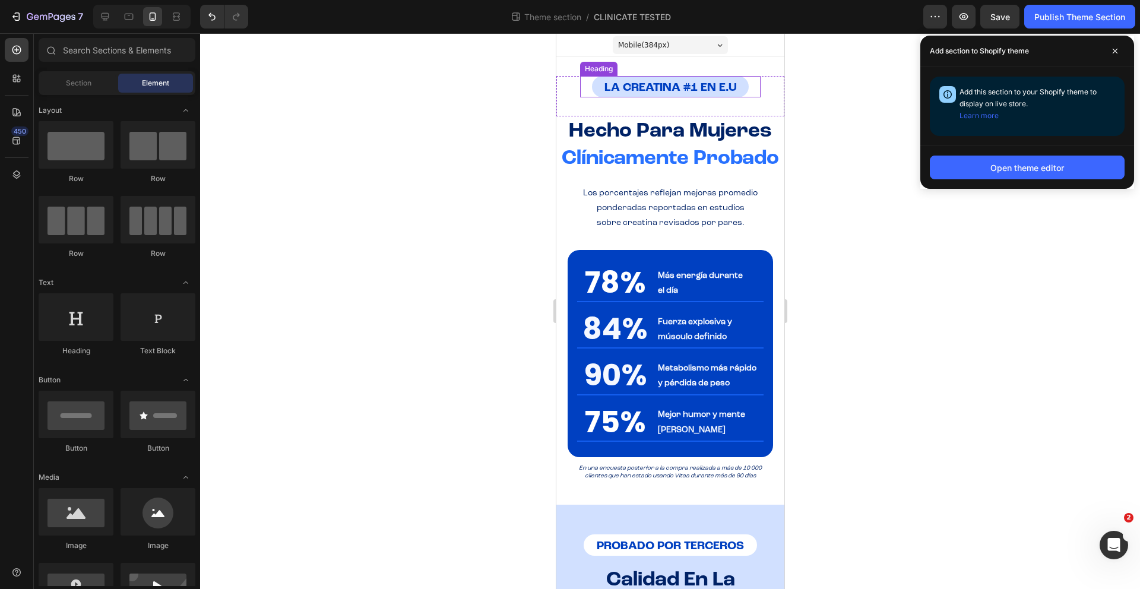
click at [654, 83] on strong "LA CREATINA #1 EN E.U" at bounding box center [670, 88] width 132 height 12
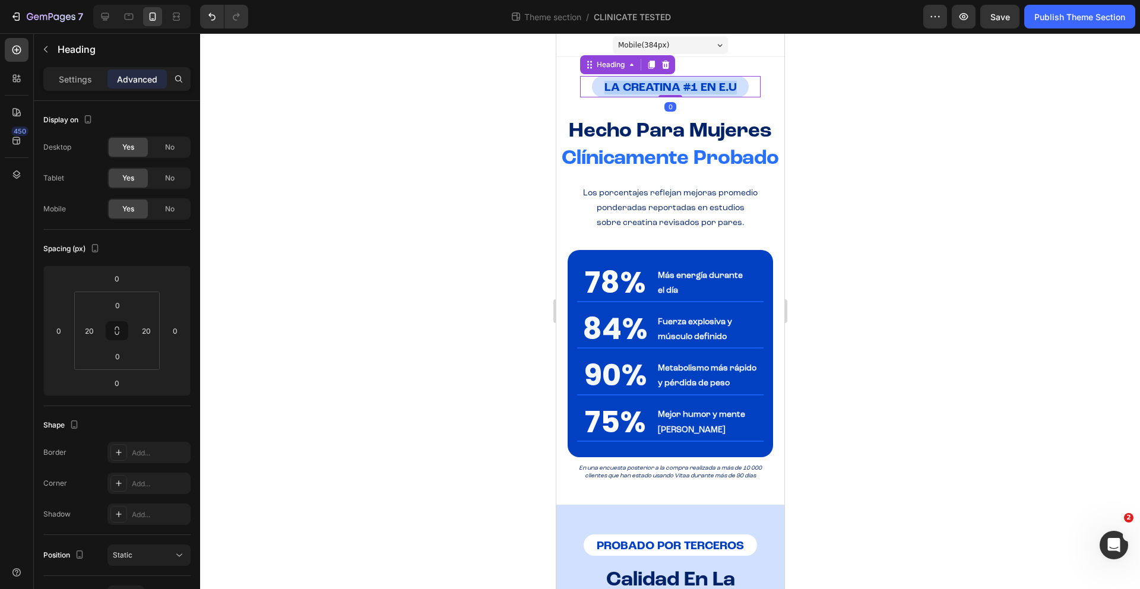
click at [654, 83] on strong "LA CREATINA #1 EN E.U" at bounding box center [670, 88] width 132 height 12
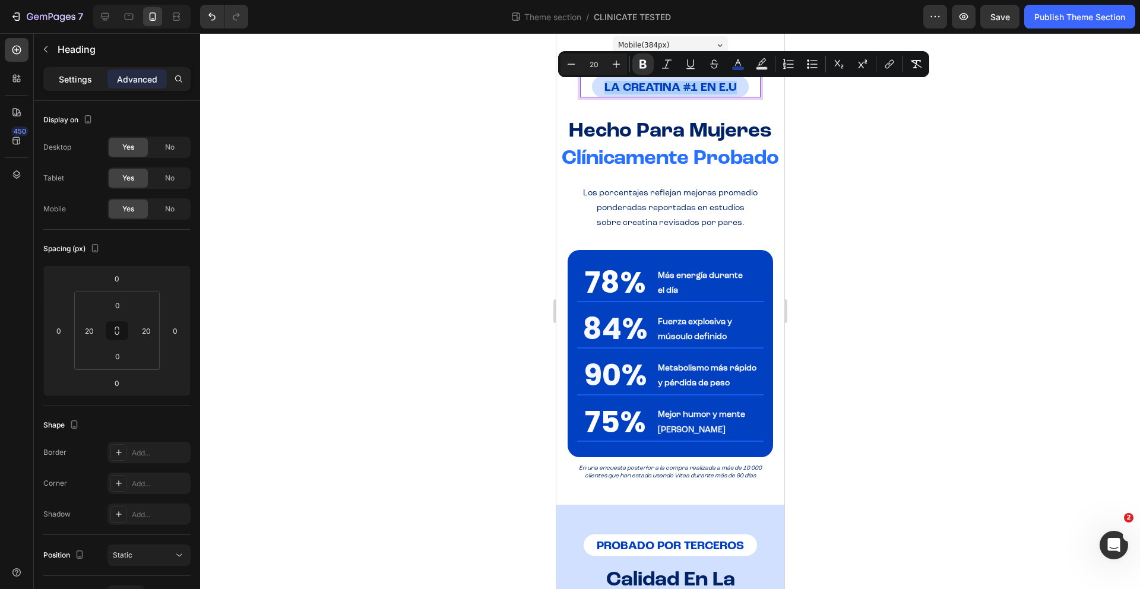
click at [68, 78] on p "Settings" at bounding box center [75, 79] width 33 height 12
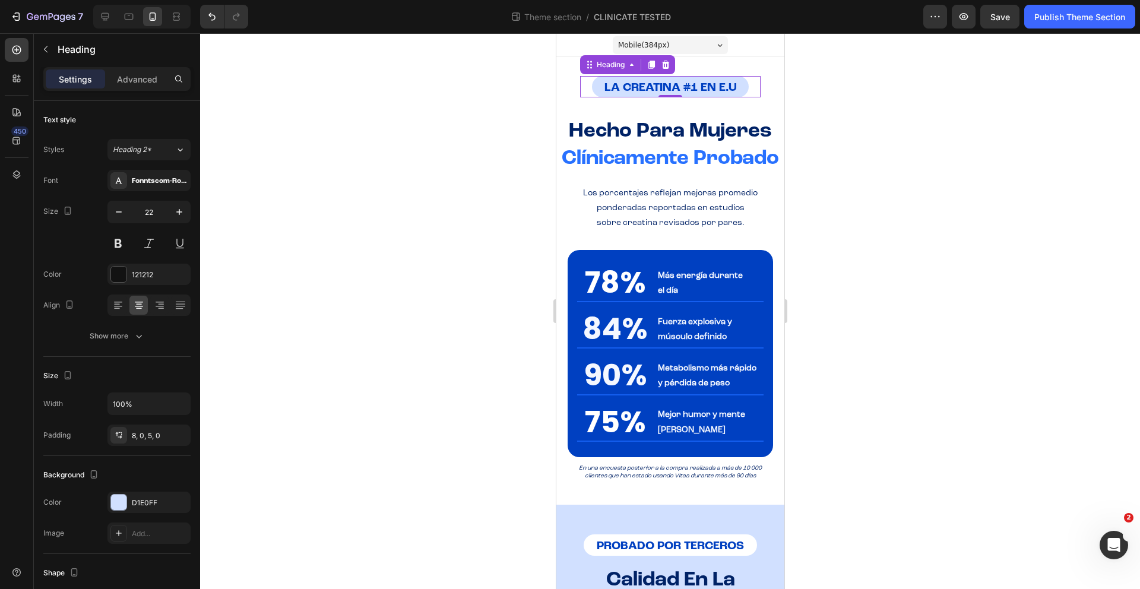
click at [868, 210] on div at bounding box center [670, 311] width 940 height 556
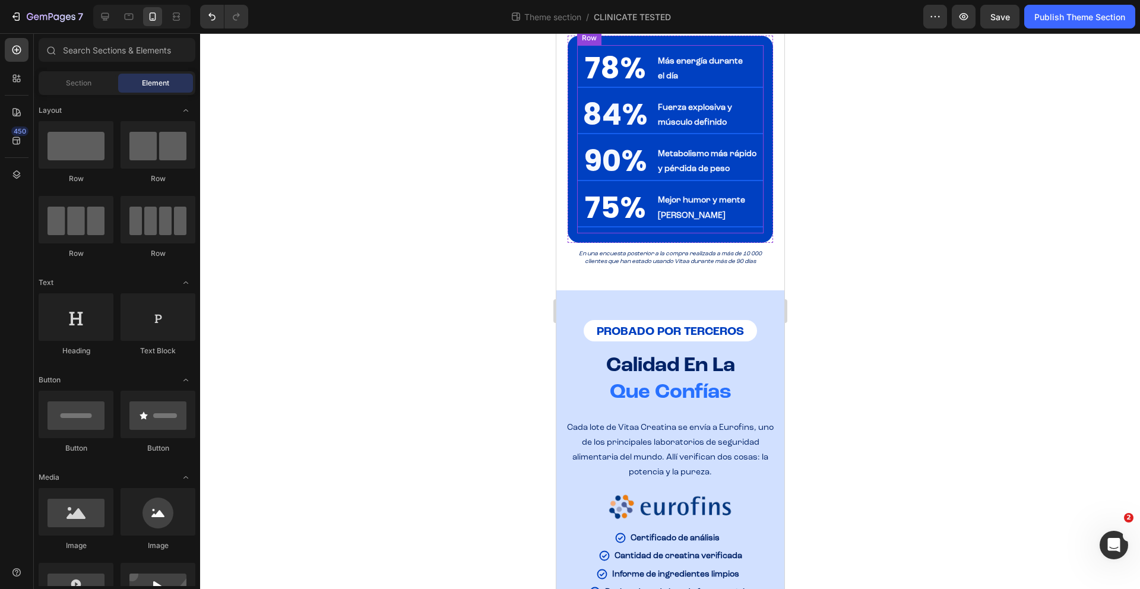
scroll to position [262, 0]
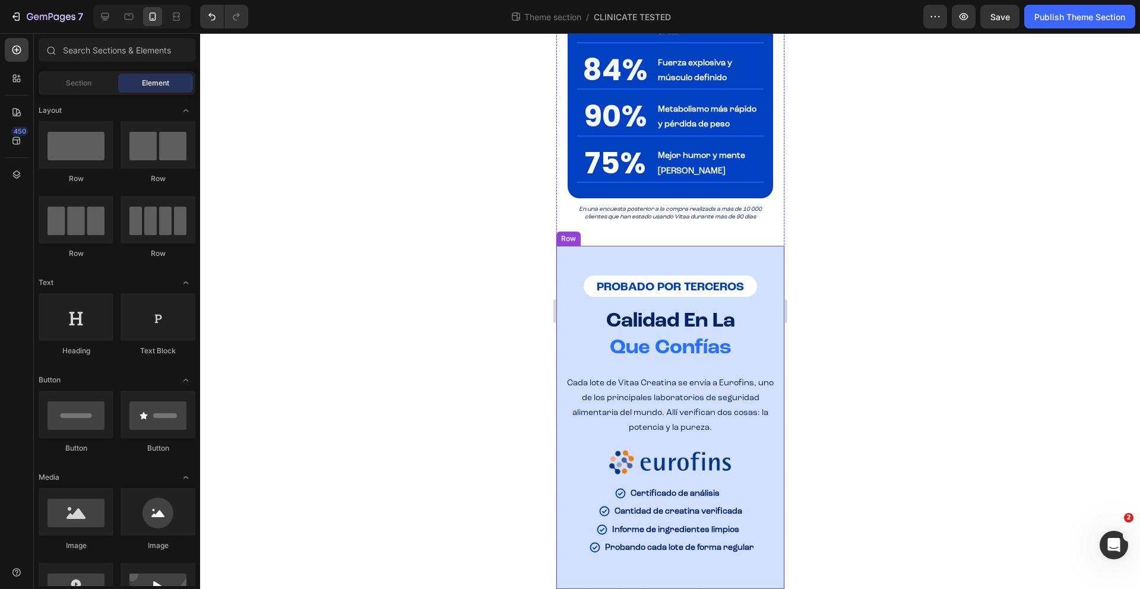
click at [677, 276] on div "PROBADO POR TERCEROS Heading Row Calidad En La Que Confías Heading Cada lote de…" at bounding box center [669, 408] width 209 height 325
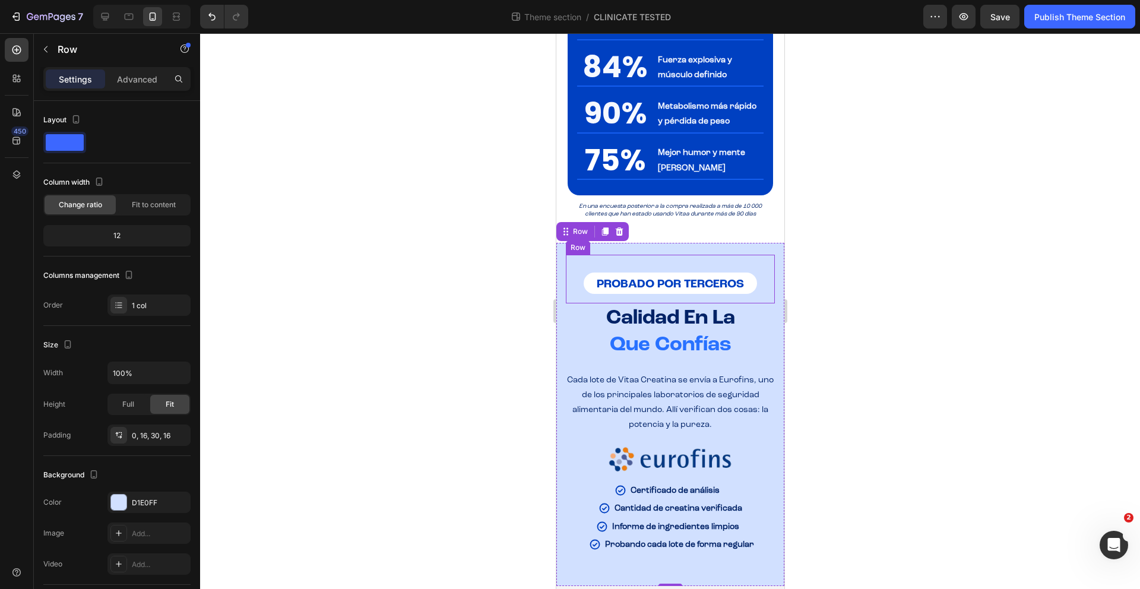
click at [672, 285] on div "PROBADO POR TERCEROS Heading Row" at bounding box center [669, 279] width 209 height 49
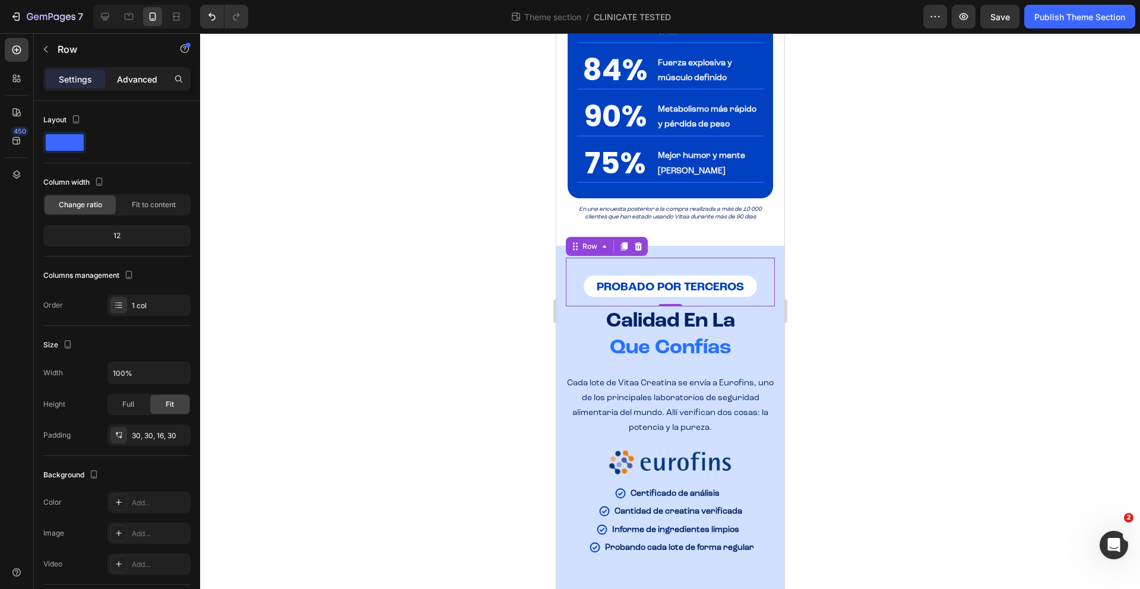
click at [137, 77] on p "Advanced" at bounding box center [137, 79] width 40 height 12
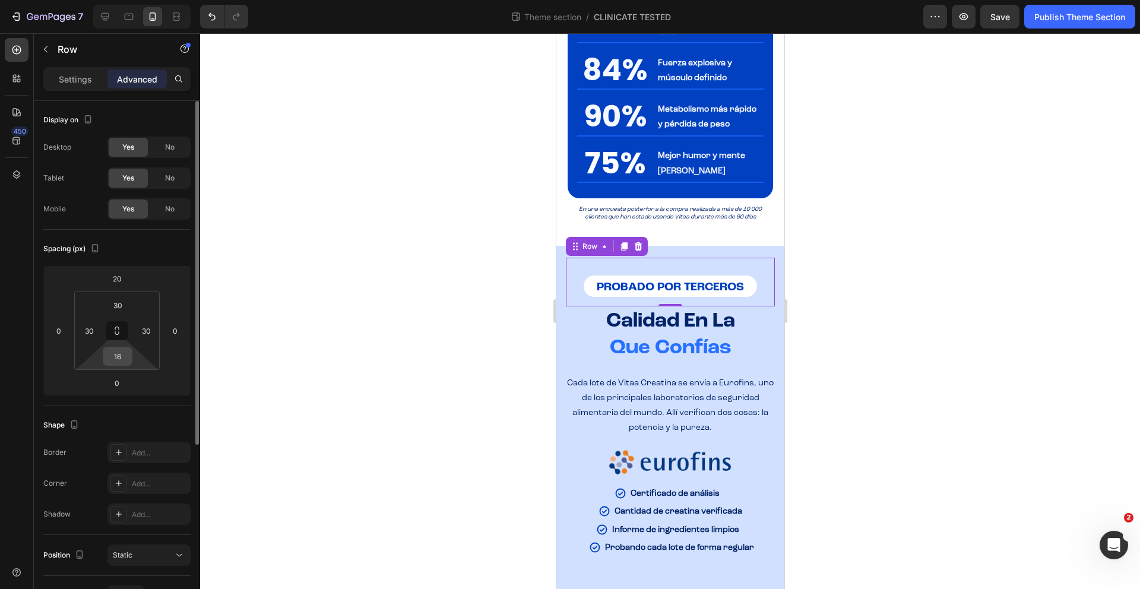
click at [122, 351] on input "16" at bounding box center [118, 356] width 24 height 18
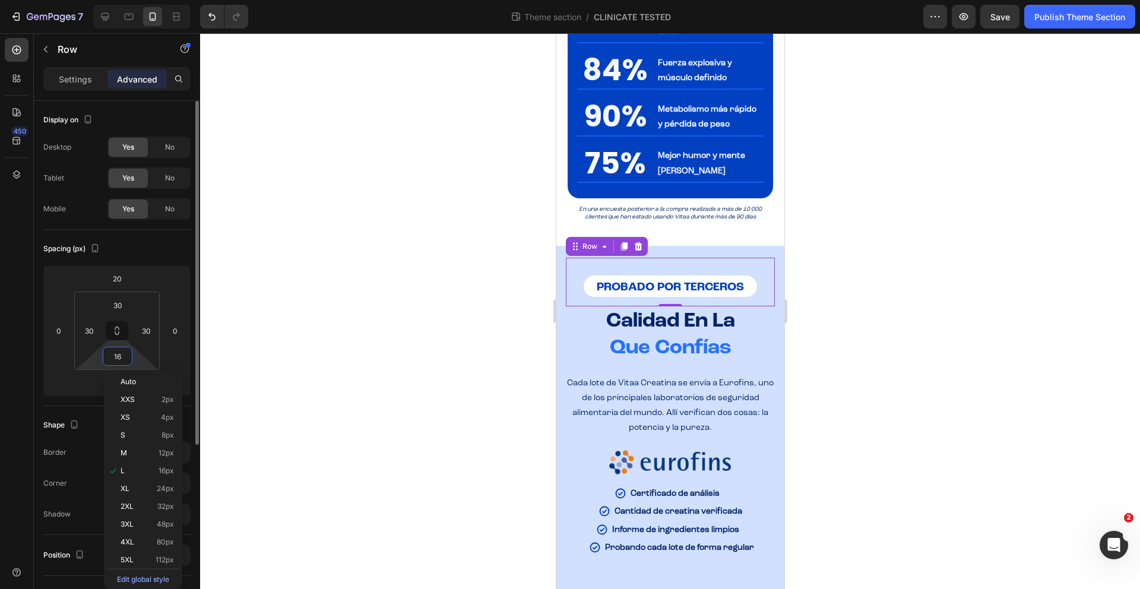
click at [122, 351] on input "16" at bounding box center [118, 356] width 24 height 18
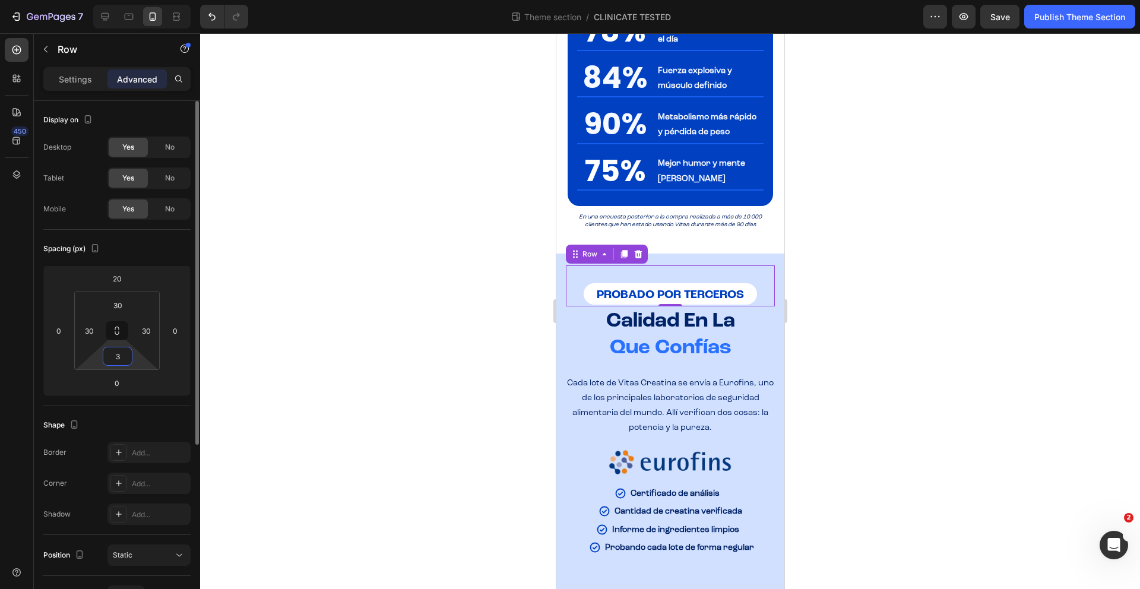
type input "30"
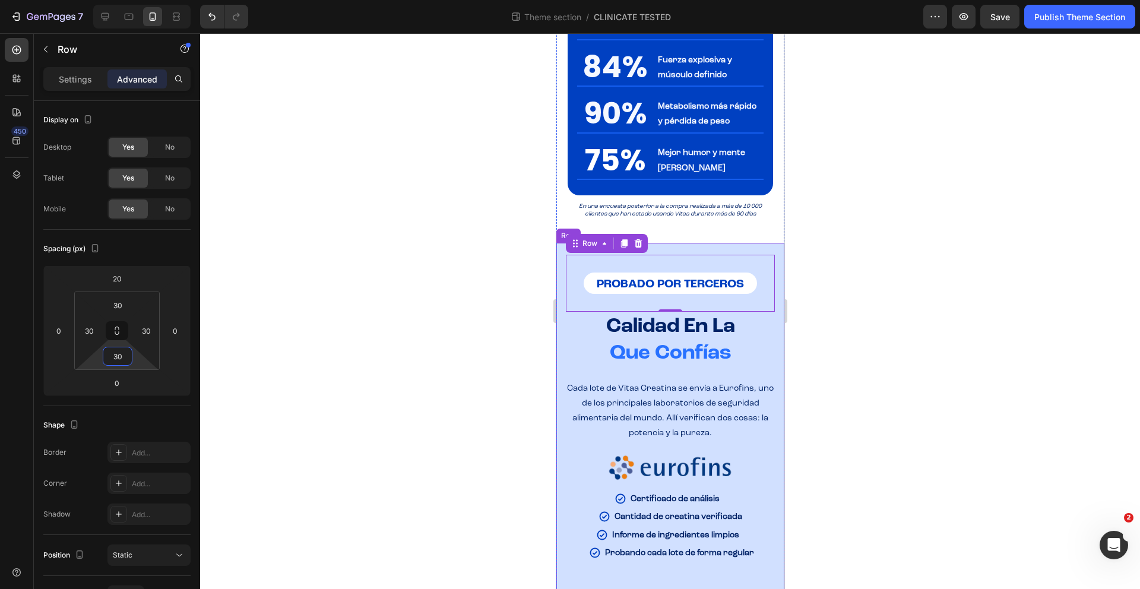
click at [691, 277] on div "PROBADO POR TERCEROS Heading Row 0 Calidad En La Que Confías Heading Cada lote …" at bounding box center [669, 410] width 209 height 334
click at [635, 285] on div "PROBADO POR TERCEROS Heading Row" at bounding box center [669, 283] width 209 height 57
click at [132, 0] on html "7 Theme section / CLINICATE TESTED Preview Save Publish Theme Section 450 Secti…" at bounding box center [570, 0] width 1140 height 0
click at [127, 277] on input "20" at bounding box center [117, 278] width 24 height 18
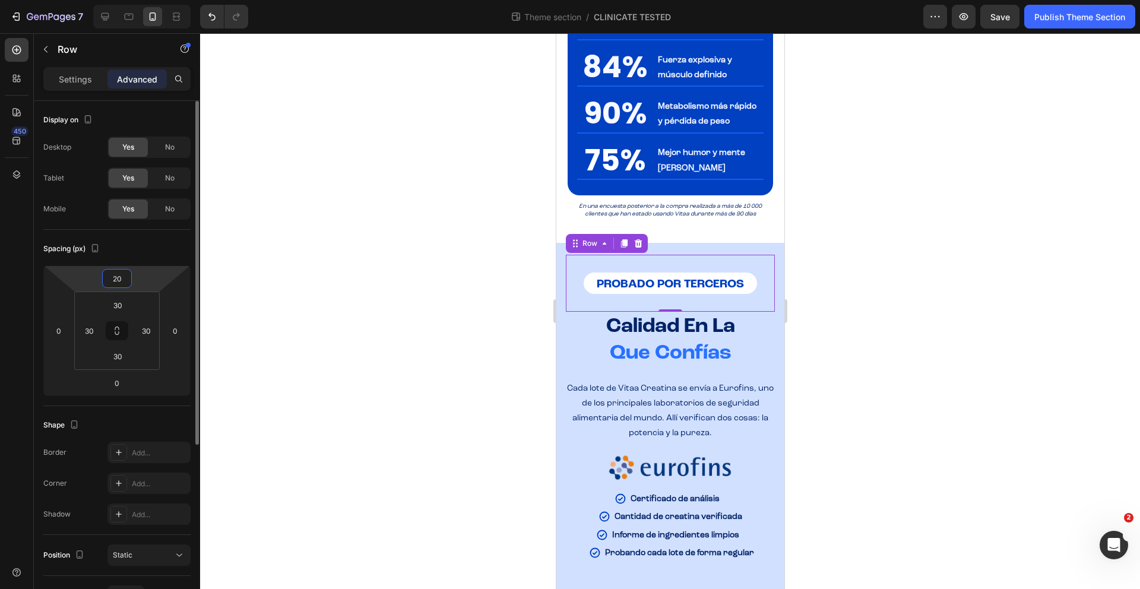
click at [127, 277] on input "20" at bounding box center [117, 278] width 24 height 18
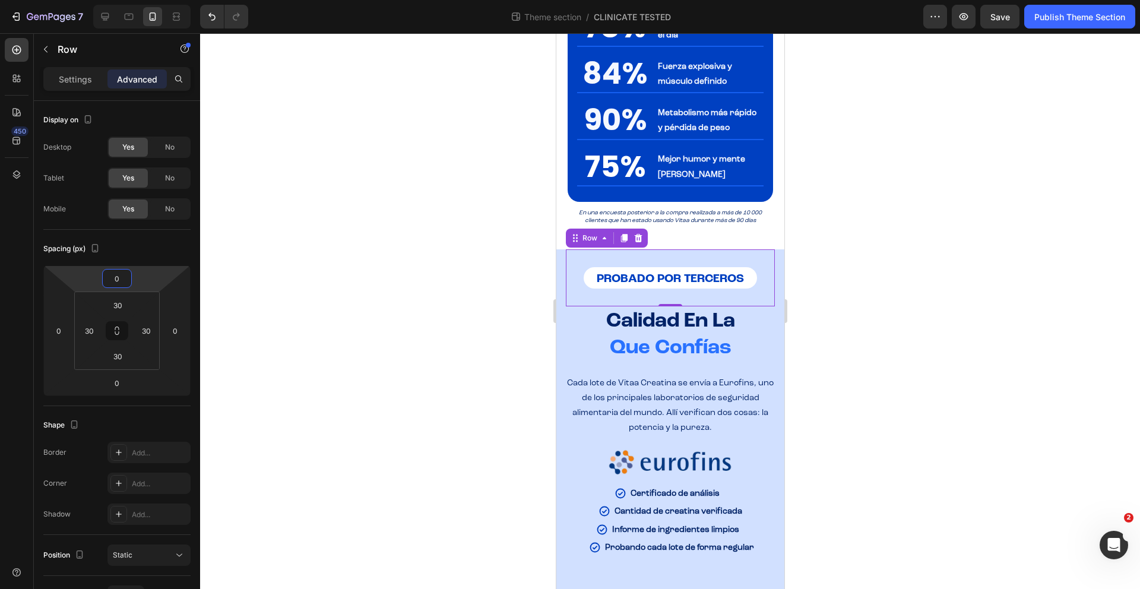
click at [925, 366] on div at bounding box center [670, 311] width 940 height 556
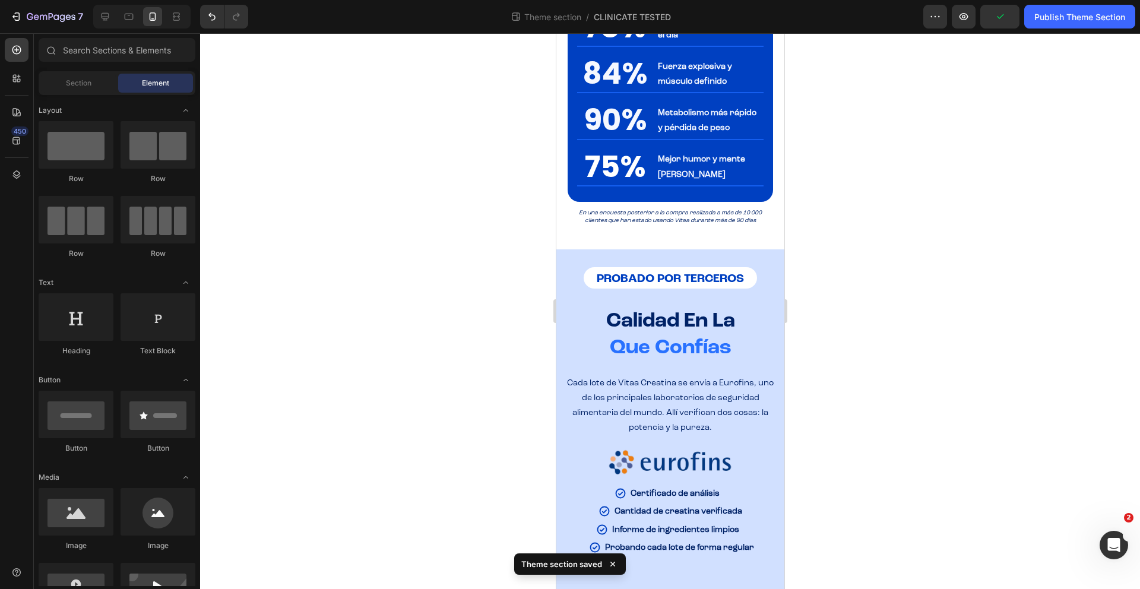
click at [949, 360] on div at bounding box center [670, 311] width 940 height 556
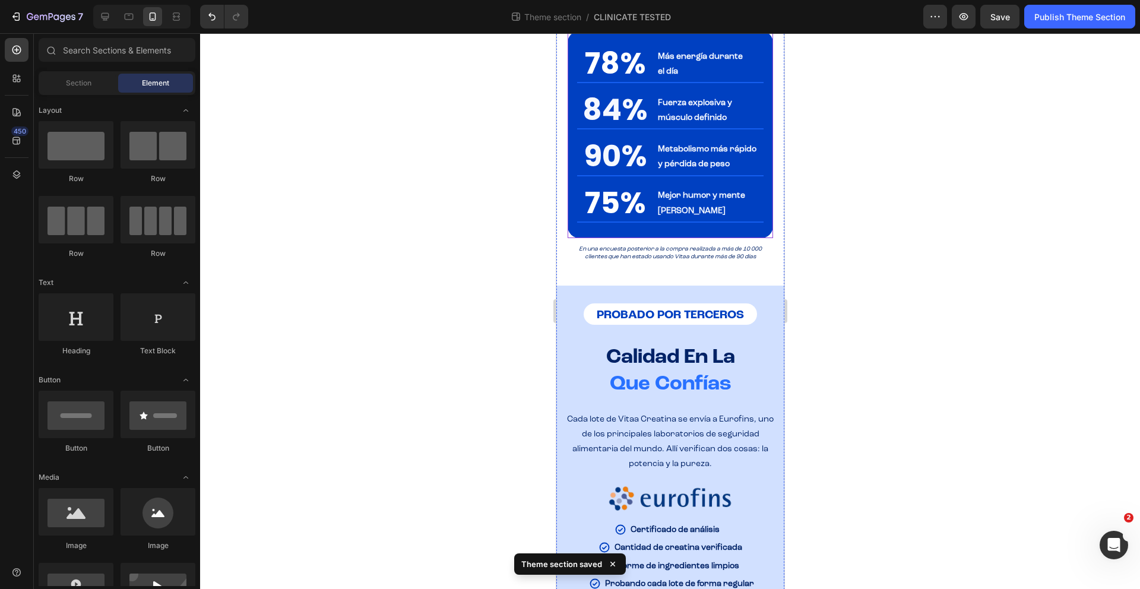
scroll to position [0, 0]
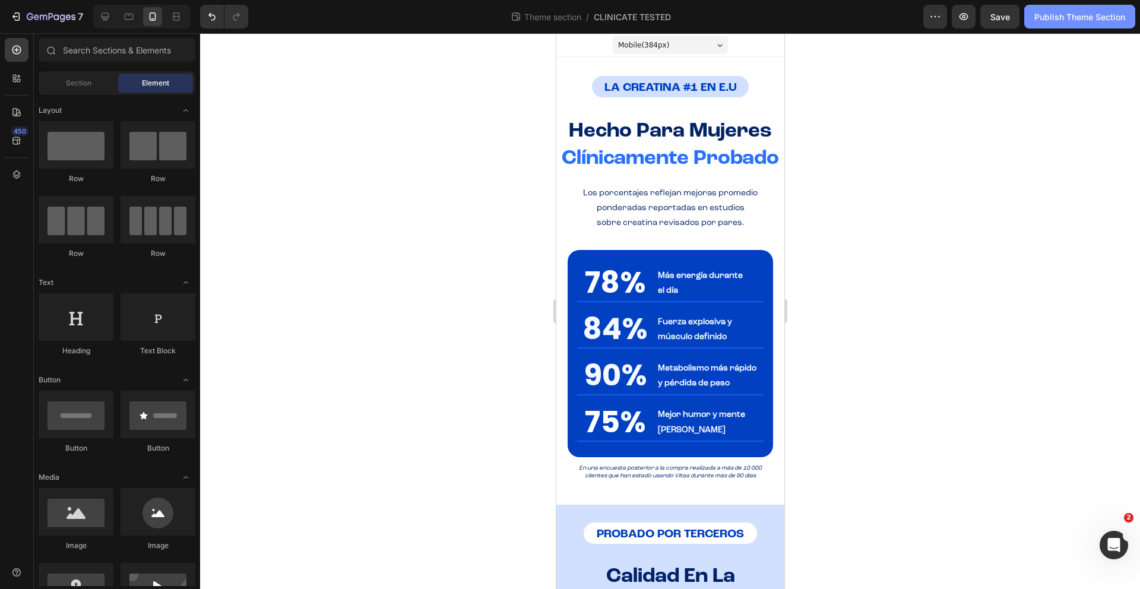
click at [1065, 20] on div "Publish Theme Section" at bounding box center [1079, 17] width 91 height 12
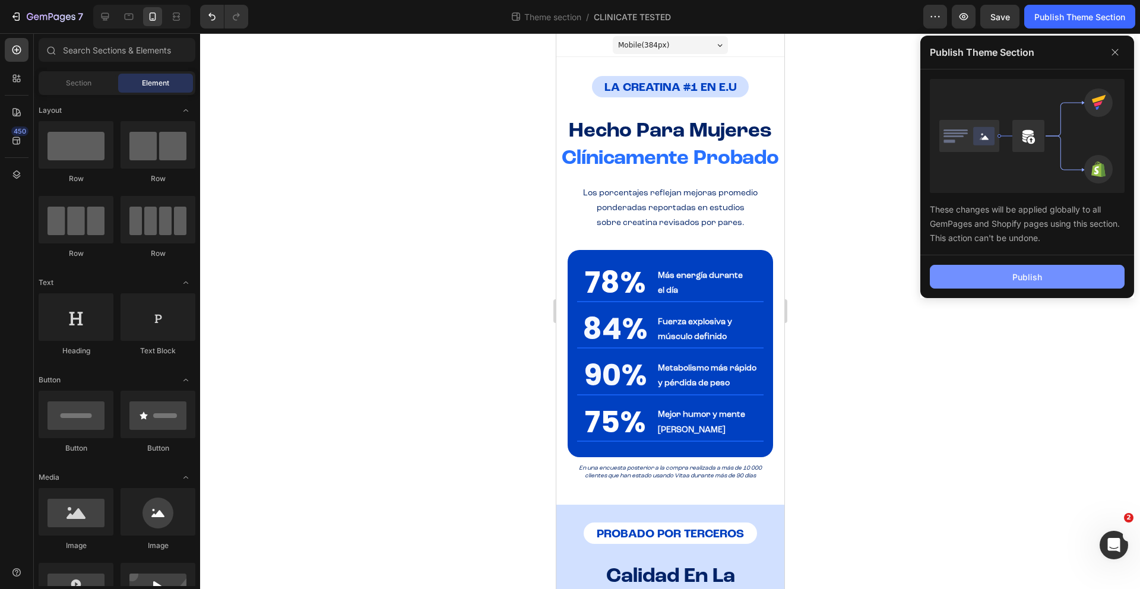
click at [1016, 271] on div "Publish" at bounding box center [1027, 277] width 30 height 12
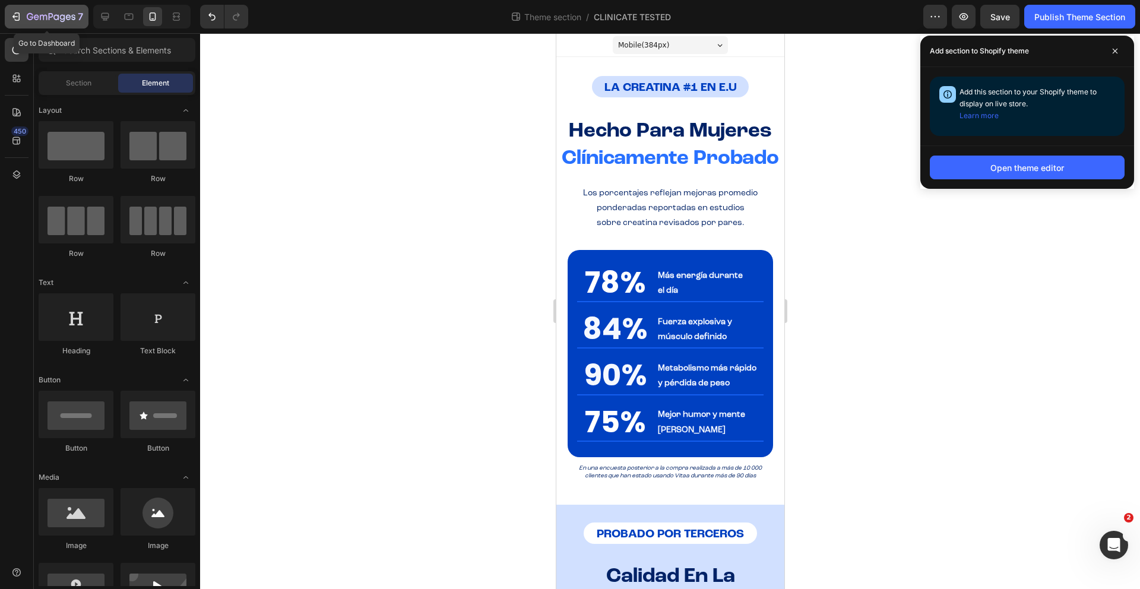
click at [17, 26] on button "7" at bounding box center [47, 17] width 84 height 24
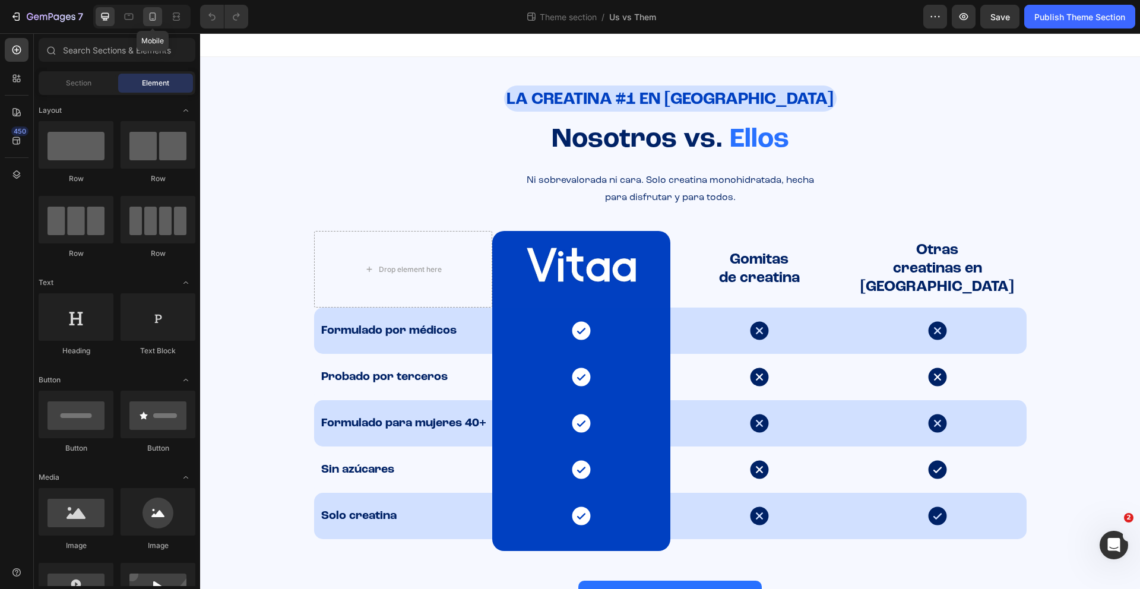
click at [154, 14] on icon at bounding box center [153, 17] width 12 height 12
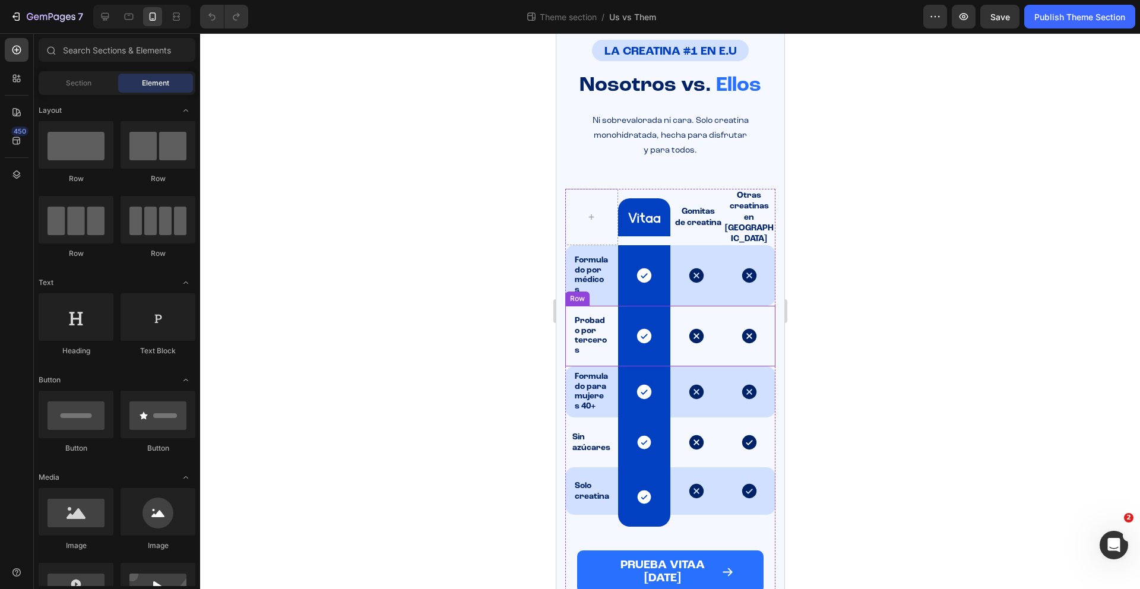
scroll to position [68, 0]
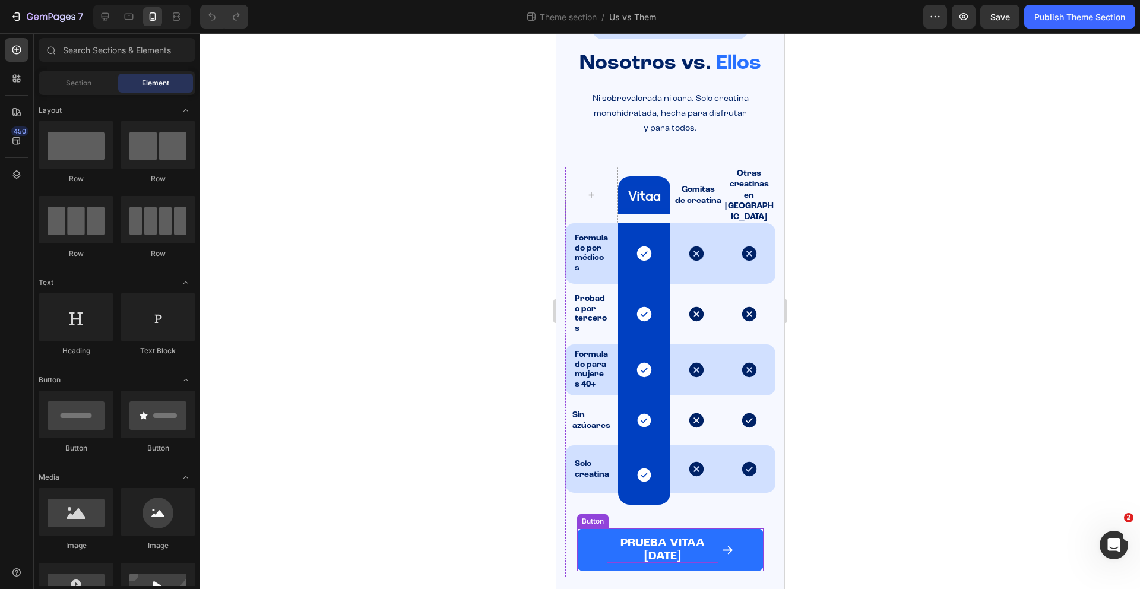
click at [630, 537] on p "PRUEBA VITAA [DATE]" at bounding box center [662, 550] width 112 height 26
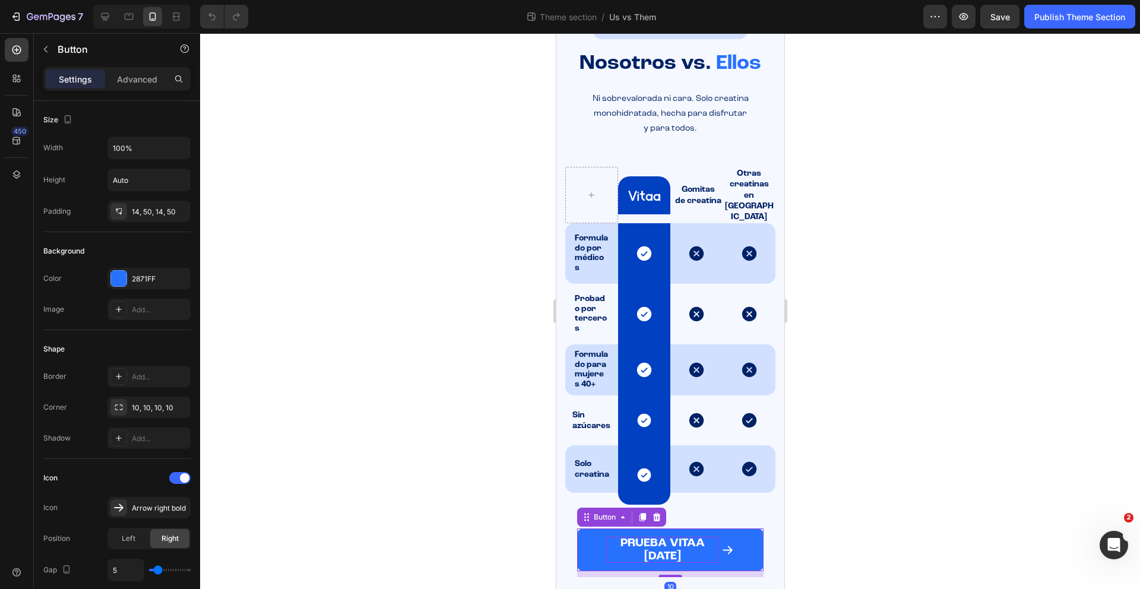
click at [630, 537] on p "PRUEBA VITAA [DATE]" at bounding box center [662, 550] width 112 height 26
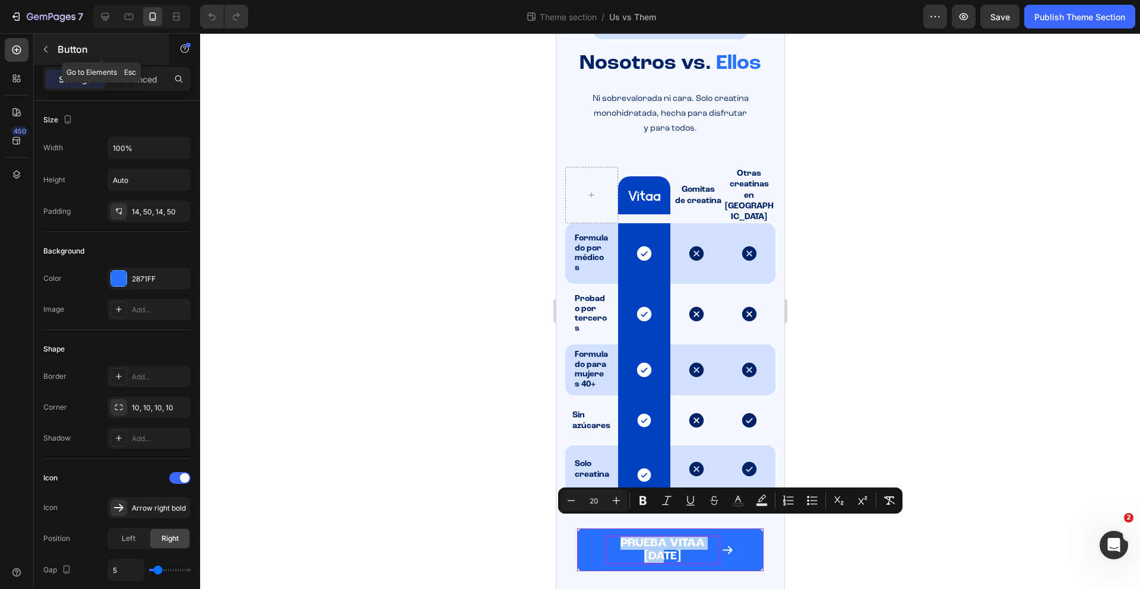
click at [47, 50] on icon "button" at bounding box center [45, 49] width 9 height 9
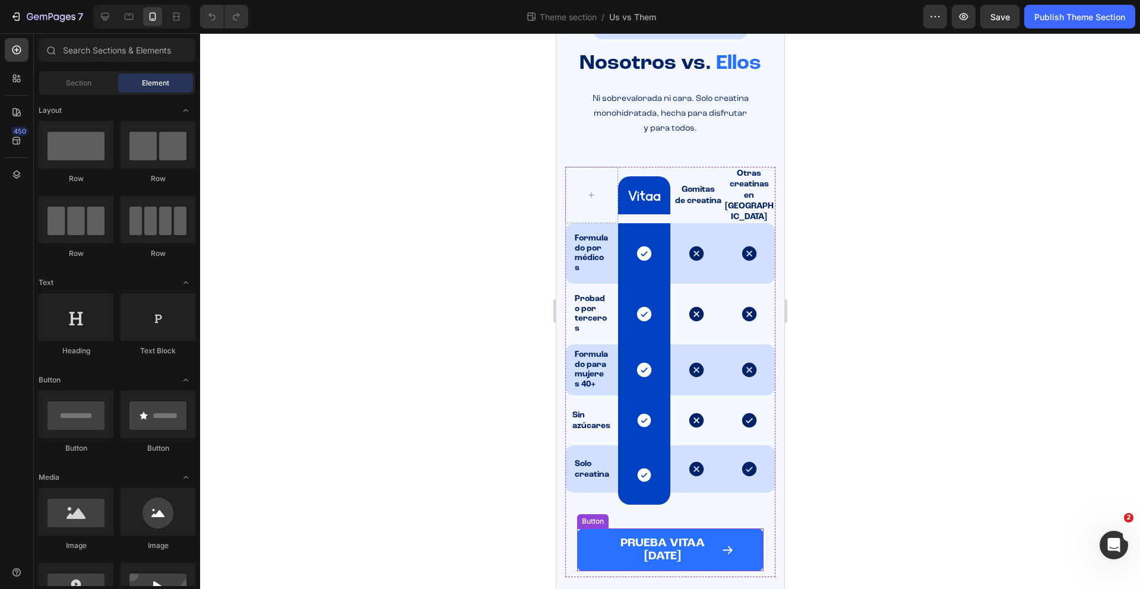
click at [593, 532] on button "PRUEBA VITAA [DATE]" at bounding box center [669, 549] width 186 height 43
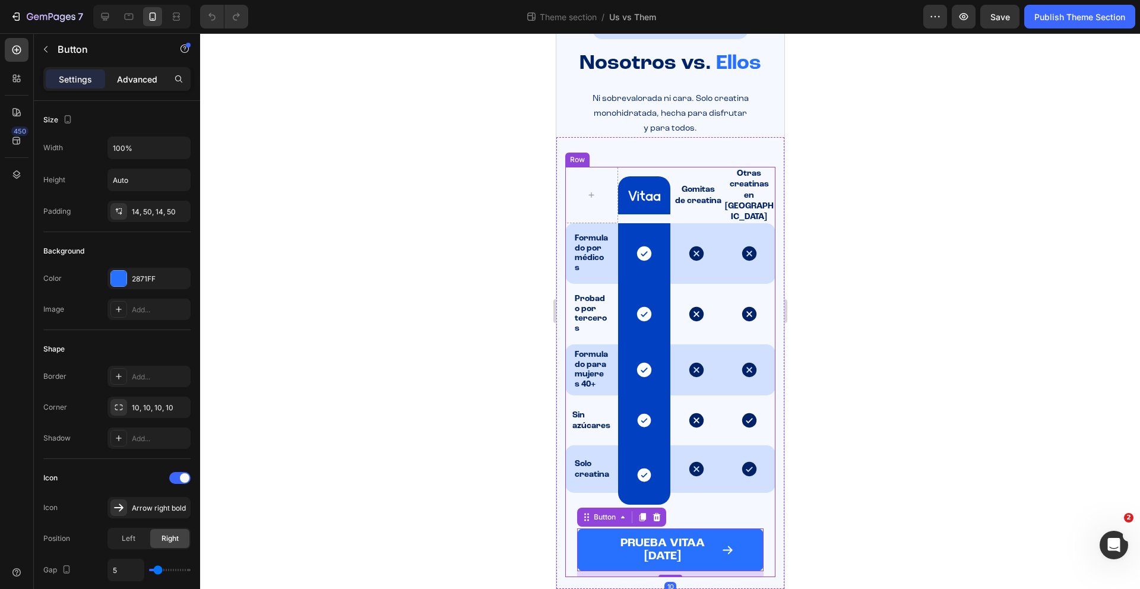
click at [120, 78] on p "Advanced" at bounding box center [137, 79] width 40 height 12
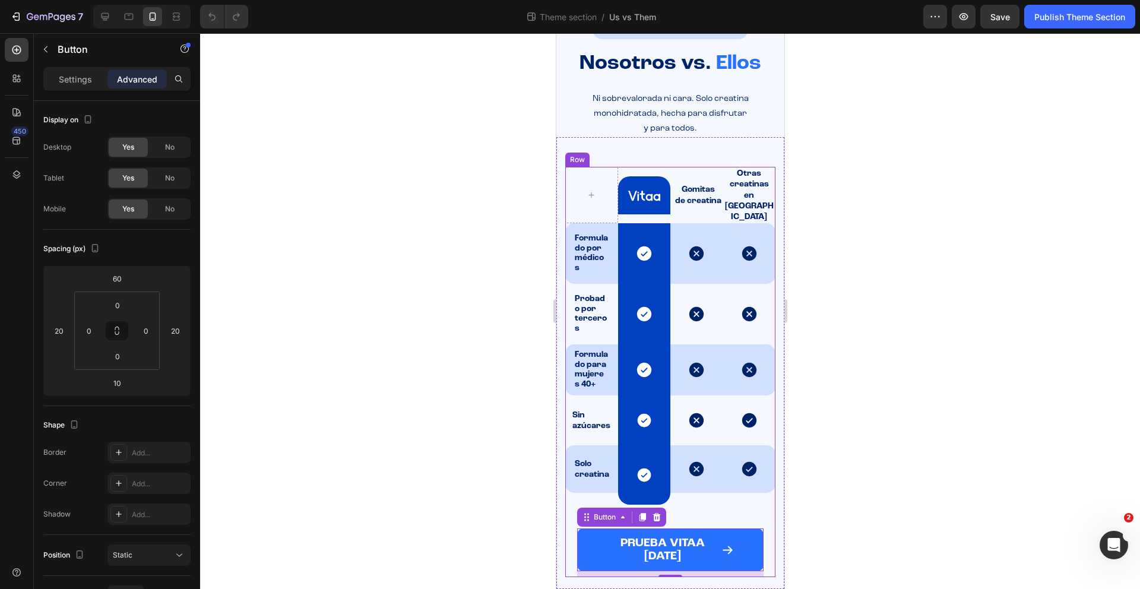
click at [601, 532] on button "PRUEBA VITAA [DATE]" at bounding box center [669, 549] width 186 height 43
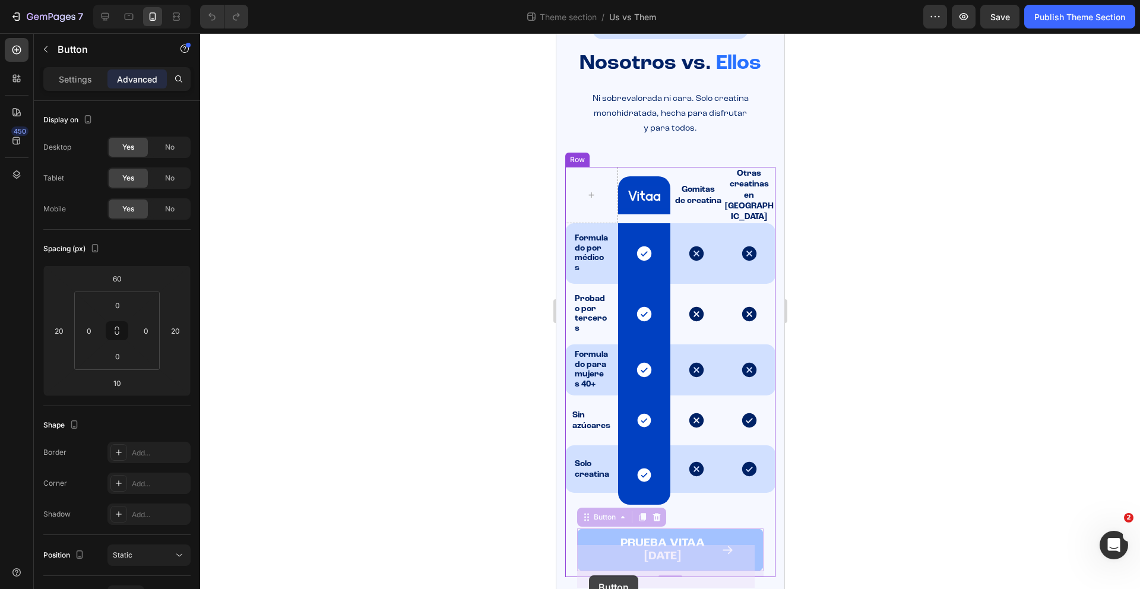
drag, startPoint x: 586, startPoint y: 501, endPoint x: 587, endPoint y: 581, distance: 80.1
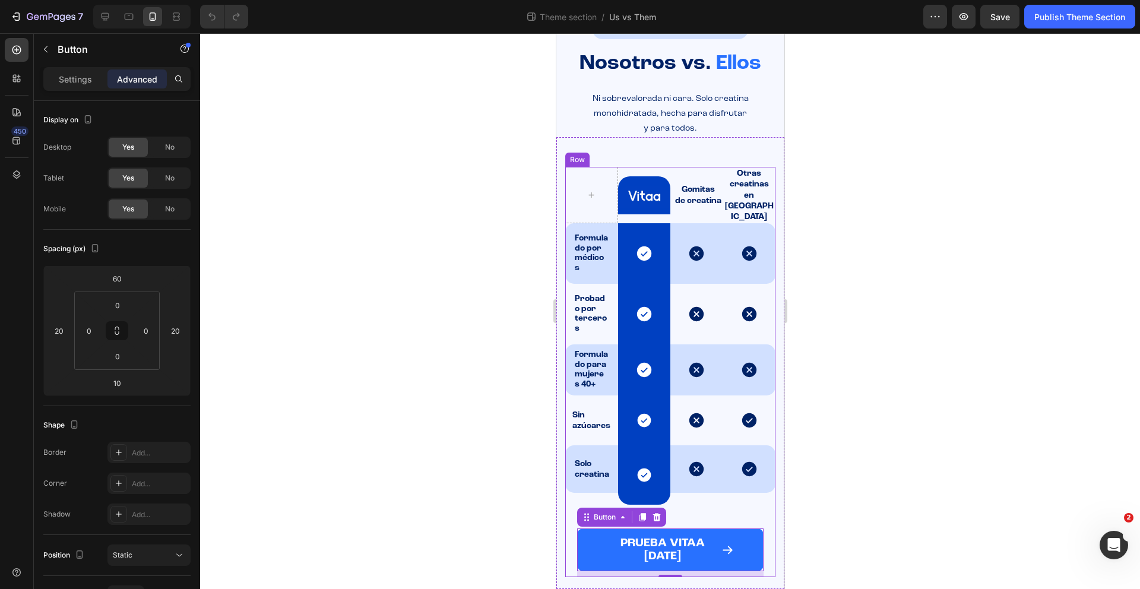
click at [569, 496] on div "PRUEBA VITAA [DATE] Button 10" at bounding box center [669, 535] width 210 height 84
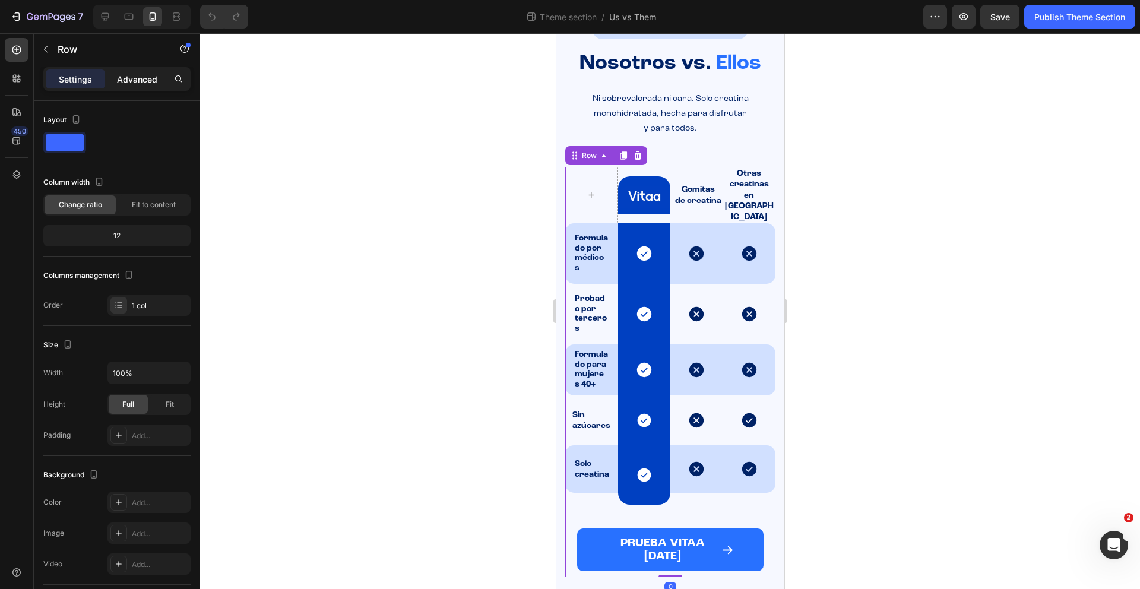
click at [141, 84] on p "Advanced" at bounding box center [137, 79] width 40 height 12
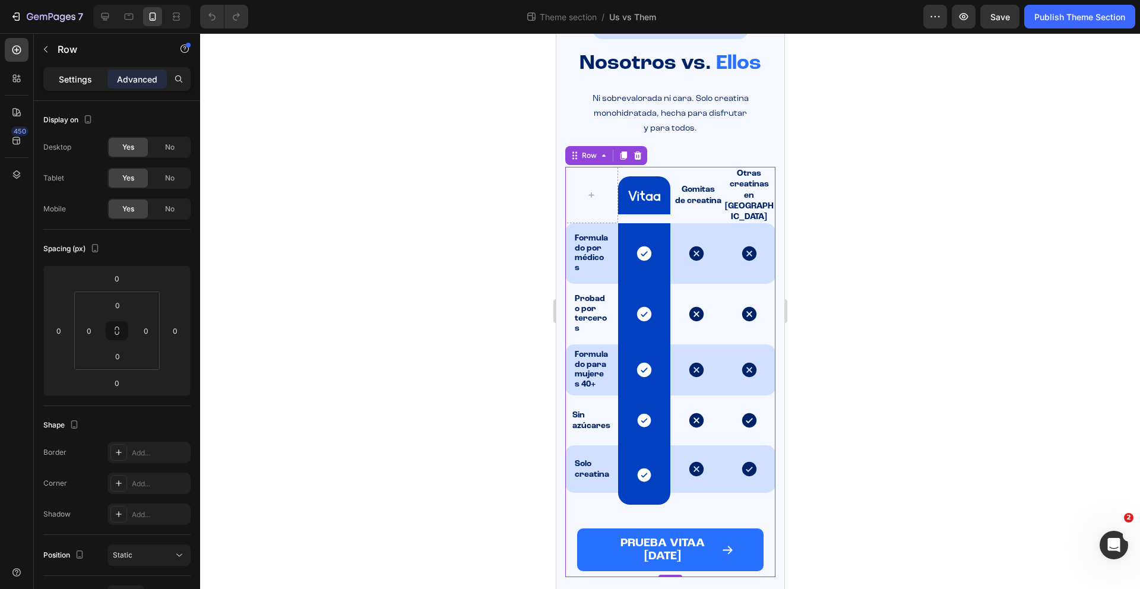
click at [88, 80] on p "Settings" at bounding box center [75, 79] width 33 height 12
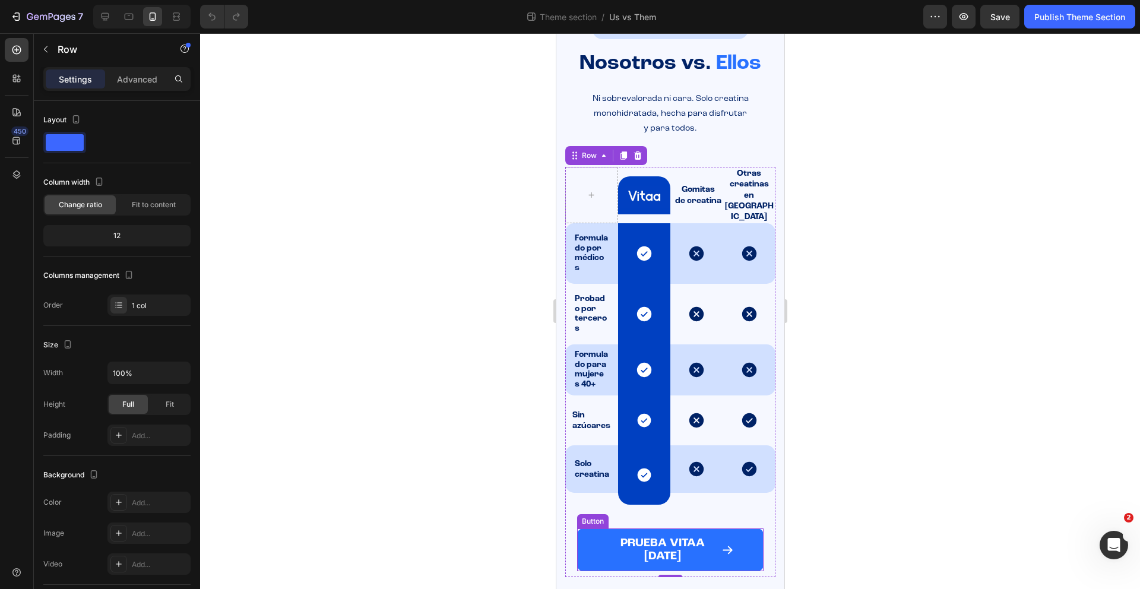
click at [582, 540] on button "PRUEBA VITAA [DATE]" at bounding box center [669, 549] width 186 height 43
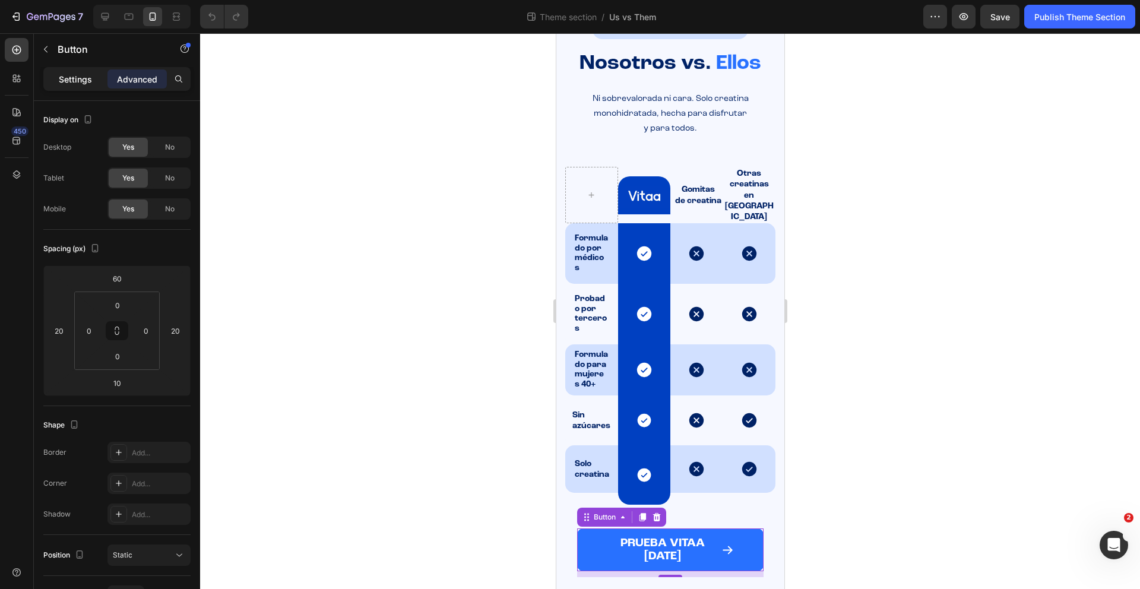
click at [88, 85] on div "Settings" at bounding box center [75, 78] width 59 height 19
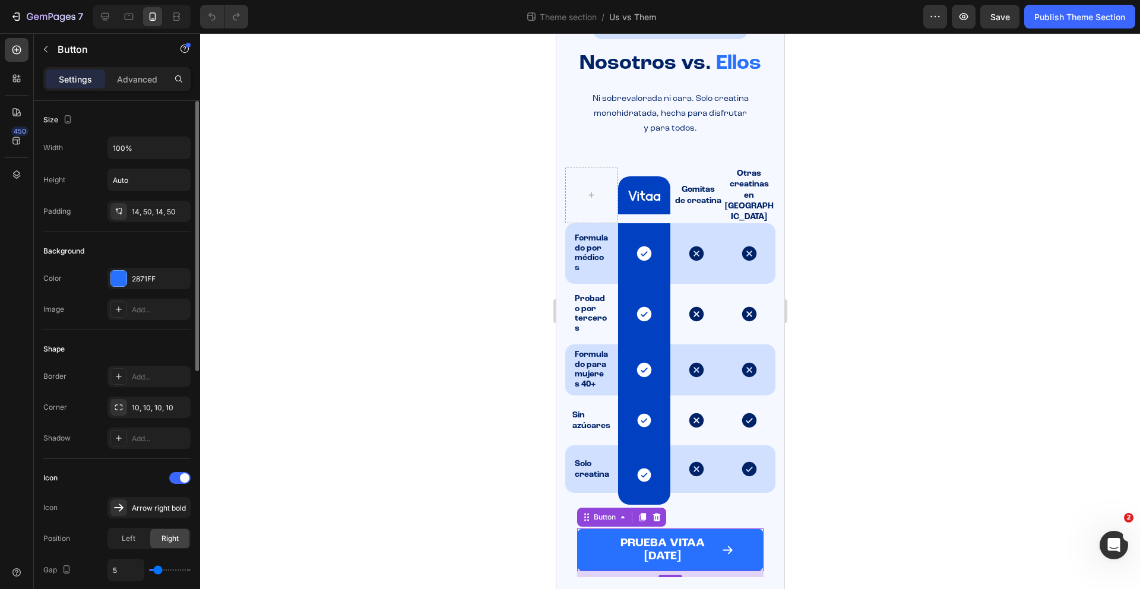
scroll to position [157, 0]
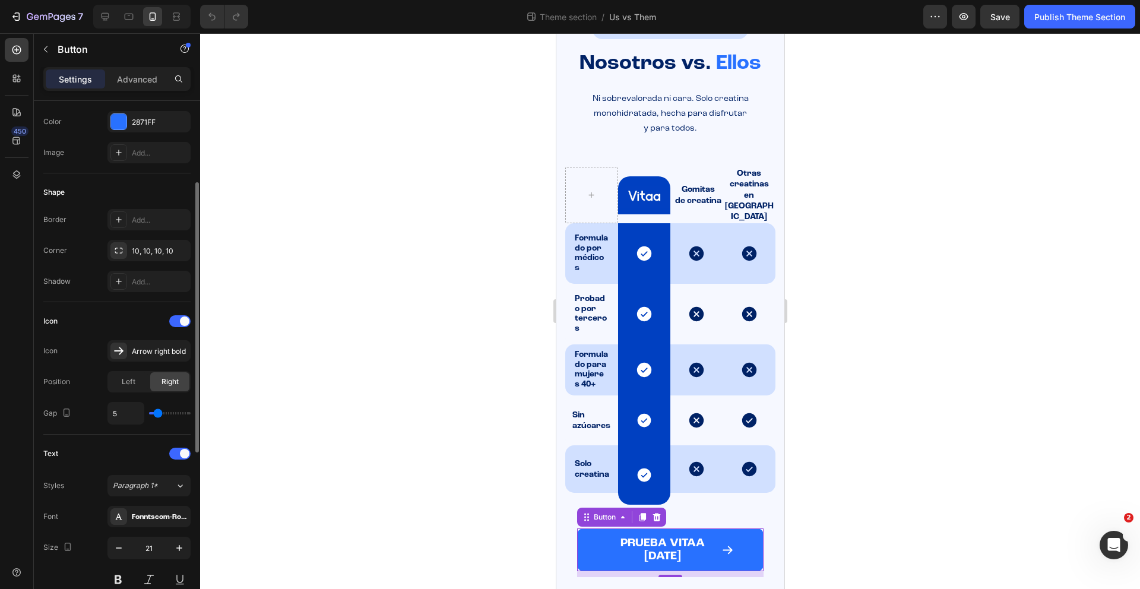
type input "6"
type input "7"
type input "8"
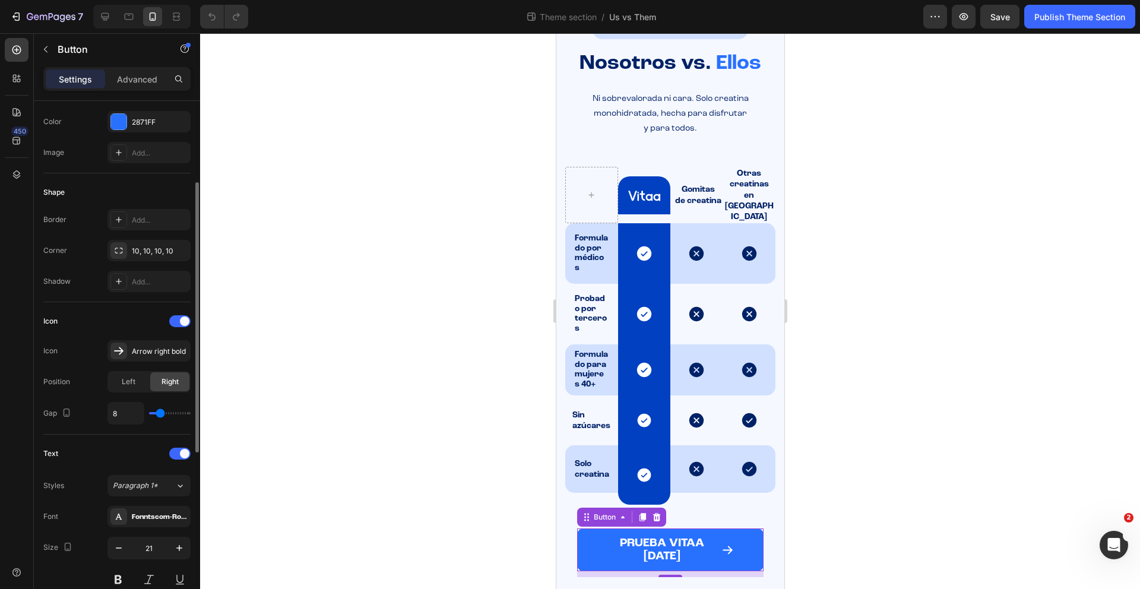
type input "8"
click at [160, 414] on input "range" at bounding box center [170, 413] width 42 height 2
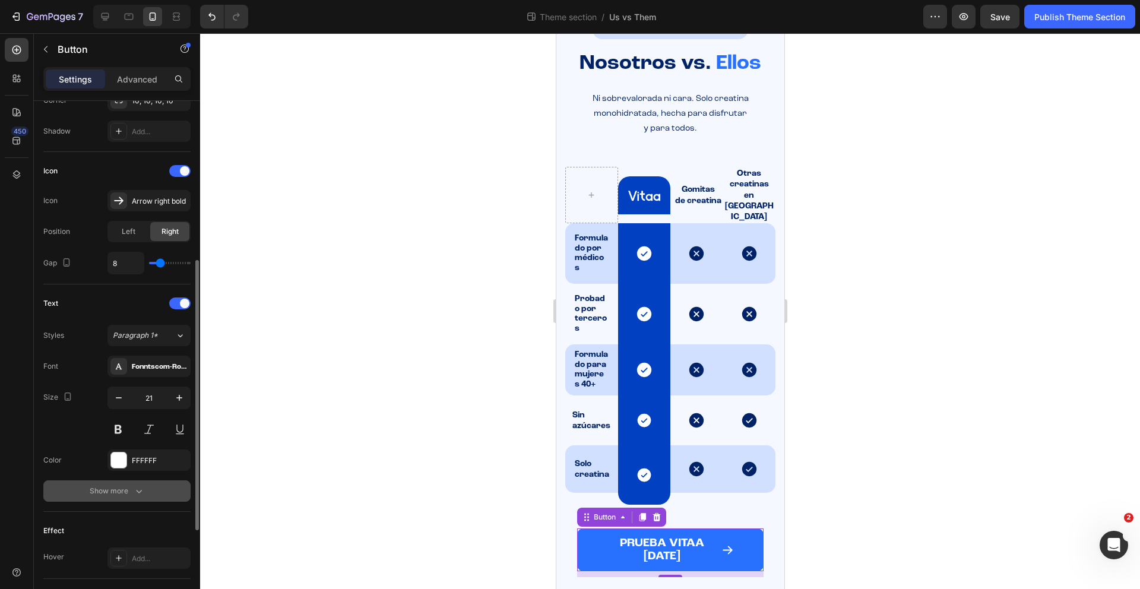
click at [133, 494] on icon "button" at bounding box center [139, 491] width 12 height 12
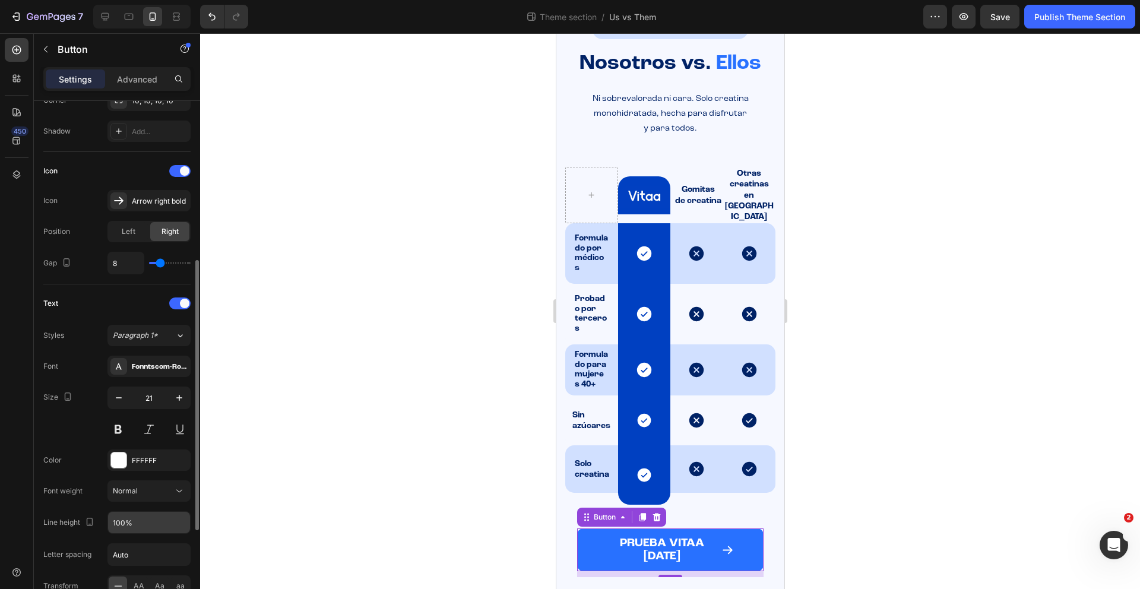
scroll to position [329, 0]
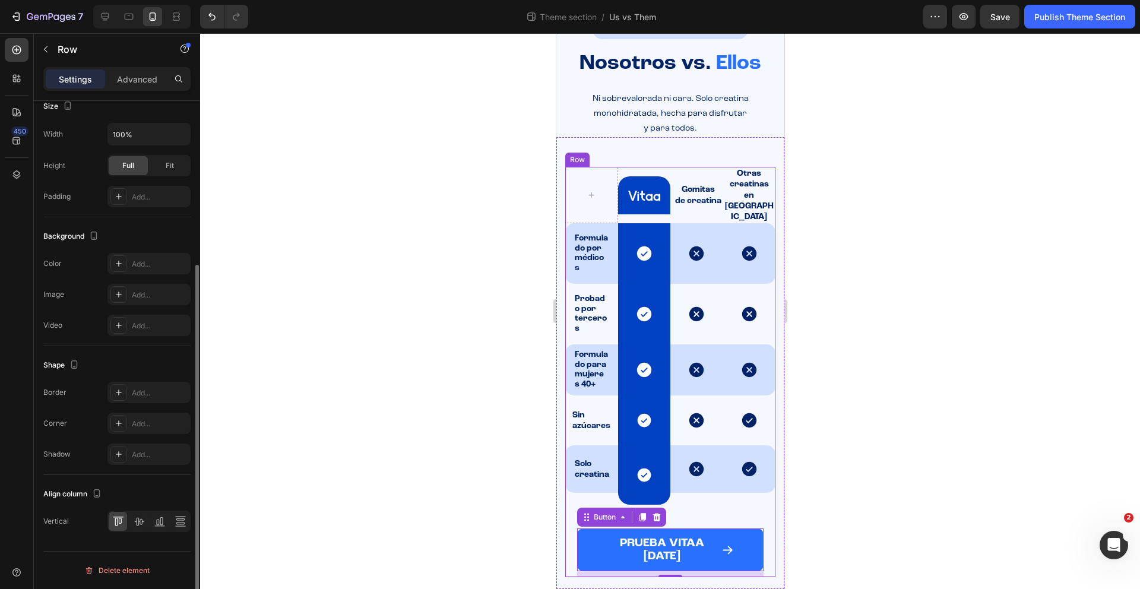
click at [567, 533] on div "PRUEBA VITAA [DATE] Button 10" at bounding box center [669, 535] width 210 height 84
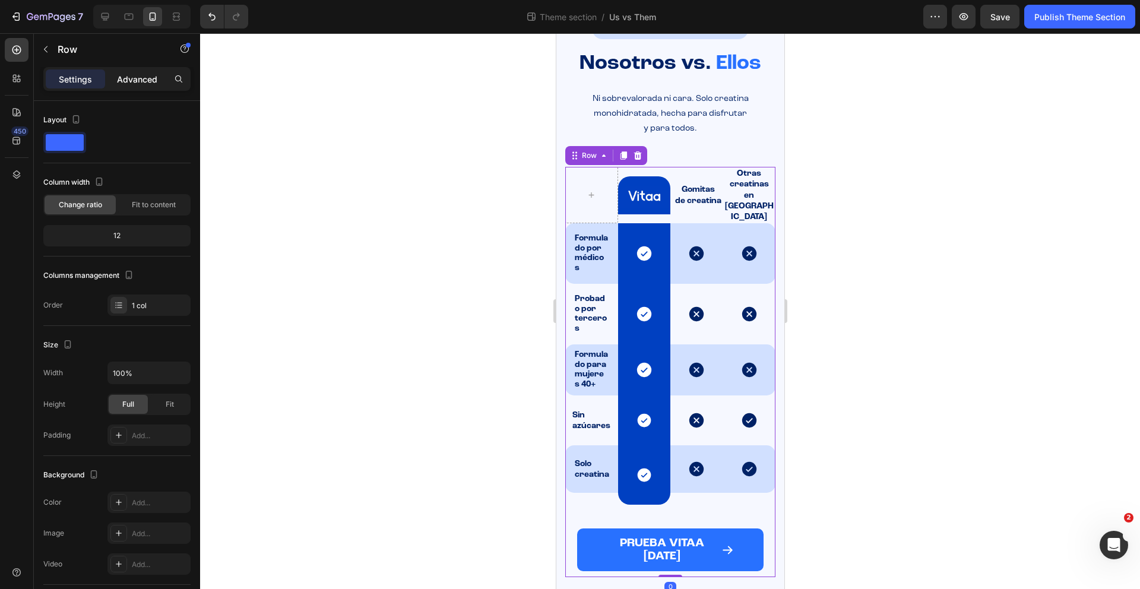
click at [145, 76] on p "Advanced" at bounding box center [137, 79] width 40 height 12
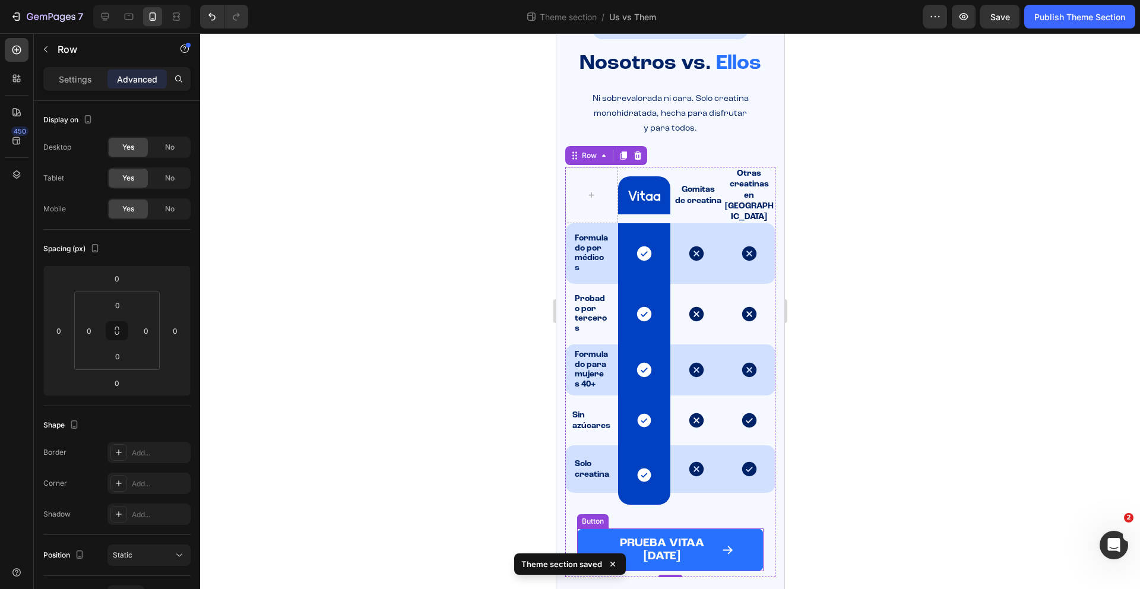
click at [751, 541] on button "PRUEBA VITAA [DATE]" at bounding box center [669, 549] width 186 height 43
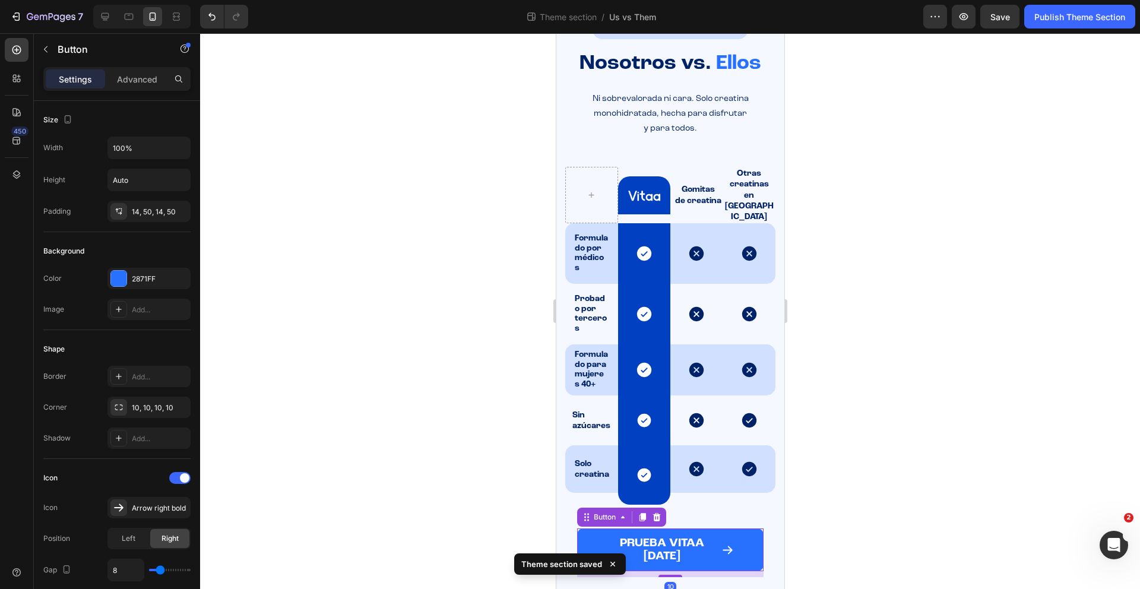
click at [941, 519] on div at bounding box center [670, 311] width 940 height 556
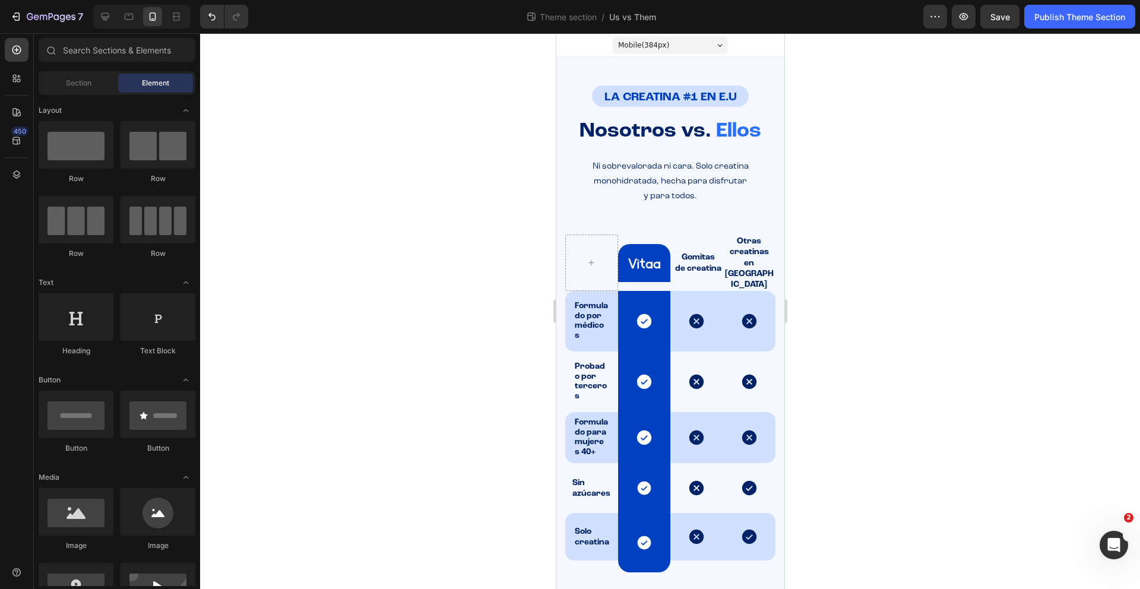
scroll to position [68, 0]
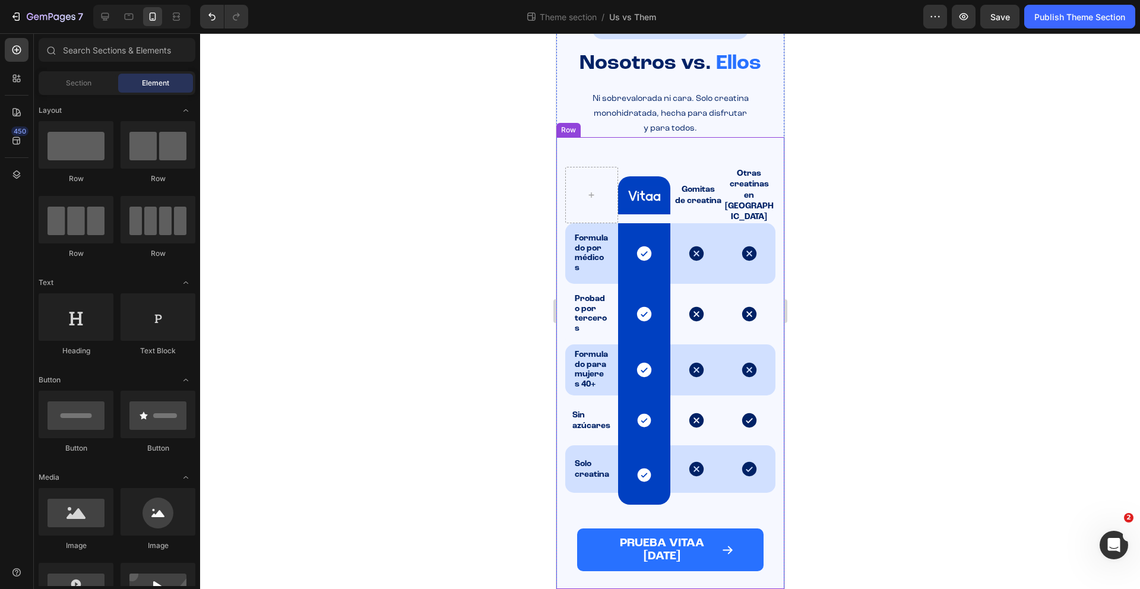
click at [578, 569] on div "Image Row Gomitas de creatina Text Block Otras creatinas en polvo Text Block Ro…" at bounding box center [670, 363] width 228 height 452
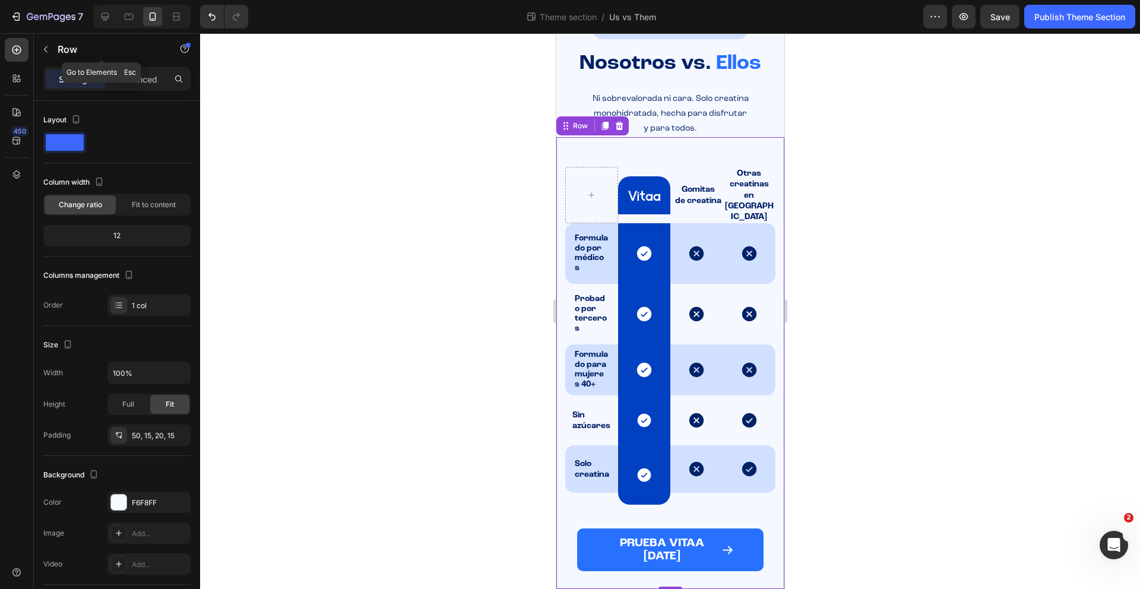
click at [39, 52] on button "button" at bounding box center [45, 49] width 19 height 19
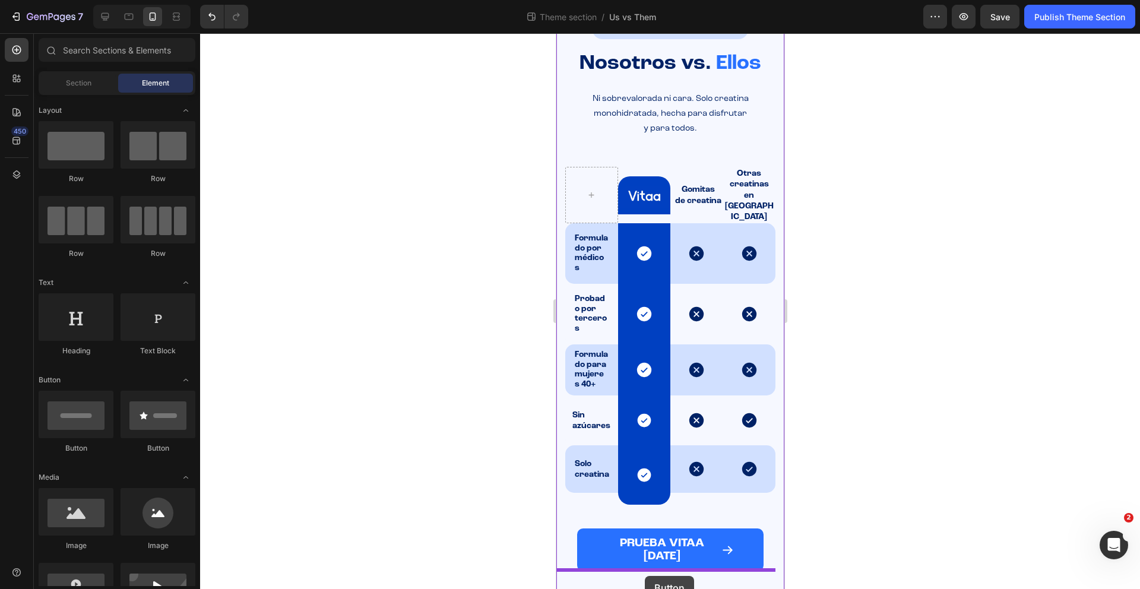
drag, startPoint x: 635, startPoint y: 454, endPoint x: 644, endPoint y: 576, distance: 122.0
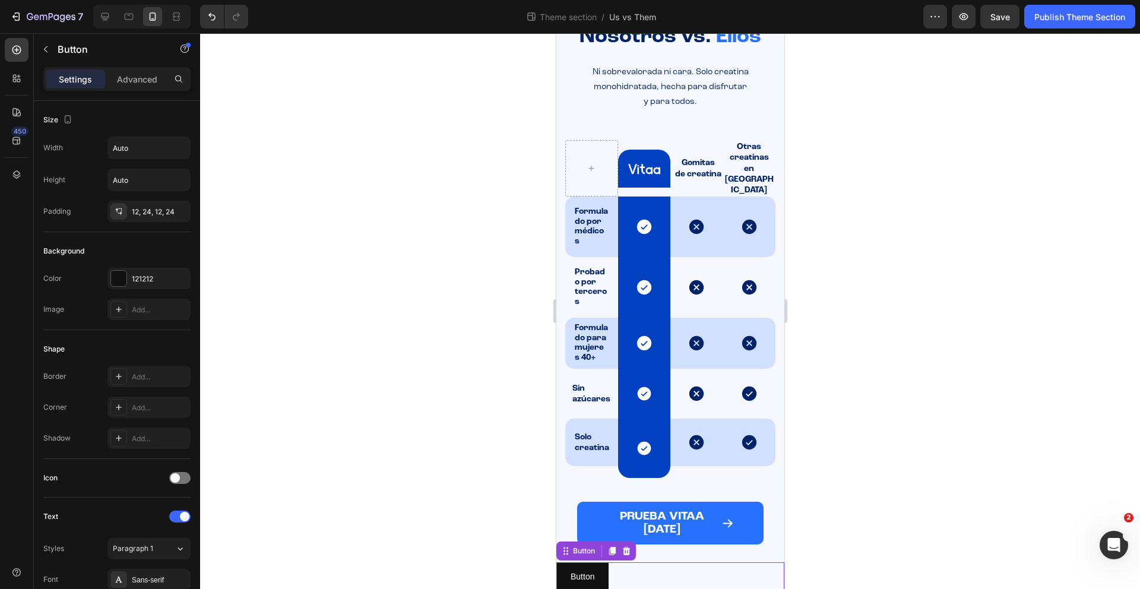
scroll to position [97, 0]
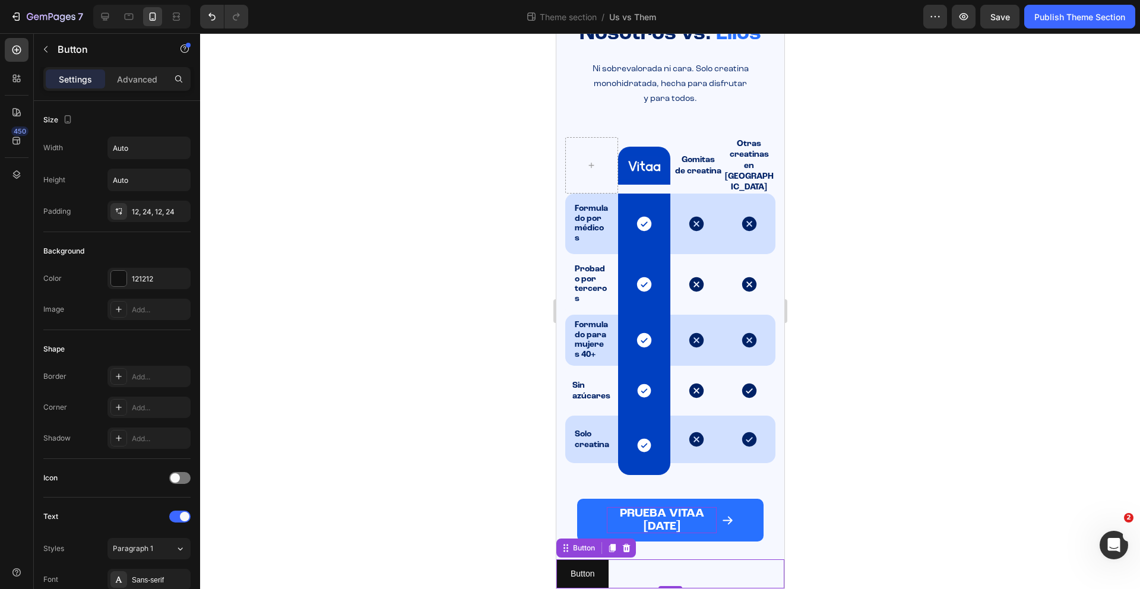
click at [630, 543] on icon at bounding box center [625, 547] width 9 height 9
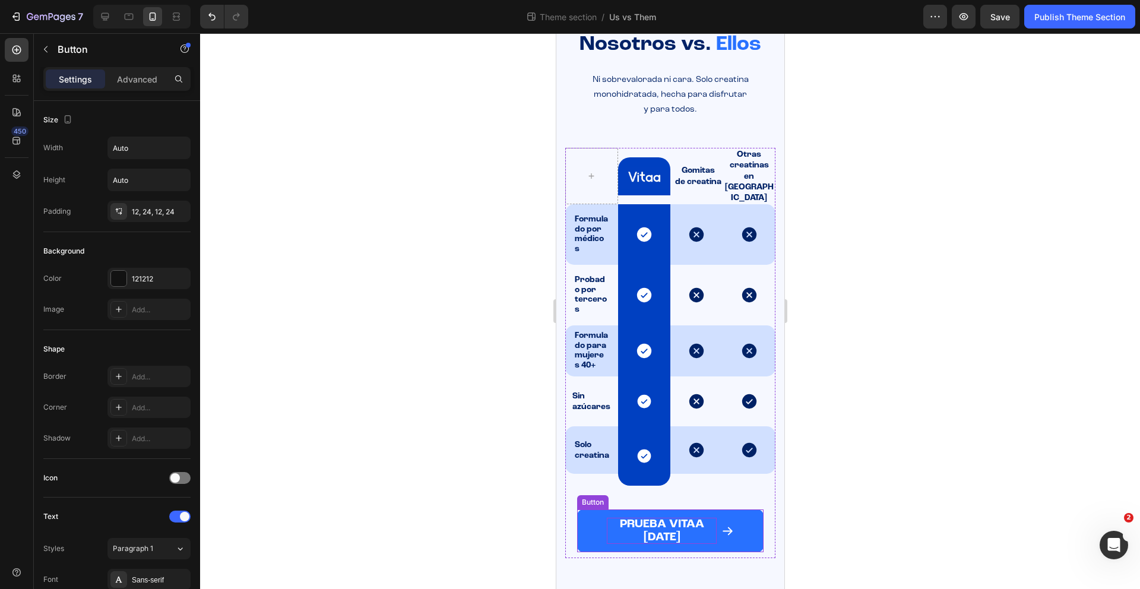
scroll to position [68, 0]
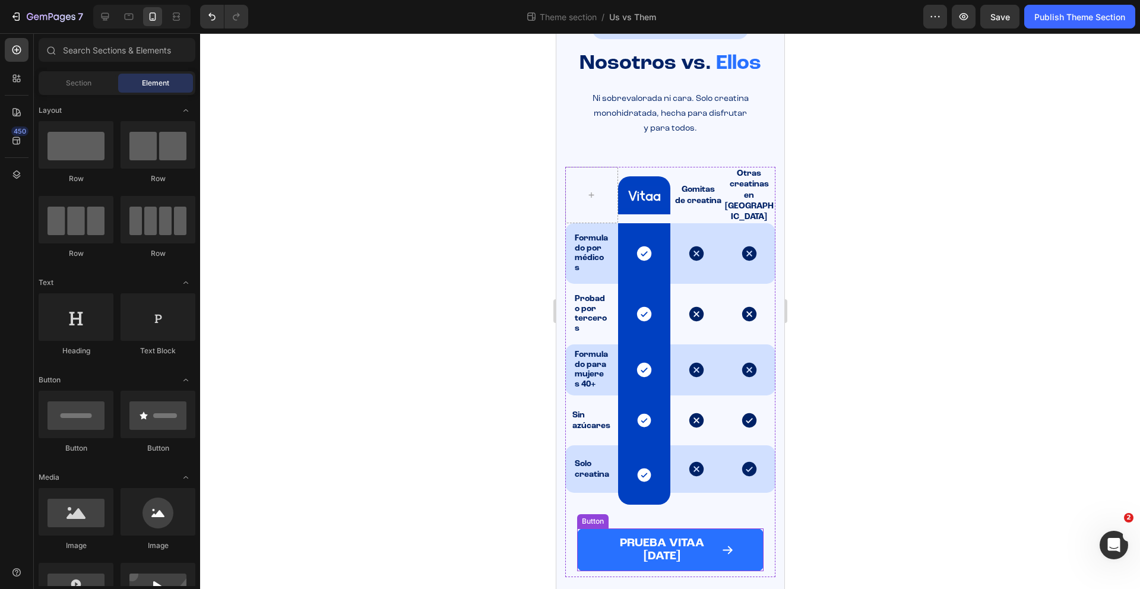
click at [591, 528] on button "PRUEBA VITAA [DATE]" at bounding box center [669, 549] width 186 height 43
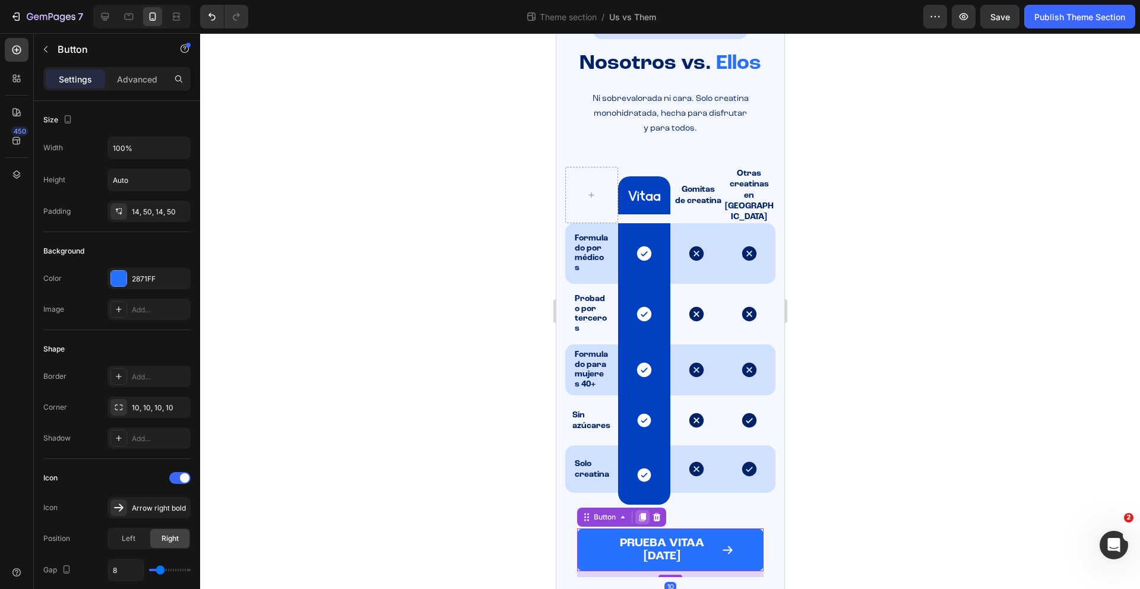
click at [645, 512] on icon at bounding box center [641, 516] width 9 height 9
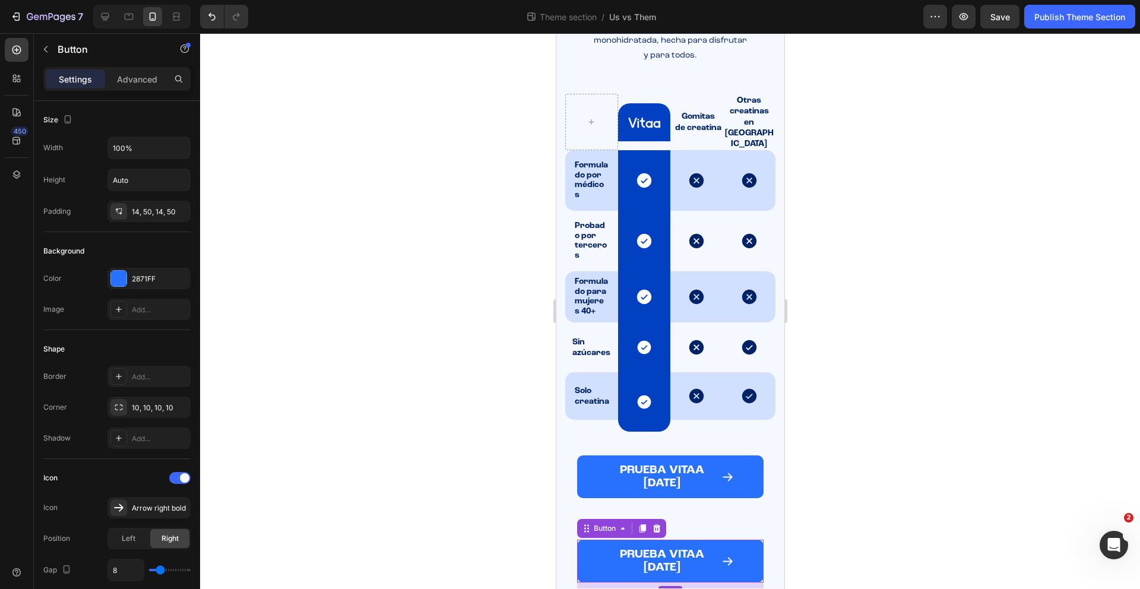
scroll to position [152, 0]
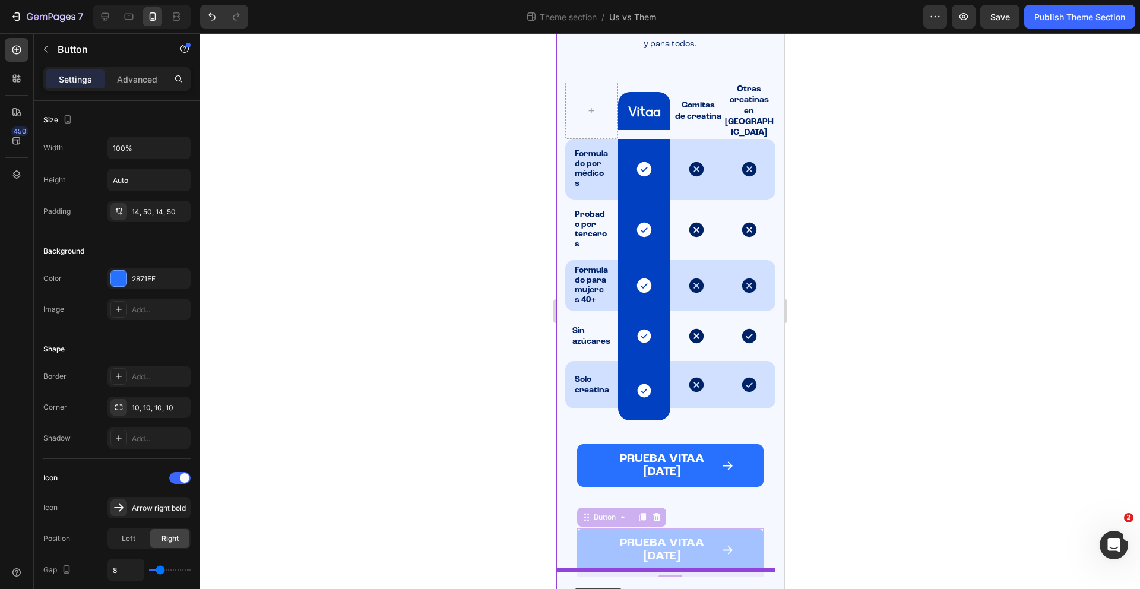
drag, startPoint x: 596, startPoint y: 519, endPoint x: 572, endPoint y: 588, distance: 73.6
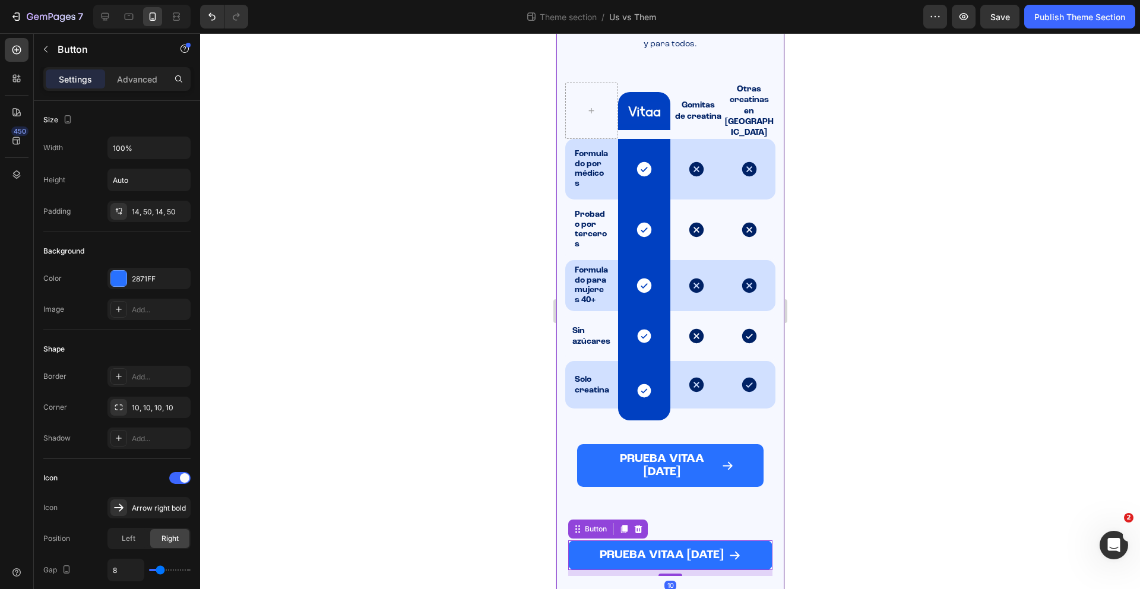
scroll to position [139, 0]
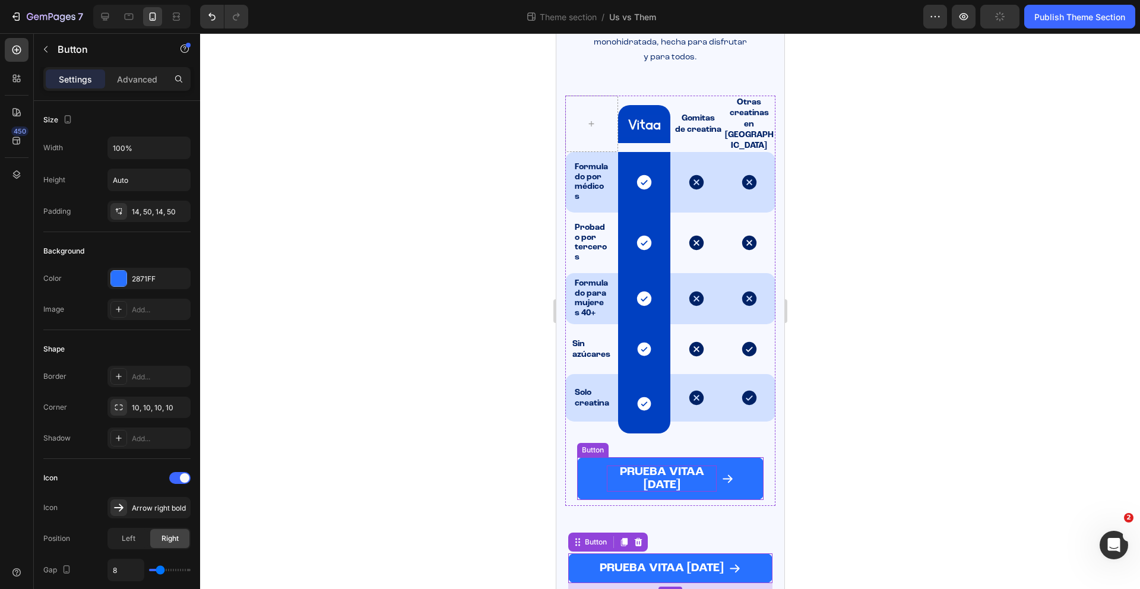
click at [627, 467] on p "PRUEBA VITAA [DATE]" at bounding box center [661, 478] width 110 height 26
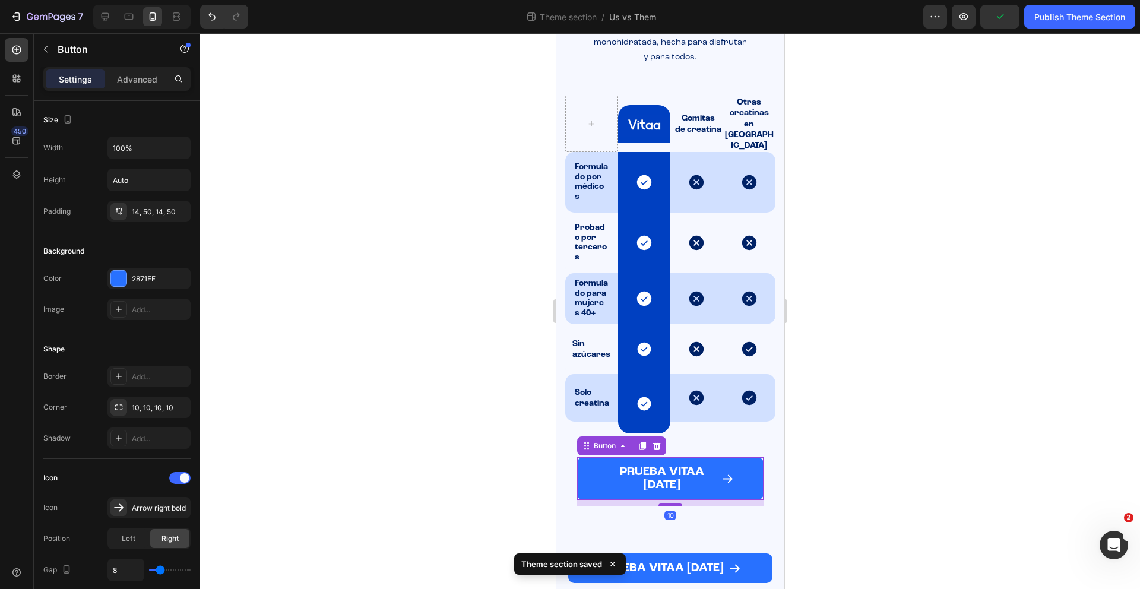
click at [594, 464] on button "PRUEBA VITAA [DATE]" at bounding box center [669, 478] width 186 height 43
click at [658, 442] on icon at bounding box center [656, 446] width 8 height 8
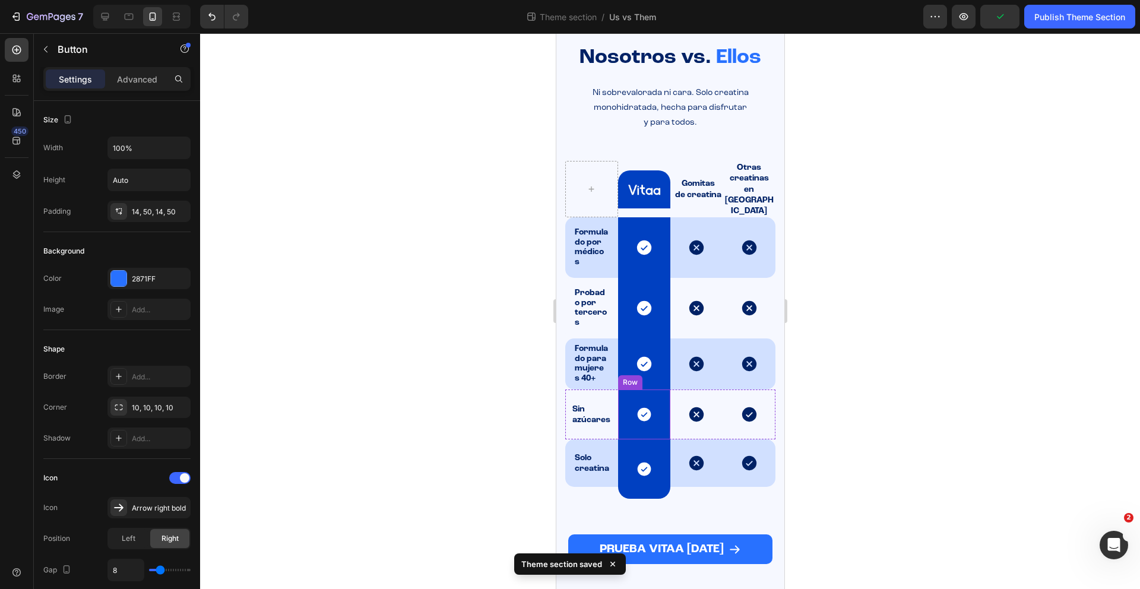
scroll to position [55, 0]
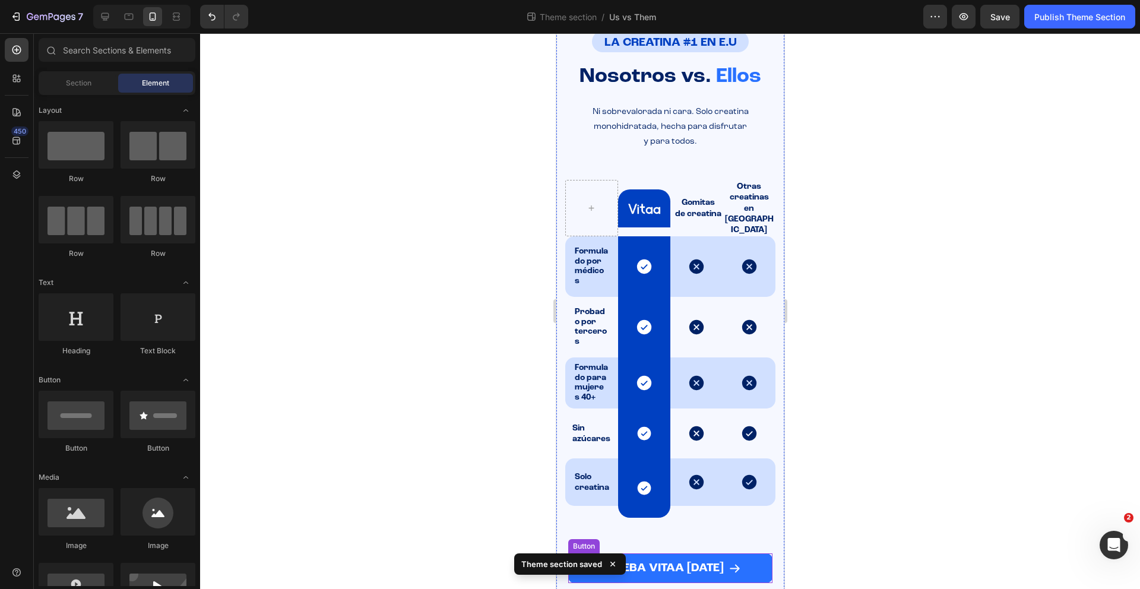
click at [573, 553] on button "PRUEBA VITAA [DATE]" at bounding box center [669, 568] width 204 height 30
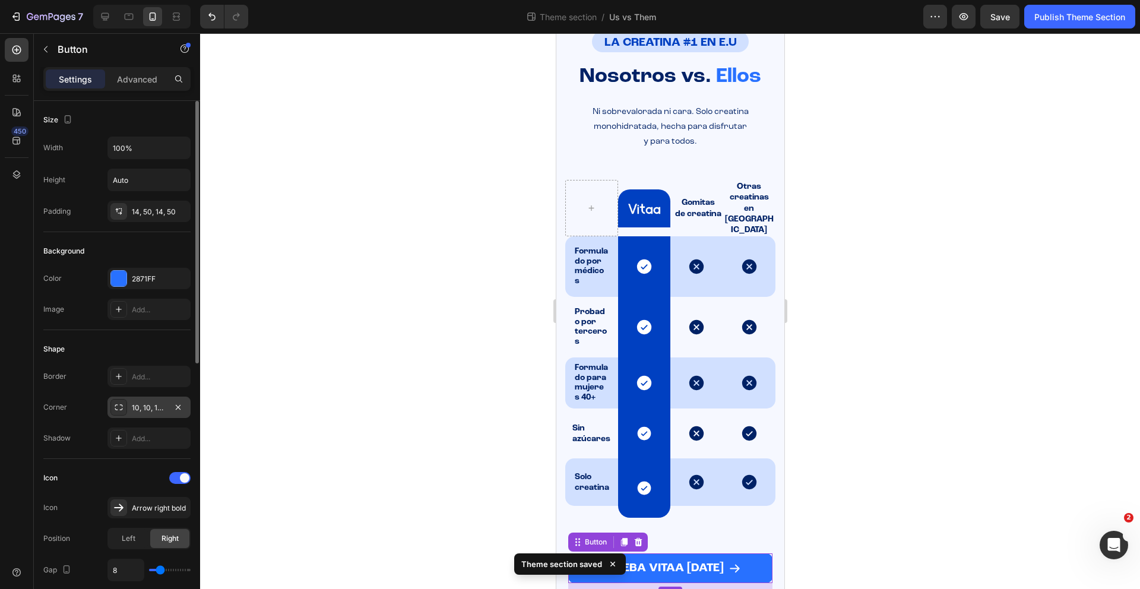
click at [156, 414] on div "10, 10, 10, 10" at bounding box center [148, 407] width 83 height 21
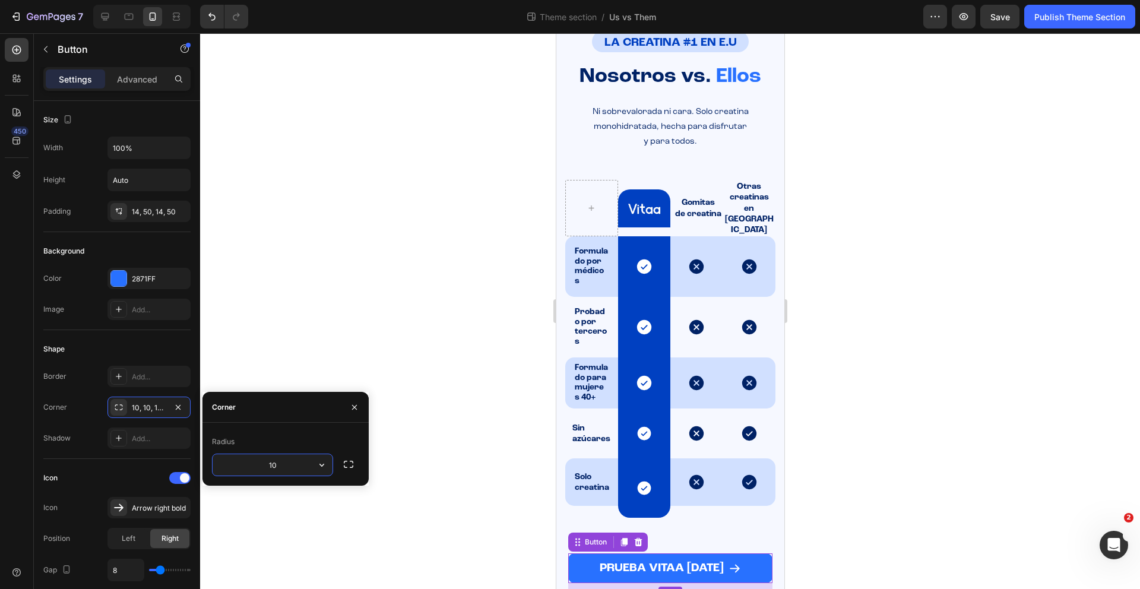
click at [280, 468] on input "10" at bounding box center [272, 464] width 120 height 21
type input "15"
click at [1038, 506] on div at bounding box center [670, 311] width 940 height 556
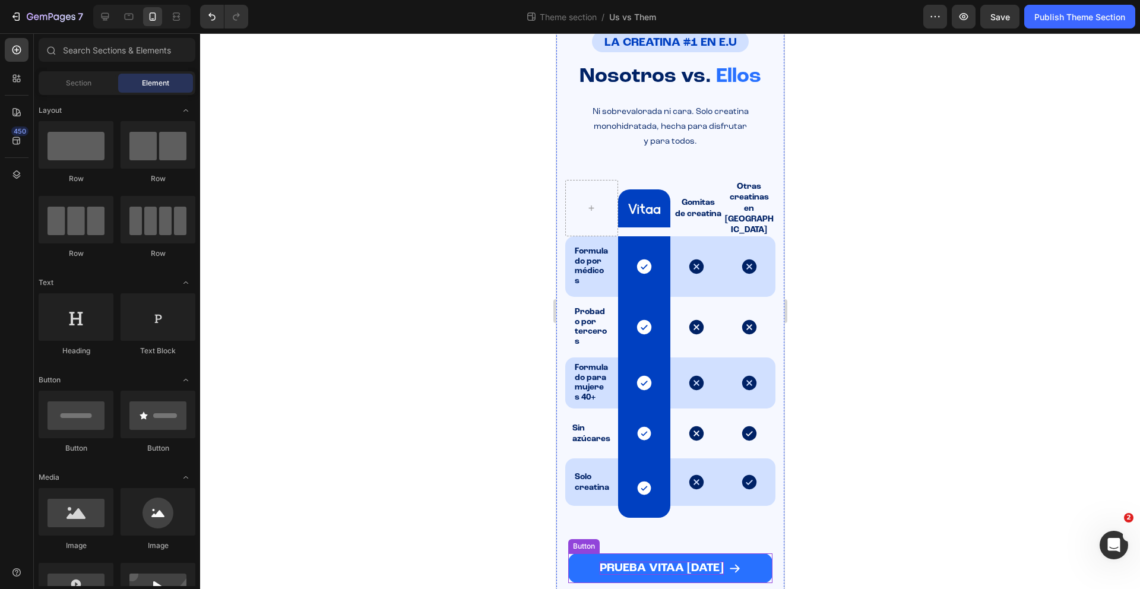
click at [648, 562] on span "PRUEBA VITAA [DATE]" at bounding box center [661, 568] width 124 height 12
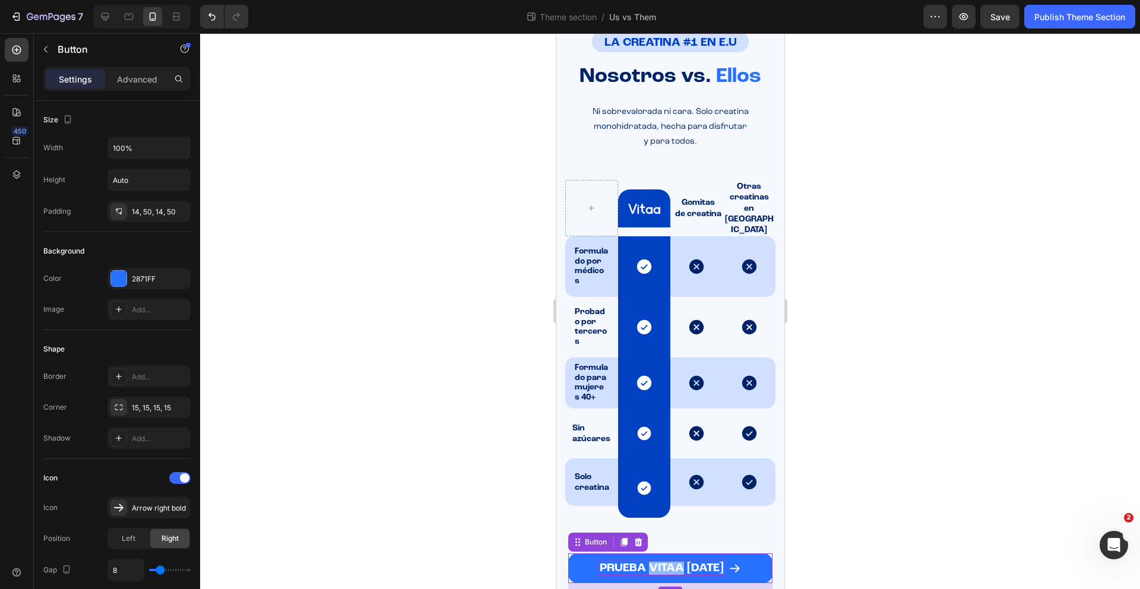
click at [648, 562] on span "PRUEBA VITAA [DATE]" at bounding box center [661, 568] width 124 height 12
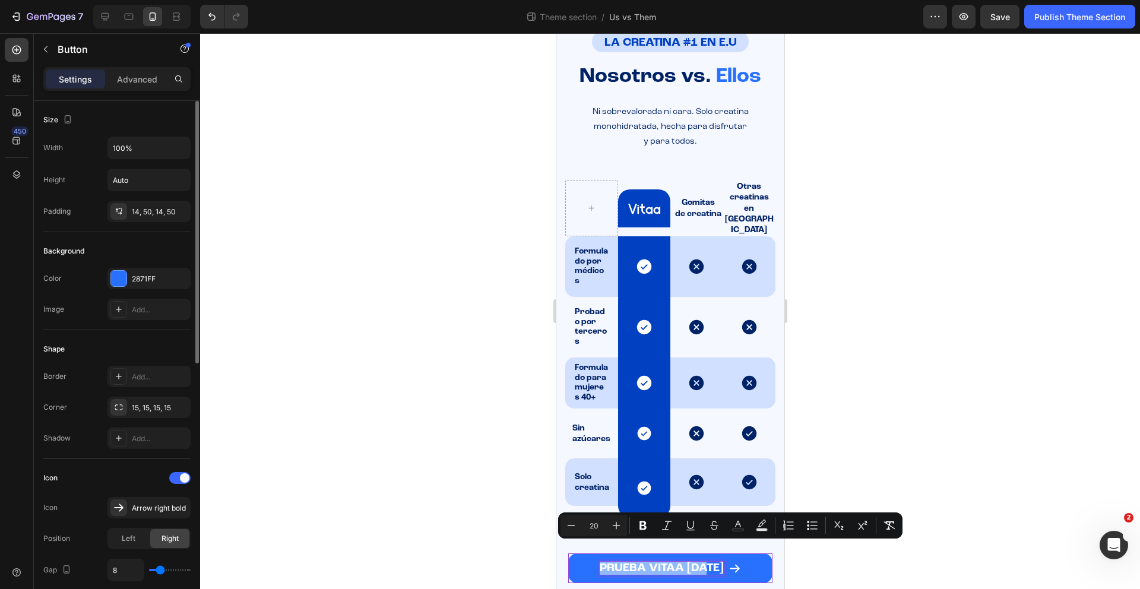
scroll to position [306, 0]
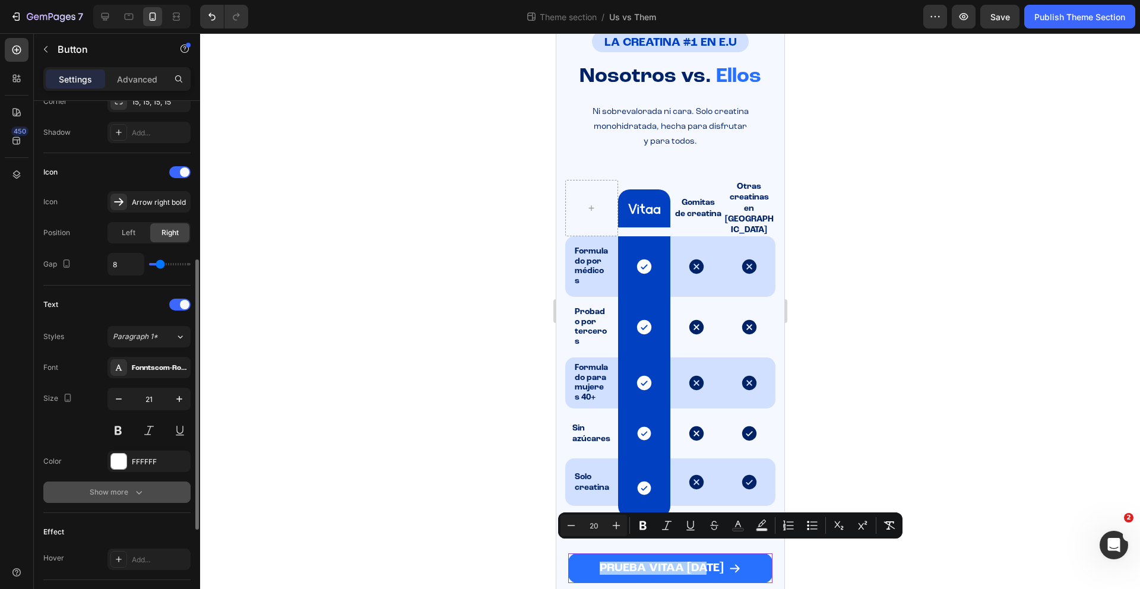
click at [141, 492] on icon "button" at bounding box center [139, 493] width 6 height 4
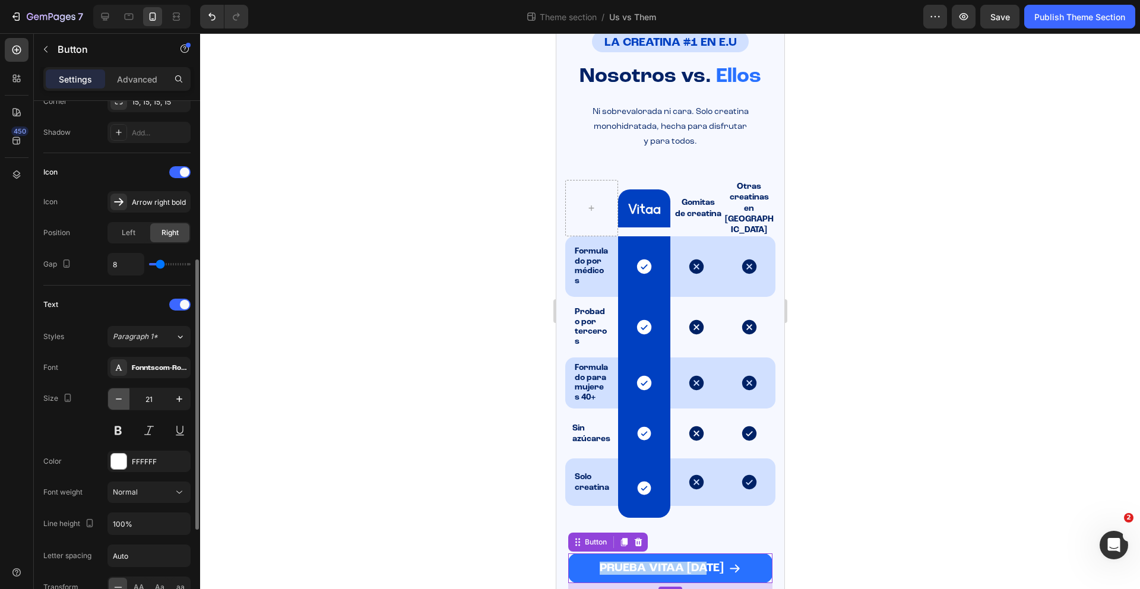
click at [125, 398] on button "button" at bounding box center [118, 398] width 21 height 21
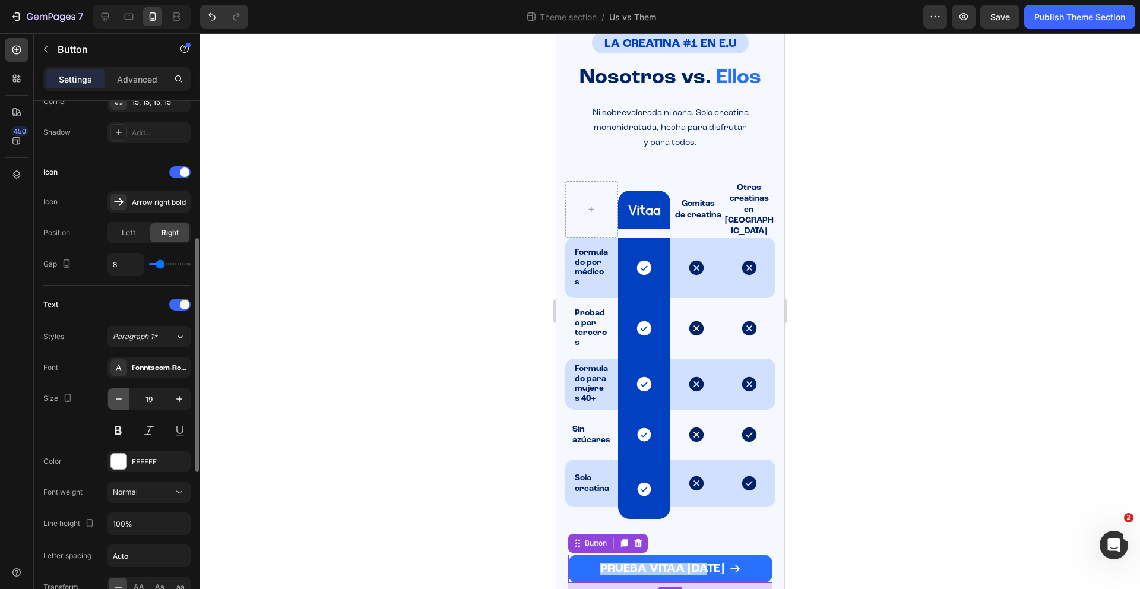
click at [125, 398] on button "button" at bounding box center [118, 398] width 21 height 21
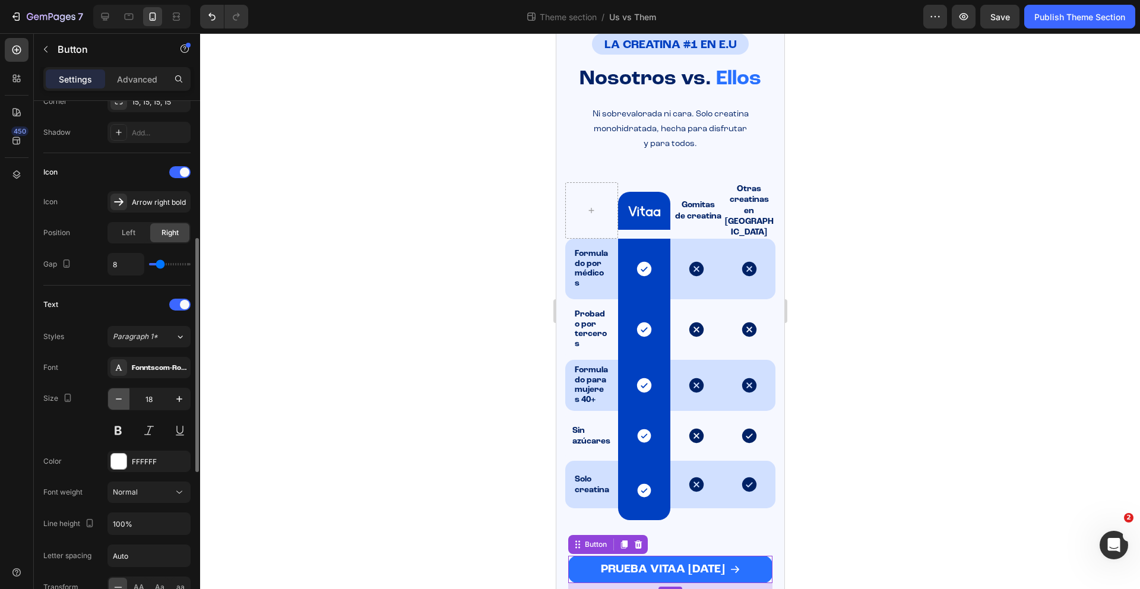
click at [124, 399] on icon "button" at bounding box center [119, 399] width 12 height 12
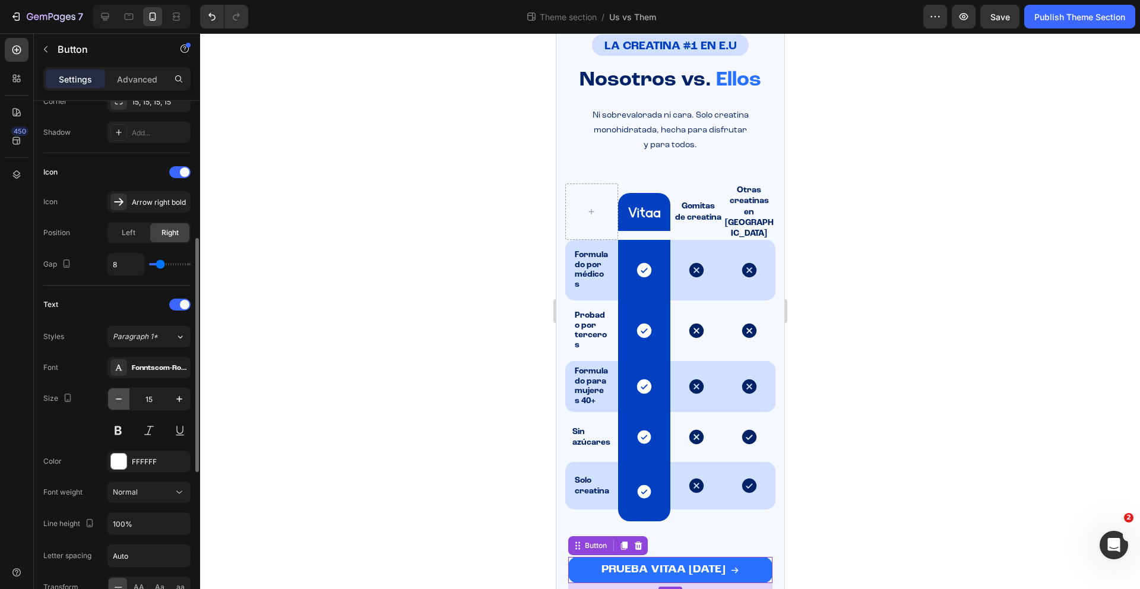
click at [124, 399] on icon "button" at bounding box center [119, 399] width 12 height 12
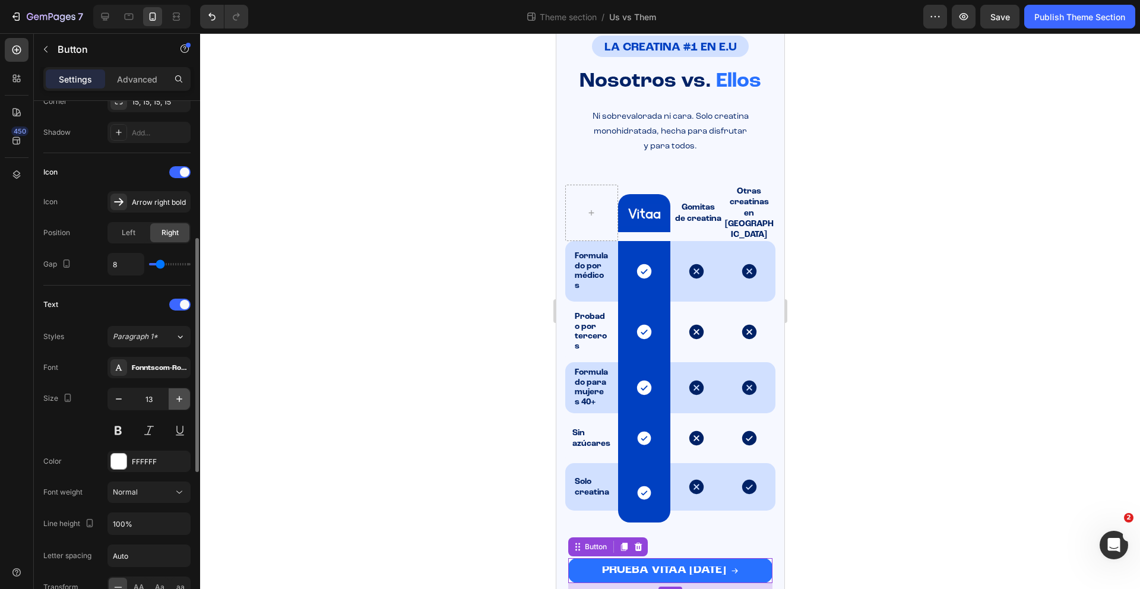
click at [173, 399] on button "button" at bounding box center [179, 398] width 21 height 21
type input "14"
click at [179, 524] on icon "button" at bounding box center [179, 524] width 12 height 12
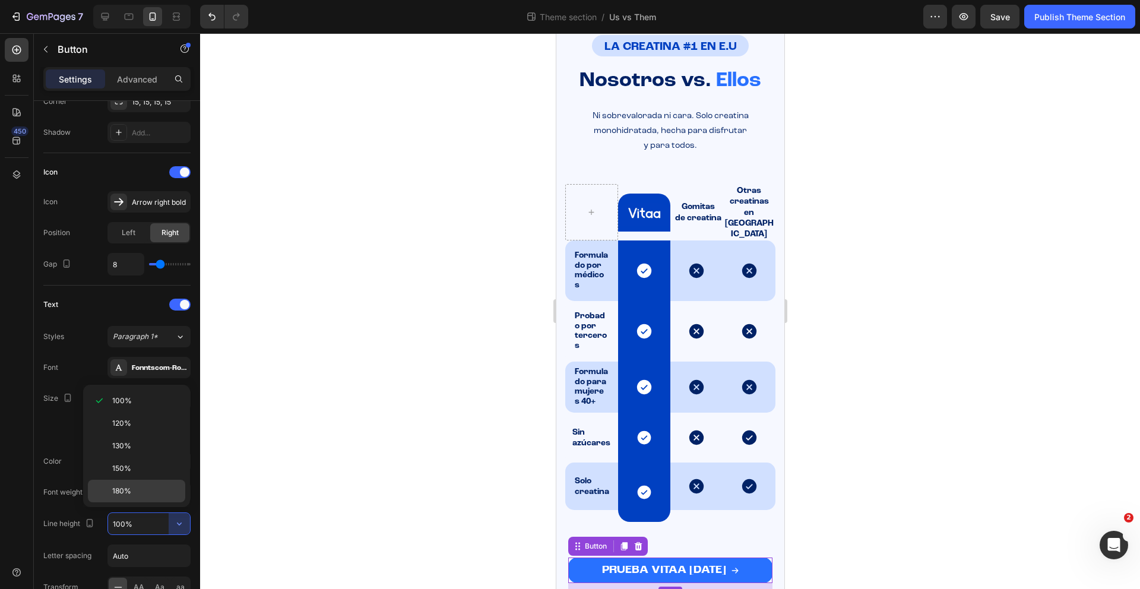
click at [138, 486] on p "180%" at bounding box center [146, 491] width 68 height 11
type input "180%"
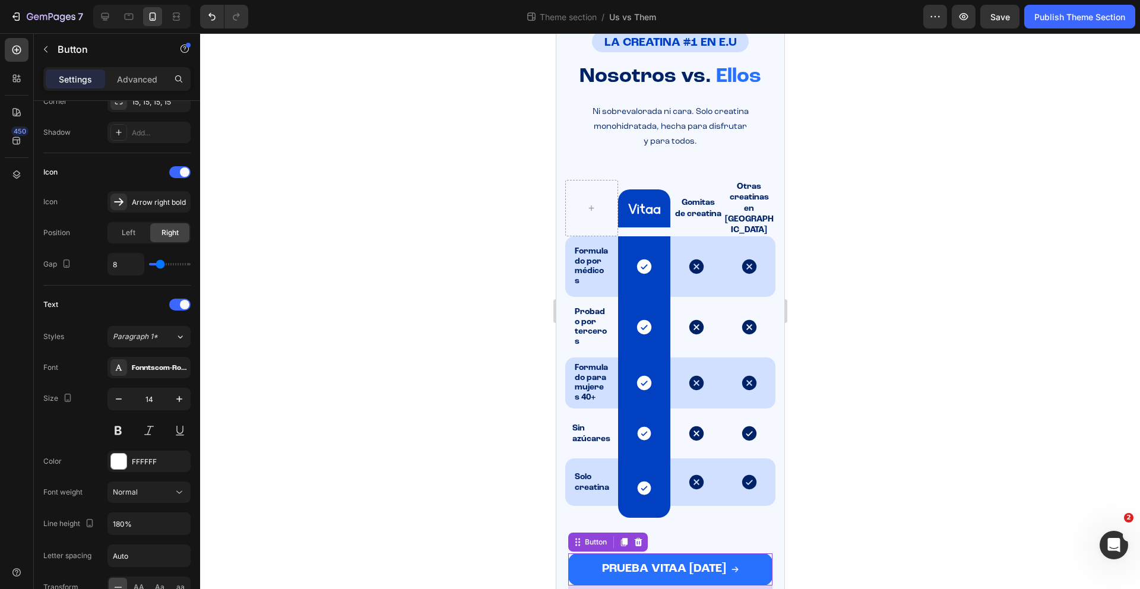
click at [870, 506] on div at bounding box center [670, 311] width 940 height 556
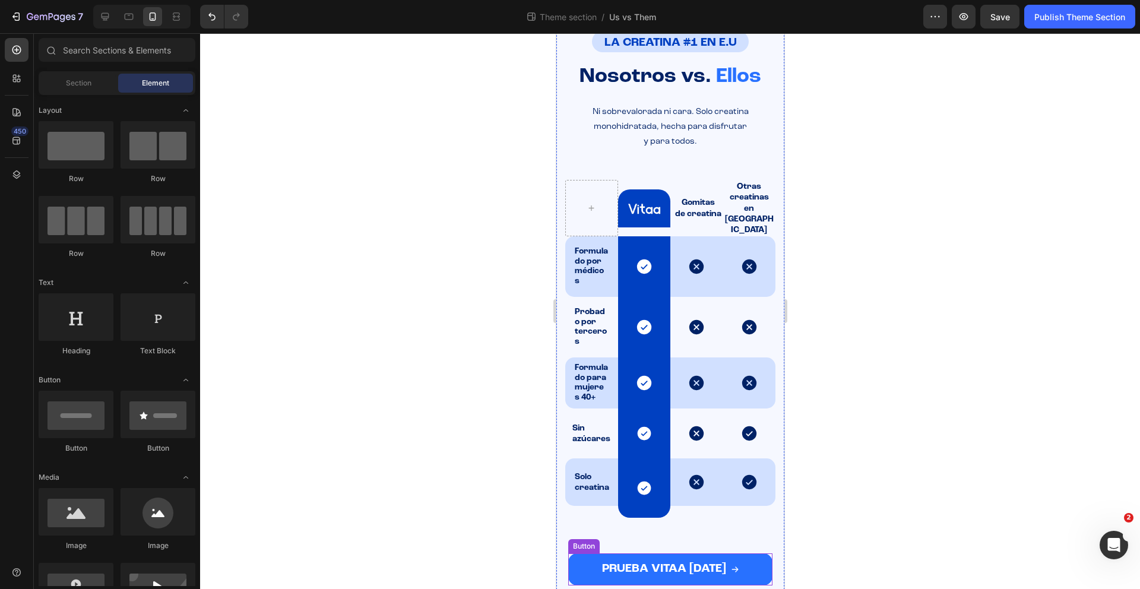
click at [658, 553] on button "PRUEBA VITAA [DATE]" at bounding box center [669, 569] width 204 height 32
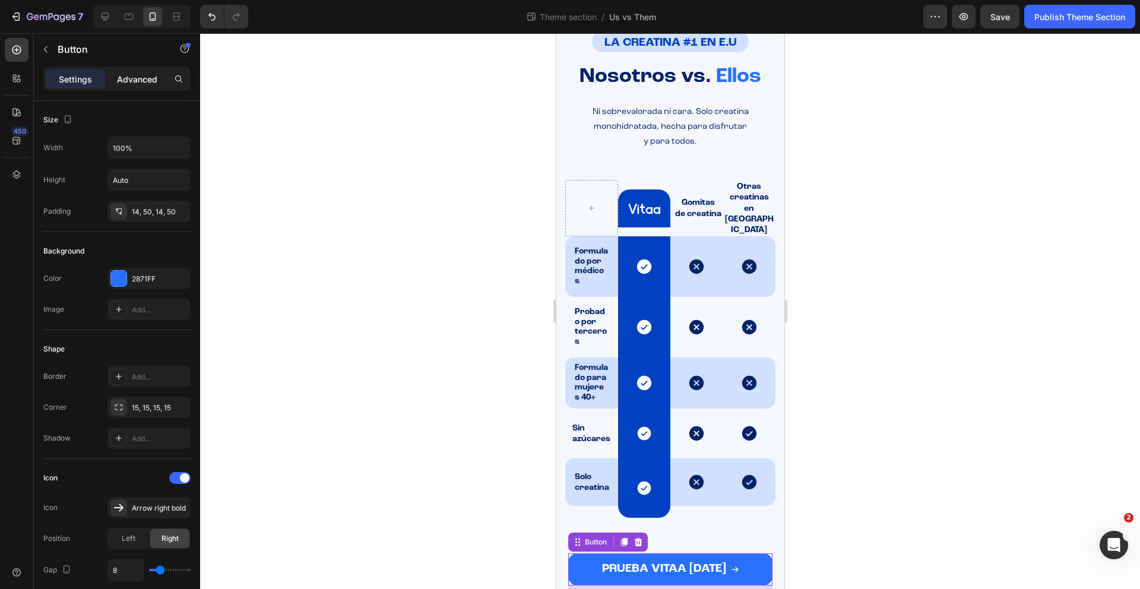
click at [140, 77] on p "Advanced" at bounding box center [137, 79] width 40 height 12
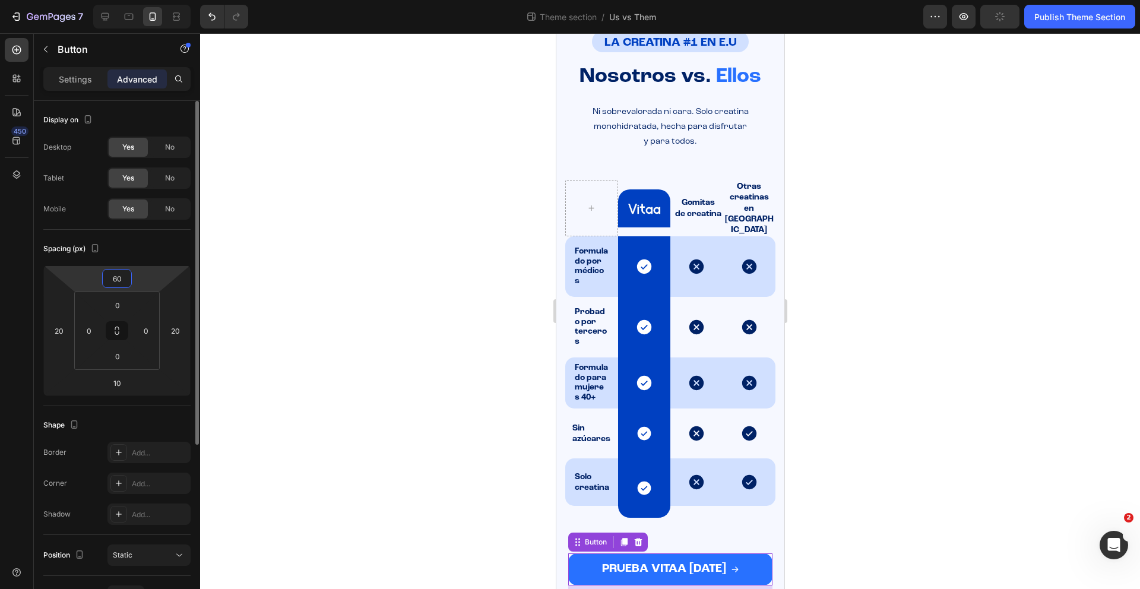
click at [123, 269] on input "60" at bounding box center [117, 278] width 24 height 18
click at [123, 275] on input "60" at bounding box center [117, 278] width 24 height 18
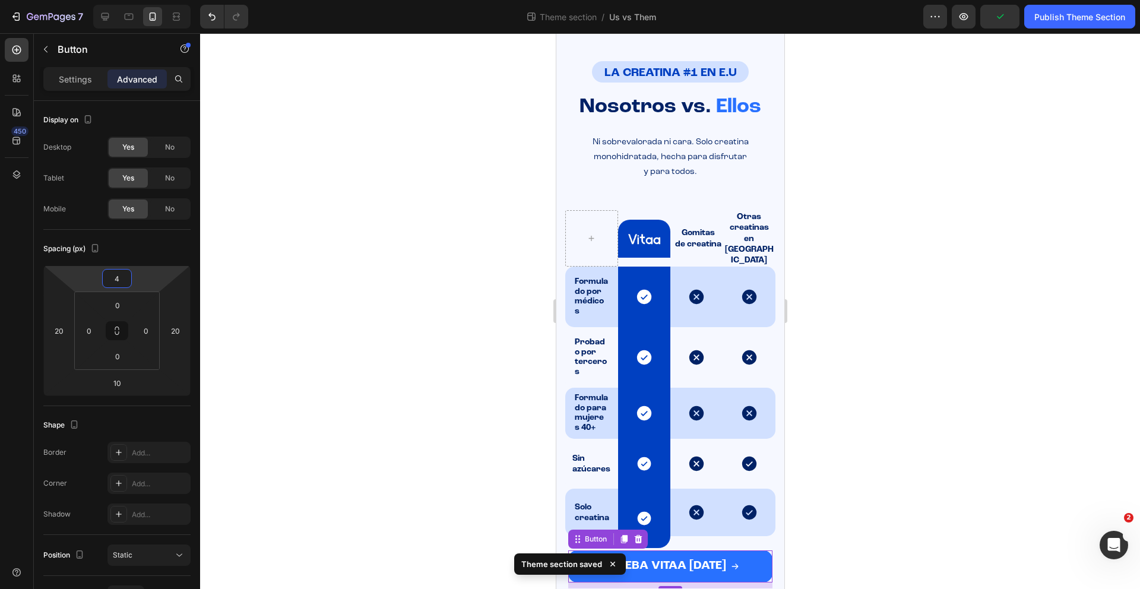
type input "40"
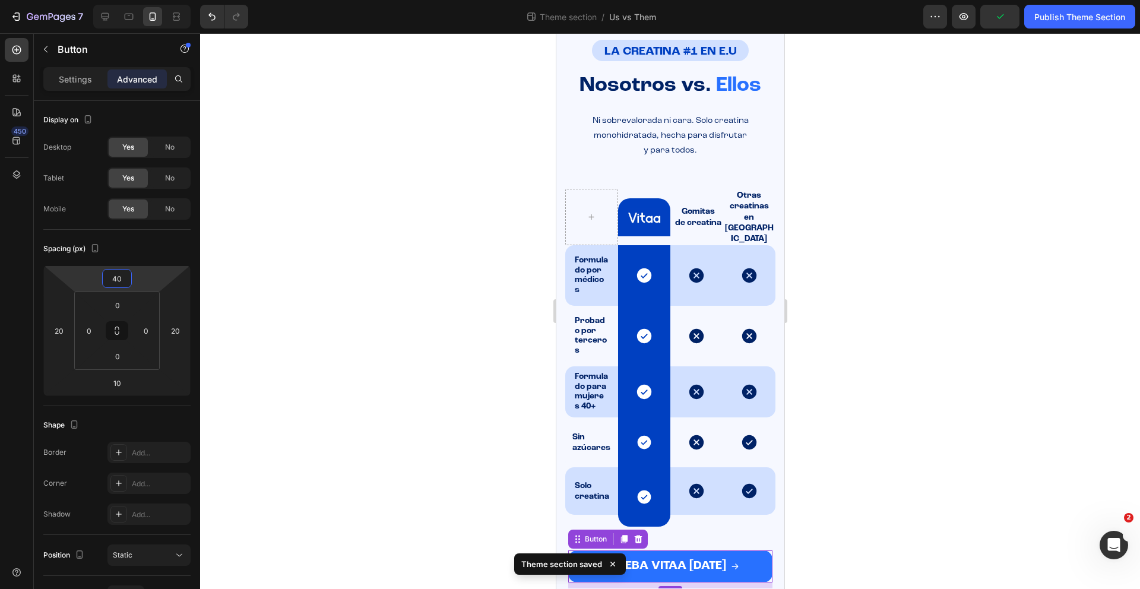
click at [938, 447] on div at bounding box center [670, 311] width 940 height 556
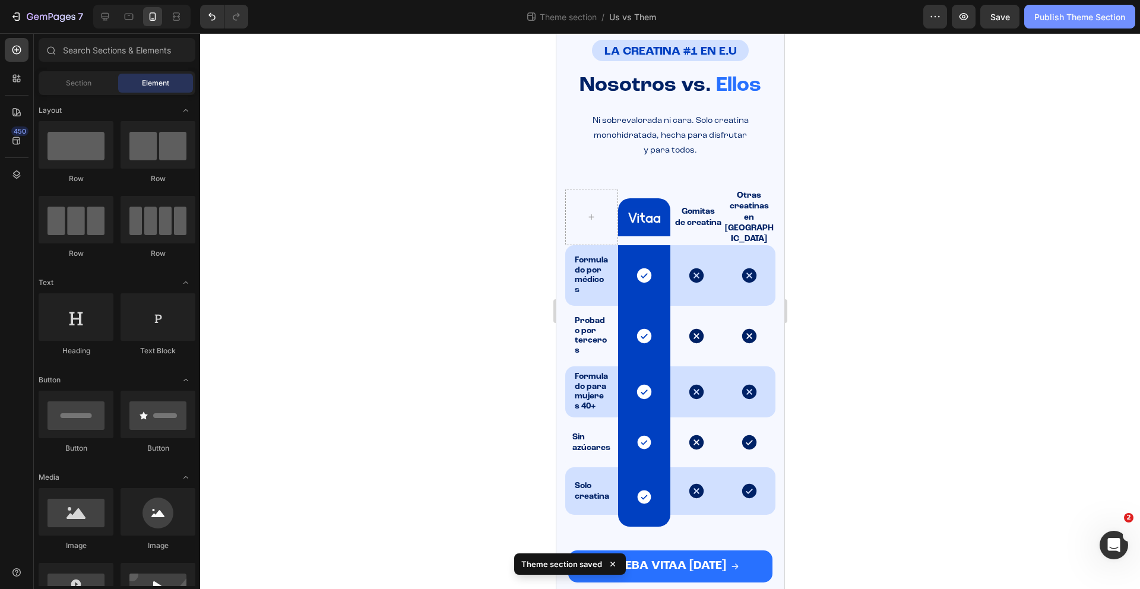
click at [1056, 20] on div "Publish Theme Section" at bounding box center [1079, 17] width 91 height 12
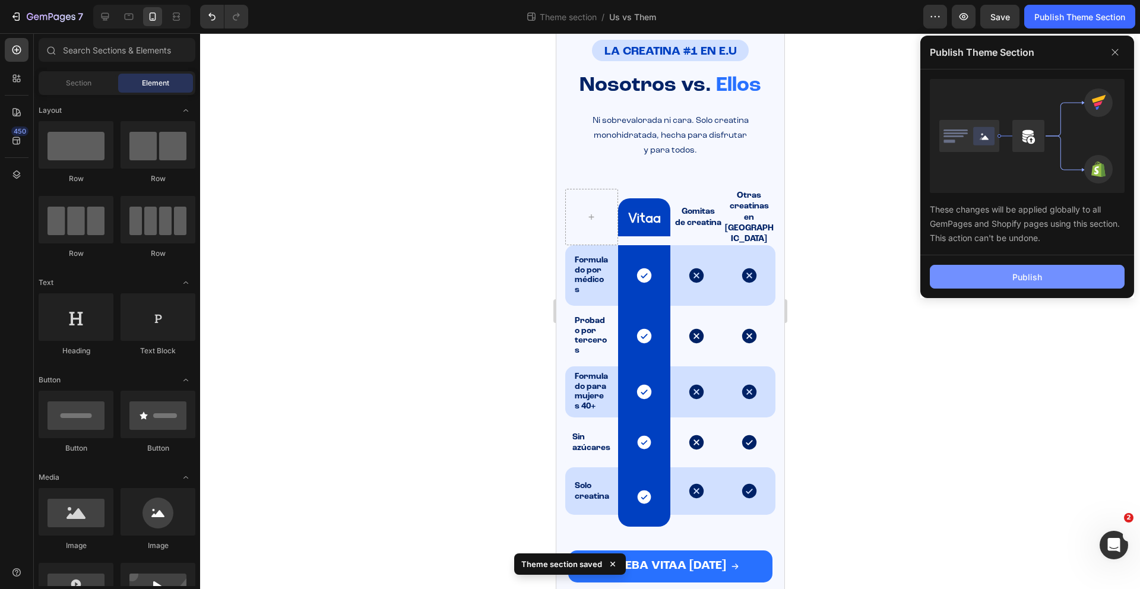
click at [1063, 271] on button "Publish" at bounding box center [1027, 277] width 195 height 24
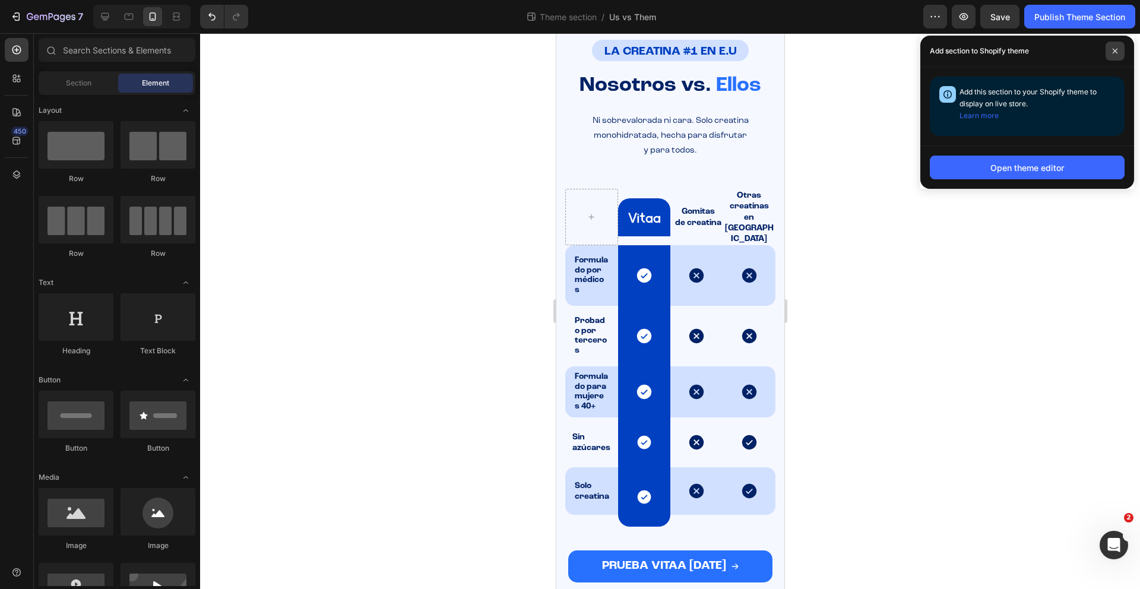
click at [1116, 52] on icon at bounding box center [1114, 51] width 5 height 5
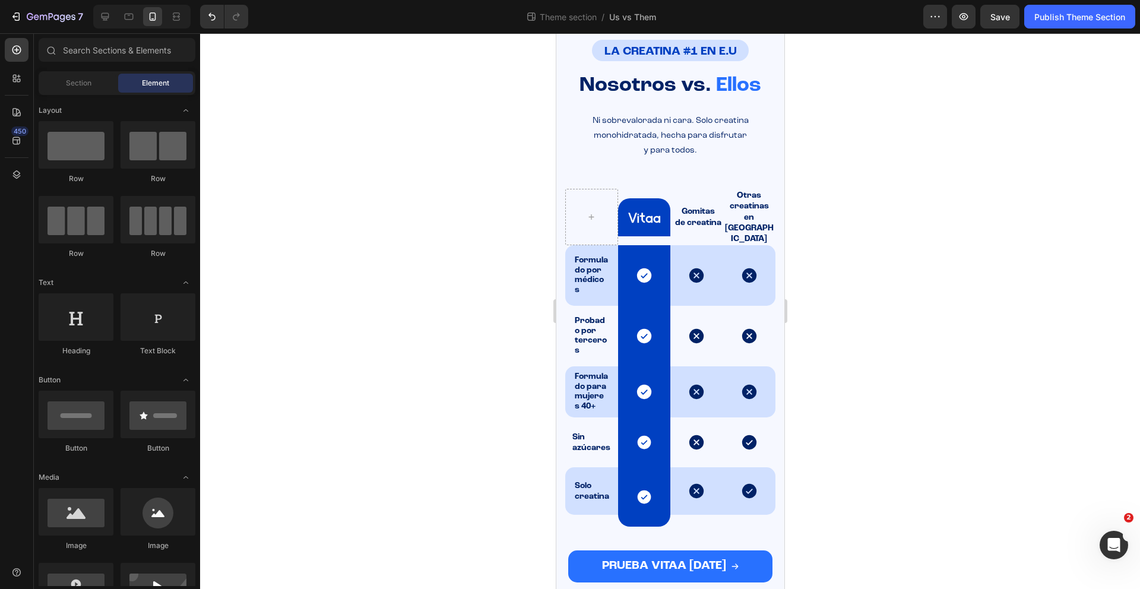
click at [887, 279] on div at bounding box center [670, 311] width 940 height 556
click at [597, 316] on p "Probado por terceros" at bounding box center [591, 335] width 34 height 39
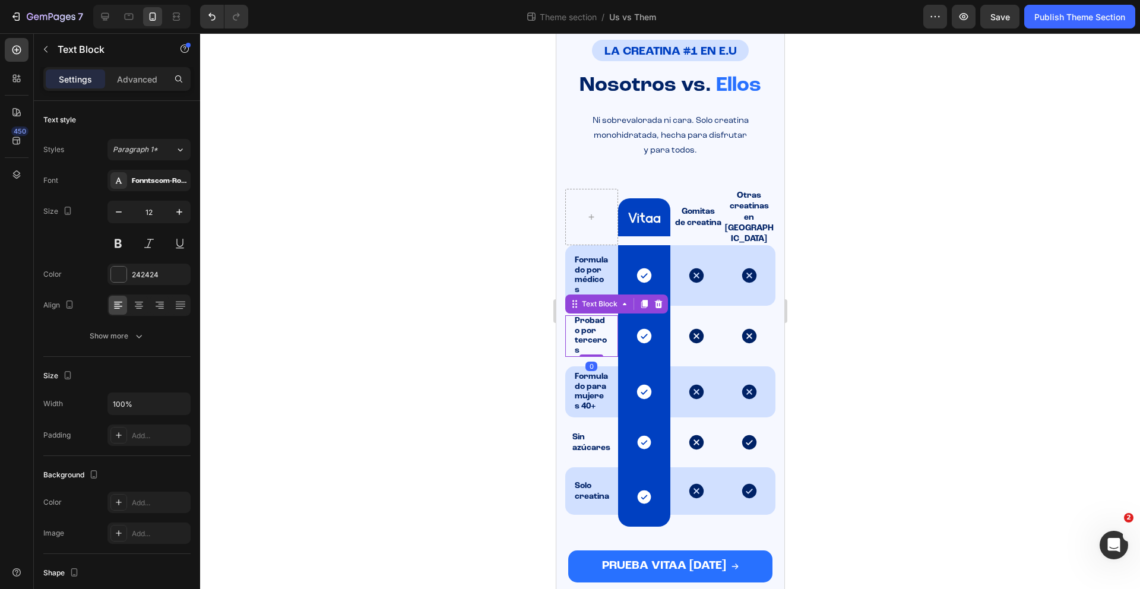
click at [597, 316] on p "Probado por terceros" at bounding box center [591, 335] width 34 height 39
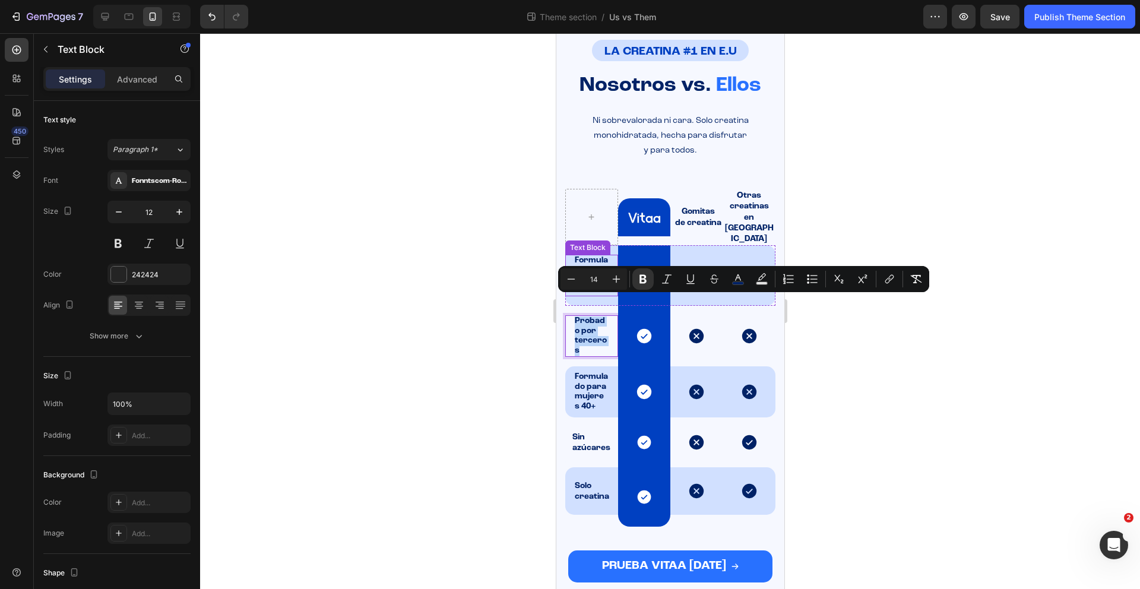
click at [592, 256] on strong "Formulado por médicos" at bounding box center [590, 275] width 33 height 38
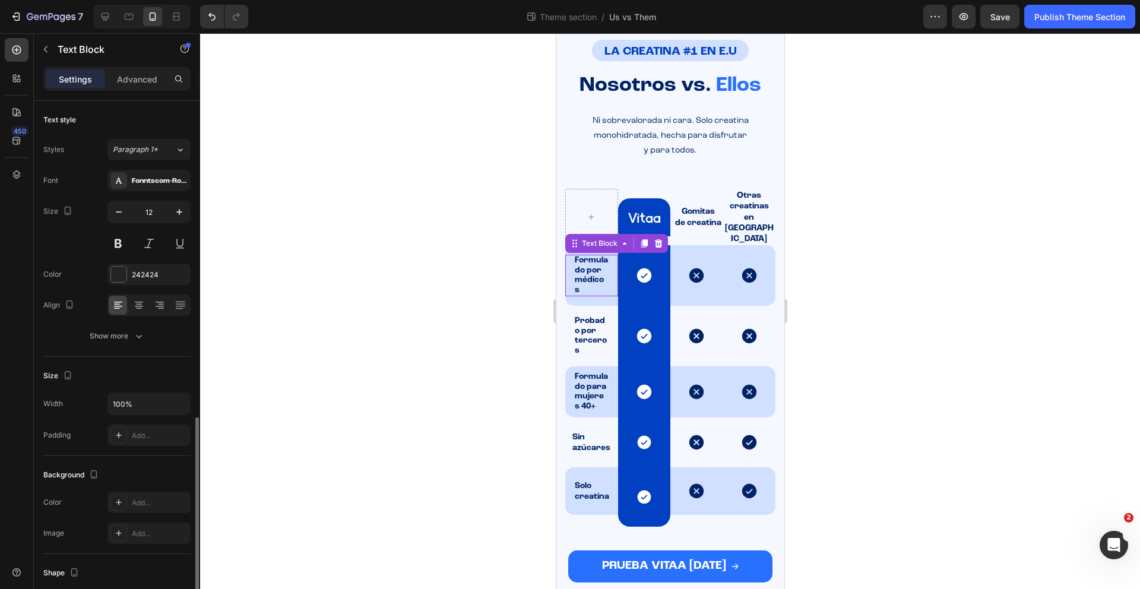
scroll to position [182, 0]
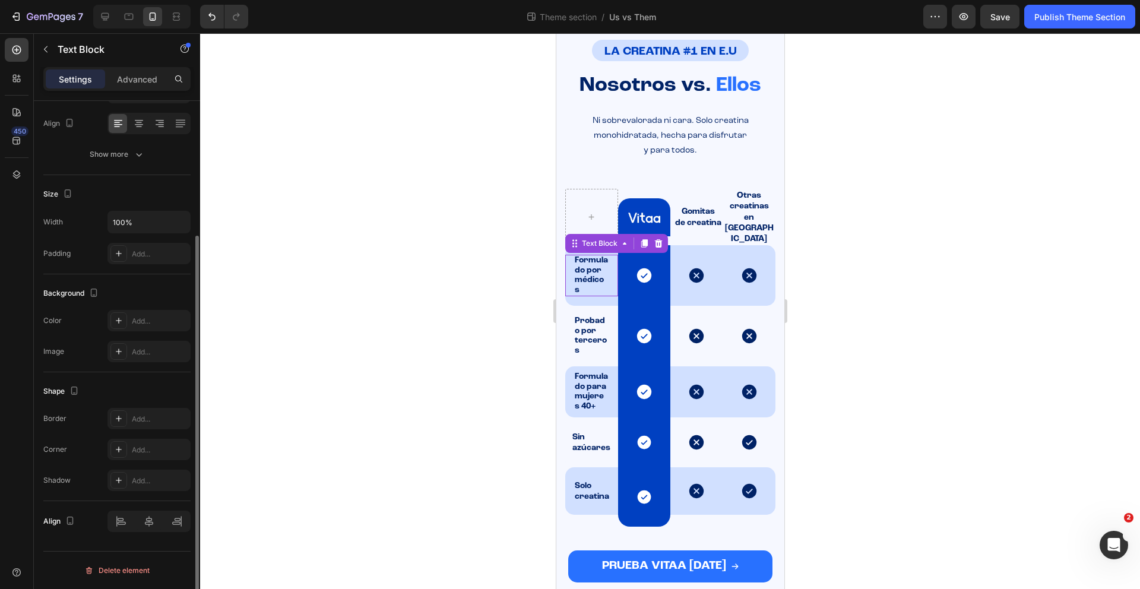
click at [592, 256] on strong "Formulado por médicos" at bounding box center [590, 275] width 33 height 38
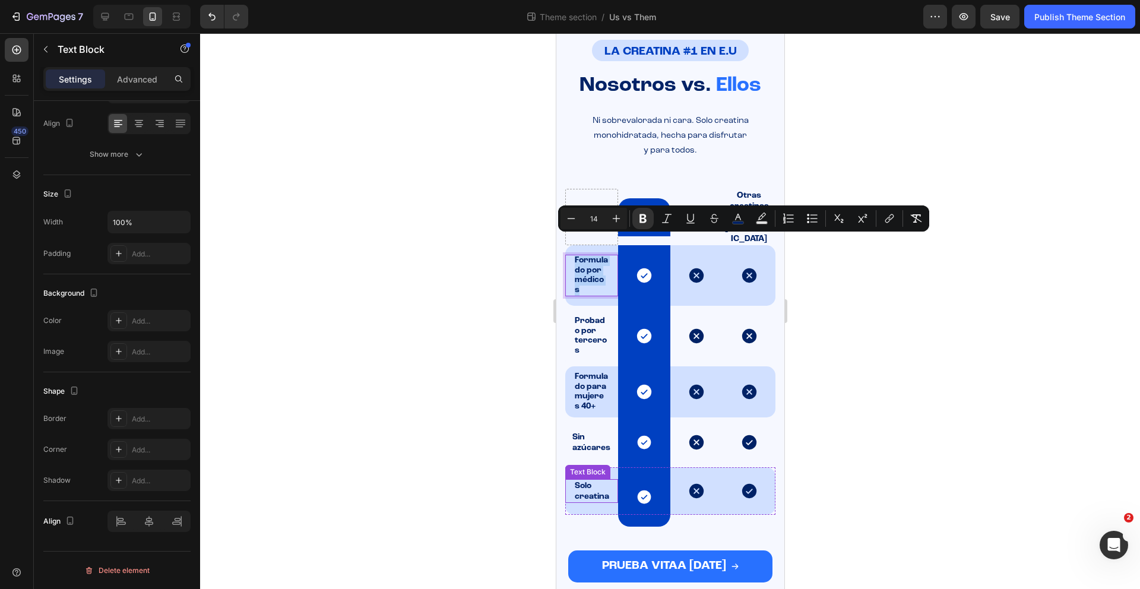
click at [595, 480] on p "Solo creatina" at bounding box center [592, 490] width 36 height 21
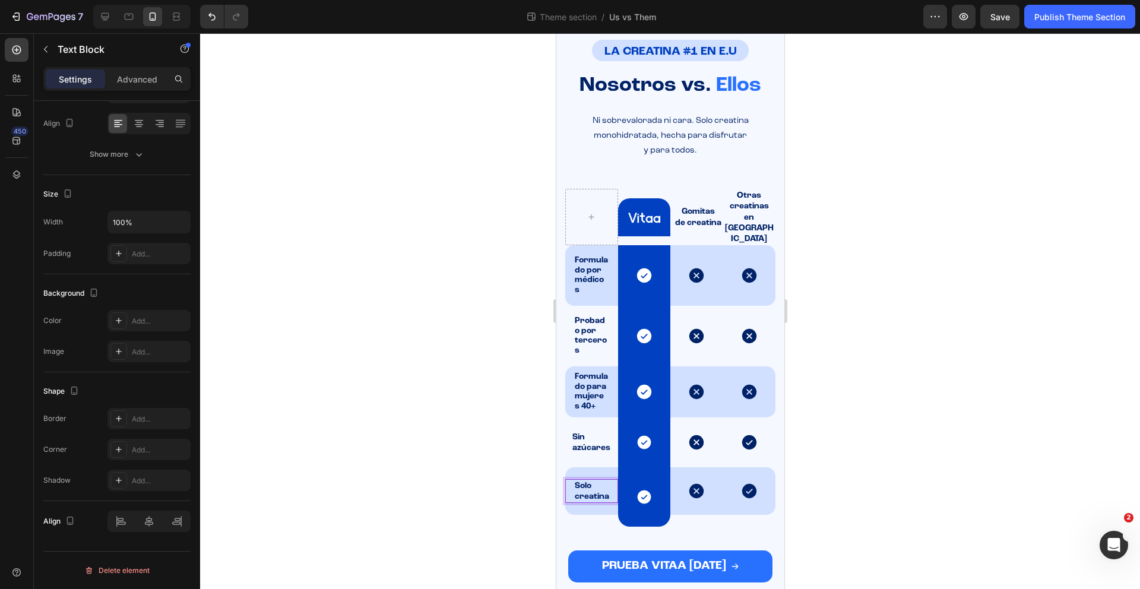
click at [595, 480] on p "Solo creatina" at bounding box center [592, 490] width 36 height 21
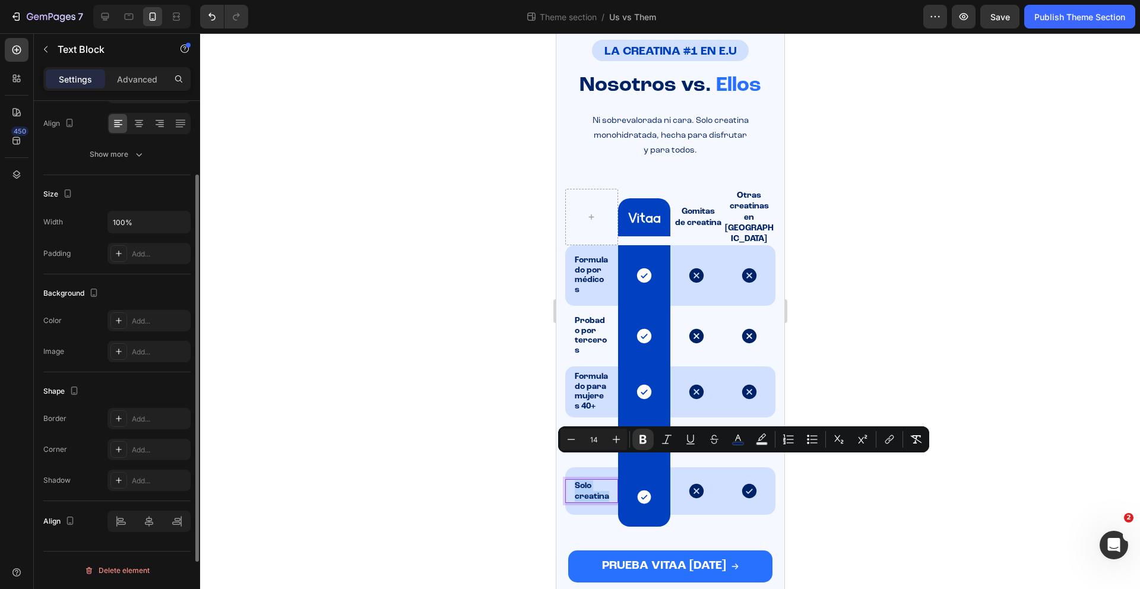
scroll to position [0, 0]
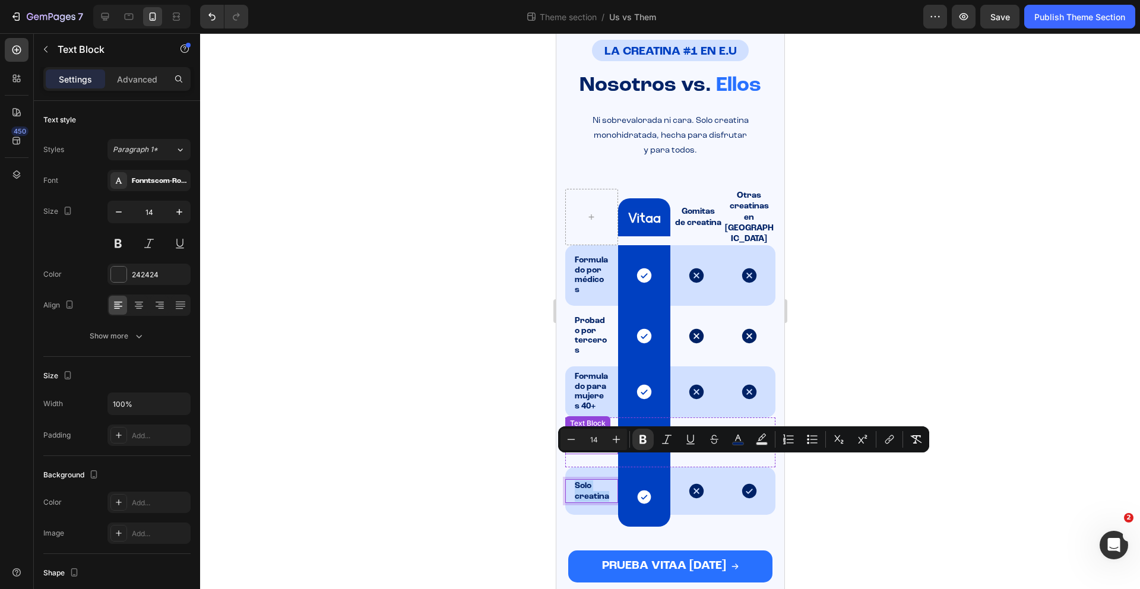
click at [577, 433] on strong "Sin azúcares" at bounding box center [591, 442] width 38 height 19
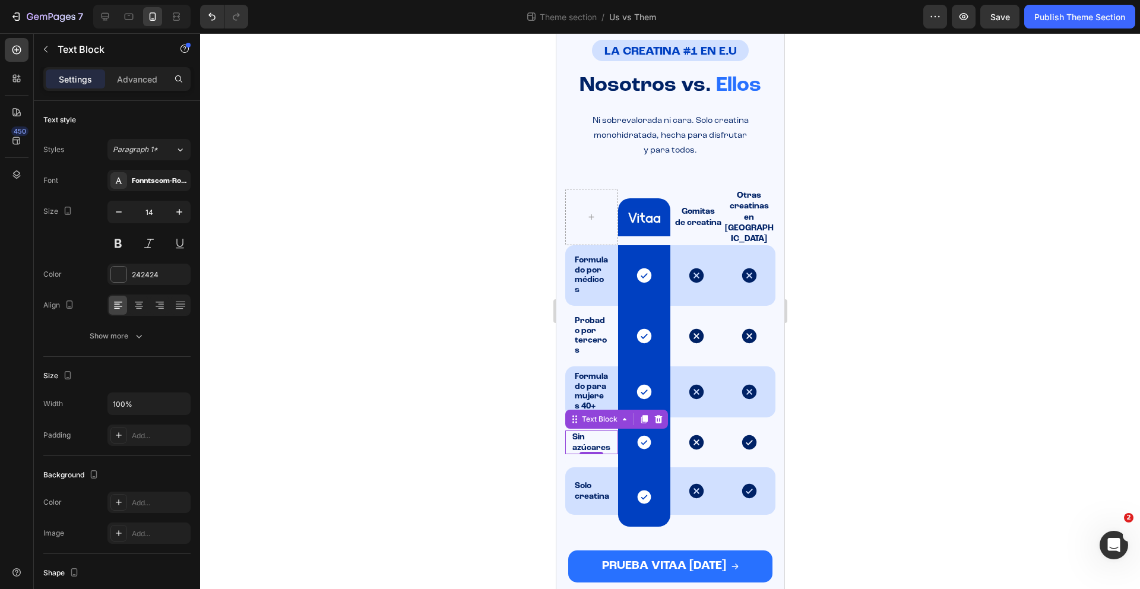
click at [577, 433] on strong "Sin azúcares" at bounding box center [591, 442] width 38 height 19
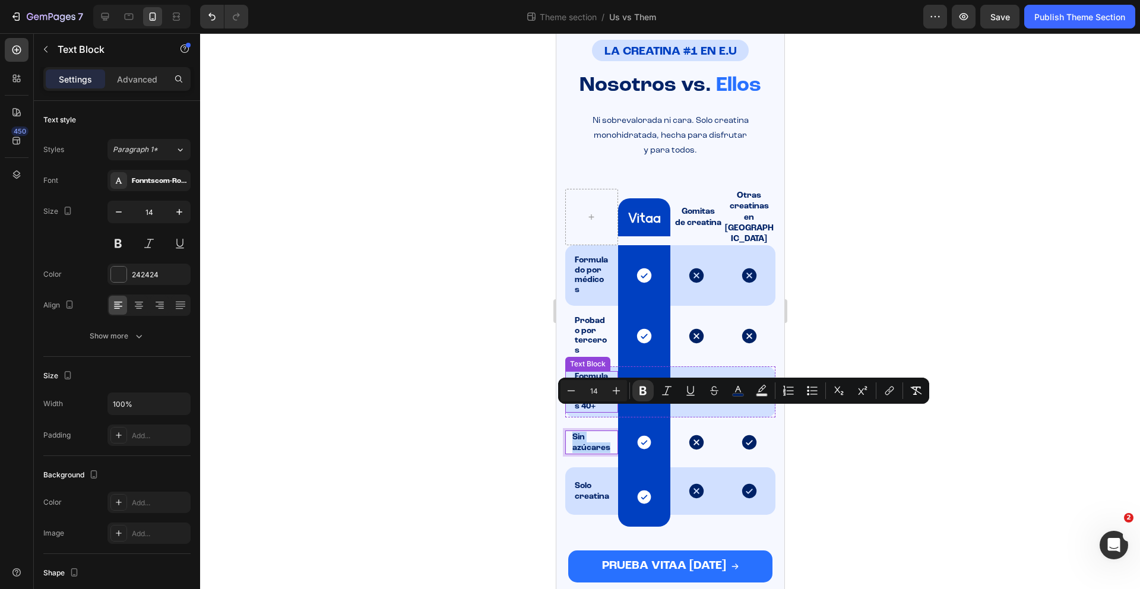
click at [585, 372] on strong "Formulado para mujeres 40+" at bounding box center [590, 391] width 33 height 38
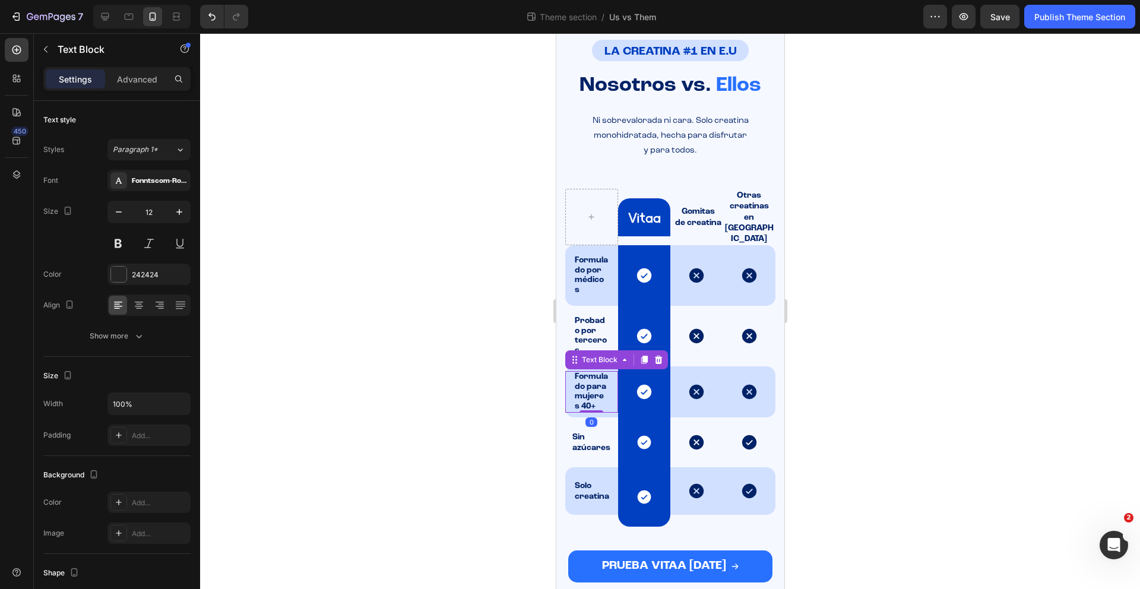
click at [585, 372] on strong "Formulado para mujeres 40+" at bounding box center [590, 391] width 33 height 38
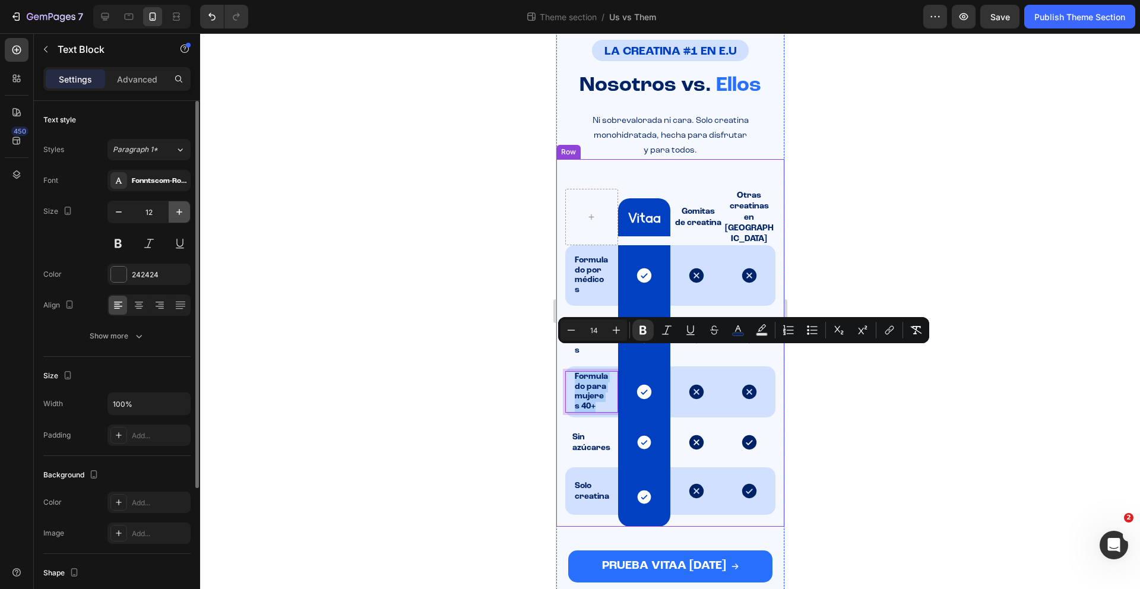
click at [185, 218] on button "button" at bounding box center [179, 211] width 21 height 21
type input "14"
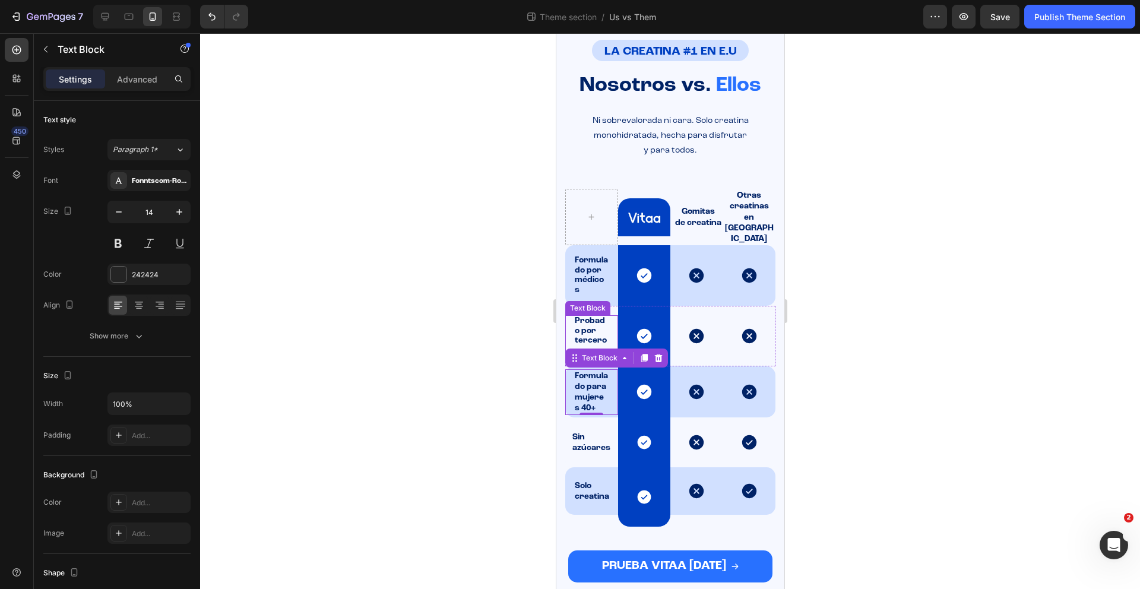
click at [590, 316] on strong "Probado por terceros" at bounding box center [590, 335] width 32 height 38
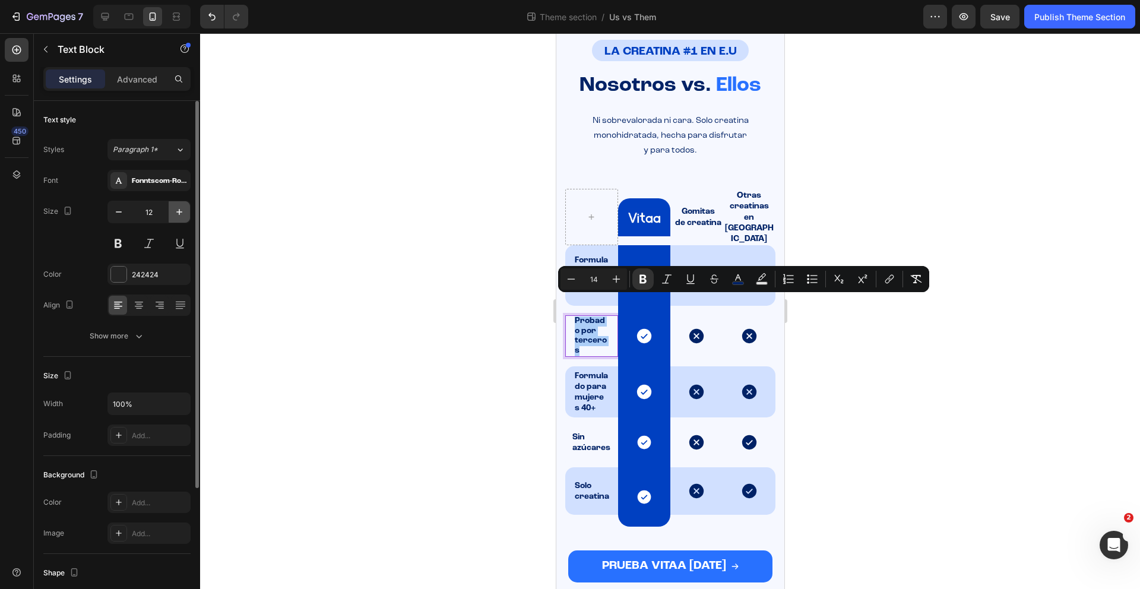
click at [182, 219] on button "button" at bounding box center [179, 211] width 21 height 21
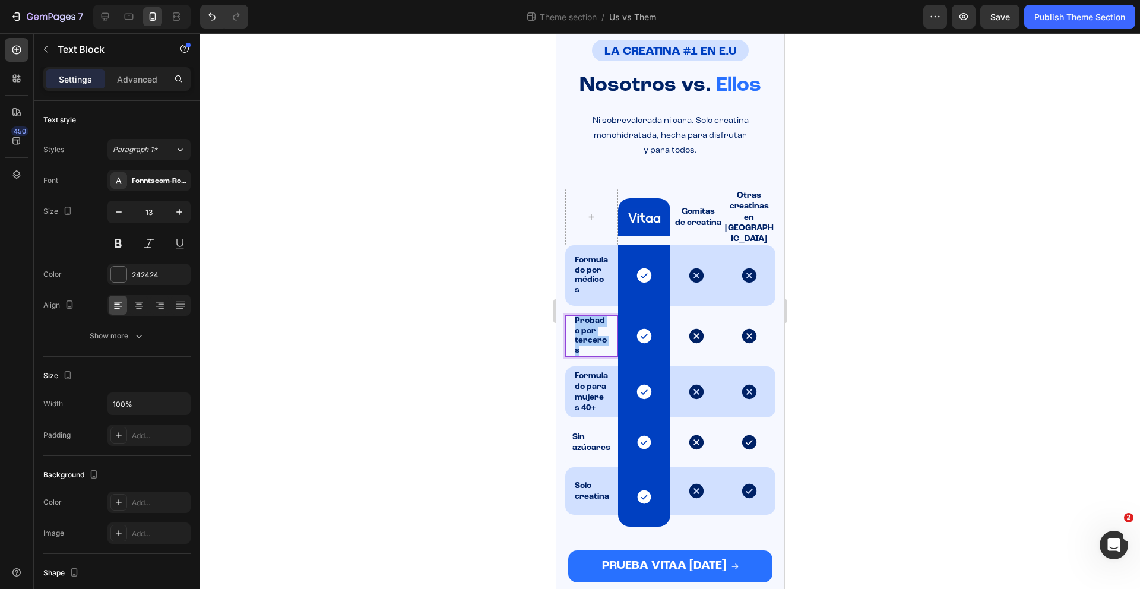
type input "14"
click at [588, 256] on strong "Formulado por médicos" at bounding box center [590, 275] width 33 height 38
click at [586, 256] on strong "Formulado por médicos" at bounding box center [590, 275] width 33 height 38
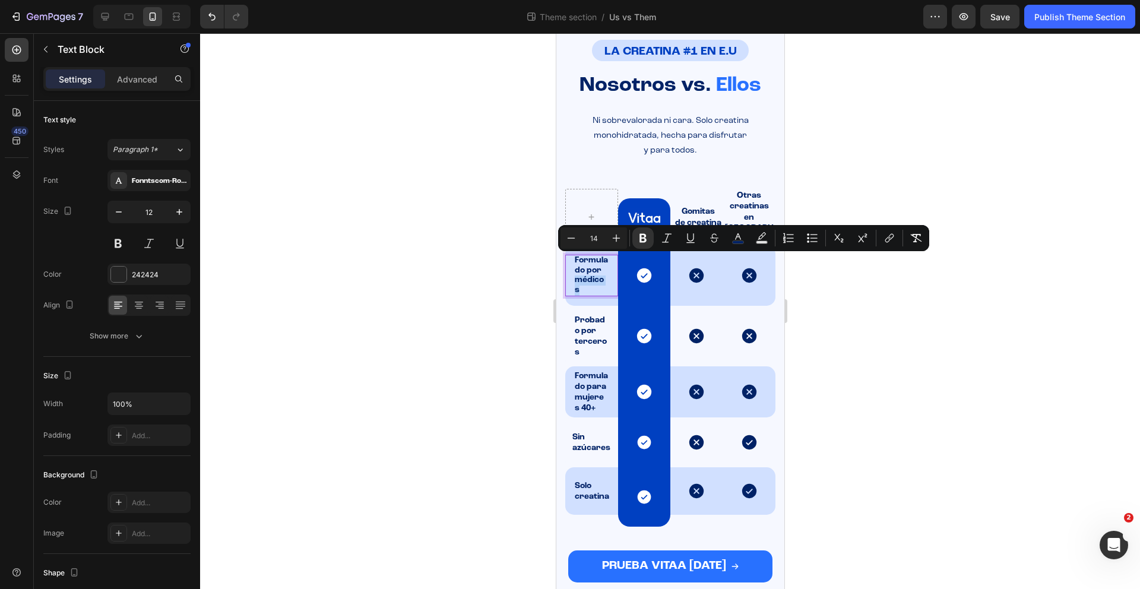
click at [583, 266] on p "Formulado por médicos" at bounding box center [591, 275] width 34 height 39
click at [583, 268] on p "Formulado por médicos" at bounding box center [591, 275] width 34 height 39
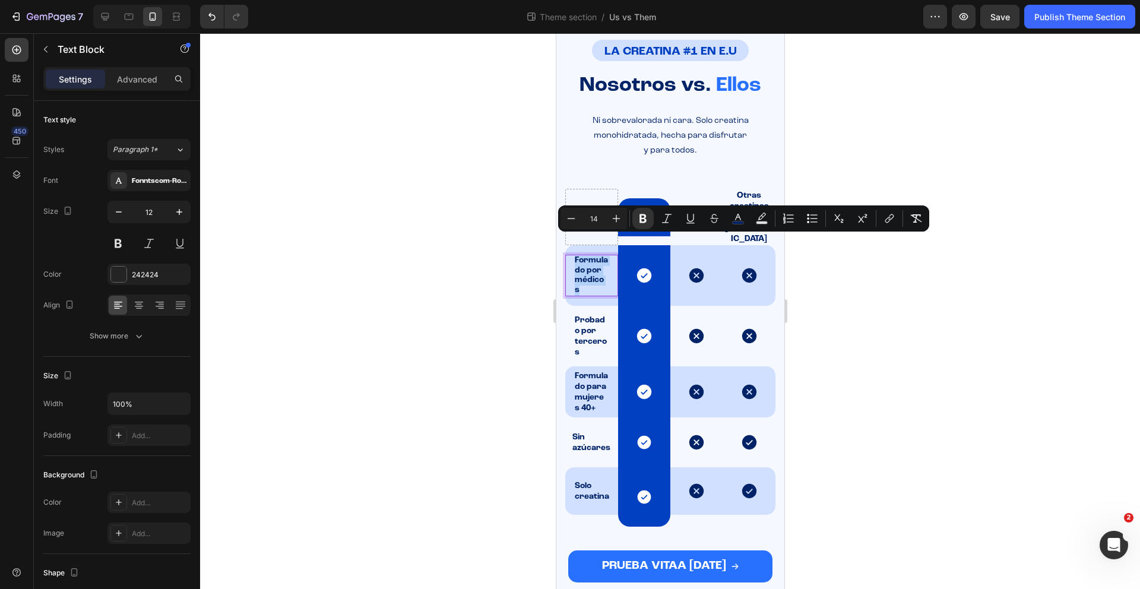
drag, startPoint x: 585, startPoint y: 269, endPoint x: 569, endPoint y: 243, distance: 30.3
click at [569, 255] on div "Formulado por médicos Text Block 0" at bounding box center [590, 276] width 53 height 42
click at [179, 217] on icon "button" at bounding box center [179, 212] width 12 height 12
click at [180, 217] on icon "button" at bounding box center [179, 212] width 12 height 12
type input "14"
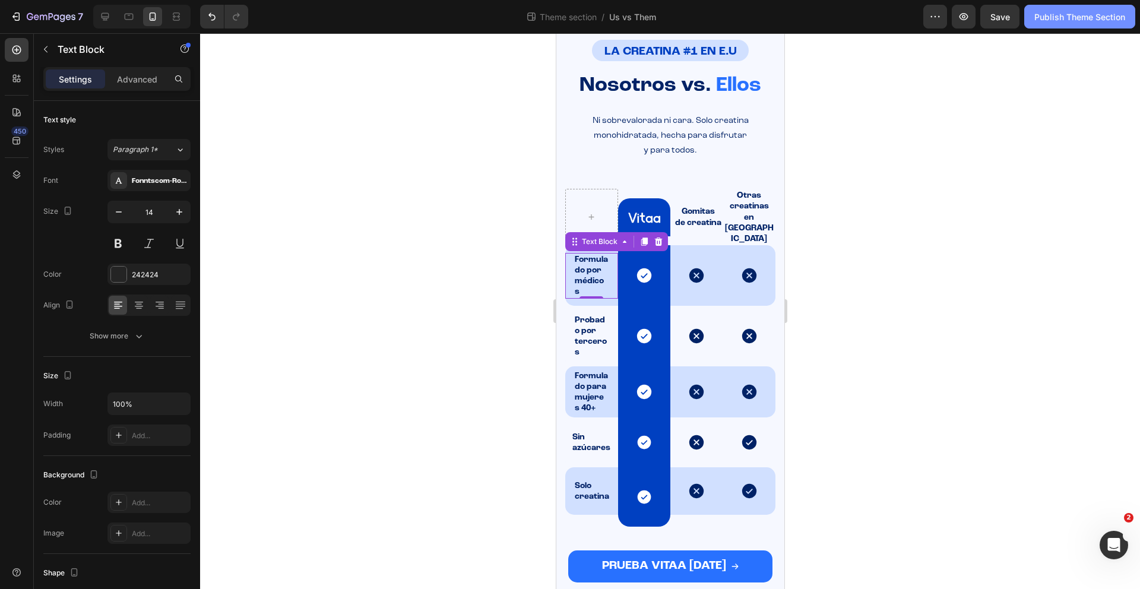
click at [1065, 15] on div "Publish Theme Section" at bounding box center [1079, 17] width 91 height 12
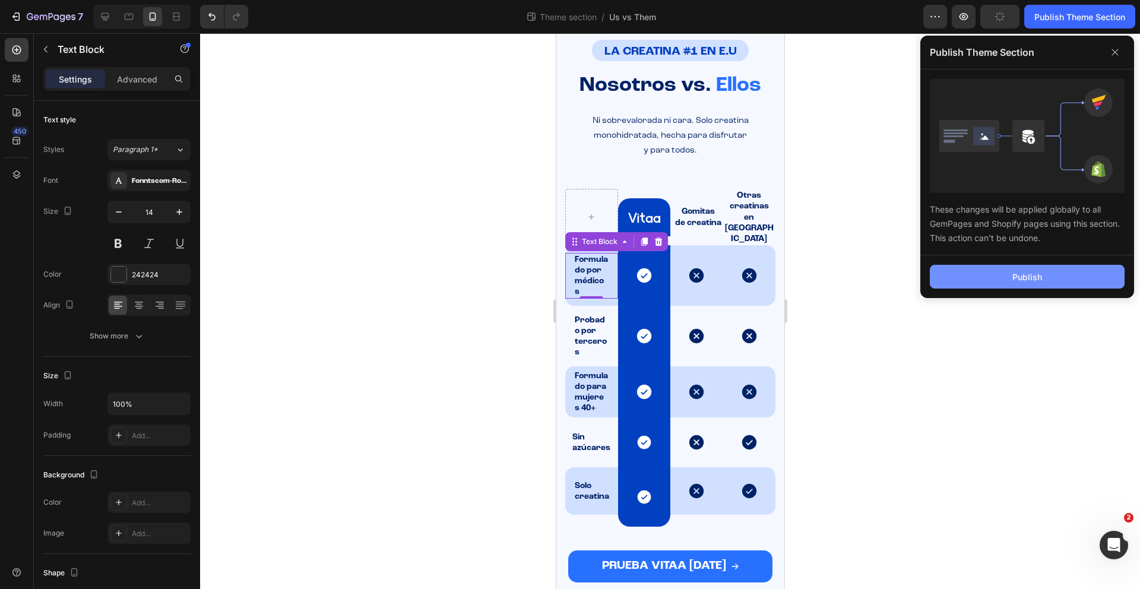
click at [1021, 283] on div "Publish" at bounding box center [1027, 277] width 30 height 12
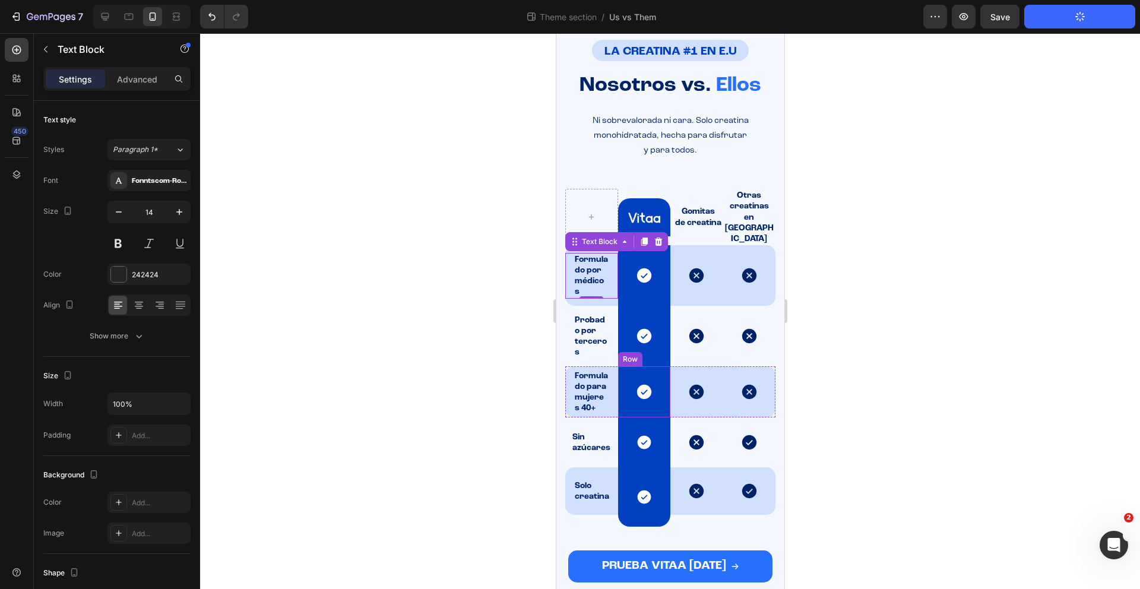
click at [648, 366] on div "Icon Row" at bounding box center [643, 391] width 53 height 51
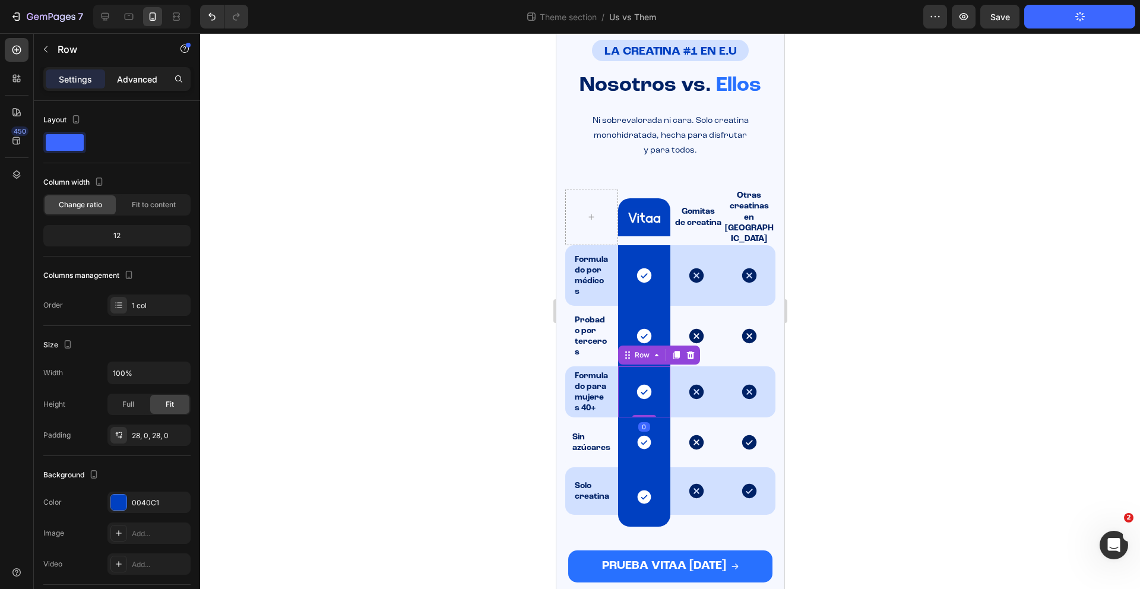
click at [149, 76] on p "Advanced" at bounding box center [137, 79] width 40 height 12
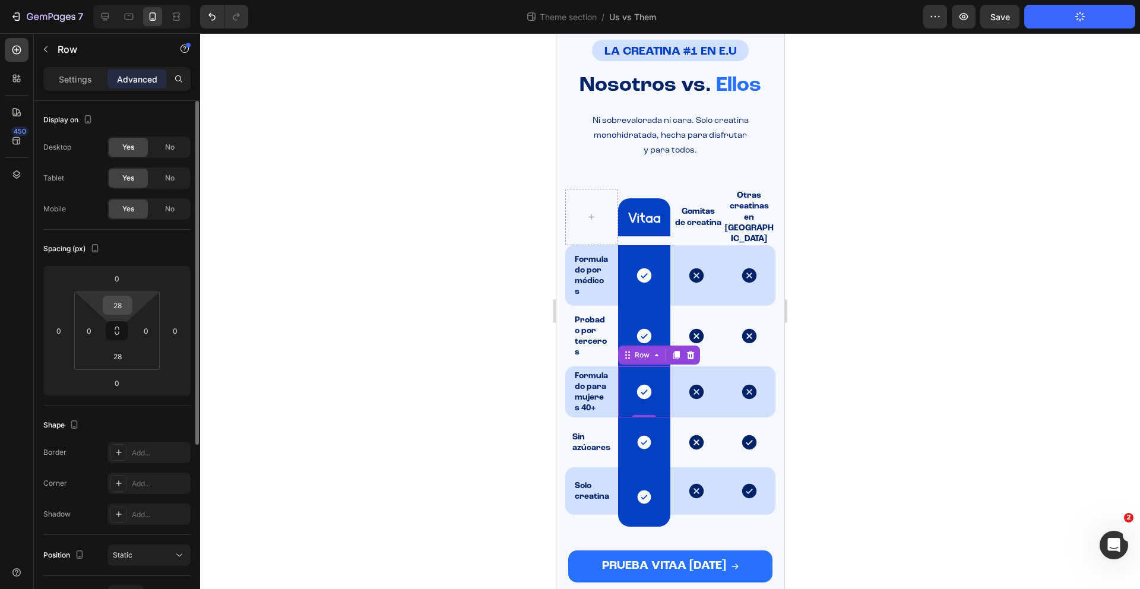
click at [120, 299] on input "28" at bounding box center [118, 305] width 24 height 18
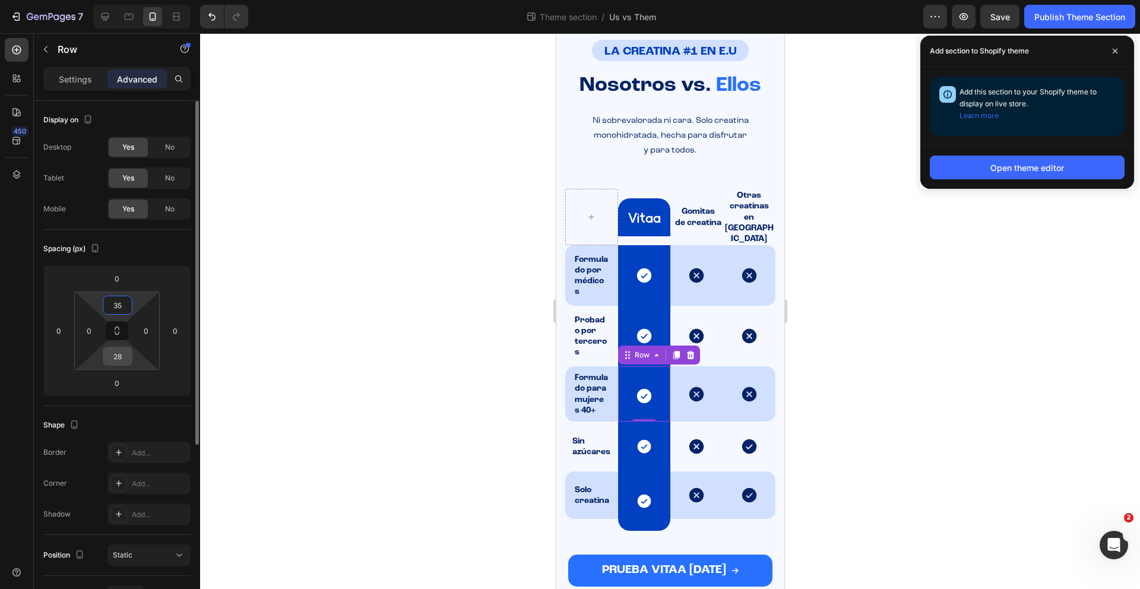
type input "35"
click at [126, 357] on input "28" at bounding box center [118, 356] width 24 height 18
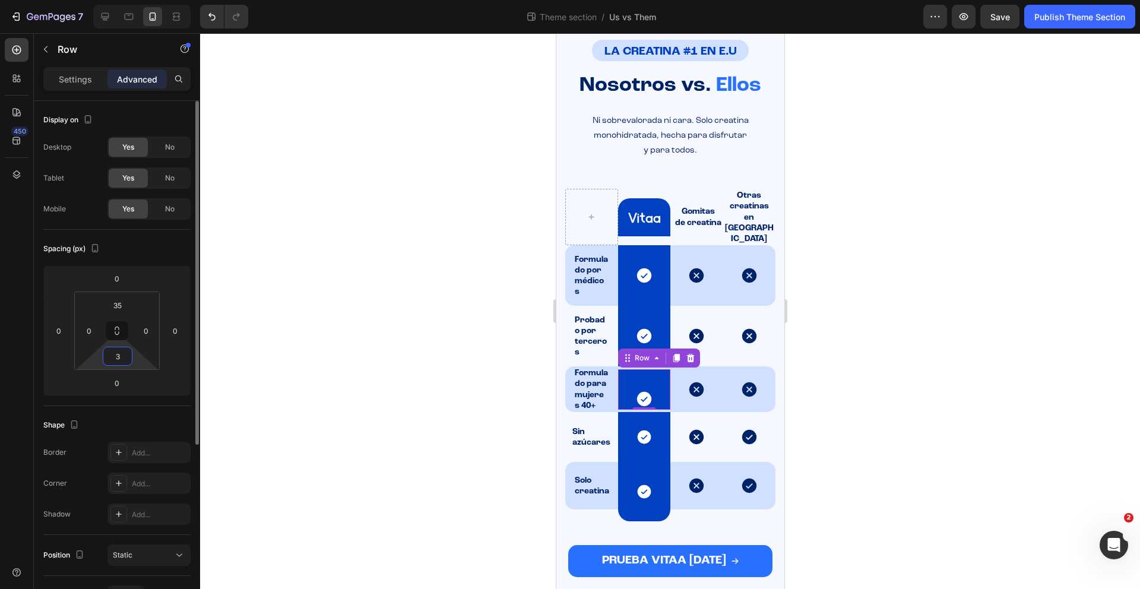
type input "35"
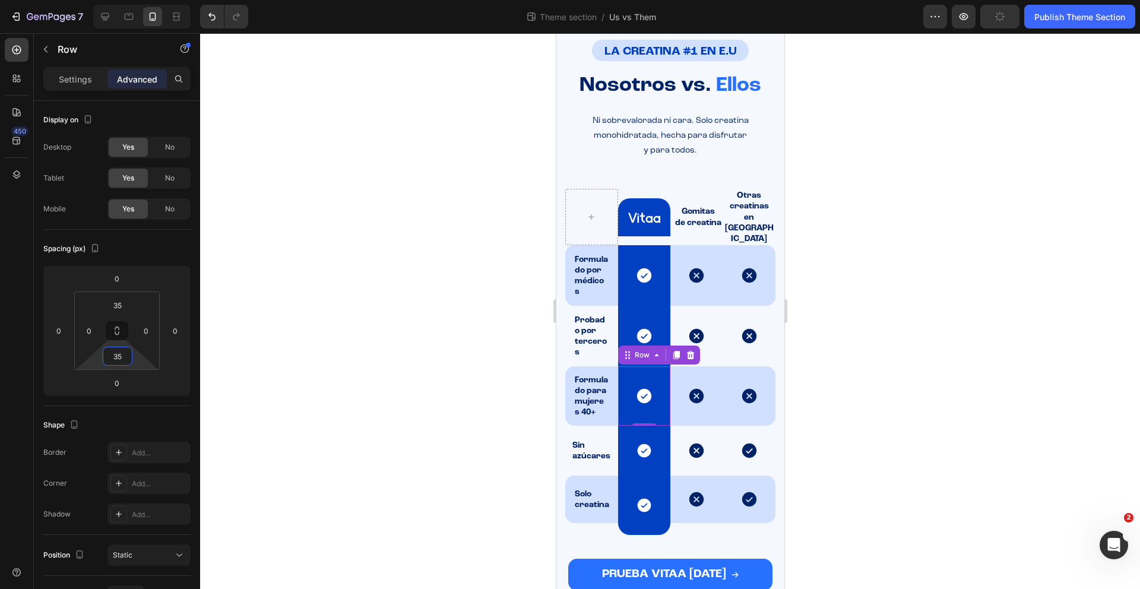
click at [905, 404] on div at bounding box center [670, 311] width 940 height 556
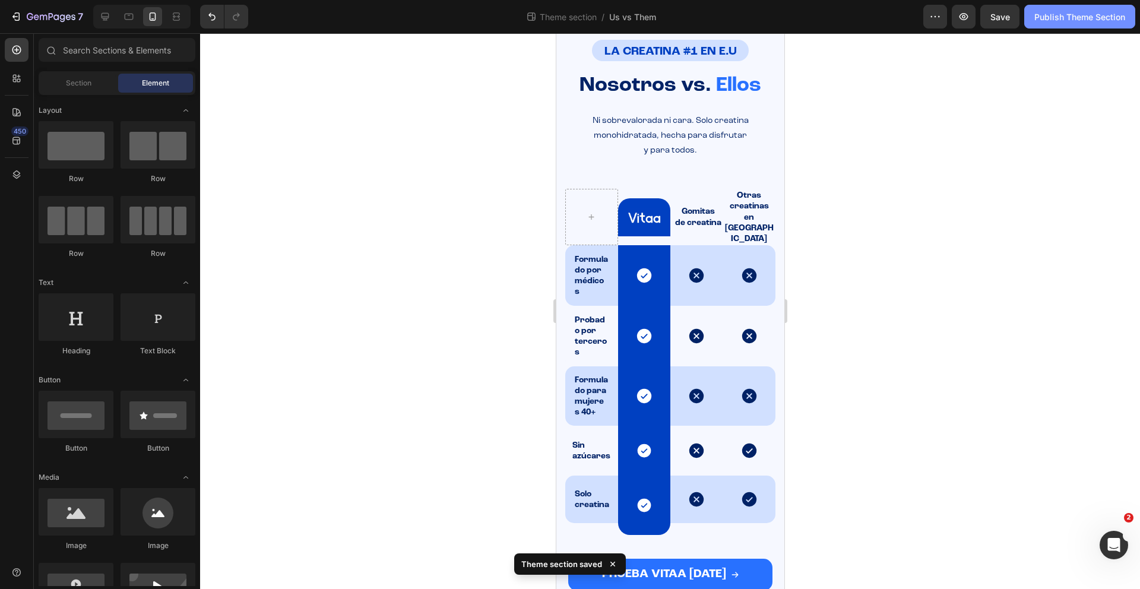
click at [1084, 7] on button "Publish Theme Section" at bounding box center [1079, 17] width 111 height 24
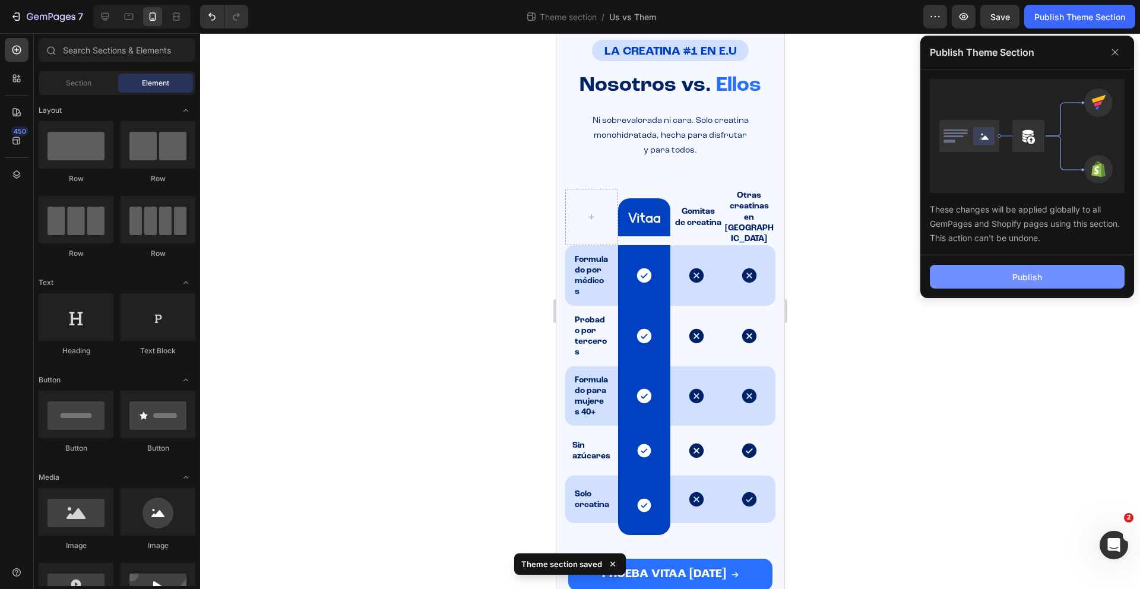
click at [1026, 271] on div "Publish" at bounding box center [1027, 277] width 30 height 12
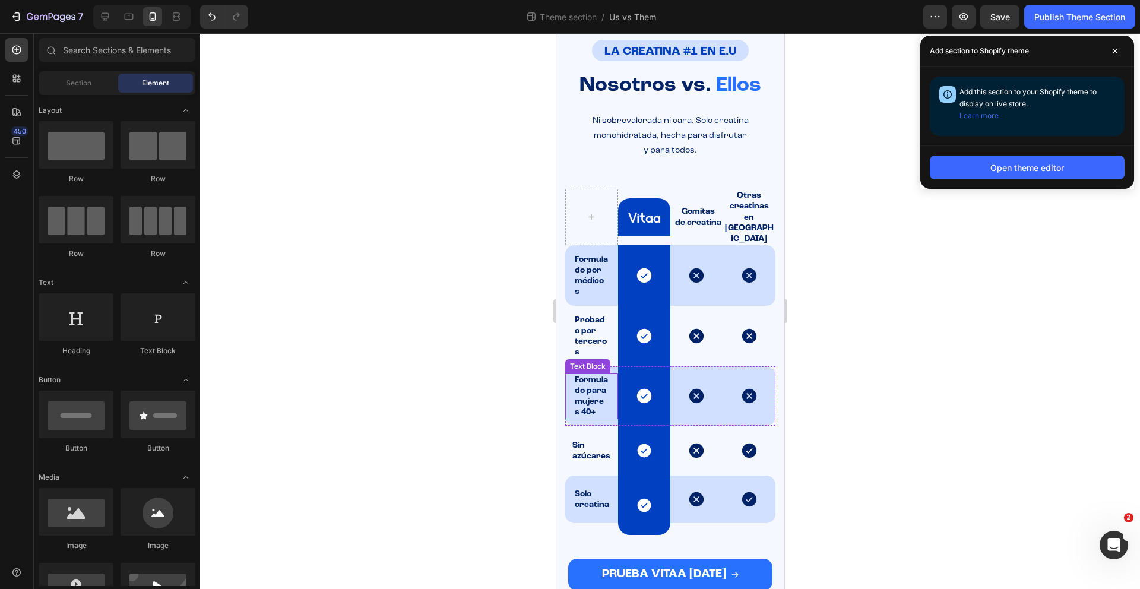
click at [586, 382] on p "Formulado para mujeres 40+" at bounding box center [591, 396] width 34 height 43
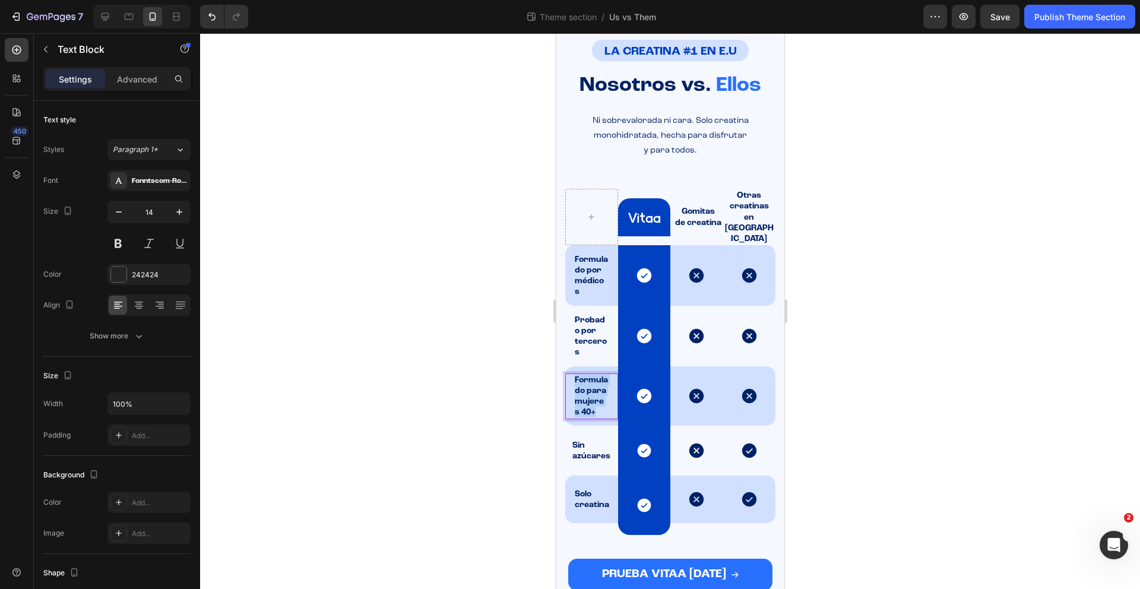
click at [586, 382] on p "Formulado para mujeres 40+" at bounding box center [591, 396] width 34 height 43
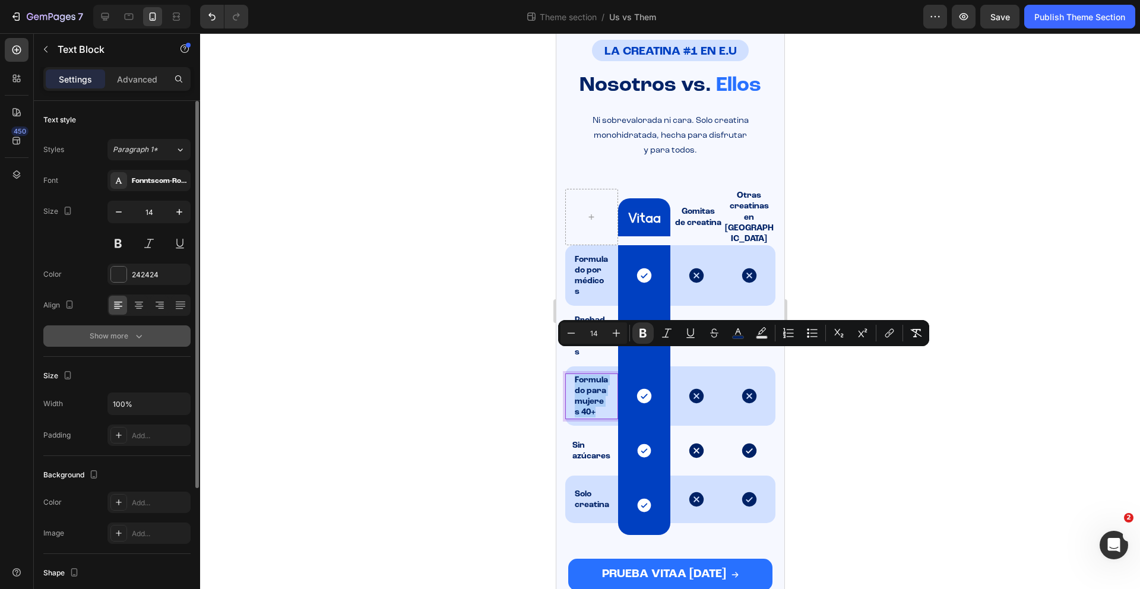
click at [137, 340] on icon "button" at bounding box center [139, 336] width 12 height 12
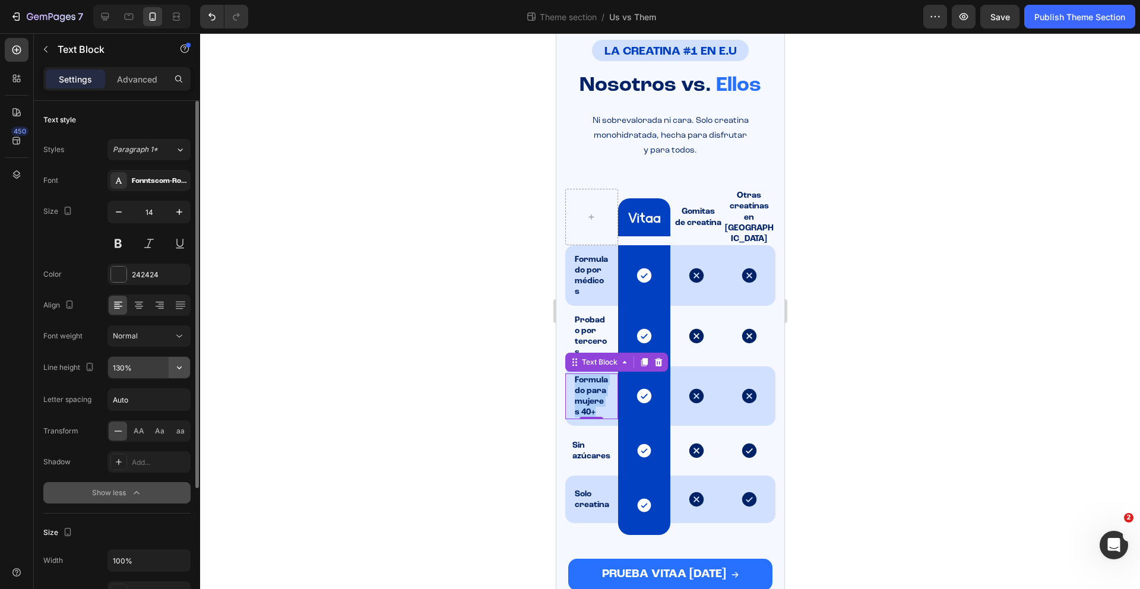
click at [182, 366] on icon "button" at bounding box center [179, 367] width 12 height 12
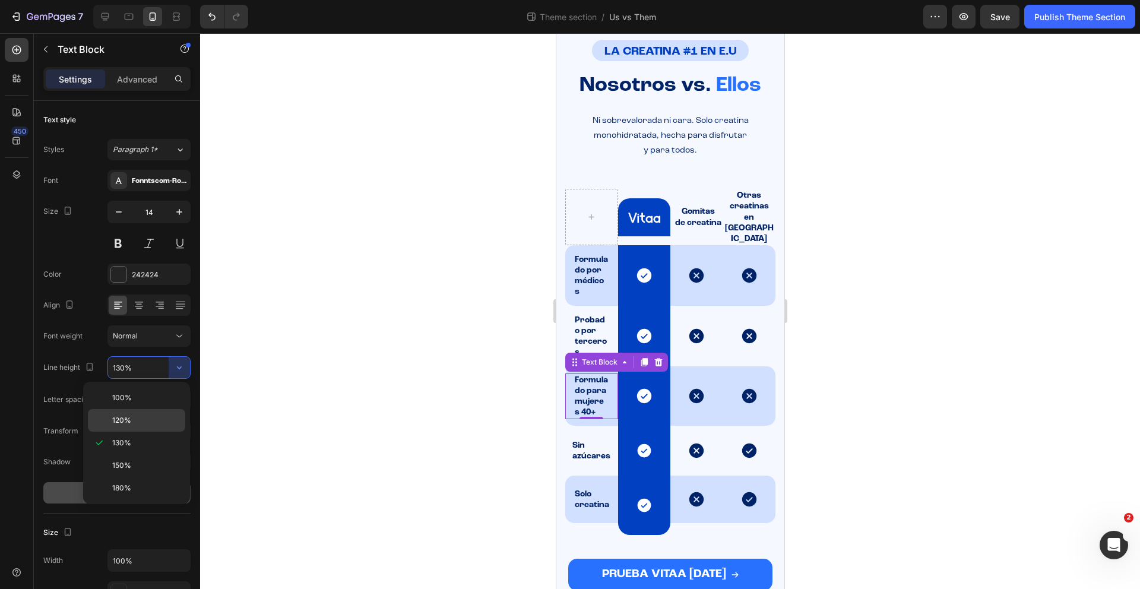
click at [140, 417] on p "120%" at bounding box center [146, 420] width 68 height 11
type input "120%"
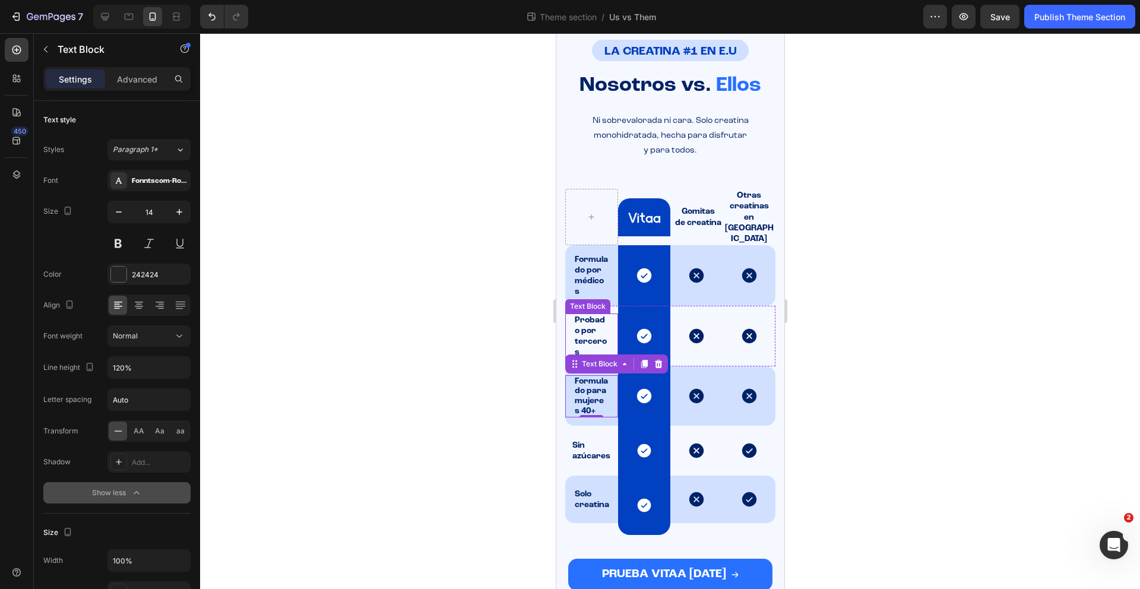
click at [586, 316] on strong "Probado por terceros" at bounding box center [590, 336] width 32 height 41
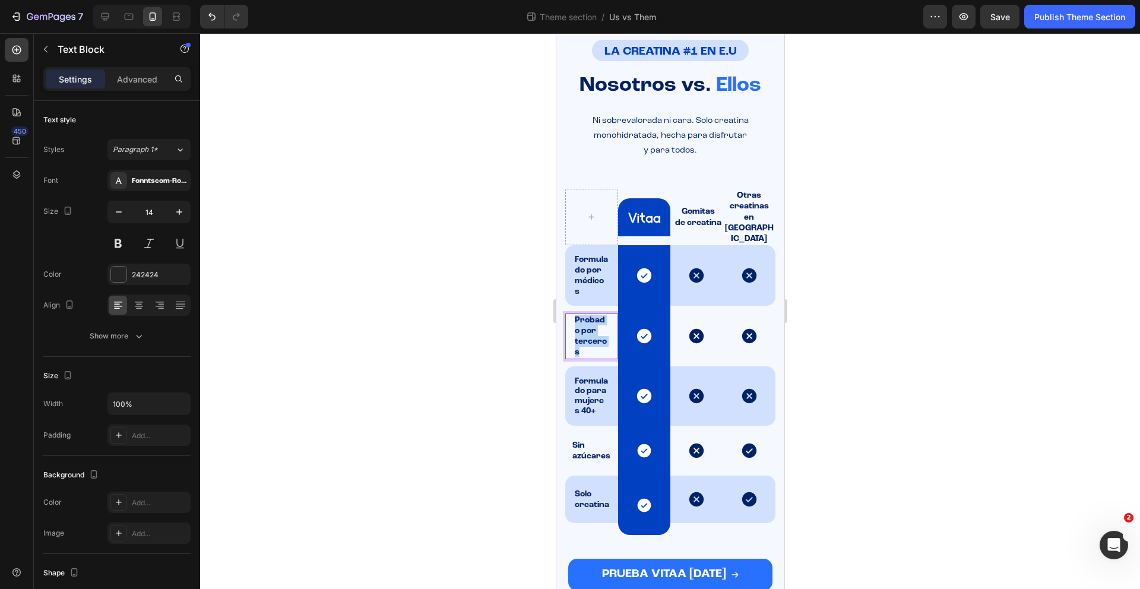
click at [586, 316] on strong "Probado por terceros" at bounding box center [590, 336] width 32 height 41
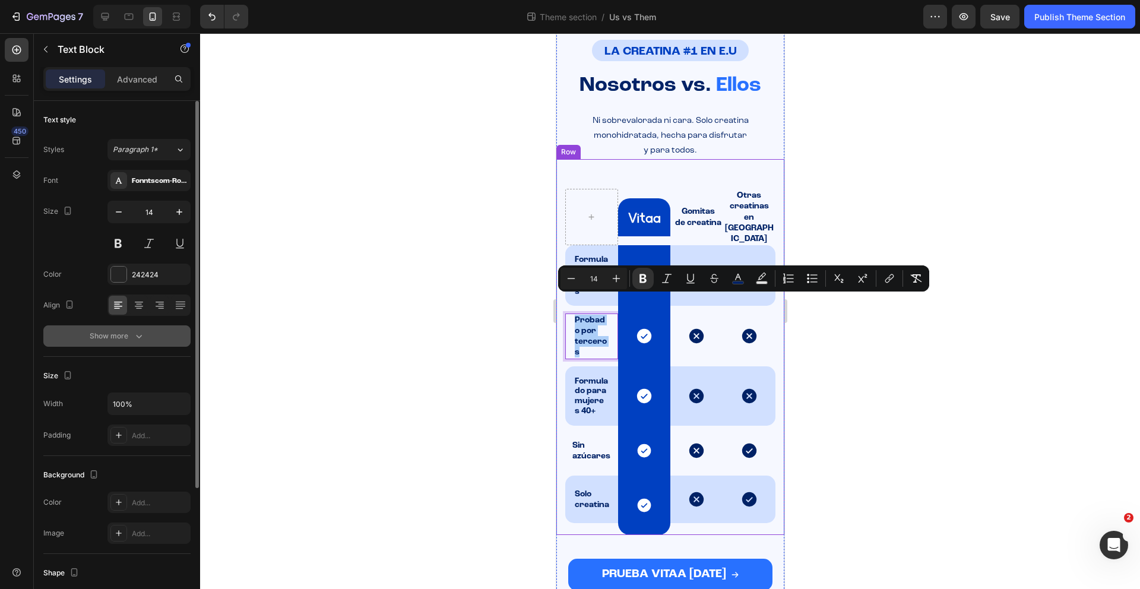
click at [147, 340] on button "Show more" at bounding box center [116, 335] width 147 height 21
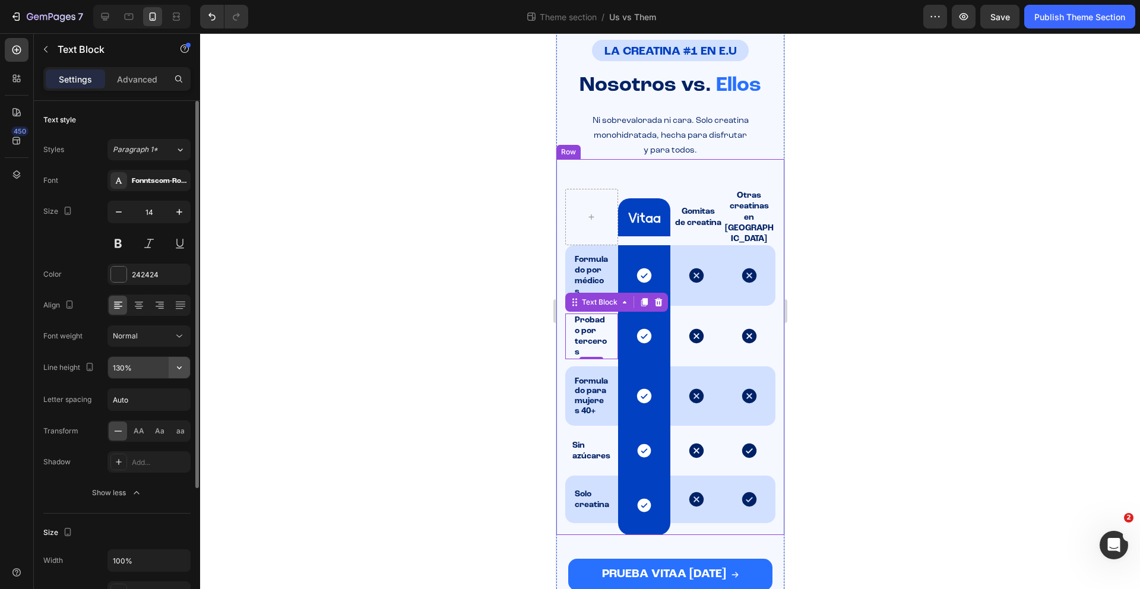
click at [173, 369] on icon "button" at bounding box center [179, 367] width 12 height 12
click at [143, 389] on div "100%" at bounding box center [136, 397] width 97 height 23
click at [181, 374] on button "button" at bounding box center [179, 367] width 21 height 21
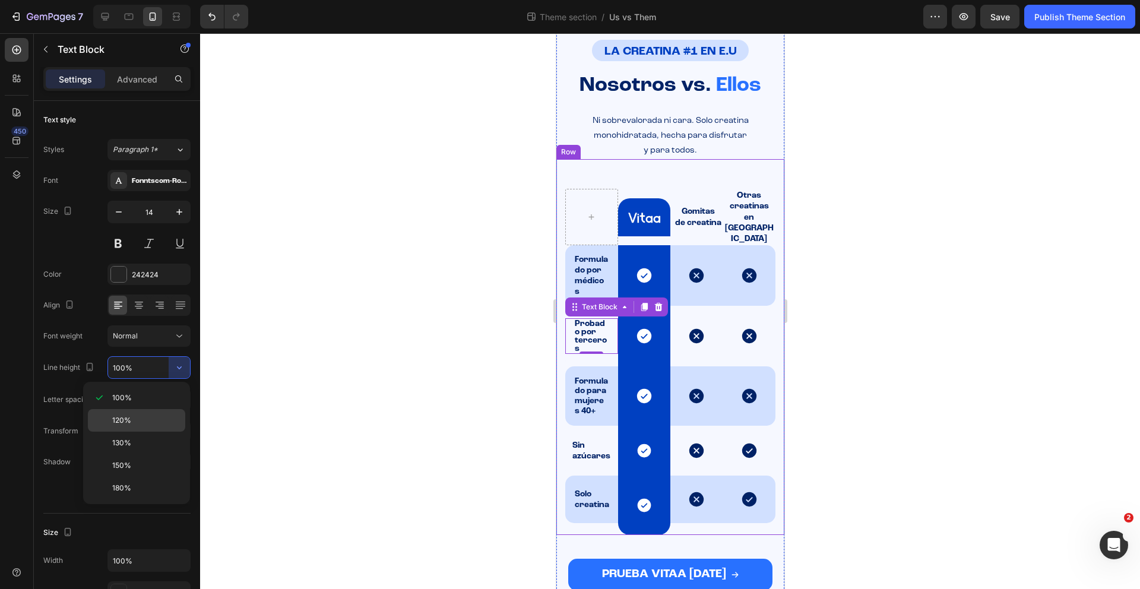
click at [151, 413] on div "120%" at bounding box center [136, 420] width 97 height 23
type input "120%"
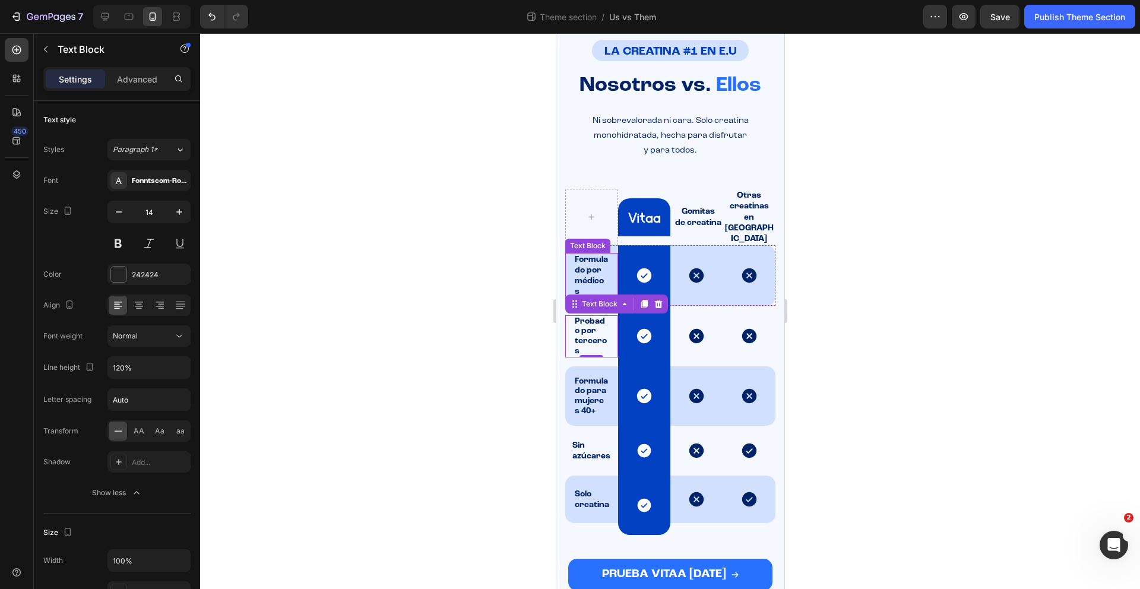
click at [583, 255] on strong "Formulado por médicos" at bounding box center [590, 275] width 33 height 41
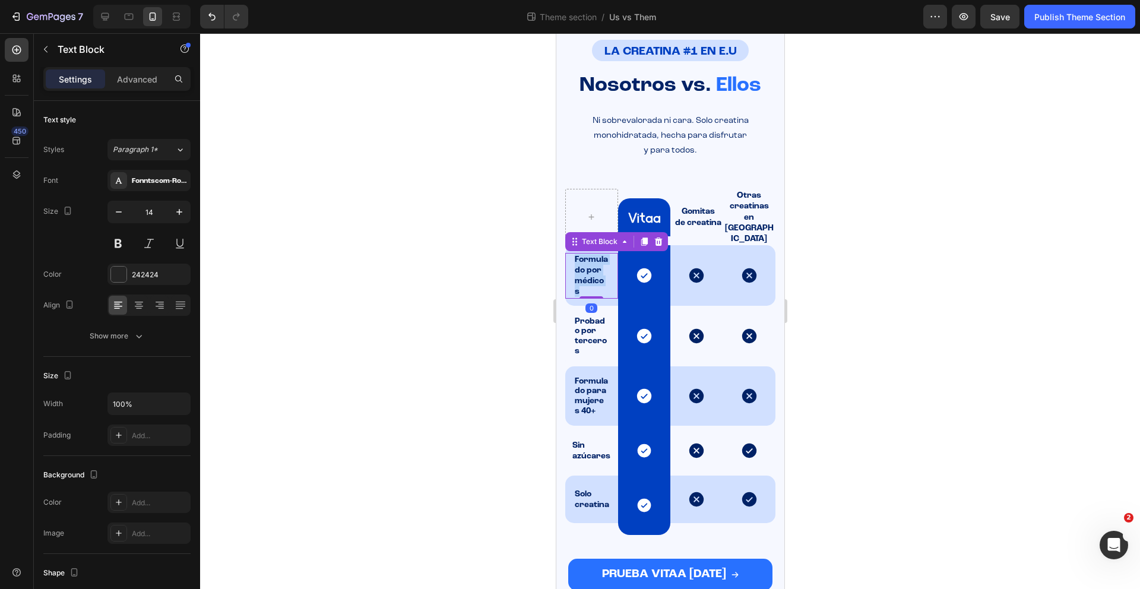
click at [583, 255] on strong "Formulado por médicos" at bounding box center [590, 275] width 33 height 41
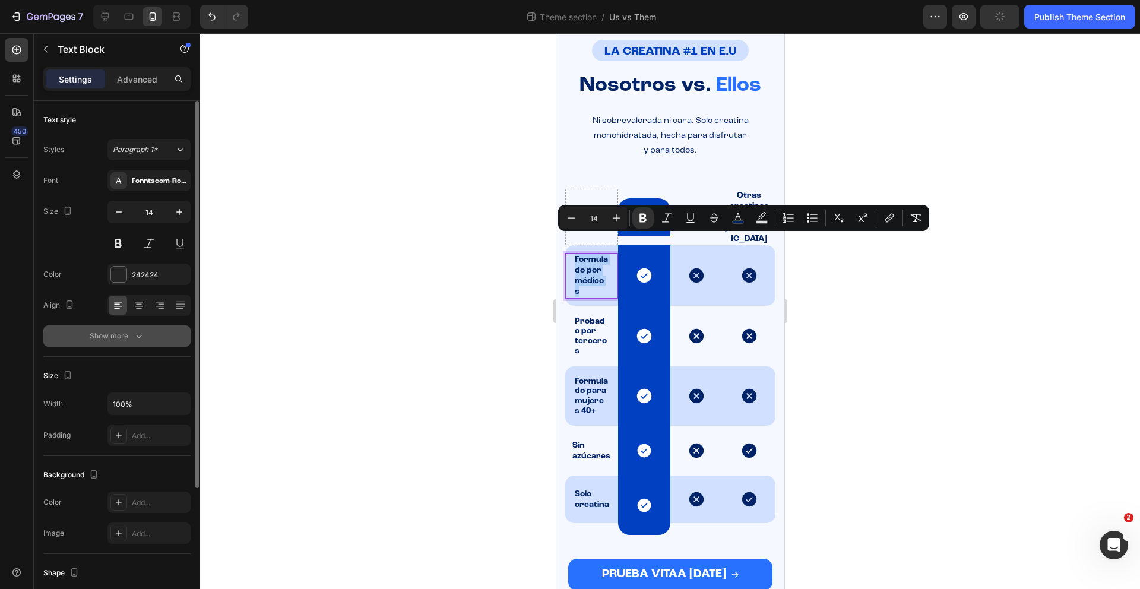
click at [138, 335] on icon "button" at bounding box center [139, 336] width 12 height 12
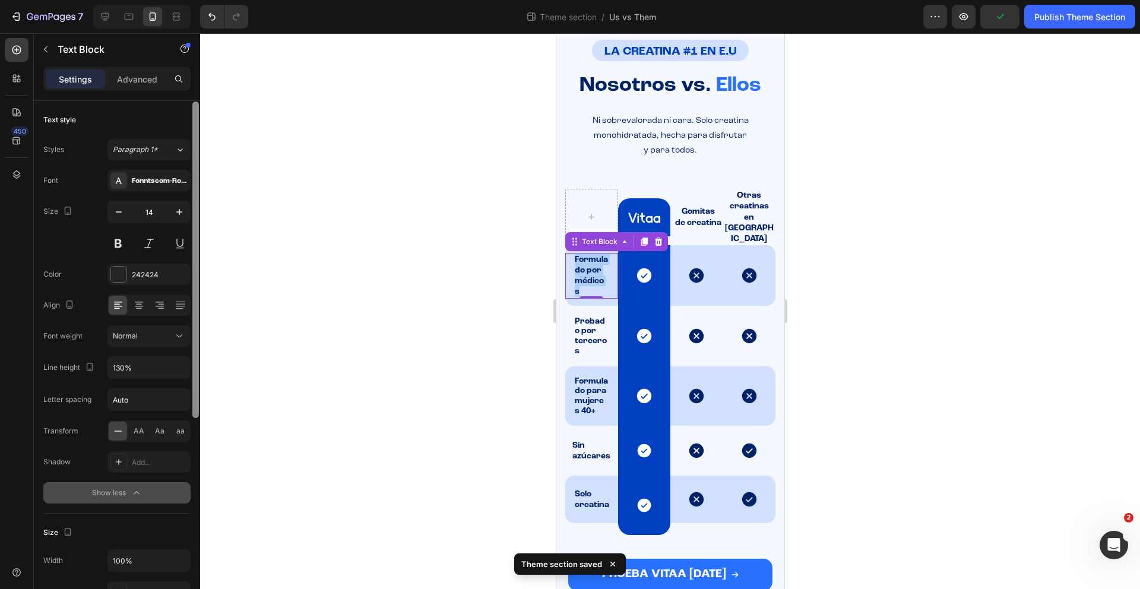
click at [194, 369] on div at bounding box center [195, 260] width 7 height 316
click at [186, 369] on button "button" at bounding box center [179, 366] width 21 height 21
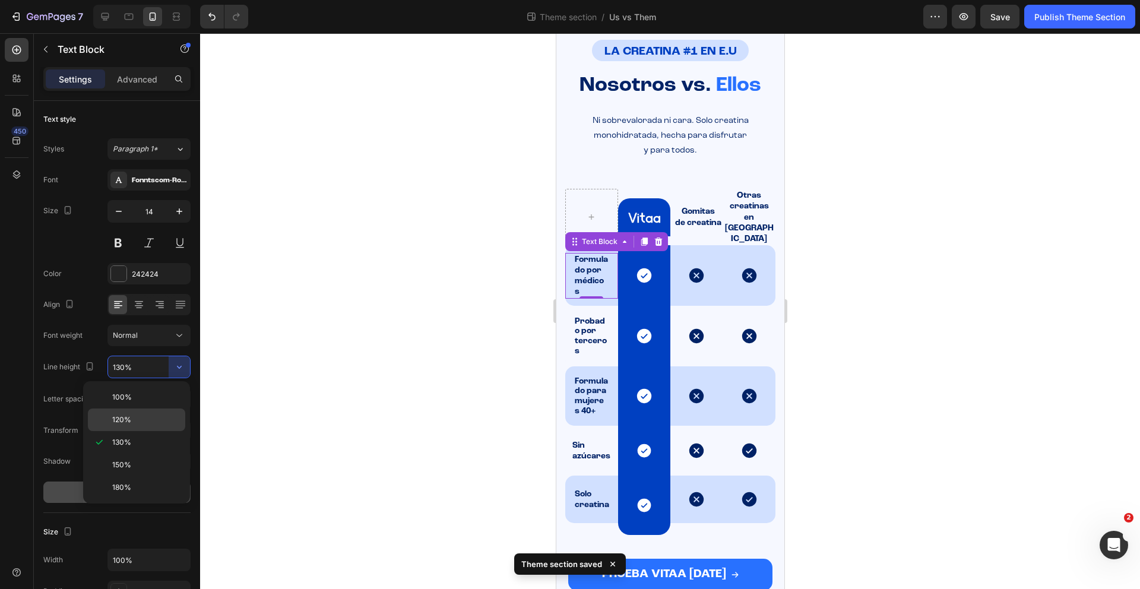
click at [134, 415] on p "120%" at bounding box center [146, 419] width 68 height 11
type input "120%"
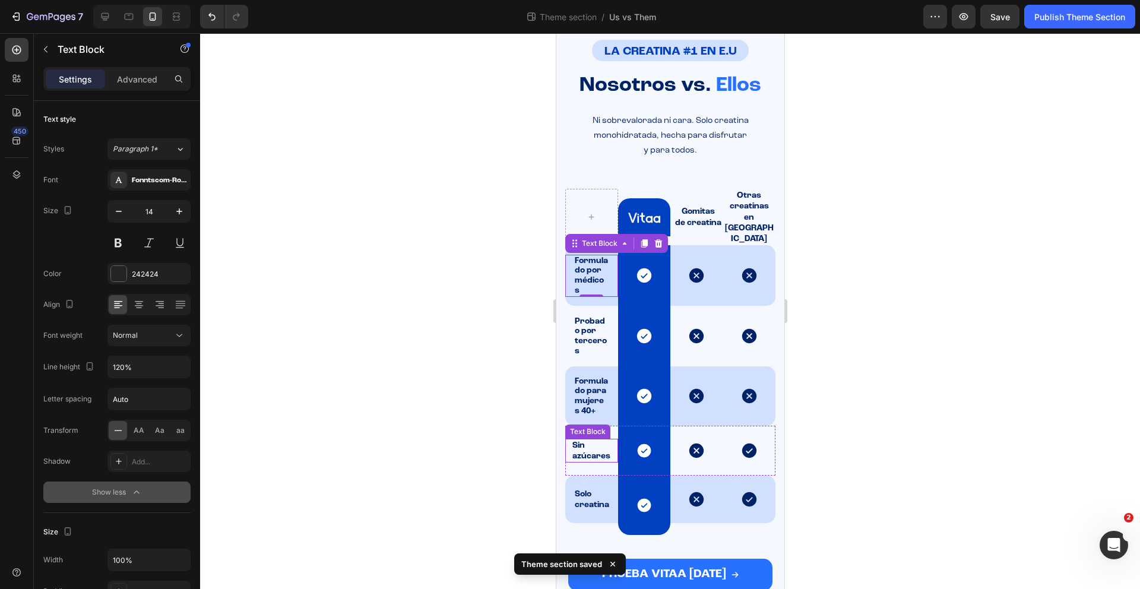
click at [578, 441] on strong "Sin azúcares" at bounding box center [591, 450] width 38 height 19
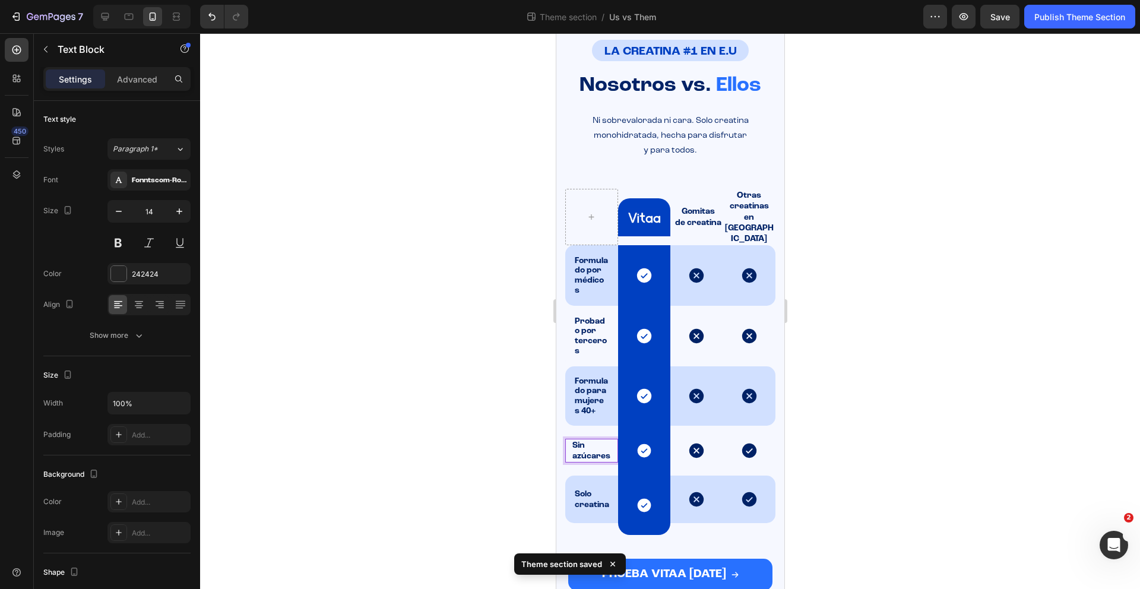
click at [578, 441] on strong "Sin azúcares" at bounding box center [591, 450] width 38 height 19
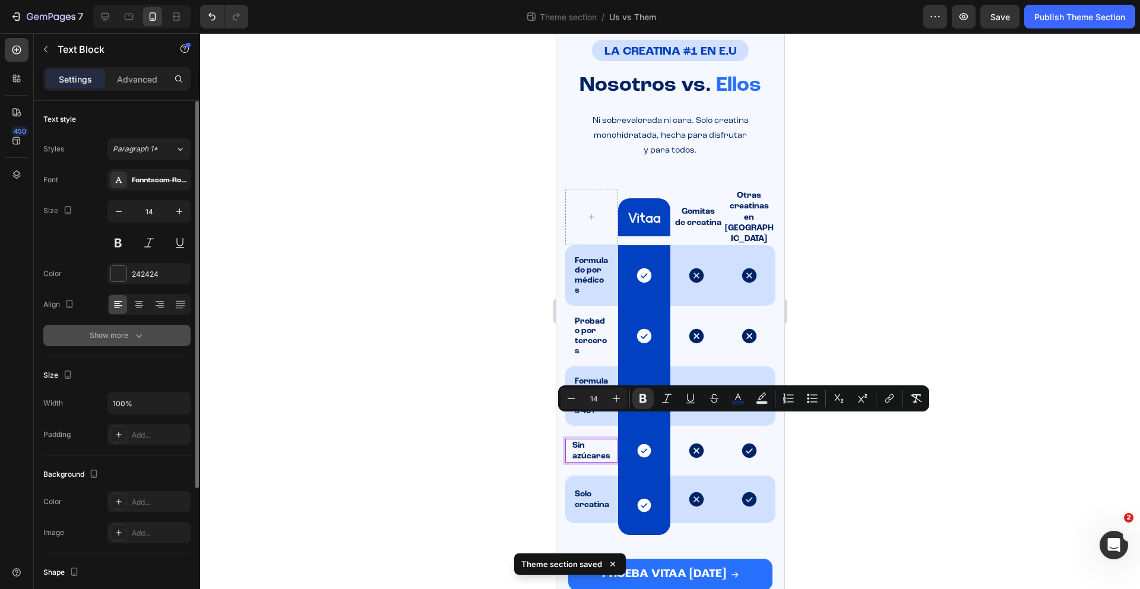
click at [139, 335] on icon "button" at bounding box center [139, 335] width 12 height 12
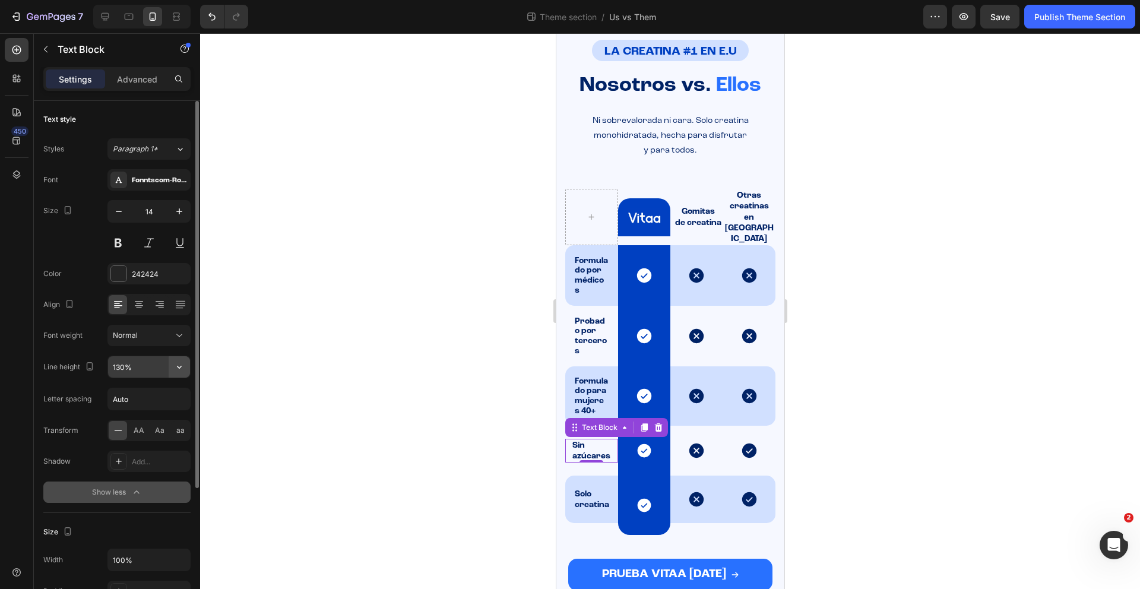
click at [178, 364] on icon "button" at bounding box center [179, 367] width 12 height 12
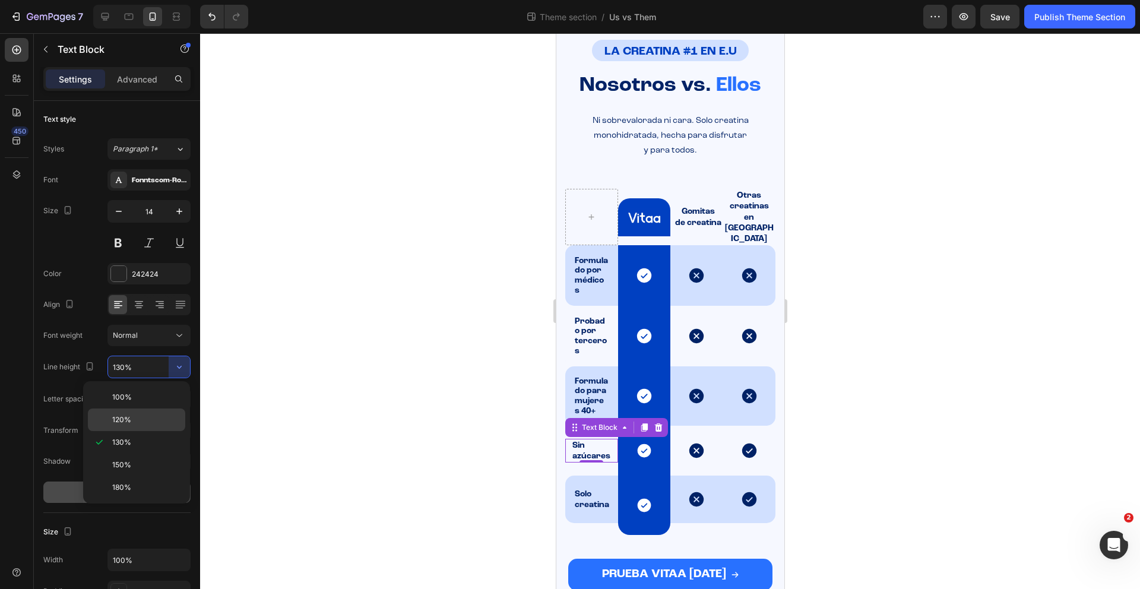
click at [147, 413] on div "120%" at bounding box center [136, 419] width 97 height 23
type input "120%"
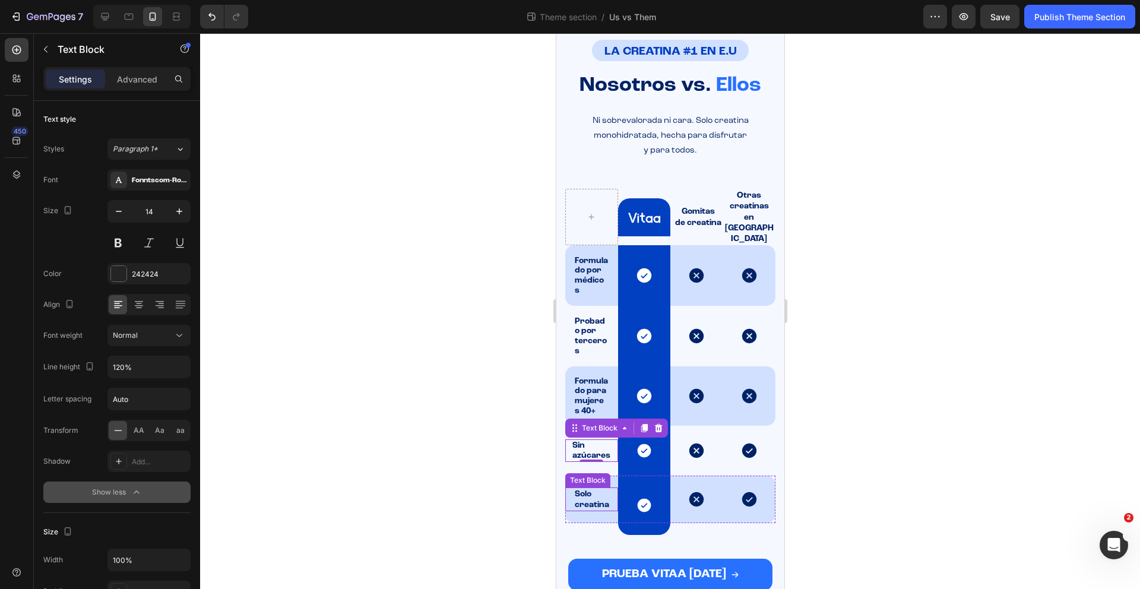
click at [590, 490] on strong "Solo creatina" at bounding box center [591, 499] width 34 height 19
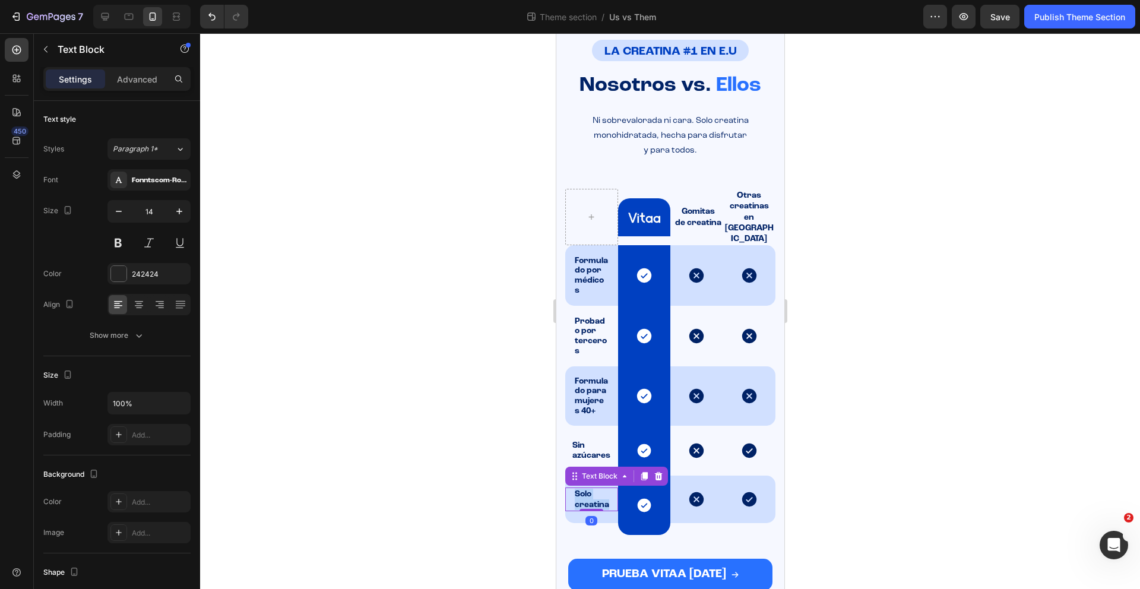
click at [590, 490] on strong "Solo creatina" at bounding box center [591, 499] width 34 height 19
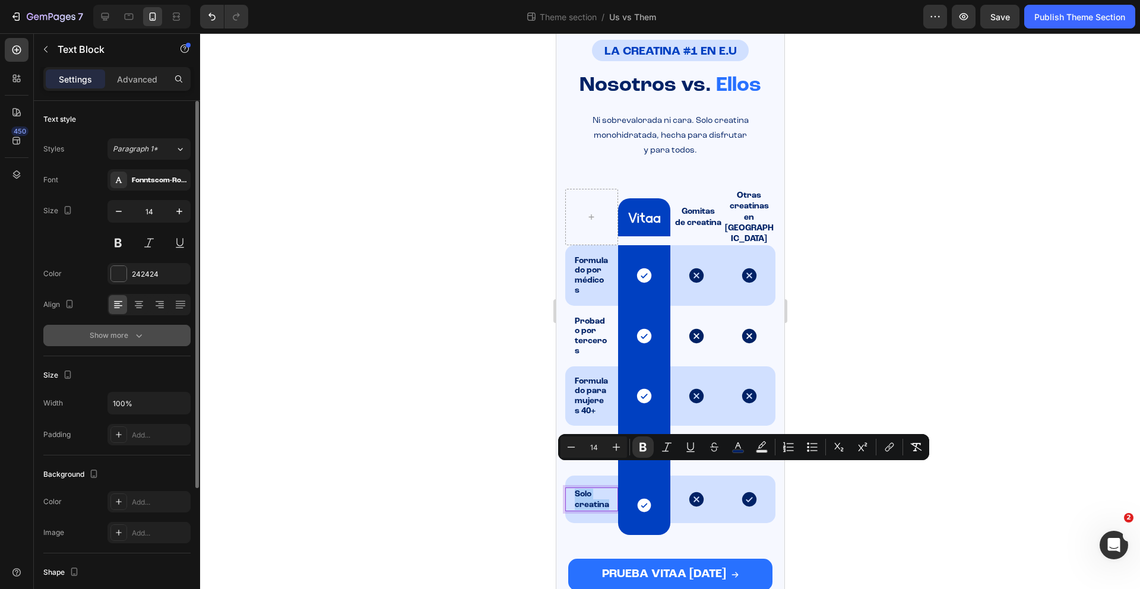
click at [134, 339] on icon "button" at bounding box center [139, 335] width 12 height 12
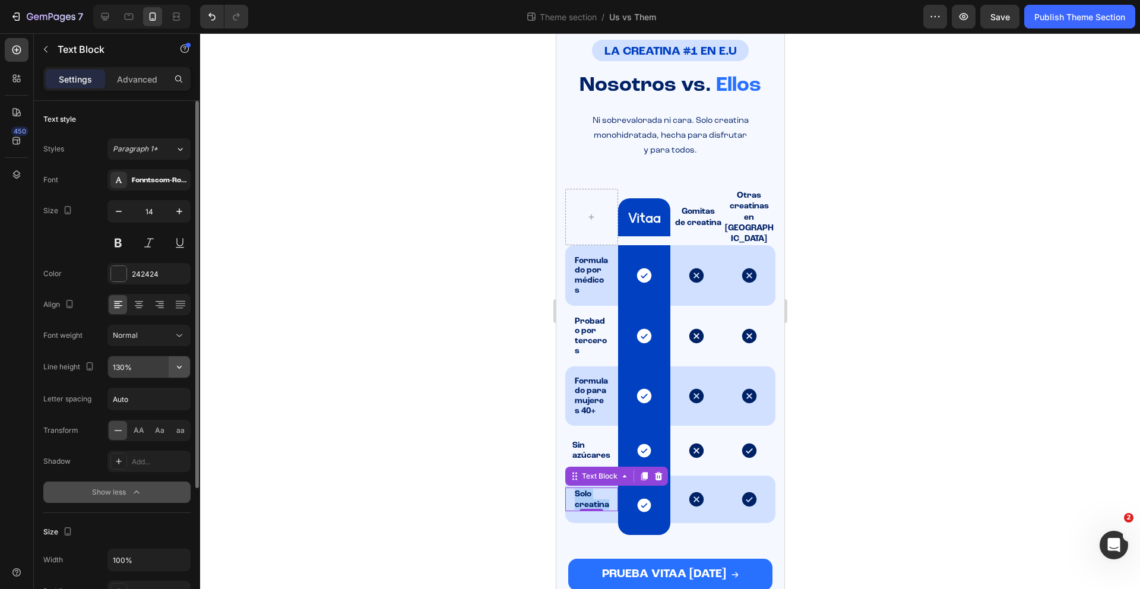
click at [182, 372] on icon "button" at bounding box center [179, 367] width 12 height 12
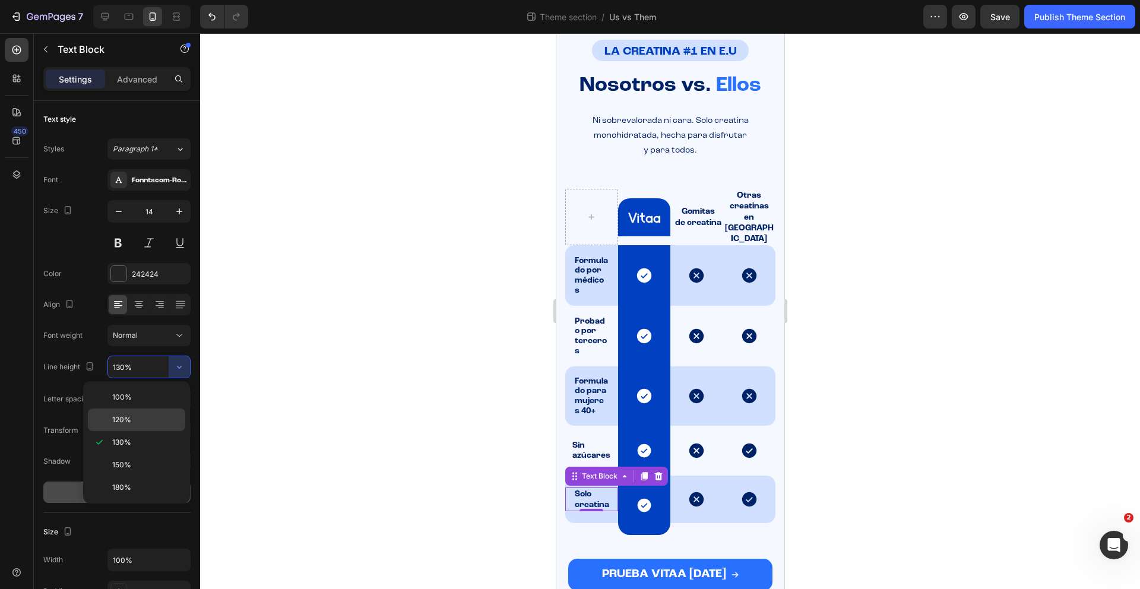
click at [125, 413] on div "120%" at bounding box center [136, 419] width 97 height 23
type input "120%"
click at [915, 381] on div at bounding box center [670, 311] width 940 height 556
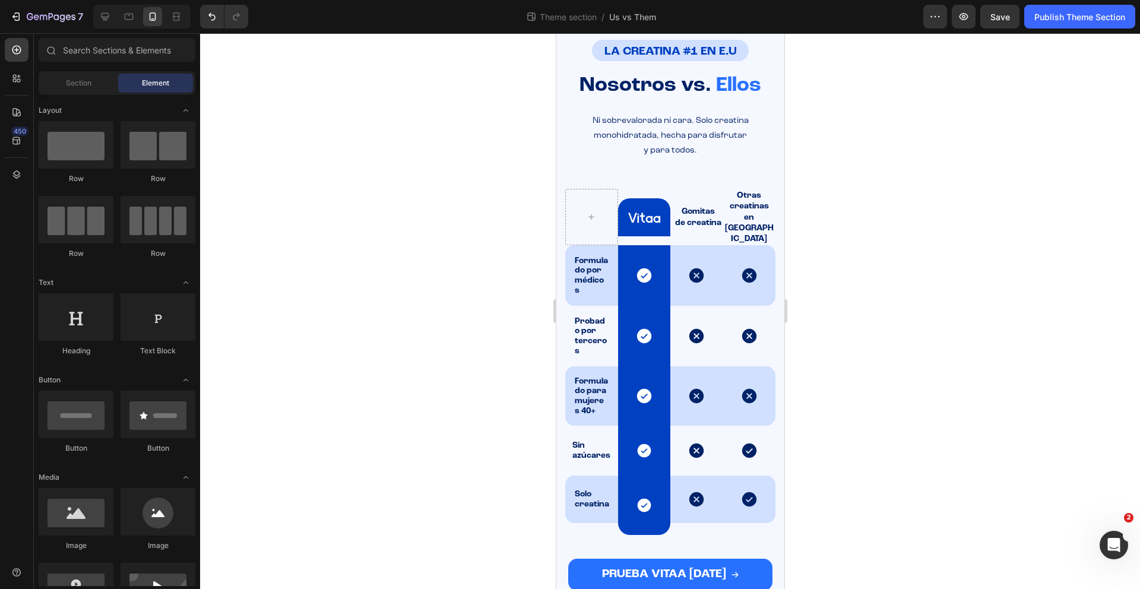
click at [1046, 31] on div "7 Theme section / Us vs Them Preview Save Publish Theme Section" at bounding box center [570, 17] width 1140 height 34
click at [1050, 27] on button "Publish Theme Section" at bounding box center [1079, 17] width 111 height 24
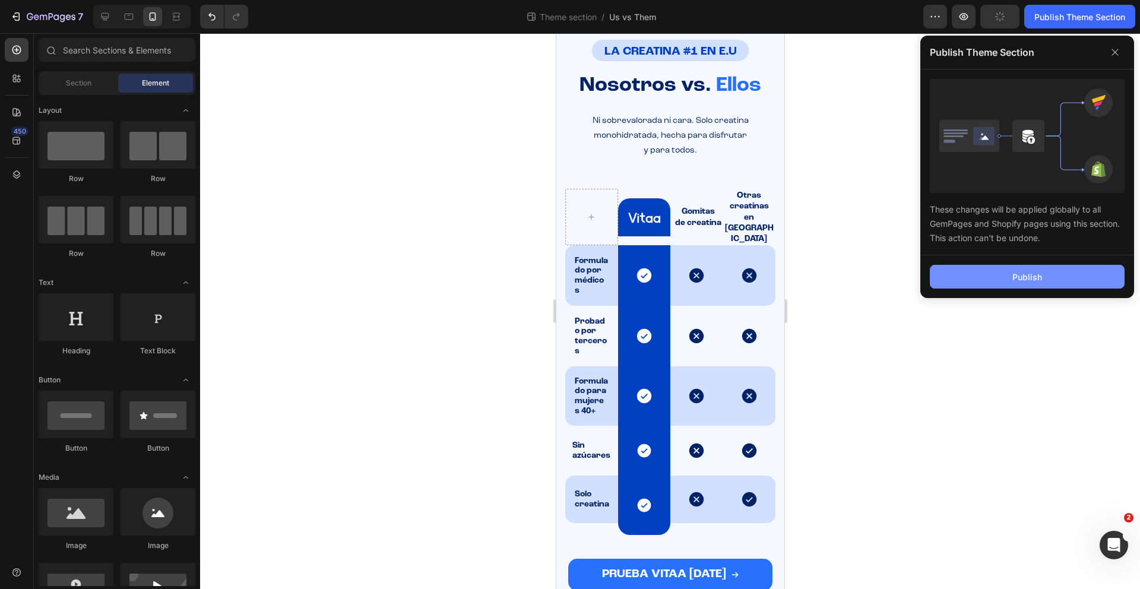
click at [1051, 271] on button "Publish" at bounding box center [1027, 277] width 195 height 24
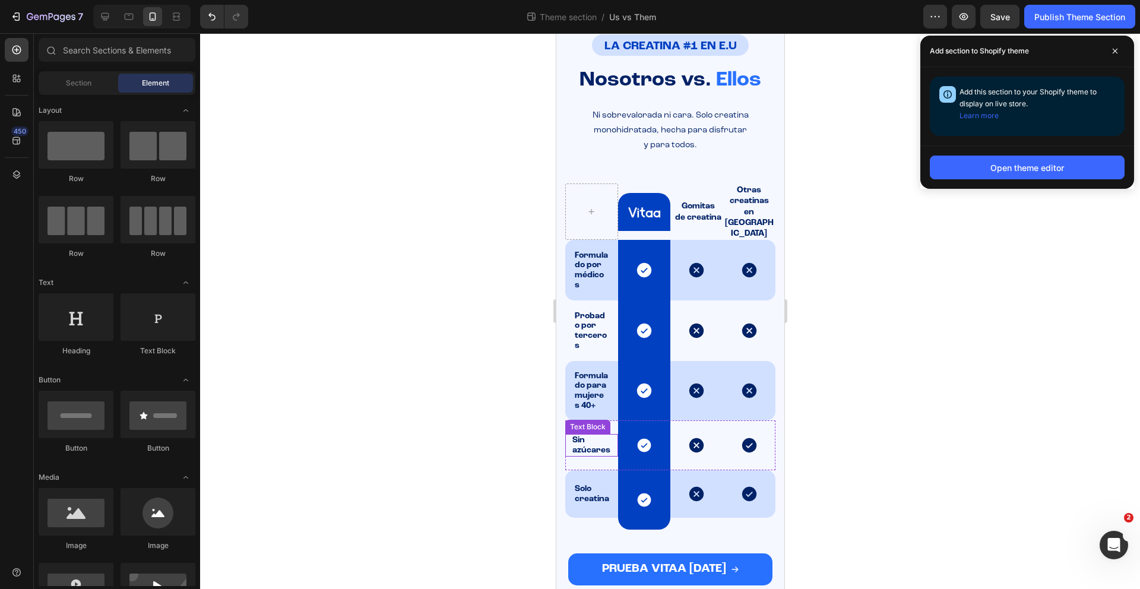
scroll to position [53, 0]
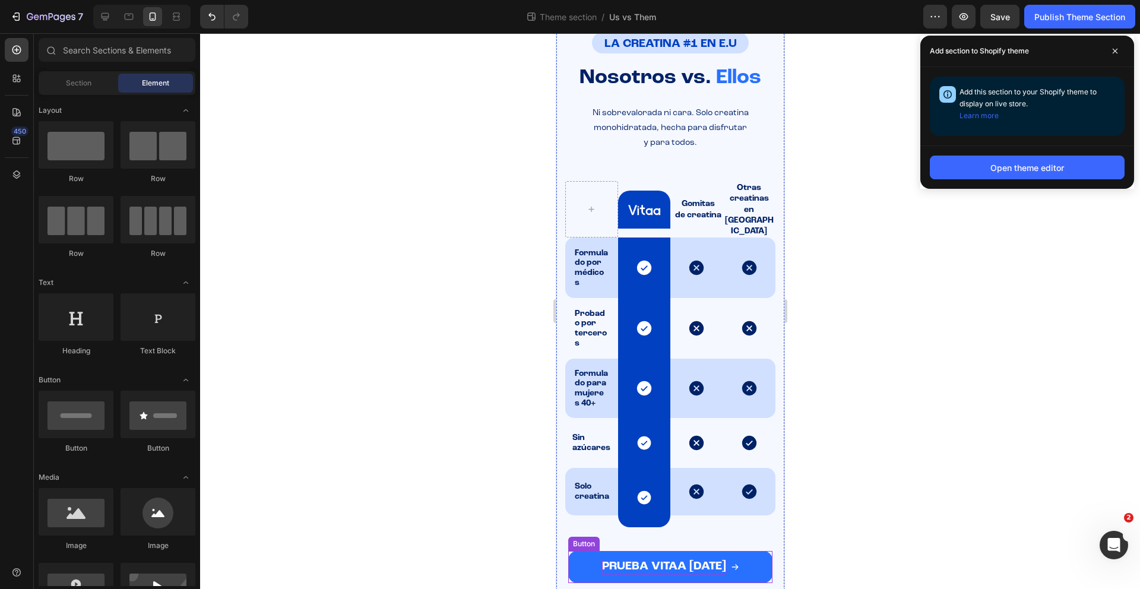
click at [651, 560] on span "PRUEBA VITAA [DATE]" at bounding box center [663, 566] width 124 height 12
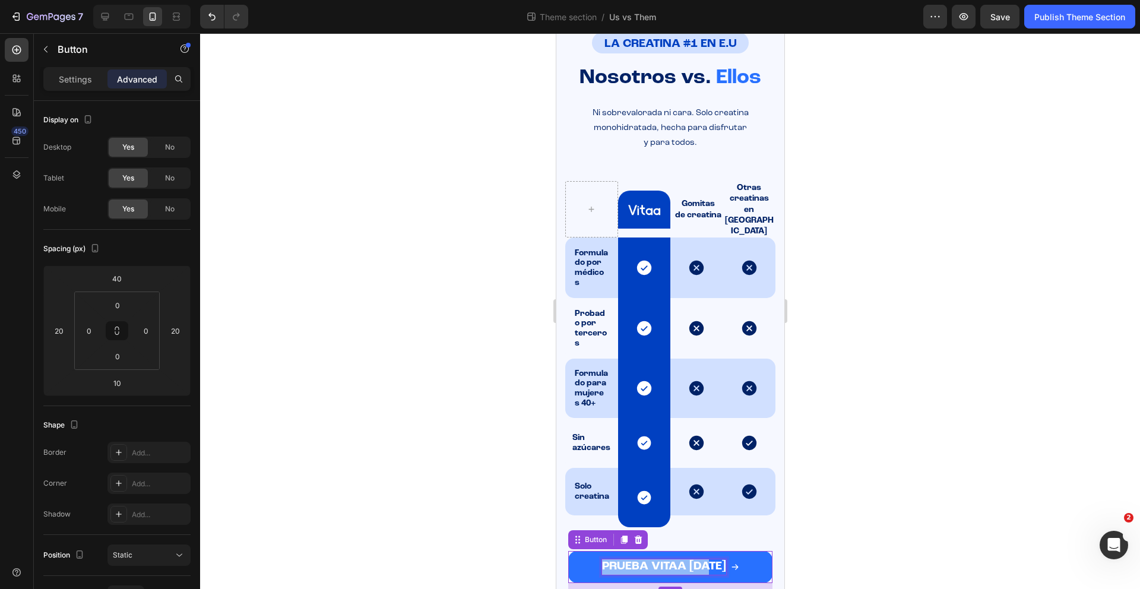
click at [651, 560] on span "PRUEBA VITAA [DATE]" at bounding box center [663, 566] width 124 height 12
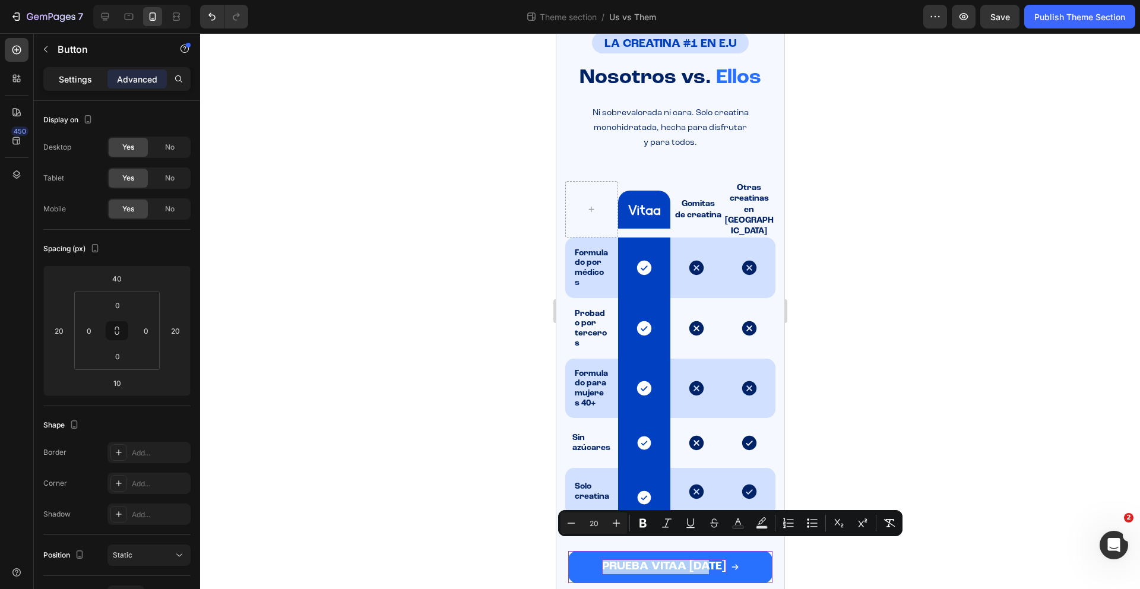
click at [75, 81] on p "Settings" at bounding box center [75, 79] width 33 height 12
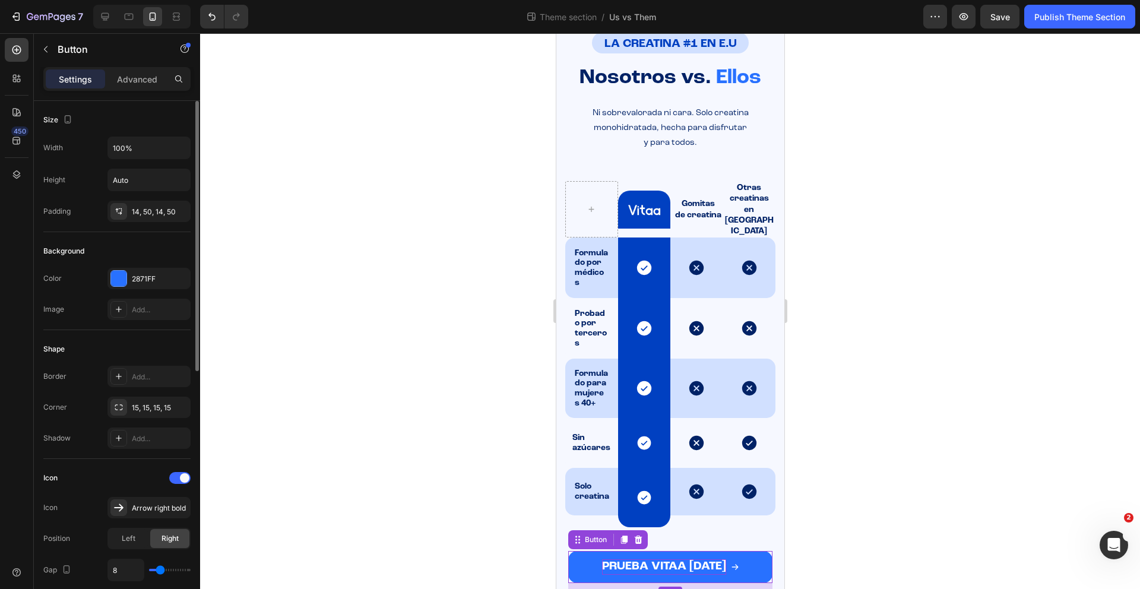
scroll to position [341, 0]
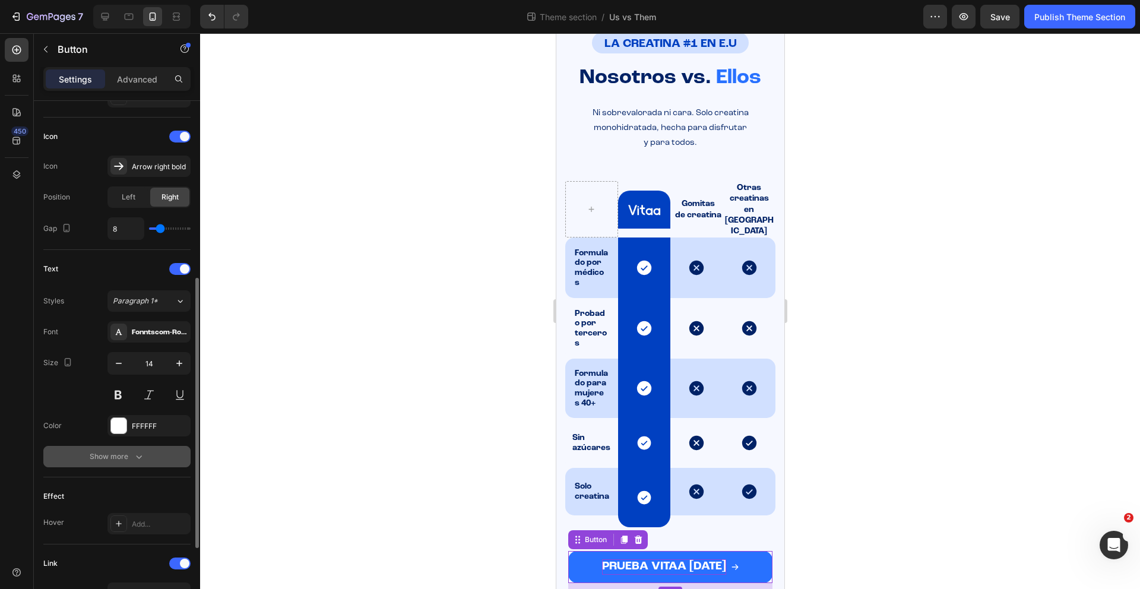
click at [134, 454] on icon "button" at bounding box center [139, 457] width 12 height 12
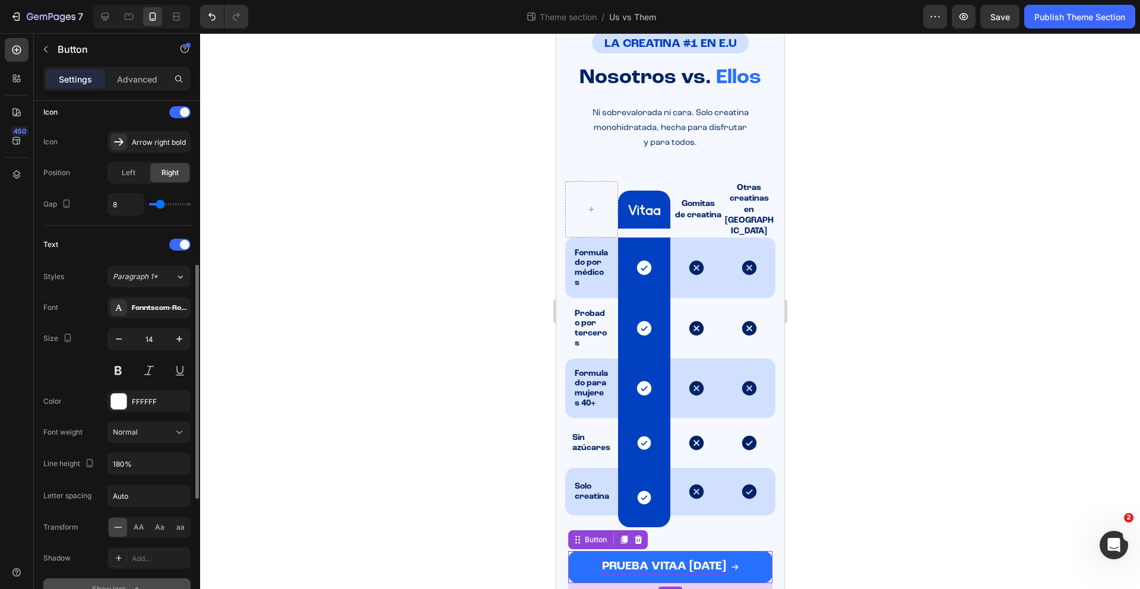
scroll to position [428, 0]
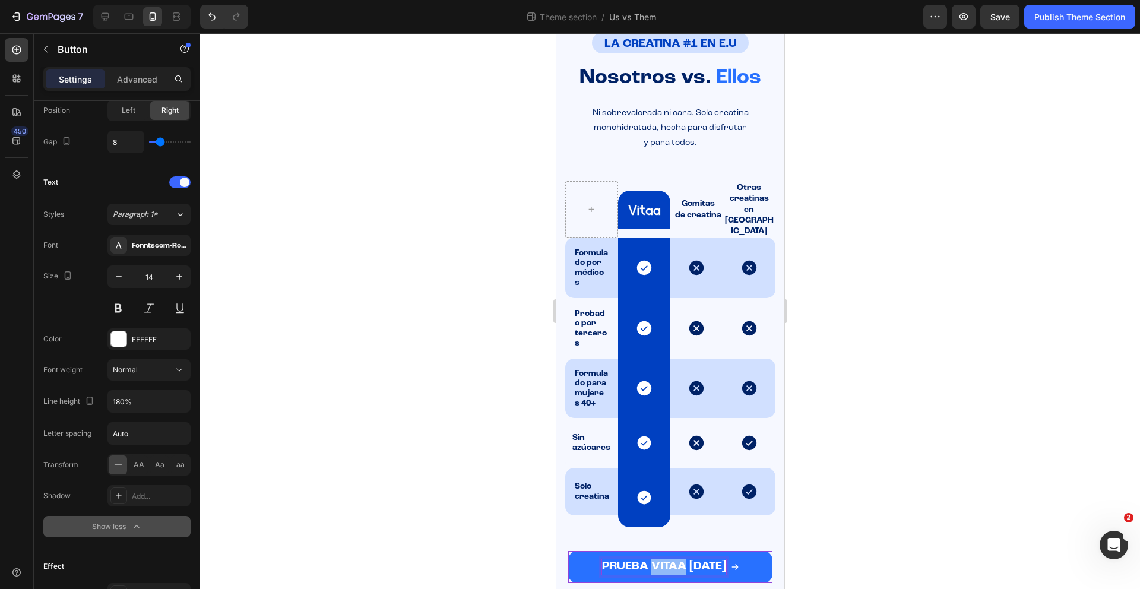
click at [654, 560] on span "PRUEBA VITAA [DATE]" at bounding box center [663, 566] width 124 height 12
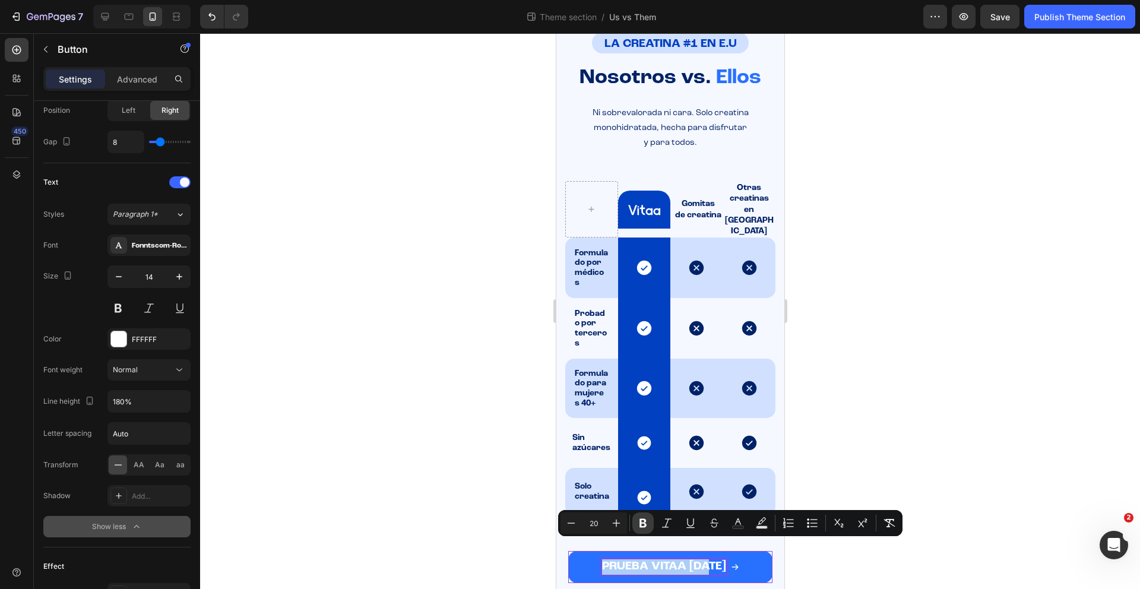
click at [642, 525] on icon "Editor contextual toolbar" at bounding box center [643, 523] width 12 height 12
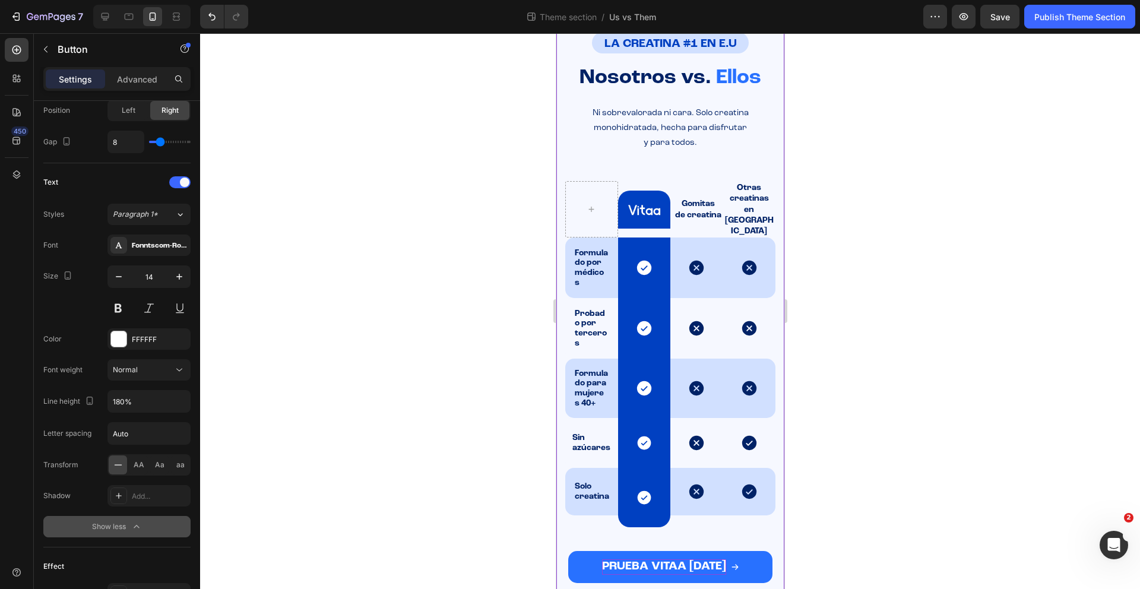
click at [642, 527] on div "PRUEBA VITAA [DATE] Button" at bounding box center [670, 558] width 228 height 62
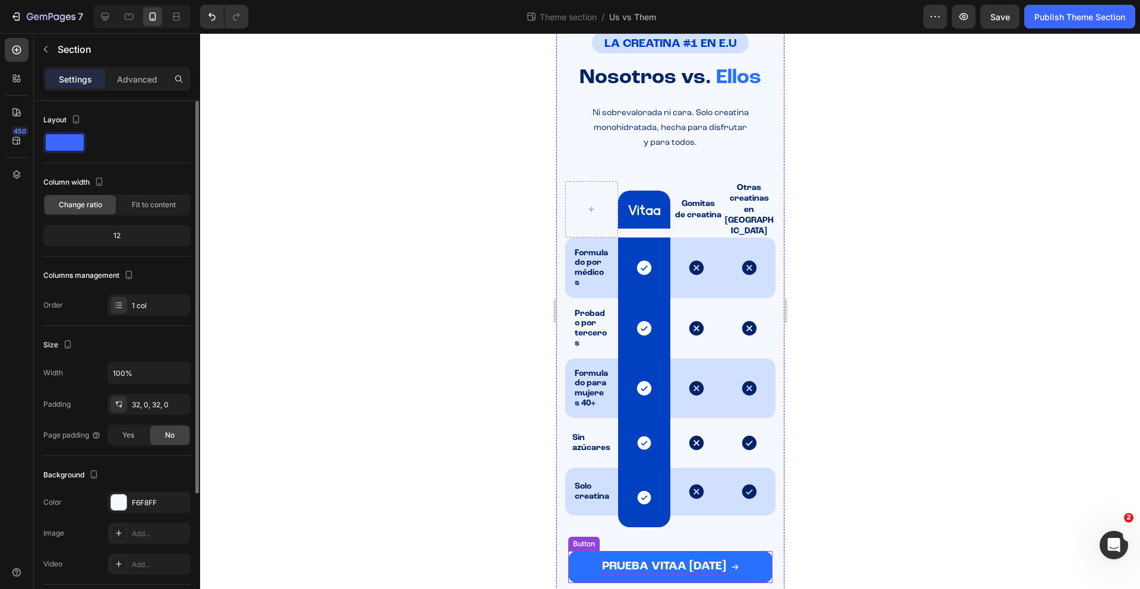
click at [642, 560] on strong "PRUEBA VITAA [DATE]" at bounding box center [663, 566] width 124 height 12
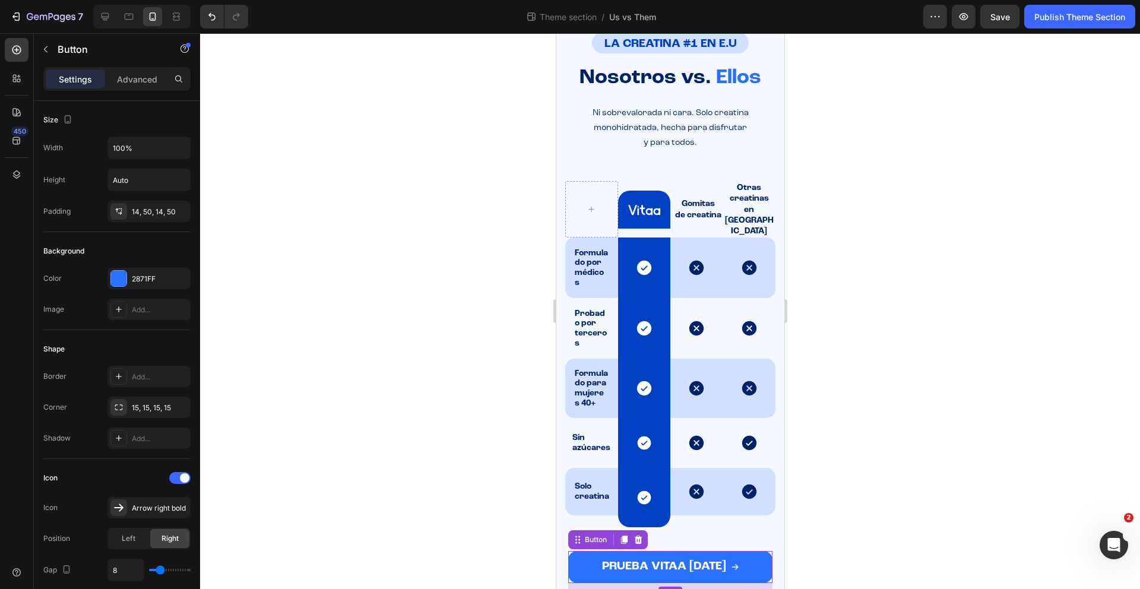
scroll to position [485, 0]
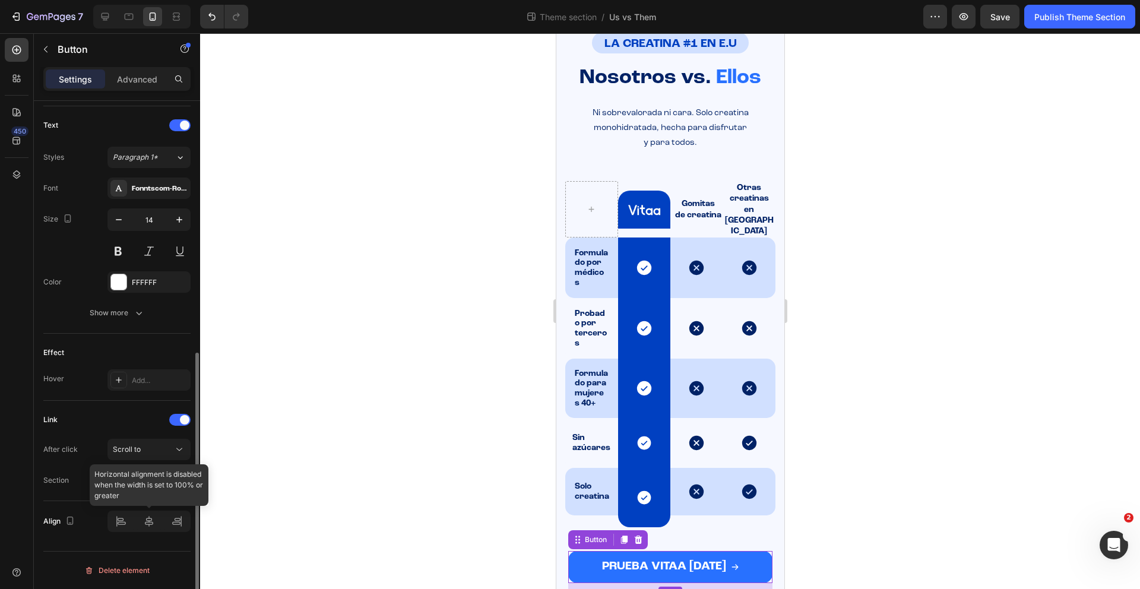
click at [153, 525] on div at bounding box center [148, 520] width 83 height 21
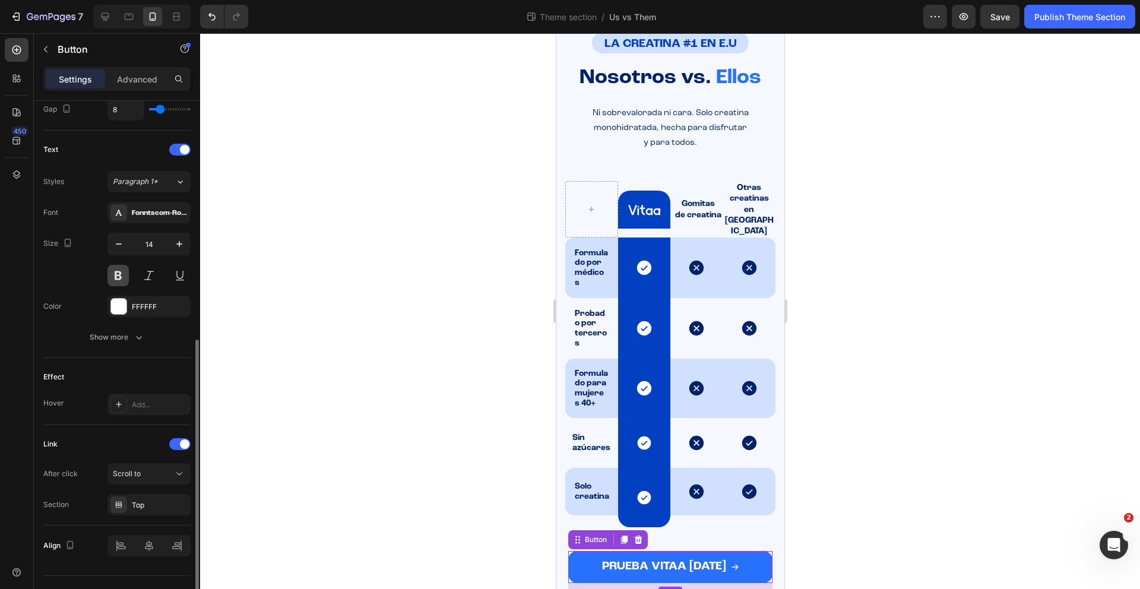
click at [122, 281] on button at bounding box center [117, 275] width 21 height 21
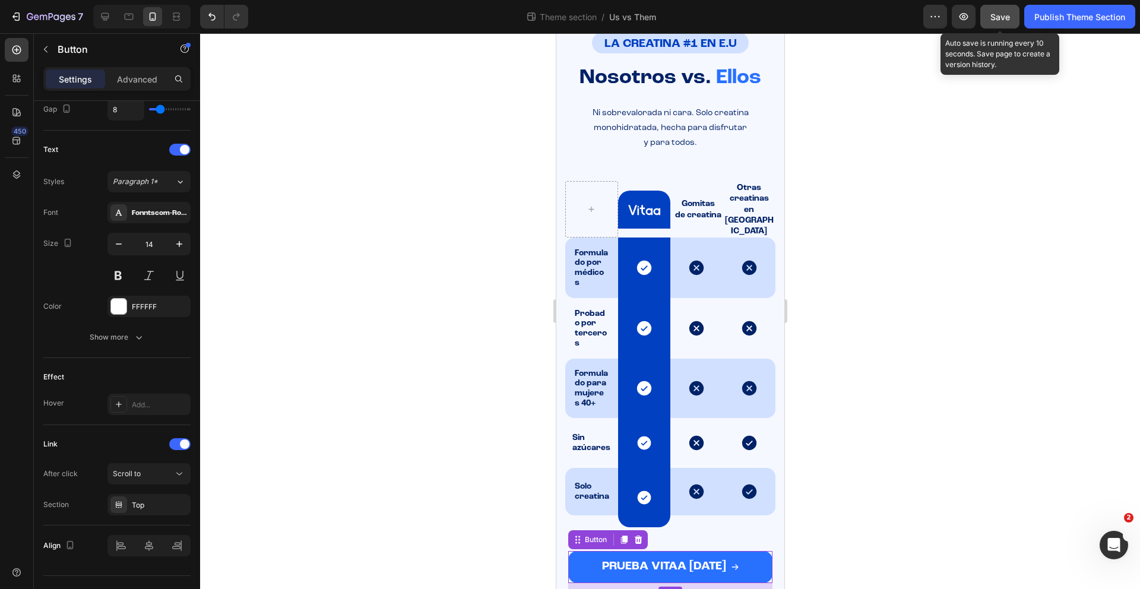
click at [1006, 22] on div "Save" at bounding box center [1000, 17] width 20 height 12
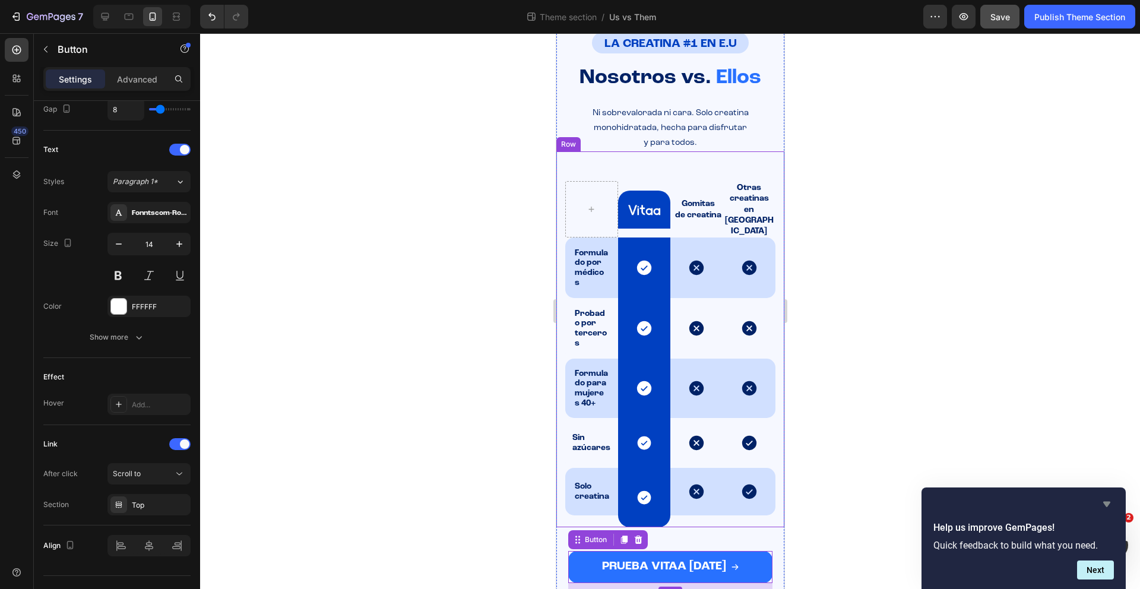
click at [1112, 503] on icon "Hide survey" at bounding box center [1106, 504] width 14 height 14
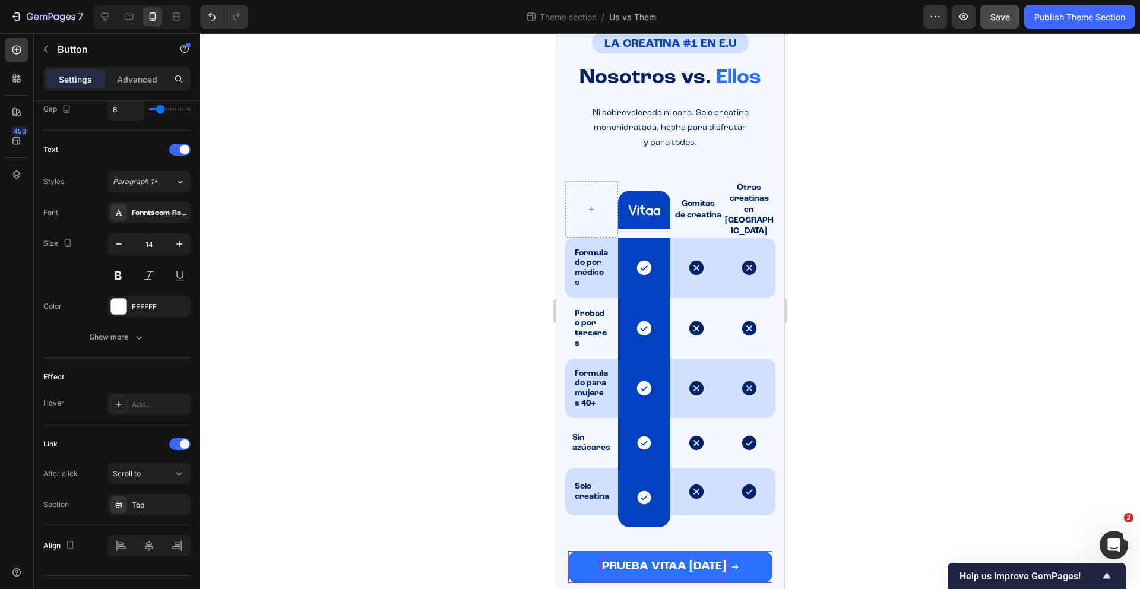
click at [693, 559] on p "PRUEBA VITAA [DATE]" at bounding box center [663, 566] width 124 height 15
click at [692, 559] on p "PRUEBA VITAA [DATE]" at bounding box center [663, 566] width 124 height 15
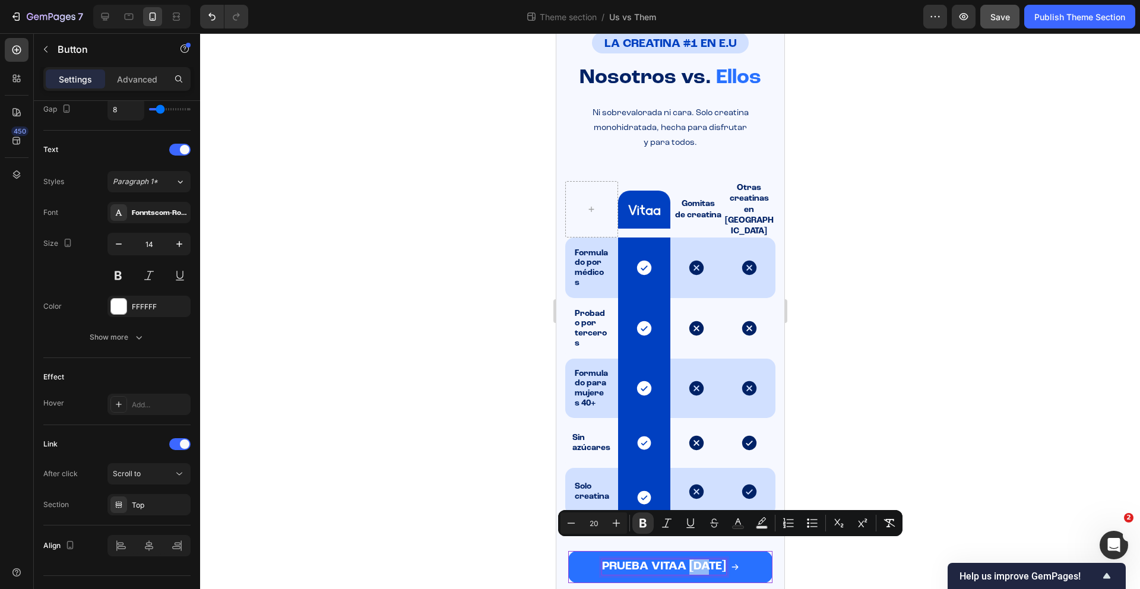
click at [687, 559] on p "PRUEBA VITAA [DATE]" at bounding box center [663, 566] width 124 height 15
click at [469, 554] on div at bounding box center [670, 311] width 940 height 556
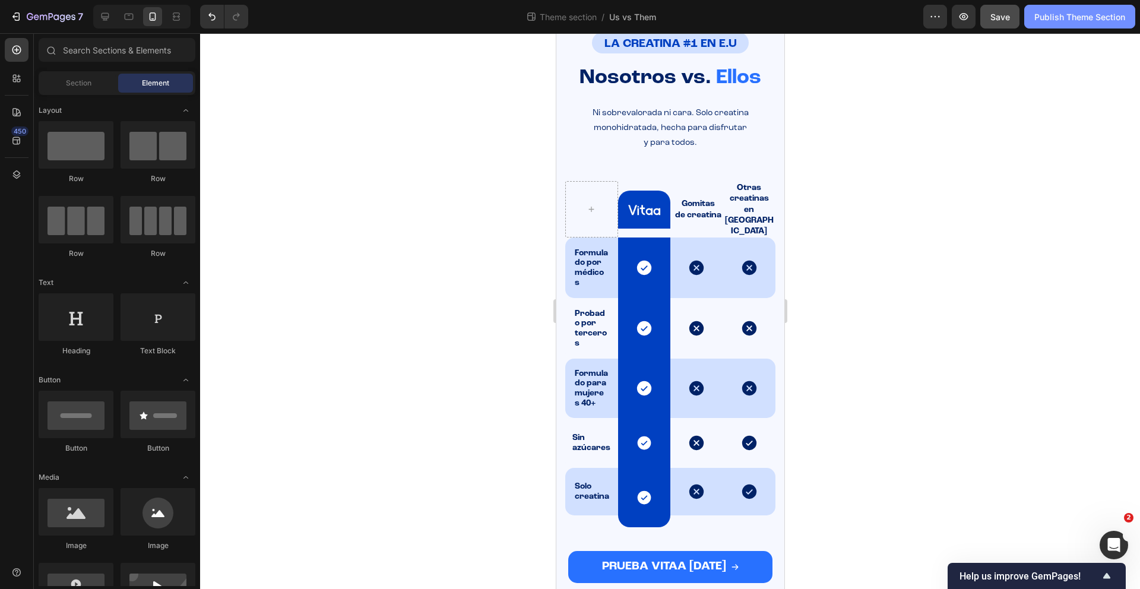
click at [1052, 20] on div "Publish Theme Section" at bounding box center [1079, 17] width 91 height 12
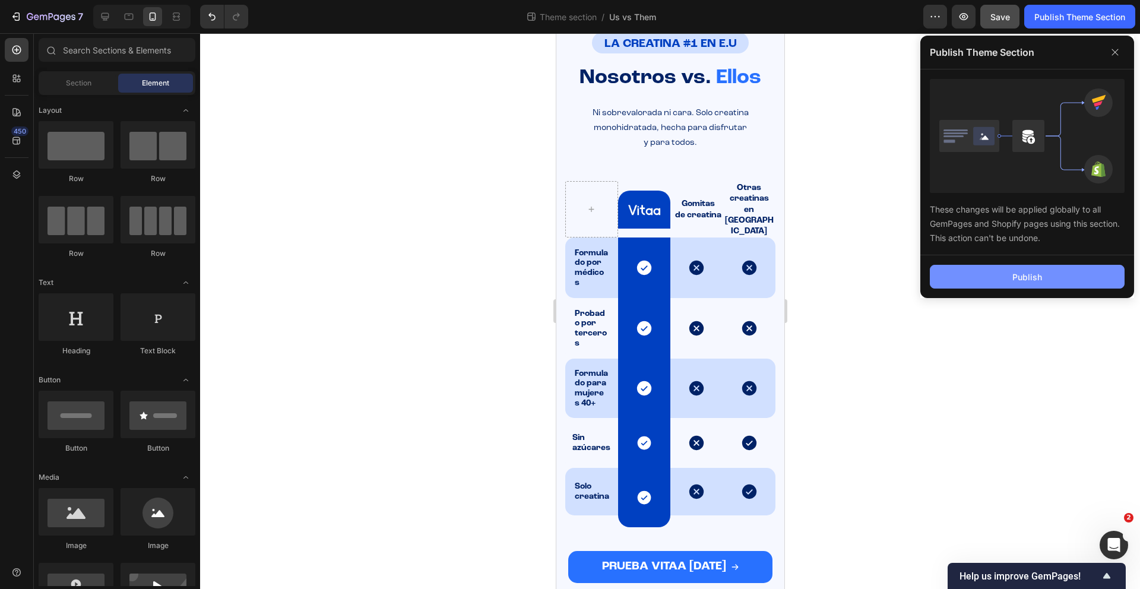
click at [1043, 272] on button "Publish" at bounding box center [1027, 277] width 195 height 24
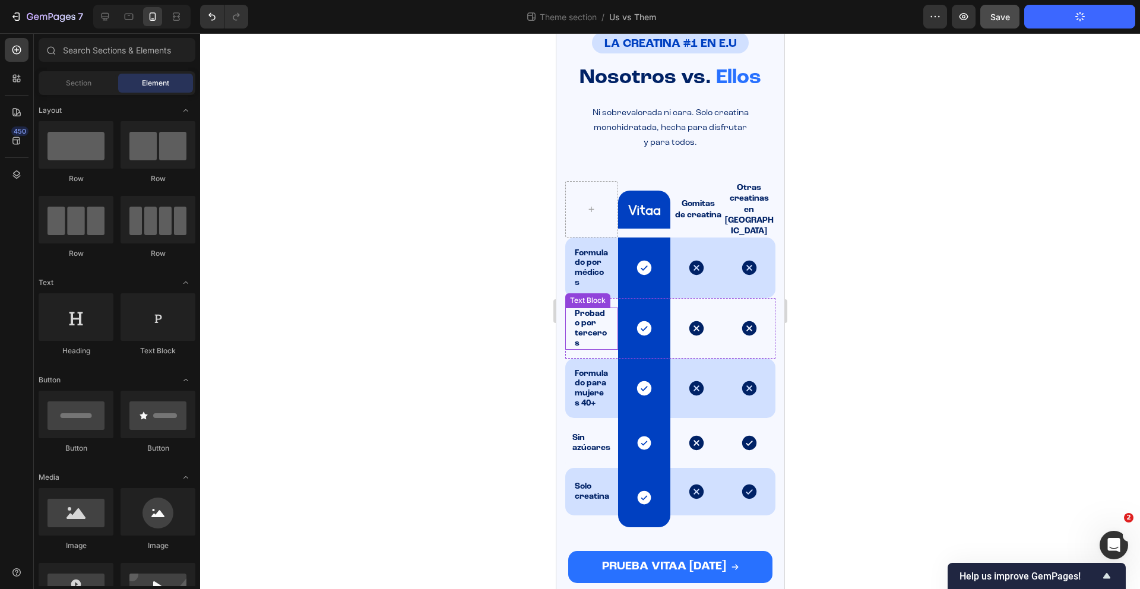
click at [592, 309] on strong "Probado por terceros" at bounding box center [590, 328] width 32 height 38
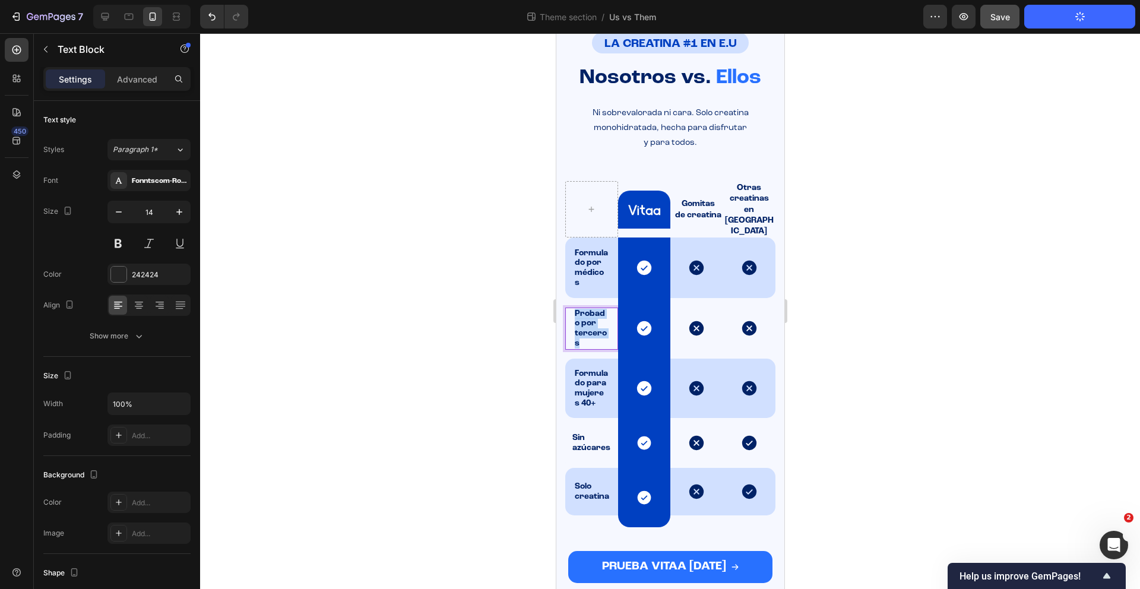
click at [592, 309] on strong "Probado por terceros" at bounding box center [590, 328] width 32 height 38
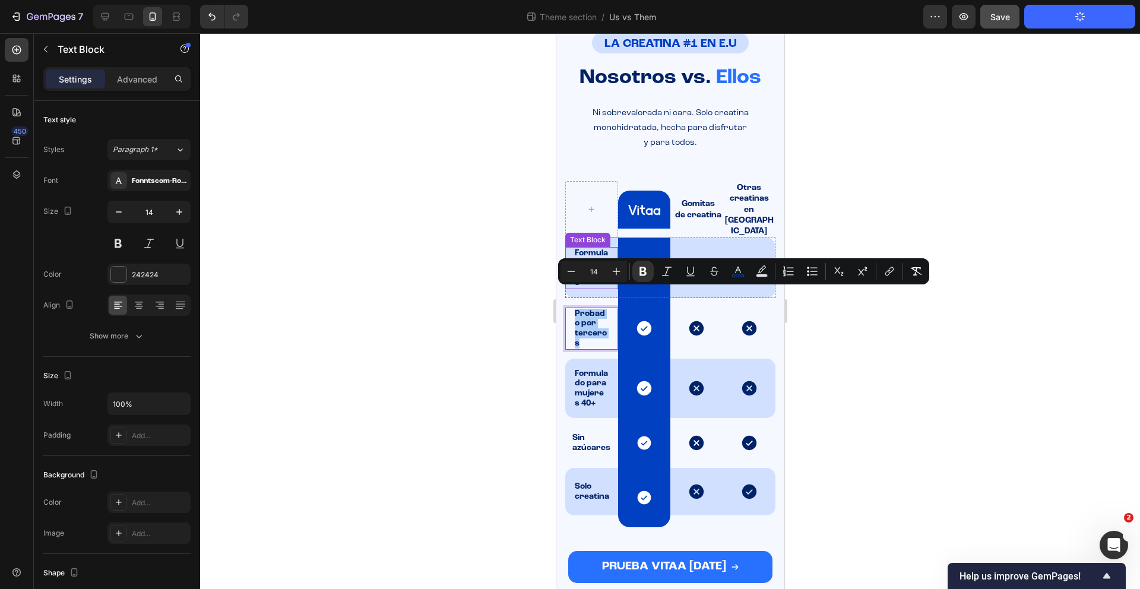
click at [582, 249] on strong "Formulado por médicos" at bounding box center [590, 268] width 33 height 38
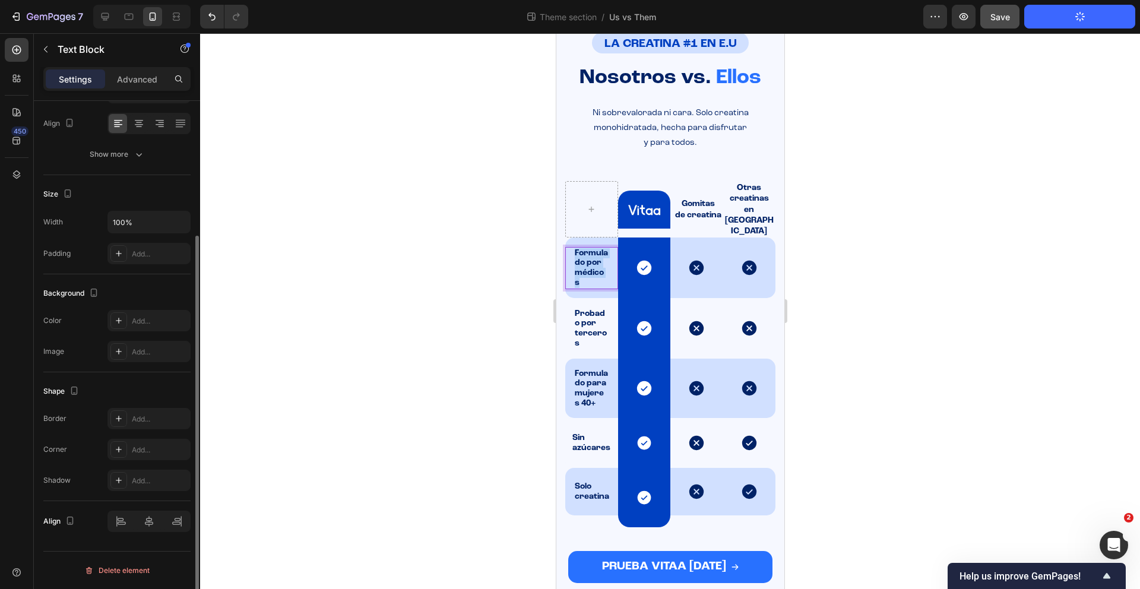
click at [582, 249] on strong "Formulado por médicos" at bounding box center [590, 268] width 33 height 38
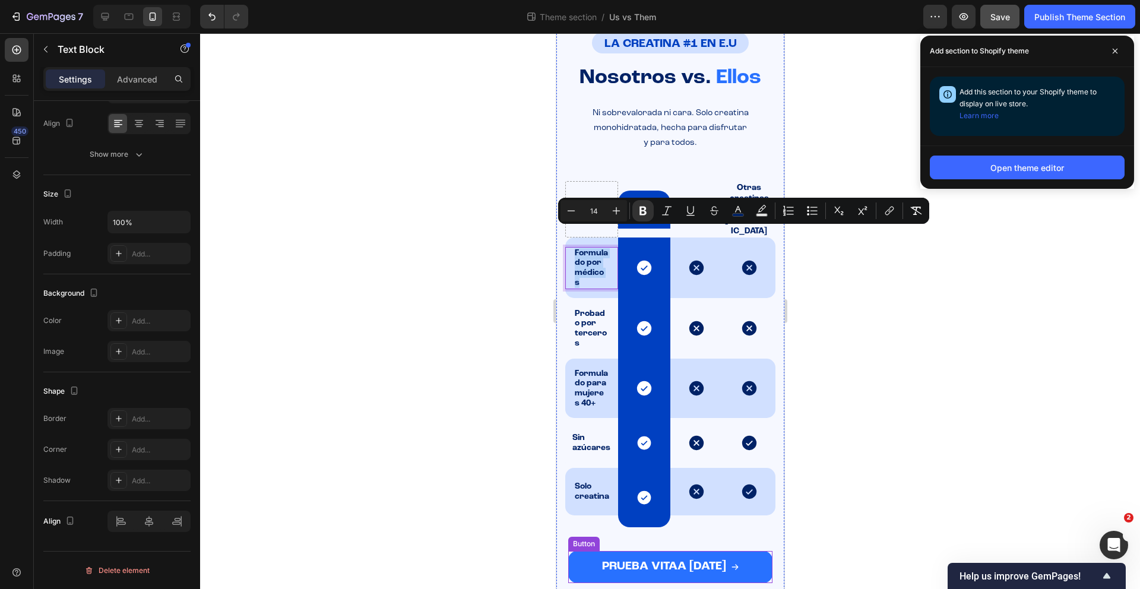
click at [586, 557] on button "PRUEBA VITAA [DATE]" at bounding box center [669, 567] width 204 height 32
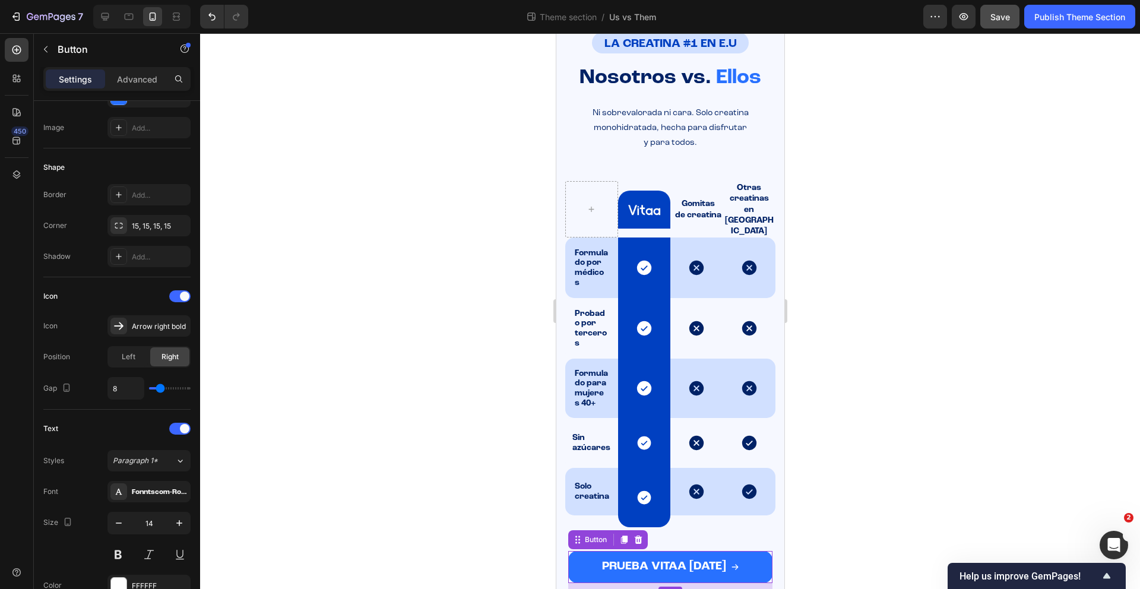
scroll to position [0, 0]
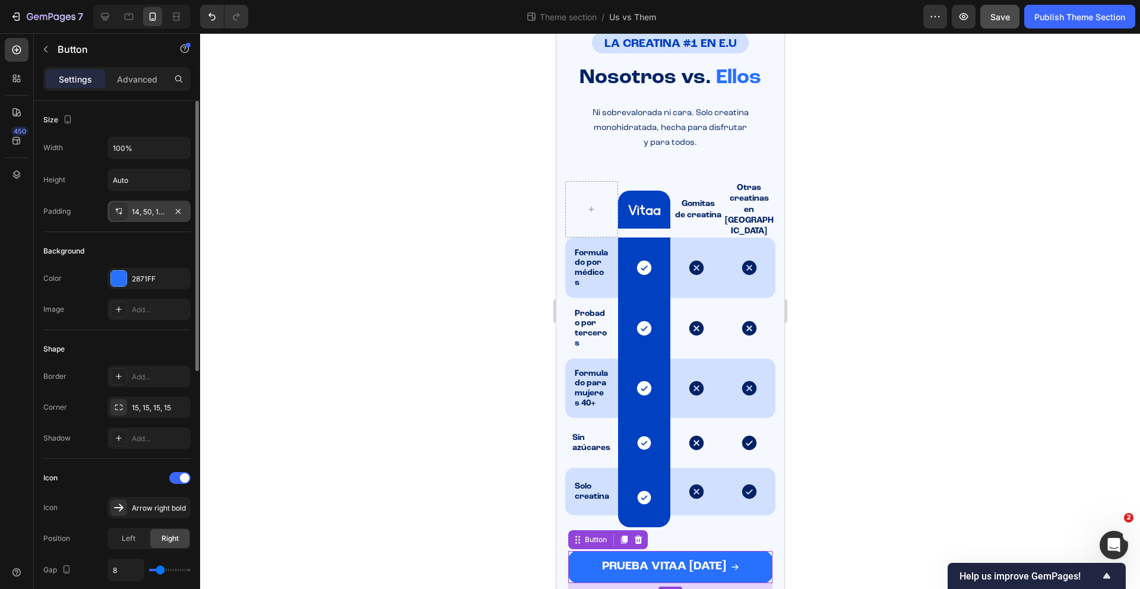
click at [158, 219] on div "14, 50, 14, 50" at bounding box center [148, 211] width 83 height 21
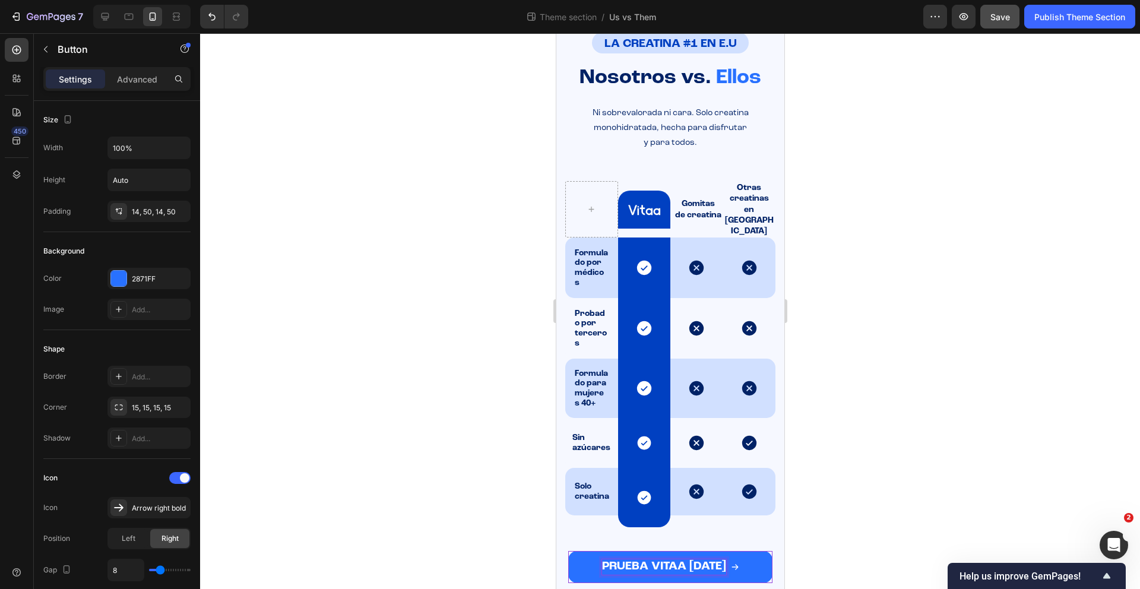
click at [666, 560] on strong "PRUEBA VITAA [DATE]" at bounding box center [663, 566] width 124 height 12
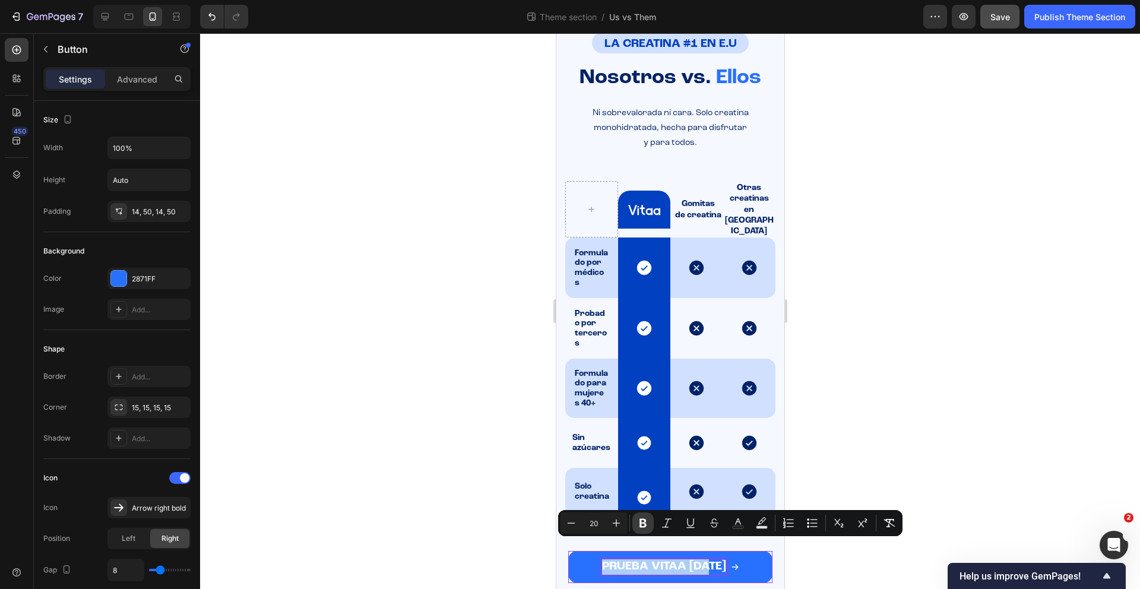
click at [644, 519] on icon "Editor contextual toolbar" at bounding box center [642, 523] width 7 height 9
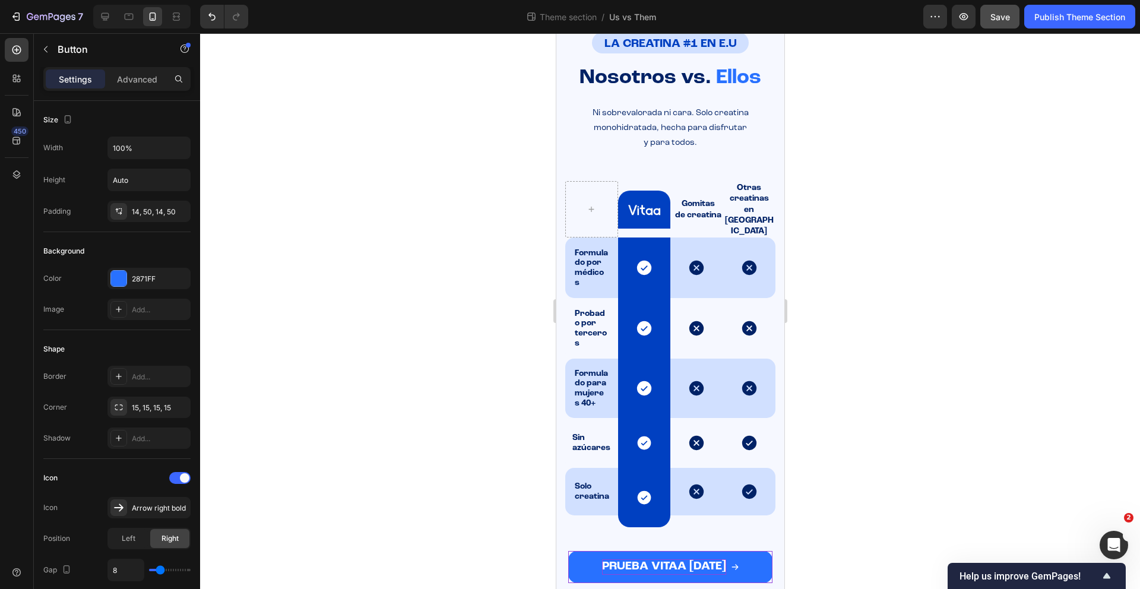
click at [674, 560] on span "PRUEBA VITAA [DATE]" at bounding box center [663, 566] width 124 height 12
click at [673, 560] on span "PRUEBA VITAA [DATE]" at bounding box center [663, 566] width 124 height 12
click at [672, 560] on span "PRUEBA VITAA [DATE]" at bounding box center [663, 566] width 124 height 12
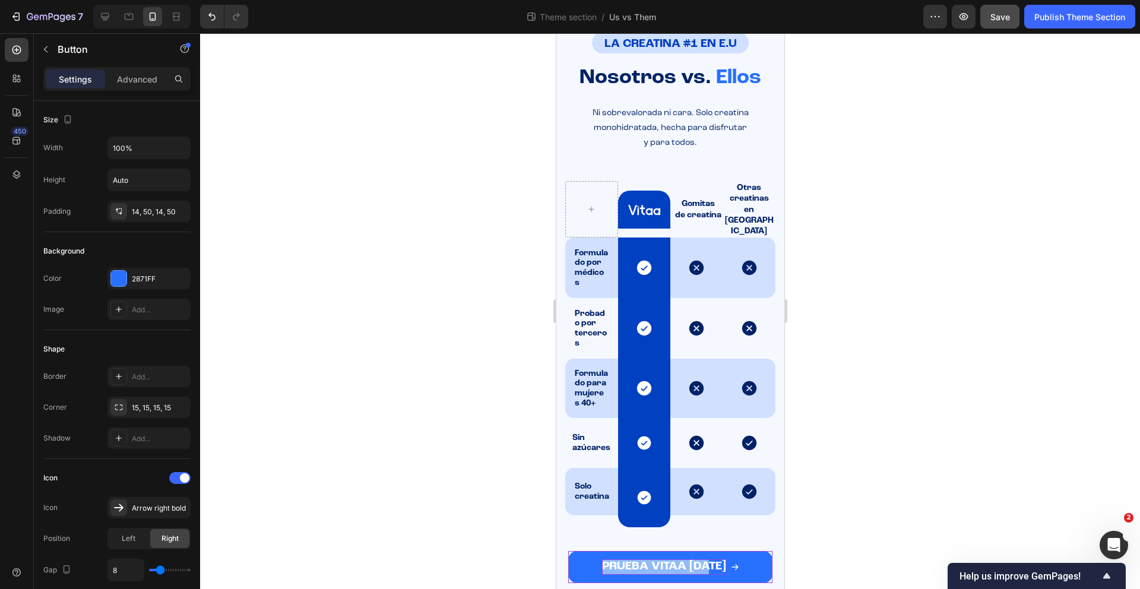
click at [672, 560] on span "PRUEBA VITAA [DATE]" at bounding box center [663, 566] width 124 height 12
click at [831, 540] on div at bounding box center [670, 311] width 940 height 556
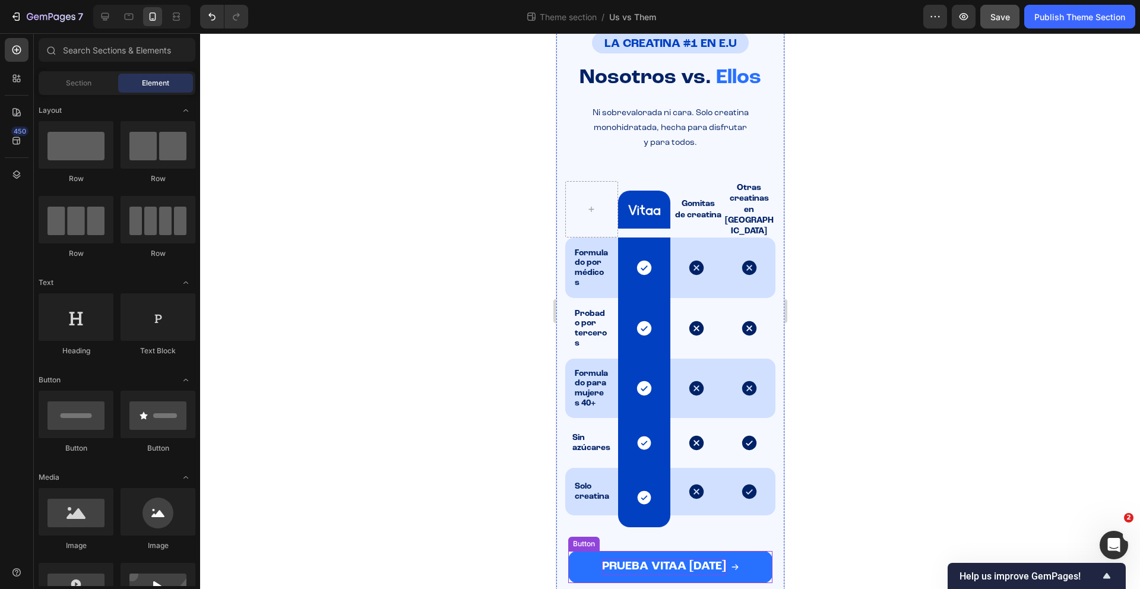
click at [704, 560] on span "PRUEBA VITAA [DATE]" at bounding box center [663, 566] width 124 height 12
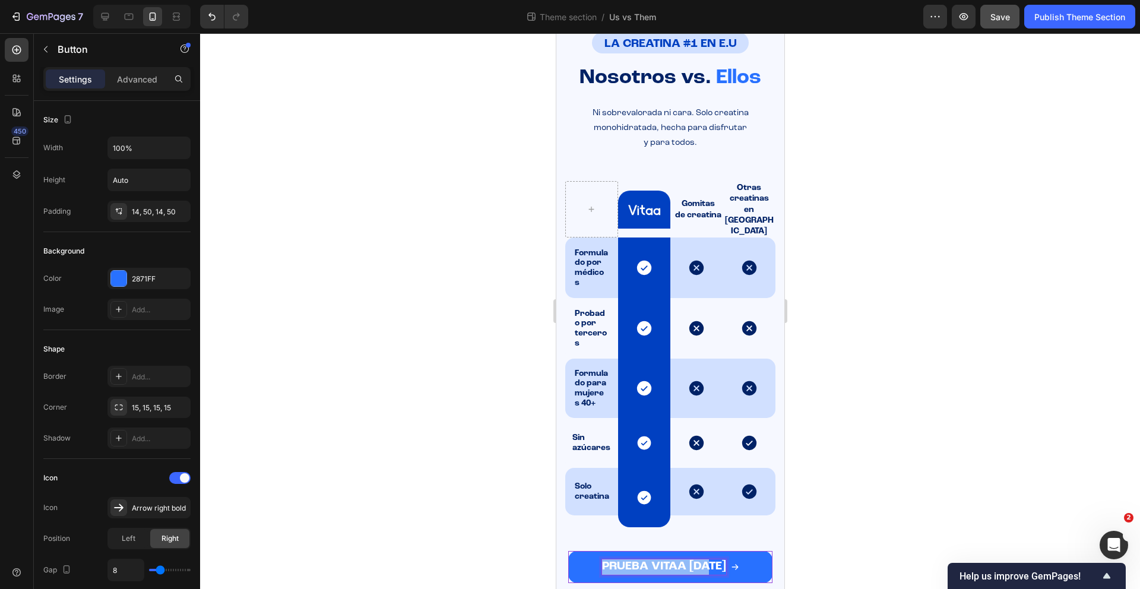
click at [704, 560] on span "PRUEBA VITAA [DATE]" at bounding box center [663, 566] width 124 height 12
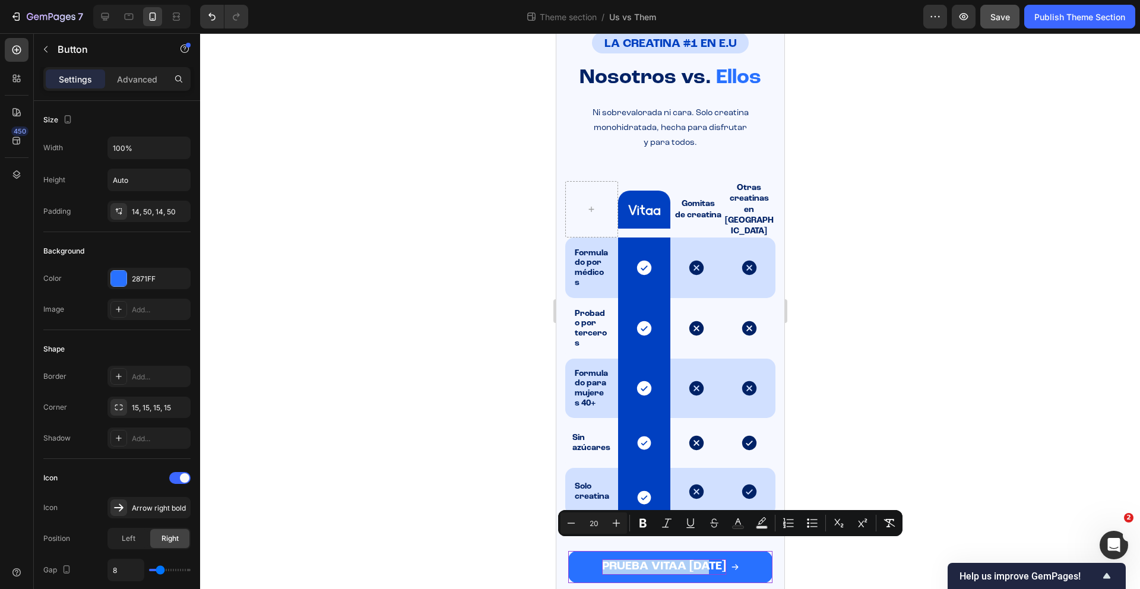
click at [888, 573] on div at bounding box center [670, 311] width 940 height 556
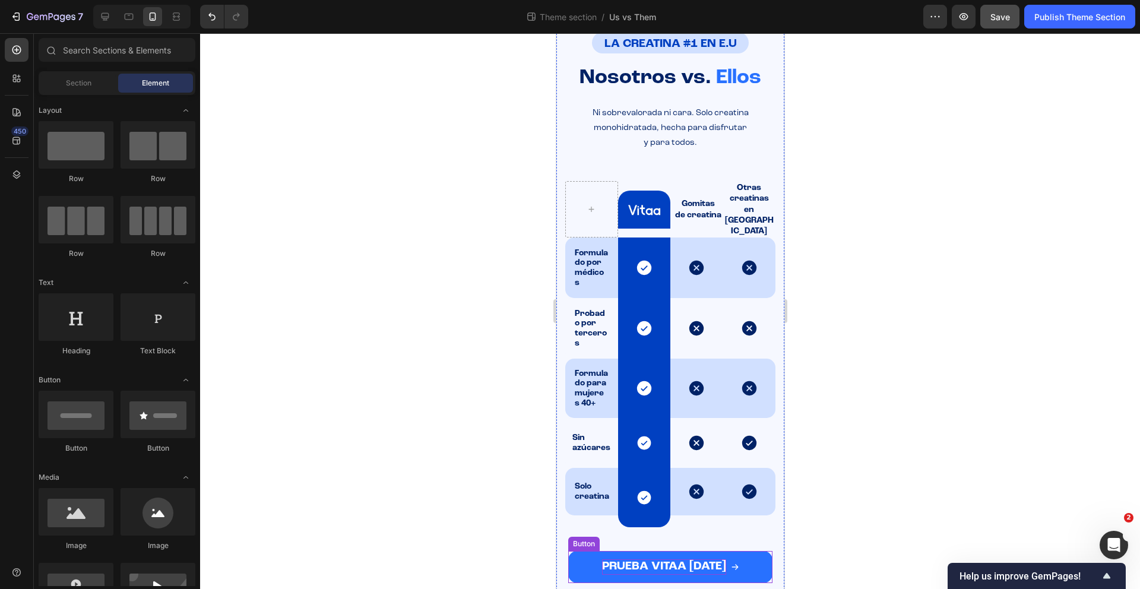
click at [581, 553] on button "PRUEBA VITAA [DATE]" at bounding box center [669, 567] width 204 height 32
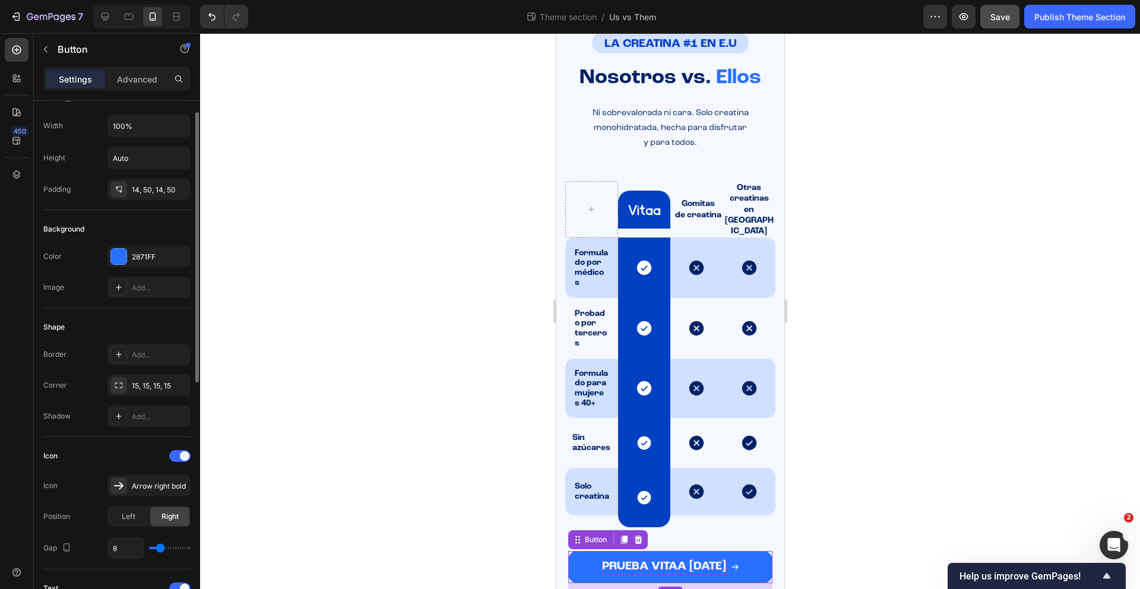
scroll to position [369, 0]
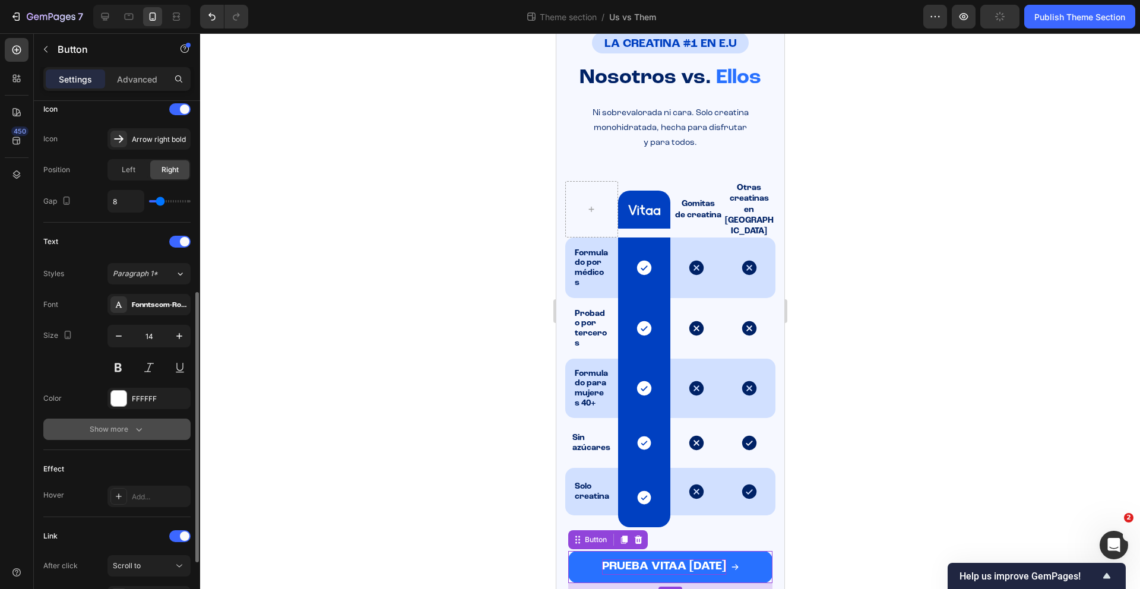
click at [135, 430] on icon "button" at bounding box center [139, 429] width 12 height 12
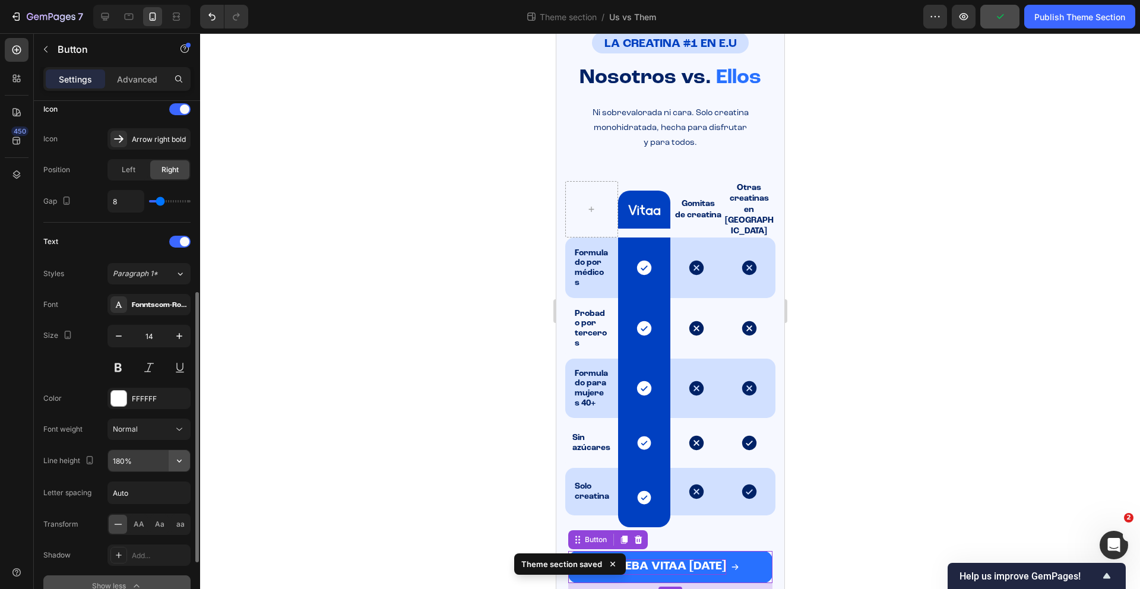
click at [172, 464] on button "button" at bounding box center [179, 460] width 21 height 21
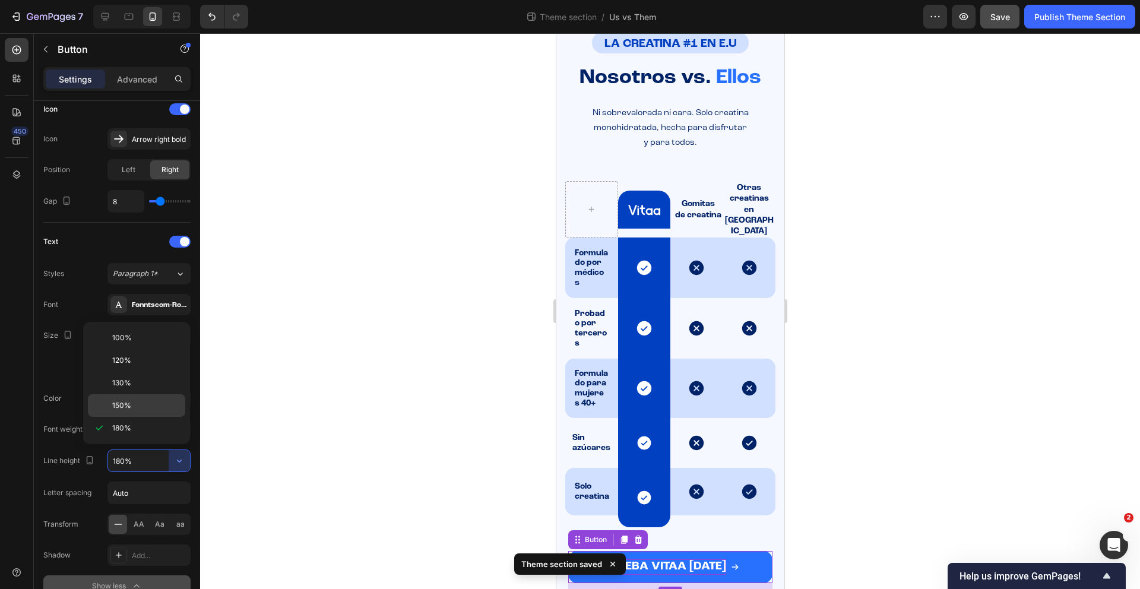
click at [131, 413] on div "150%" at bounding box center [136, 405] width 97 height 23
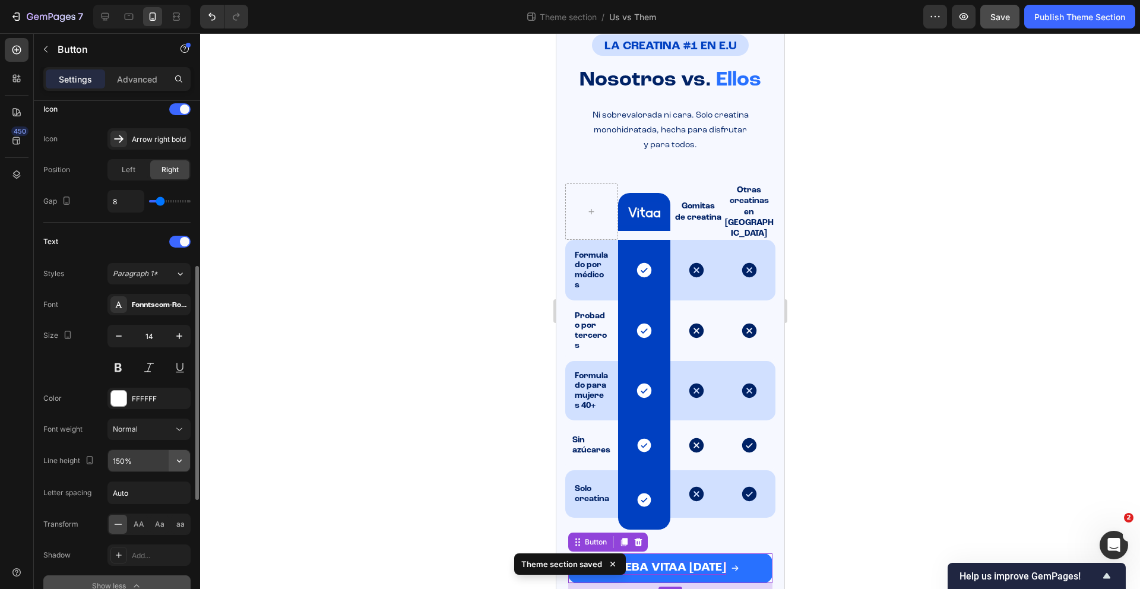
click at [174, 458] on icon "button" at bounding box center [179, 461] width 12 height 12
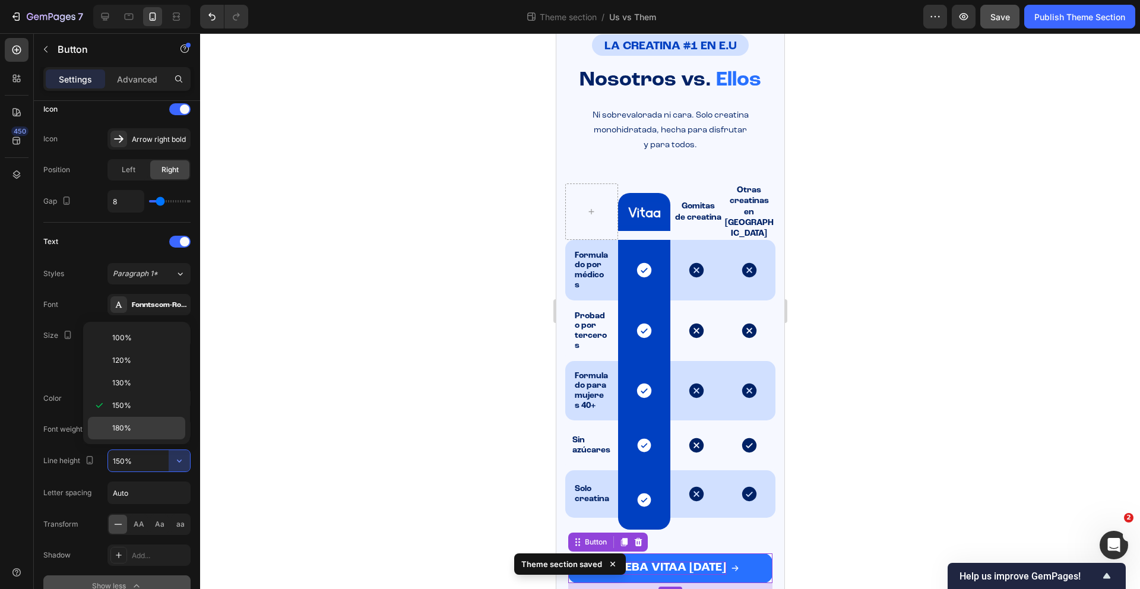
click at [138, 433] on div "180%" at bounding box center [136, 428] width 97 height 23
type input "180%"
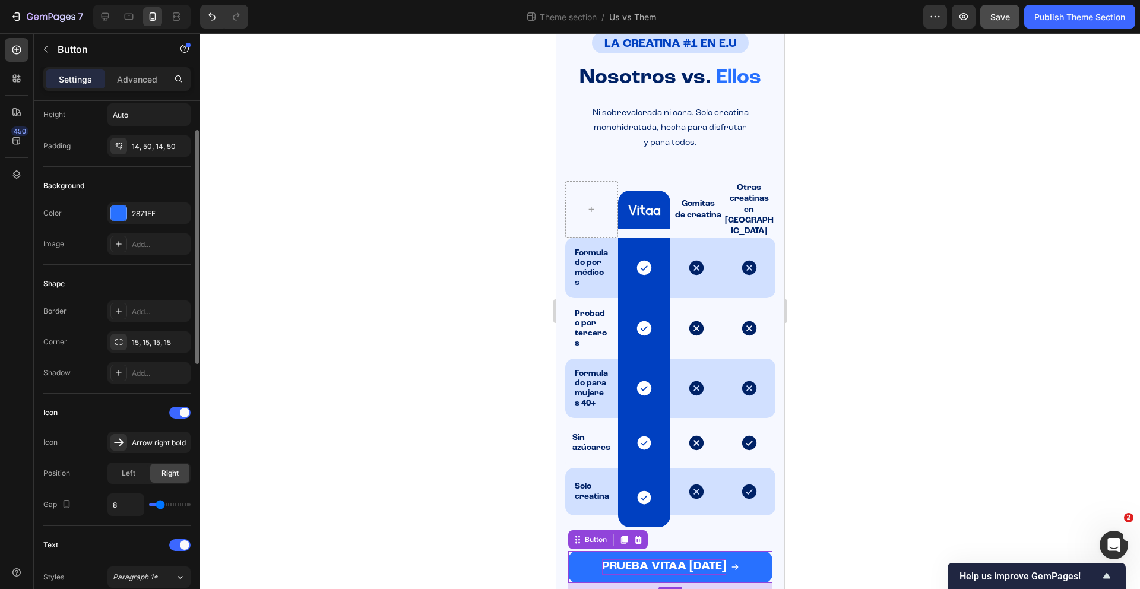
scroll to position [0, 0]
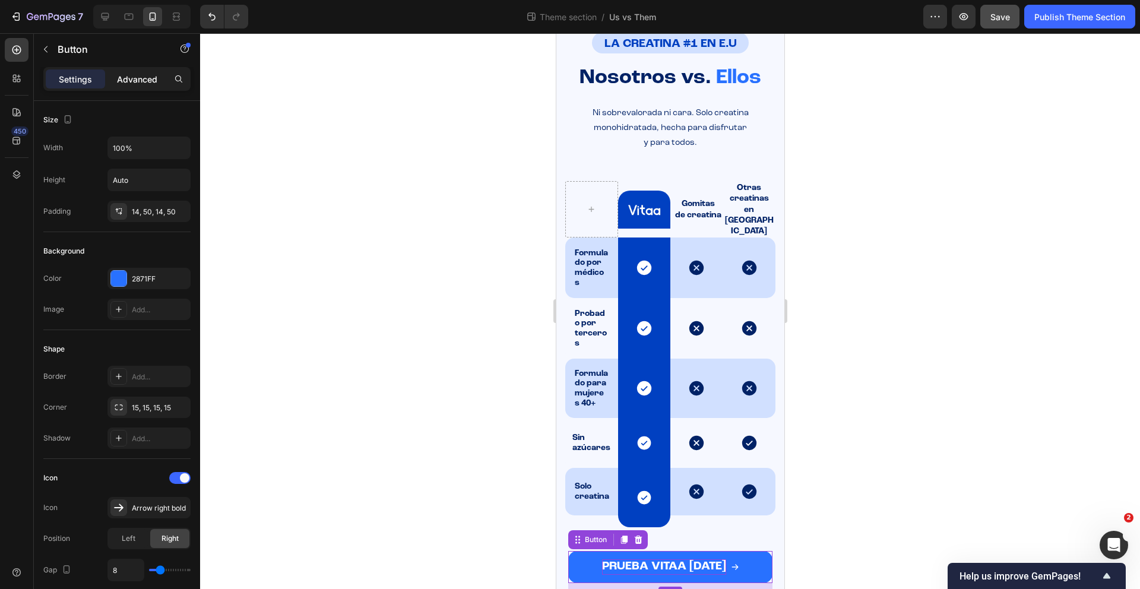
click at [141, 83] on p "Advanced" at bounding box center [137, 79] width 40 height 12
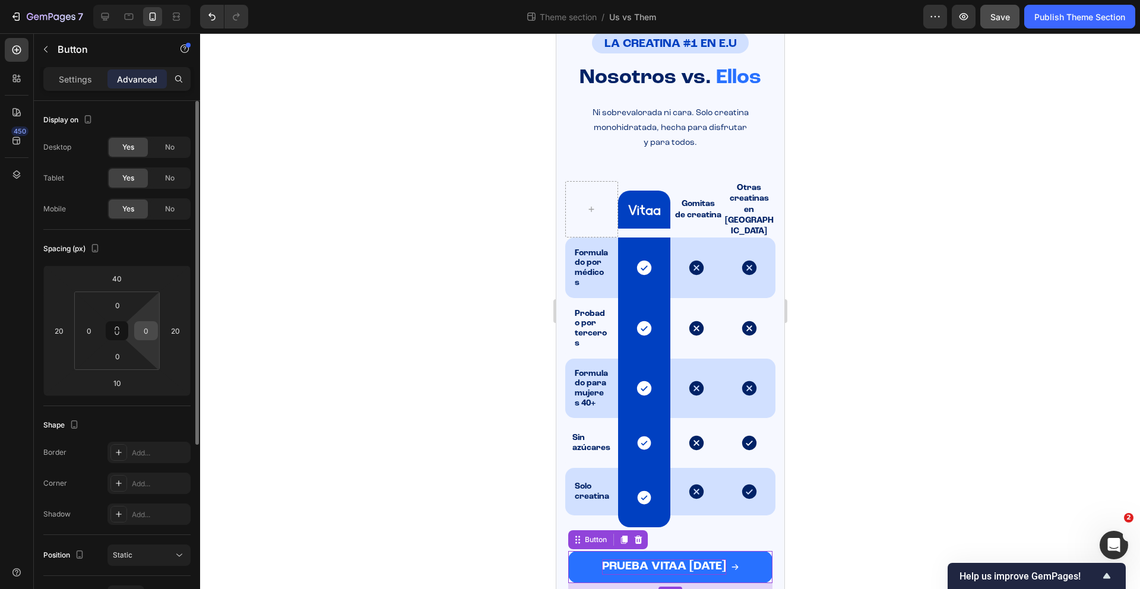
click at [150, 328] on input "0" at bounding box center [146, 331] width 18 height 18
type input "20"
click at [90, 337] on input "0" at bounding box center [89, 331] width 18 height 18
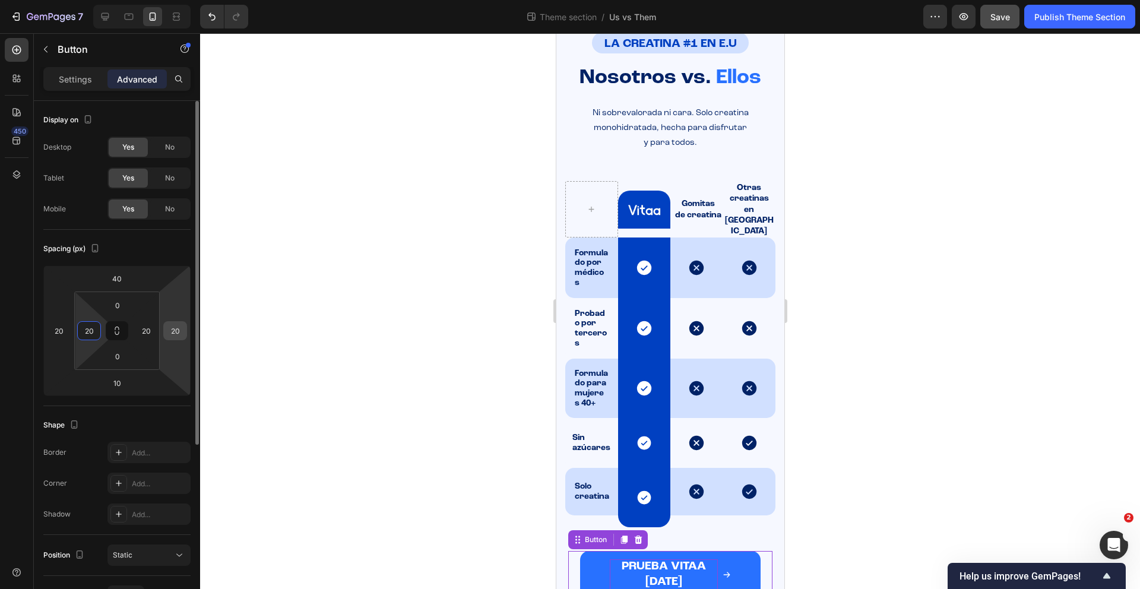
type input "20"
click at [175, 336] on input "20" at bounding box center [175, 331] width 18 height 18
type input "0"
click at [55, 328] on input "20" at bounding box center [59, 331] width 18 height 18
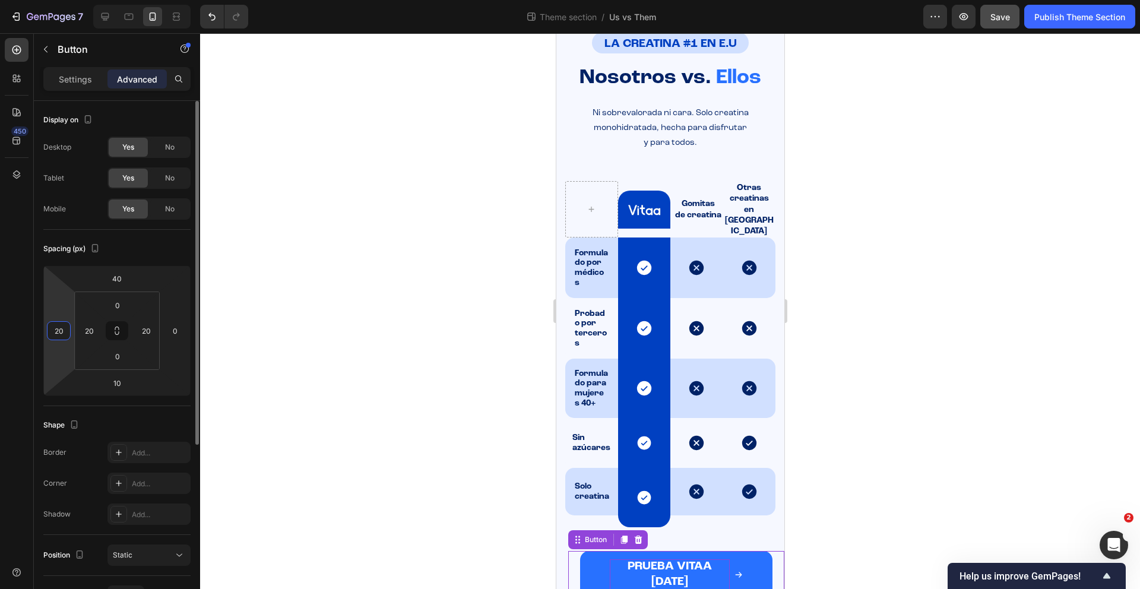
click at [55, 328] on input "20" at bounding box center [59, 331] width 18 height 18
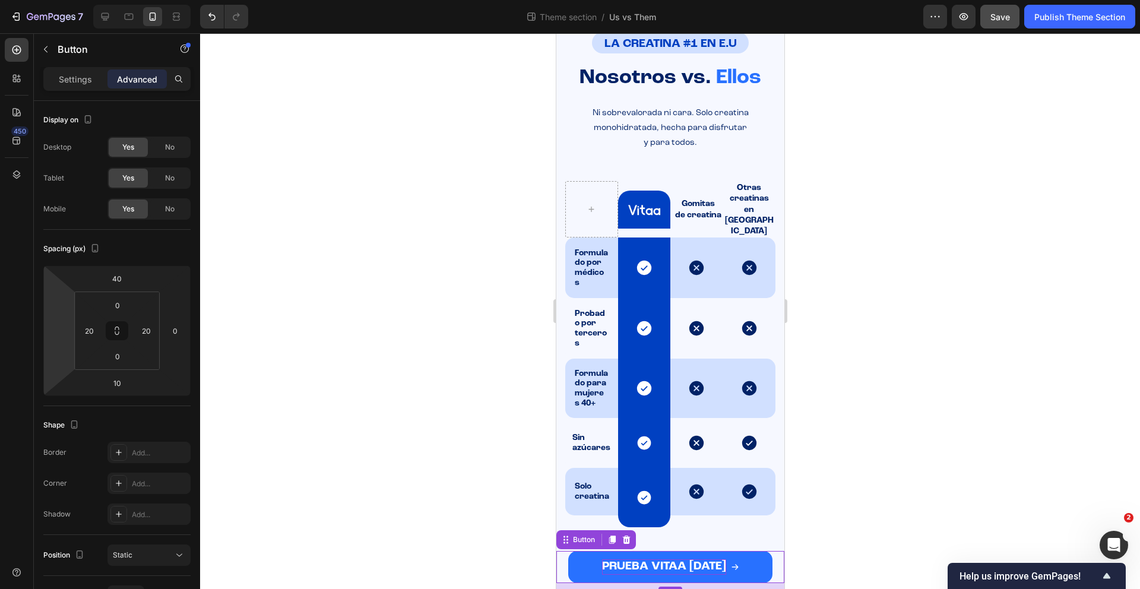
type input "0"
click at [144, 0] on html "7 Theme section / Us vs Them Preview Save Publish Theme Section 450 Sections(18…" at bounding box center [570, 0] width 1140 height 0
click at [145, 337] on input "20" at bounding box center [146, 331] width 18 height 18
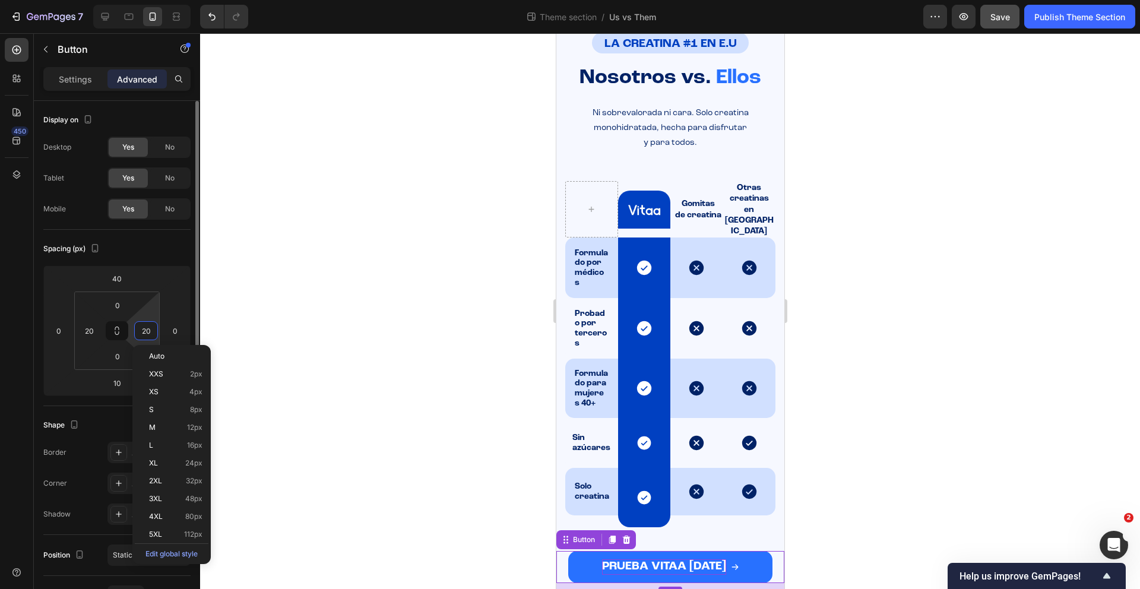
click at [145, 337] on input "20" at bounding box center [146, 331] width 18 height 18
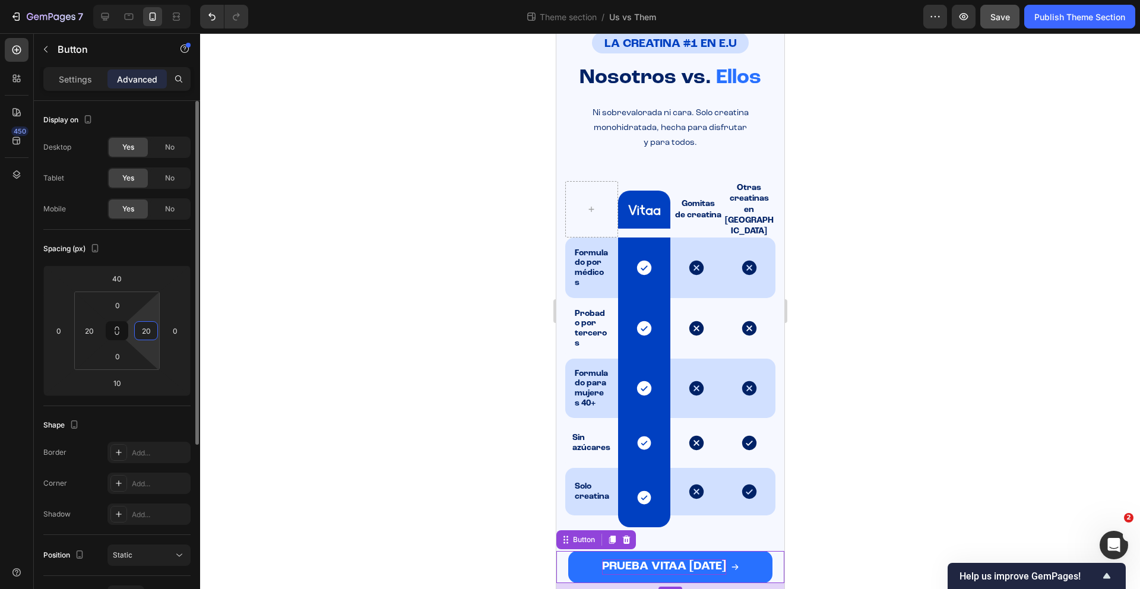
click at [145, 337] on input "20" at bounding box center [146, 331] width 18 height 18
type input "0"
click at [97, 333] on input "20" at bounding box center [89, 331] width 18 height 18
type input "0"
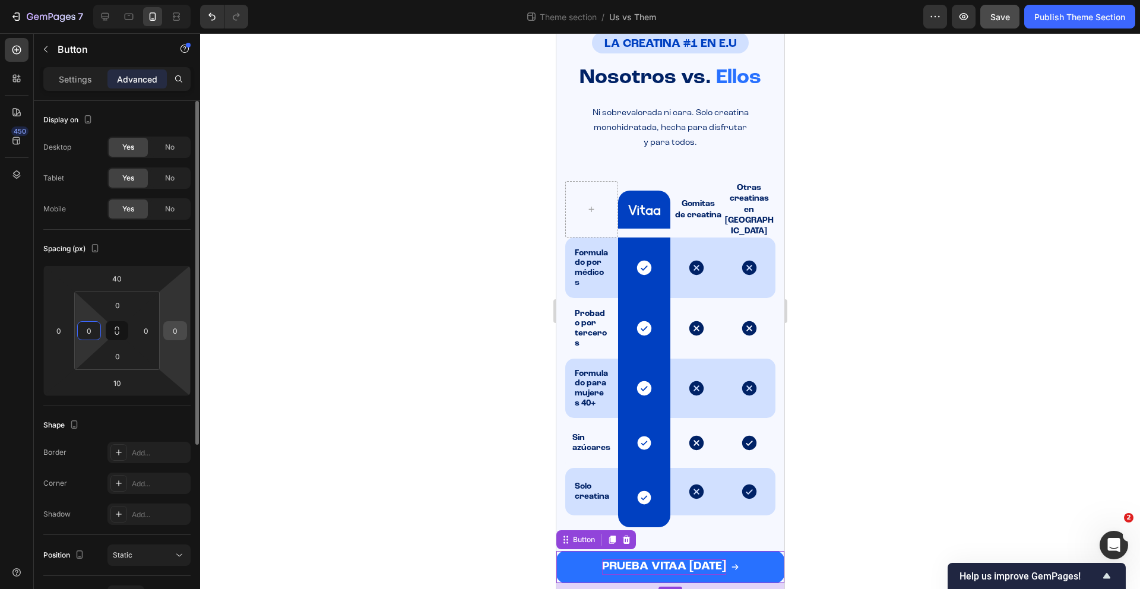
click at [175, 332] on input "0" at bounding box center [175, 331] width 18 height 18
type input "20"
click at [64, 332] on input "0" at bounding box center [59, 331] width 18 height 18
type input "20"
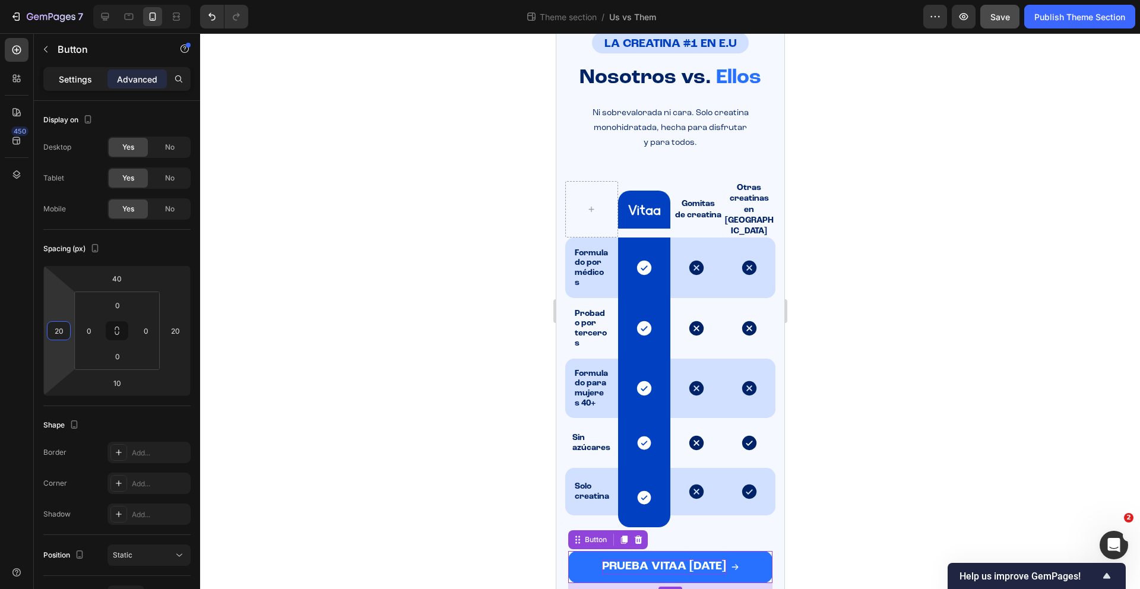
click at [75, 81] on p "Settings" at bounding box center [75, 79] width 33 height 12
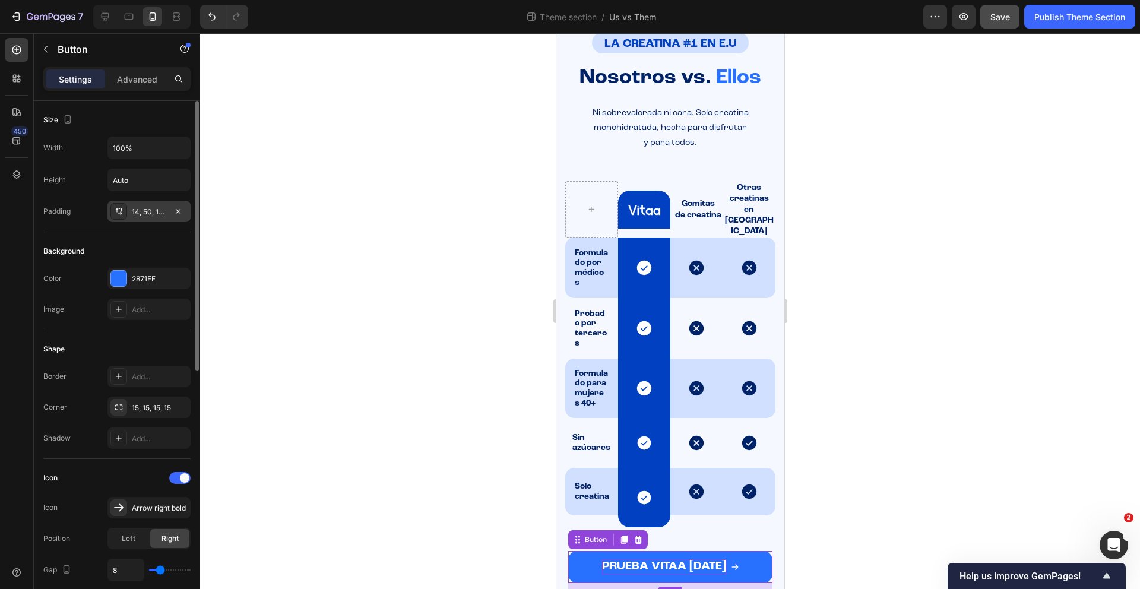
click at [128, 210] on div "14, 50, 14, 50" at bounding box center [148, 211] width 83 height 21
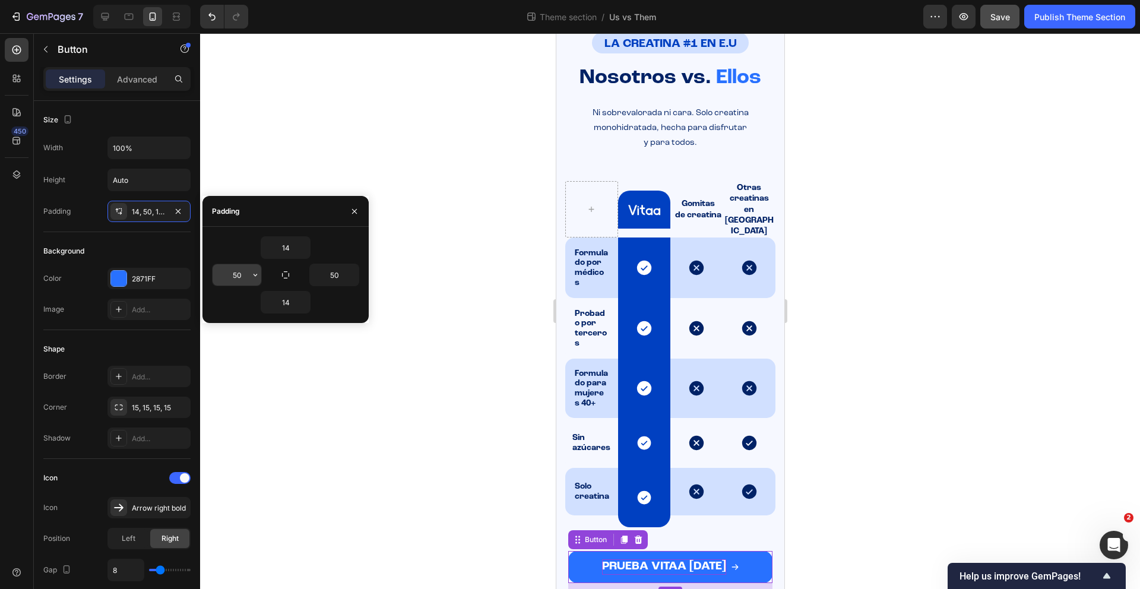
click at [248, 272] on input "50" at bounding box center [236, 274] width 49 height 21
click at [241, 274] on input "50" at bounding box center [236, 274] width 49 height 21
type input "50"
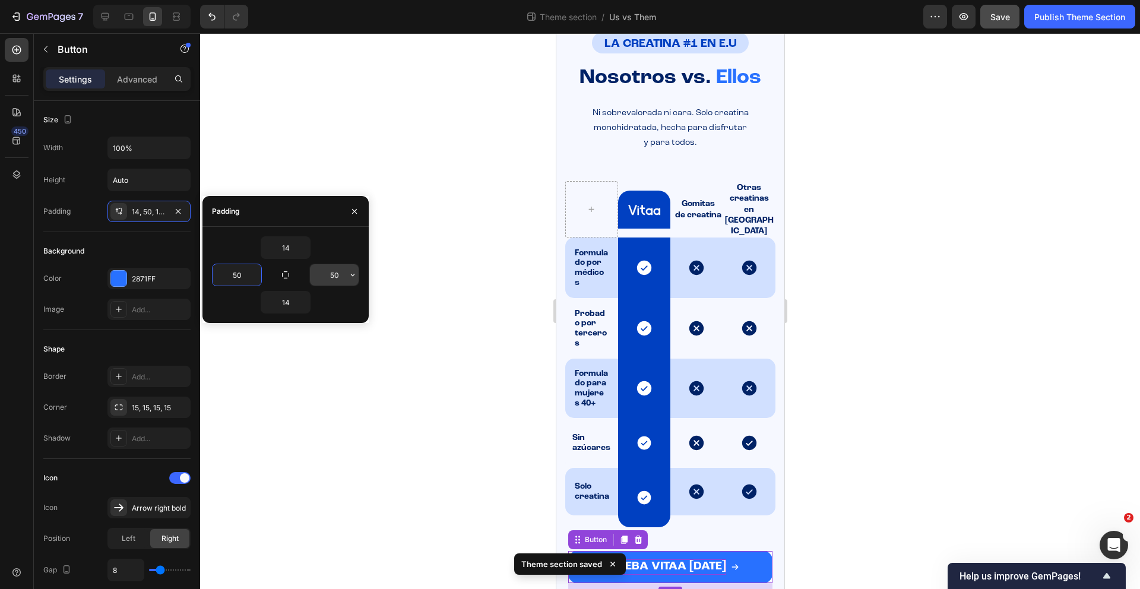
click at [335, 274] on input "50" at bounding box center [334, 274] width 49 height 21
type input "50"
drag, startPoint x: 496, startPoint y: 505, endPoint x: 547, endPoint y: 525, distance: 55.2
click at [496, 505] on div at bounding box center [670, 311] width 940 height 556
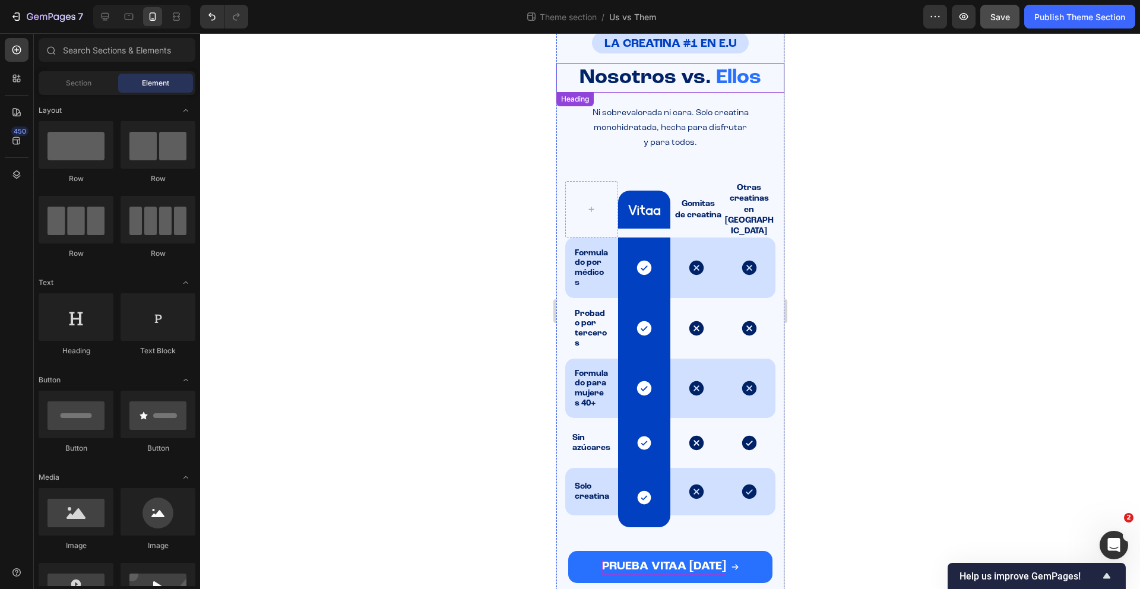
click at [772, 66] on h2 "Nosotros vs. Ellos" at bounding box center [670, 78] width 228 height 30
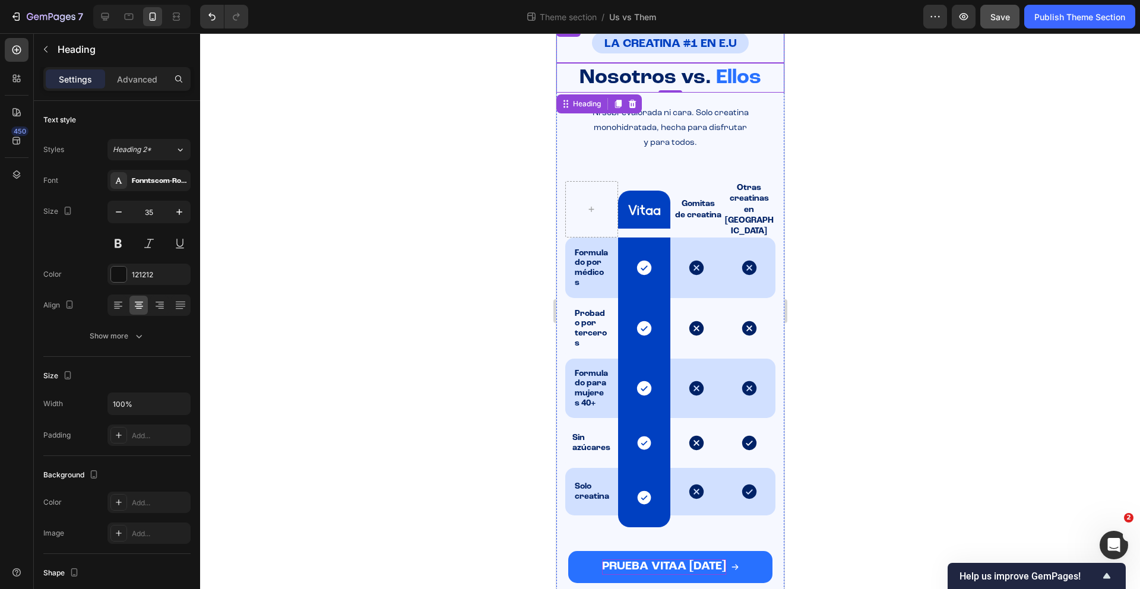
click at [772, 55] on div "LA CREATINA #1 EN E.U Heading Row" at bounding box center [670, 43] width 228 height 40
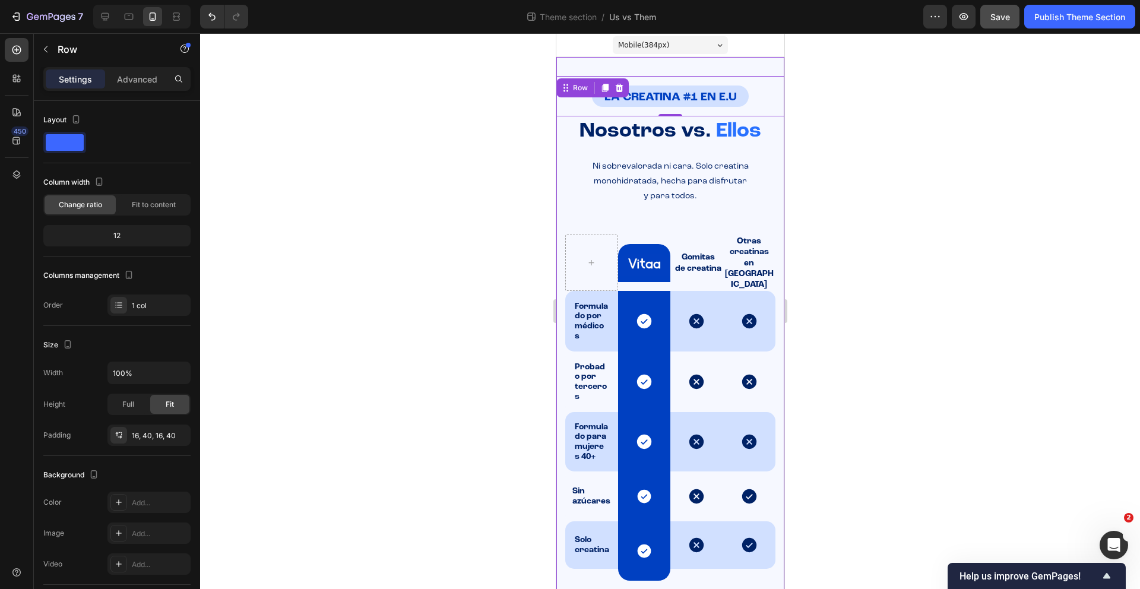
click at [566, 61] on div "LA CREATINA #1 EN E.U Heading Row 0 LA CREATINA #1 EN ESTADOS UNIDOS Heading Ro…" at bounding box center [670, 359] width 228 height 604
click at [138, 73] on p "Advanced" at bounding box center [137, 79] width 40 height 12
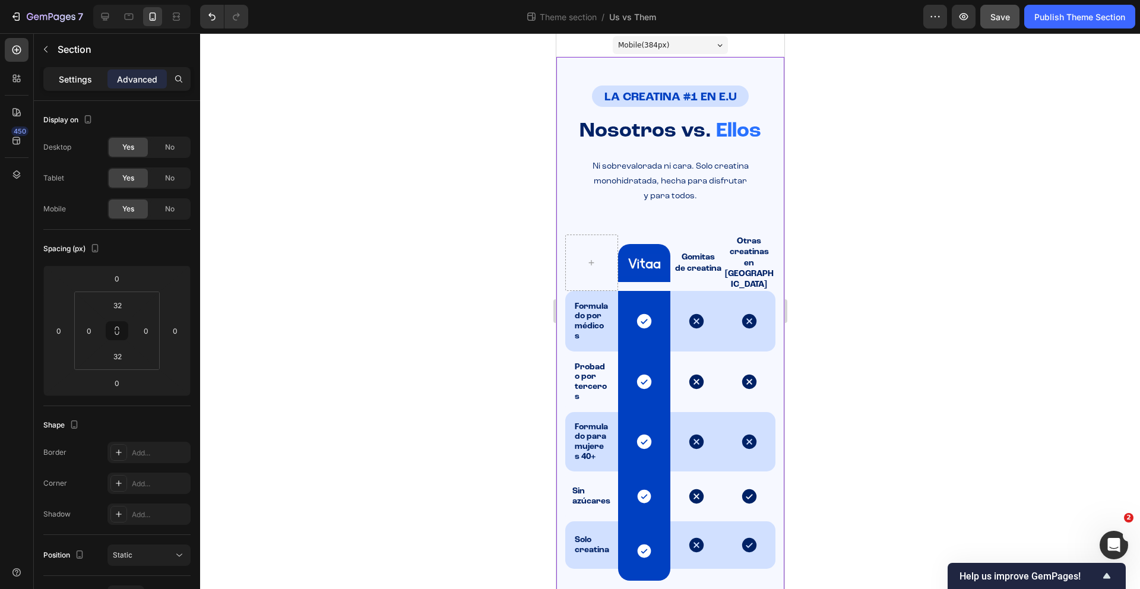
click at [83, 80] on p "Settings" at bounding box center [75, 79] width 33 height 12
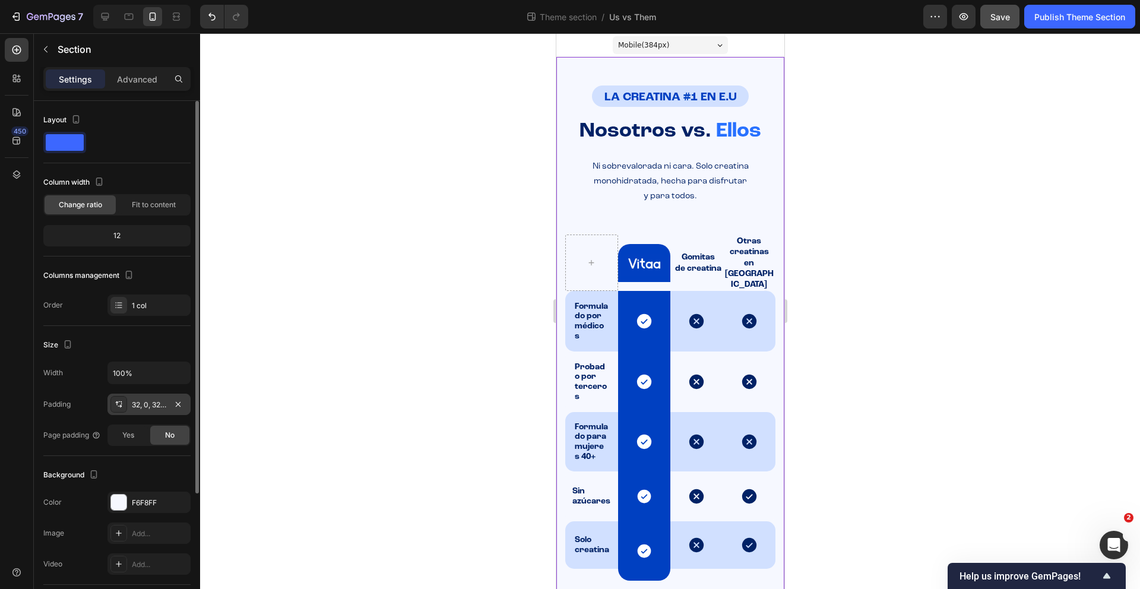
click at [144, 407] on div "32, 0, 32, 0" at bounding box center [149, 404] width 34 height 11
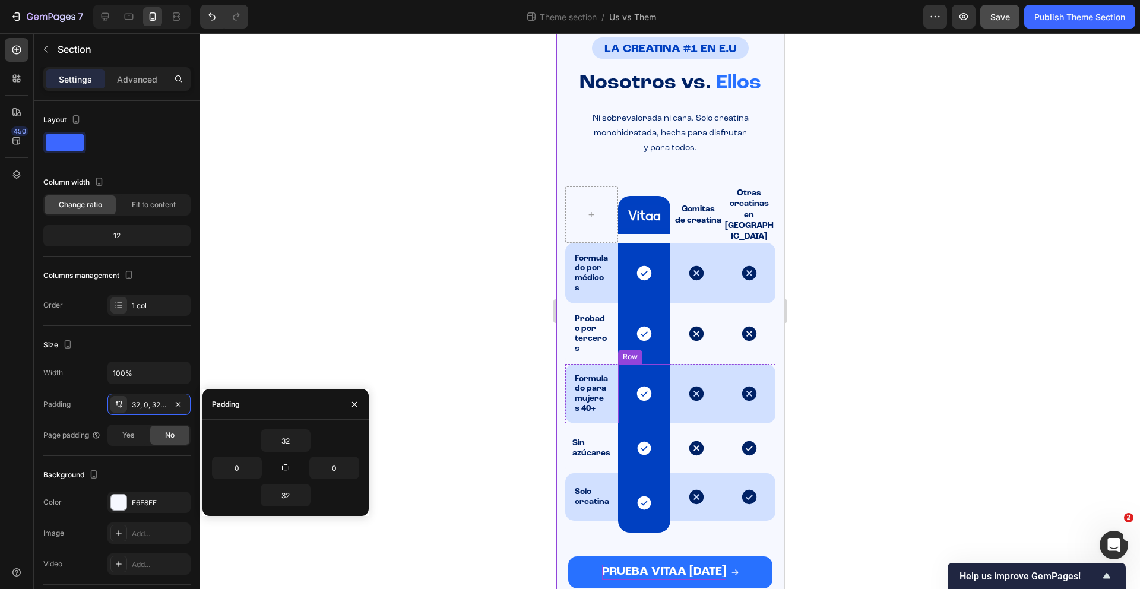
scroll to position [53, 0]
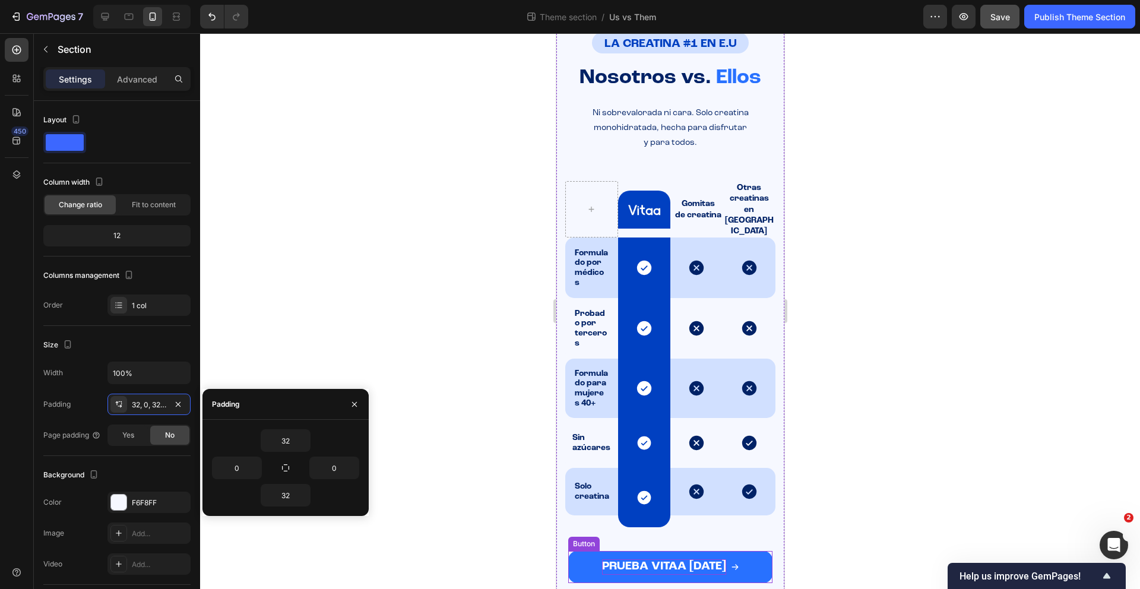
click at [659, 560] on span "PRUEBA VITAA [DATE]" at bounding box center [663, 566] width 124 height 12
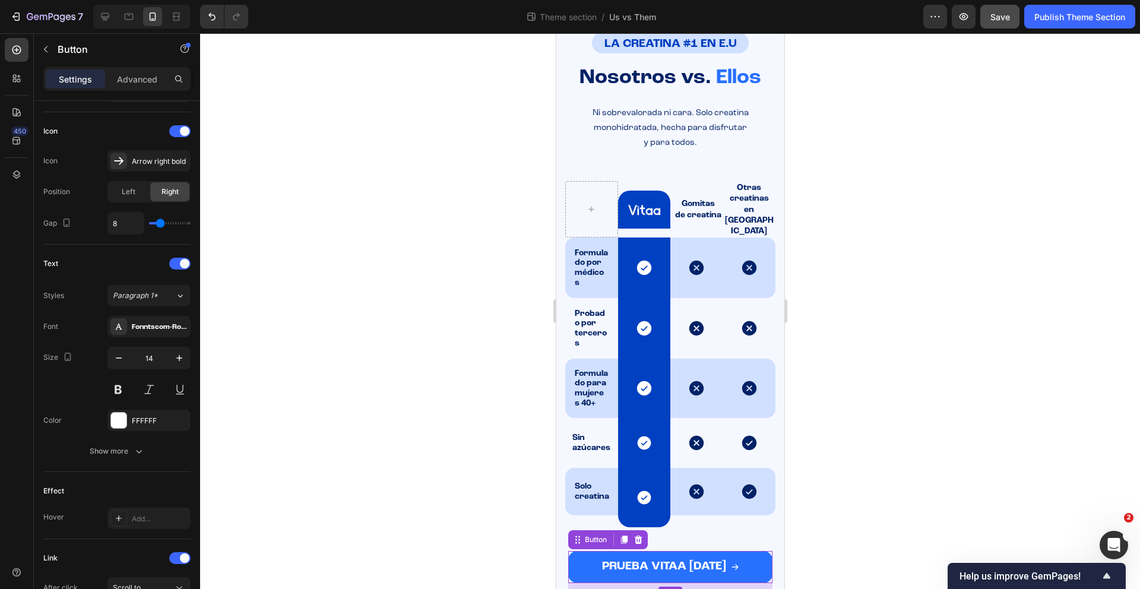
scroll to position [485, 0]
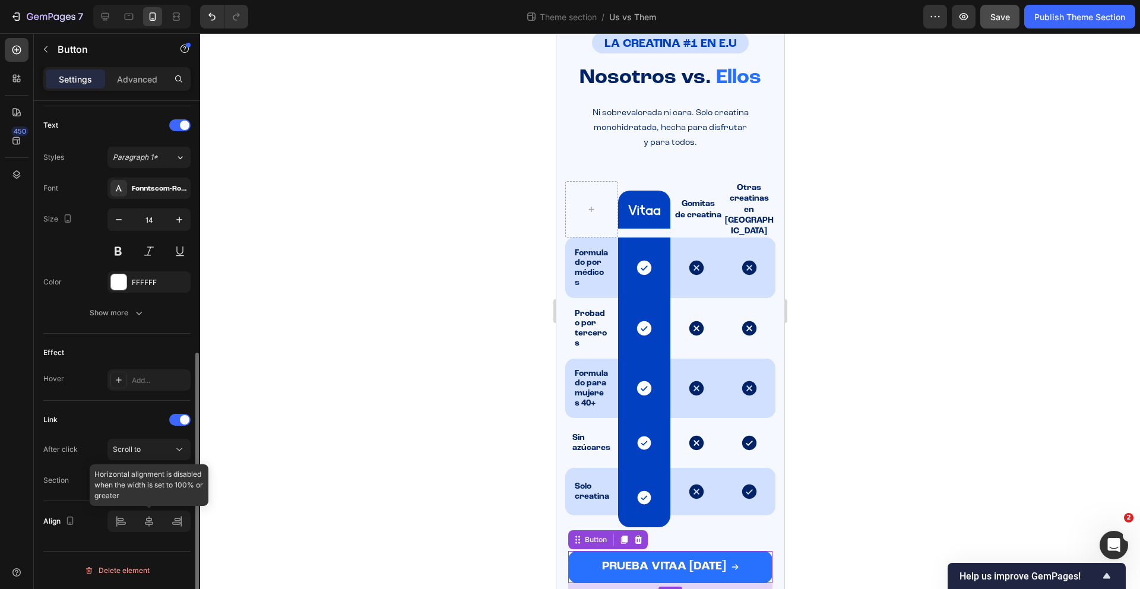
click at [153, 520] on div at bounding box center [148, 520] width 83 height 21
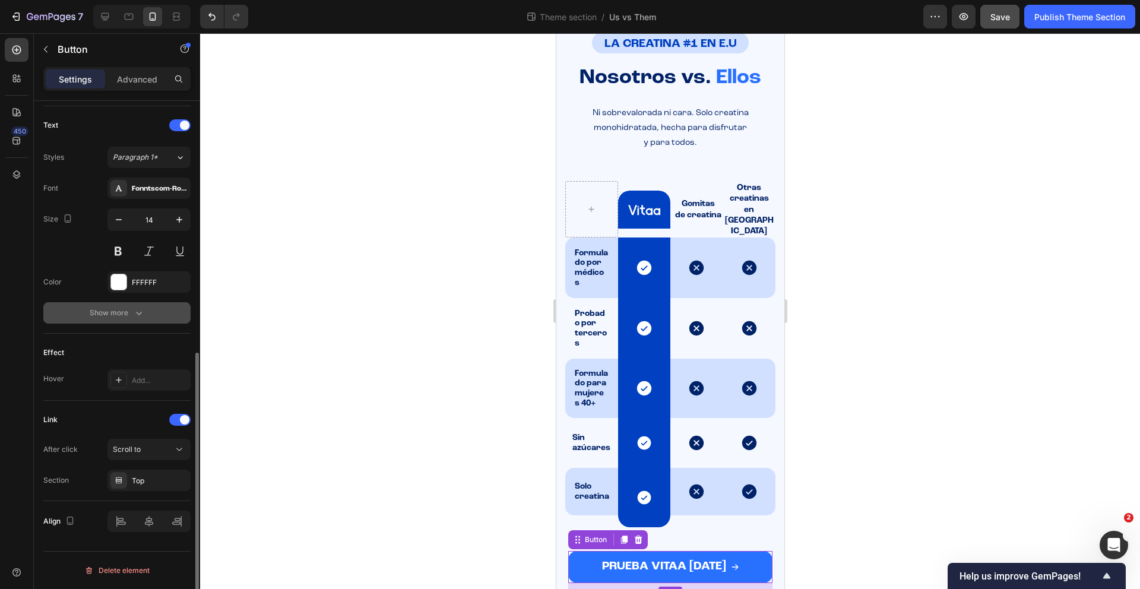
click at [138, 316] on icon "button" at bounding box center [139, 313] width 12 height 12
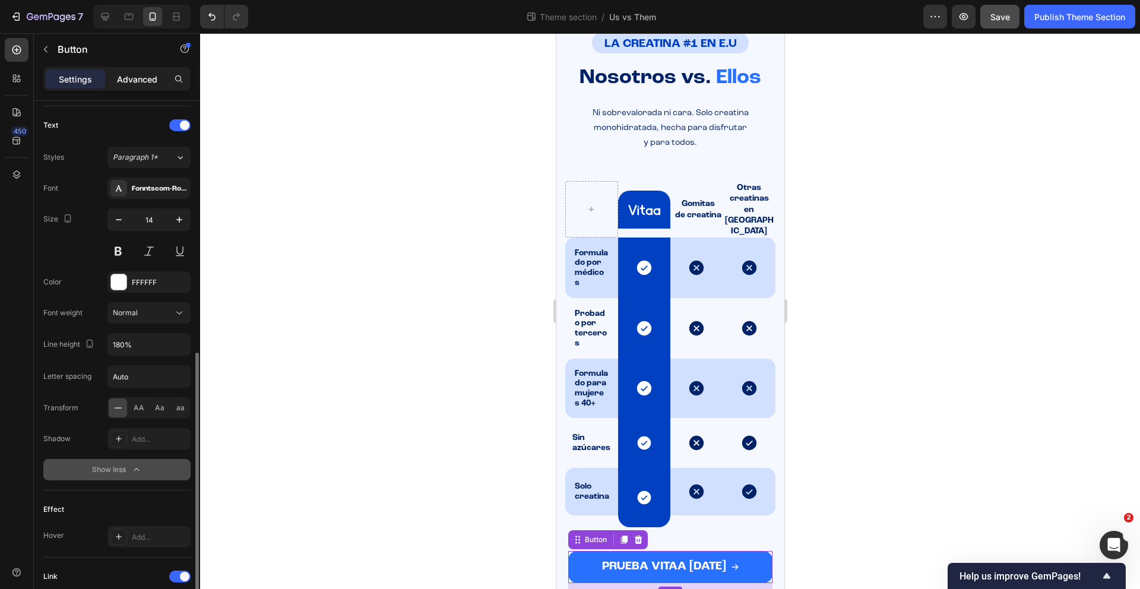
click at [149, 75] on p "Advanced" at bounding box center [137, 79] width 40 height 12
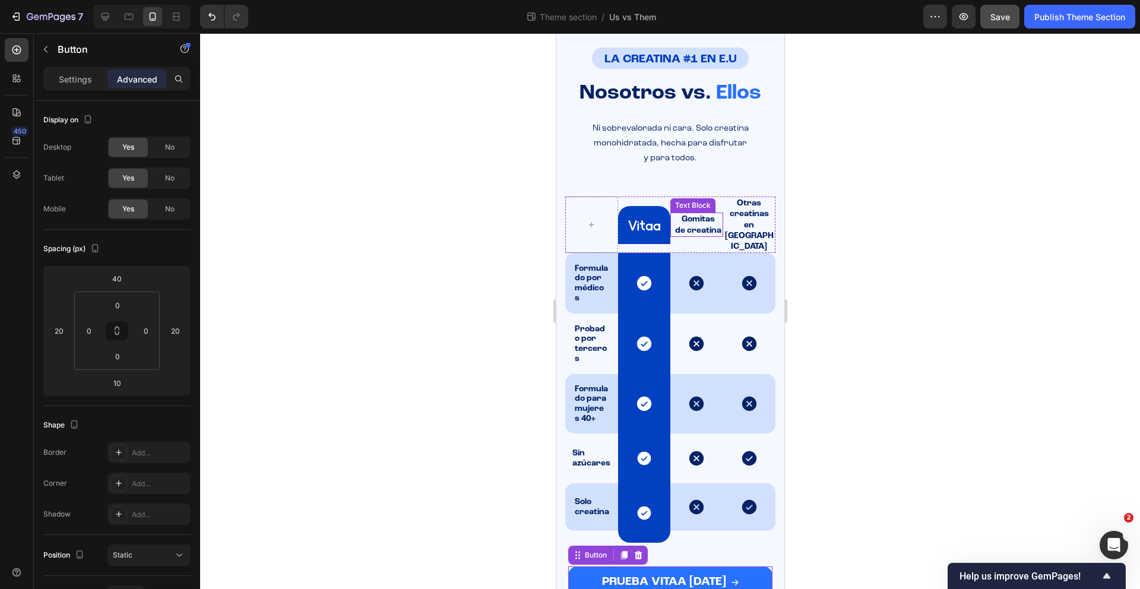
scroll to position [0, 0]
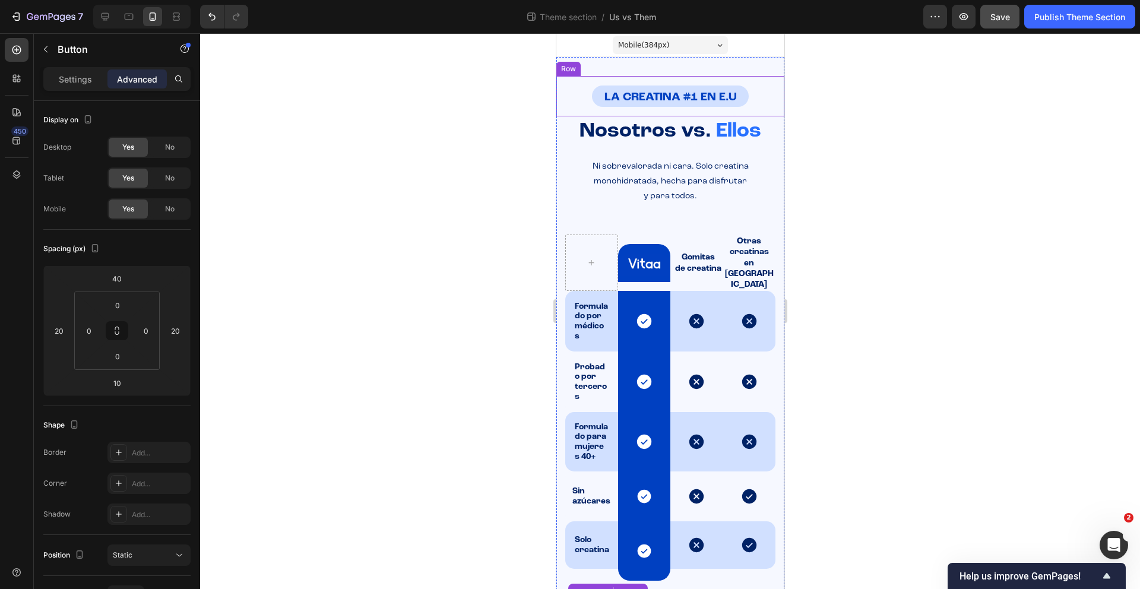
click at [572, 100] on div "LA CREATINA #1 EN E.U Heading Row" at bounding box center [670, 96] width 228 height 40
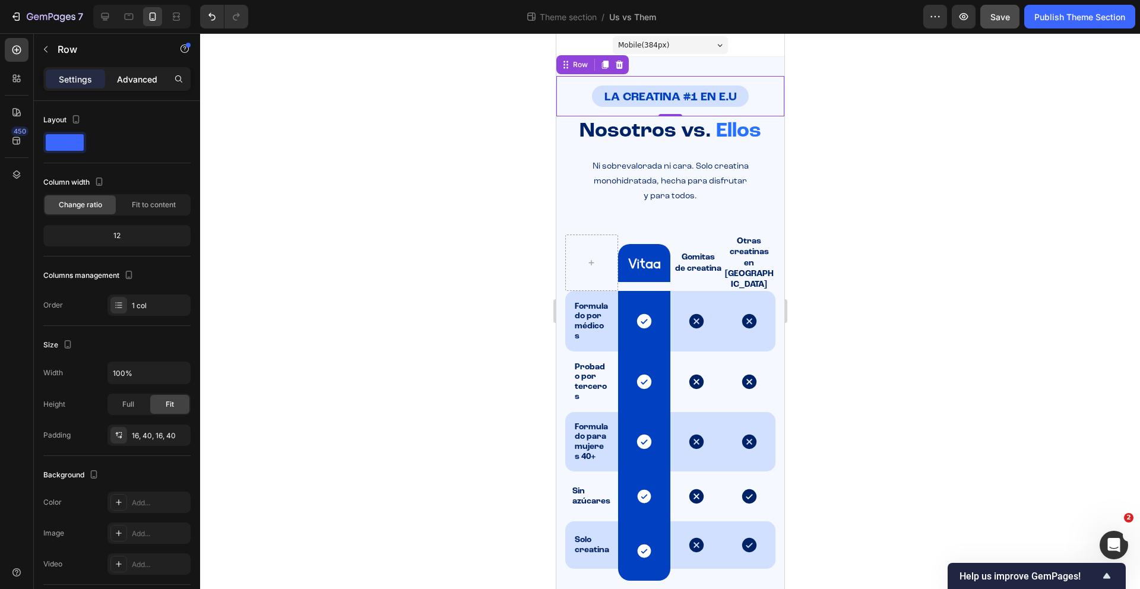
click at [145, 81] on p "Advanced" at bounding box center [137, 79] width 40 height 12
click at [737, 69] on div "LA CREATINA #1 EN E.U Heading Row 0 LA CREATINA #1 EN ESTADOS UNIDOS Heading Ro…" at bounding box center [670, 359] width 228 height 604
click at [149, 83] on p "Advanced" at bounding box center [137, 79] width 40 height 12
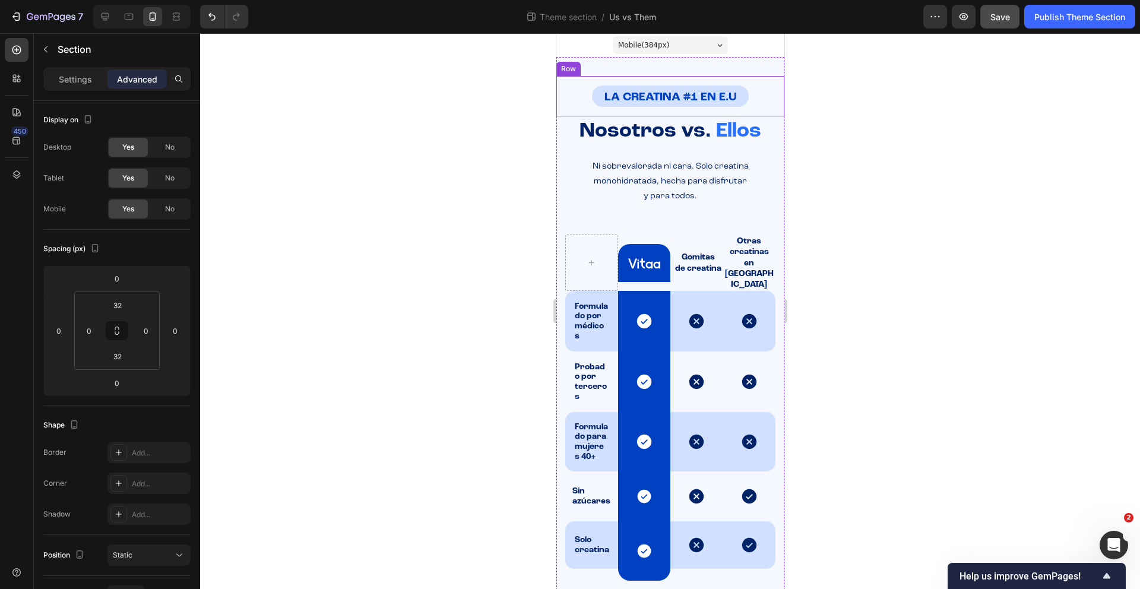
click at [579, 93] on div "LA CREATINA #1 EN E.U Heading" at bounding box center [669, 95] width 180 height 21
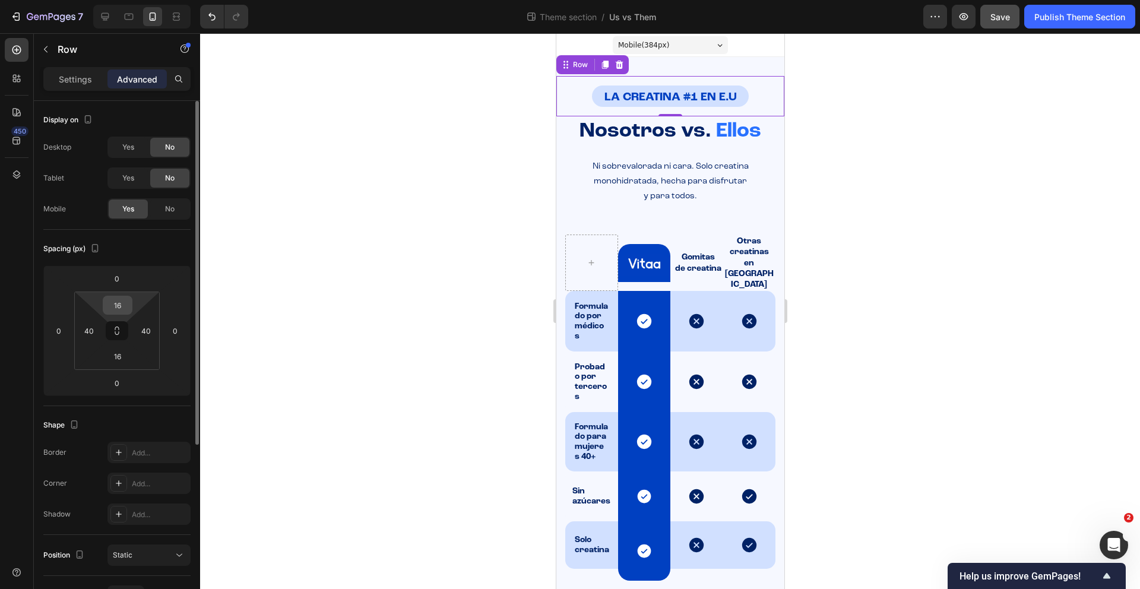
click at [126, 303] on input "16" at bounding box center [118, 305] width 24 height 18
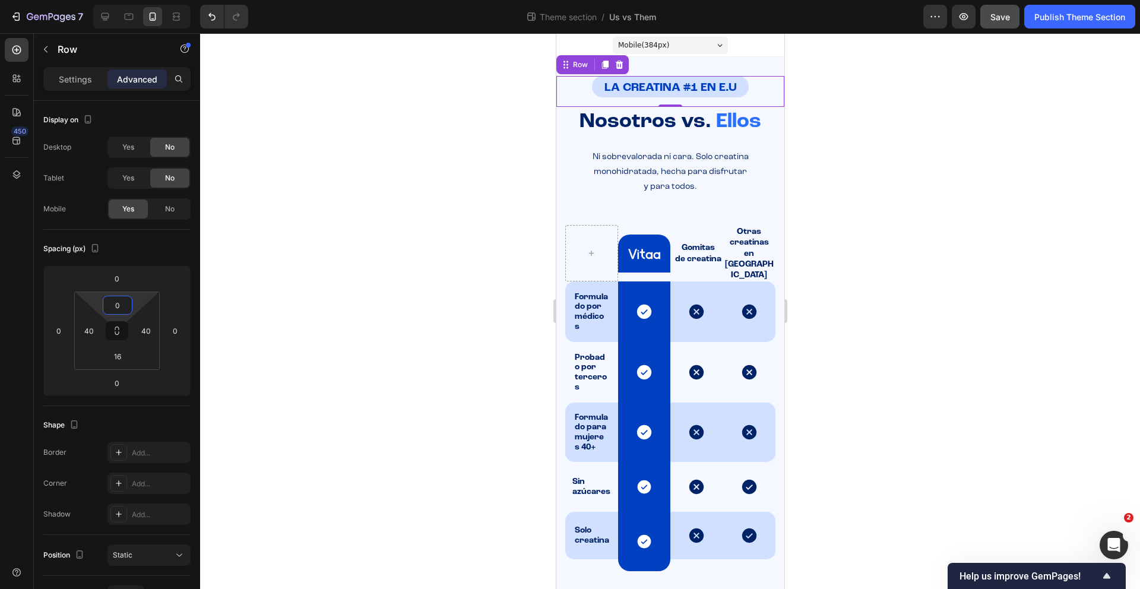
click at [886, 271] on div at bounding box center [670, 311] width 940 height 556
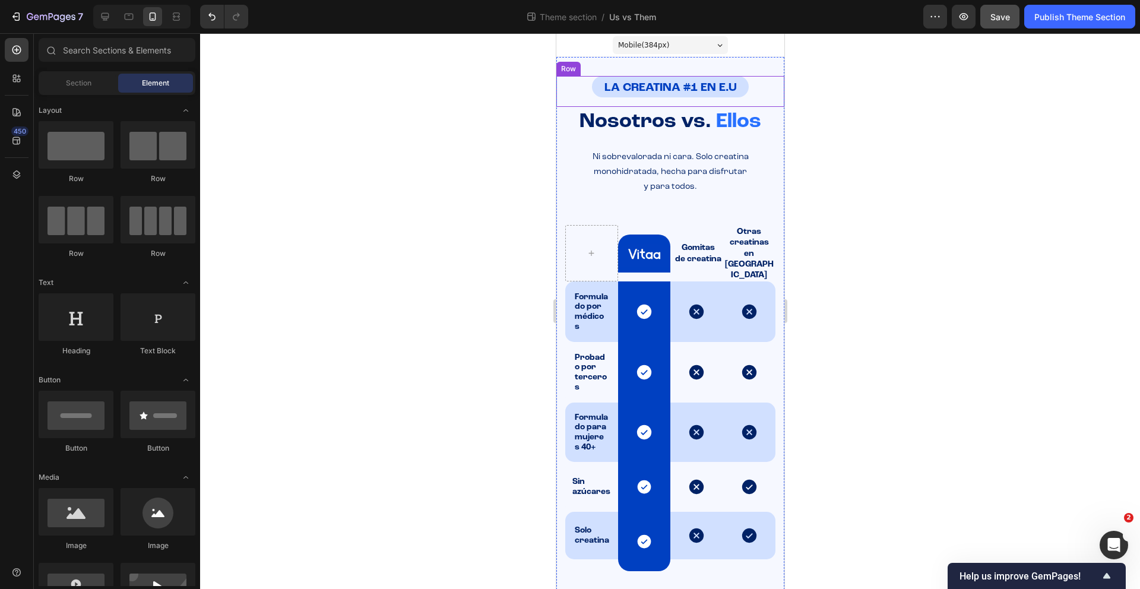
click at [668, 100] on div "LA CREATINA #1 EN E.U Heading Row" at bounding box center [670, 91] width 228 height 31
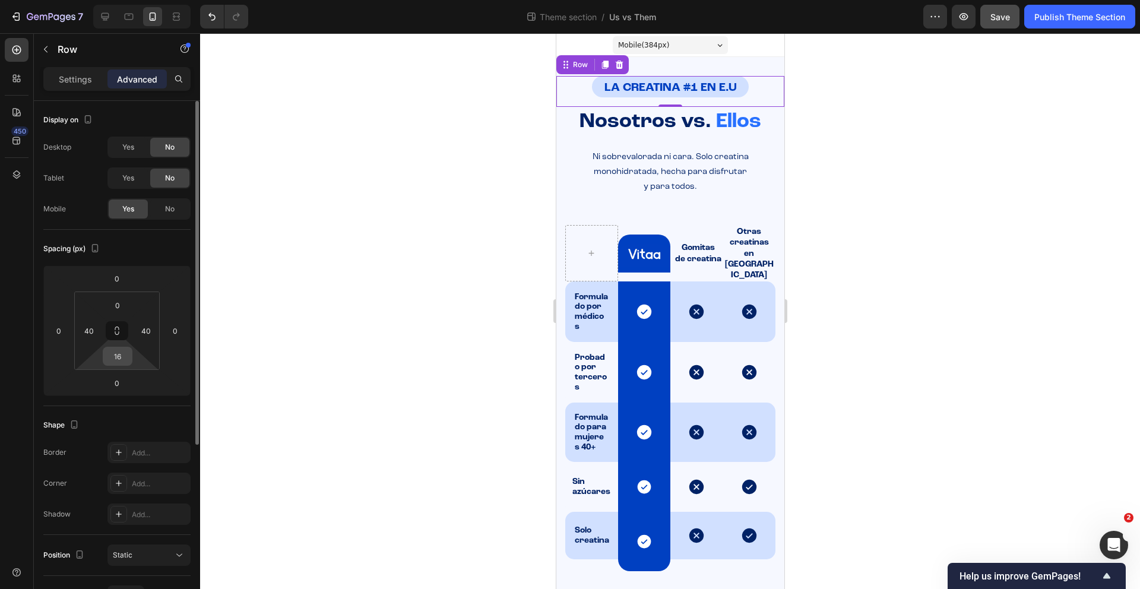
click at [124, 358] on input "16" at bounding box center [118, 356] width 24 height 18
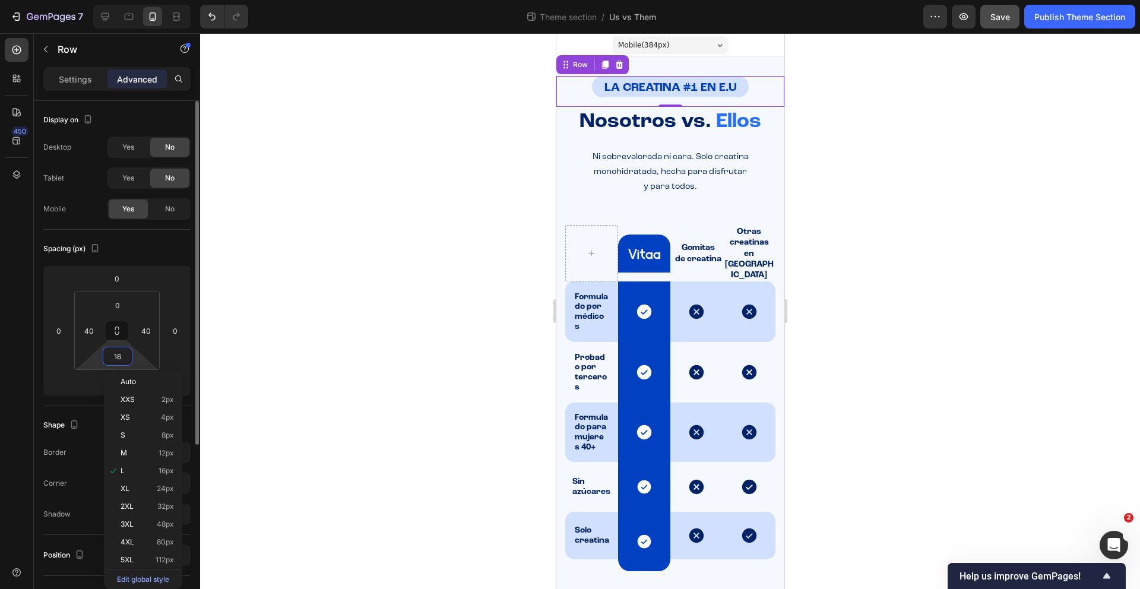
click at [124, 358] on input "16" at bounding box center [118, 356] width 24 height 18
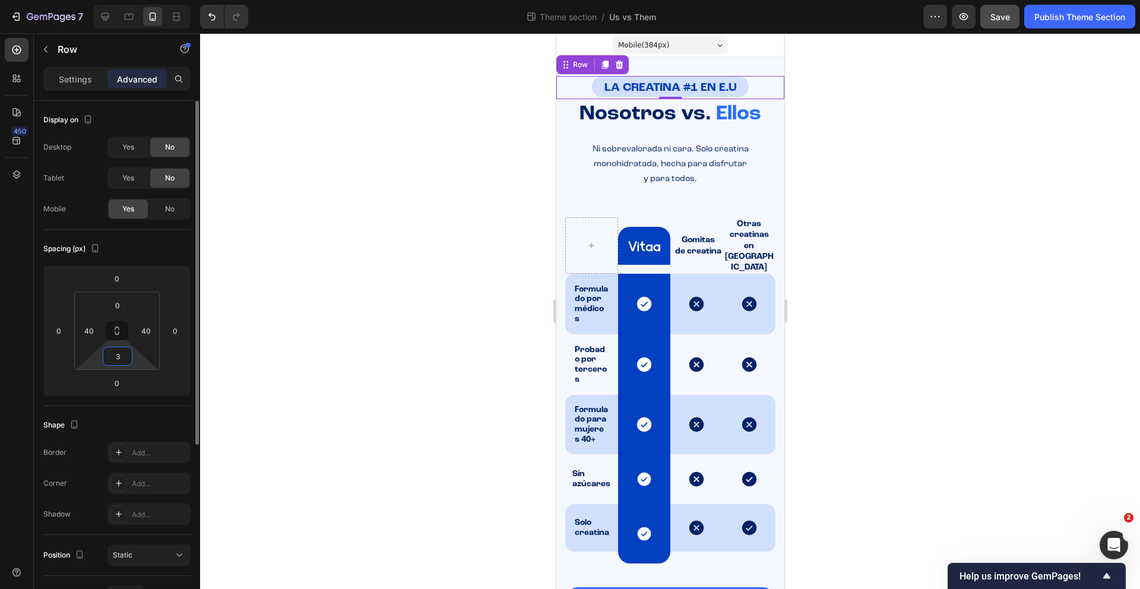
type input "32"
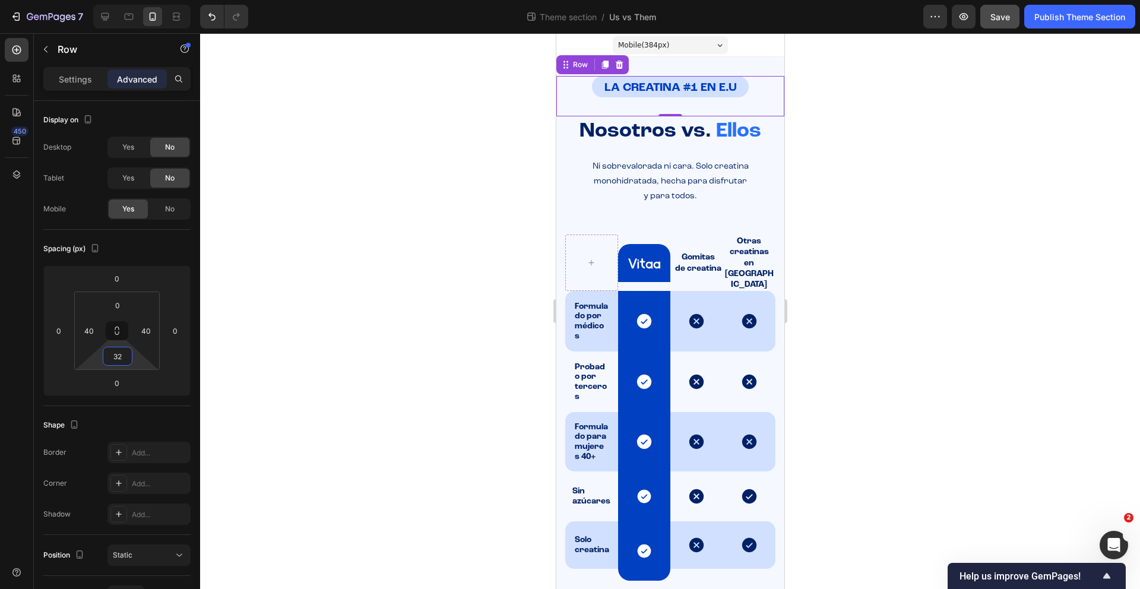
click at [850, 321] on div at bounding box center [670, 311] width 940 height 556
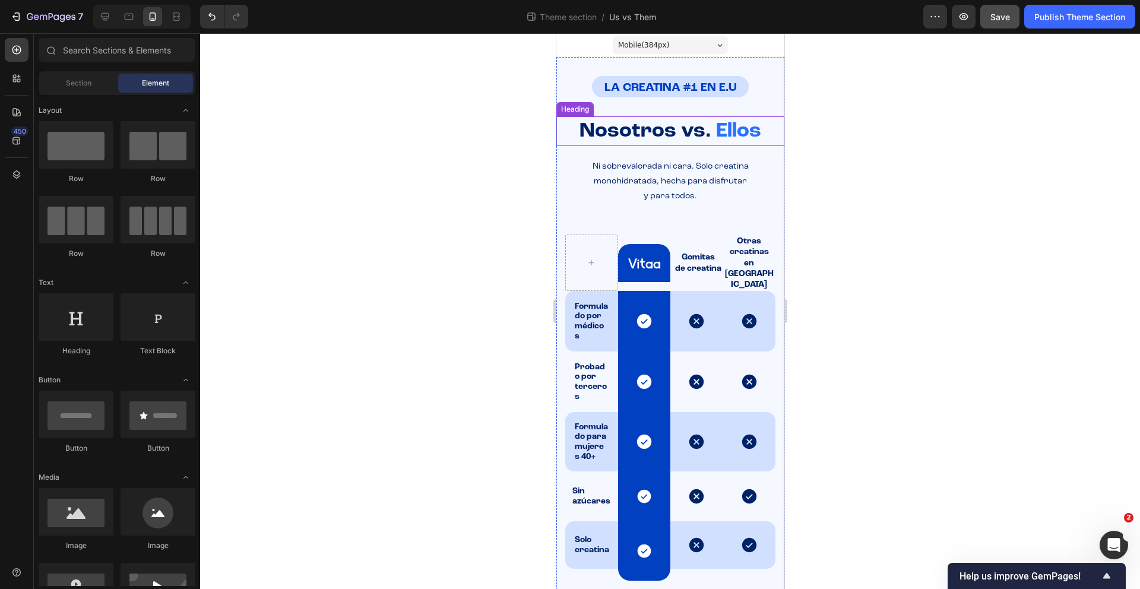
click at [666, 123] on strong "Nosotros vs." at bounding box center [645, 130] width 132 height 21
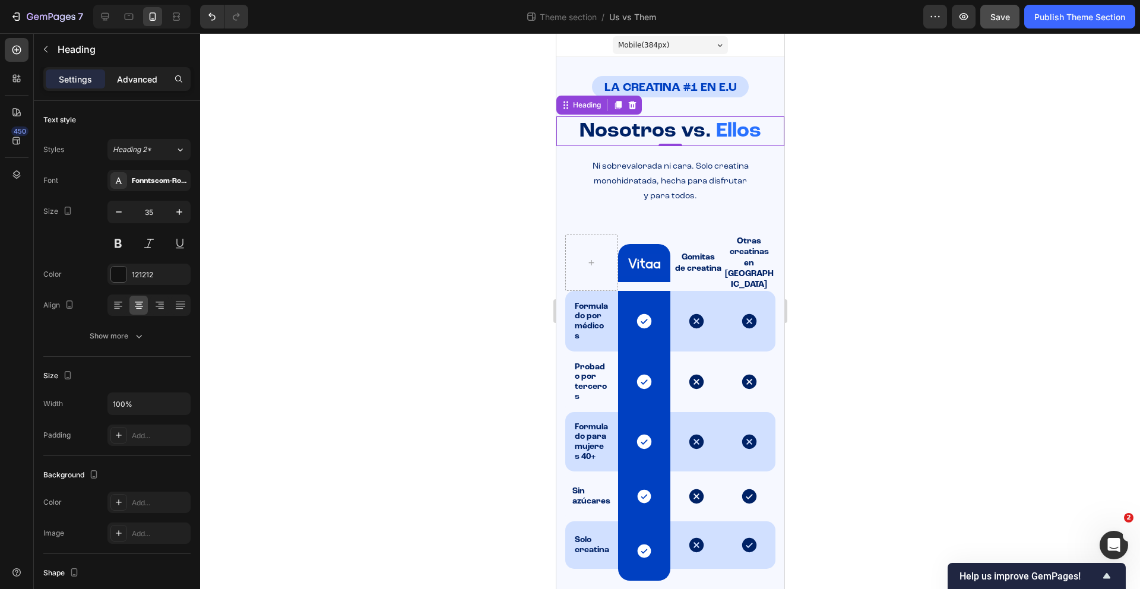
click at [142, 86] on div "Advanced" at bounding box center [136, 78] width 59 height 19
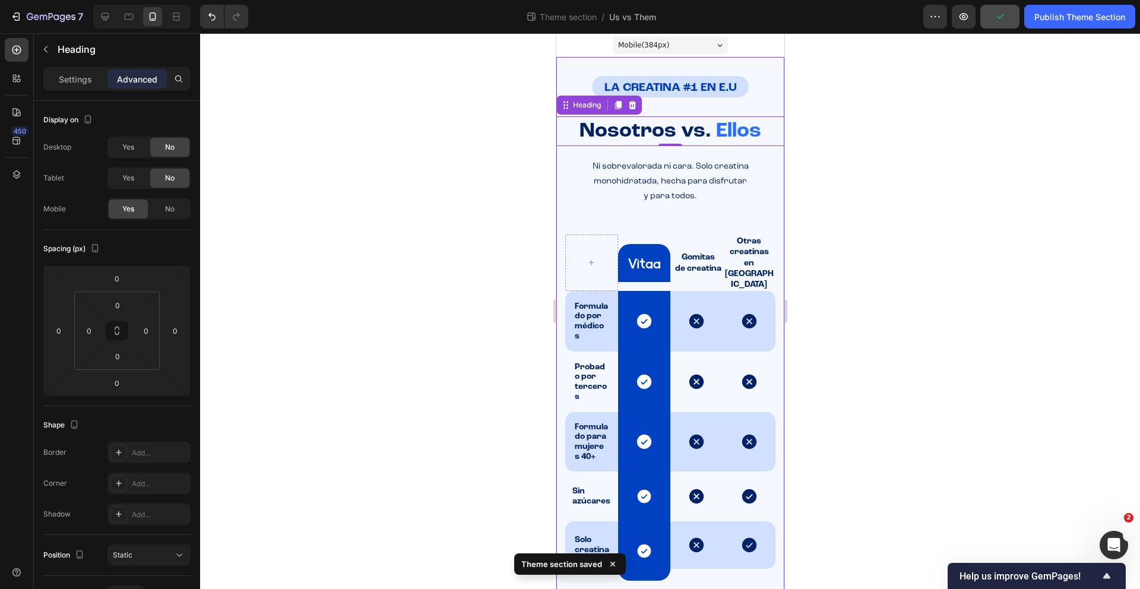
click at [676, 70] on div "LA CREATINA #1 EN E.U Heading Row LA CREATINA #1 EN ESTADOS UNIDOS Heading Row …" at bounding box center [670, 359] width 228 height 604
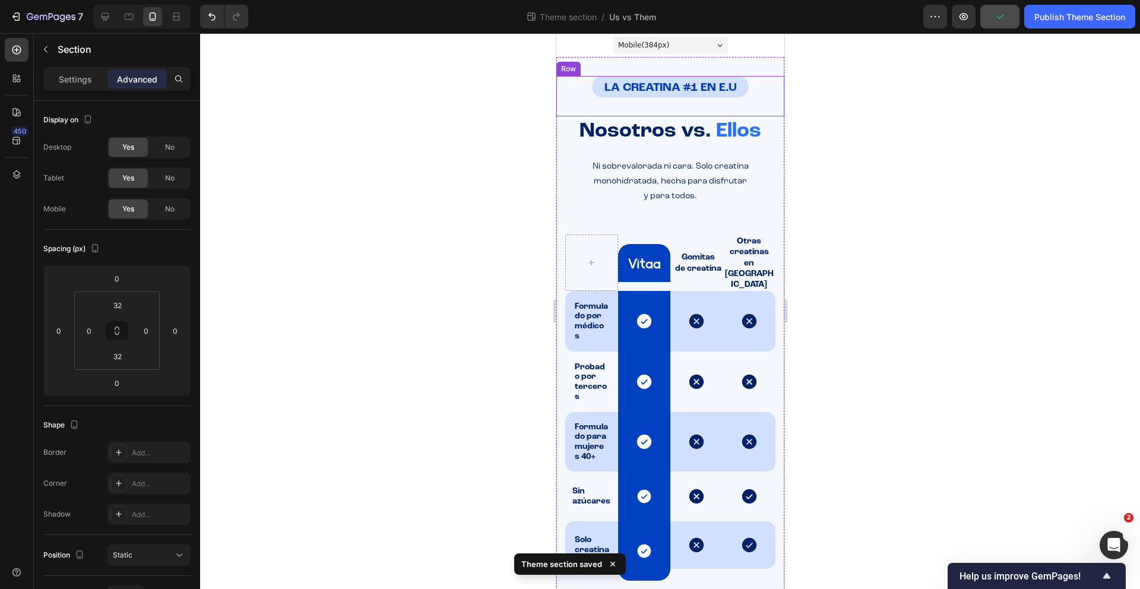
click at [683, 104] on div "LA CREATINA #1 EN E.U Heading Row" at bounding box center [670, 96] width 228 height 40
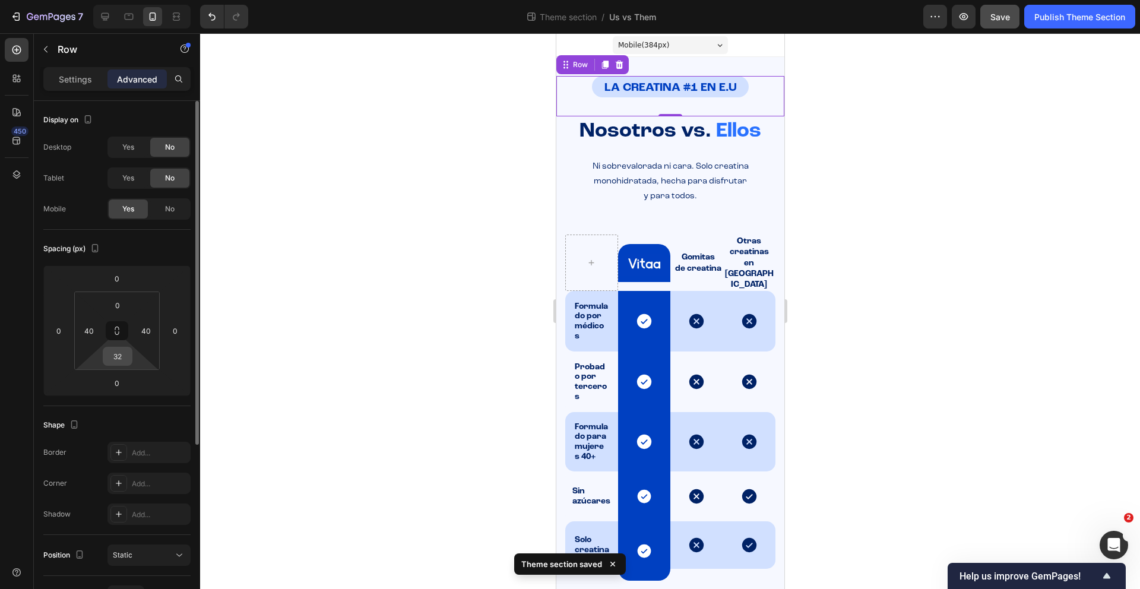
click at [125, 354] on input "32" at bounding box center [118, 356] width 24 height 18
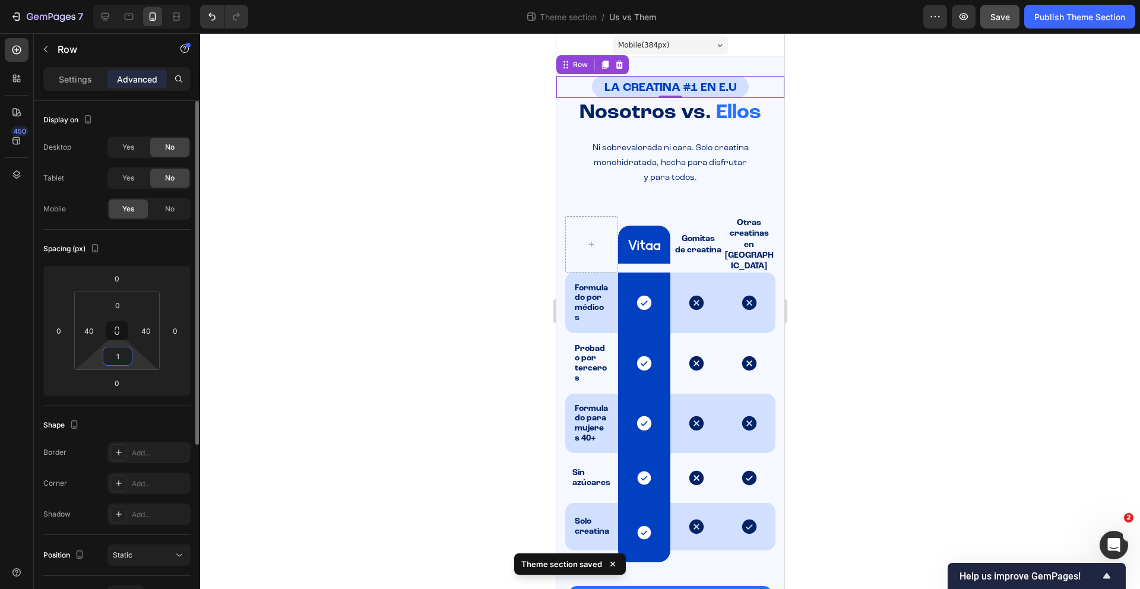
type input "16"
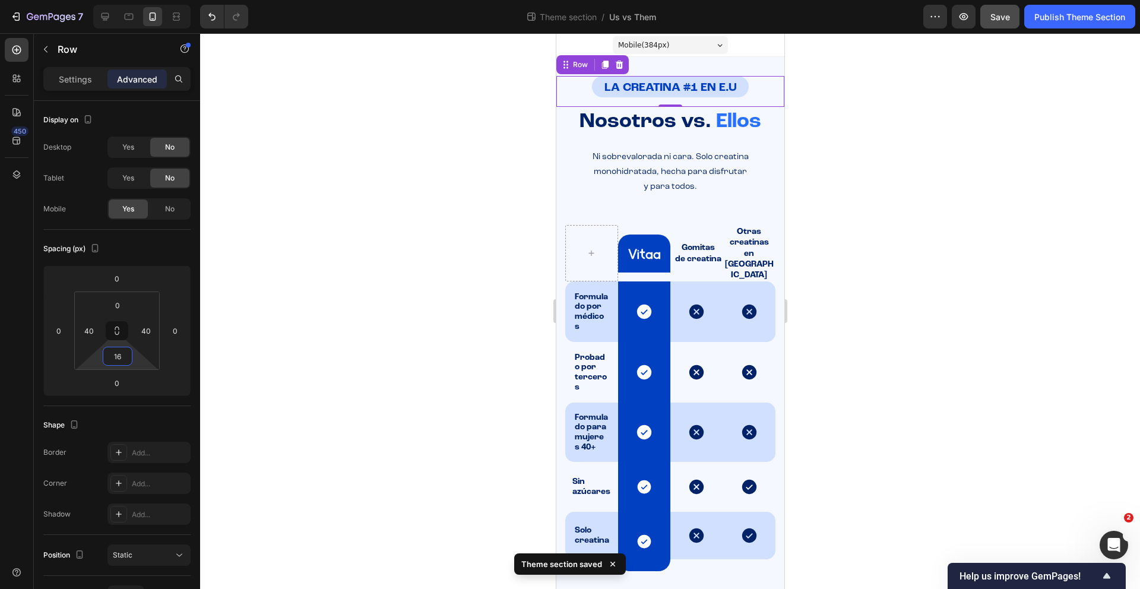
click at [966, 272] on div at bounding box center [670, 311] width 940 height 556
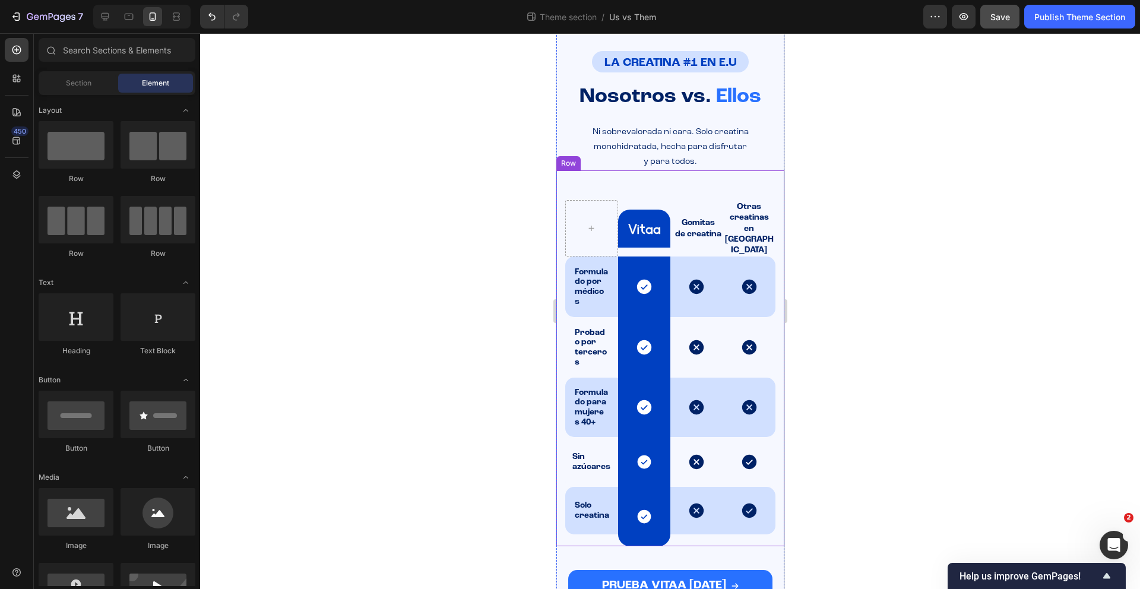
scroll to position [26, 0]
click at [676, 189] on div "Image Row Gomitas de creatina Text Block Otras creatinas en polvo Text Block Ro…" at bounding box center [670, 357] width 228 height 376
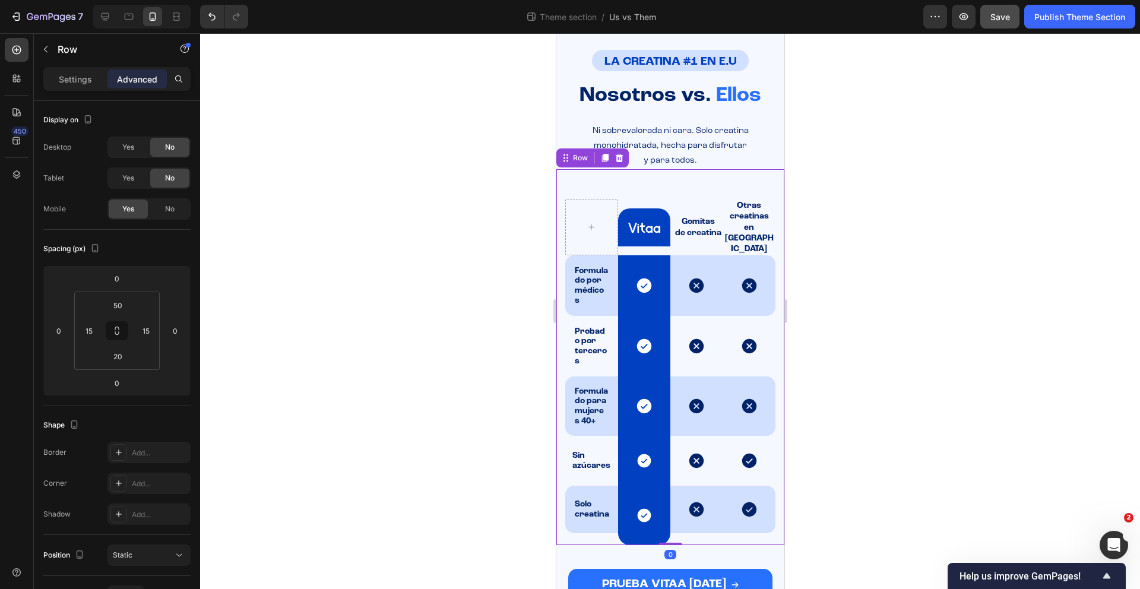
click at [906, 330] on div at bounding box center [670, 311] width 940 height 556
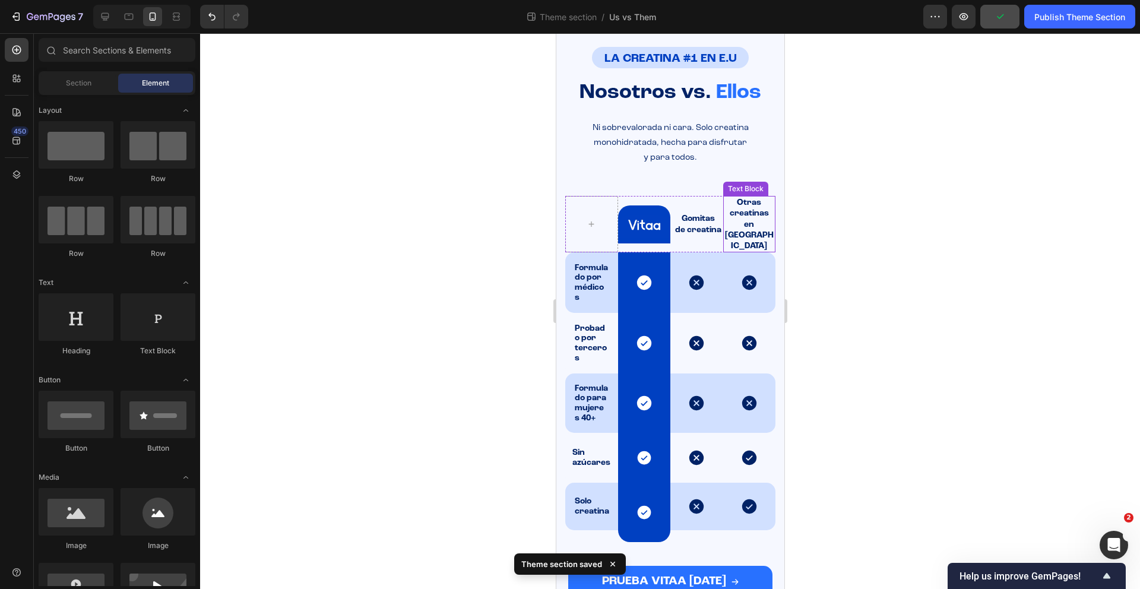
scroll to position [0, 0]
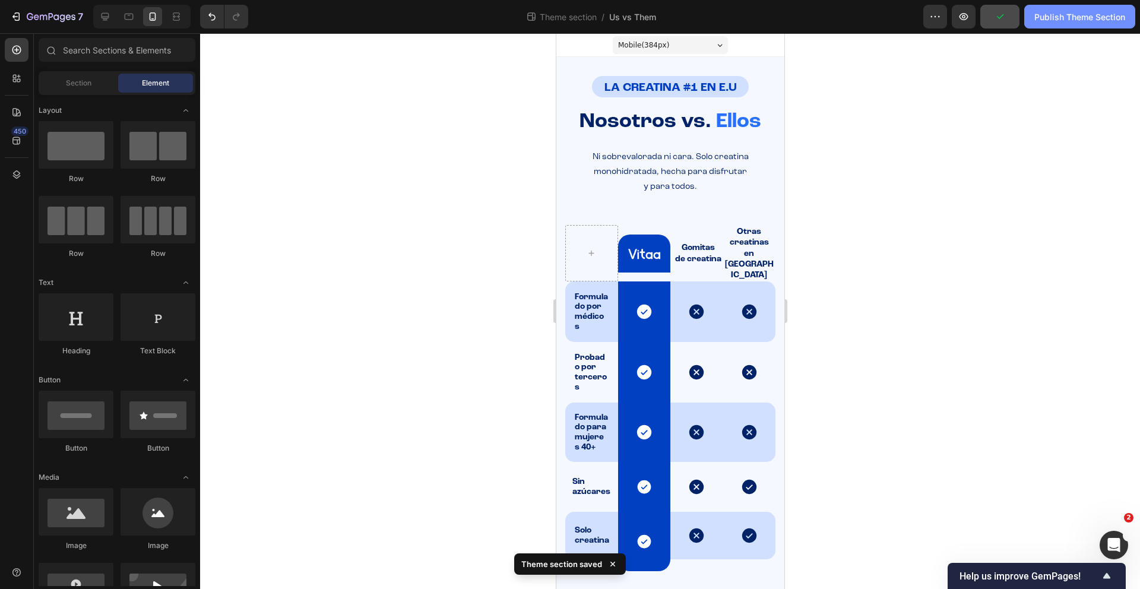
click at [1076, 24] on button "Publish Theme Section" at bounding box center [1079, 17] width 111 height 24
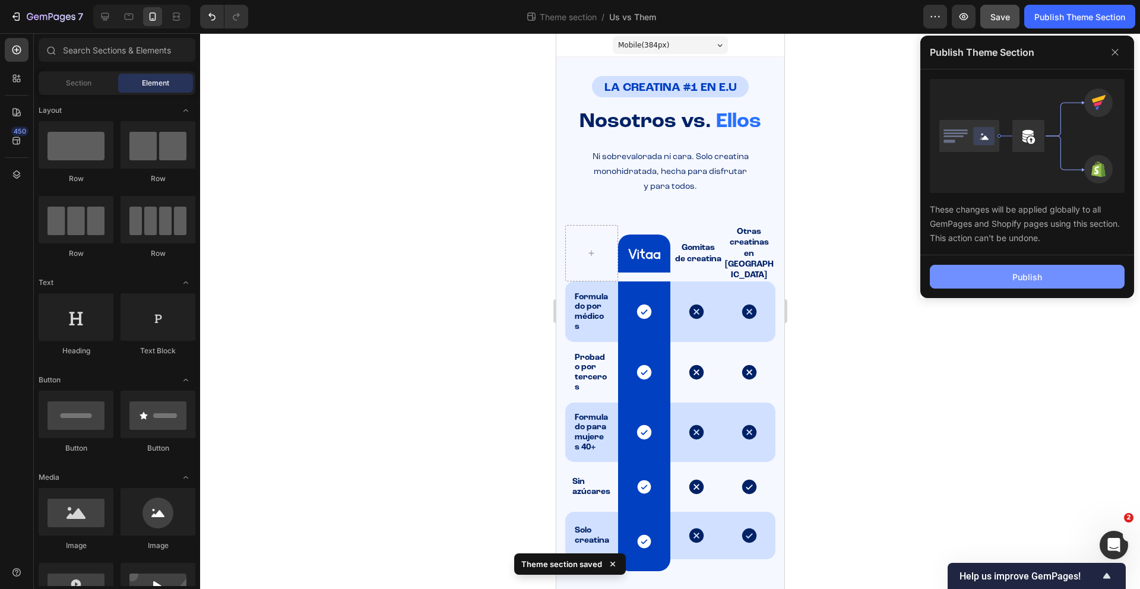
click at [1033, 276] on div "Publish" at bounding box center [1027, 277] width 30 height 12
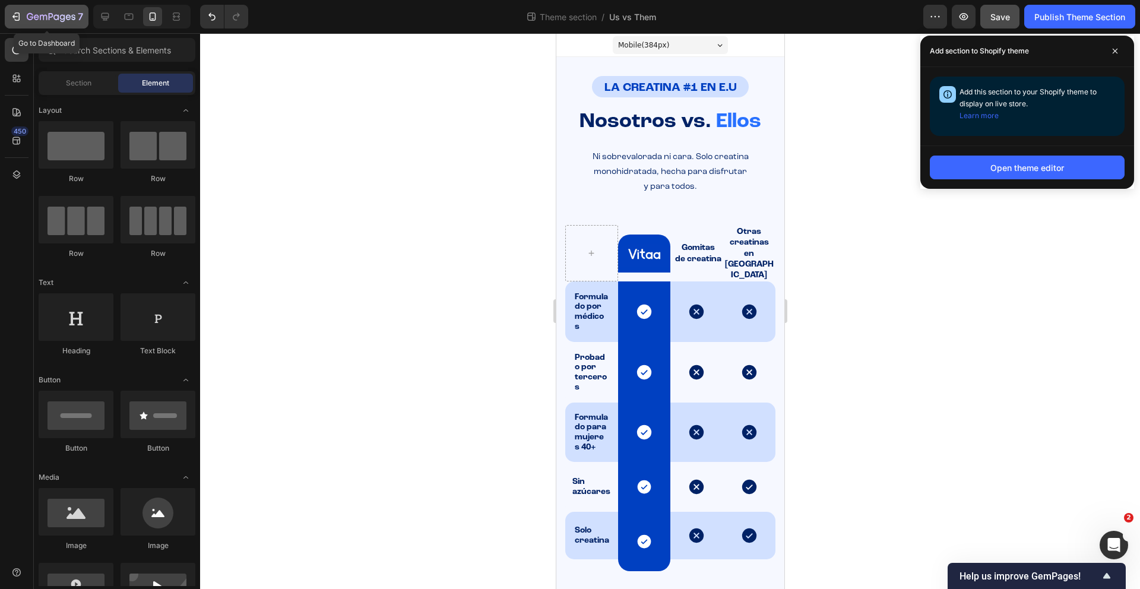
click at [23, 20] on div "7" at bounding box center [46, 16] width 73 height 14
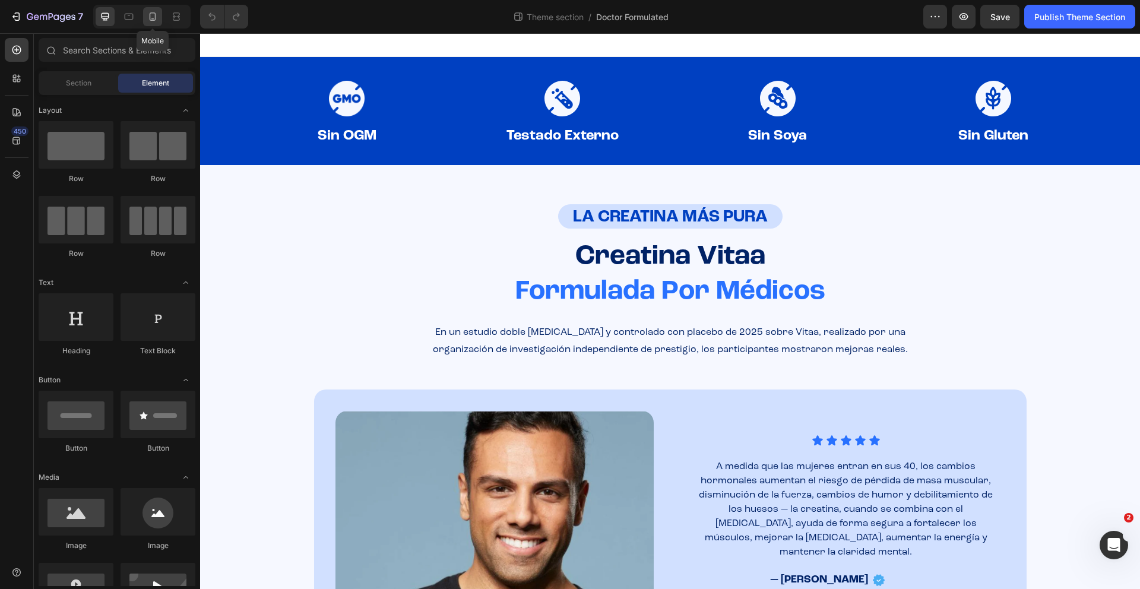
click at [159, 17] on div at bounding box center [152, 16] width 19 height 19
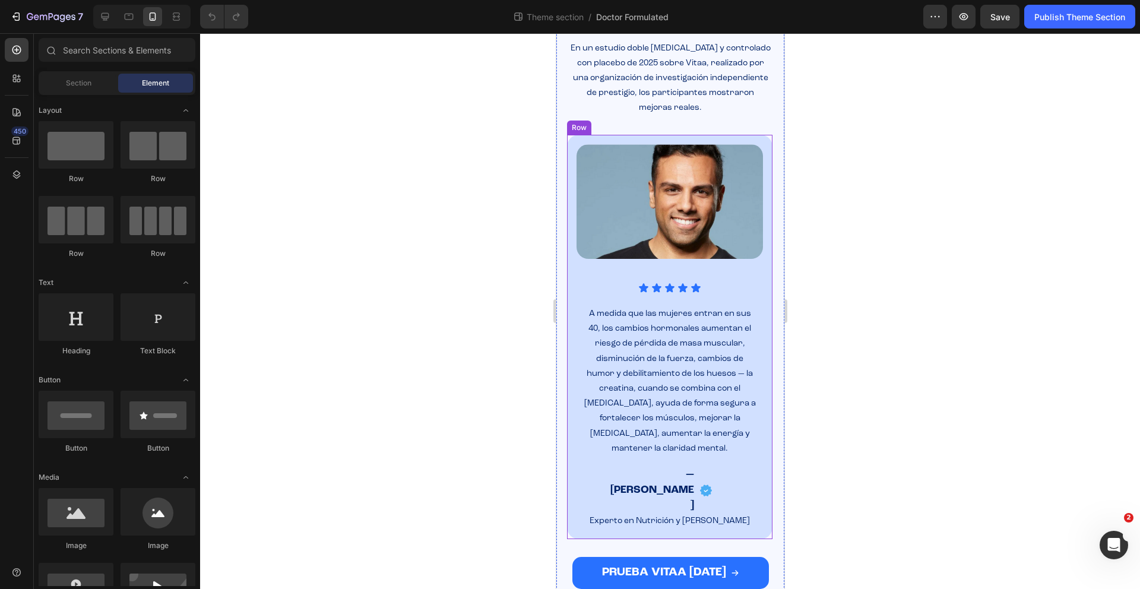
scroll to position [338, 0]
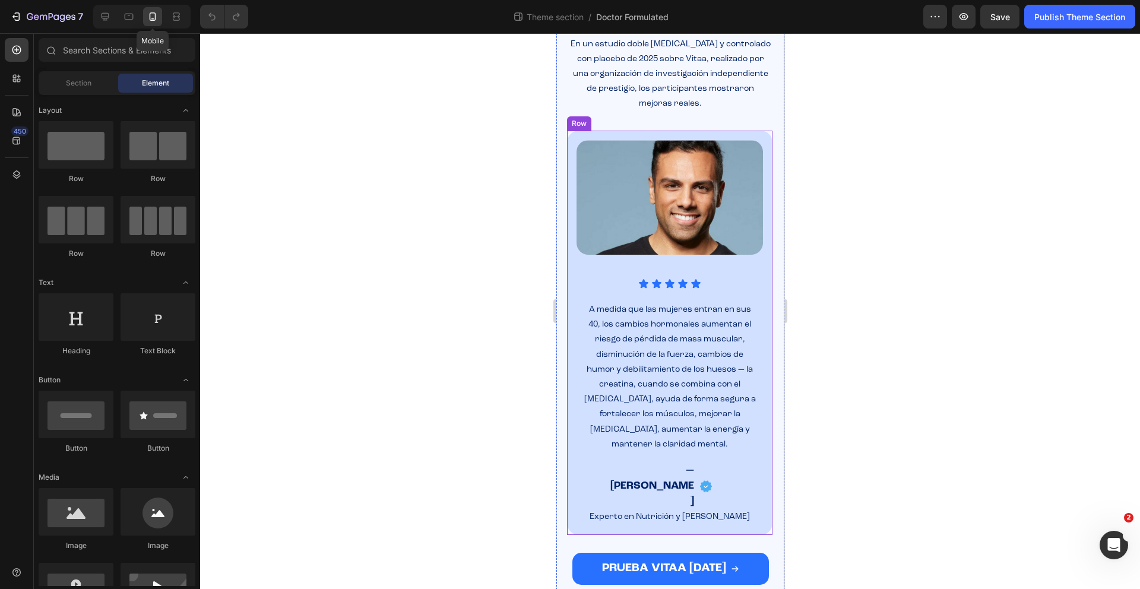
click at [150, 16] on icon at bounding box center [153, 16] width 7 height 8
click at [590, 553] on button "PRUEBA VITAA [DATE]" at bounding box center [670, 569] width 196 height 32
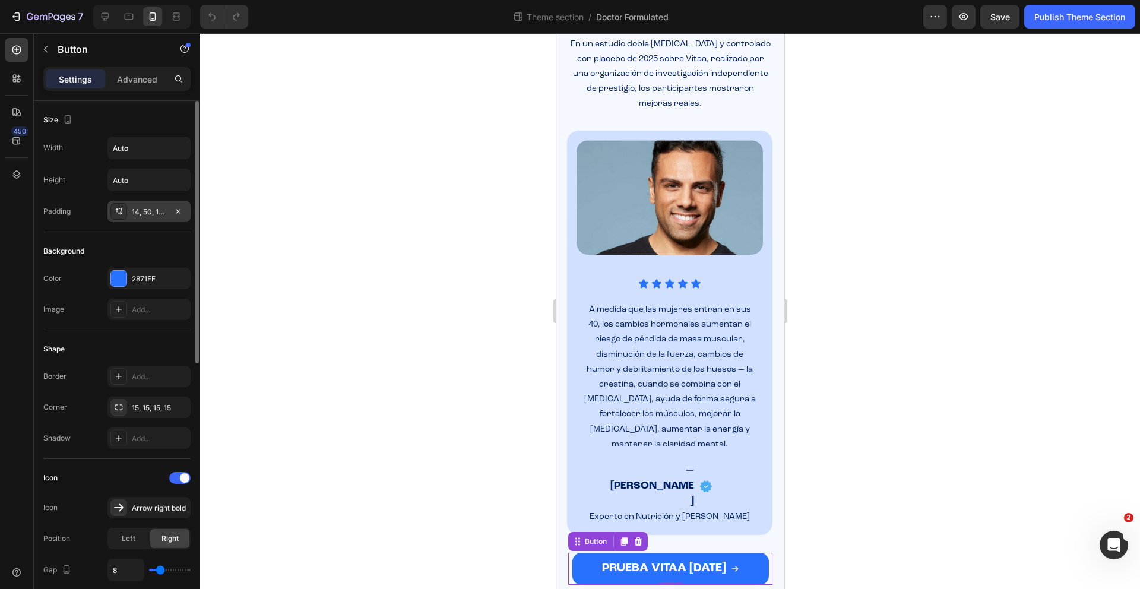
click at [163, 214] on div "14, 50, 14, 50" at bounding box center [149, 212] width 34 height 11
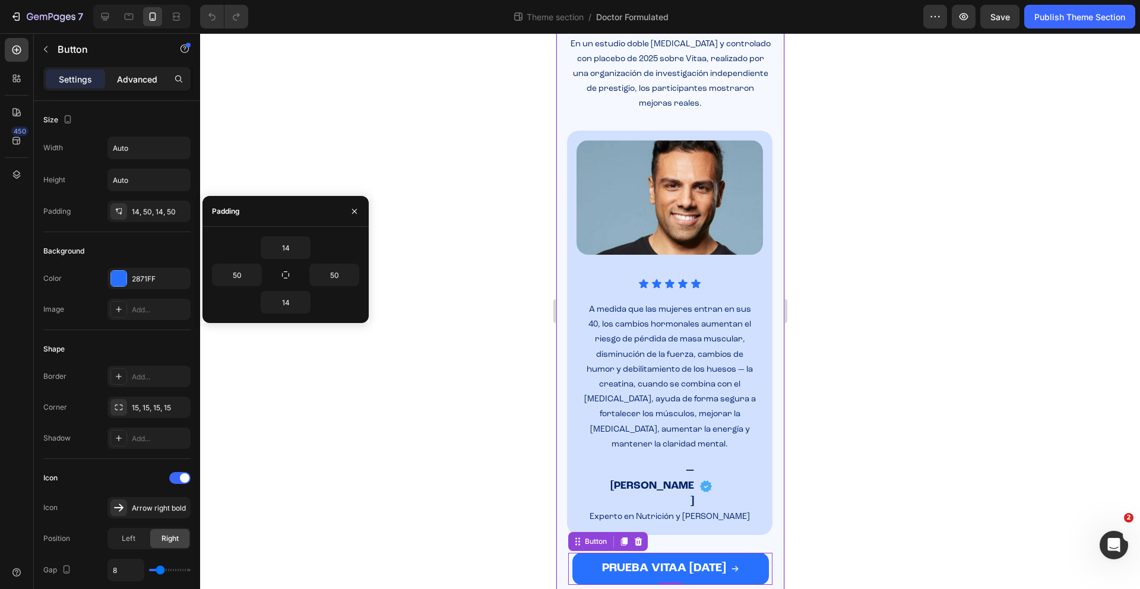
click at [136, 75] on p "Advanced" at bounding box center [137, 79] width 40 height 12
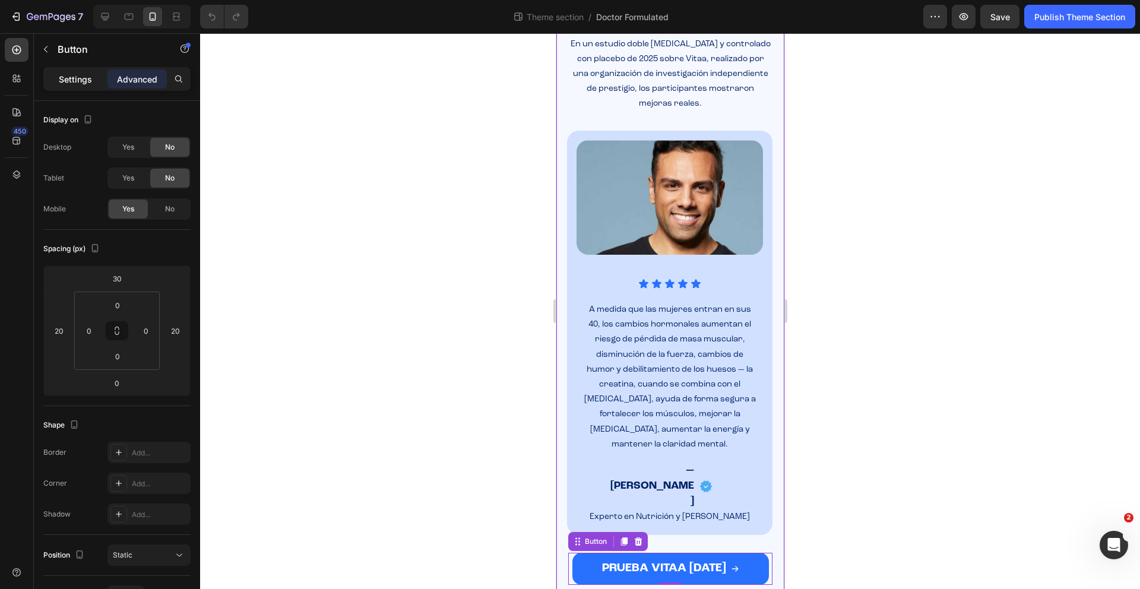
click at [72, 84] on p "Settings" at bounding box center [75, 79] width 33 height 12
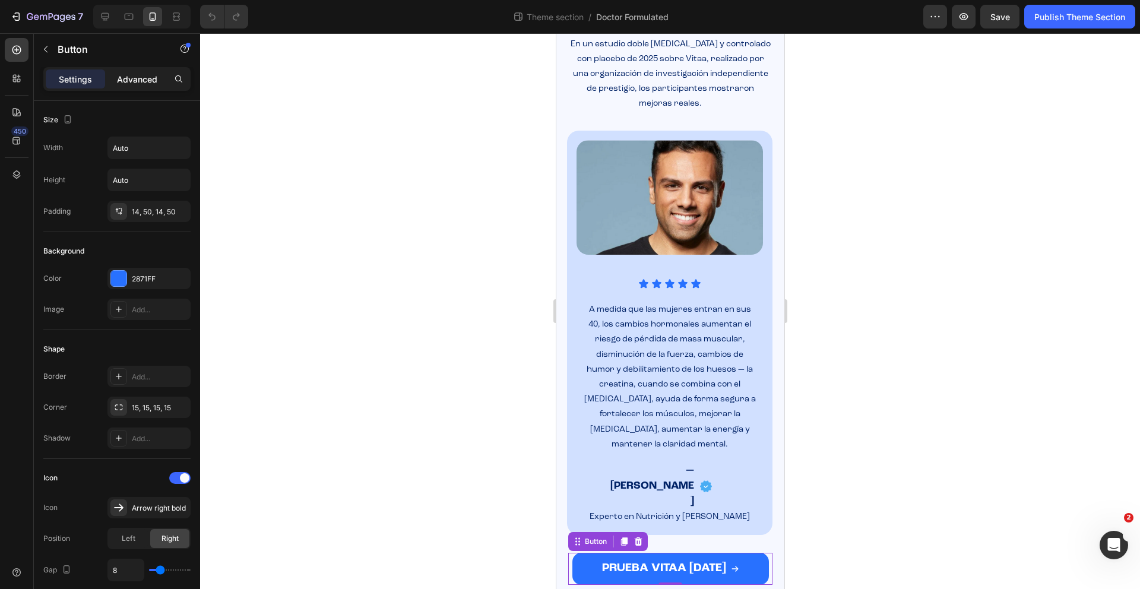
click at [154, 87] on div "Advanced" at bounding box center [136, 78] width 59 height 19
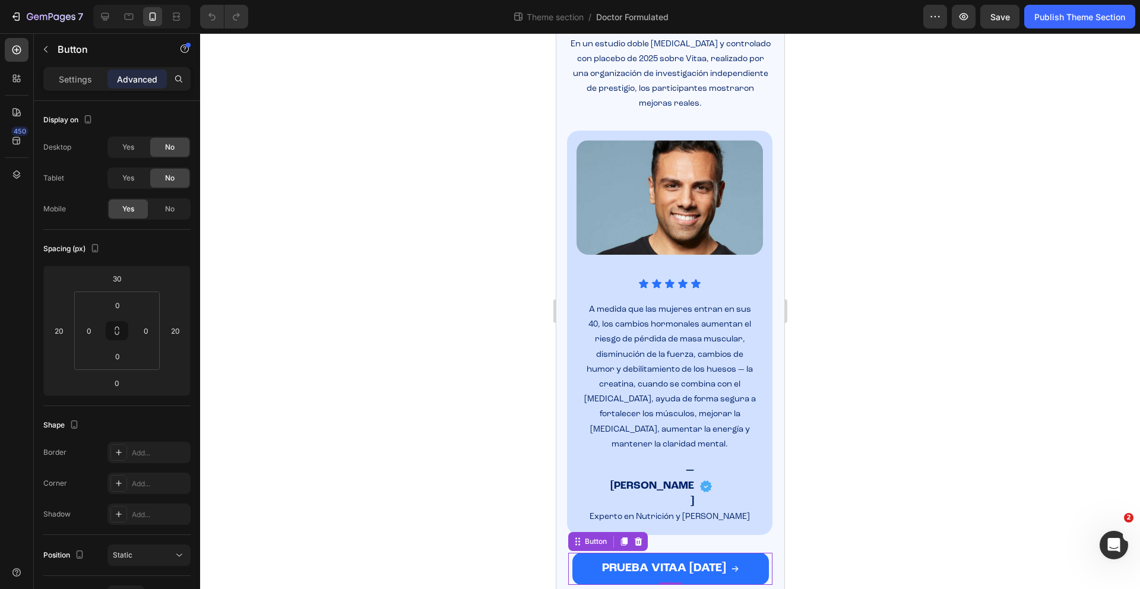
click at [581, 553] on button "PRUEBA VITAA [DATE]" at bounding box center [670, 569] width 196 height 32
click at [65, 73] on p "Settings" at bounding box center [75, 79] width 33 height 12
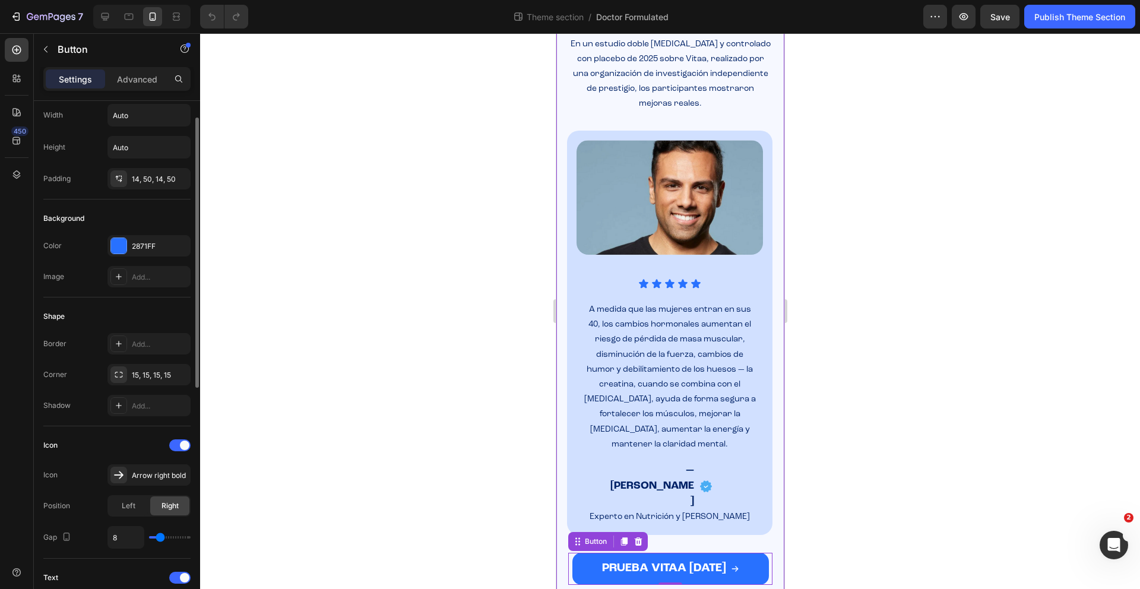
scroll to position [0, 0]
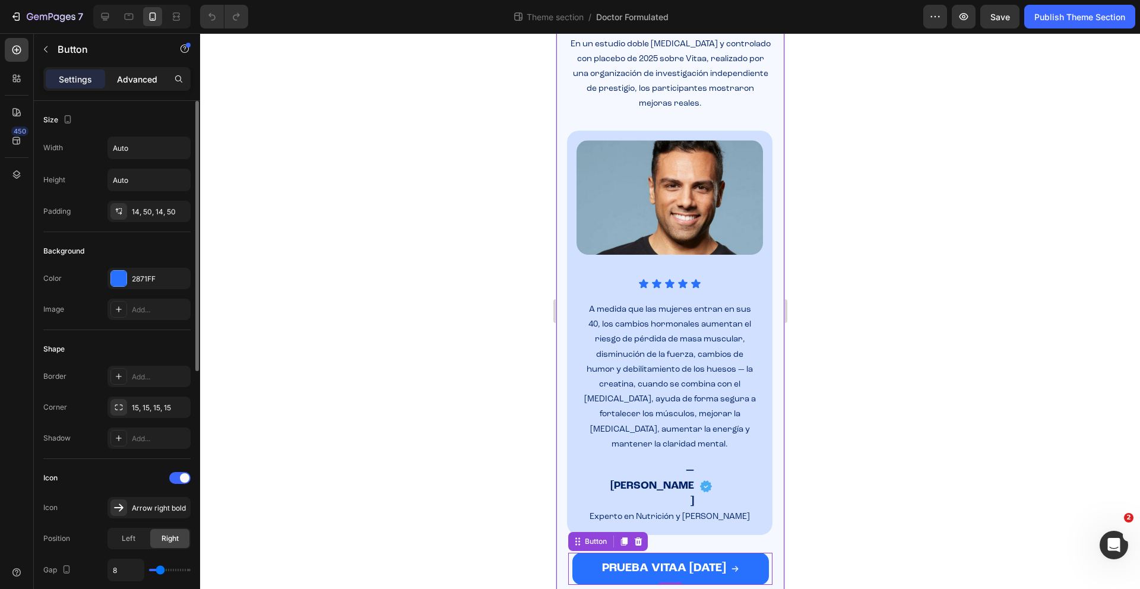
click at [133, 80] on p "Advanced" at bounding box center [137, 79] width 40 height 12
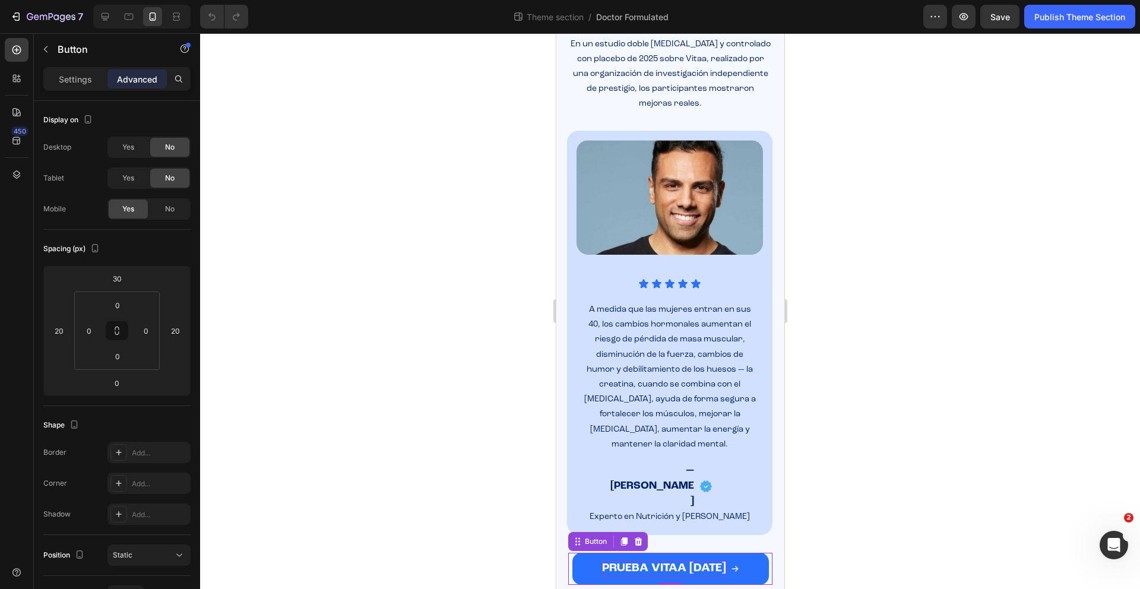
click at [632, 562] on strong "PRUEBA VITAA [DATE]" at bounding box center [663, 568] width 124 height 12
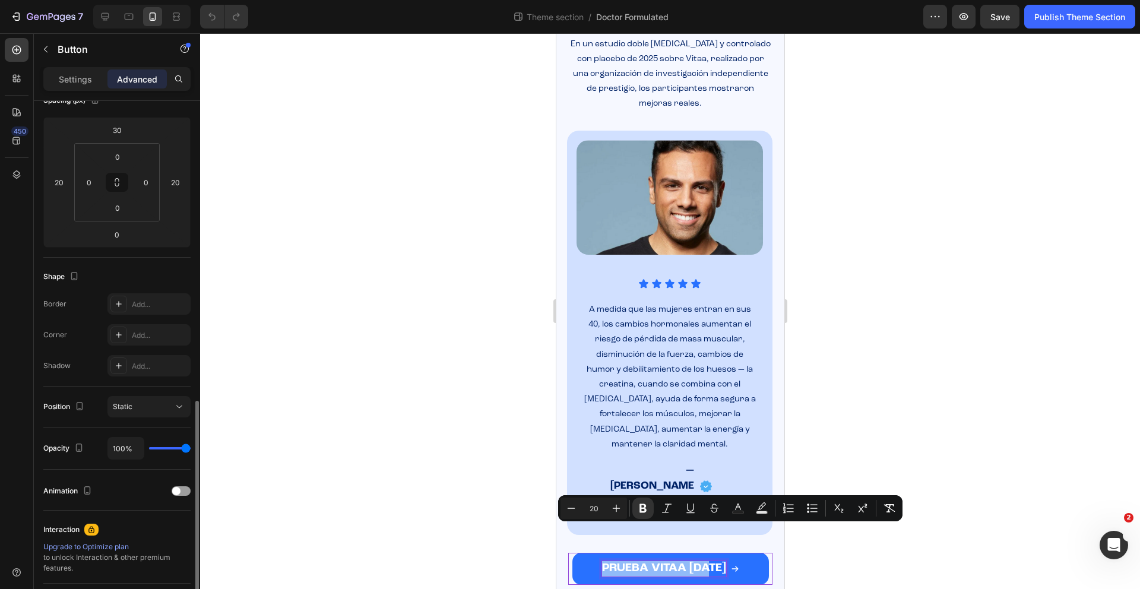
scroll to position [270, 0]
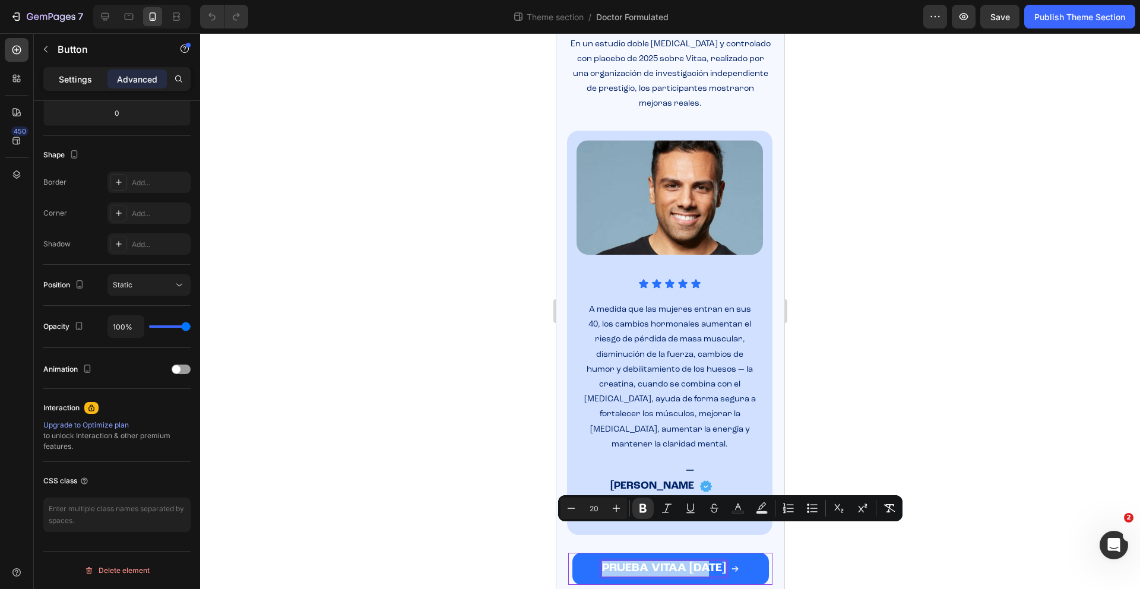
click at [65, 86] on div "Settings" at bounding box center [75, 78] width 59 height 19
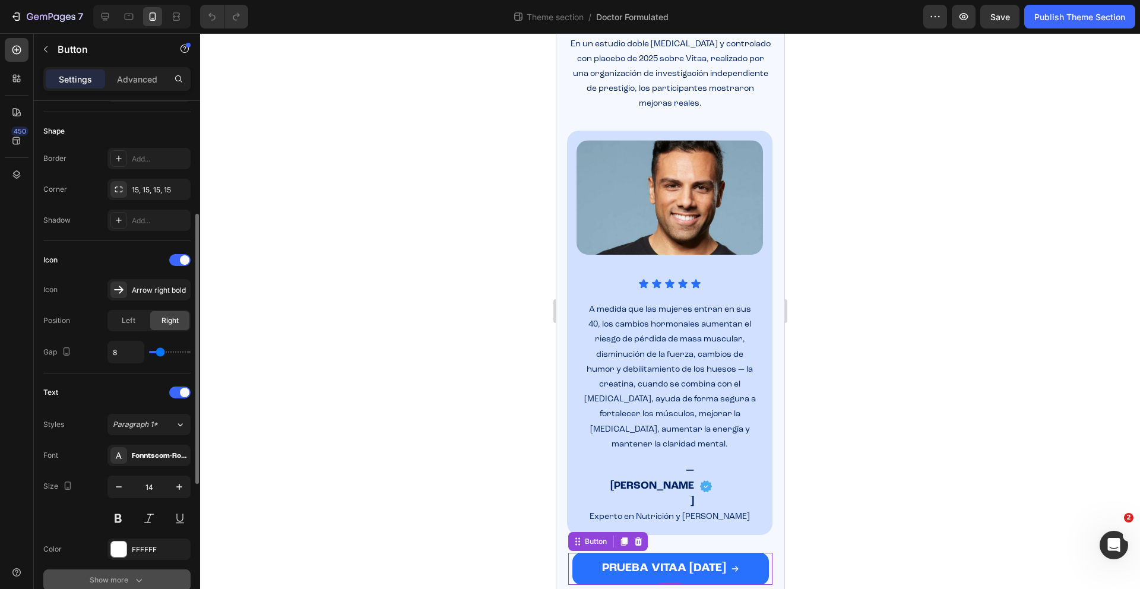
scroll to position [335, 0]
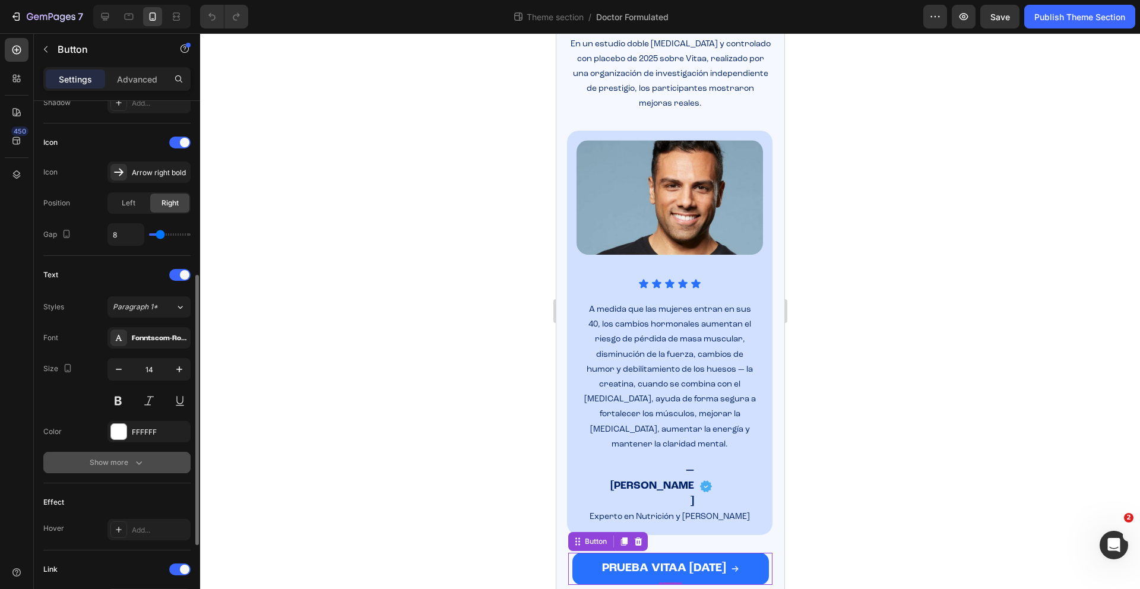
click at [148, 456] on button "Show more" at bounding box center [116, 462] width 147 height 21
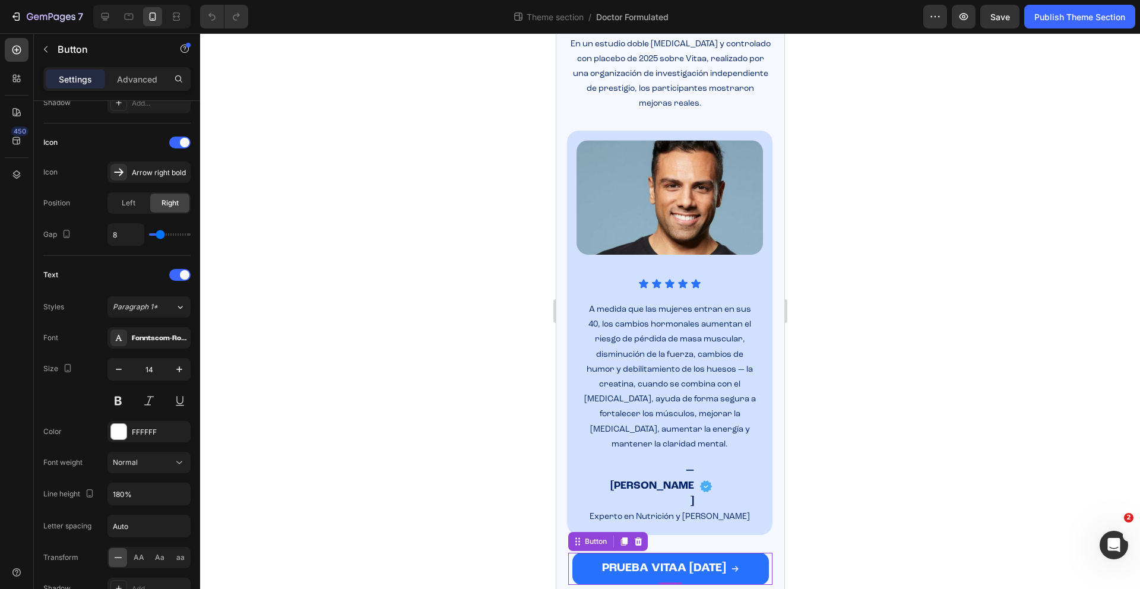
scroll to position [310, 0]
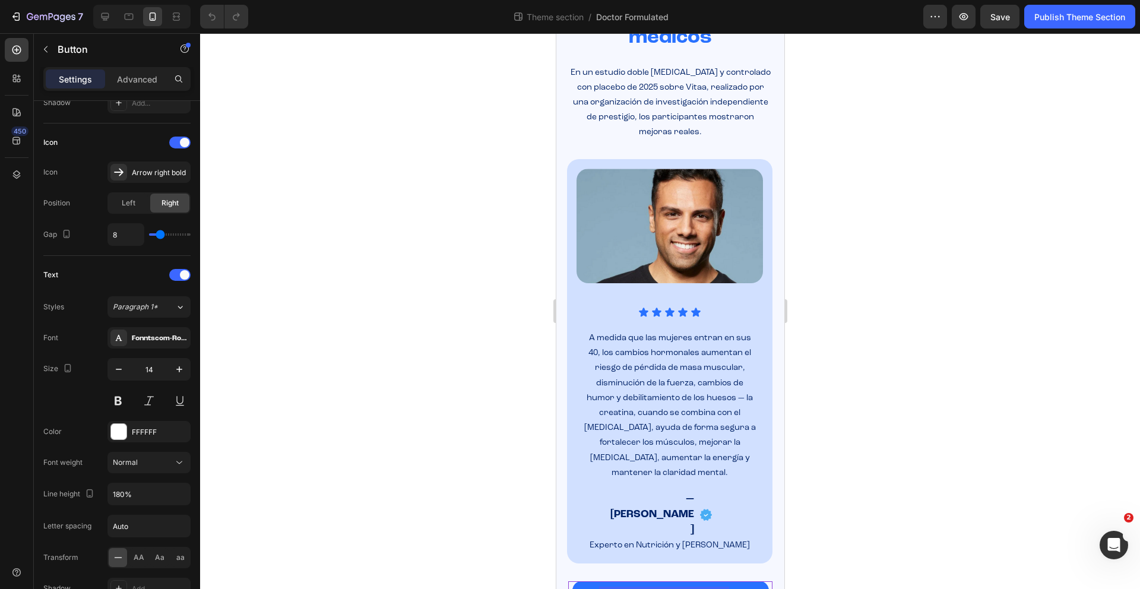
click at [630, 588] on strong "PRUEBA VITAA [DATE]" at bounding box center [663, 597] width 124 height 12
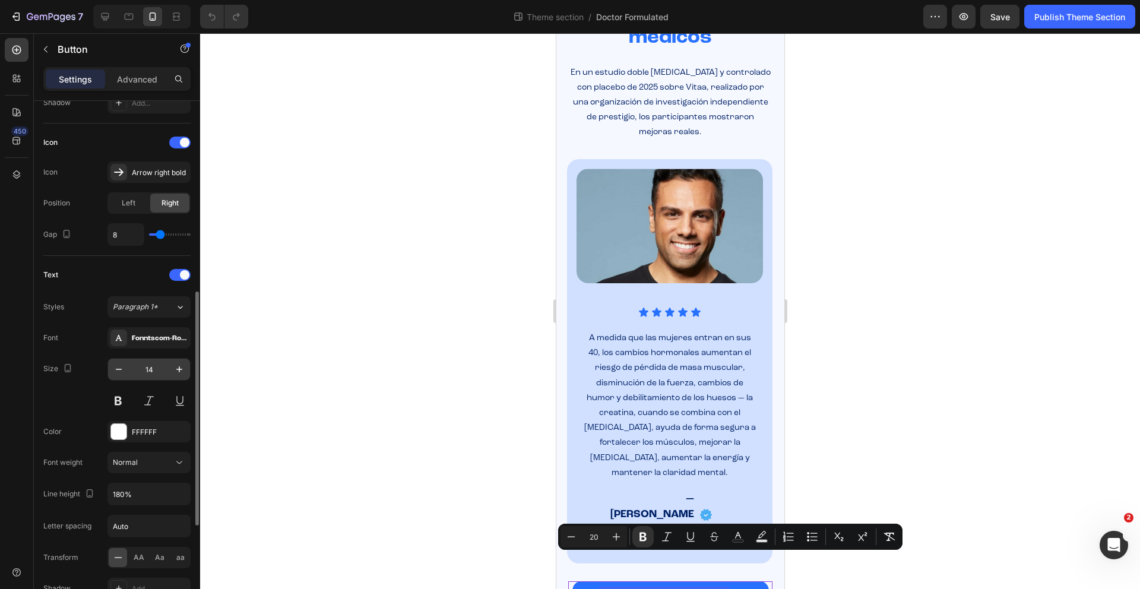
scroll to position [453, 0]
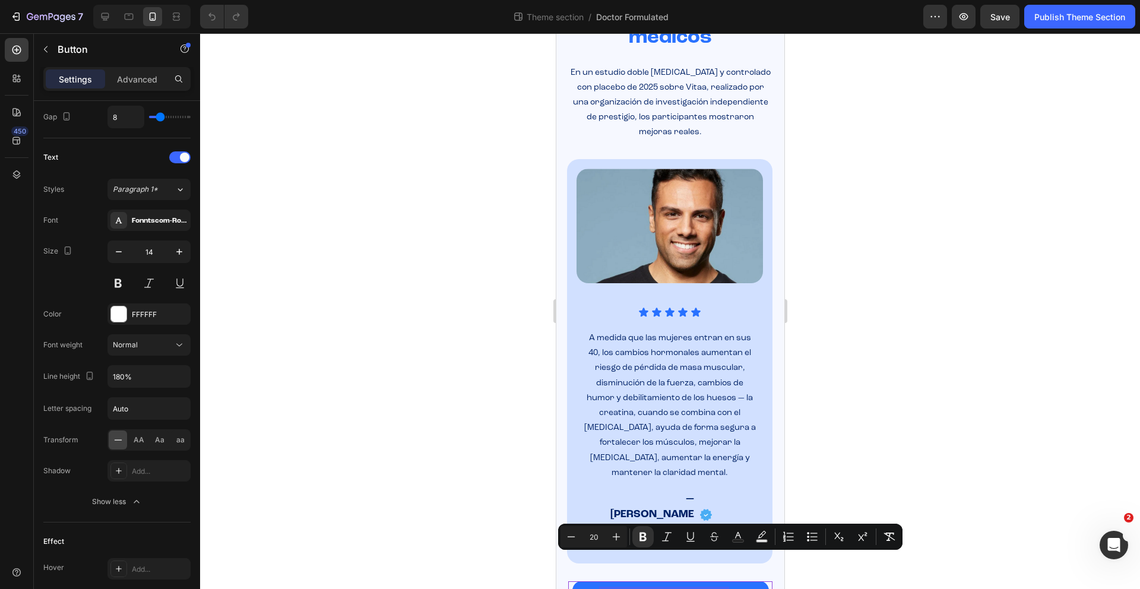
click at [962, 402] on div at bounding box center [670, 311] width 940 height 556
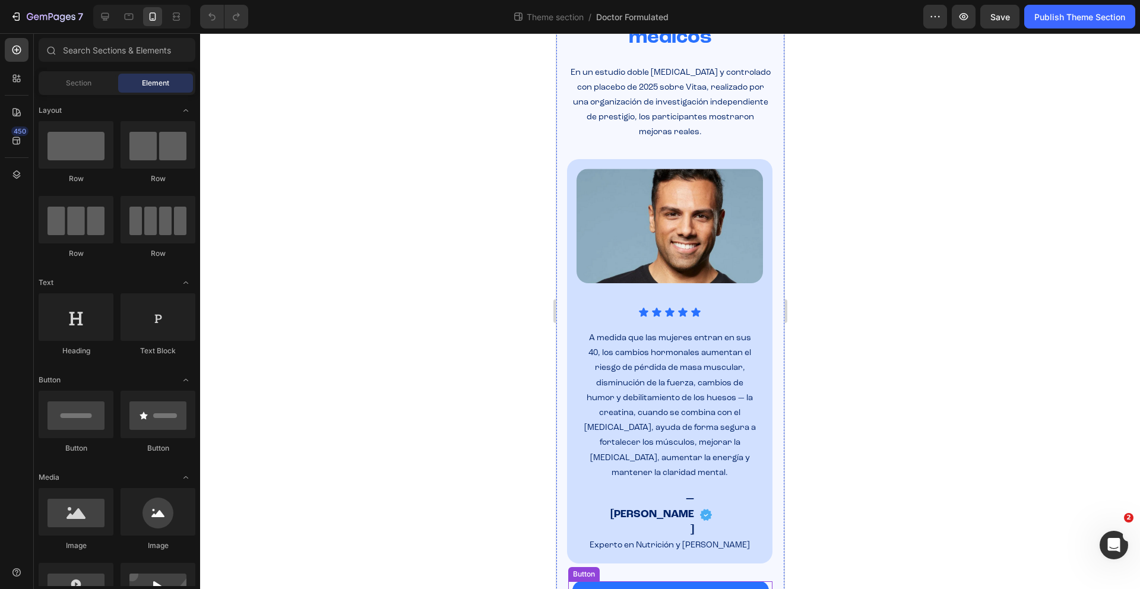
click at [727, 581] on button "PRUEBA VITAA [DATE]" at bounding box center [670, 597] width 196 height 32
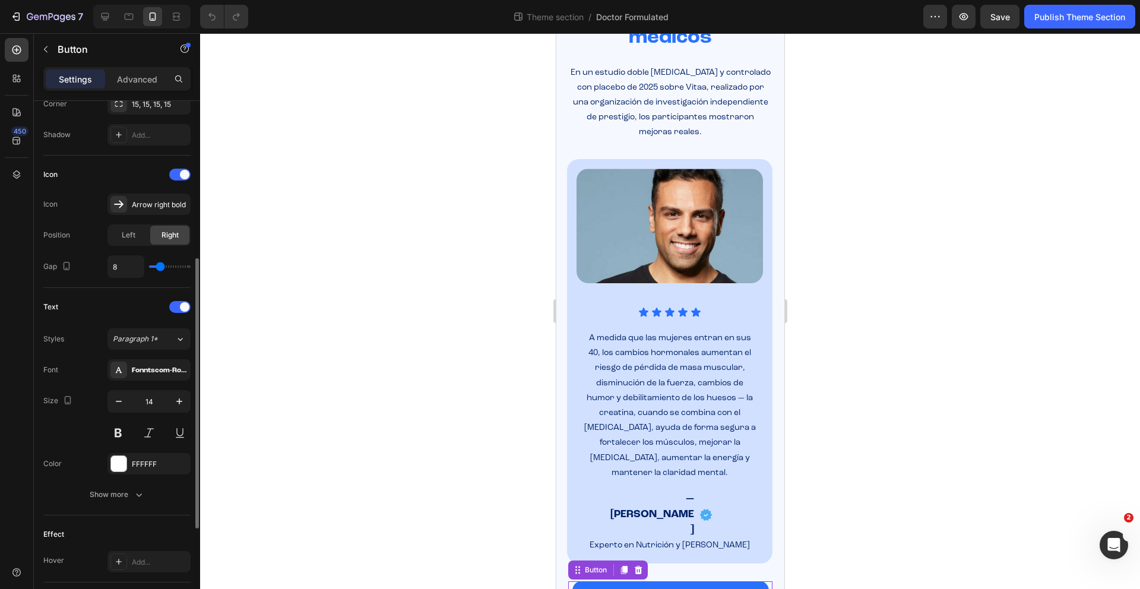
scroll to position [327, 0]
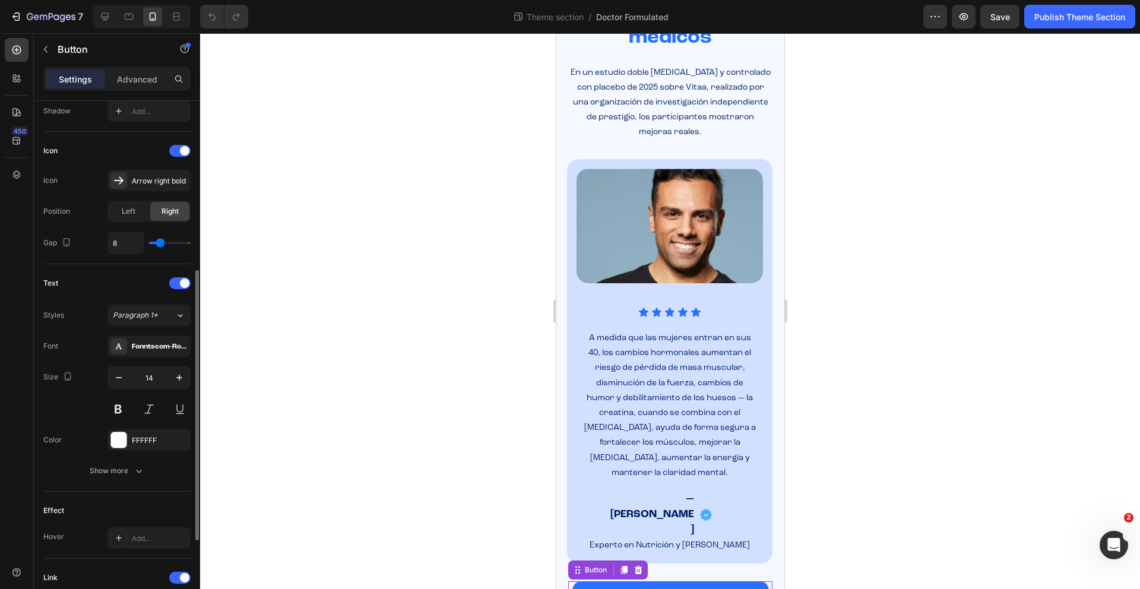
click at [141, 459] on div "Font Fonntscom-Roc_Grotesk_Bold Size 14 Color FFFFFF Show more" at bounding box center [116, 408] width 147 height 146
click at [139, 465] on icon "button" at bounding box center [139, 471] width 12 height 12
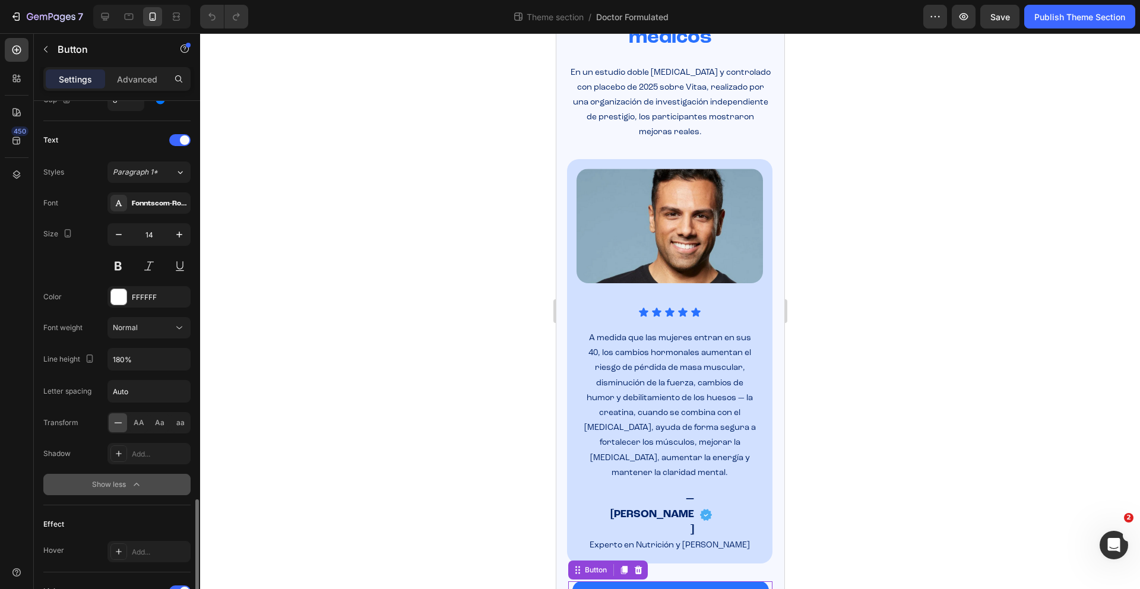
scroll to position [600, 0]
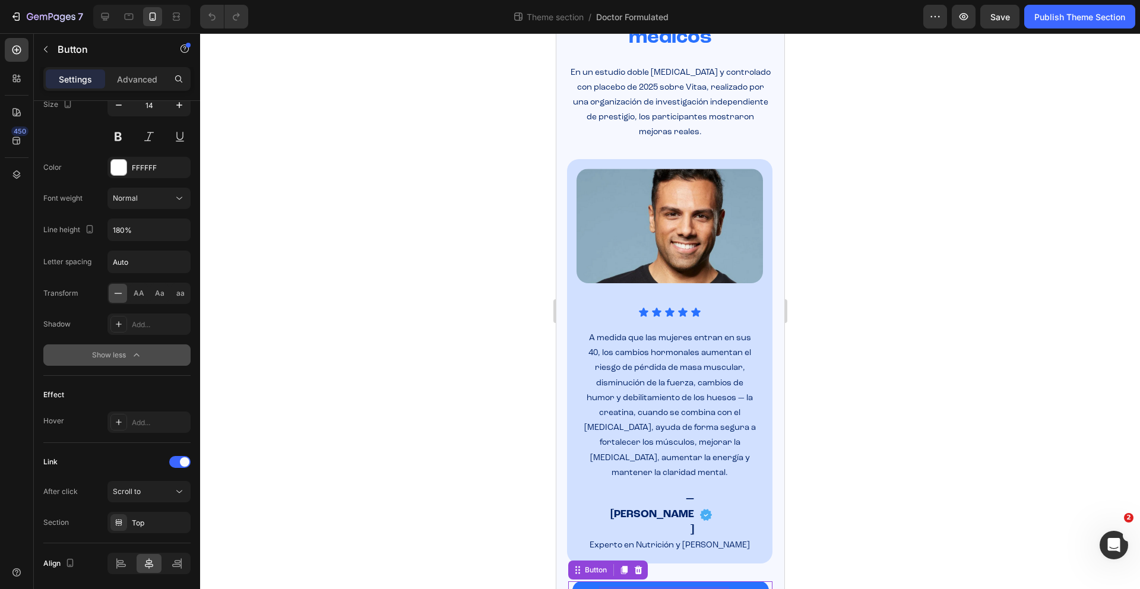
click at [665, 588] on strong "PRUEBA VITAA [DATE]" at bounding box center [663, 597] width 124 height 12
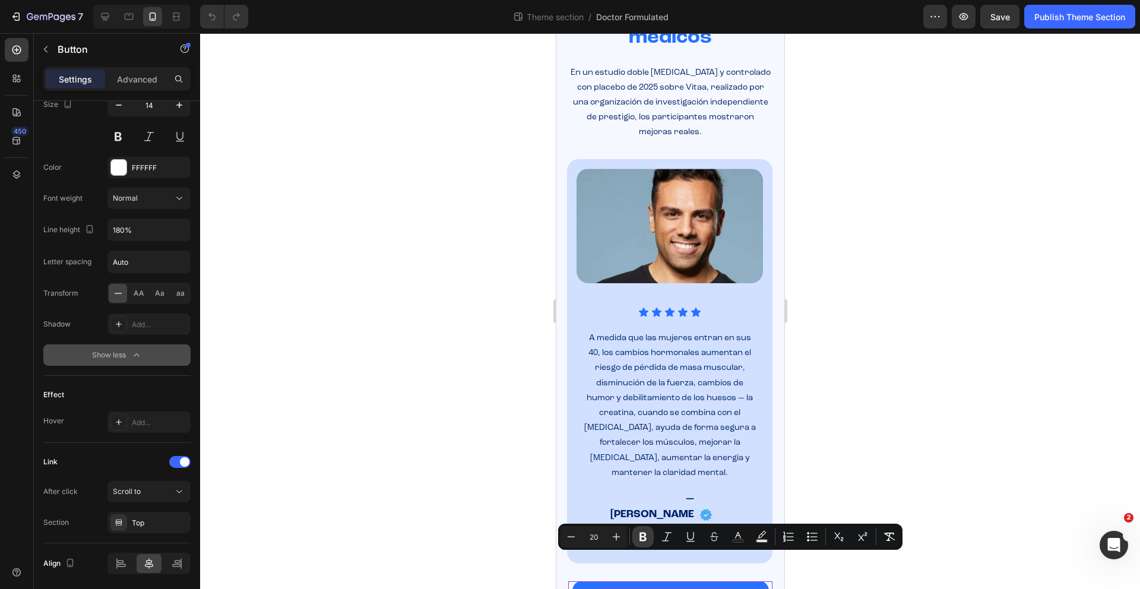
click at [646, 543] on button "Bold" at bounding box center [642, 536] width 21 height 21
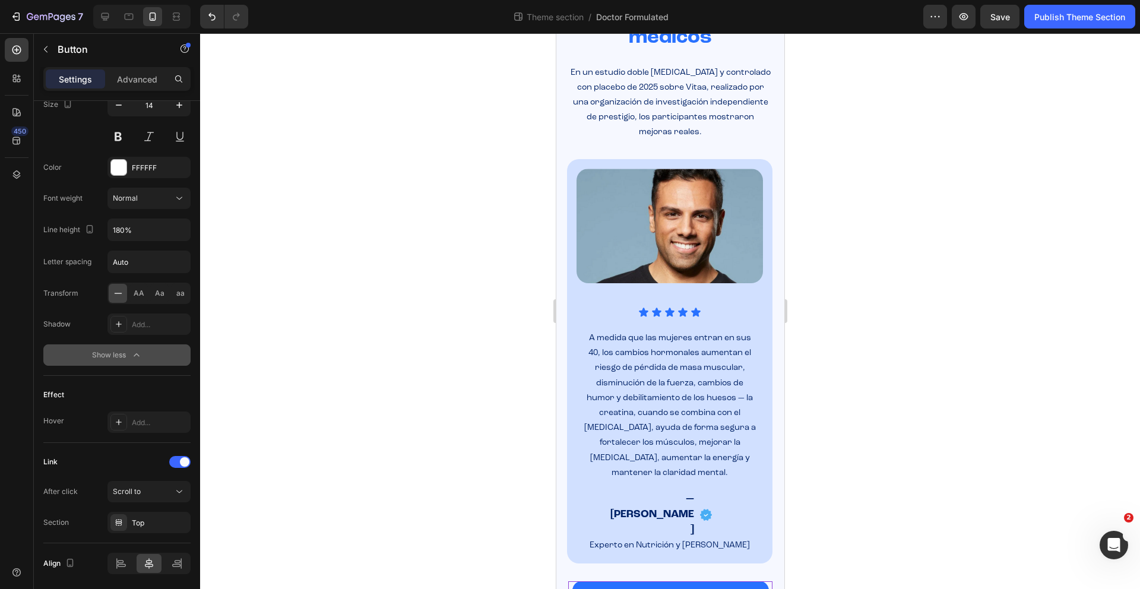
click at [646, 588] on span "PRUEBA VITAA [DATE]" at bounding box center [663, 597] width 124 height 12
click at [122, 139] on button at bounding box center [117, 136] width 21 height 21
click at [633, 588] on span "PRUEBA VITAA [DATE]" at bounding box center [663, 597] width 124 height 12
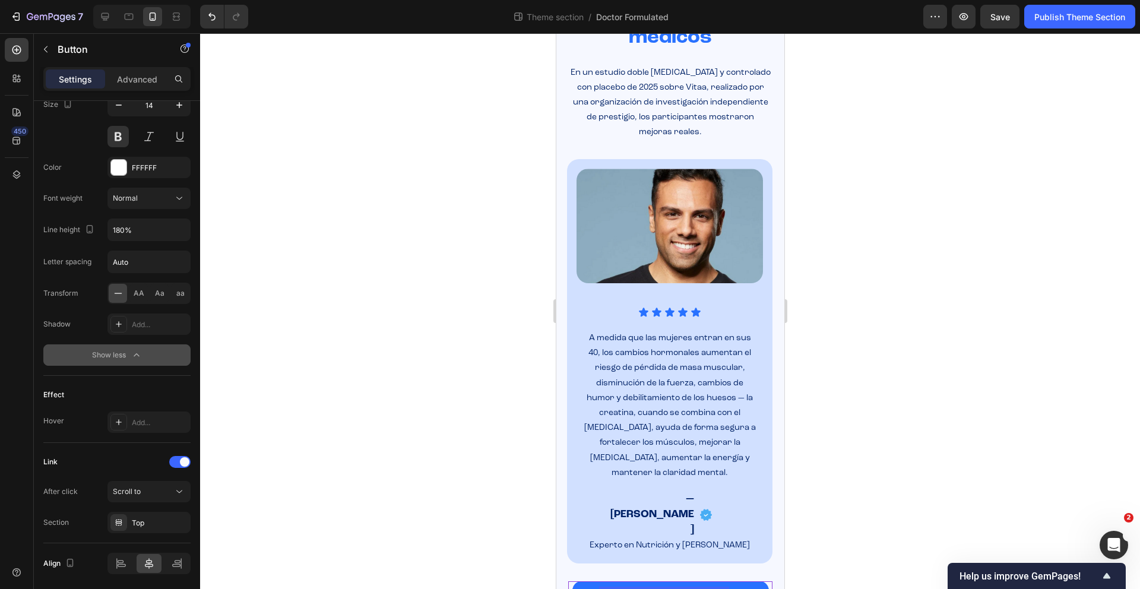
click at [591, 581] on button "PRUEBA VITAA [DATE]" at bounding box center [670, 597] width 196 height 32
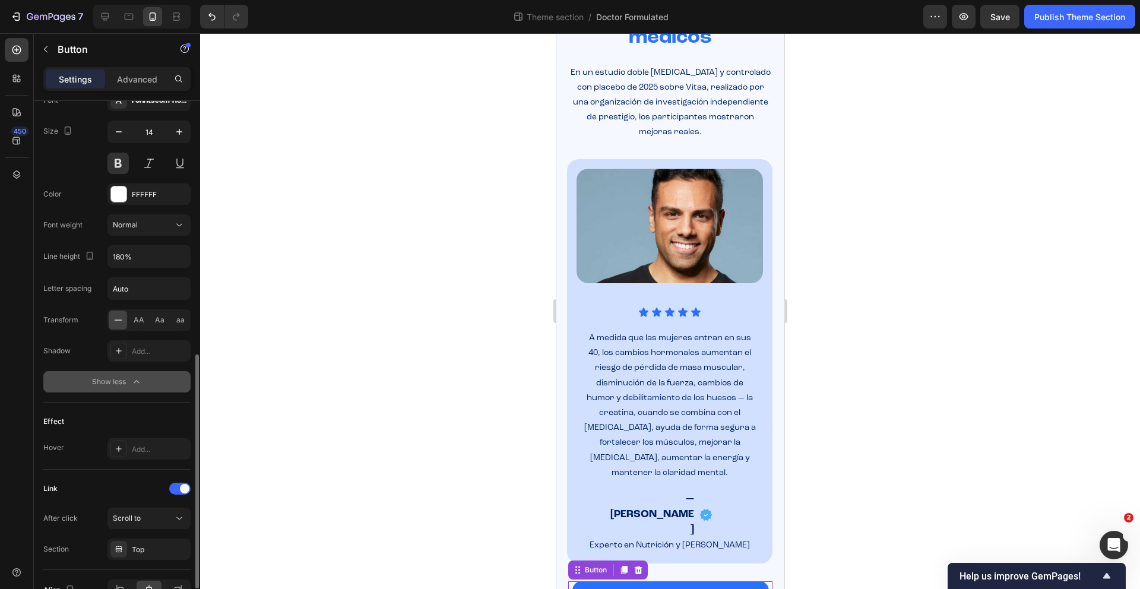
scroll to position [234, 0]
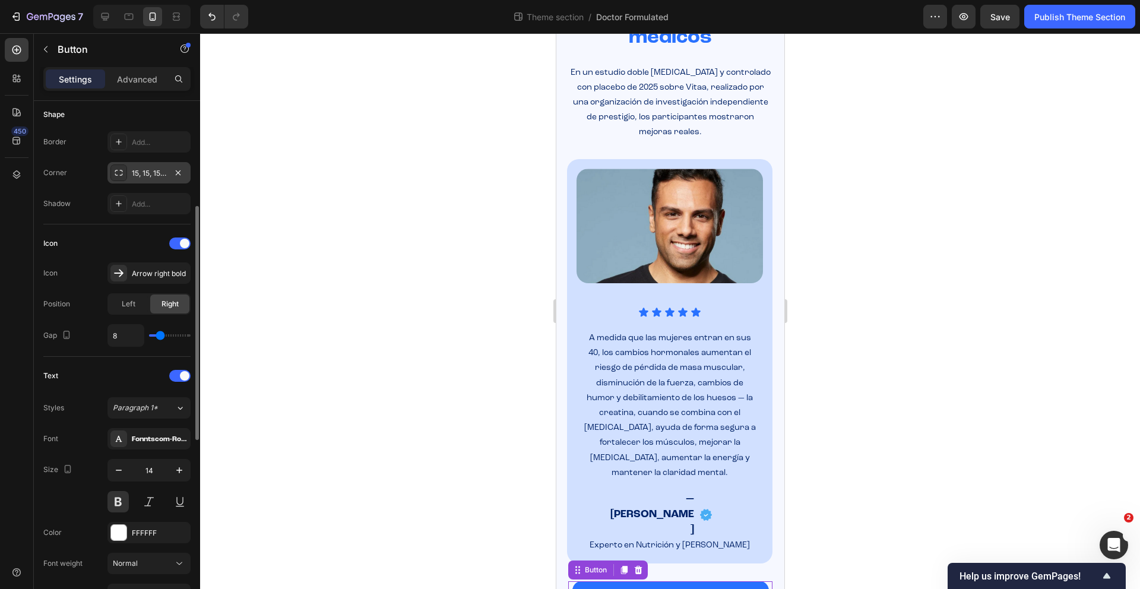
click at [152, 176] on div "15, 15, 15, 15" at bounding box center [149, 173] width 34 height 11
click at [275, 341] on div at bounding box center [670, 311] width 940 height 556
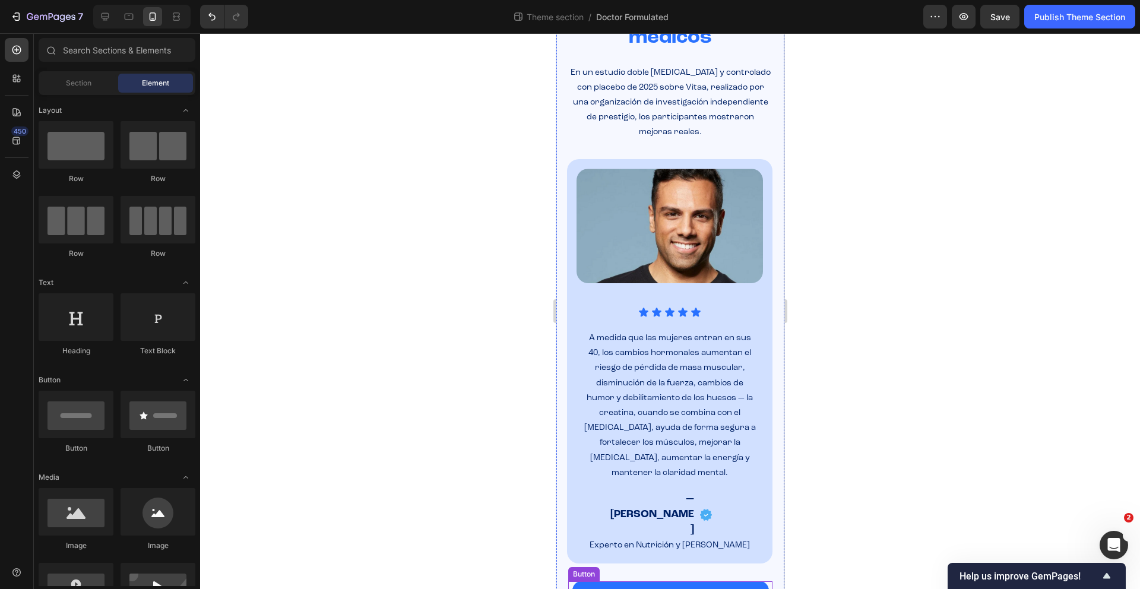
click at [597, 581] on button "PRUEBA VITAA [DATE]" at bounding box center [670, 597] width 196 height 32
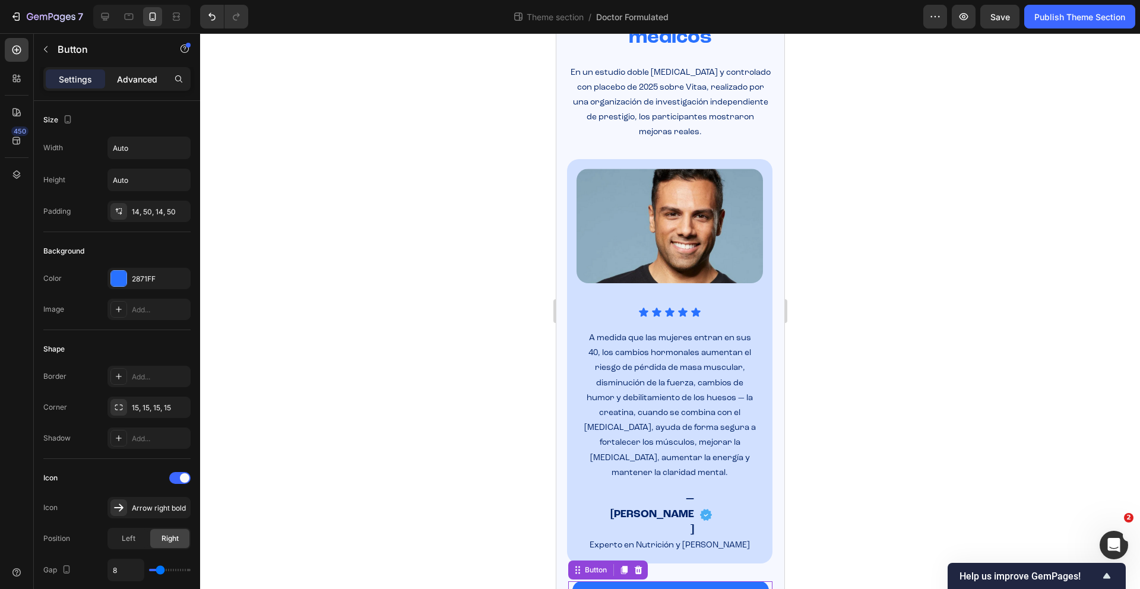
click at [145, 78] on p "Advanced" at bounding box center [137, 79] width 40 height 12
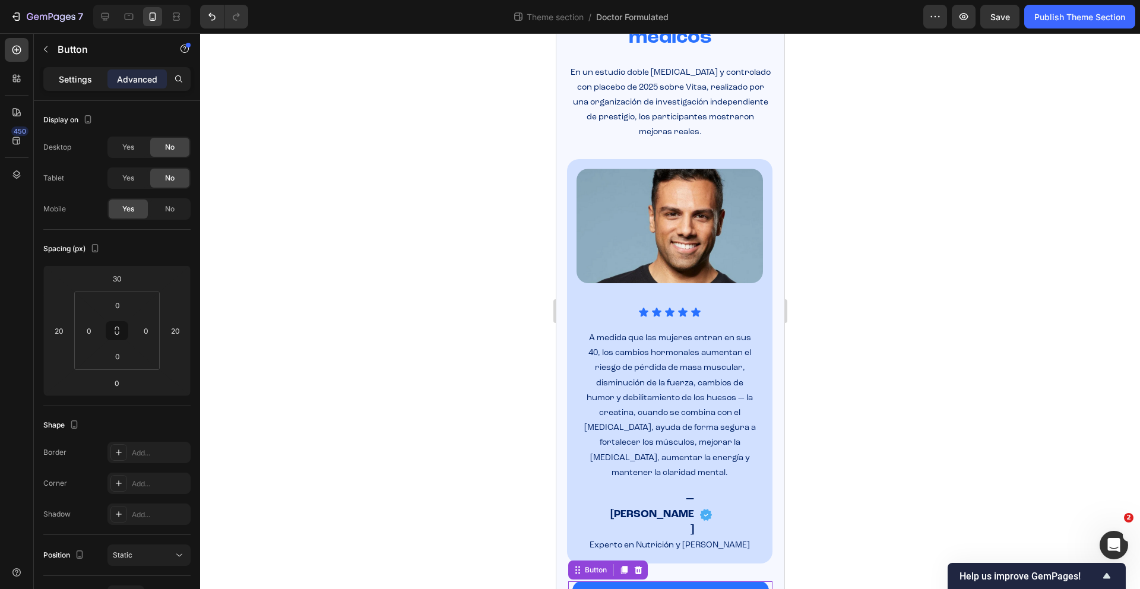
click at [92, 77] on div "Settings" at bounding box center [75, 78] width 59 height 19
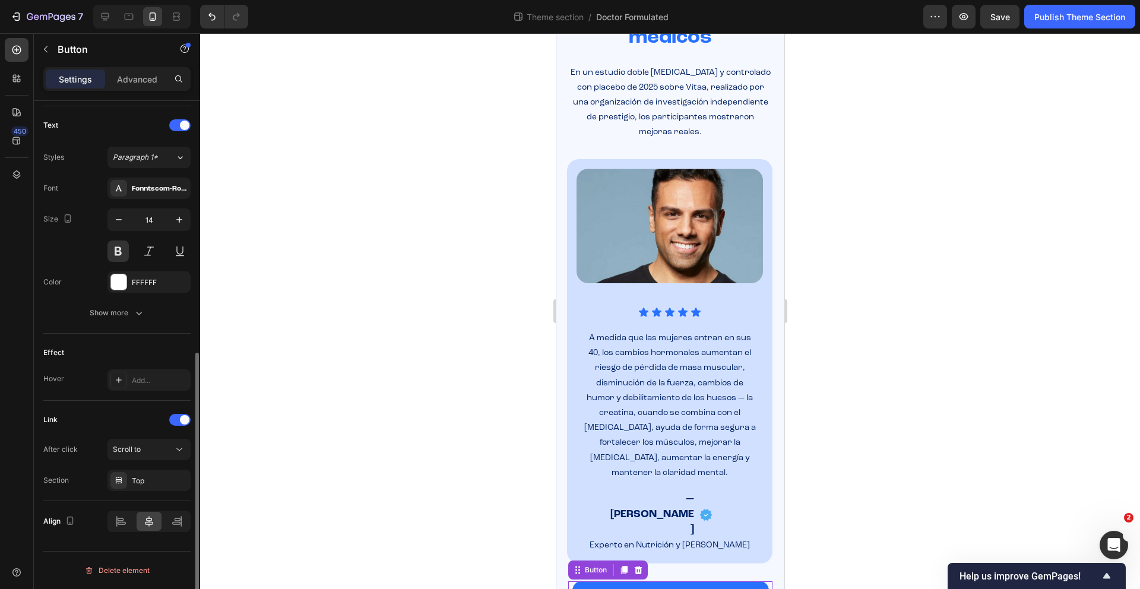
scroll to position [0, 0]
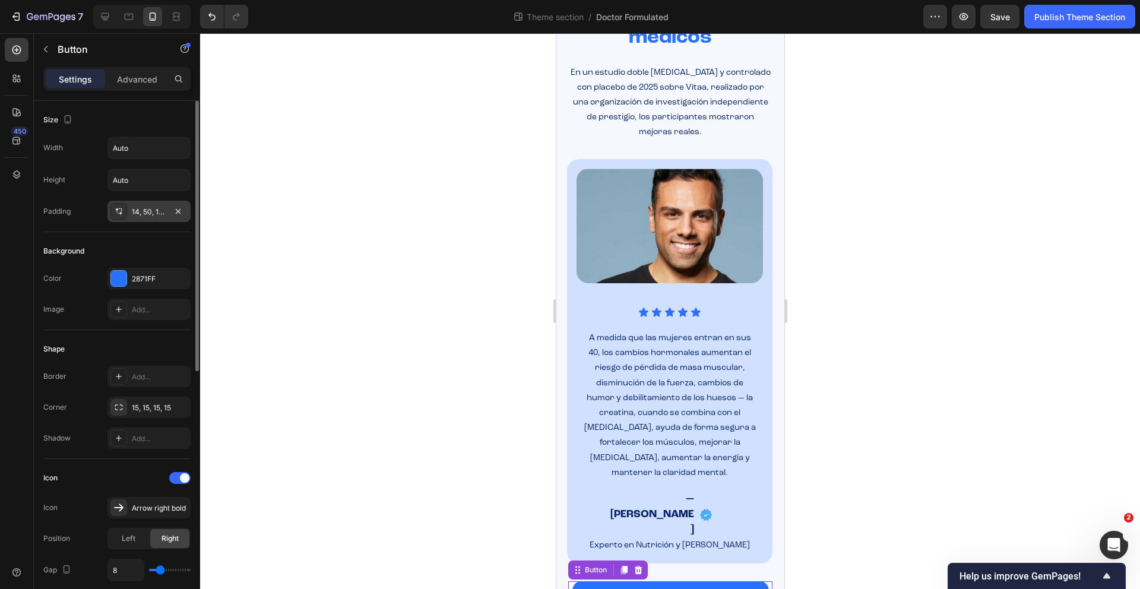
click at [147, 218] on div "14, 50, 14, 50" at bounding box center [148, 211] width 83 height 21
click at [134, 84] on p "Advanced" at bounding box center [137, 79] width 40 height 12
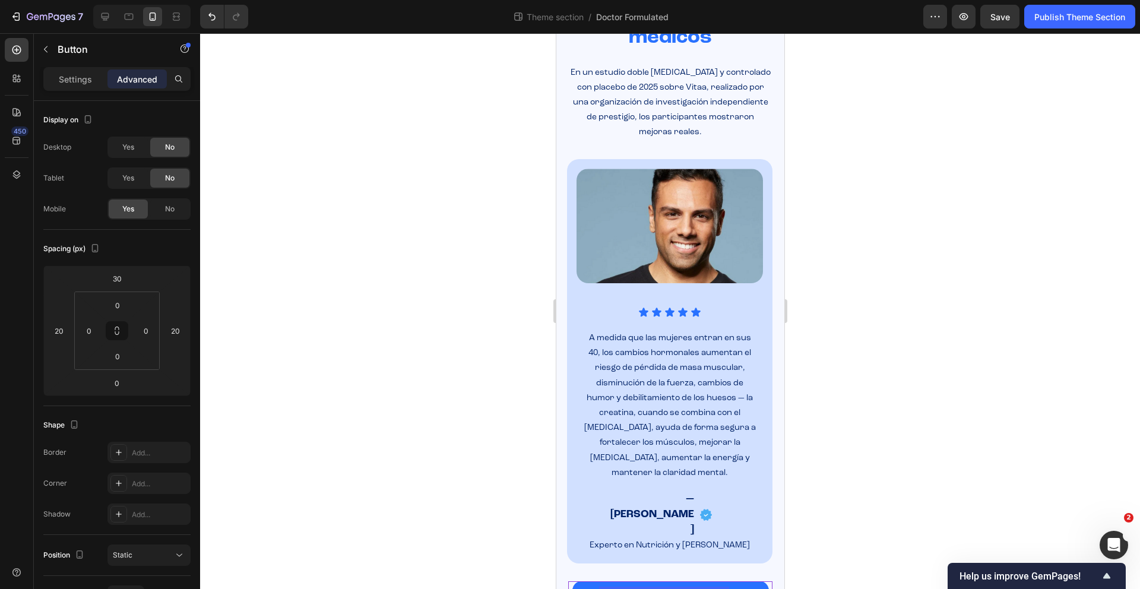
click at [639, 588] on span "PRUEBA VITAA [DATE]" at bounding box center [663, 597] width 124 height 12
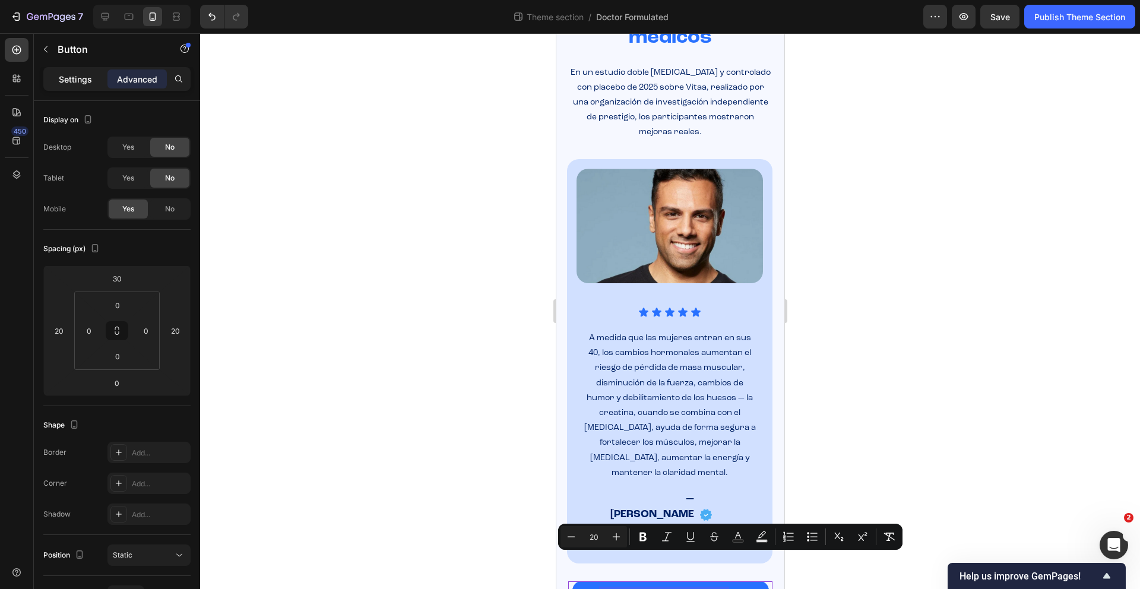
click at [71, 78] on p "Settings" at bounding box center [75, 79] width 33 height 12
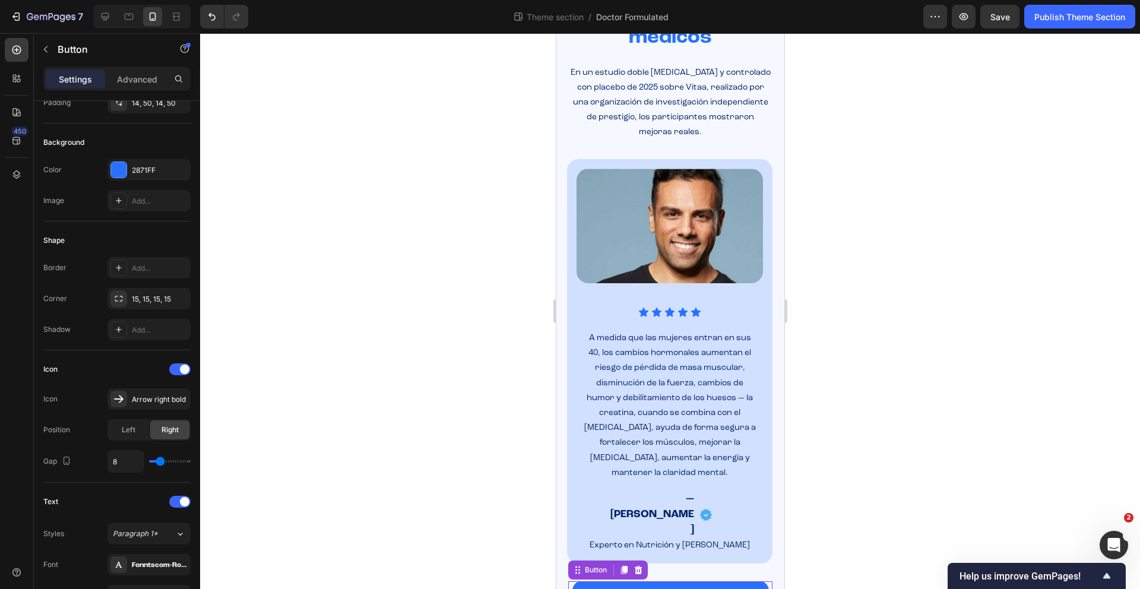
scroll to position [485, 0]
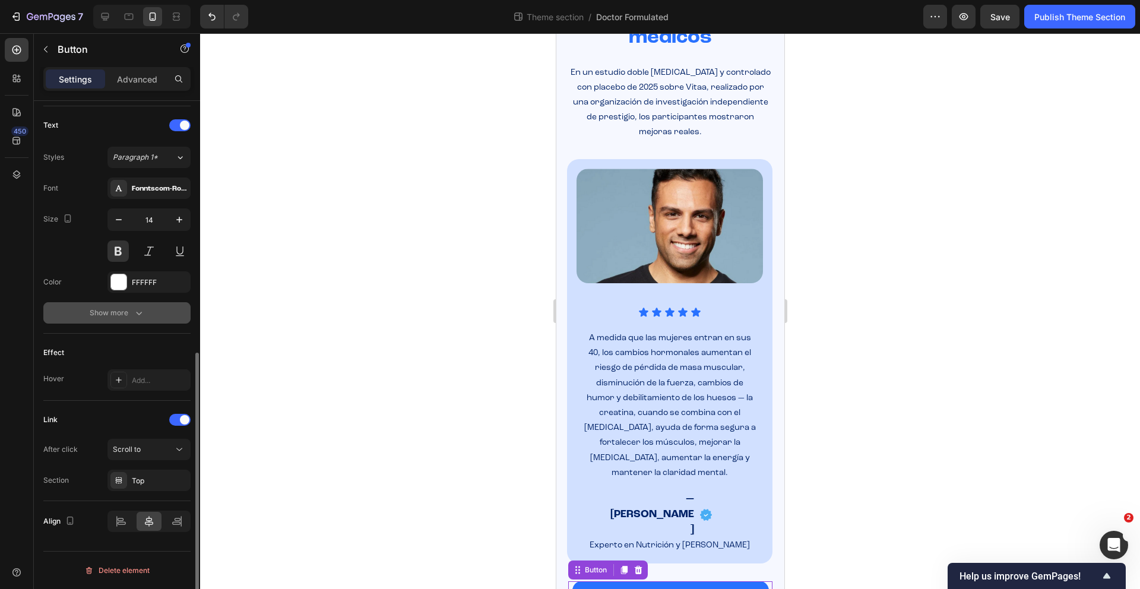
click at [140, 318] on icon "button" at bounding box center [139, 313] width 12 height 12
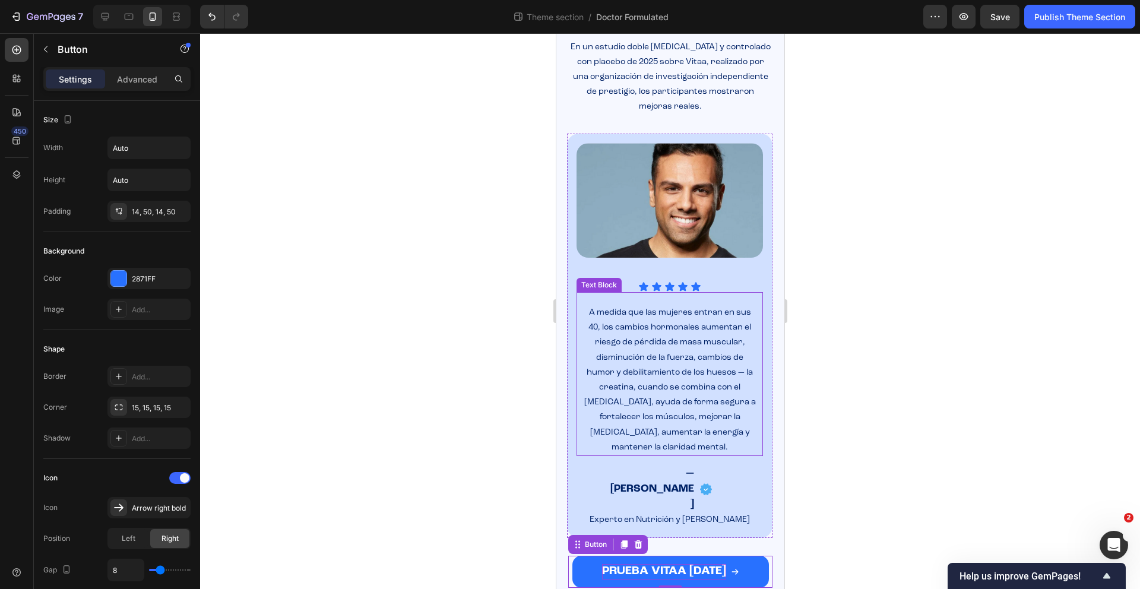
scroll to position [338, 0]
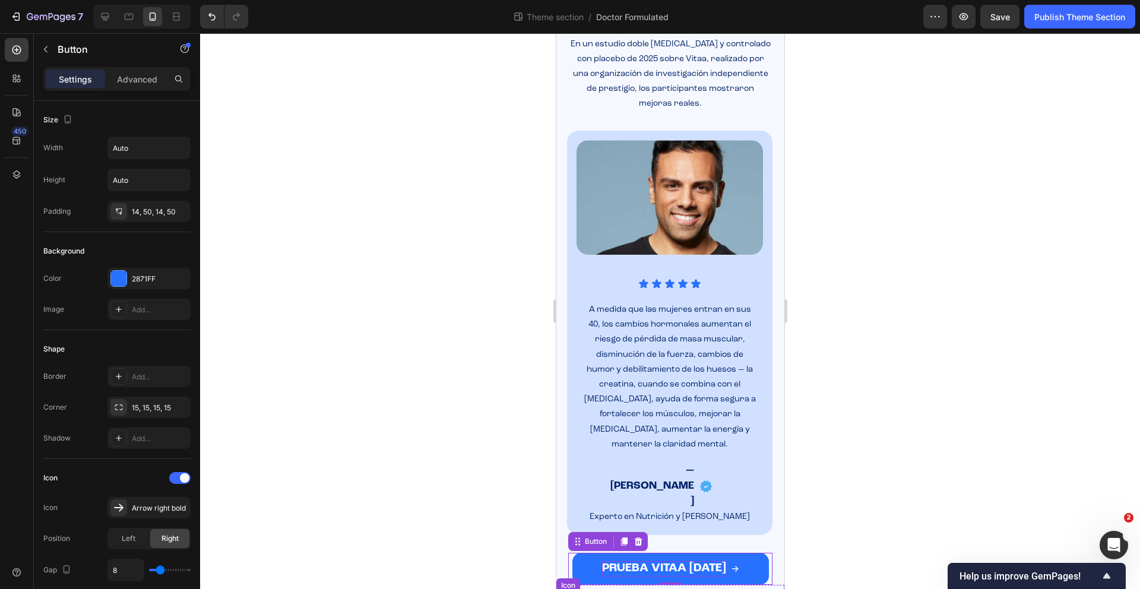
drag, startPoint x: 512, startPoint y: 541, endPoint x: 535, endPoint y: 541, distance: 23.2
click at [511, 541] on div at bounding box center [670, 311] width 940 height 556
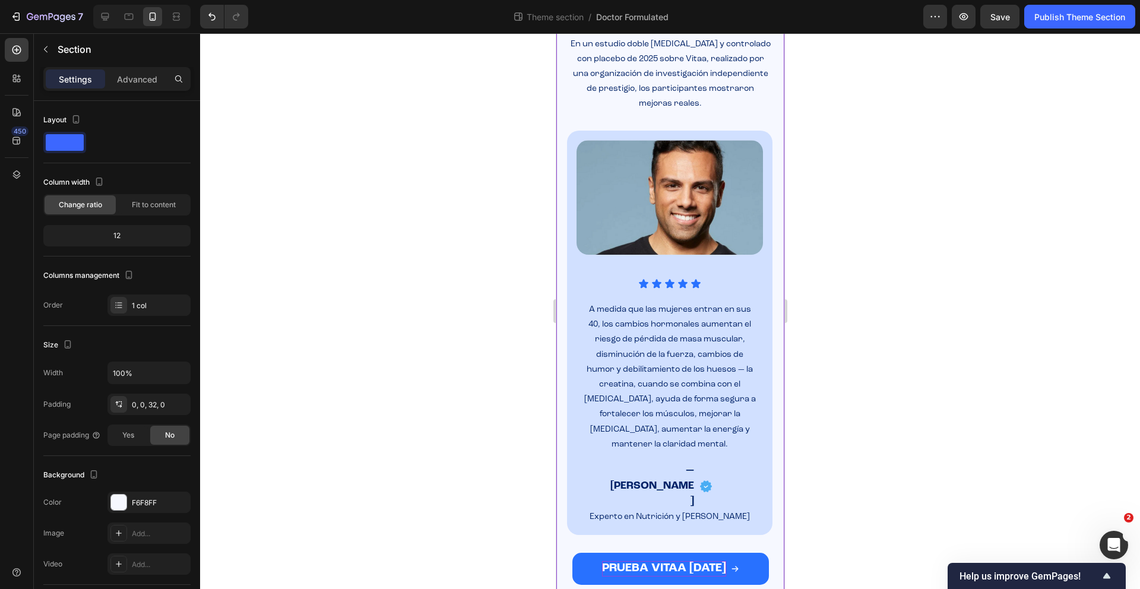
click at [564, 538] on div "PRUEBA VITAA HOY Button" at bounding box center [670, 560] width 228 height 50
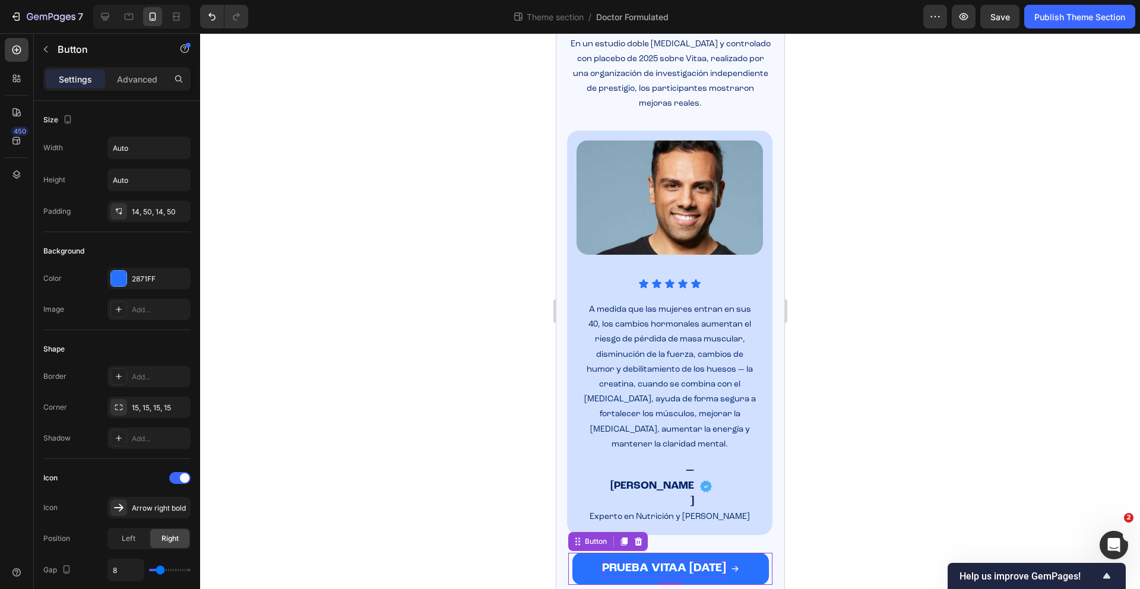
click at [573, 553] on button "PRUEBA VITAA [DATE]" at bounding box center [670, 569] width 196 height 32
click at [131, 82] on p "Advanced" at bounding box center [137, 79] width 40 height 12
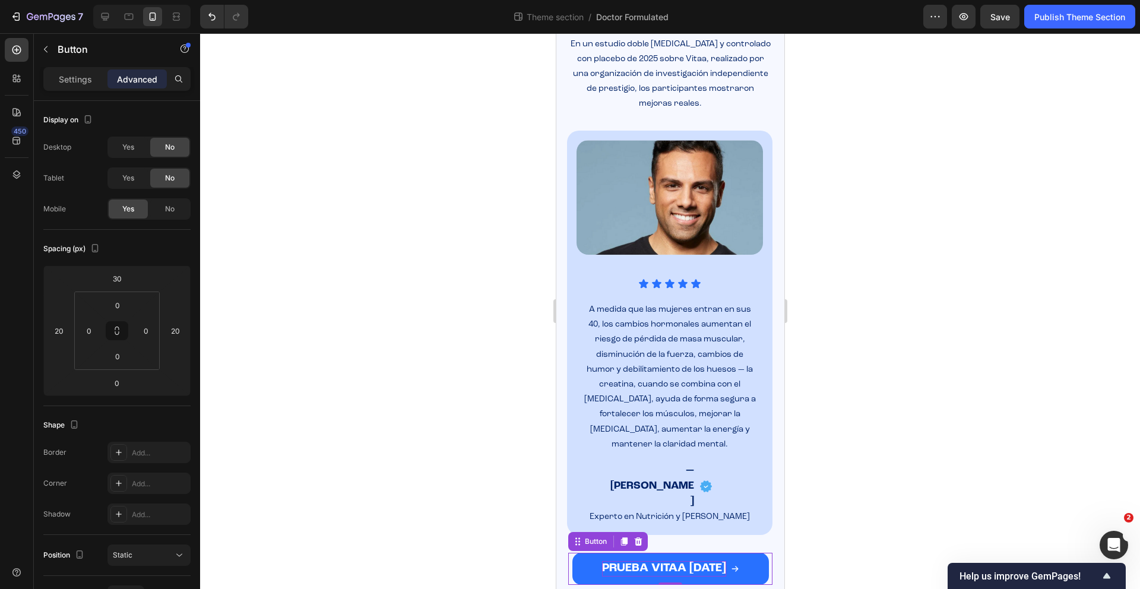
click at [762, 553] on div "PRUEBA VITAA HOY Button 0" at bounding box center [669, 569] width 204 height 32
click at [771, 535] on div "PRUEBA VITAA HOY Button 0" at bounding box center [670, 560] width 228 height 50
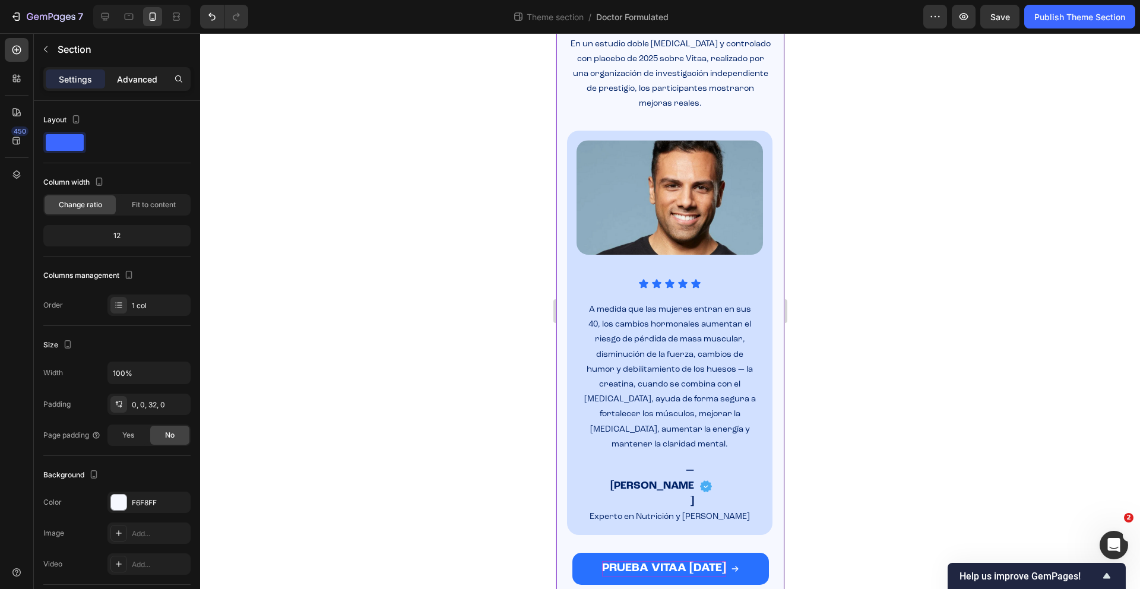
click at [126, 75] on p "Advanced" at bounding box center [137, 79] width 40 height 12
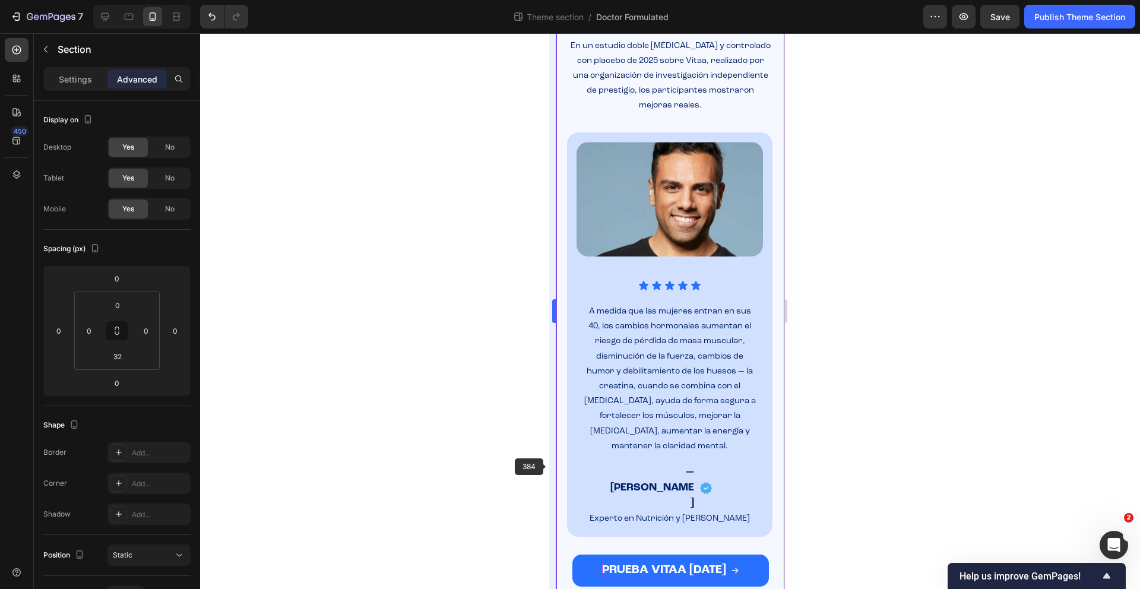
scroll to position [336, 0]
click at [561, 463] on div "Image Sin OGM Heading Image Testado Externo Heading Row Image Sin Soya Heading …" at bounding box center [670, 164] width 228 height 887
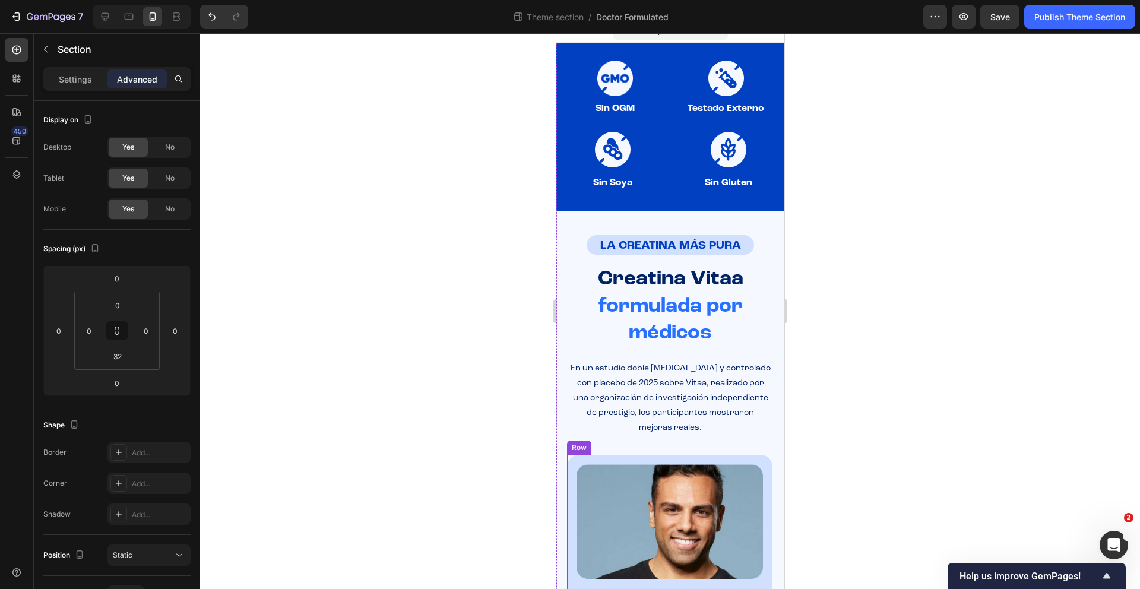
scroll to position [0, 0]
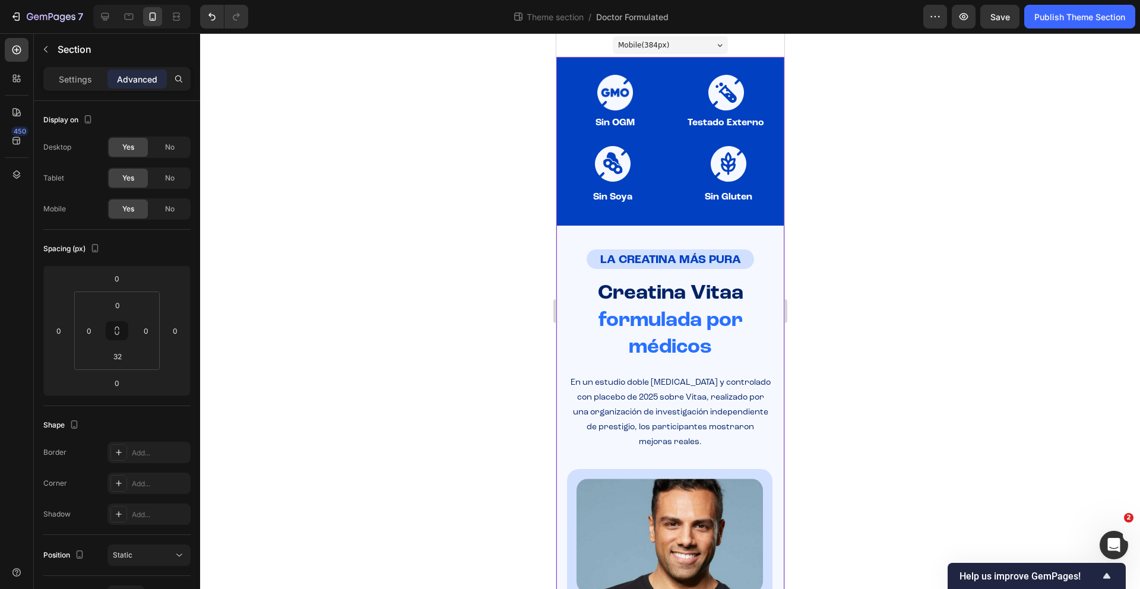
click at [562, 230] on div "Image Sin OGM Heading Image Testado Externo Heading Row Image Sin Soya Heading …" at bounding box center [670, 500] width 228 height 887
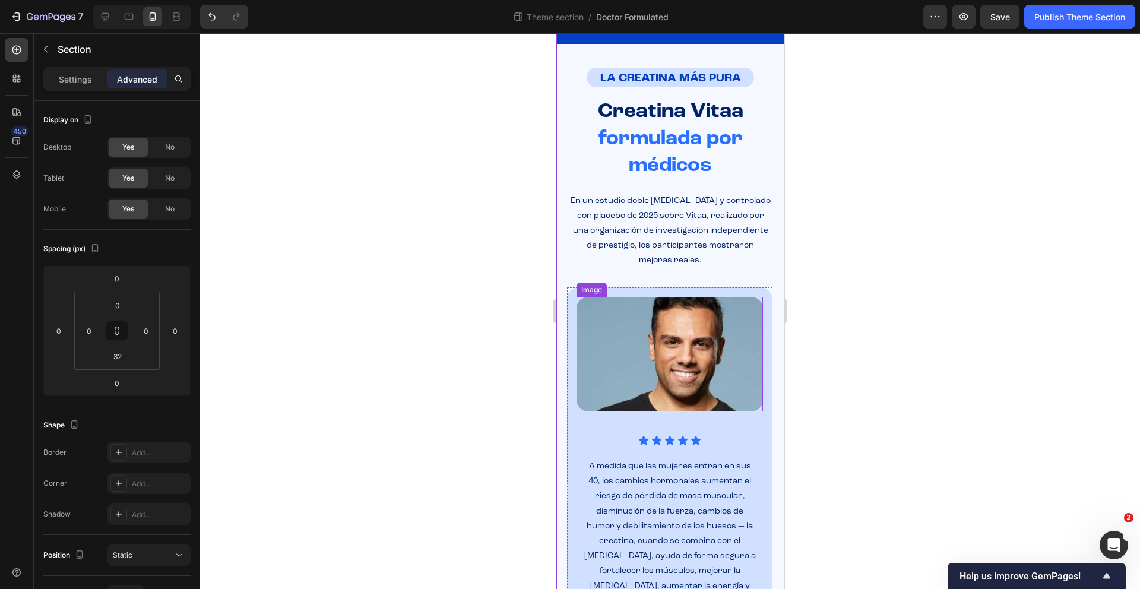
scroll to position [338, 0]
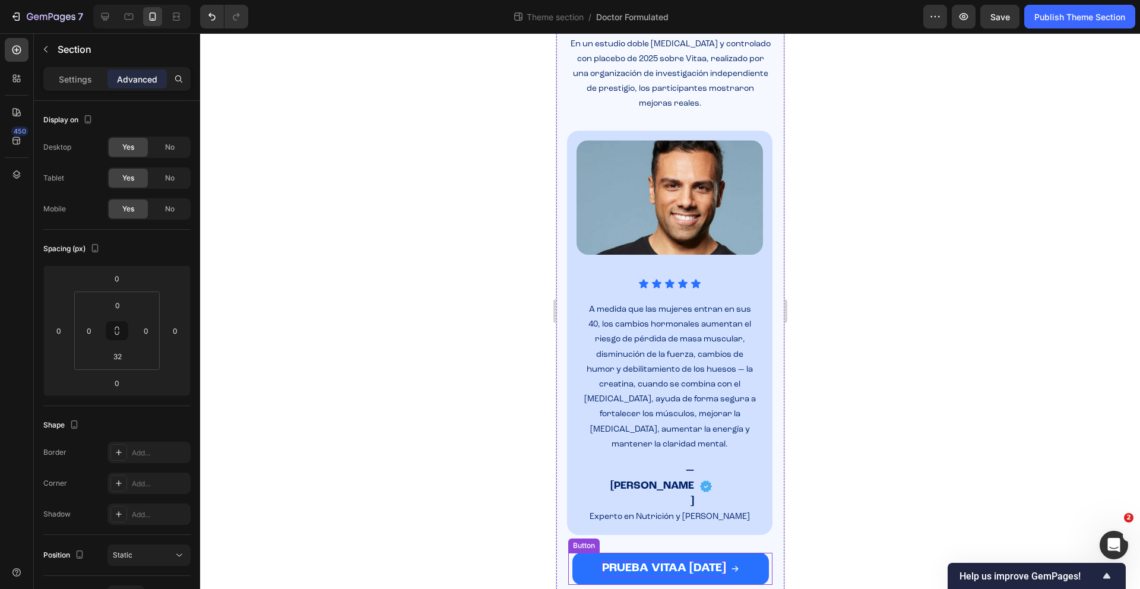
click at [595, 553] on button "PRUEBA VITAA [DATE]" at bounding box center [670, 569] width 196 height 32
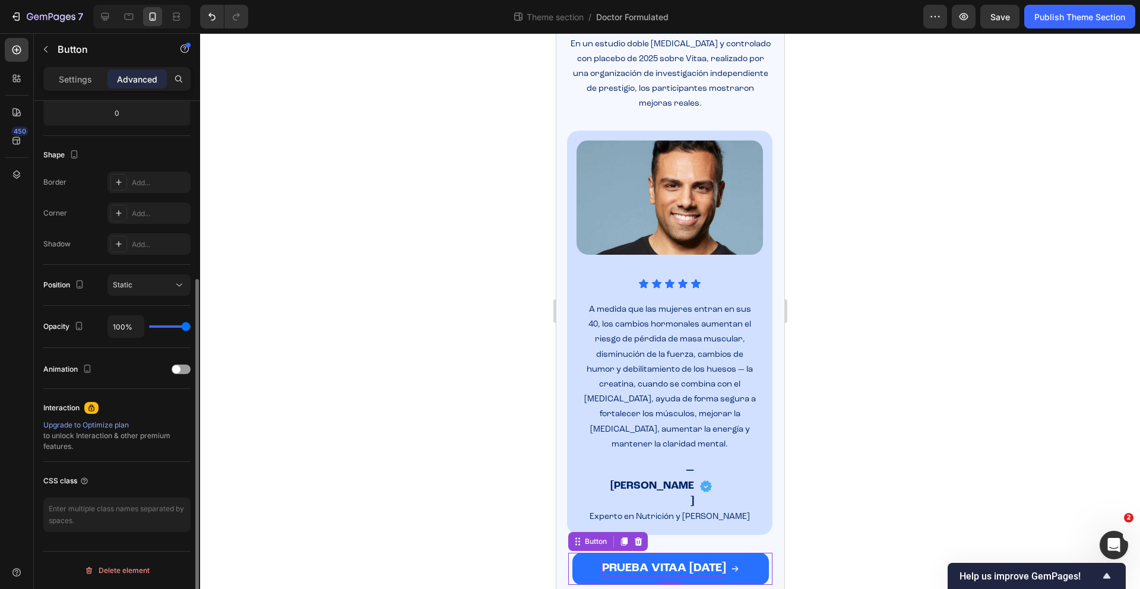
scroll to position [0, 0]
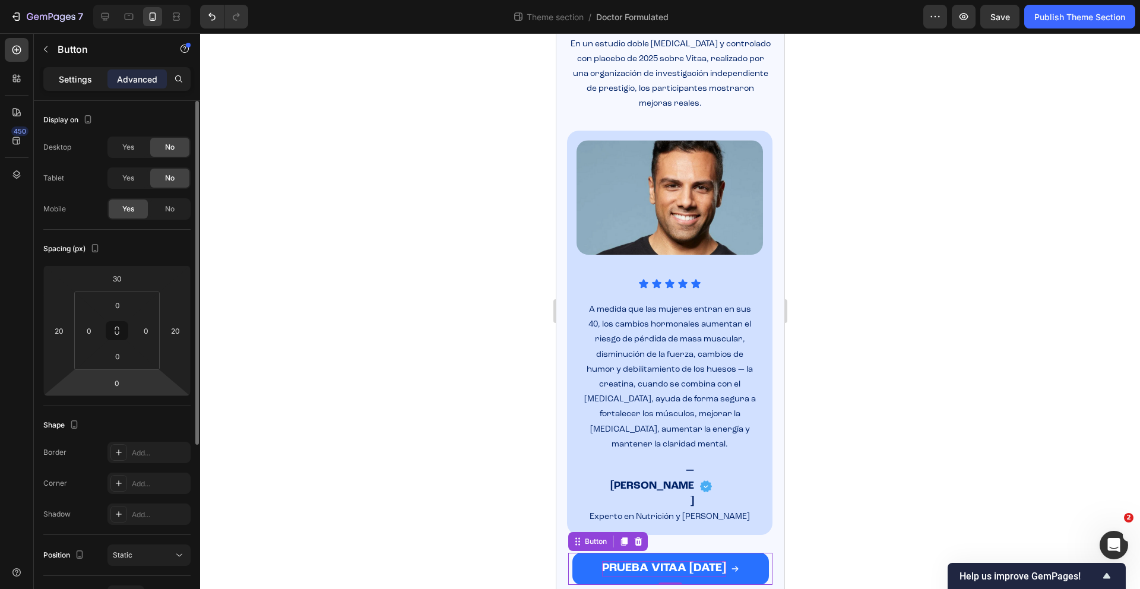
click at [88, 70] on div "Settings" at bounding box center [75, 78] width 59 height 19
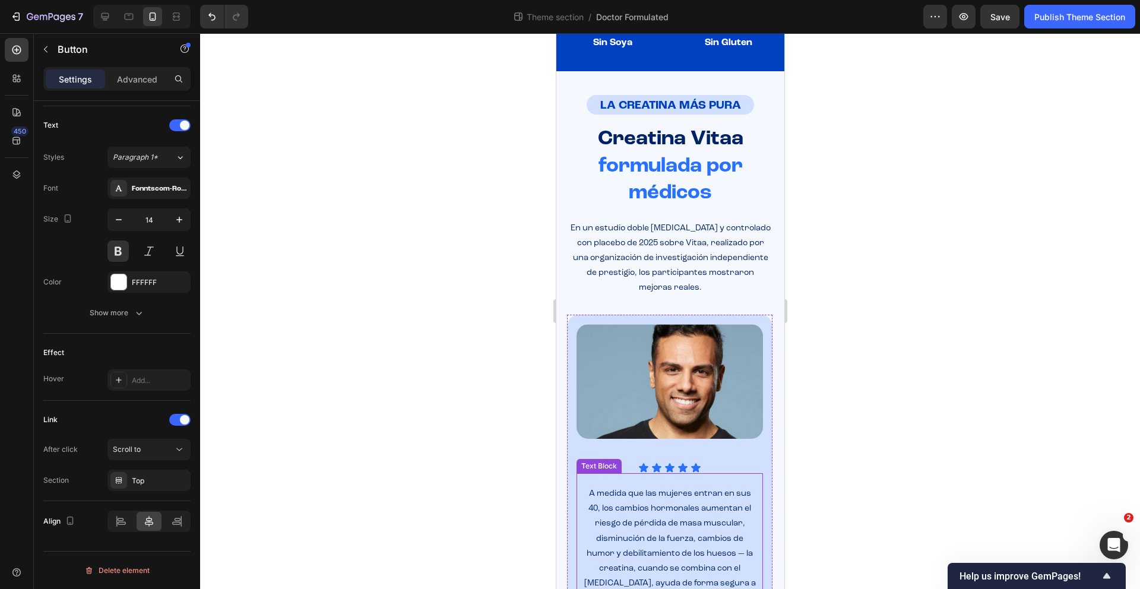
scroll to position [338, 0]
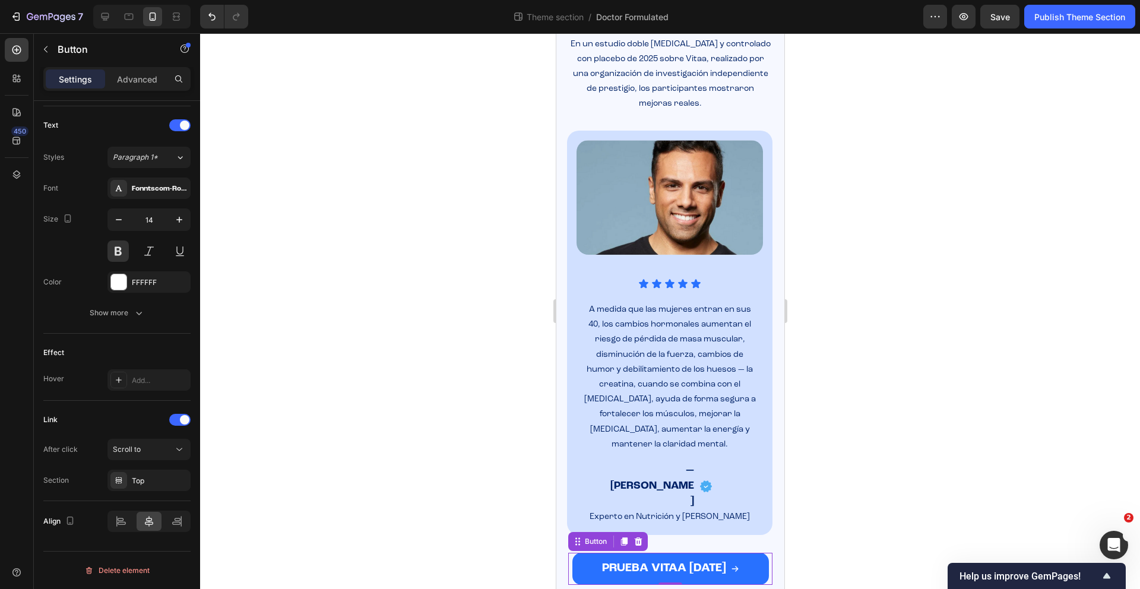
click at [773, 535] on div "PRUEBA VITAA HOY Button 0" at bounding box center [670, 560] width 228 height 50
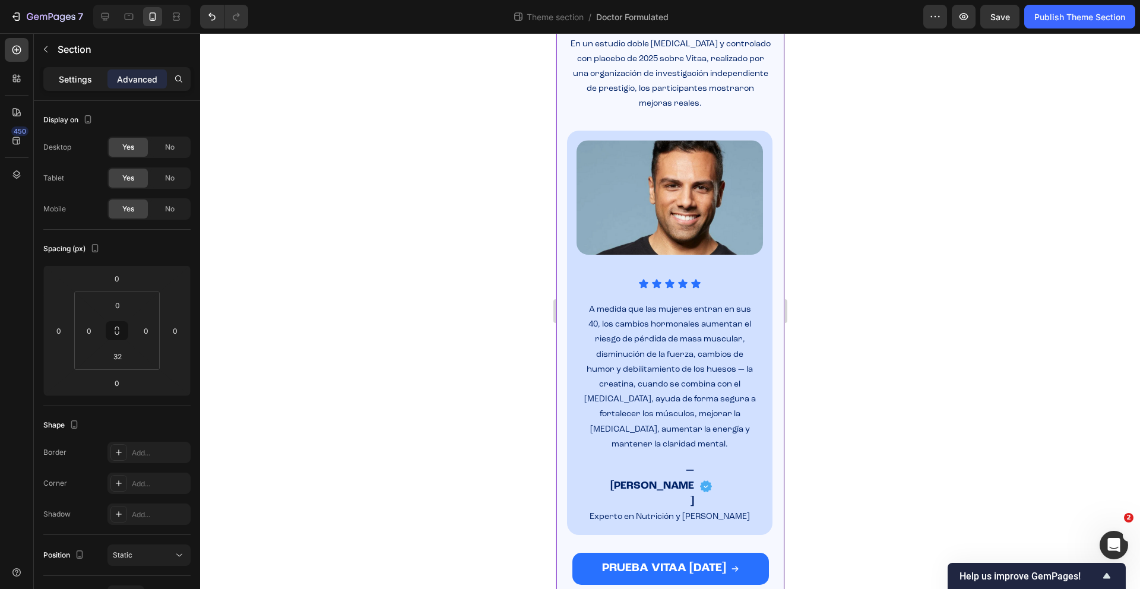
click at [69, 80] on p "Settings" at bounding box center [75, 79] width 33 height 12
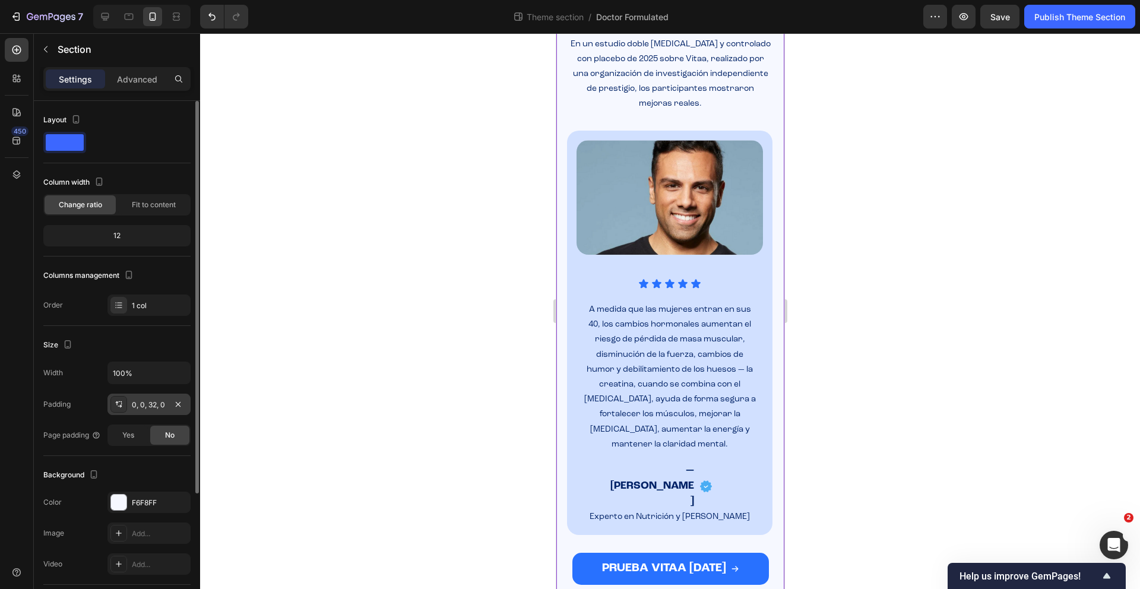
click at [148, 414] on div "0, 0, 32, 0" at bounding box center [148, 404] width 83 height 21
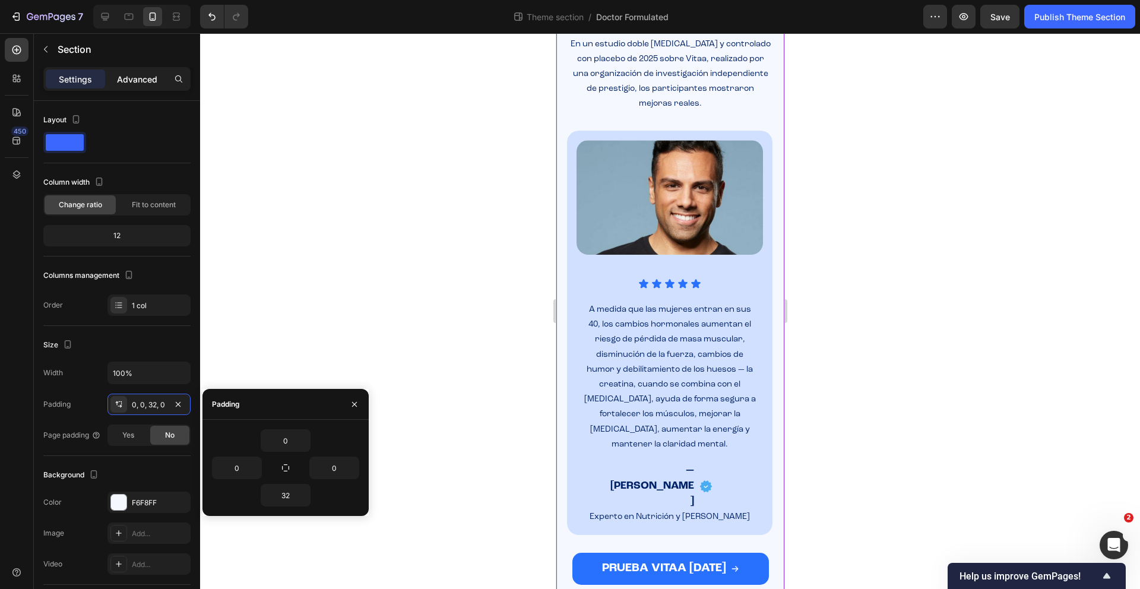
click at [154, 84] on p "Advanced" at bounding box center [137, 79] width 40 height 12
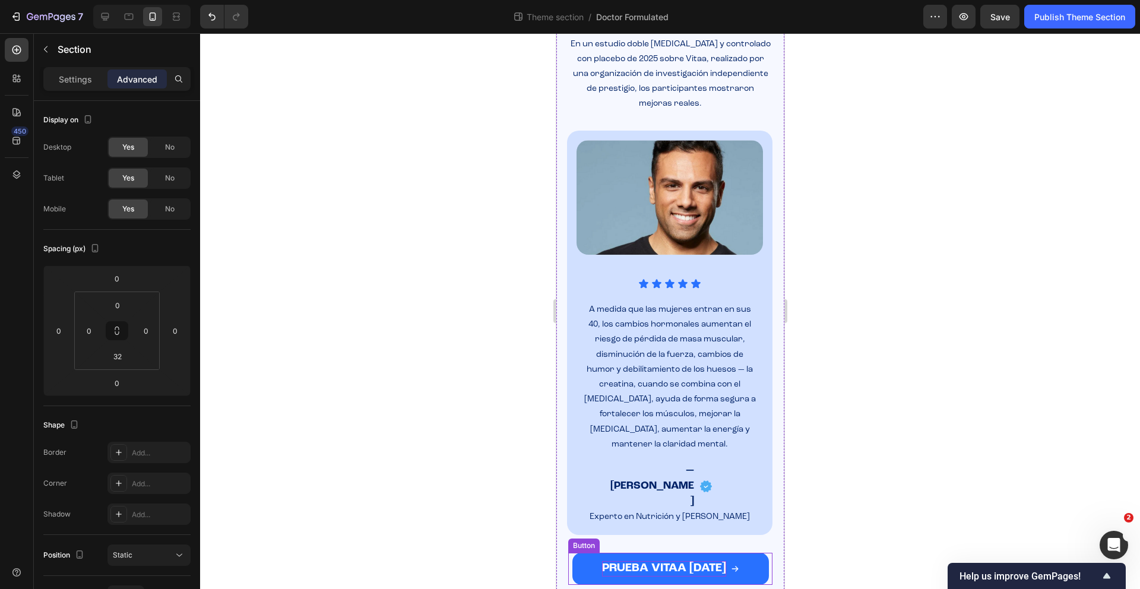
click at [691, 562] on span "PRUEBA VITAA [DATE]" at bounding box center [663, 568] width 124 height 12
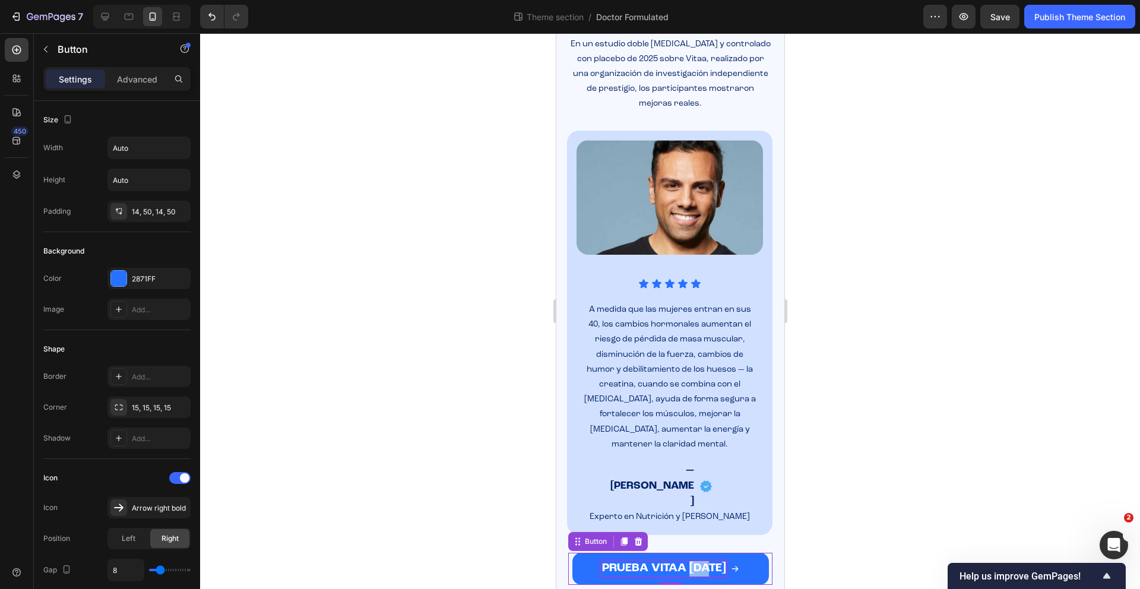
click at [691, 562] on span "PRUEBA VITAA [DATE]" at bounding box center [663, 568] width 124 height 12
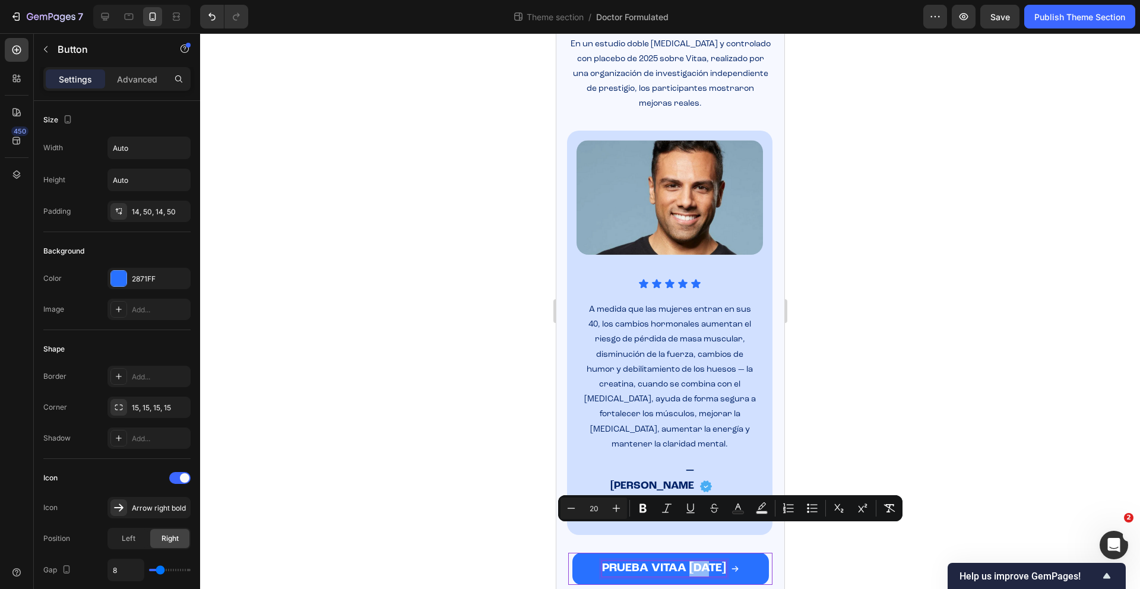
click at [690, 562] on span "PRUEBA VITAA [DATE]" at bounding box center [663, 568] width 124 height 12
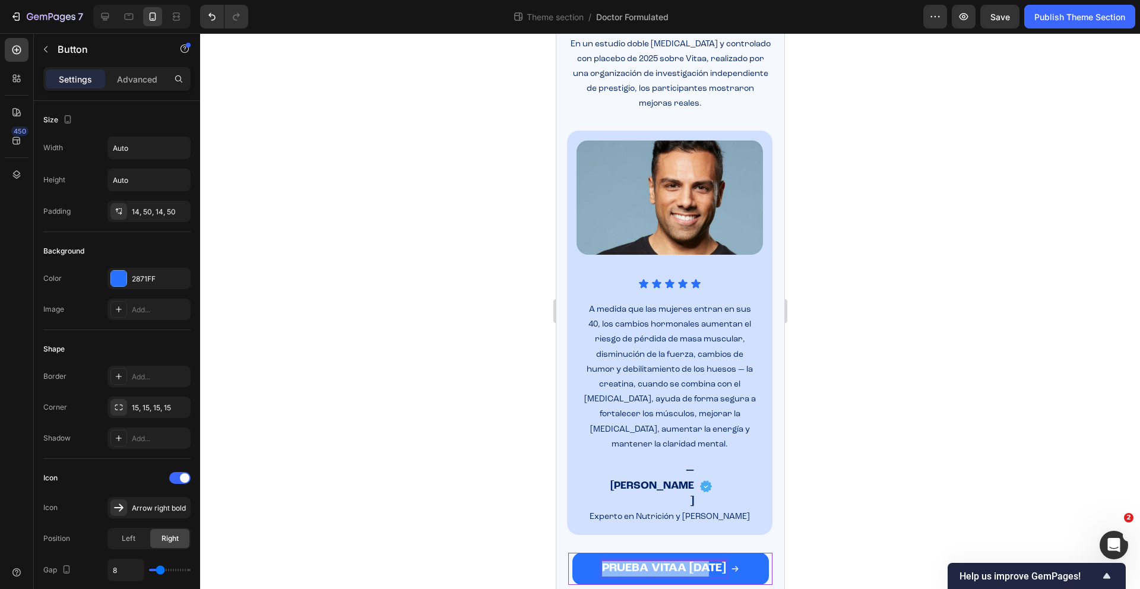
click at [690, 562] on span "PRUEBA VITAA [DATE]" at bounding box center [663, 568] width 124 height 12
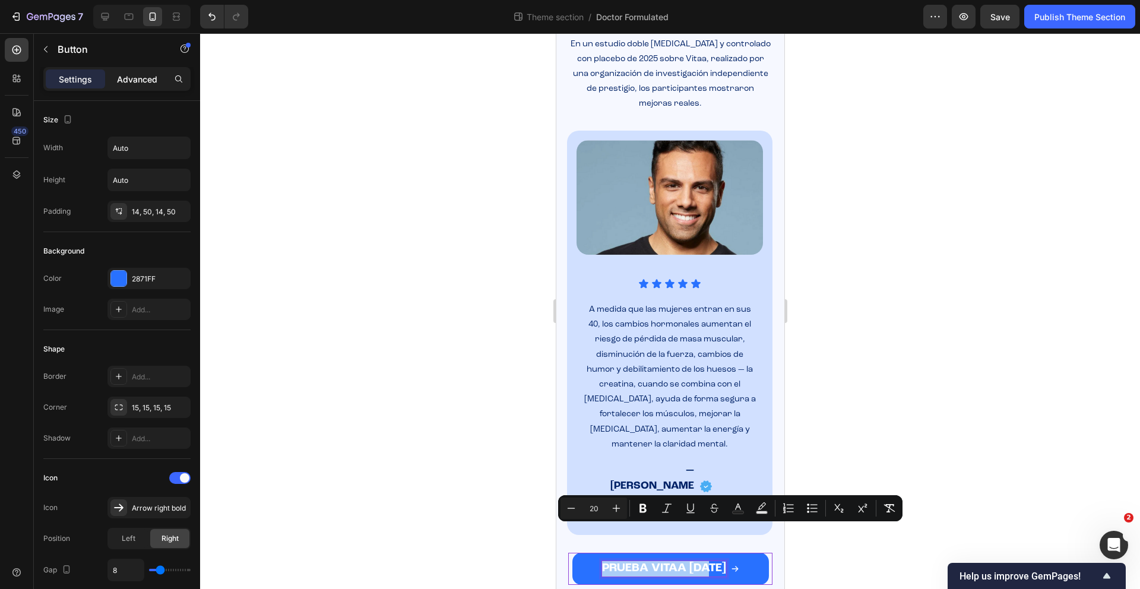
click at [129, 86] on div "Advanced" at bounding box center [136, 78] width 59 height 19
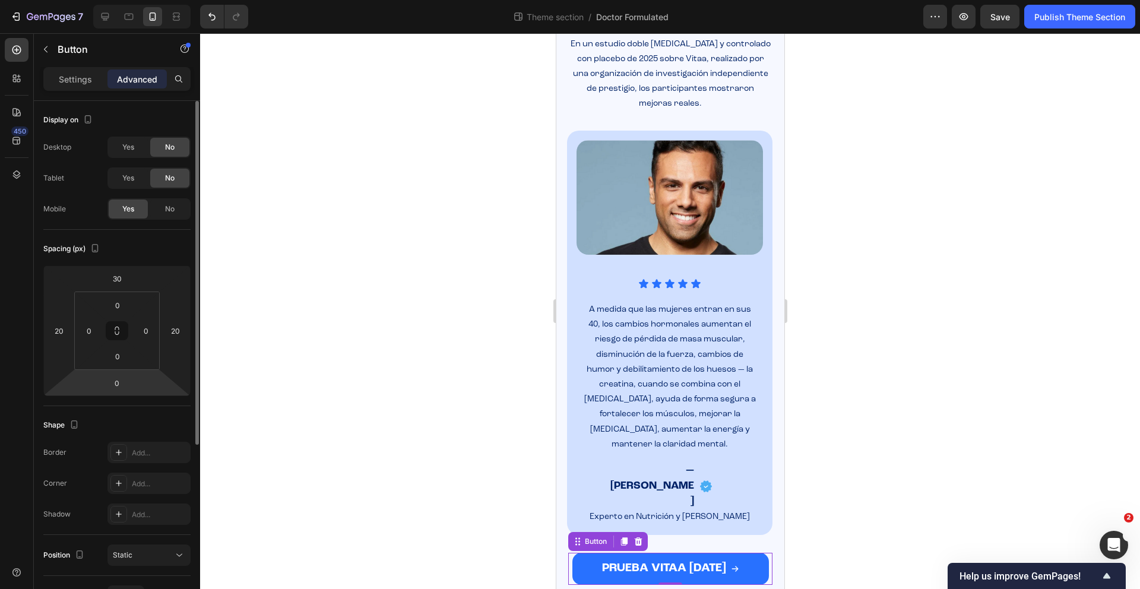
click at [118, 0] on html "7 Theme section / Doctor Formulated Preview Save Publish Theme Section 450 Sect…" at bounding box center [570, 0] width 1140 height 0
click at [120, 385] on input "0" at bounding box center [117, 383] width 24 height 18
click at [119, 385] on input "0" at bounding box center [117, 383] width 24 height 18
type input "1"
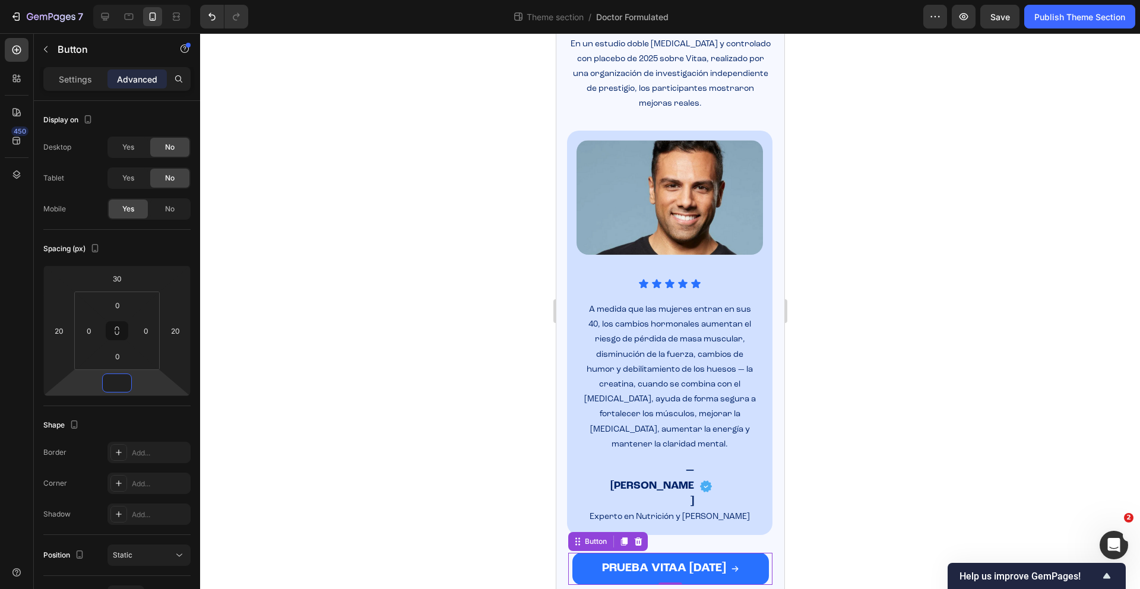
type input "0"
drag, startPoint x: 902, startPoint y: 503, endPoint x: 837, endPoint y: 521, distance: 67.7
click at [902, 503] on div at bounding box center [670, 311] width 940 height 556
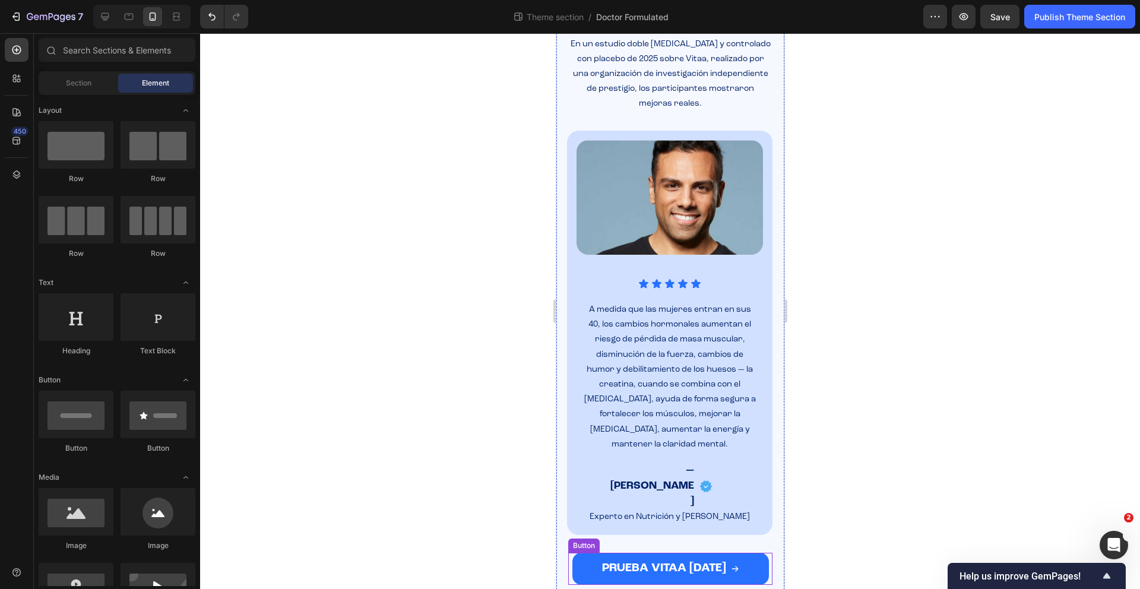
click at [715, 561] on div "PRUEBA VITAA [DATE]" at bounding box center [669, 568] width 137 height 15
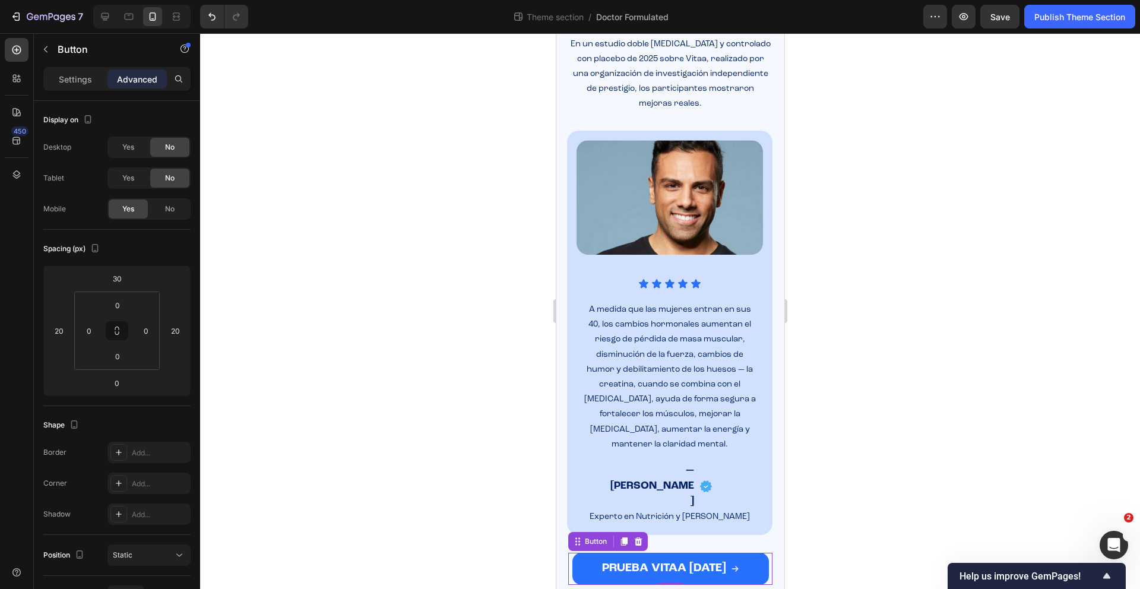
click at [715, 561] on div "PRUEBA VITAA [DATE]" at bounding box center [669, 568] width 137 height 15
click at [716, 561] on div "PRUEBA VITAA [DATE]" at bounding box center [669, 568] width 137 height 15
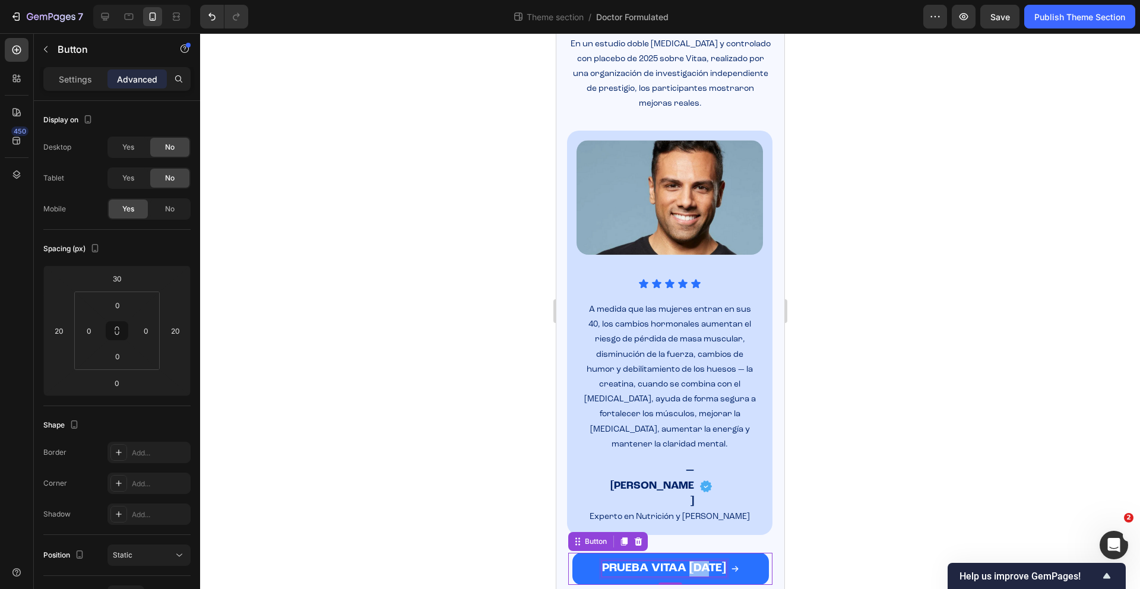
click at [694, 562] on span "PRUEBA VITAA [DATE]" at bounding box center [663, 568] width 124 height 12
click at [760, 553] on div "PRUEBA VITAA HOY Button 0" at bounding box center [669, 569] width 204 height 32
click at [81, 81] on p "Settings" at bounding box center [75, 79] width 33 height 12
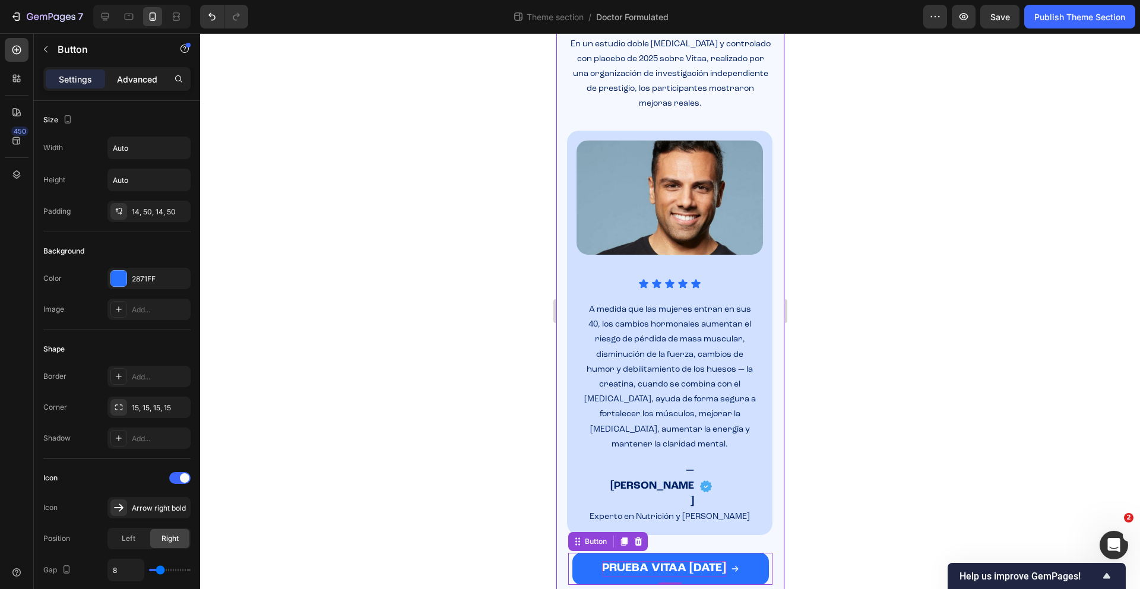
click at [150, 74] on p "Advanced" at bounding box center [137, 79] width 40 height 12
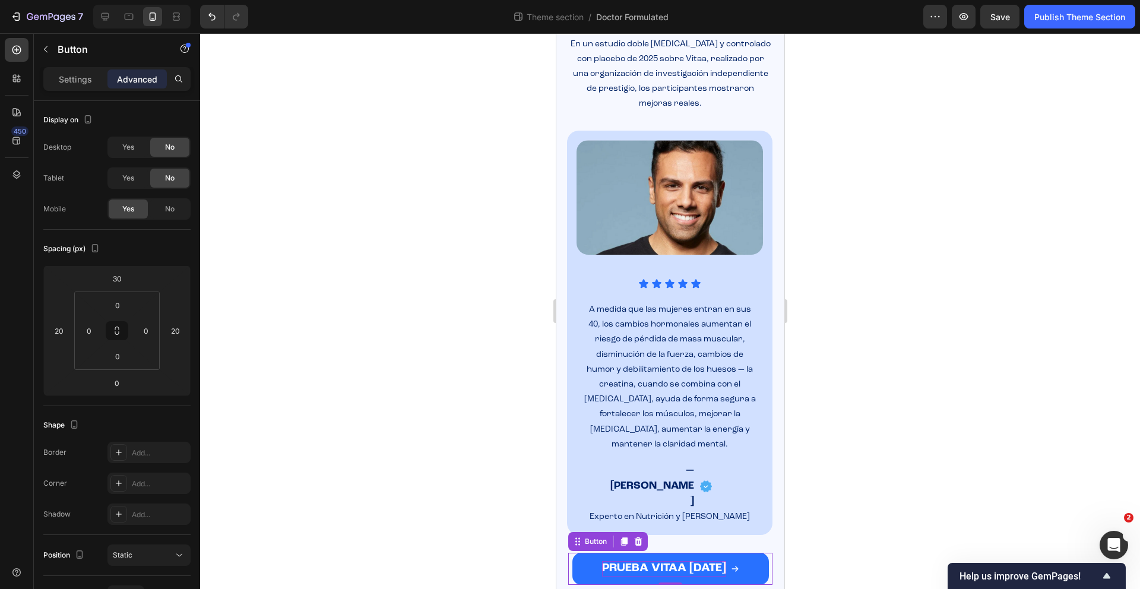
click at [581, 553] on button "PRUEBA VITAA [DATE]" at bounding box center [670, 569] width 196 height 32
click at [75, 84] on p "Settings" at bounding box center [75, 79] width 33 height 12
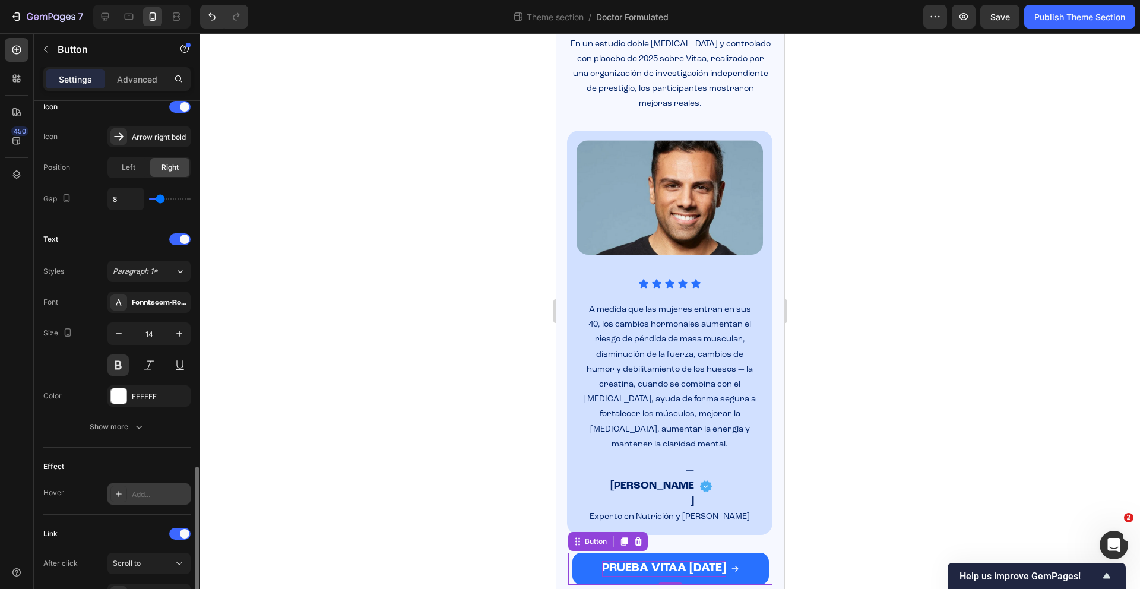
scroll to position [485, 0]
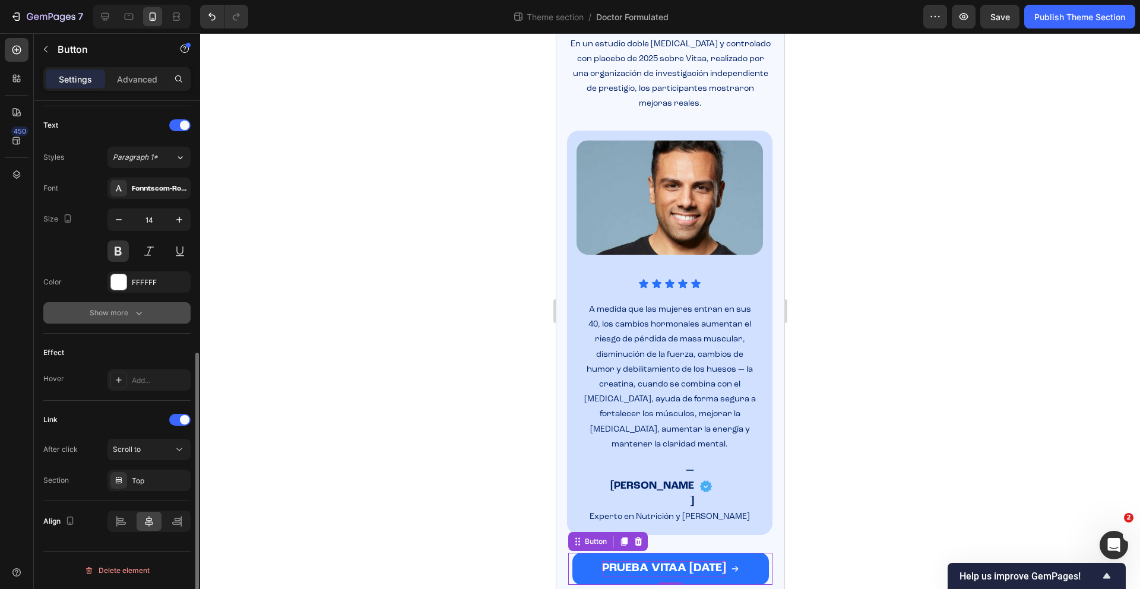
click at [144, 318] on icon "button" at bounding box center [139, 313] width 12 height 12
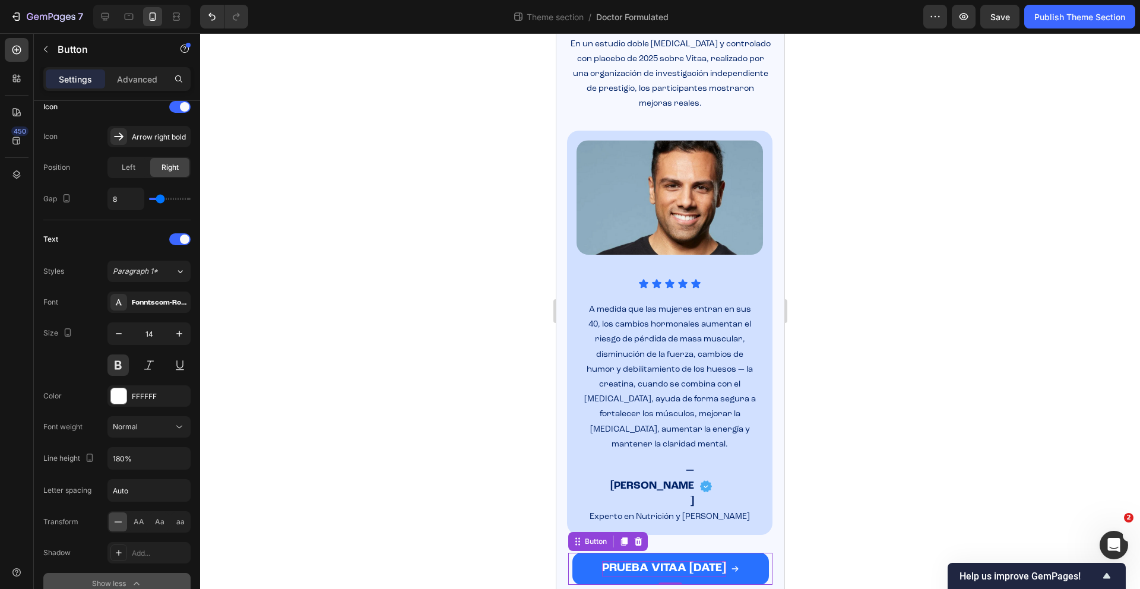
scroll to position [0, 0]
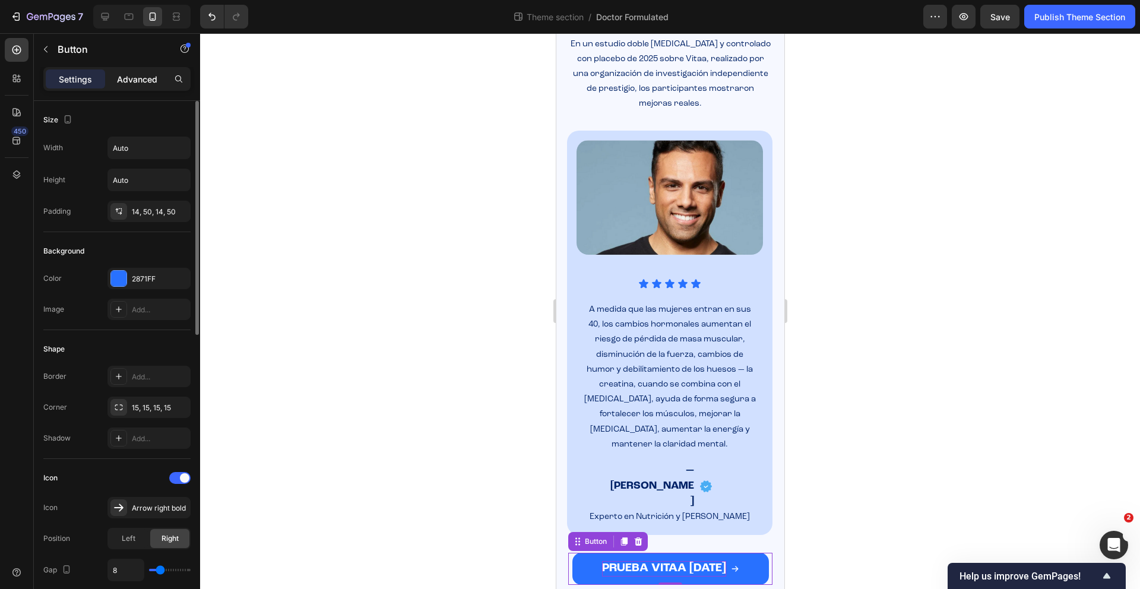
click at [128, 82] on p "Advanced" at bounding box center [137, 79] width 40 height 12
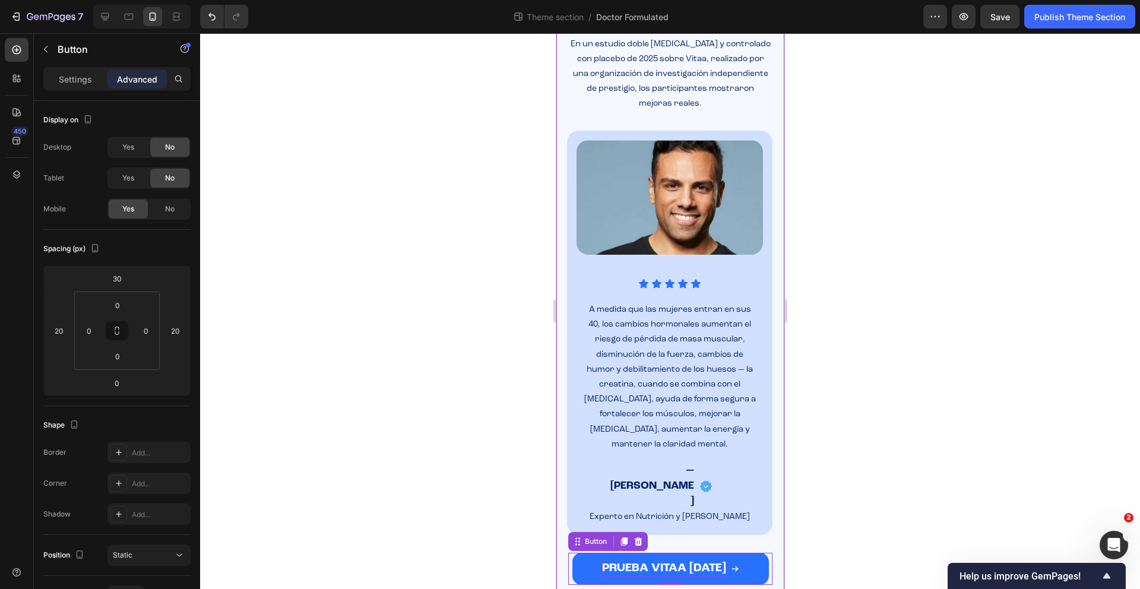
click at [562, 535] on div "PRUEBA VITAA HOY Button 0" at bounding box center [670, 560] width 228 height 50
click at [633, 535] on div "PRUEBA VITAA HOY Button" at bounding box center [670, 560] width 228 height 50
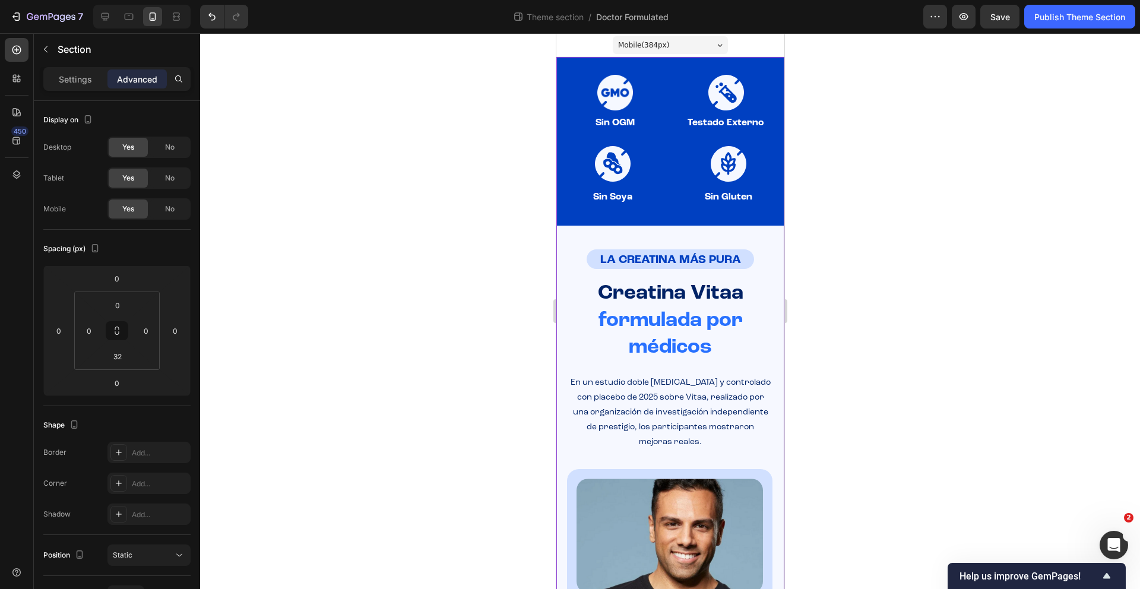
click at [567, 50] on div "Mobile ( 384 px) iPhone 13 Mini iPhone 13 Pro iPhone 11 Pro Max iPhone 15 Pro M…" at bounding box center [670, 45] width 228 height 24
click at [567, 237] on div "Image Sin OGM Heading Image Testado Externo Heading Row Image Sin Soya Heading …" at bounding box center [670, 500] width 228 height 887
click at [75, 83] on p "Settings" at bounding box center [75, 79] width 33 height 12
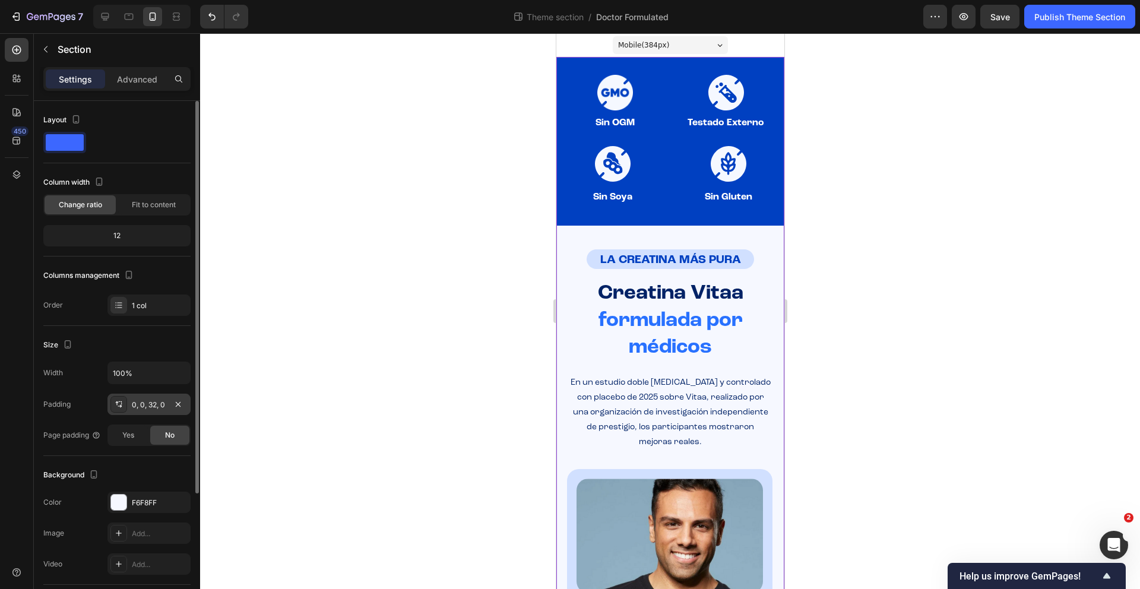
click at [152, 402] on div "0, 0, 32, 0" at bounding box center [149, 404] width 34 height 11
click at [351, 228] on div at bounding box center [670, 311] width 940 height 556
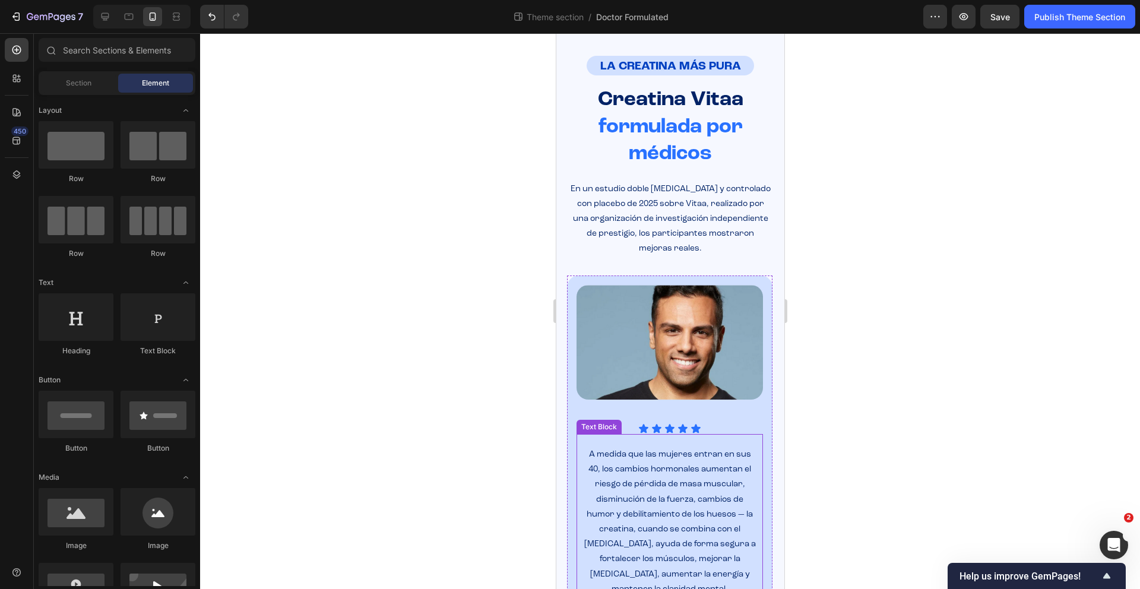
scroll to position [338, 0]
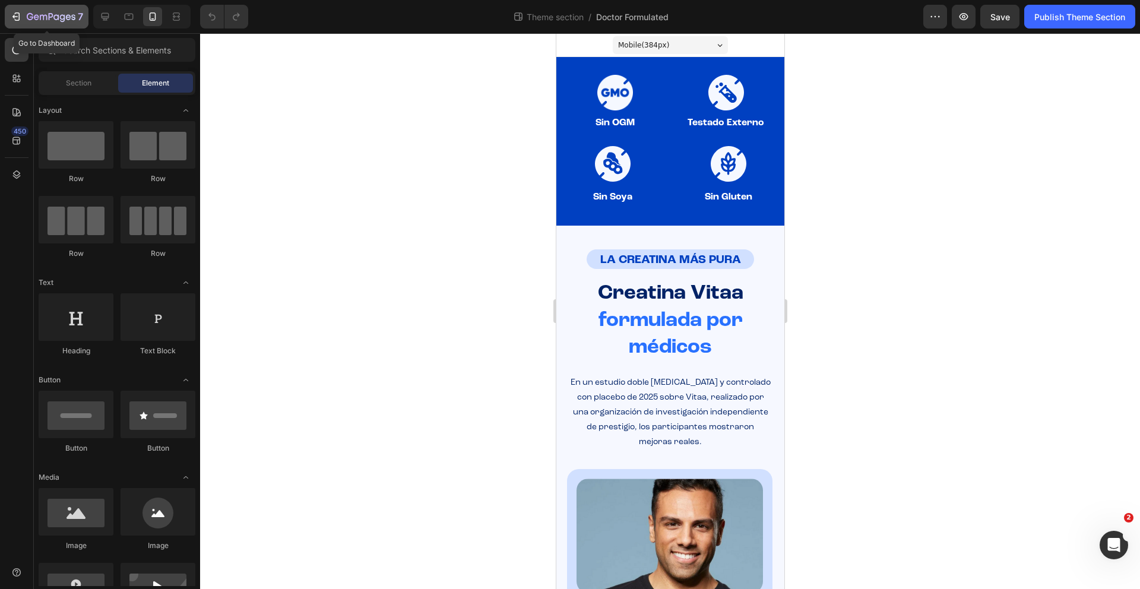
click at [11, 20] on icon "button" at bounding box center [16, 17] width 12 height 12
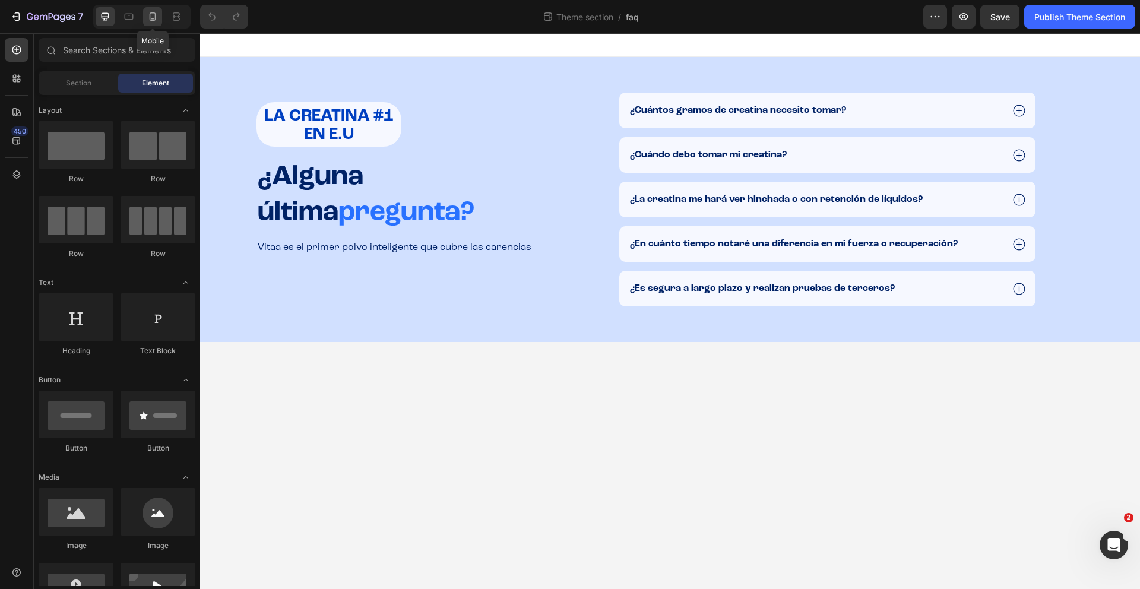
click at [151, 22] on icon at bounding box center [153, 17] width 12 height 12
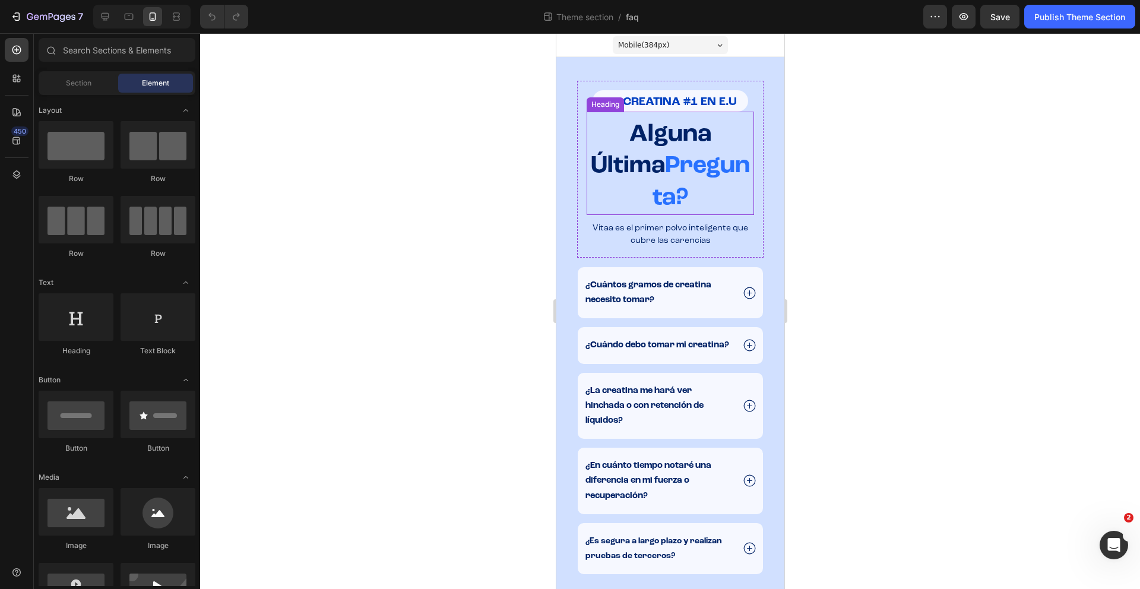
click at [652, 188] on strong "Pregunta?" at bounding box center [700, 182] width 97 height 56
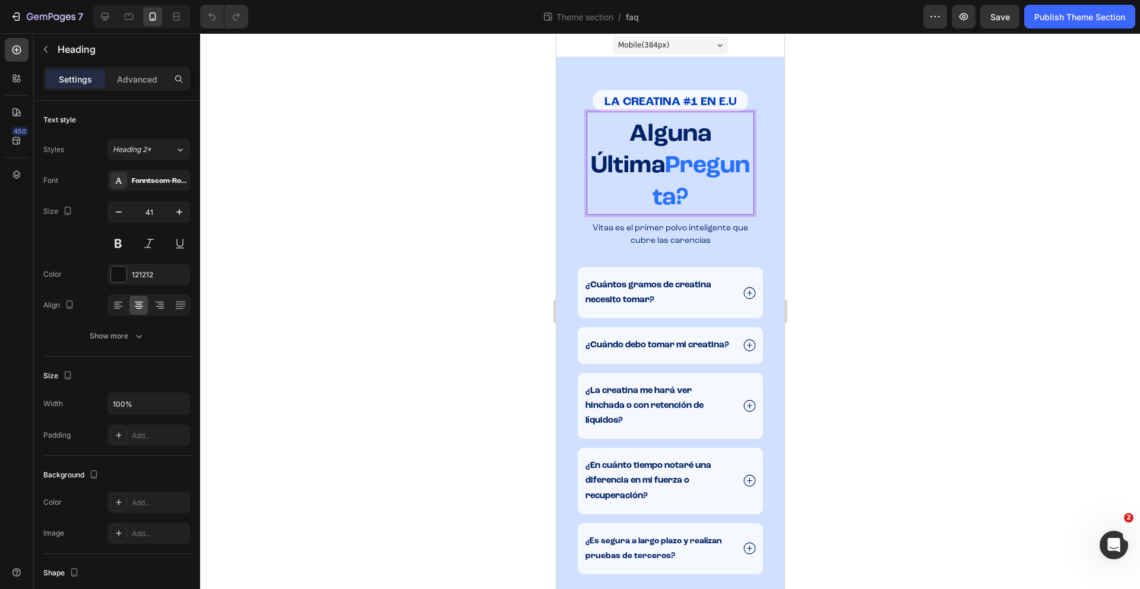
click at [620, 167] on h2 "Alguna Última Pregunta?" at bounding box center [669, 166] width 167 height 97
click at [890, 191] on div at bounding box center [670, 311] width 940 height 556
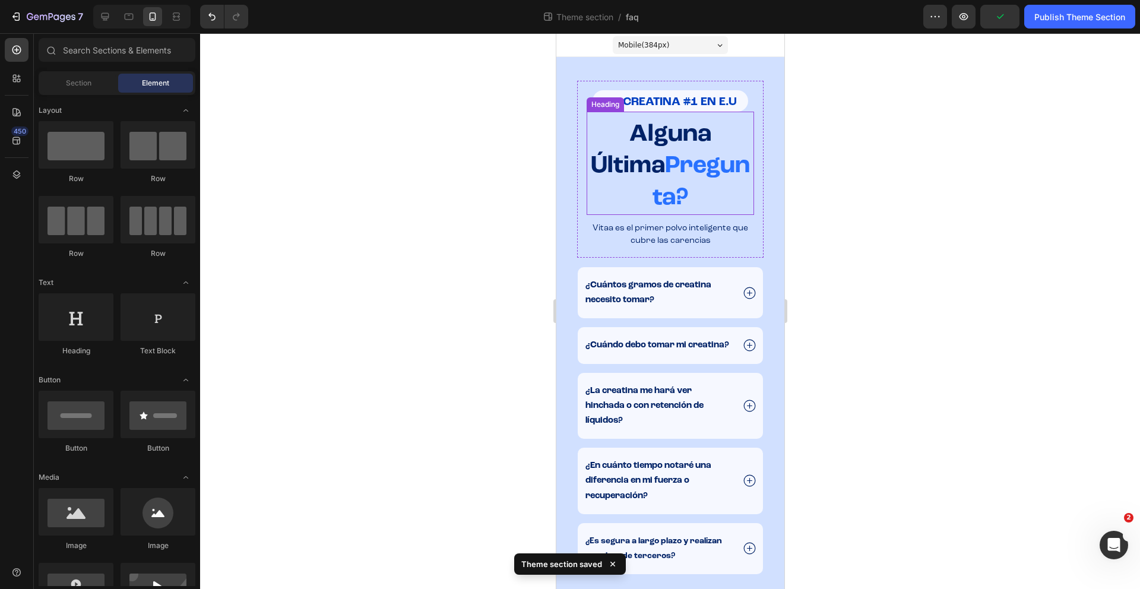
click at [680, 118] on h2 "⁠⁠⁠⁠⁠⁠⁠ Alguna Última Pregunta?" at bounding box center [669, 166] width 167 height 97
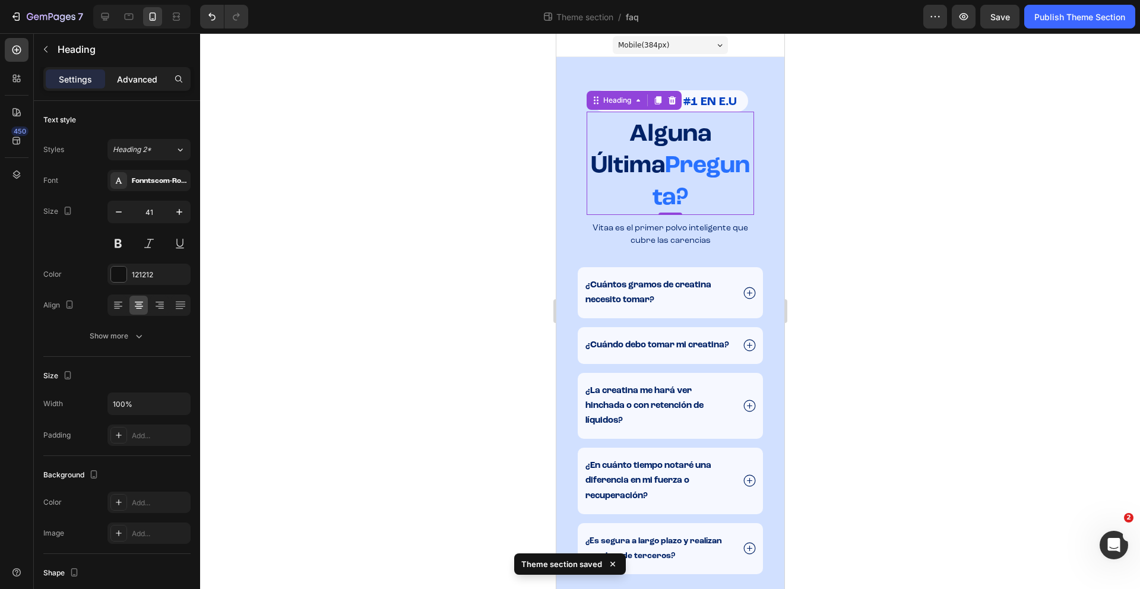
click at [132, 85] on div "Advanced" at bounding box center [136, 78] width 59 height 19
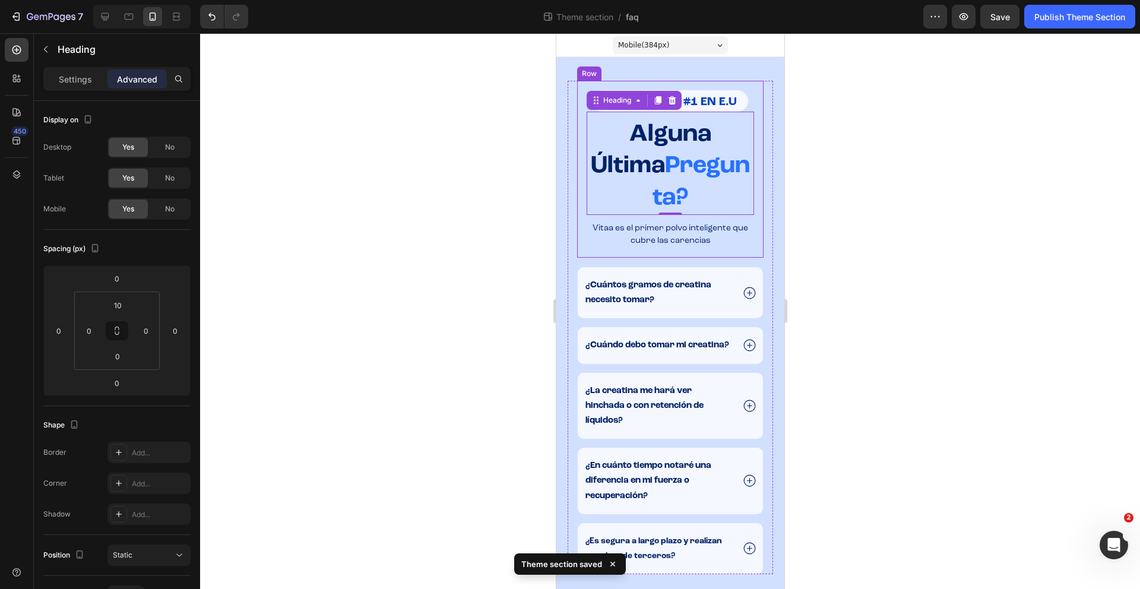
click at [582, 103] on div "LA CREATINA #1 EN E.U Heading ⁠⁠⁠⁠⁠⁠⁠ Alguna Última Pregunta? Heading 0 Vitaa e…" at bounding box center [669, 169] width 186 height 177
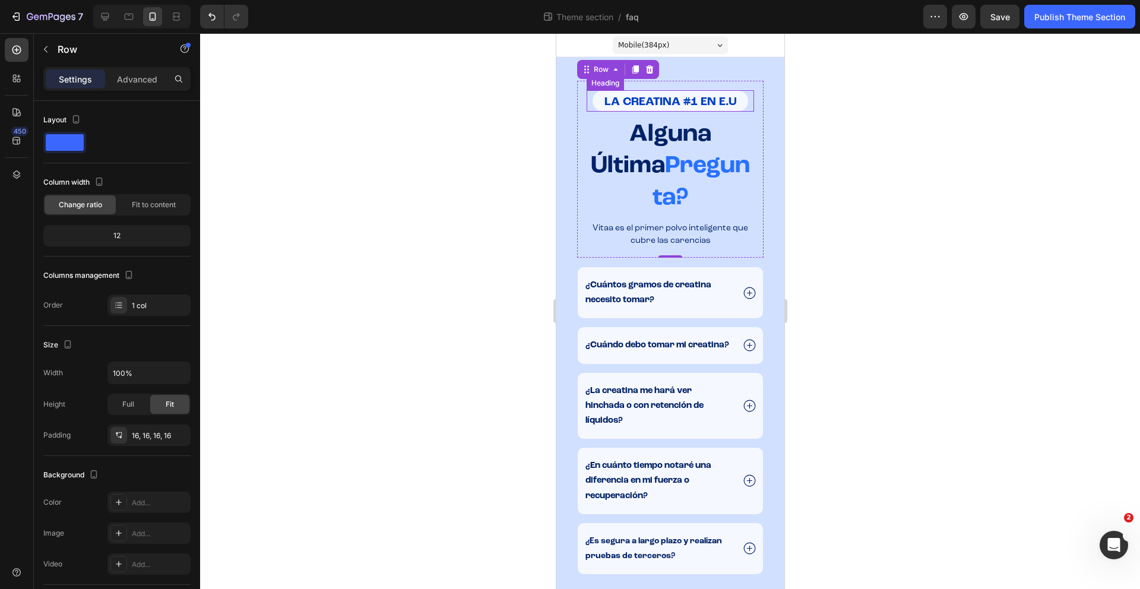
click at [593, 102] on h2 "LA CREATINA #1 EN E.U" at bounding box center [670, 100] width 156 height 21
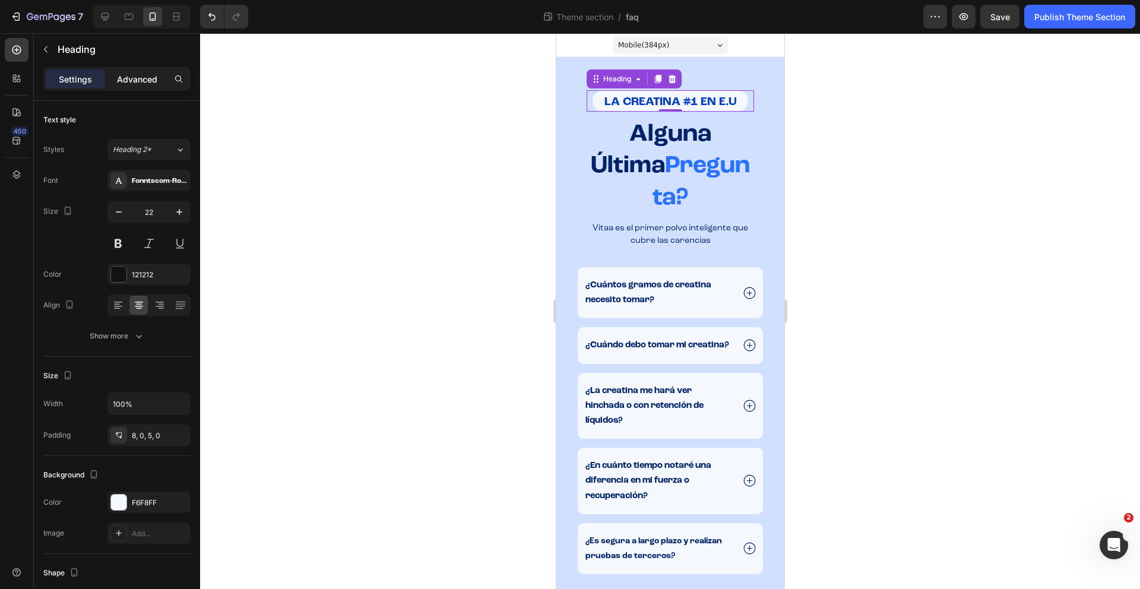
click at [137, 72] on div "Advanced" at bounding box center [136, 78] width 59 height 19
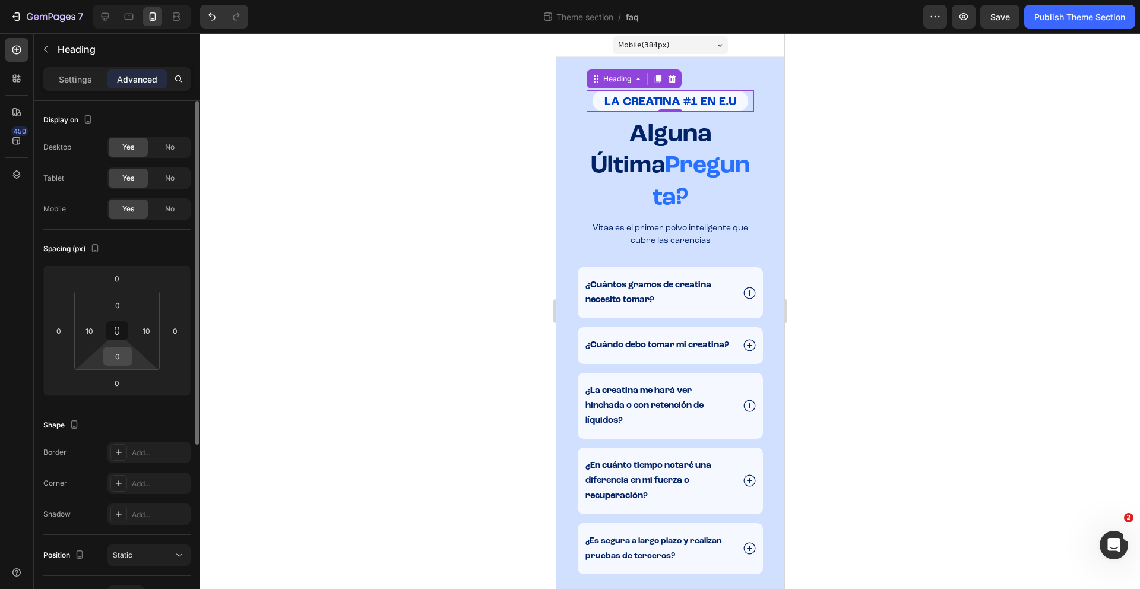
click at [122, 353] on input "0" at bounding box center [118, 356] width 24 height 18
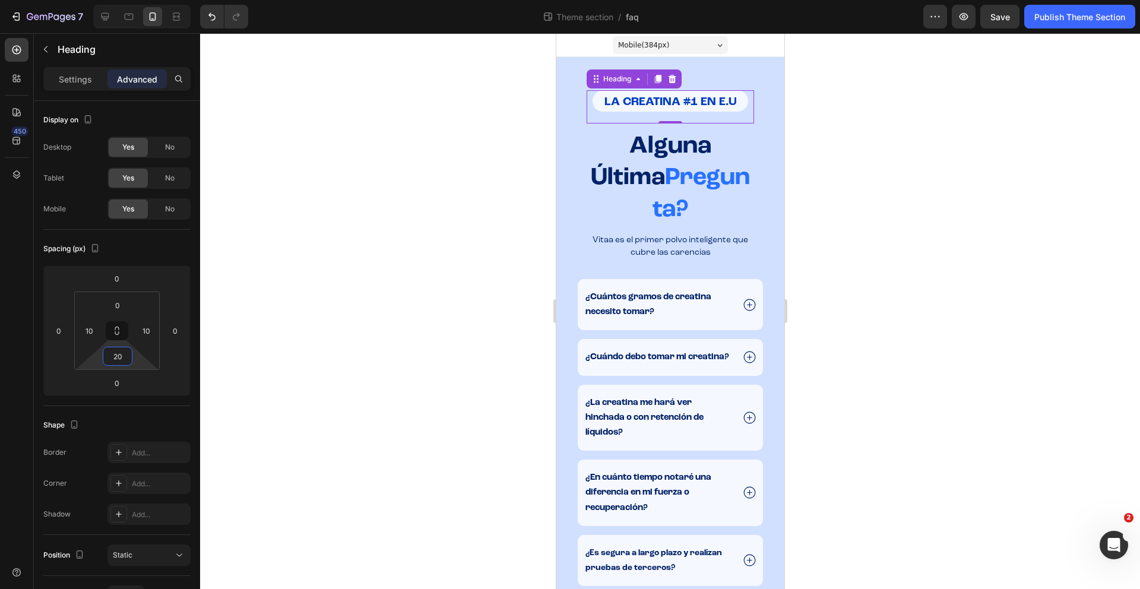
type input "20"
click at [925, 231] on div at bounding box center [670, 311] width 940 height 556
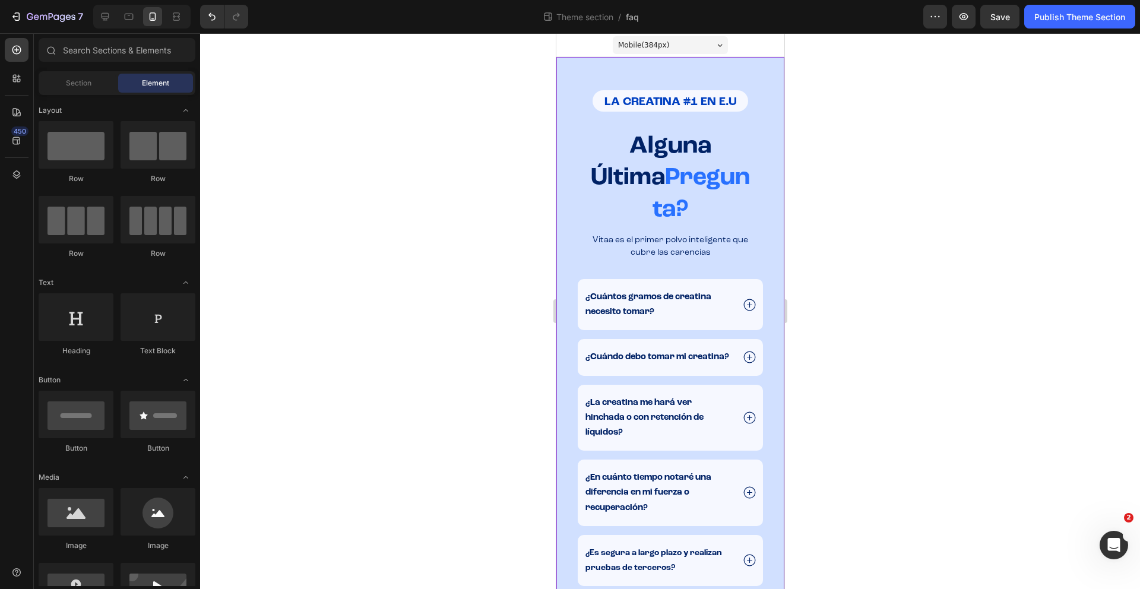
click at [651, 71] on div "LA CREATINA #1 EN E.U Heading ¿Alguna última pregunta? Heading Vitaa es el prim…" at bounding box center [670, 333] width 228 height 553
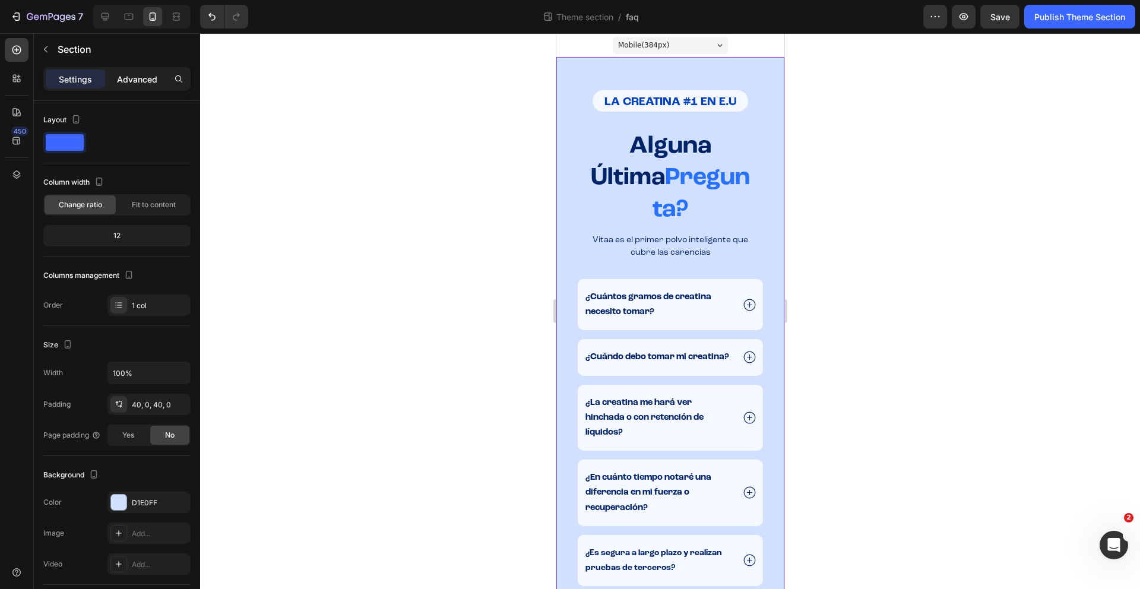
click at [143, 81] on p "Advanced" at bounding box center [137, 79] width 40 height 12
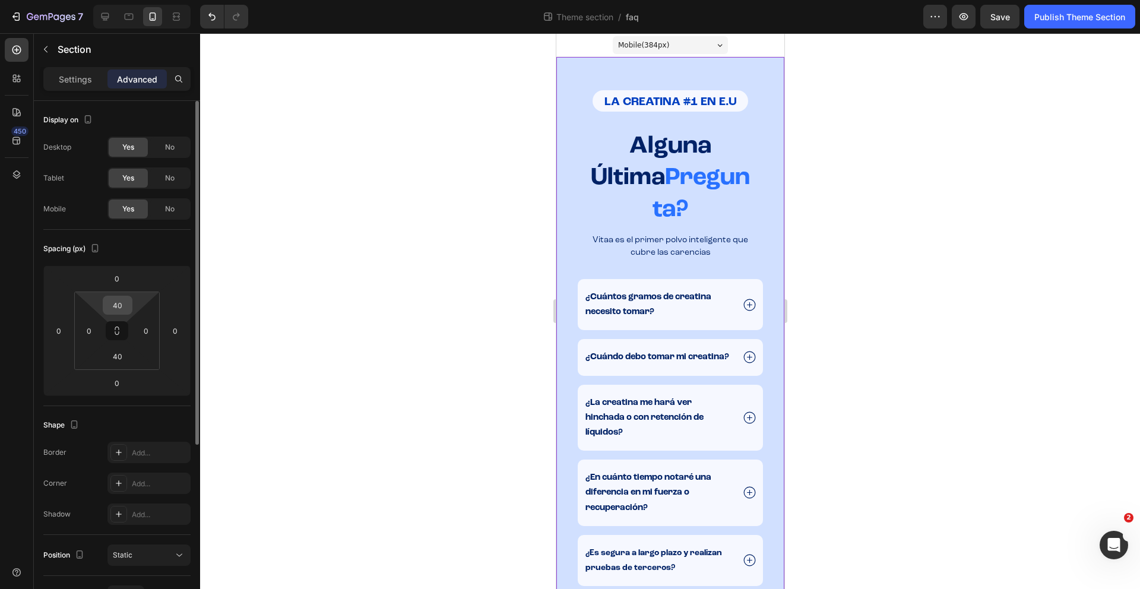
click at [122, 307] on input "40" at bounding box center [118, 305] width 24 height 18
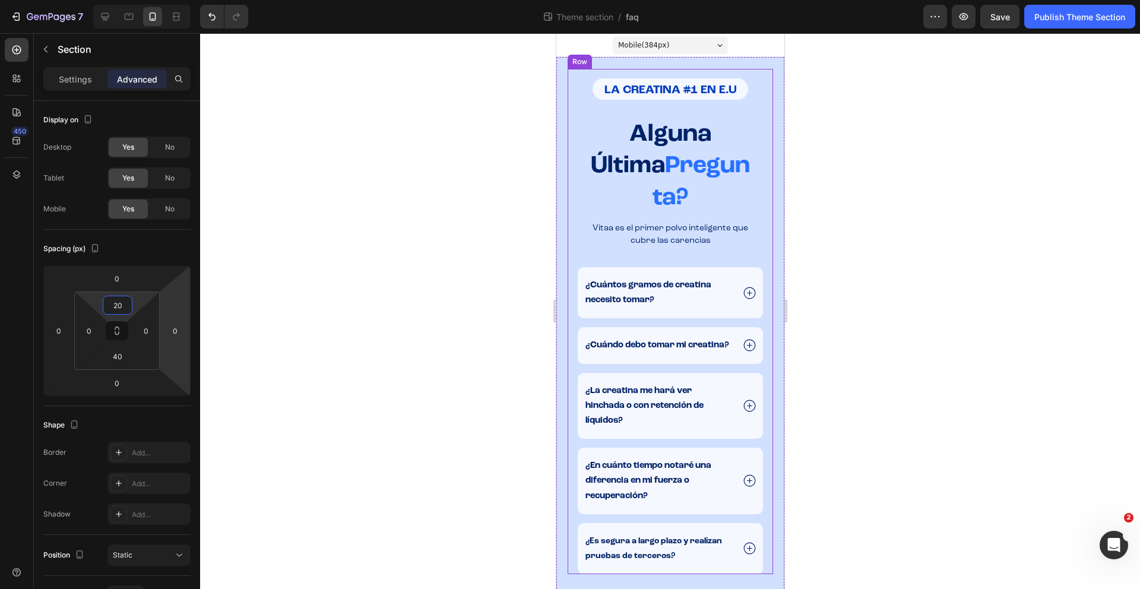
type input "20"
click at [915, 294] on div at bounding box center [670, 311] width 940 height 556
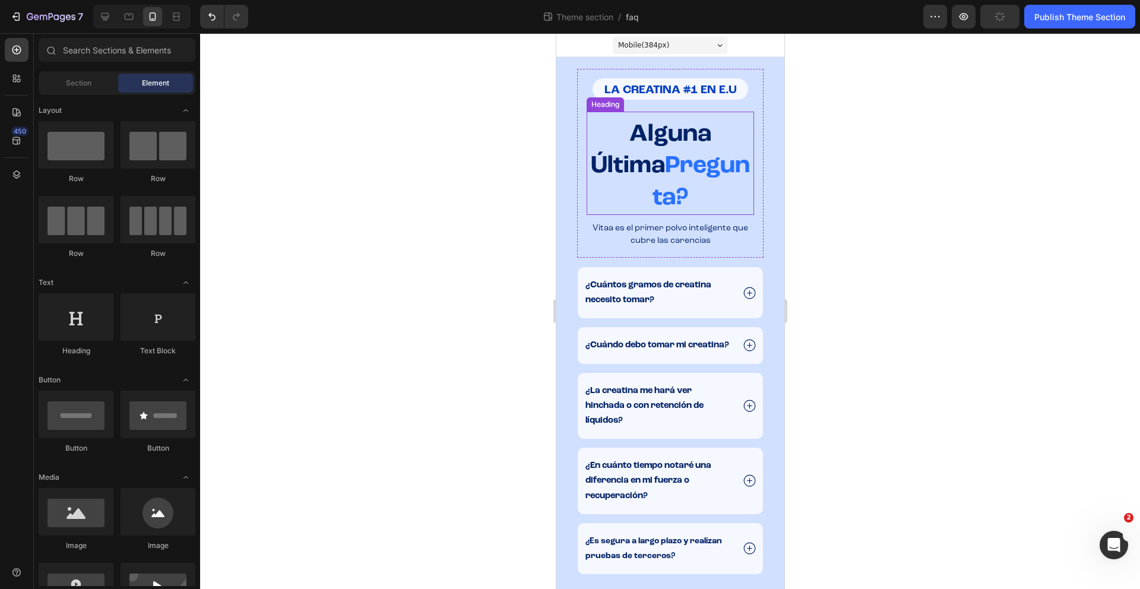
click at [658, 120] on p "⁠⁠⁠⁠⁠⁠⁠ Alguna Última Pregunta?" at bounding box center [669, 166] width 165 height 95
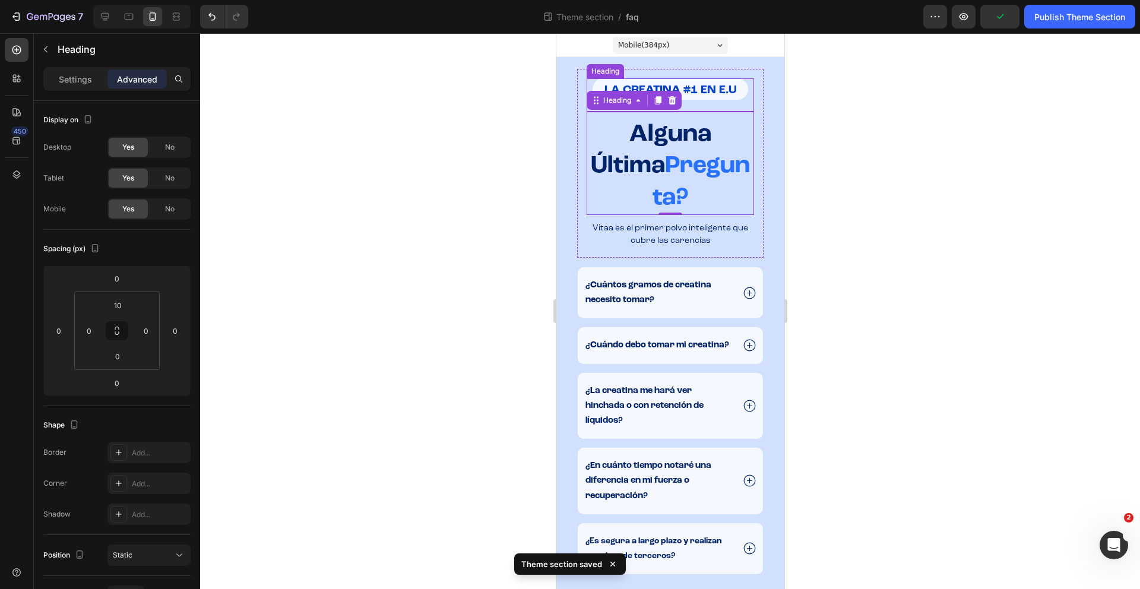
click at [711, 97] on h2 "LA CREATINA #1 EN E.U" at bounding box center [670, 88] width 156 height 21
click at [919, 234] on div at bounding box center [670, 311] width 940 height 556
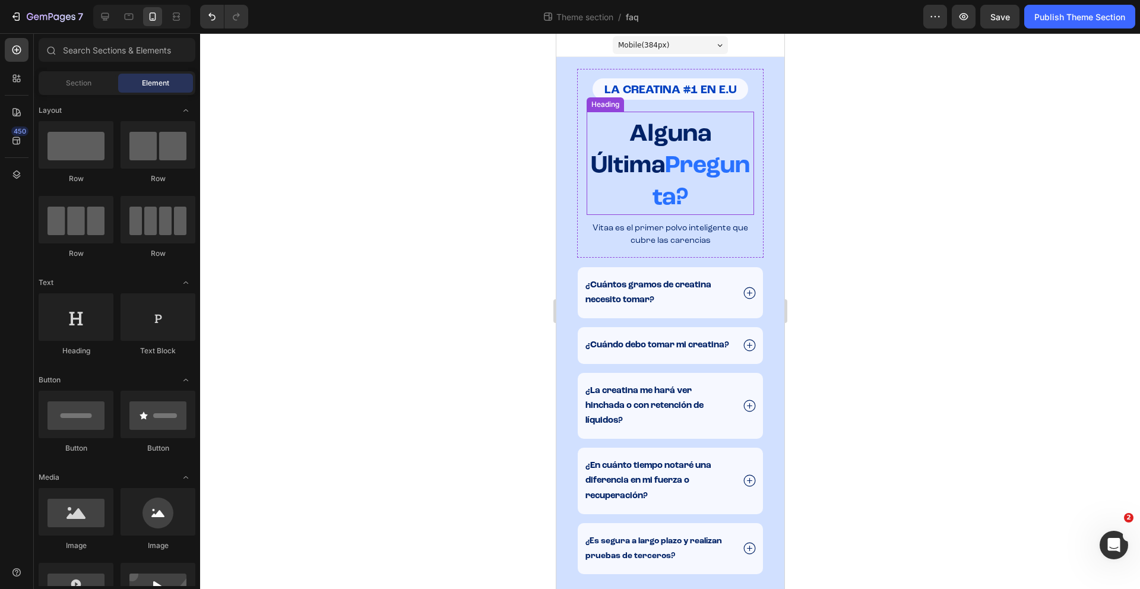
click at [638, 122] on strong "Alguna Última" at bounding box center [650, 150] width 120 height 56
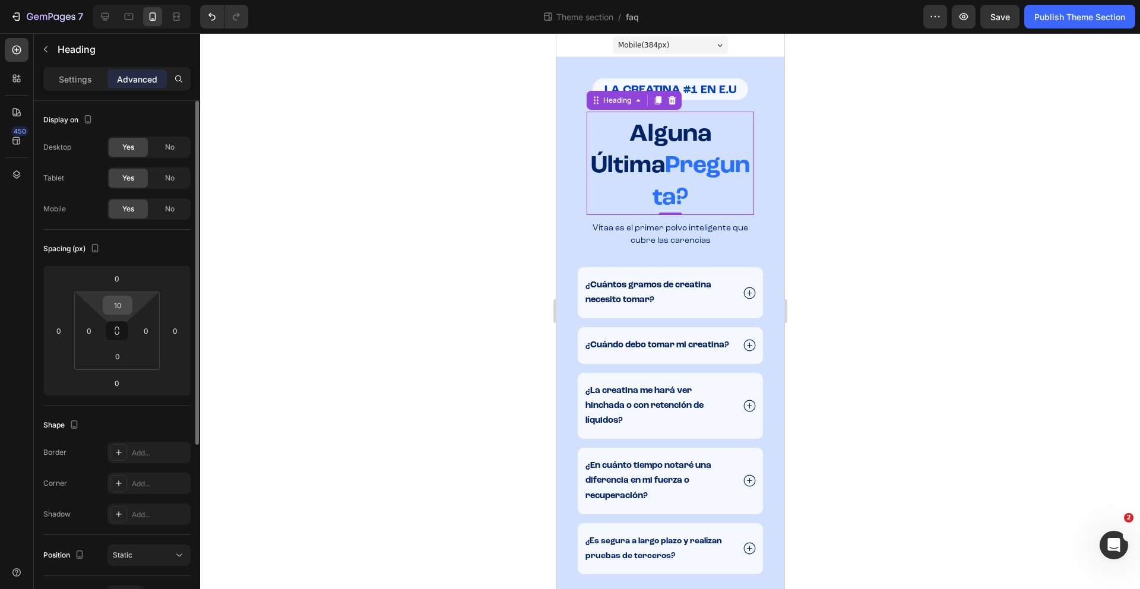
click at [123, 310] on input "10" at bounding box center [118, 305] width 24 height 18
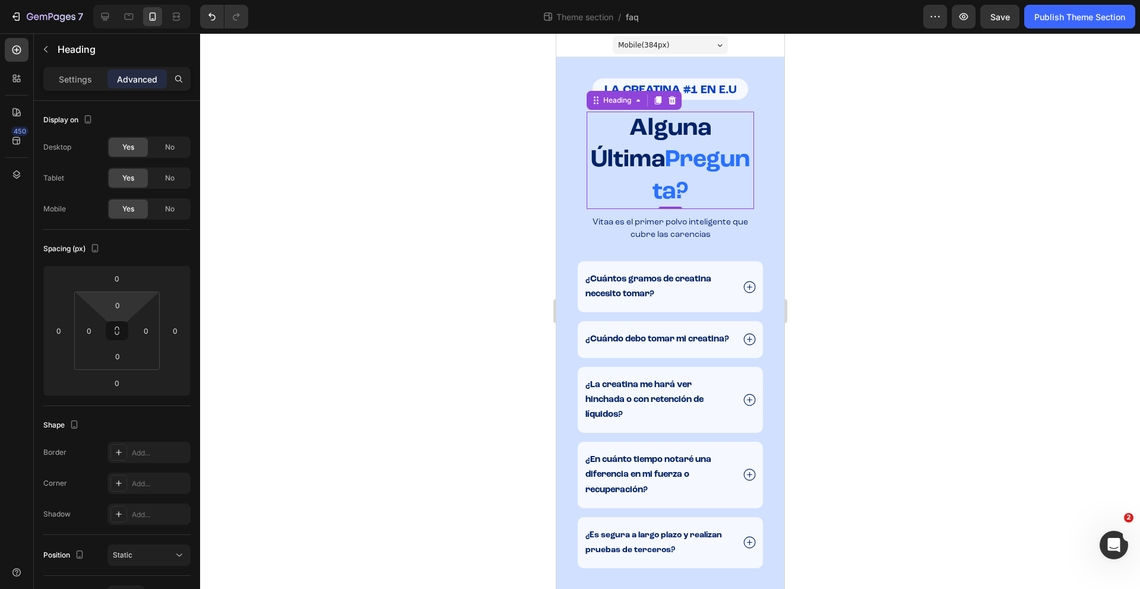
click at [884, 303] on div at bounding box center [670, 311] width 940 height 556
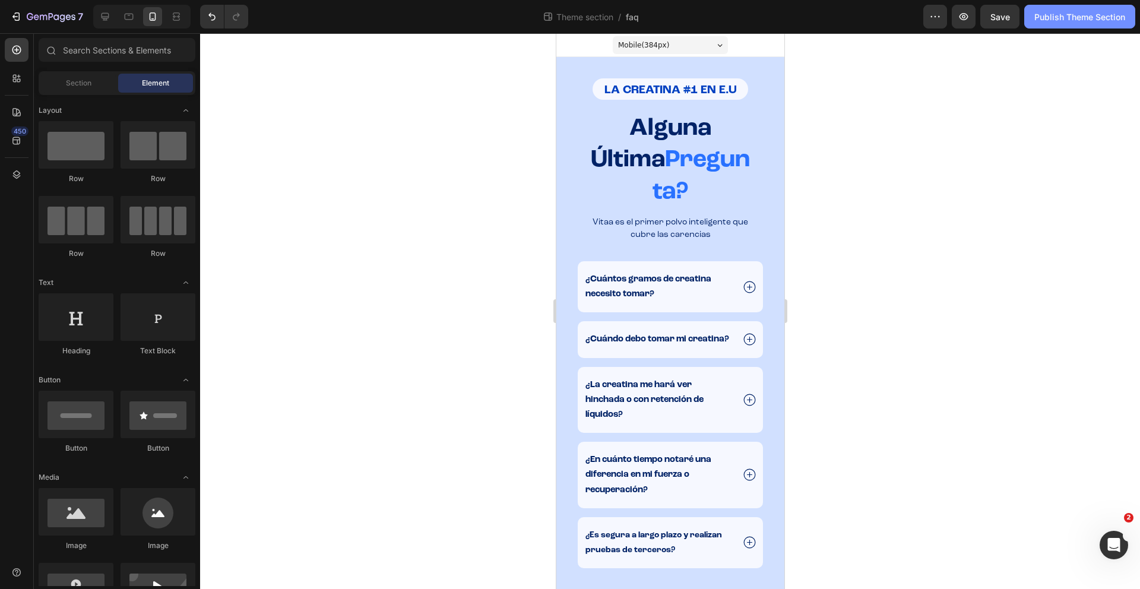
click at [1067, 26] on button "Publish Theme Section" at bounding box center [1079, 17] width 111 height 24
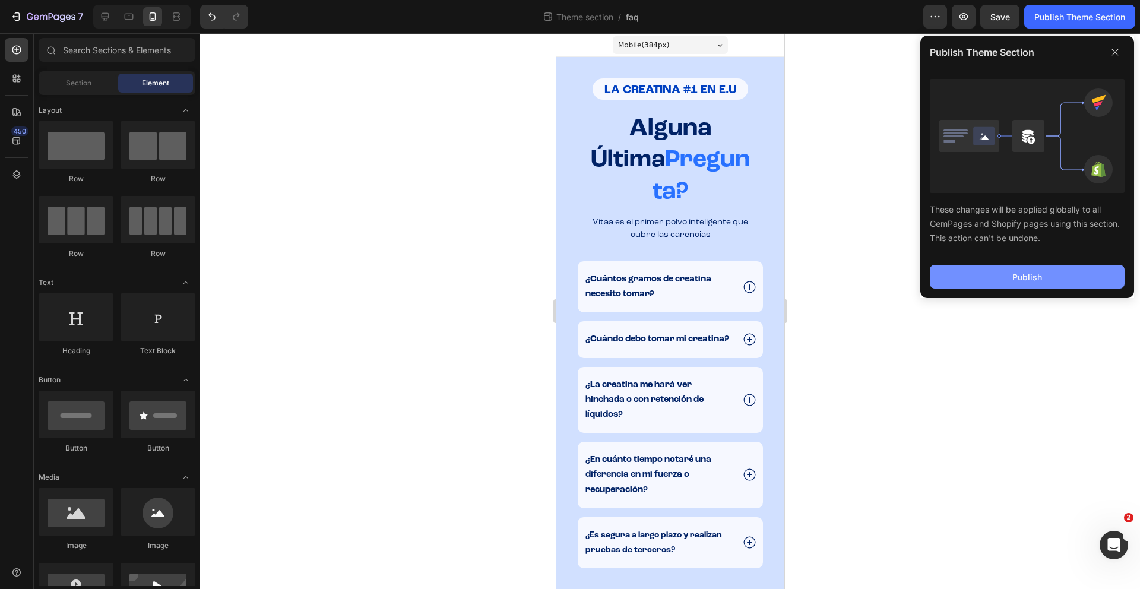
click at [1050, 283] on button "Publish" at bounding box center [1027, 277] width 195 height 24
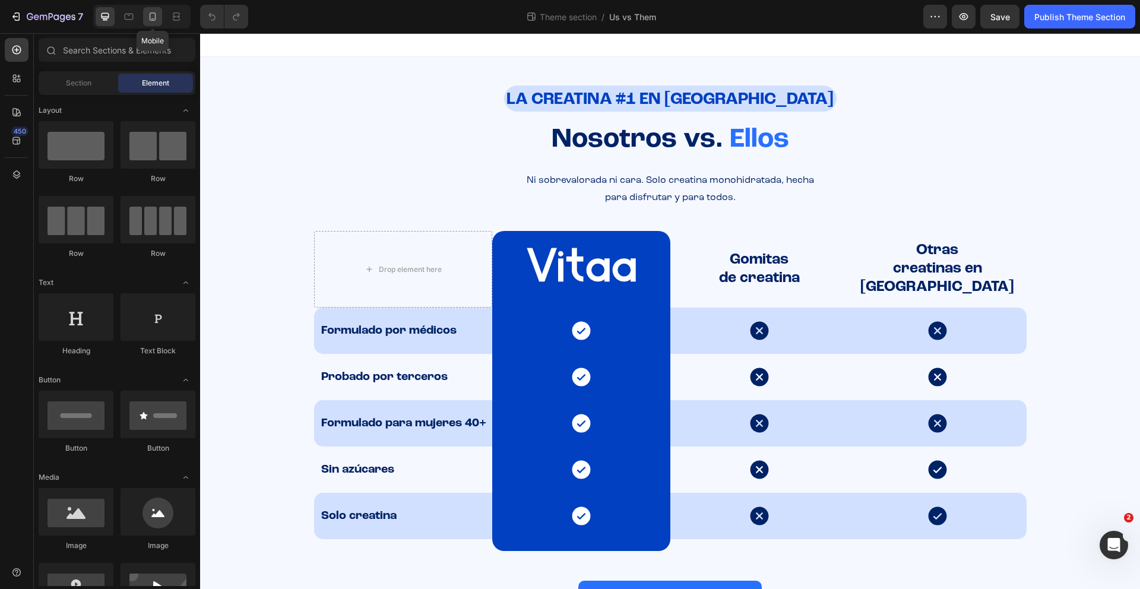
click at [149, 12] on icon at bounding box center [153, 17] width 12 height 12
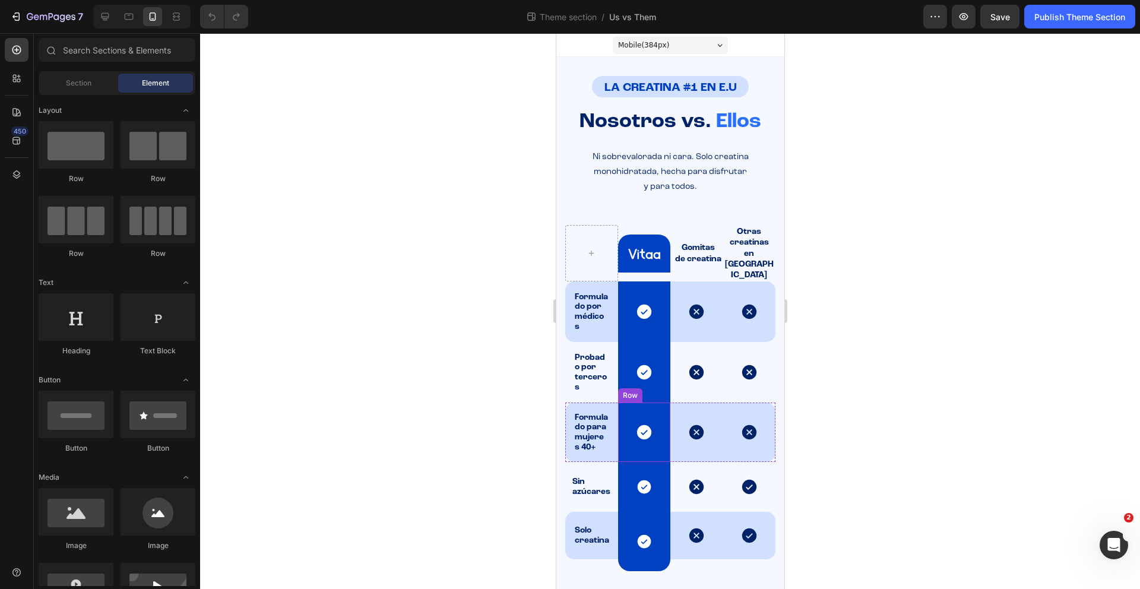
click at [643, 425] on icon at bounding box center [643, 432] width 14 height 14
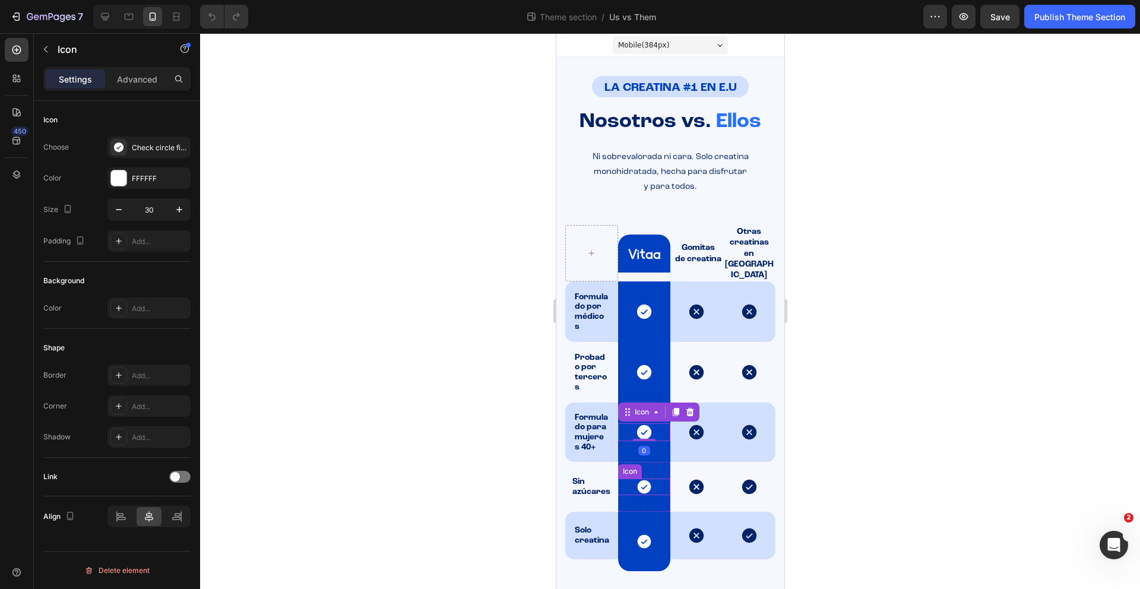
click at [639, 478] on icon at bounding box center [643, 486] width 17 height 17
click at [185, 213] on button "button" at bounding box center [179, 209] width 21 height 21
type input "30"
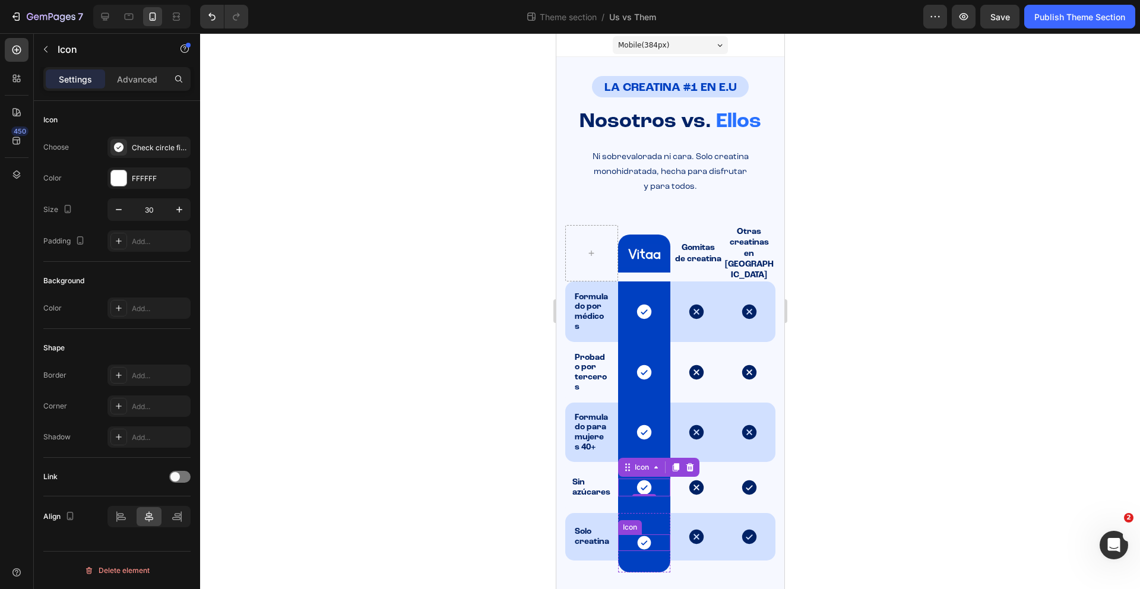
click at [639, 534] on div "Icon" at bounding box center [643, 542] width 53 height 17
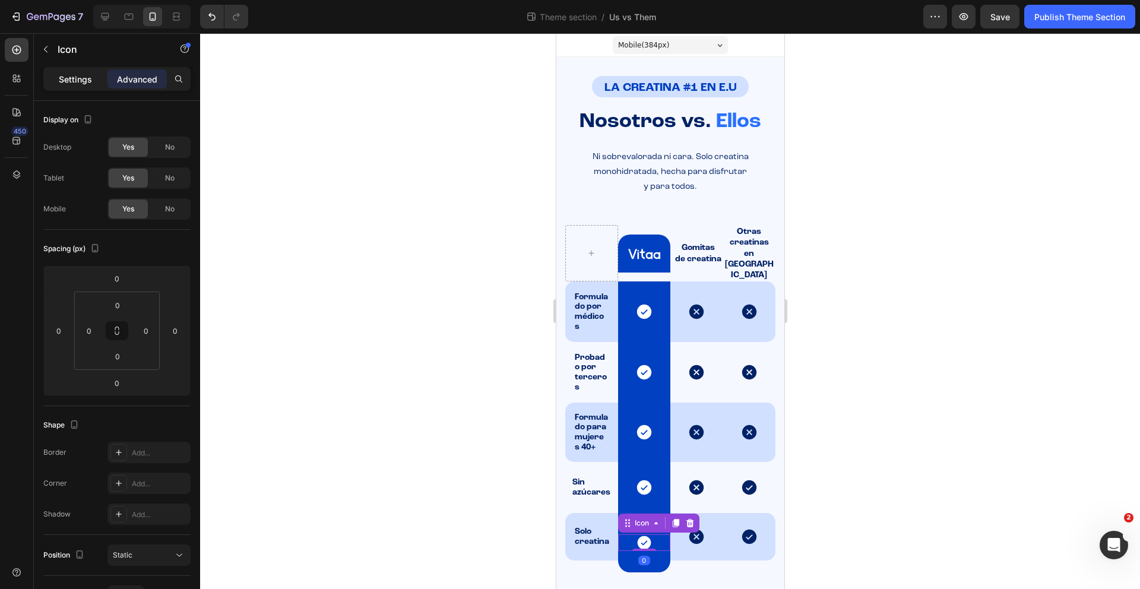
click at [64, 81] on p "Settings" at bounding box center [75, 79] width 33 height 12
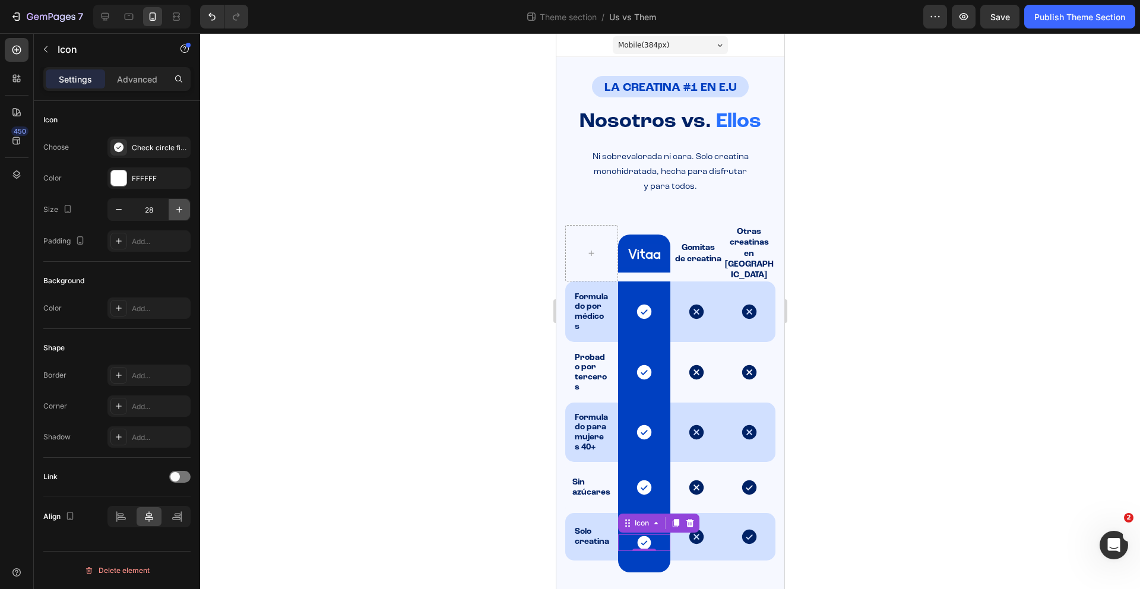
click at [175, 207] on icon "button" at bounding box center [179, 210] width 12 height 12
click at [175, 208] on icon "button" at bounding box center [179, 210] width 12 height 12
type input "30"
click at [957, 443] on div at bounding box center [670, 311] width 940 height 556
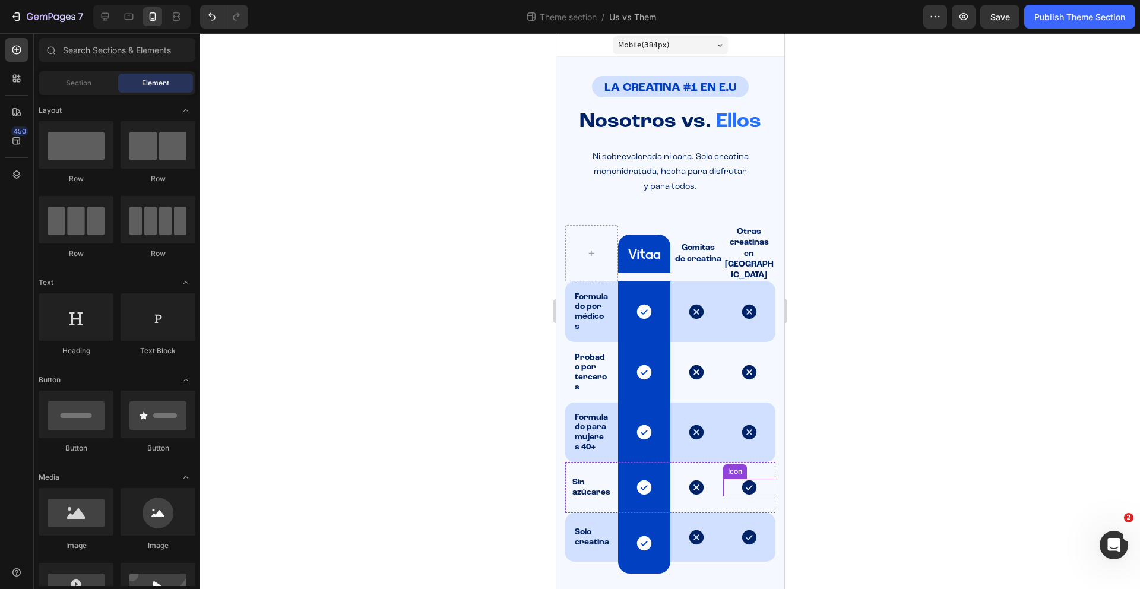
click at [743, 480] on icon at bounding box center [748, 487] width 14 height 14
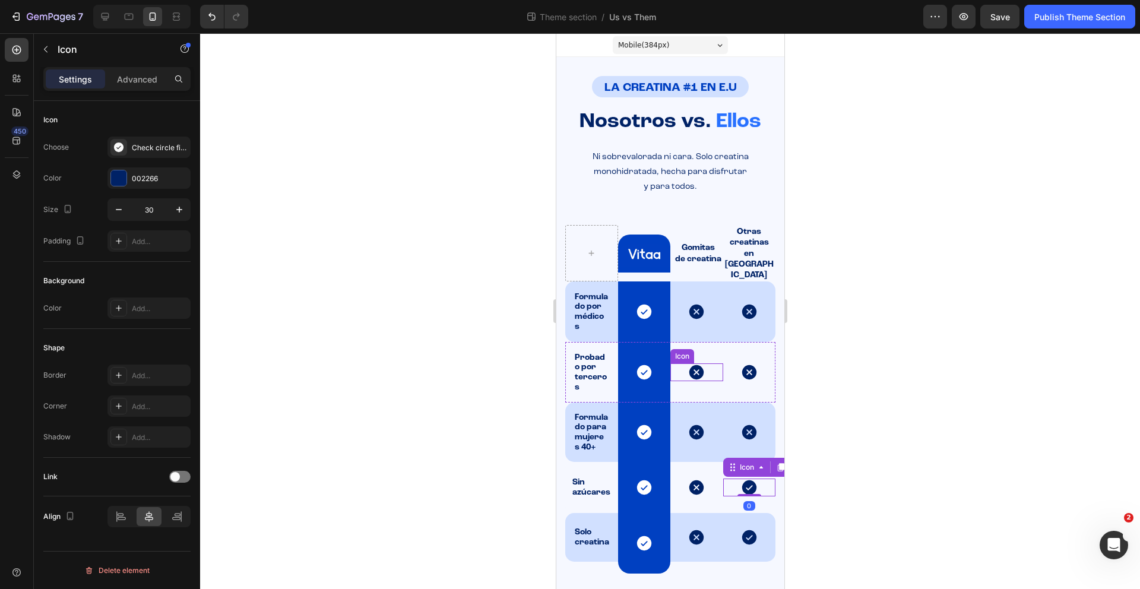
click at [696, 363] on icon at bounding box center [696, 372] width 18 height 18
click at [957, 401] on div at bounding box center [670, 311] width 940 height 556
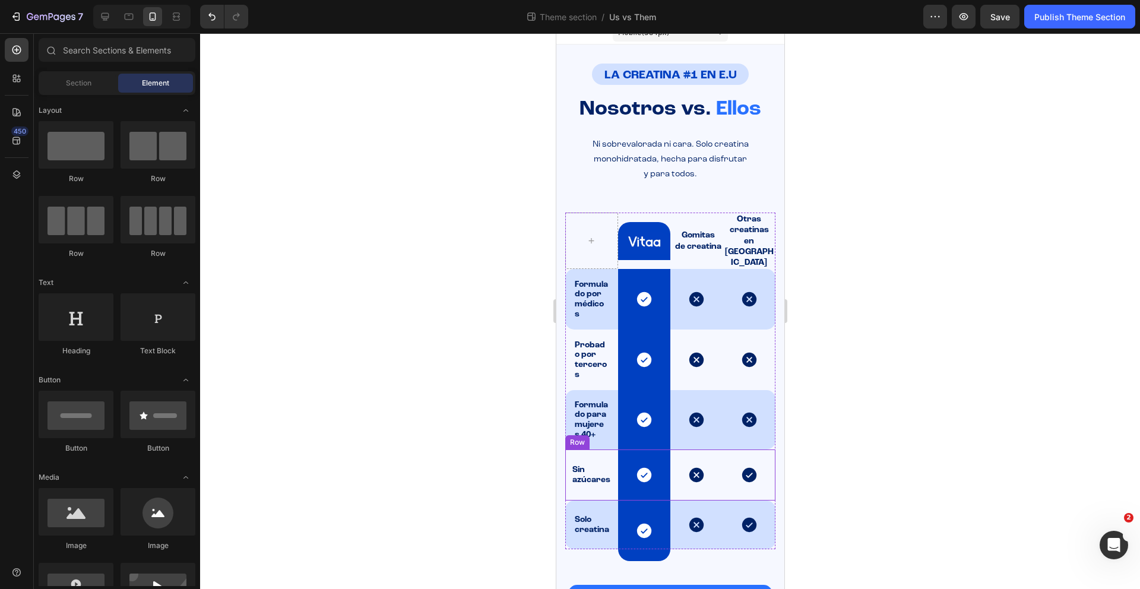
scroll to position [46, 0]
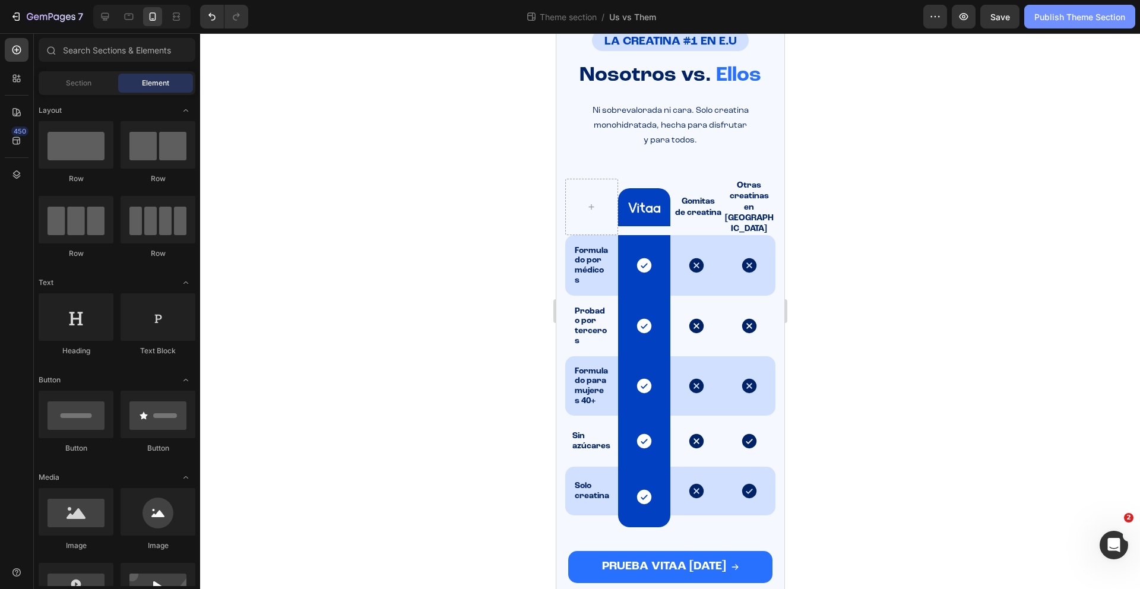
click at [1060, 19] on div "Publish Theme Section" at bounding box center [1079, 17] width 91 height 12
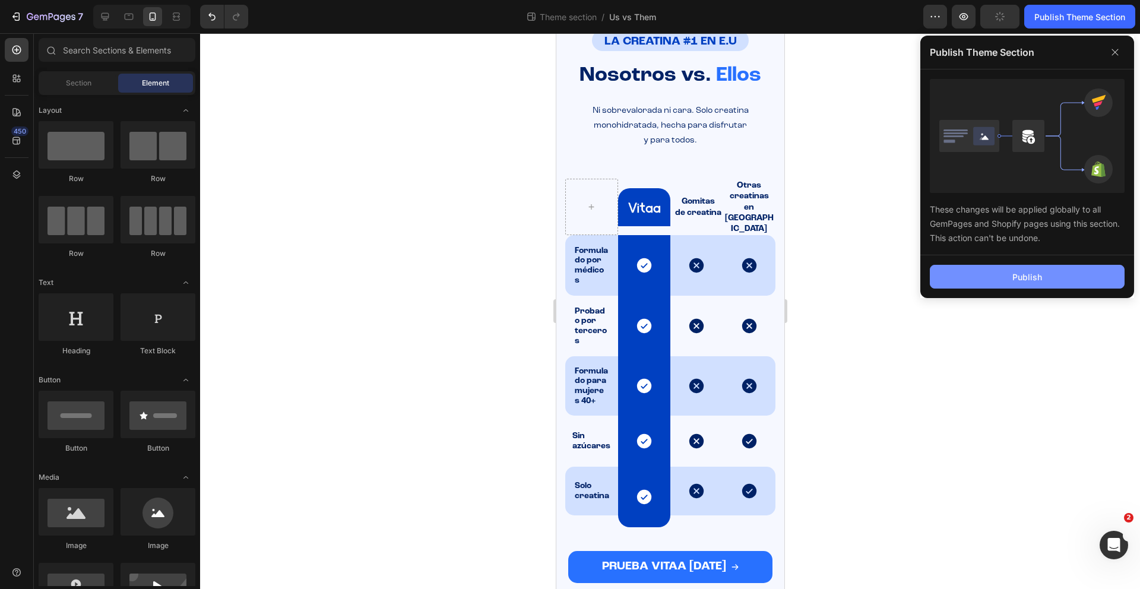
click at [1051, 279] on button "Publish" at bounding box center [1027, 277] width 195 height 24
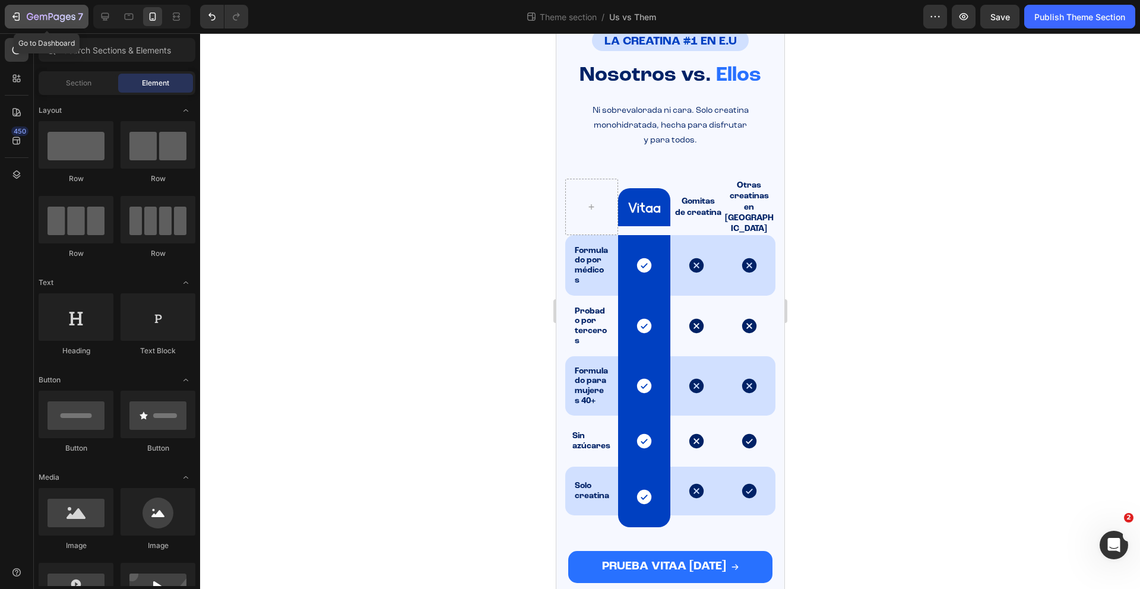
click at [22, 16] on div "7" at bounding box center [46, 16] width 73 height 14
